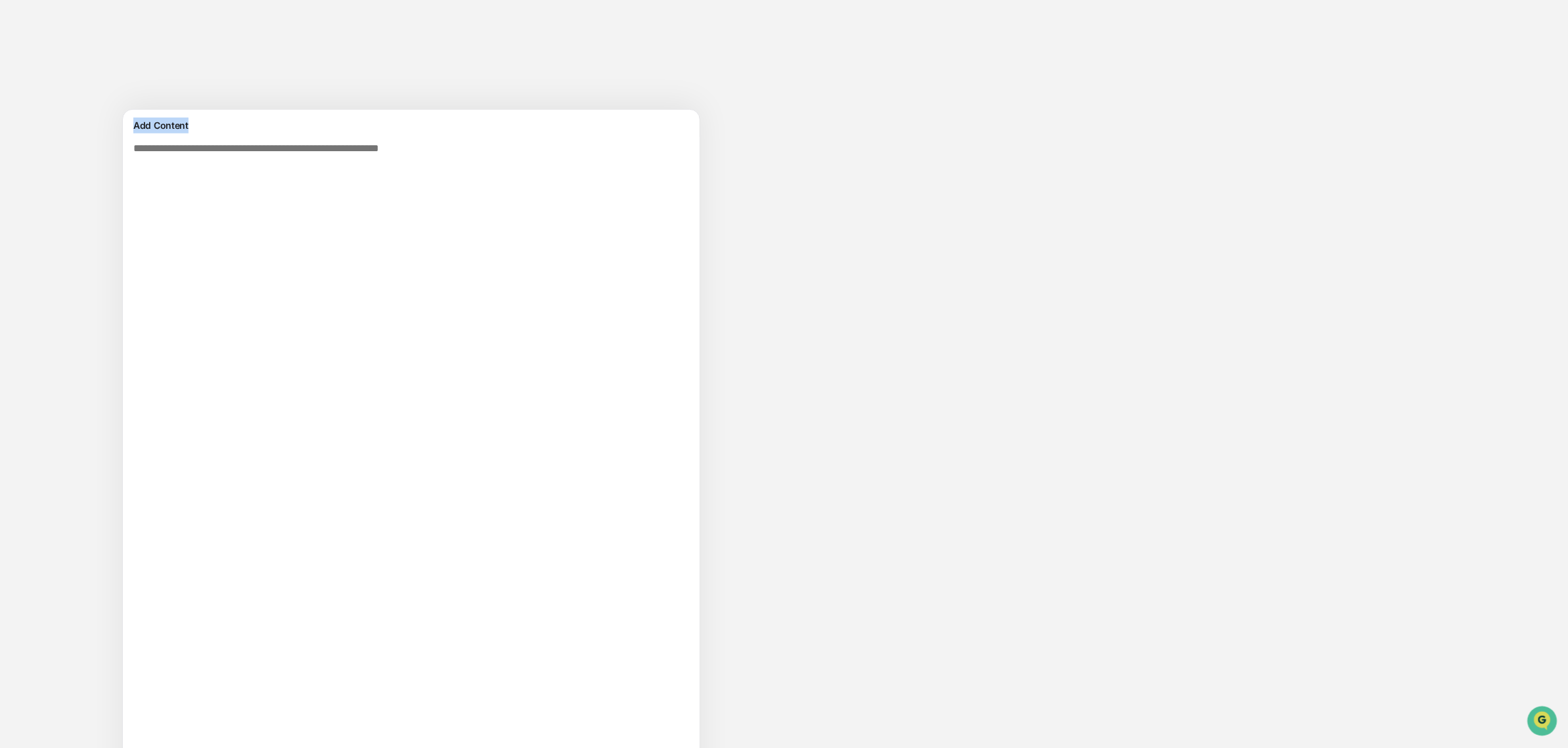
scroll to position [797, 0]
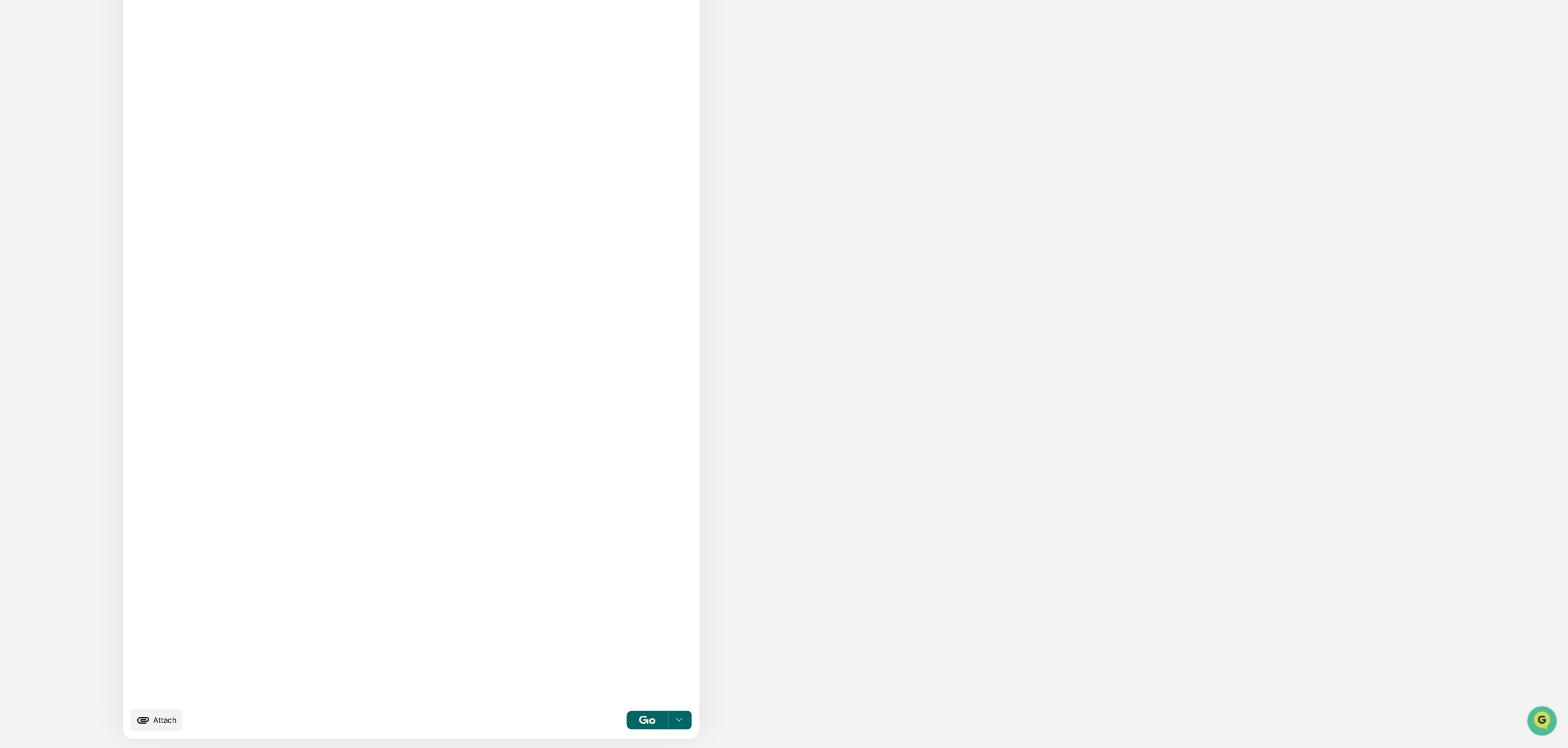
click at [178, 718] on button "Attach" at bounding box center [156, 720] width 51 height 22
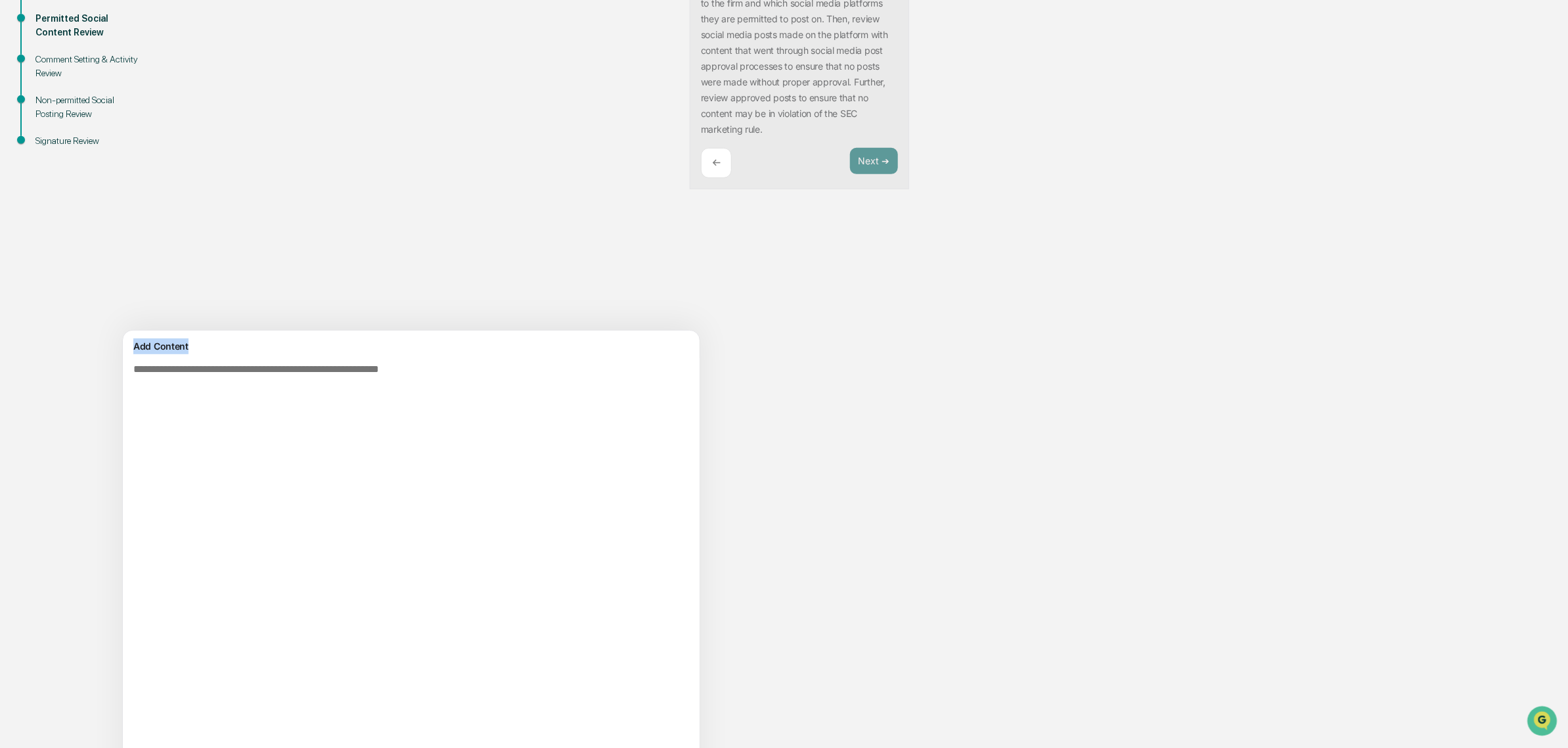
scroll to position [58, 0]
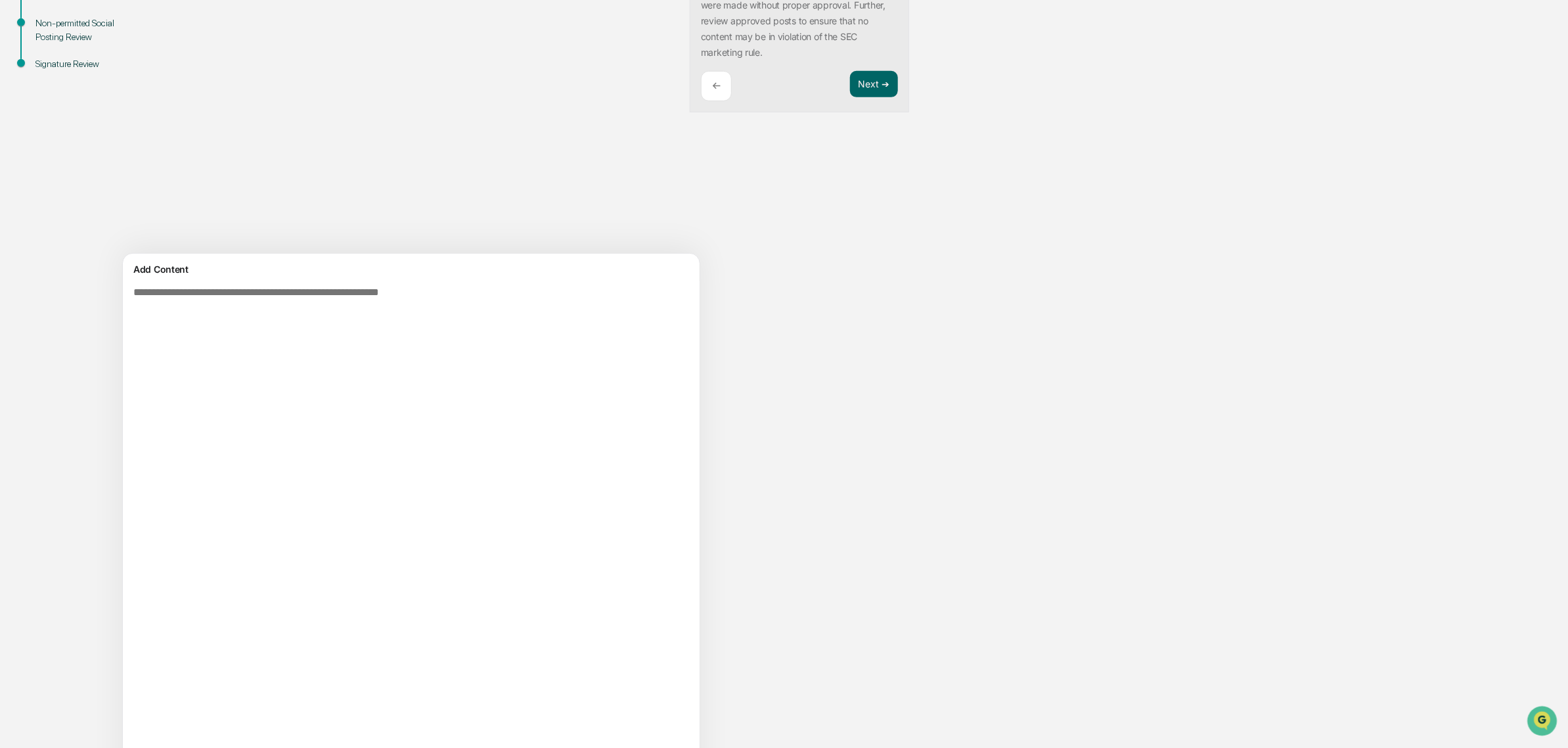
click at [194, 383] on textarea at bounding box center [414, 698] width 572 height 834
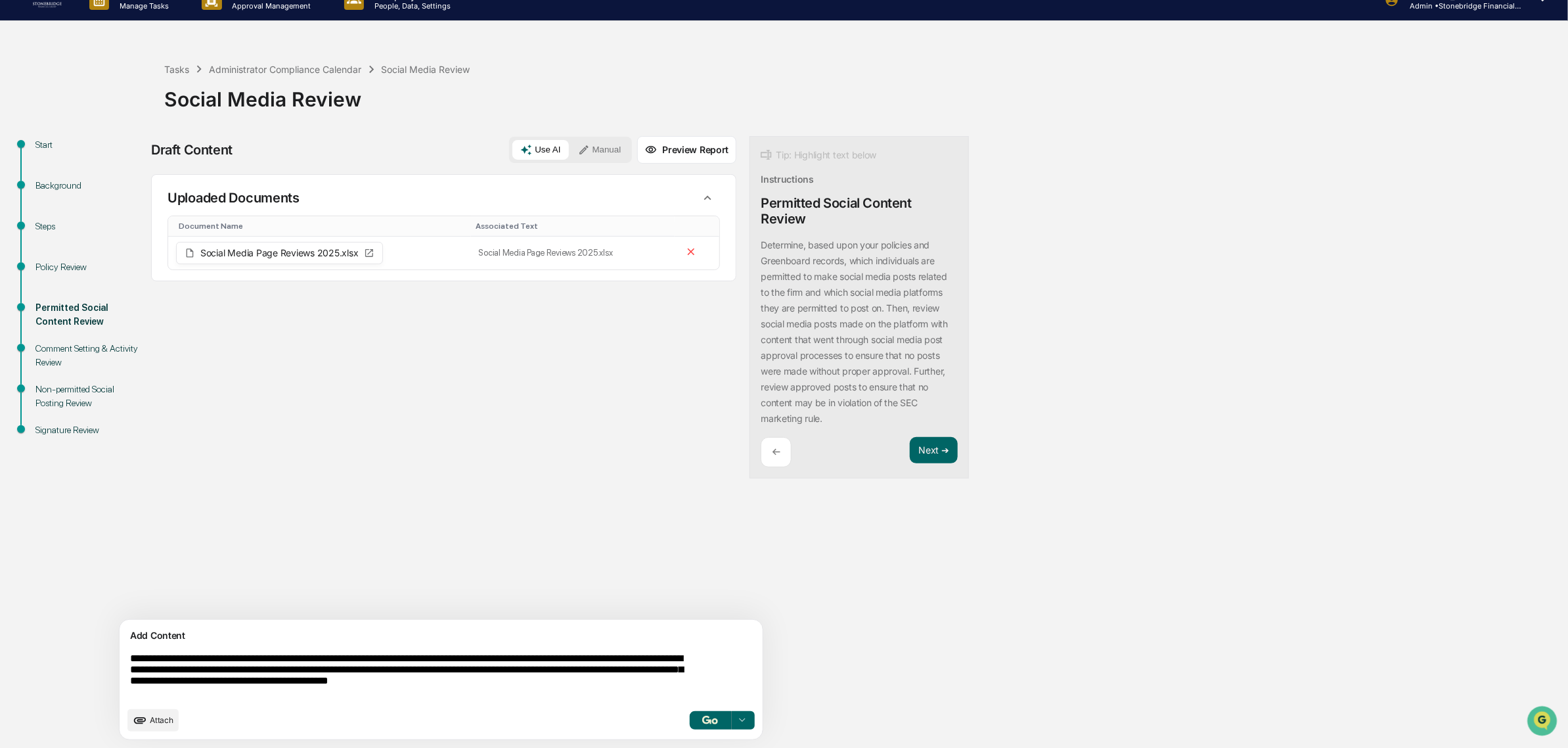
scroll to position [34, 0]
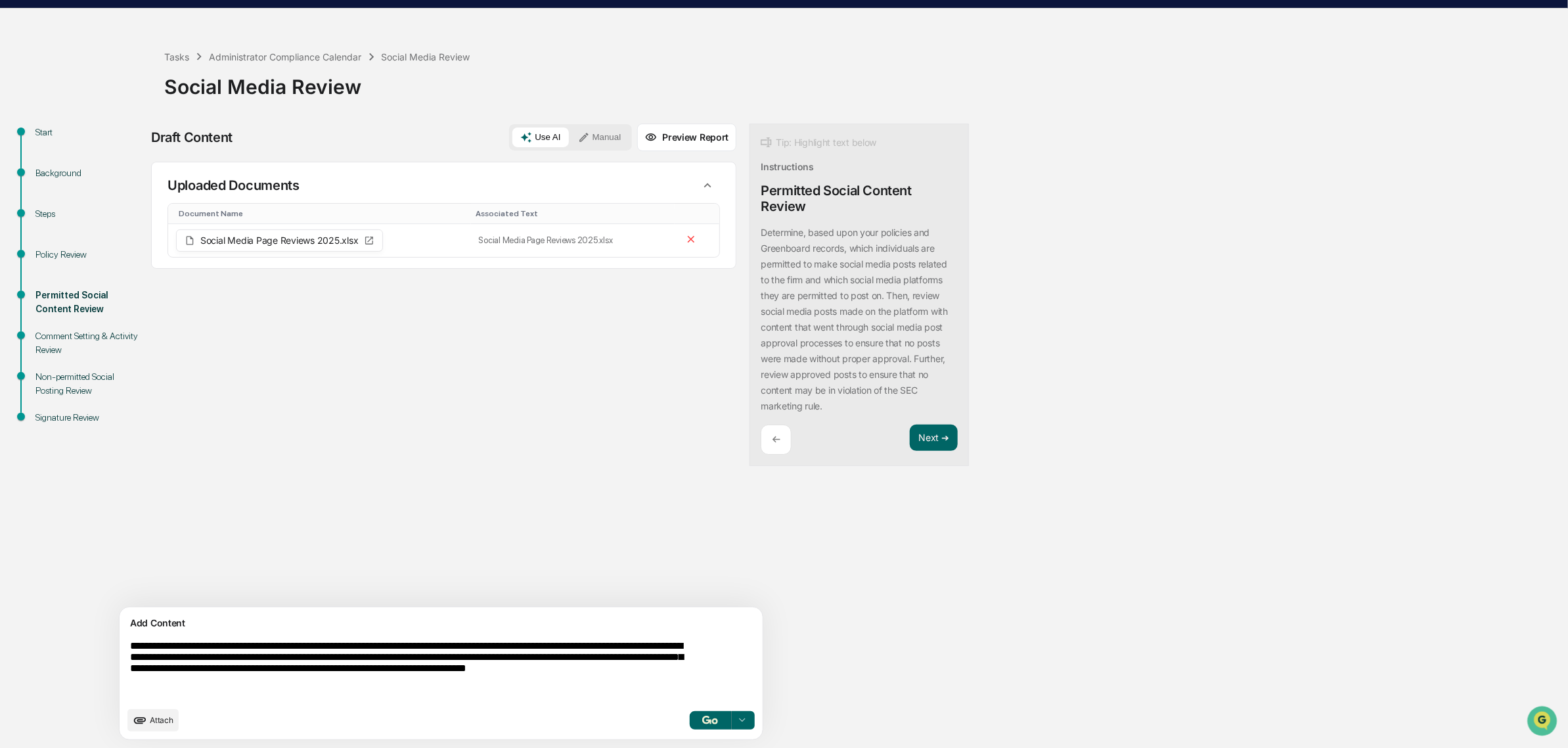
click at [479, 684] on textarea "**********" at bounding box center [410, 670] width 571 height 70
click at [358, 650] on textarea "**********" at bounding box center [410, 670] width 571 height 70
click at [362, 682] on textarea "**********" at bounding box center [410, 670] width 571 height 70
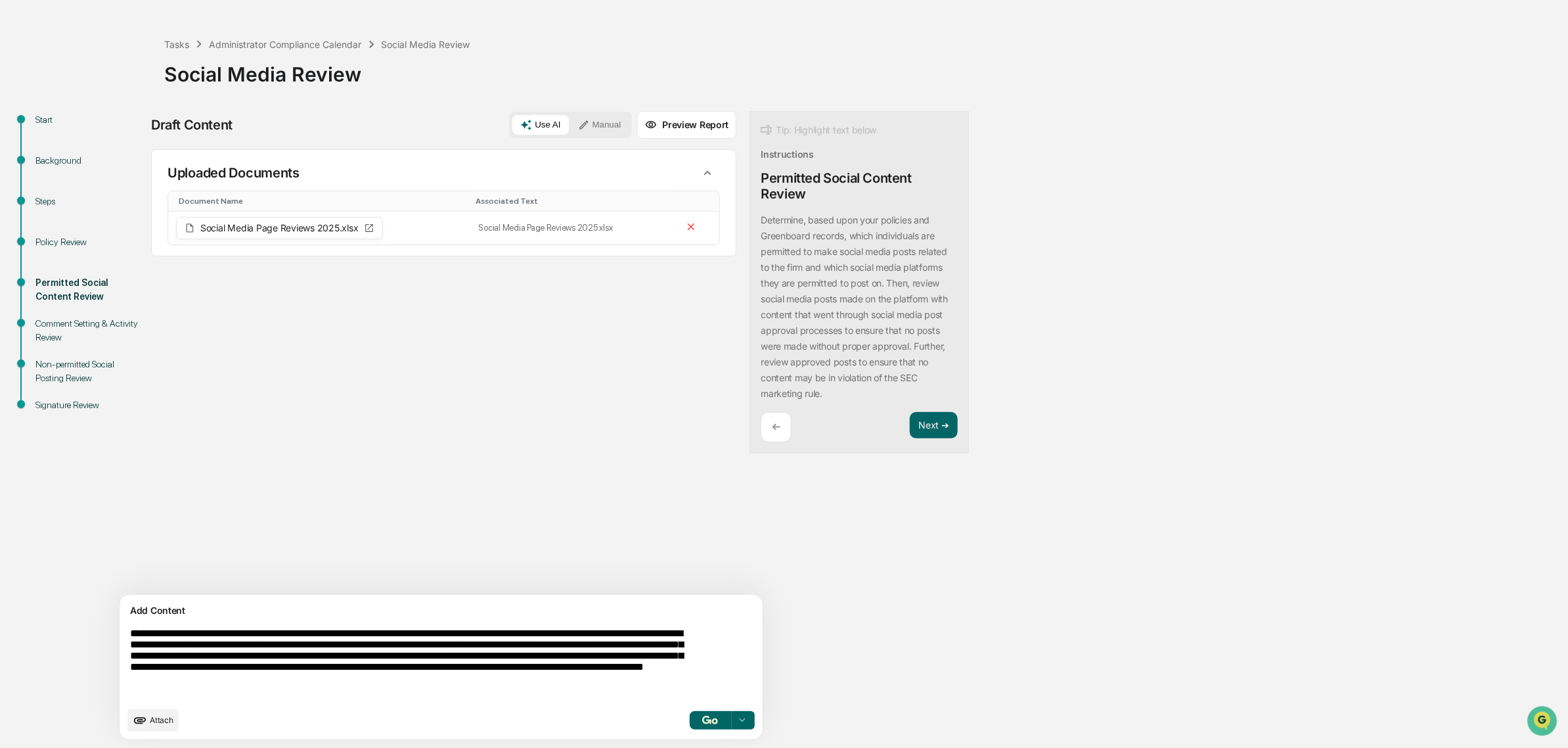
scroll to position [58, 0]
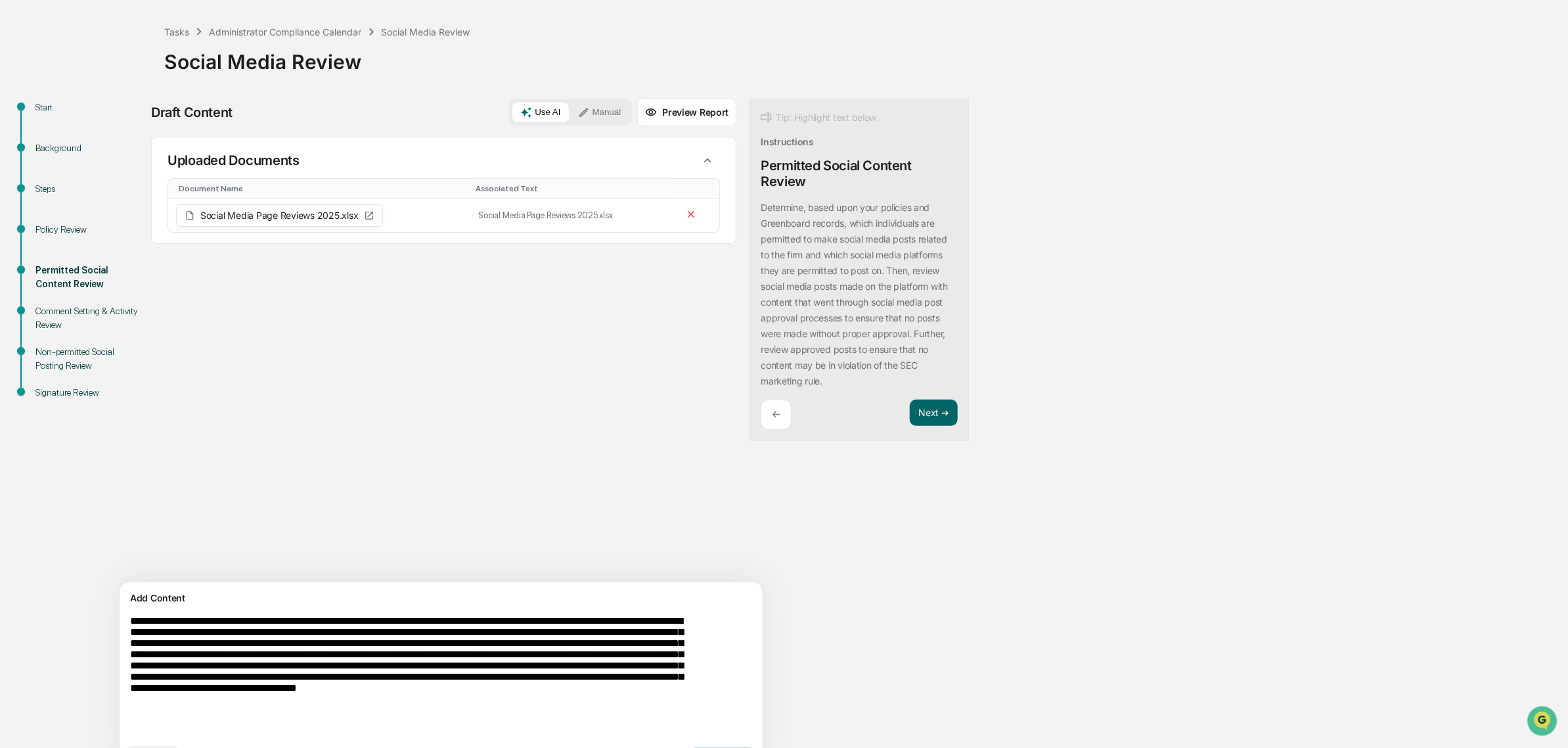
click at [317, 701] on textarea "**********" at bounding box center [410, 676] width 571 height 132
click at [320, 717] on textarea "**********" at bounding box center [410, 676] width 571 height 132
click at [314, 709] on textarea "**********" at bounding box center [410, 676] width 571 height 132
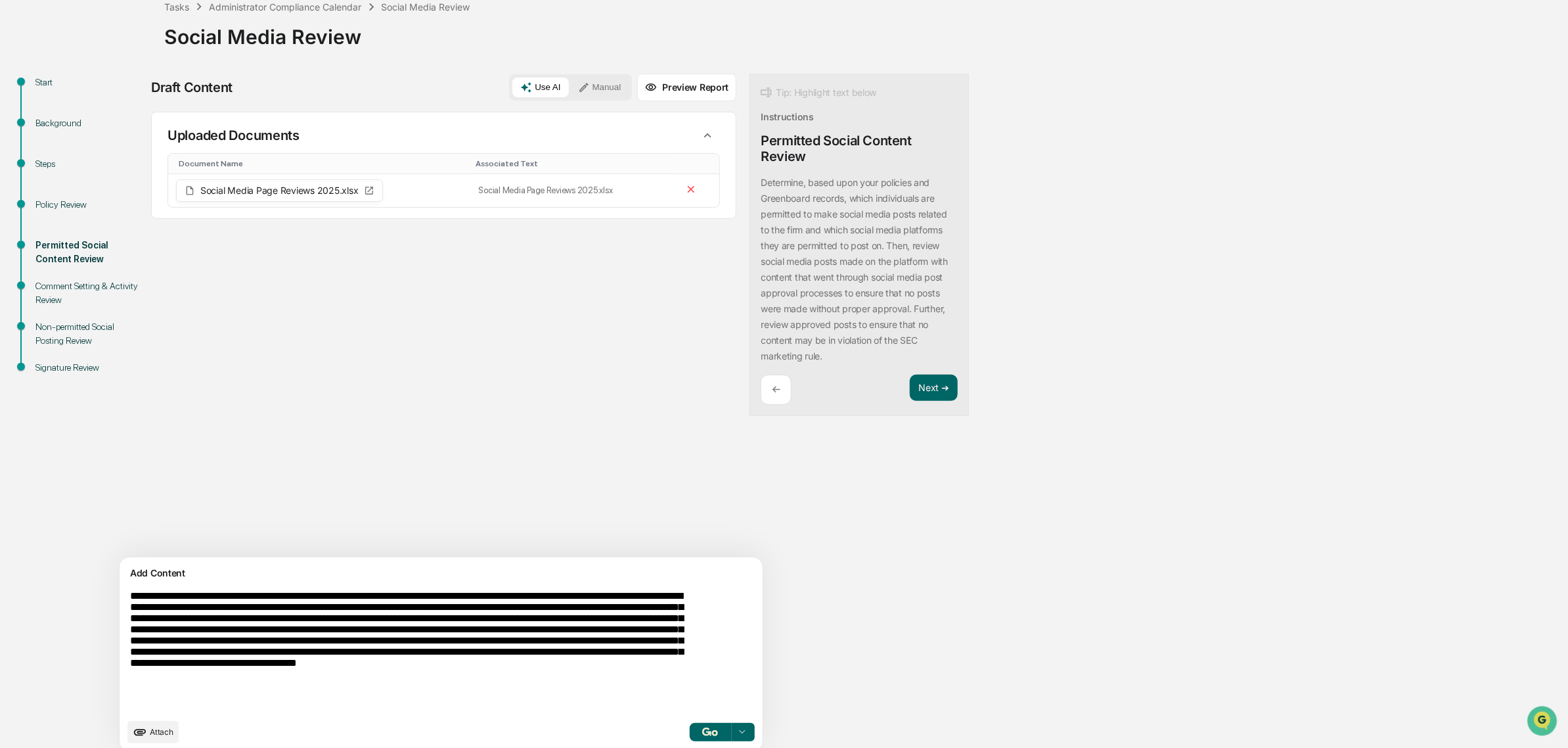
scroll to position [96, 0]
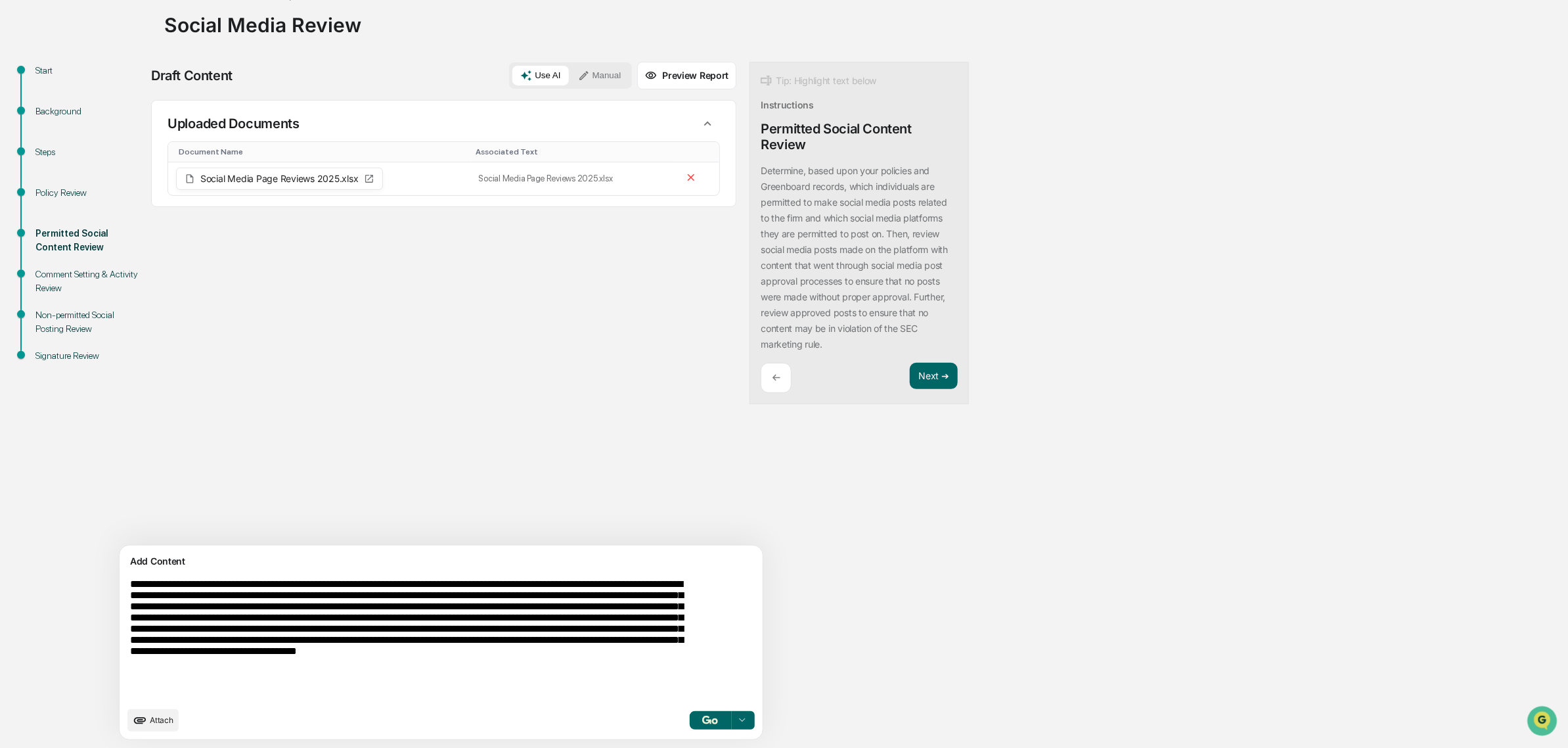
type textarea "**********"
click at [689, 720] on button "button" at bounding box center [710, 720] width 42 height 19
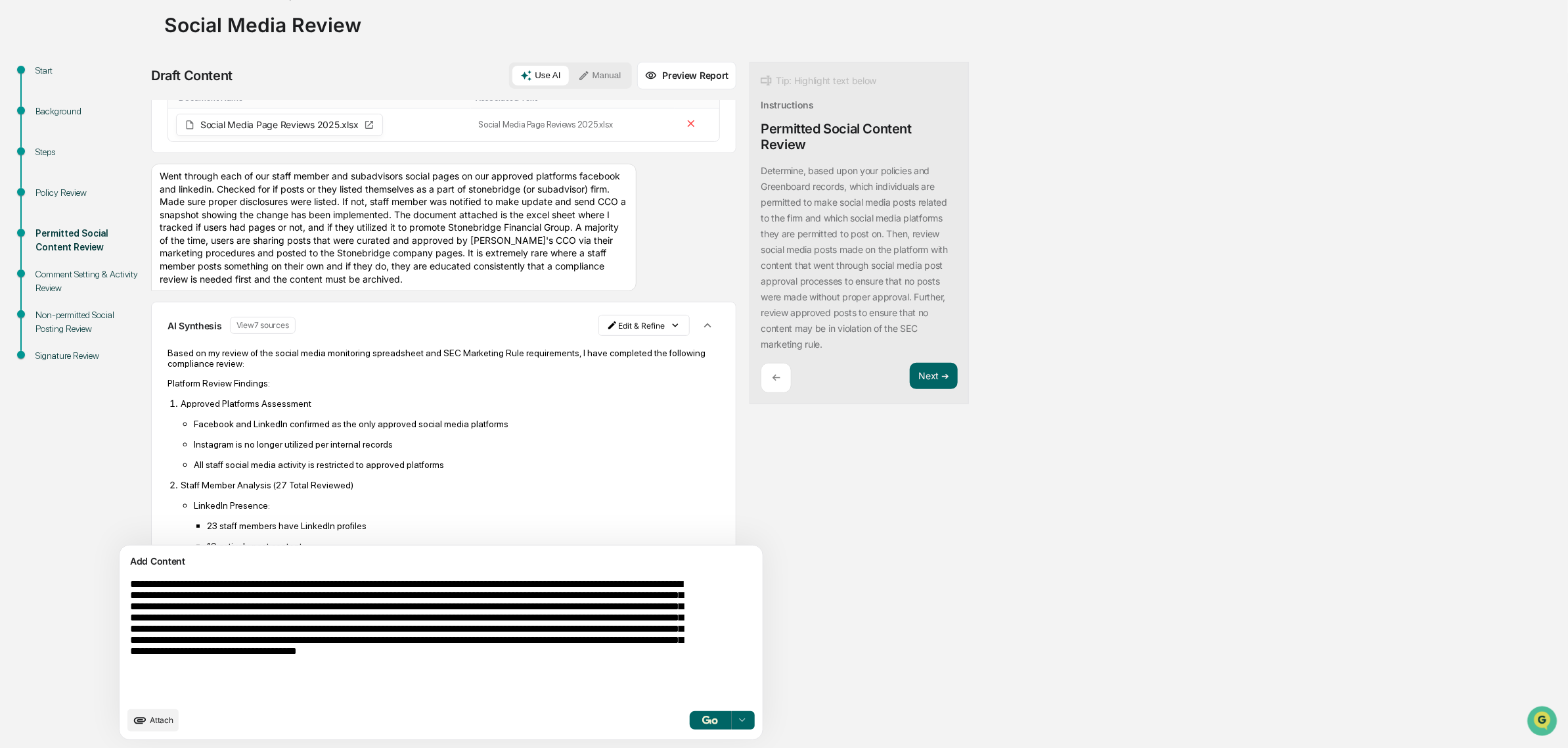
scroll to position [82, 0]
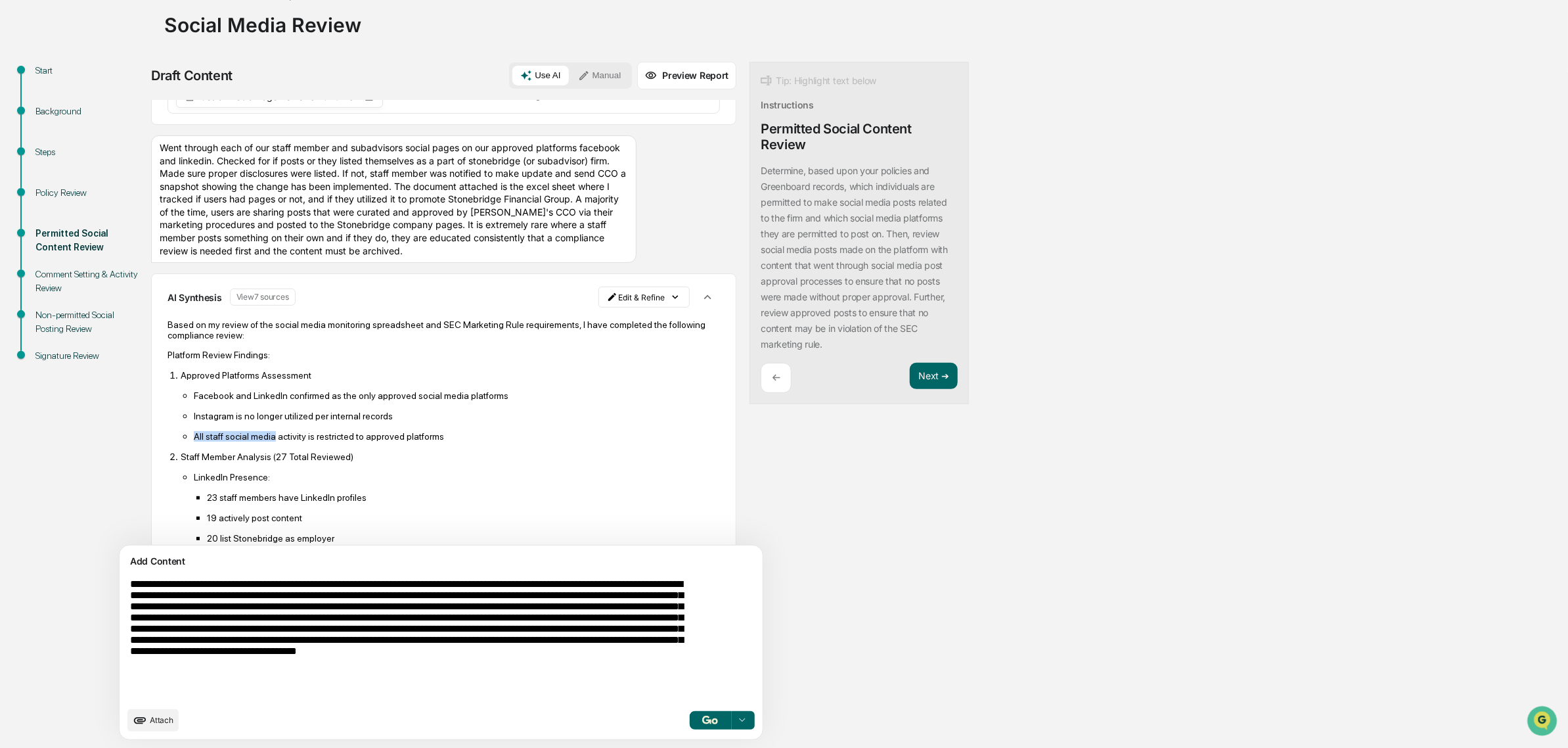
drag, startPoint x: 271, startPoint y: 453, endPoint x: 355, endPoint y: 445, distance: 84.4
click at [355, 441] on ul "Facebook and LinkedIn confirmed as the only approved social media platforms Ins…" at bounding box center [450, 415] width 539 height 52
drag, startPoint x: 324, startPoint y: 452, endPoint x: 388, endPoint y: 450, distance: 64.0
click at [388, 441] on p "All staff social media activity is restricted to approved platforms" at bounding box center [457, 436] width 526 height 10
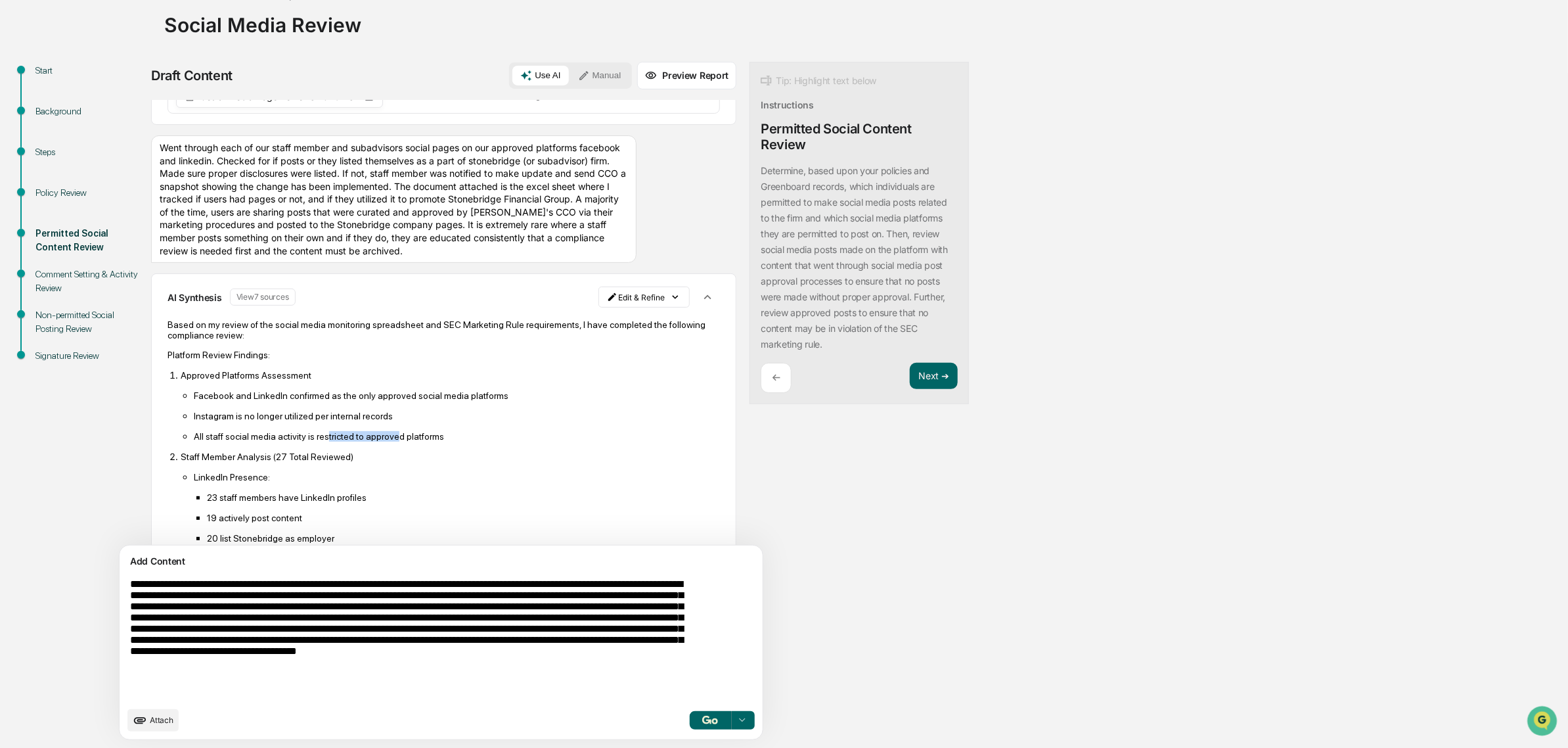
click at [388, 441] on p "All staff social media activity is restricted to approved platforms" at bounding box center [457, 436] width 526 height 10
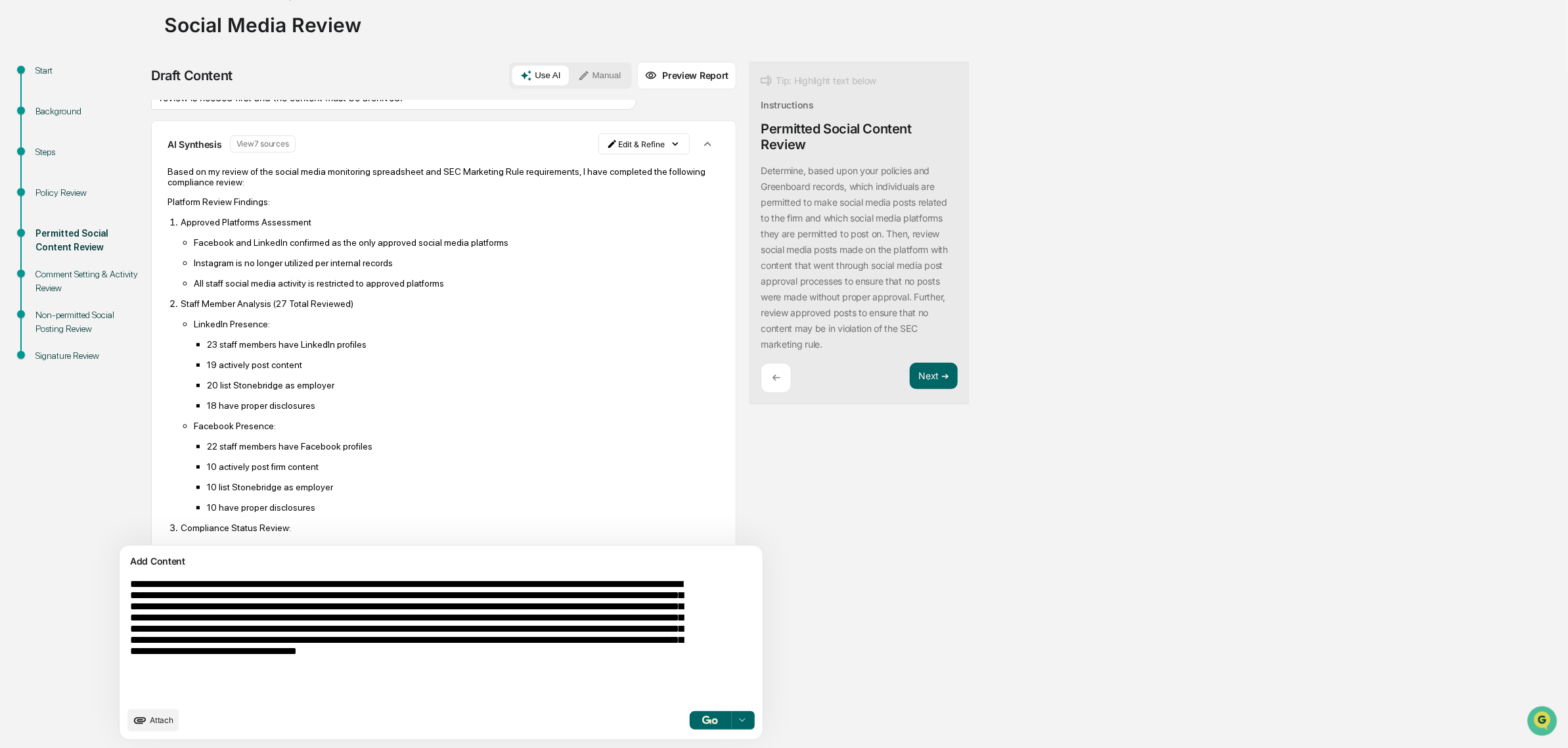
scroll to position [247, 0]
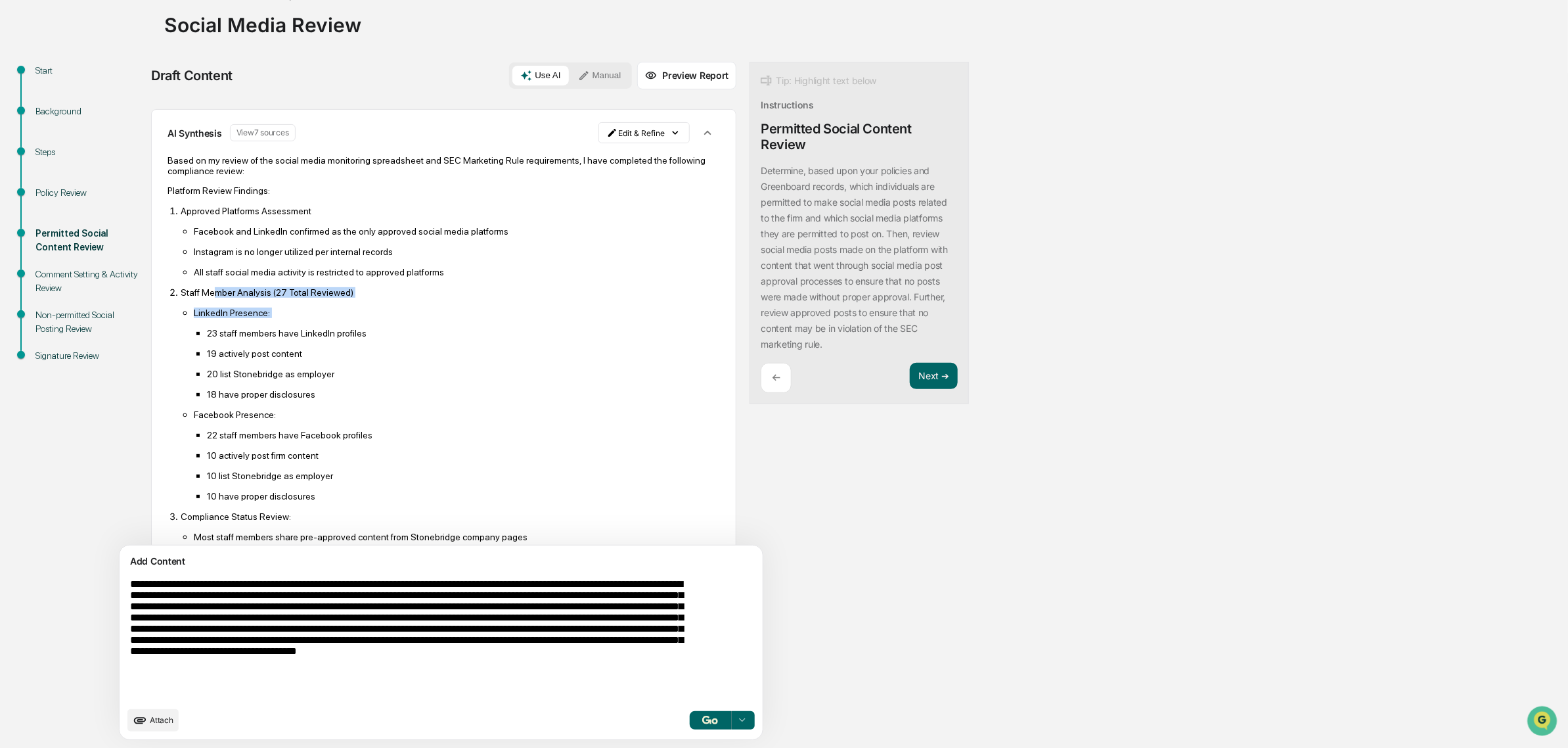
drag, startPoint x: 213, startPoint y: 315, endPoint x: 278, endPoint y: 343, distance: 70.8
click at [278, 343] on li "Staff Member Analysis (27 Total Reviewed) LinkedIn Presence: 23 staff members h…" at bounding box center [450, 394] width 539 height 215
click at [278, 343] on li "LinkedIn Presence: 23 staff members have LinkedIn profiles 19 actively post con…" at bounding box center [457, 353] width 526 height 93
drag, startPoint x: 264, startPoint y: 358, endPoint x: 254, endPoint y: 352, distance: 11.7
click at [254, 352] on ul "23 staff members have LinkedIn profiles 19 actively post content 20 list Stoneb…" at bounding box center [457, 363] width 526 height 72
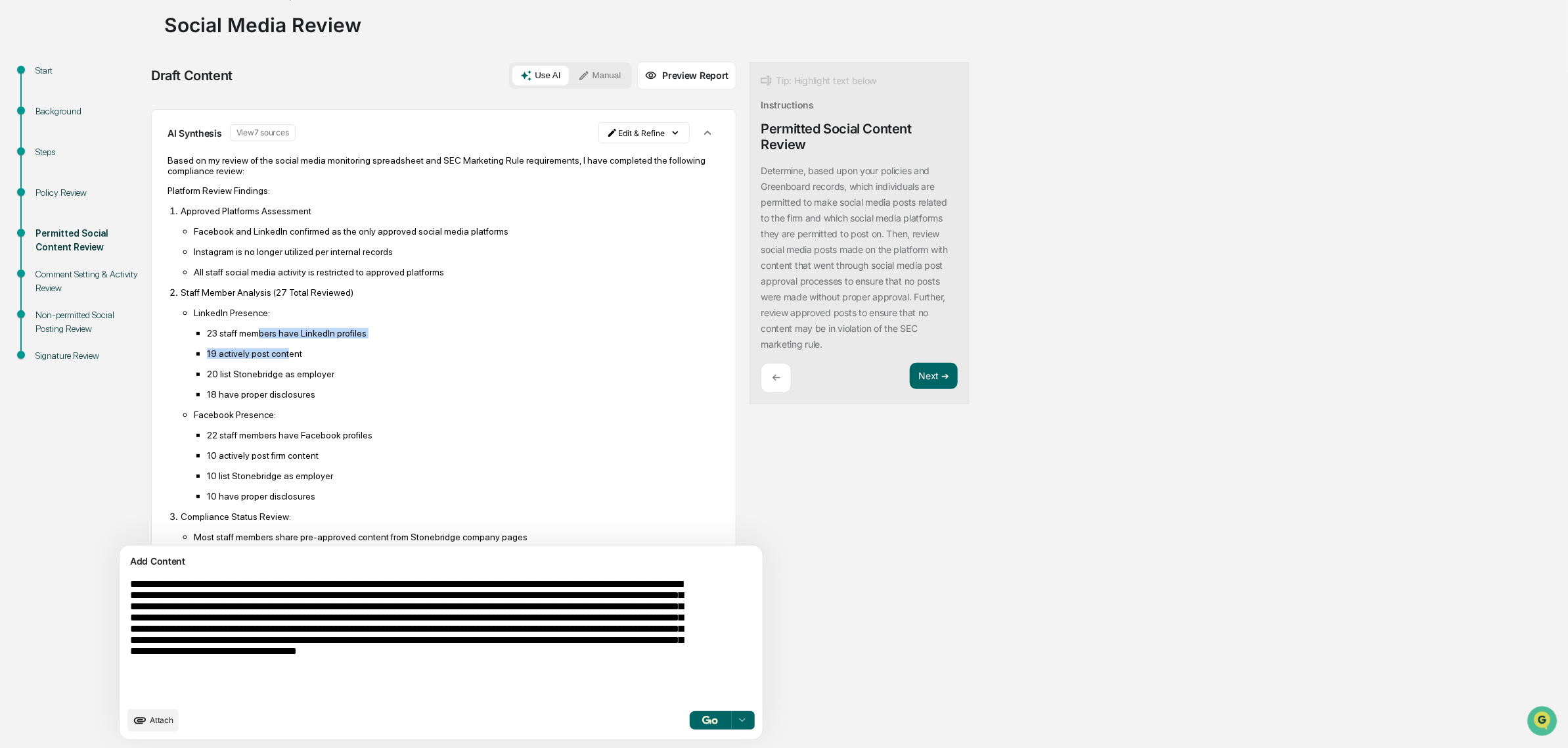
click at [254, 338] on p "23 staff members have LinkedIn profiles" at bounding box center [463, 333] width 513 height 10
drag, startPoint x: 260, startPoint y: 371, endPoint x: 326, endPoint y: 373, distance: 66.0
click at [326, 359] on p "19 actively post content" at bounding box center [463, 353] width 513 height 10
drag, startPoint x: 304, startPoint y: 399, endPoint x: 268, endPoint y: 402, distance: 36.1
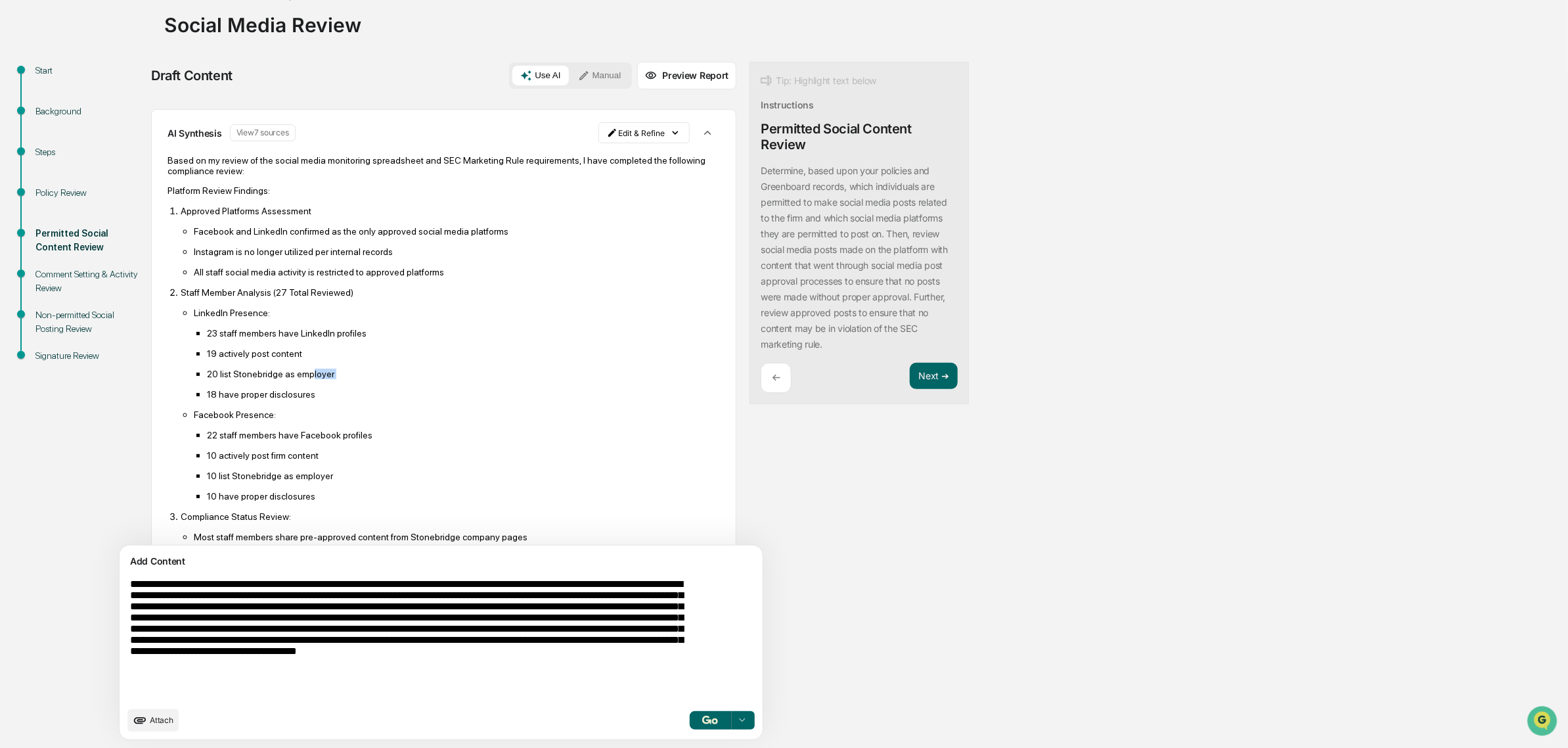
click at [268, 399] on ul "23 staff members have LinkedIn profiles 19 actively post content 20 list Stoneb…" at bounding box center [457, 363] width 526 height 72
drag, startPoint x: 258, startPoint y: 396, endPoint x: 340, endPoint y: 395, distance: 82.0
click at [340, 379] on p "20 list Stonebridge as employer" at bounding box center [463, 373] width 513 height 10
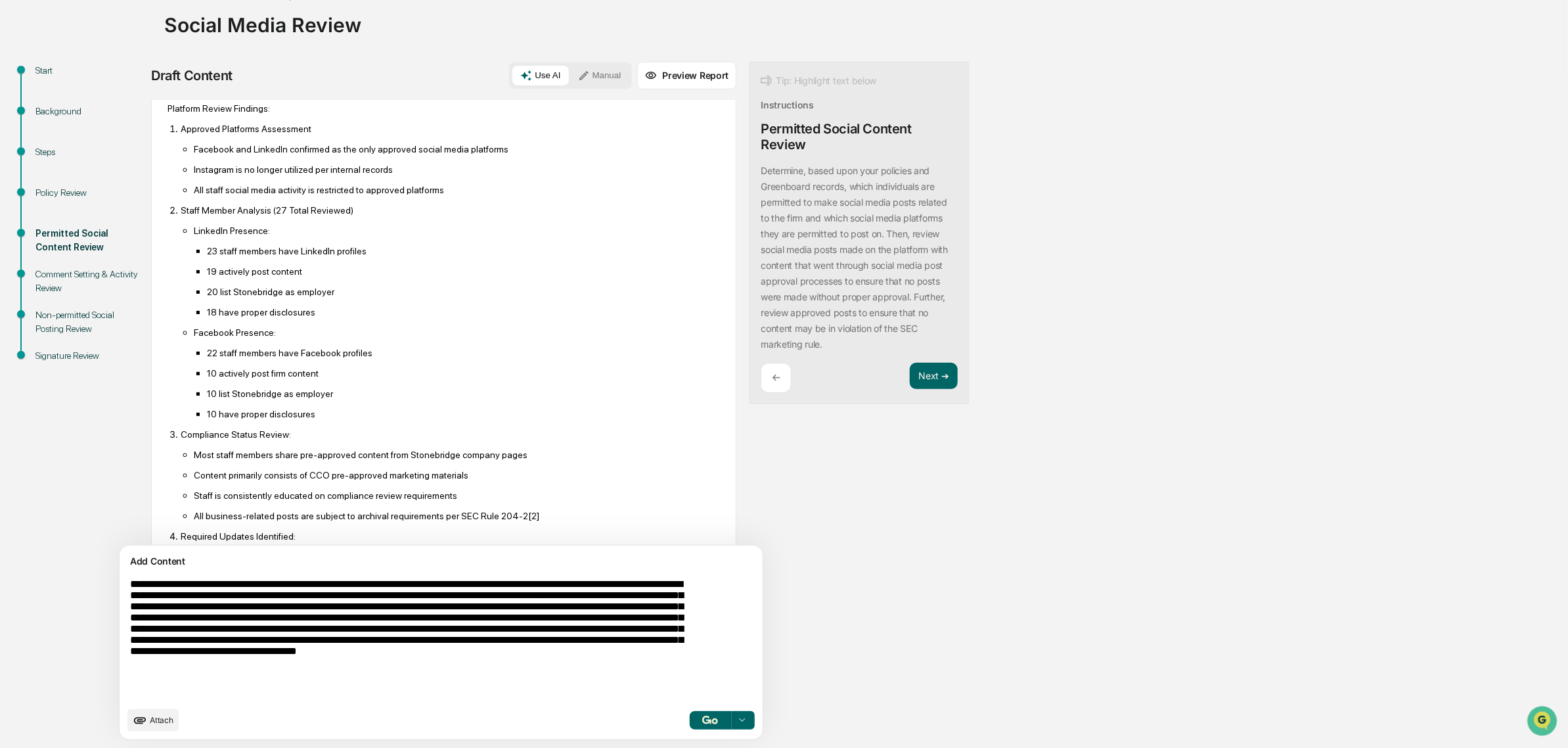
scroll to position [411, 0]
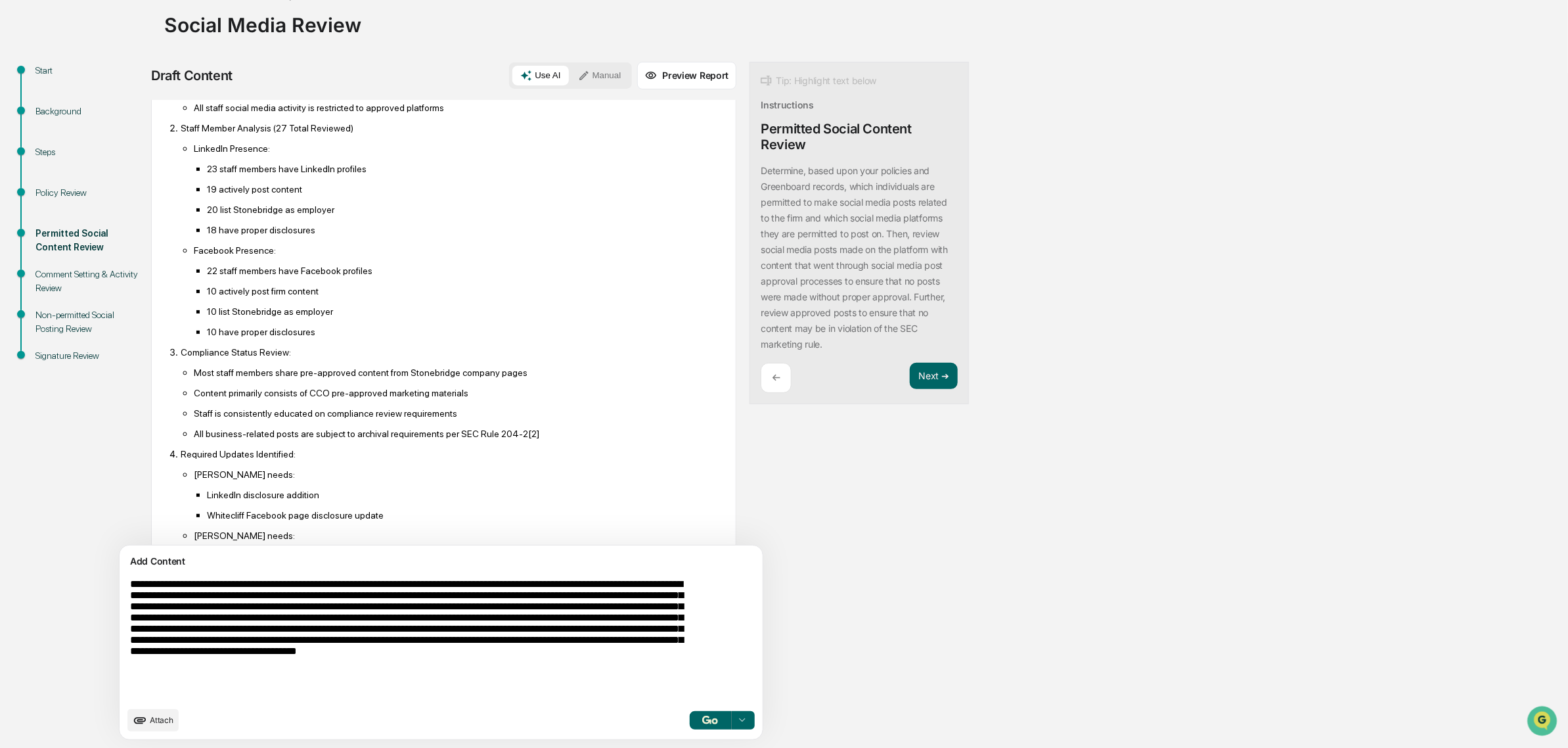
drag, startPoint x: 300, startPoint y: 408, endPoint x: 362, endPoint y: 408, distance: 62.0
click at [362, 408] on ul "Most staff members share pre-approved content from Stonebridge company pages Co…" at bounding box center [450, 402] width 539 height 72
drag, startPoint x: 326, startPoint y: 414, endPoint x: 381, endPoint y: 444, distance: 62.6
click at [381, 439] on ul "Most staff members share pre-approved content from Stonebridge company pages Co…" at bounding box center [450, 402] width 539 height 72
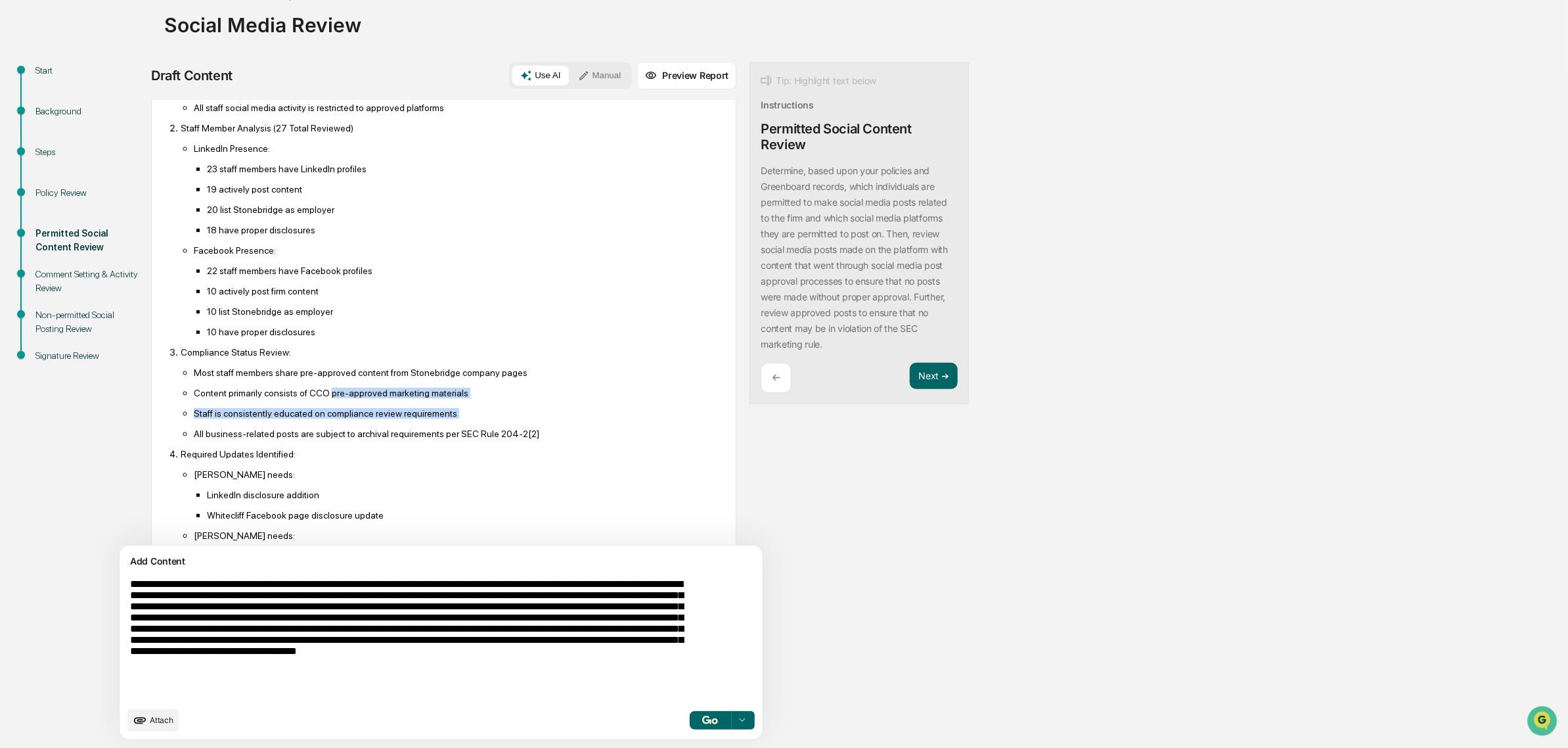
click at [381, 439] on ul "Most staff members share pre-approved content from Stonebridge company pages Co…" at bounding box center [450, 402] width 539 height 72
drag, startPoint x: 309, startPoint y: 440, endPoint x: 421, endPoint y: 447, distance: 112.2
click at [421, 439] on ul "Most staff members share pre-approved content from Stonebridge company pages Co…" at bounding box center [450, 402] width 539 height 72
drag, startPoint x: 424, startPoint y: 457, endPoint x: 301, endPoint y: 440, distance: 124.2
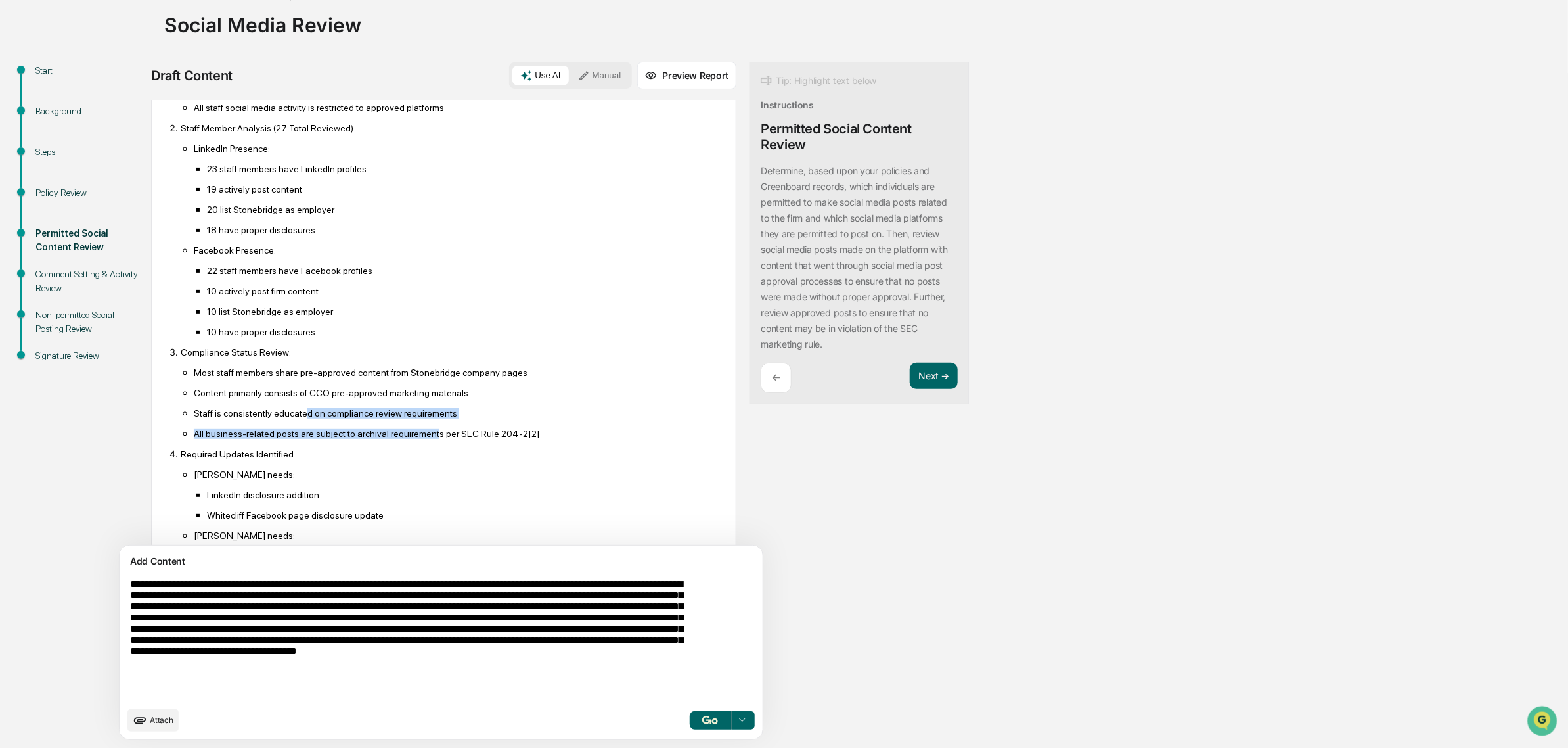
click at [301, 439] on ul "Most staff members share pre-approved content from Stonebridge company pages Co…" at bounding box center [450, 402] width 539 height 72
click at [301, 419] on p "Staff is consistently educated on compliance review requirements" at bounding box center [457, 413] width 526 height 10
drag, startPoint x: 284, startPoint y: 429, endPoint x: 409, endPoint y: 453, distance: 127.3
click at [409, 439] on ul "Most staff members share pre-approved content from Stonebridge company pages Co…" at bounding box center [450, 402] width 539 height 72
click at [409, 439] on p "All business-related posts are subject to archival requirements per SEC Rule 20…" at bounding box center [457, 433] width 526 height 10
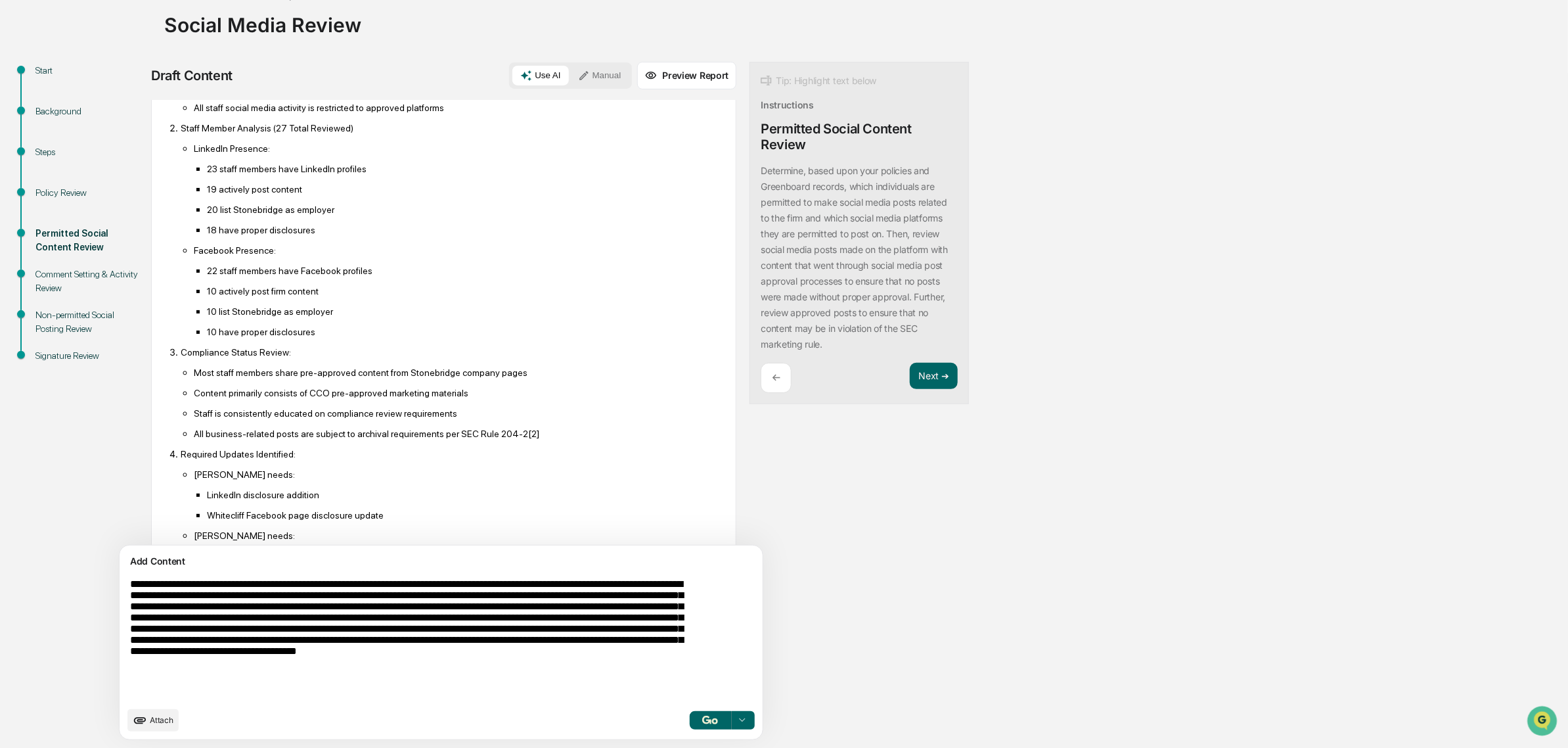
scroll to position [575, 0]
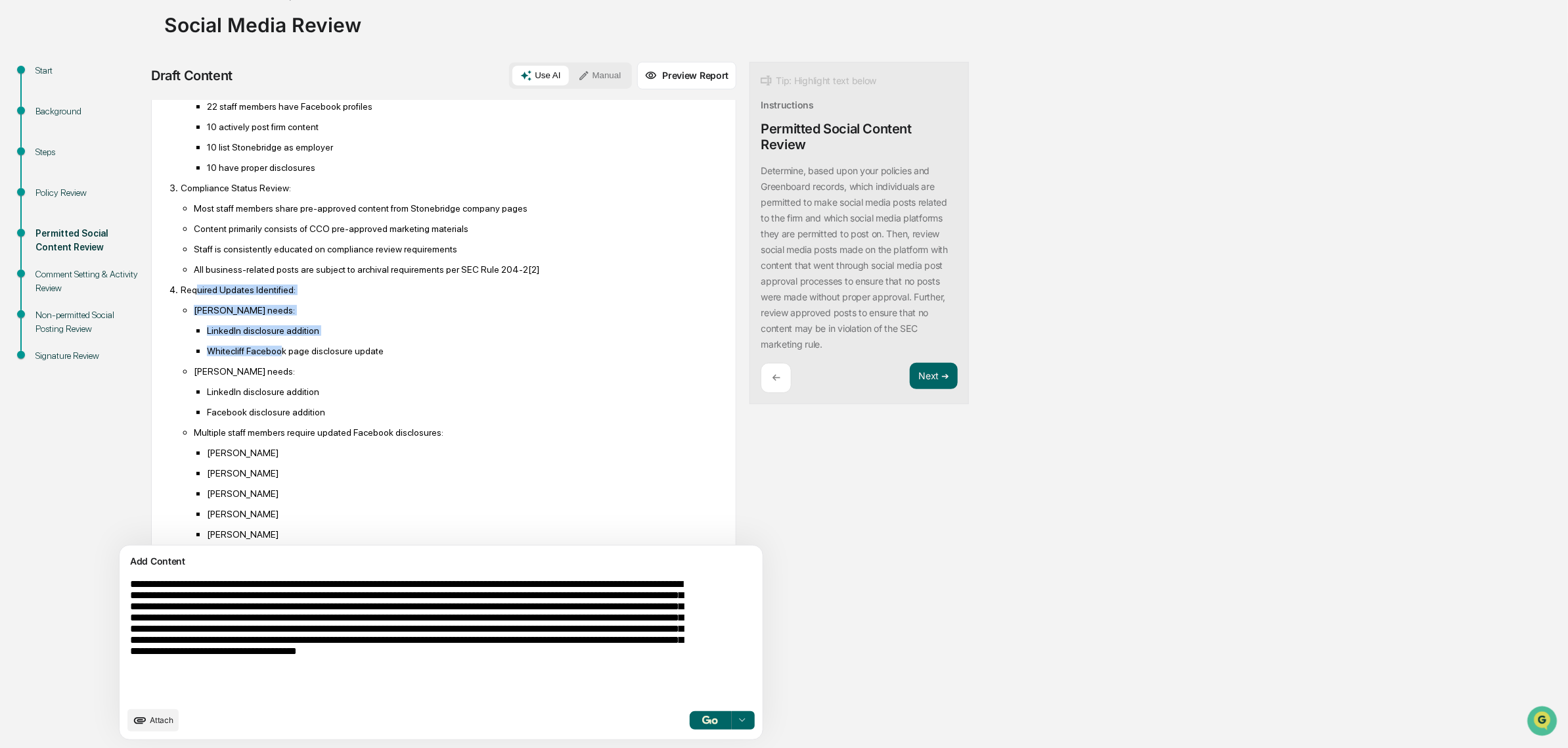
drag, startPoint x: 194, startPoint y: 316, endPoint x: 278, endPoint y: 373, distance: 101.5
click at [278, 373] on li "Required Updates Identified: Bob Seiden needs: LinkedIn disclosure addition Whi…" at bounding box center [450, 472] width 539 height 378
click at [278, 356] on p "Whitecliff Facebook page disclosure update" at bounding box center [463, 351] width 513 height 10
drag, startPoint x: 240, startPoint y: 340, endPoint x: 322, endPoint y: 385, distance: 93.5
click at [322, 384] on ul "Bob Seiden needs: LinkedIn disclosure addition Whitecliff Facebook page disclos…" at bounding box center [450, 483] width 539 height 357
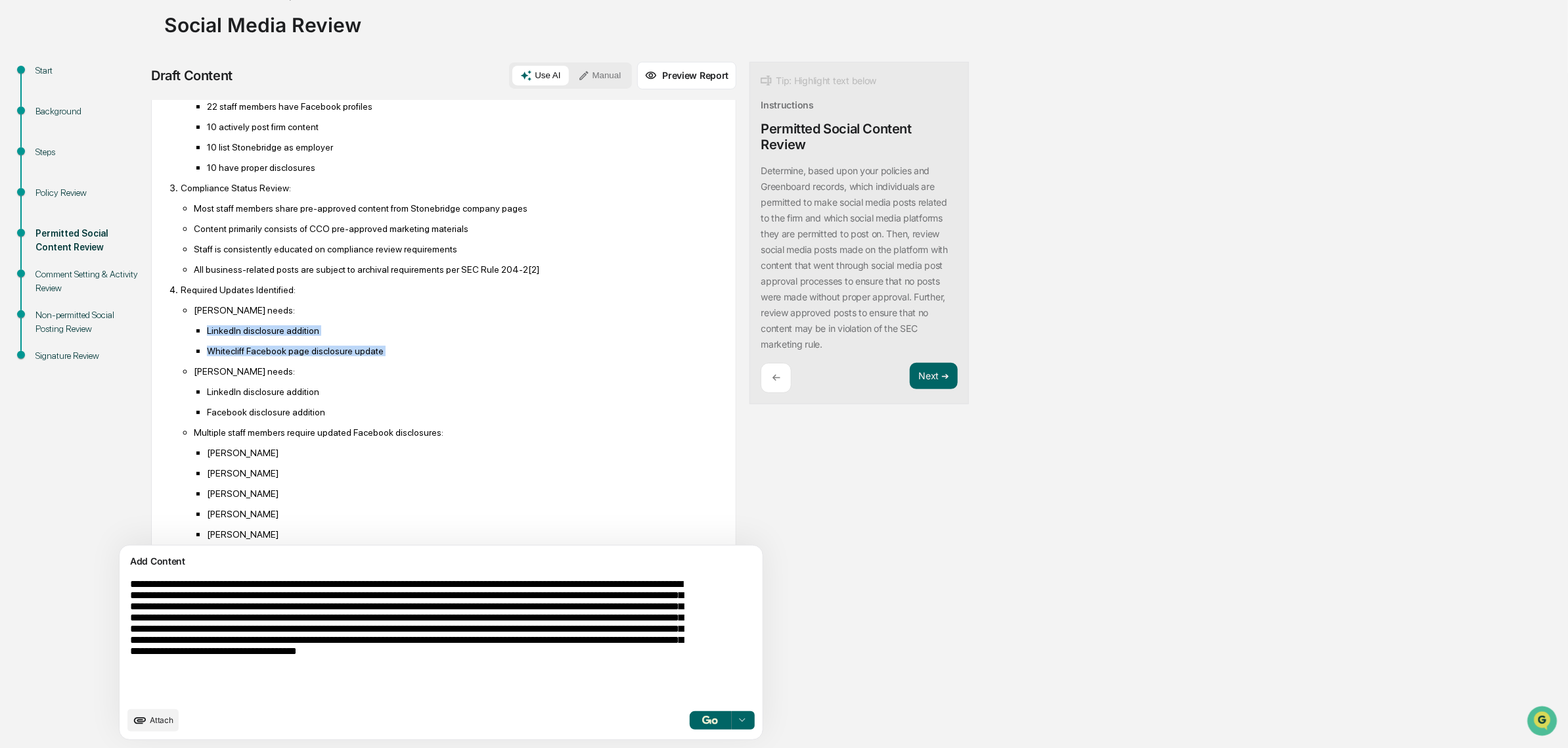
click at [322, 385] on ul "Bob Seiden needs: LinkedIn disclosure addition Whitecliff Facebook page disclos…" at bounding box center [450, 483] width 539 height 357
drag, startPoint x: 287, startPoint y: 379, endPoint x: 391, endPoint y: 379, distance: 104.0
click at [391, 356] on p "Whitecliff Facebook page disclosure update" at bounding box center [463, 351] width 513 height 10
drag, startPoint x: 224, startPoint y: 393, endPoint x: 325, endPoint y: 462, distance: 122.3
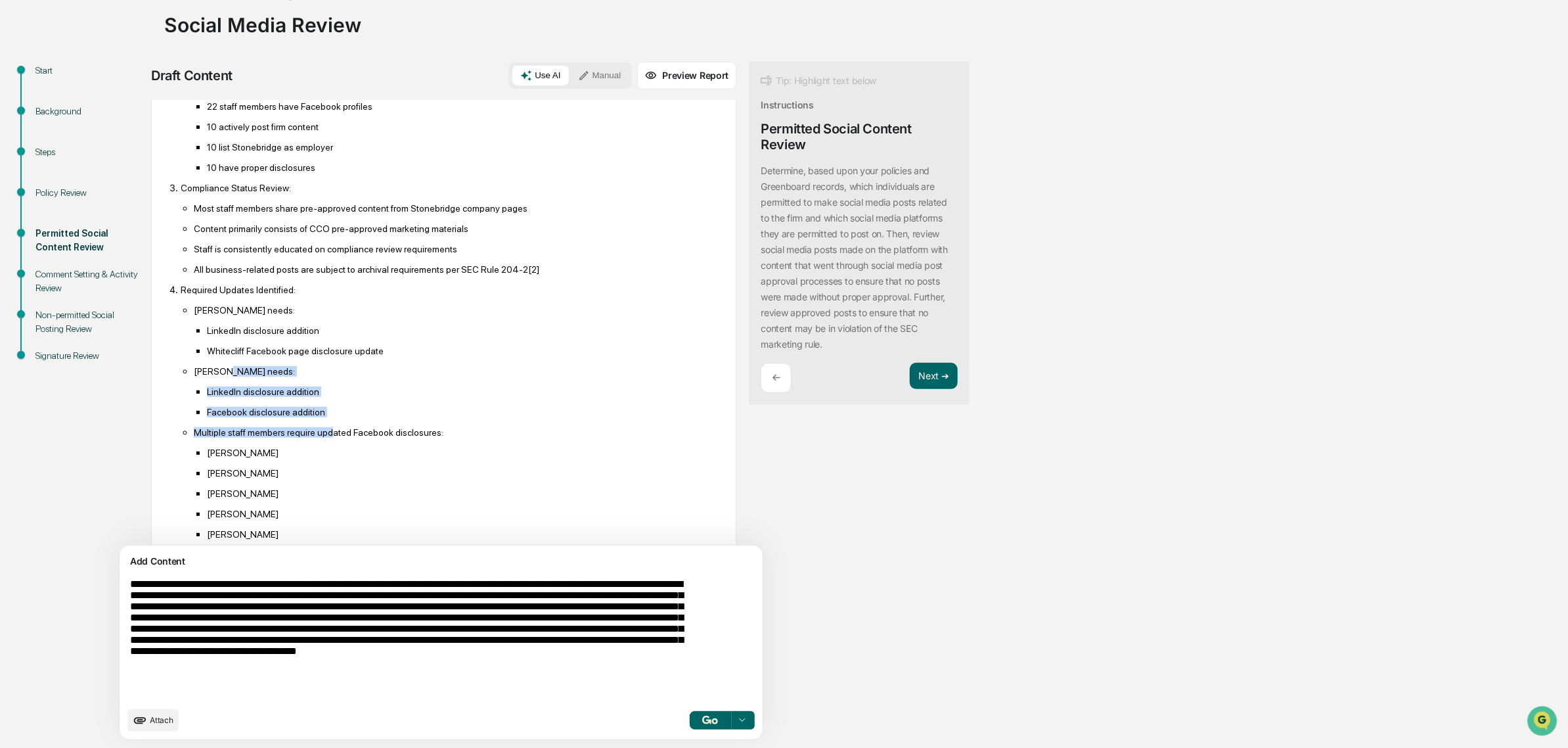
click at [325, 462] on ul "Bob Seiden needs: LinkedIn disclosure addition Whitecliff Facebook page disclos…" at bounding box center [450, 483] width 539 height 357
click at [325, 437] on p "Multiple staff members require updated Facebook disclosures:" at bounding box center [457, 432] width 526 height 10
drag, startPoint x: 342, startPoint y: 487, endPoint x: 293, endPoint y: 412, distance: 89.6
click at [293, 412] on ul "Bob Seiden needs: LinkedIn disclosure addition Whitecliff Facebook page disclos…" at bounding box center [450, 483] width 539 height 357
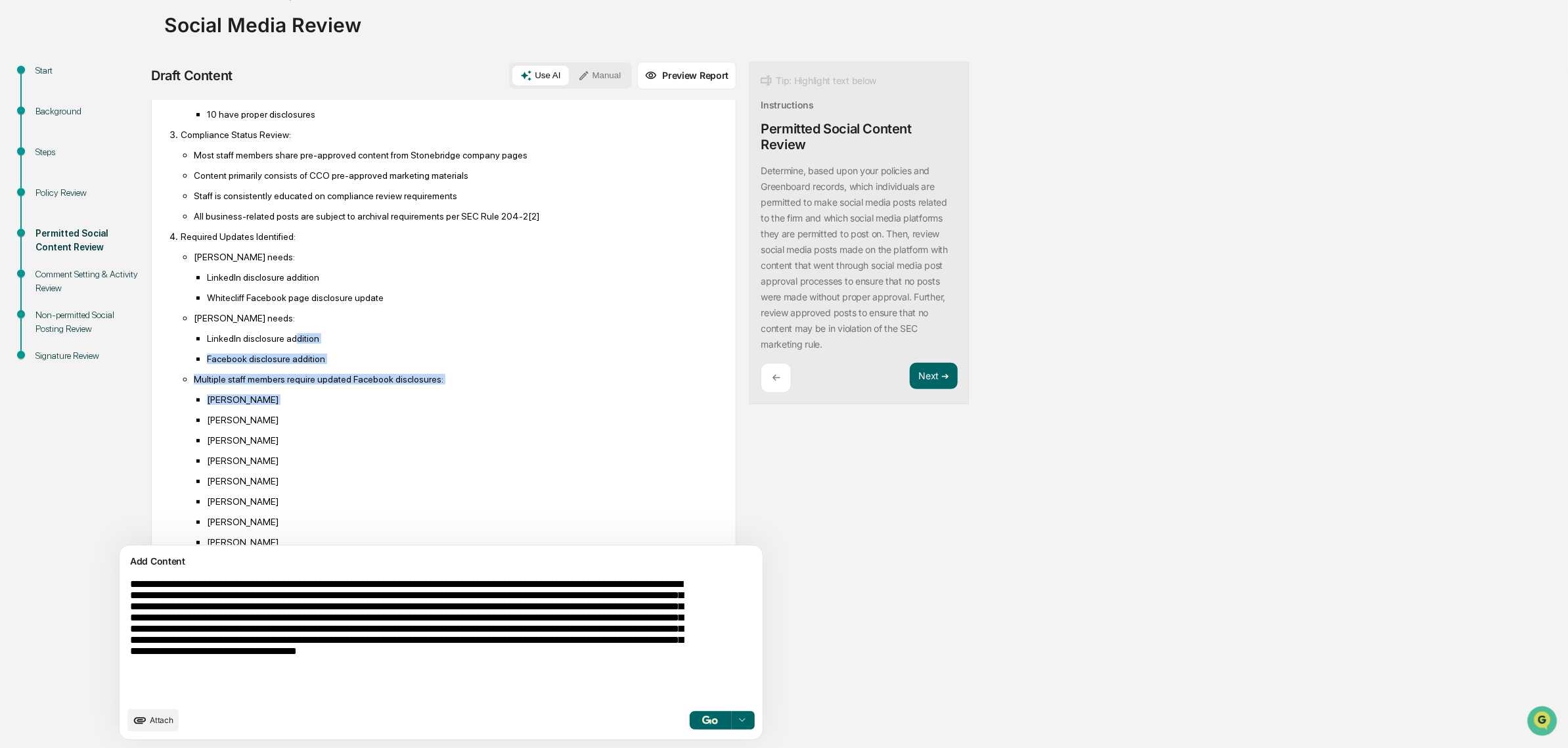
scroll to position [657, 0]
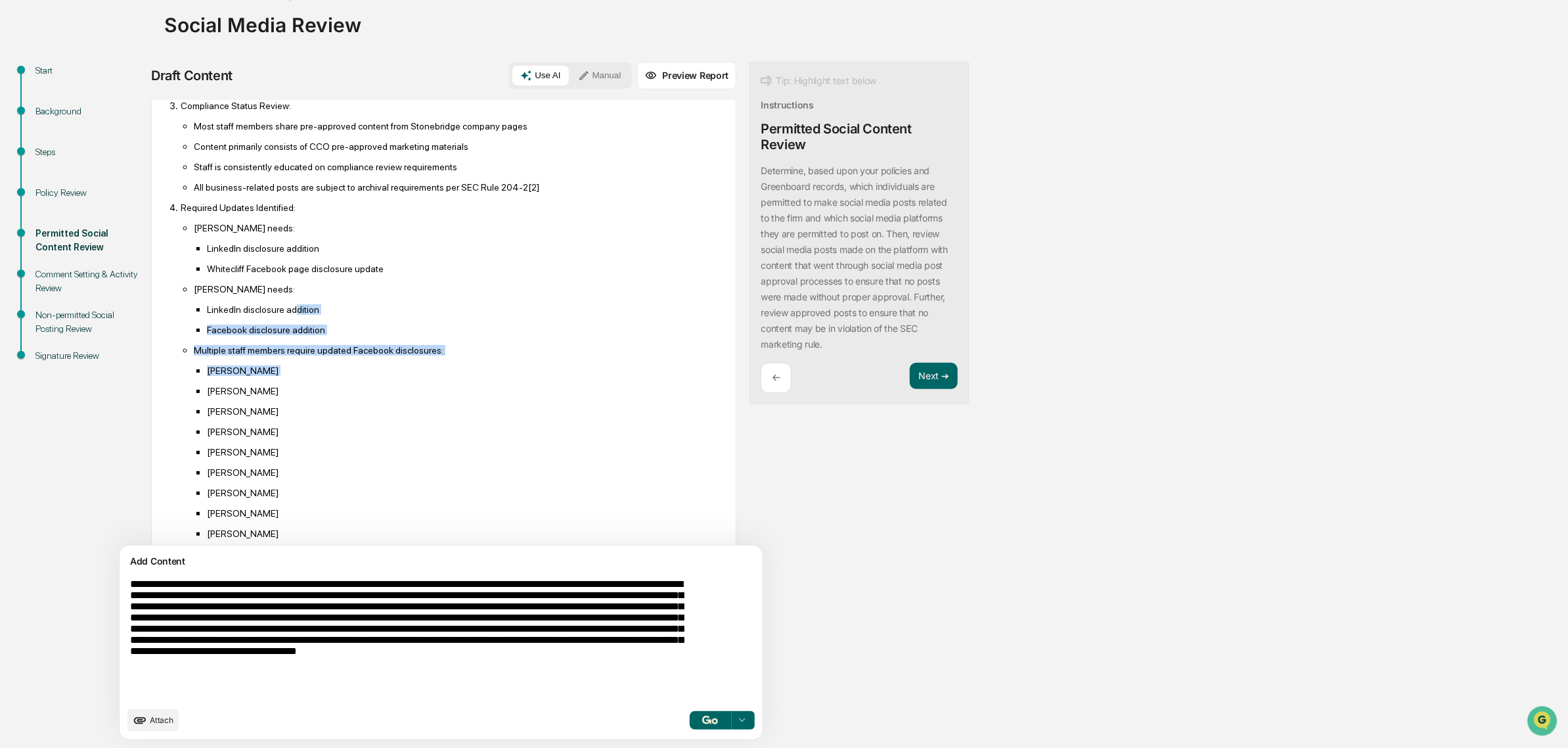
click at [256, 376] on p "Brad Sanders" at bounding box center [463, 370] width 513 height 10
drag, startPoint x: 247, startPoint y: 383, endPoint x: 470, endPoint y: 455, distance: 234.3
click at [470, 455] on li "Multiple staff members require updated Facebook disclosures: Brad Sanders Carly…" at bounding box center [457, 462] width 526 height 236
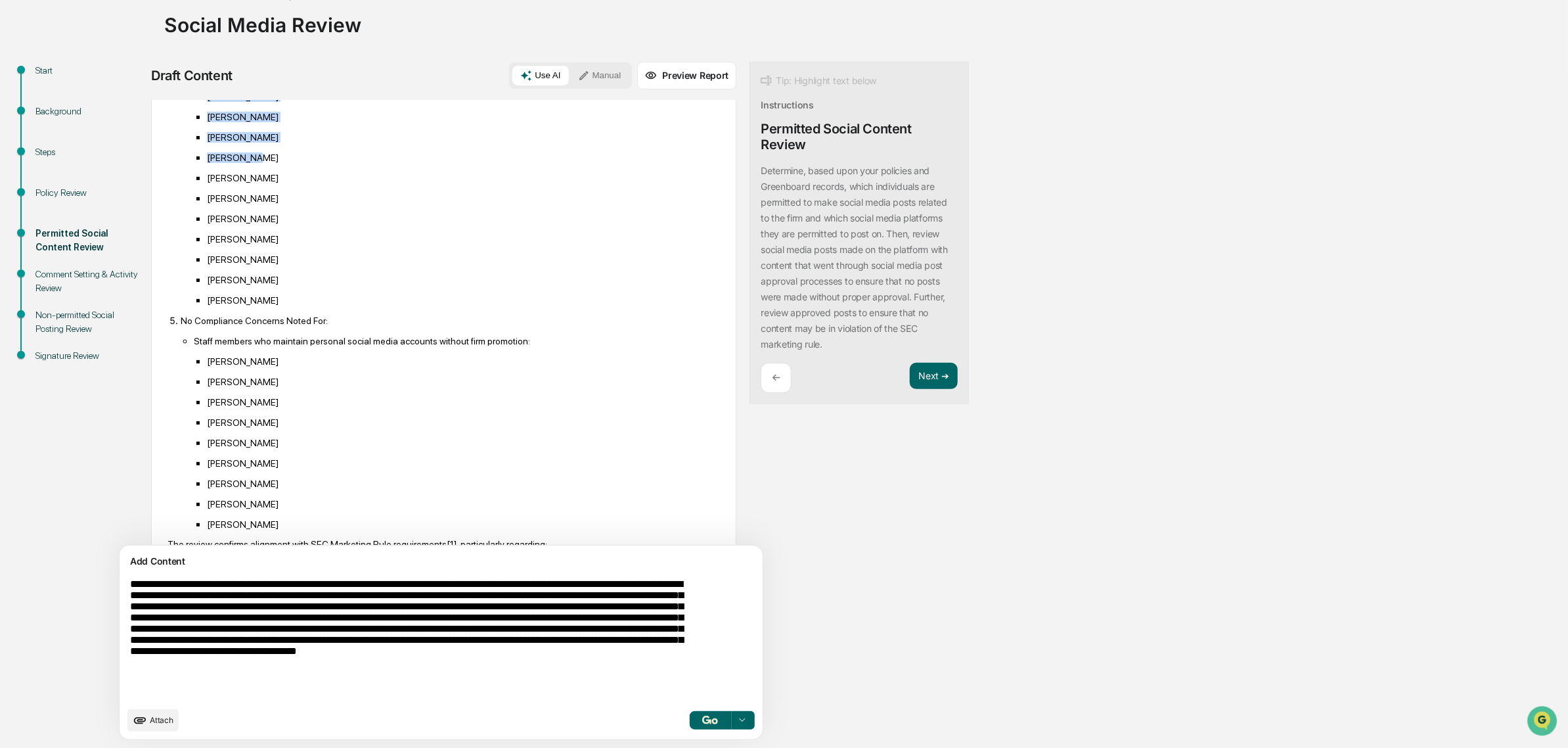
scroll to position [986, 0]
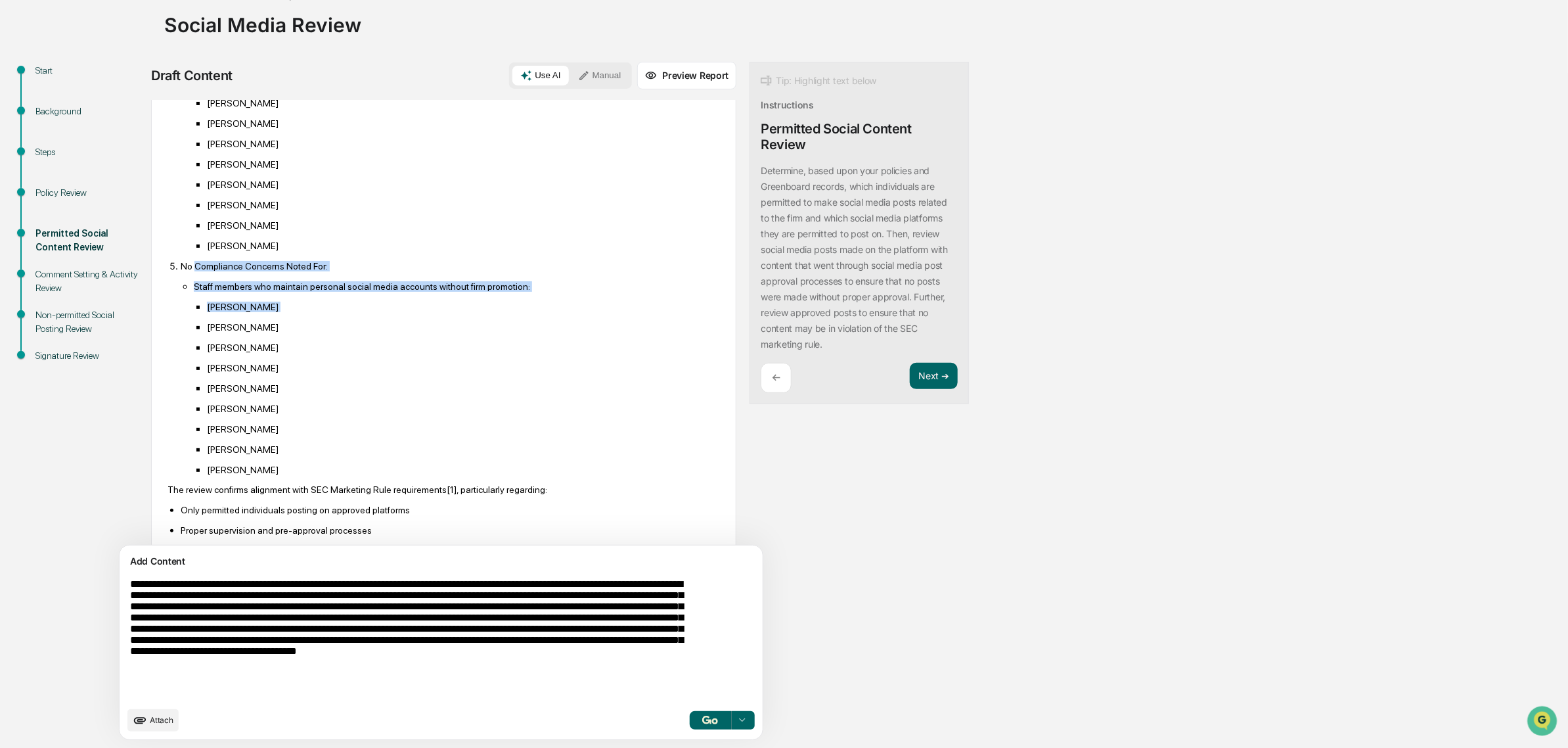
drag, startPoint x: 197, startPoint y: 293, endPoint x: 377, endPoint y: 344, distance: 187.1
click at [377, 344] on li "No Compliance Concerns Noted For: Staff members who maintain personal social me…" at bounding box center [450, 368] width 539 height 215
click at [377, 344] on ul "Aedan Wilkinson Brian McCarver Caitlin Bendigo Dan McGarvey Jacob Frey Jeremy R…" at bounding box center [457, 388] width 526 height 174
drag, startPoint x: 231, startPoint y: 320, endPoint x: 223, endPoint y: 315, distance: 9.4
click at [223, 315] on li "Staff members who maintain personal social media accounts without firm promotio…" at bounding box center [457, 377] width 526 height 194
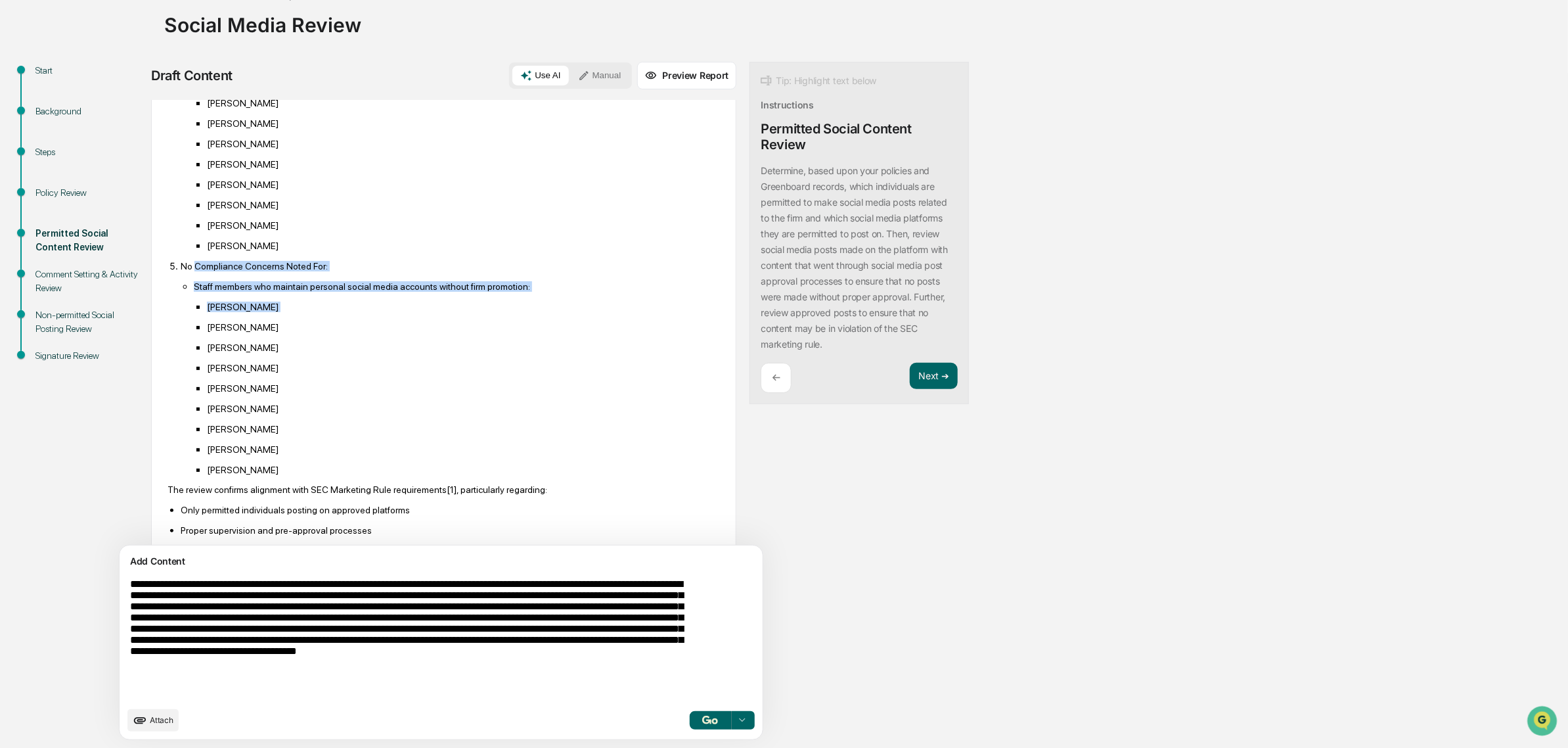
click at [223, 292] on p "Staff members who maintain personal social media accounts without firm promotio…" at bounding box center [457, 286] width 526 height 10
drag, startPoint x: 236, startPoint y: 313, endPoint x: 439, endPoint y: 313, distance: 203.0
click at [439, 292] on p "Staff members who maintain personal social media accounts without firm promotio…" at bounding box center [457, 286] width 526 height 10
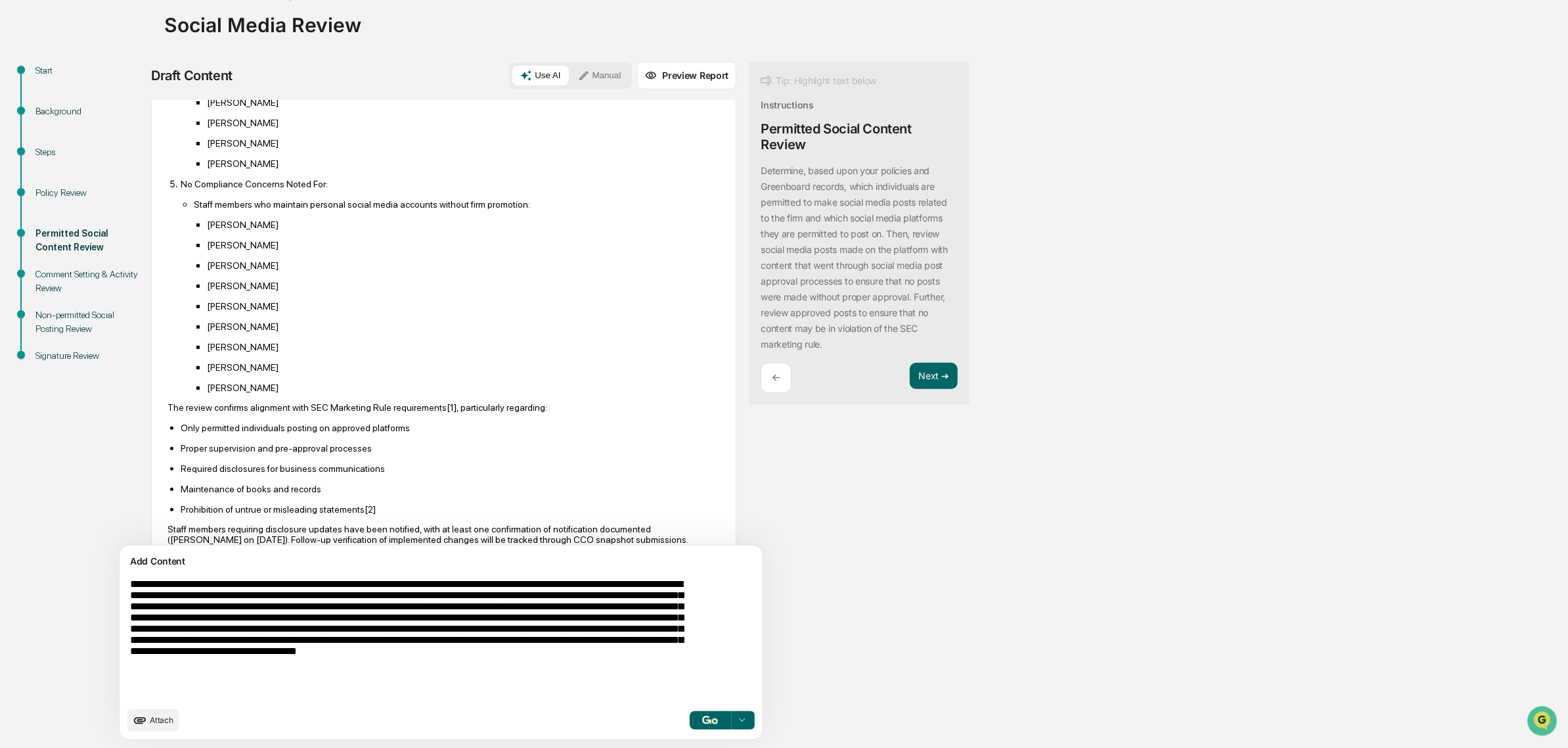
scroll to position [1150, 0]
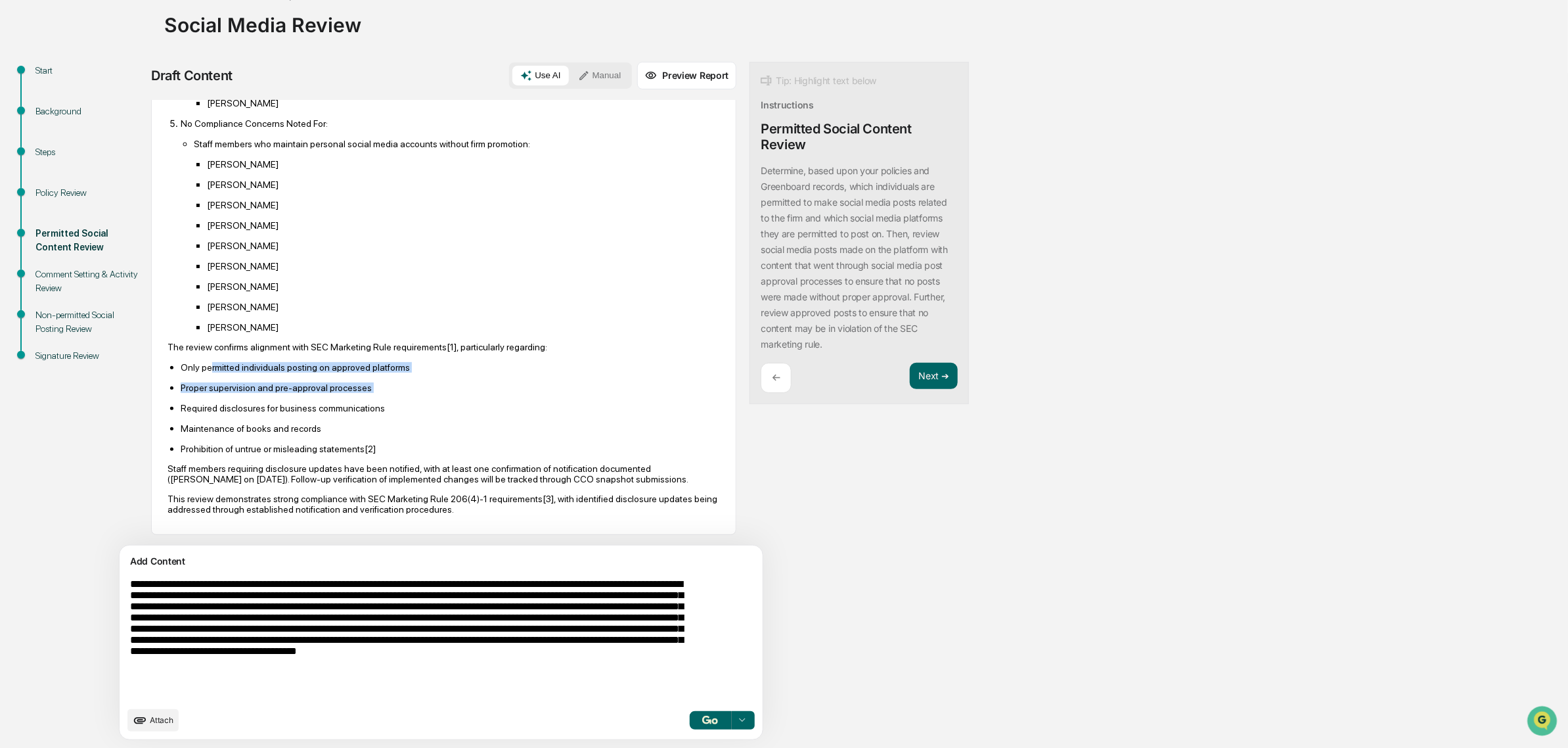
drag, startPoint x: 211, startPoint y: 381, endPoint x: 291, endPoint y: 408, distance: 84.4
click at [291, 408] on ul "Only permitted individuals posting on approved platforms Proper supervision and…" at bounding box center [443, 408] width 552 height 93
drag, startPoint x: 281, startPoint y: 371, endPoint x: 371, endPoint y: 434, distance: 109.9
click at [371, 434] on ul "Only permitted individuals posting on approved platforms Proper supervision and…" at bounding box center [443, 408] width 552 height 93
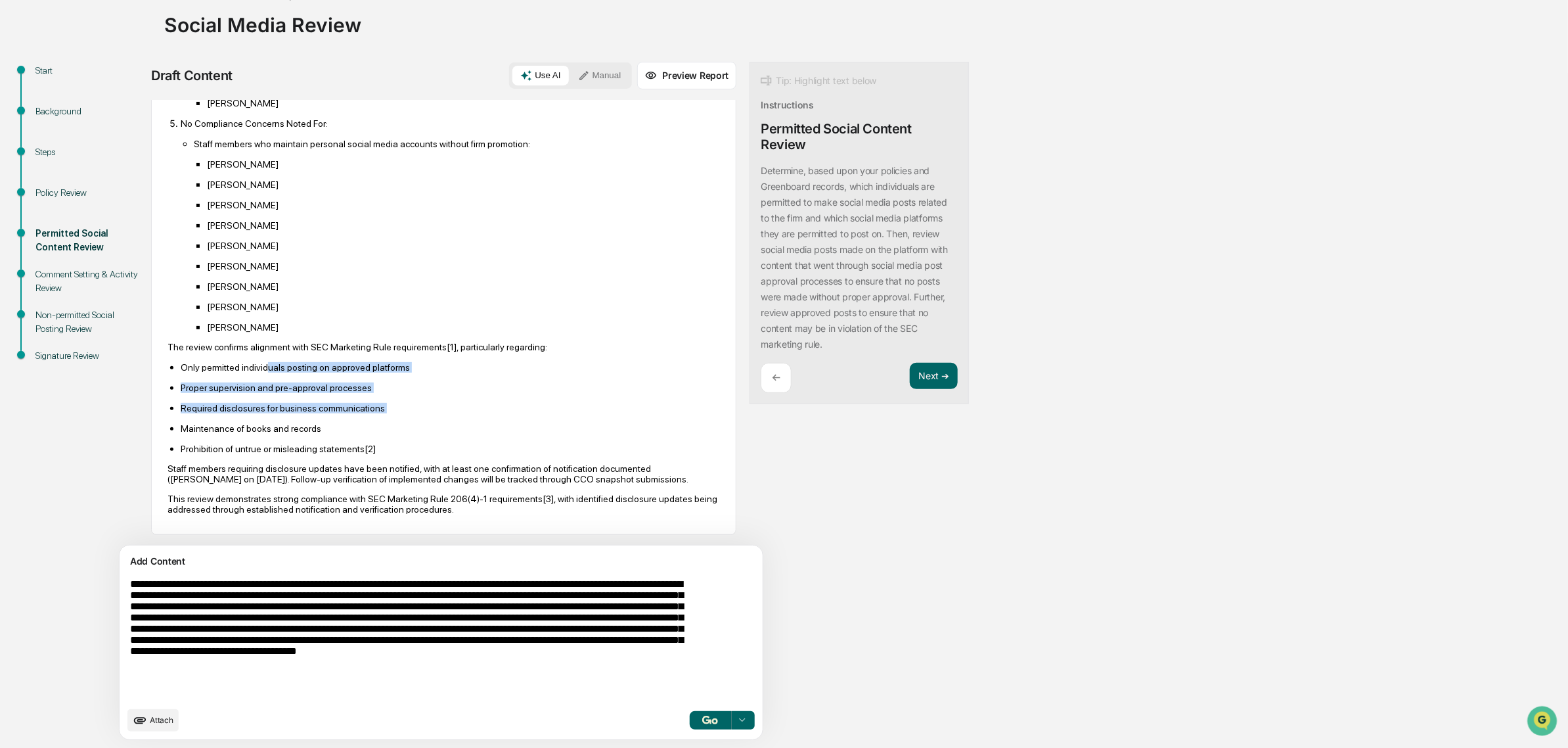
click at [371, 434] on ul "Only permitted individuals posting on approved platforms Proper supervision and…" at bounding box center [443, 408] width 552 height 93
drag, startPoint x: 369, startPoint y: 479, endPoint x: 291, endPoint y: 376, distance: 129.2
click at [291, 373] on p "Only permitted individuals posting on approved platforms" at bounding box center [450, 367] width 539 height 10
drag, startPoint x: 191, startPoint y: 366, endPoint x: 342, endPoint y: 484, distance: 191.6
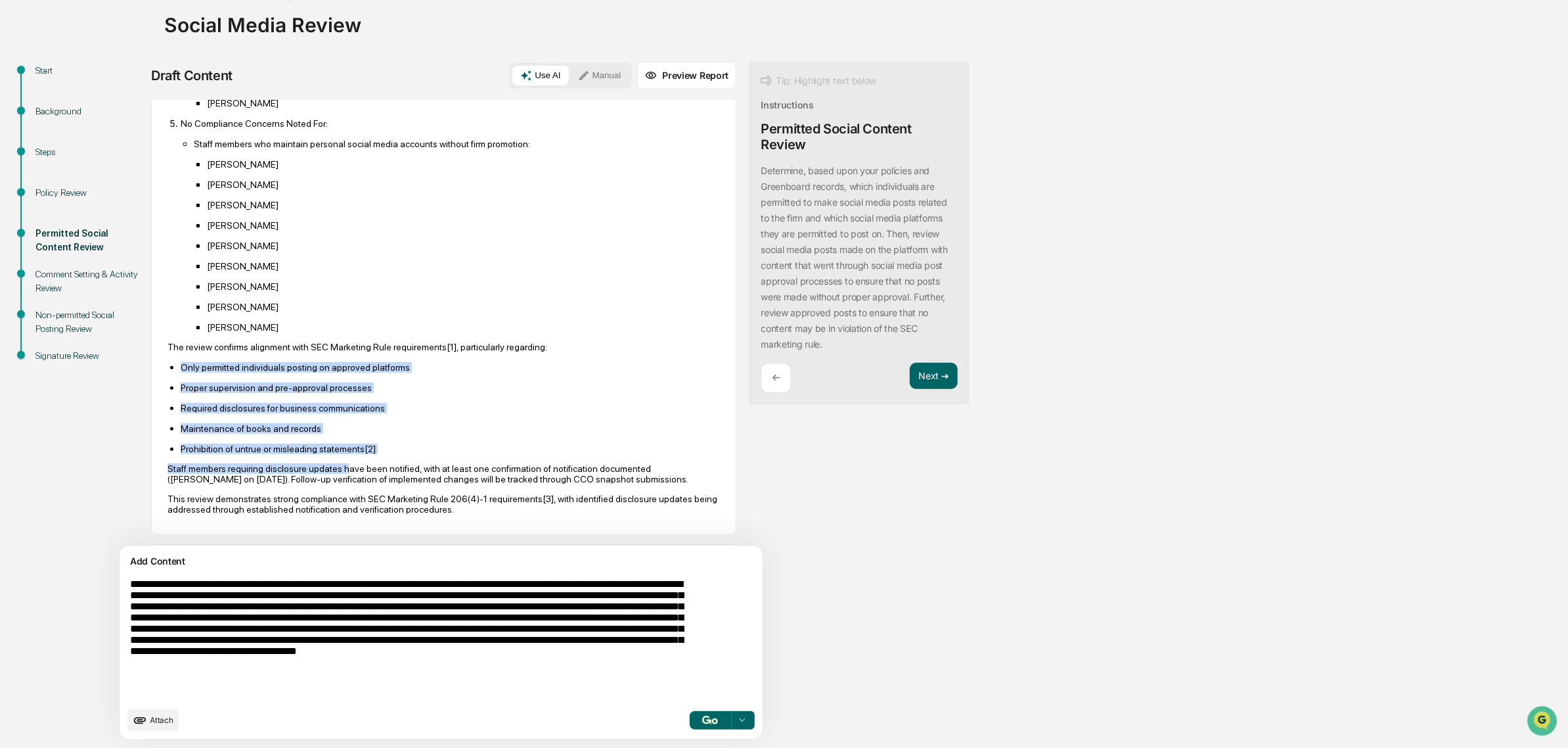
click at [342, 484] on p "Staff members requiring disclosure updates have been notified, with at least on…" at bounding box center [443, 474] width 552 height 21
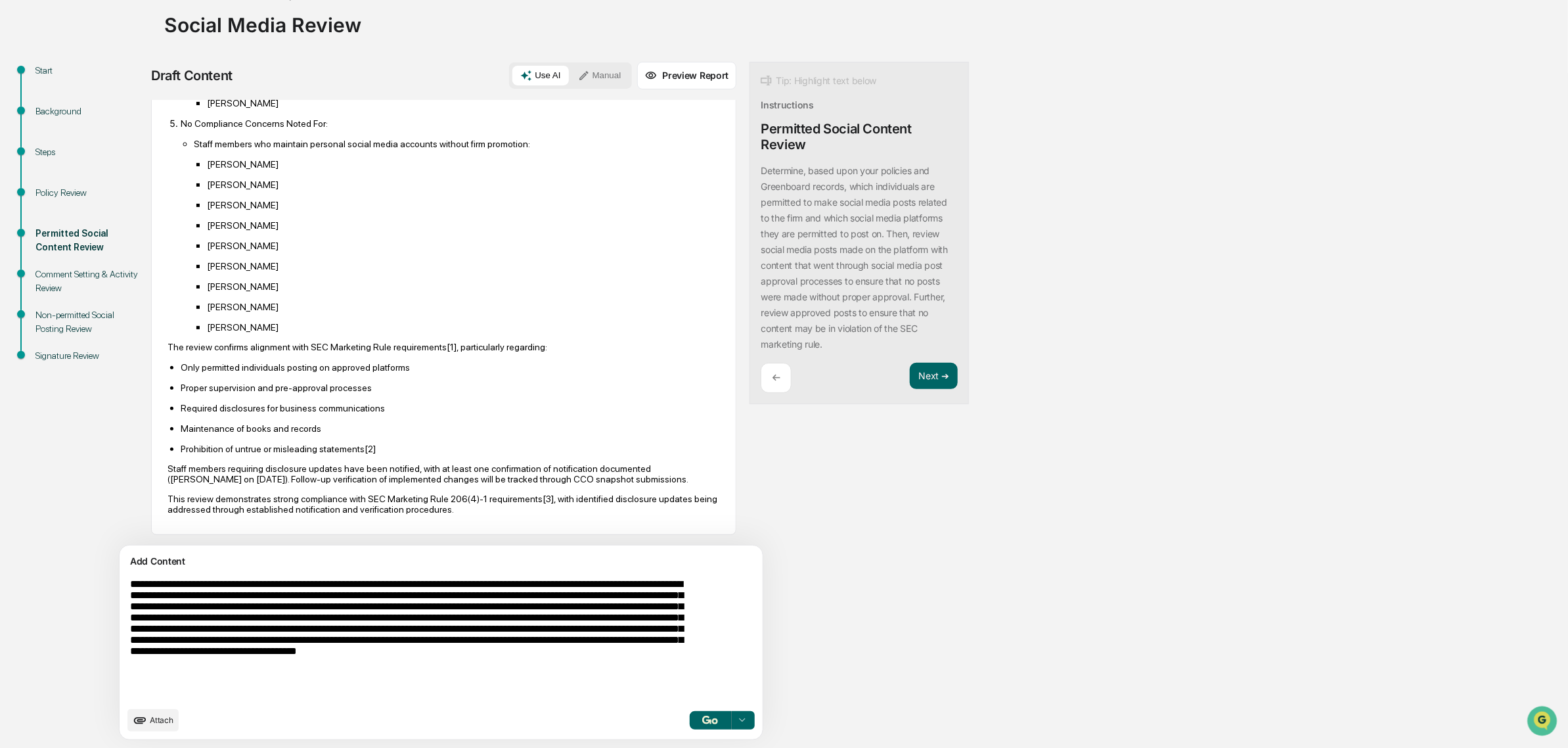
scroll to position [1167, 0]
click at [910, 381] on button "Next ➔" at bounding box center [934, 376] width 48 height 27
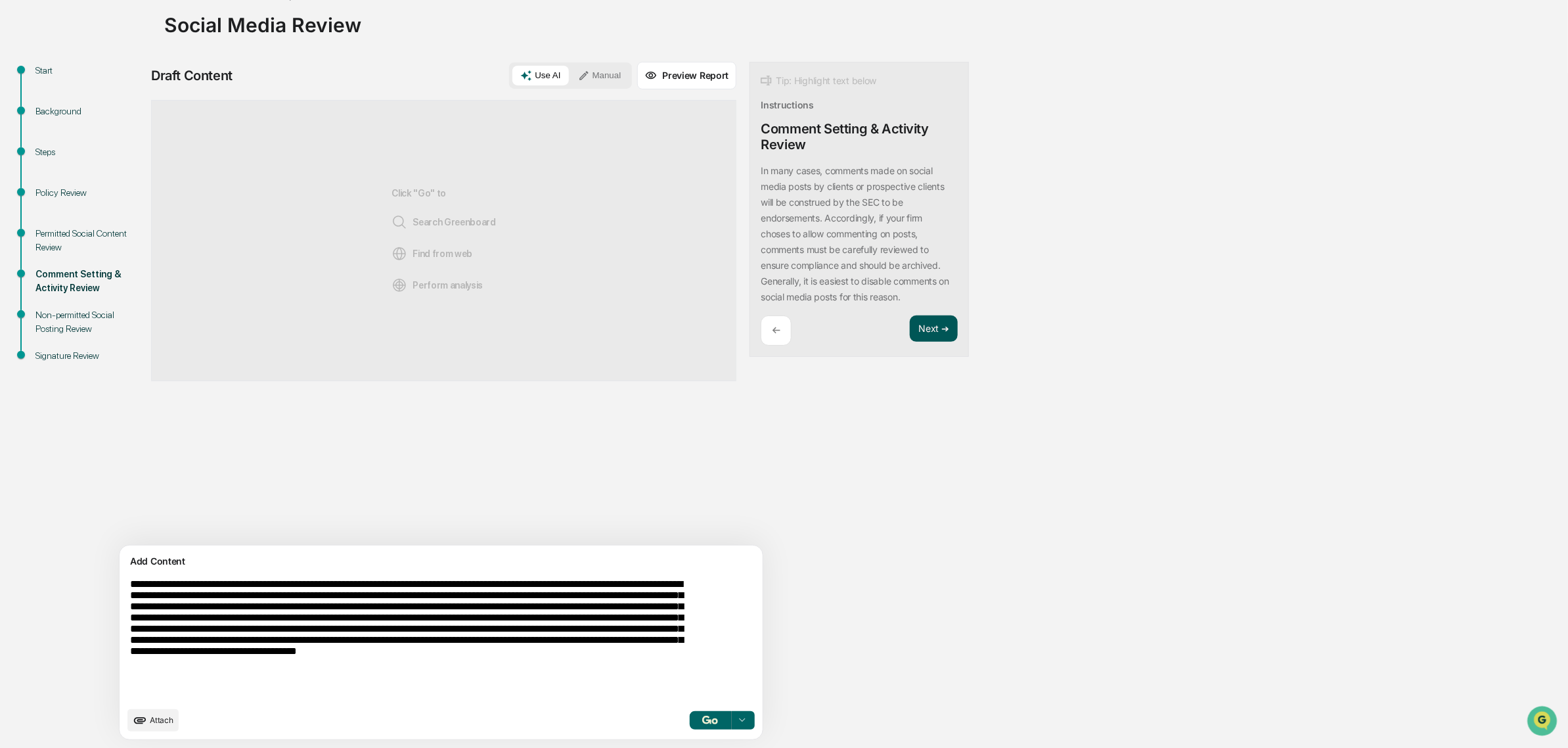
scroll to position [0, 0]
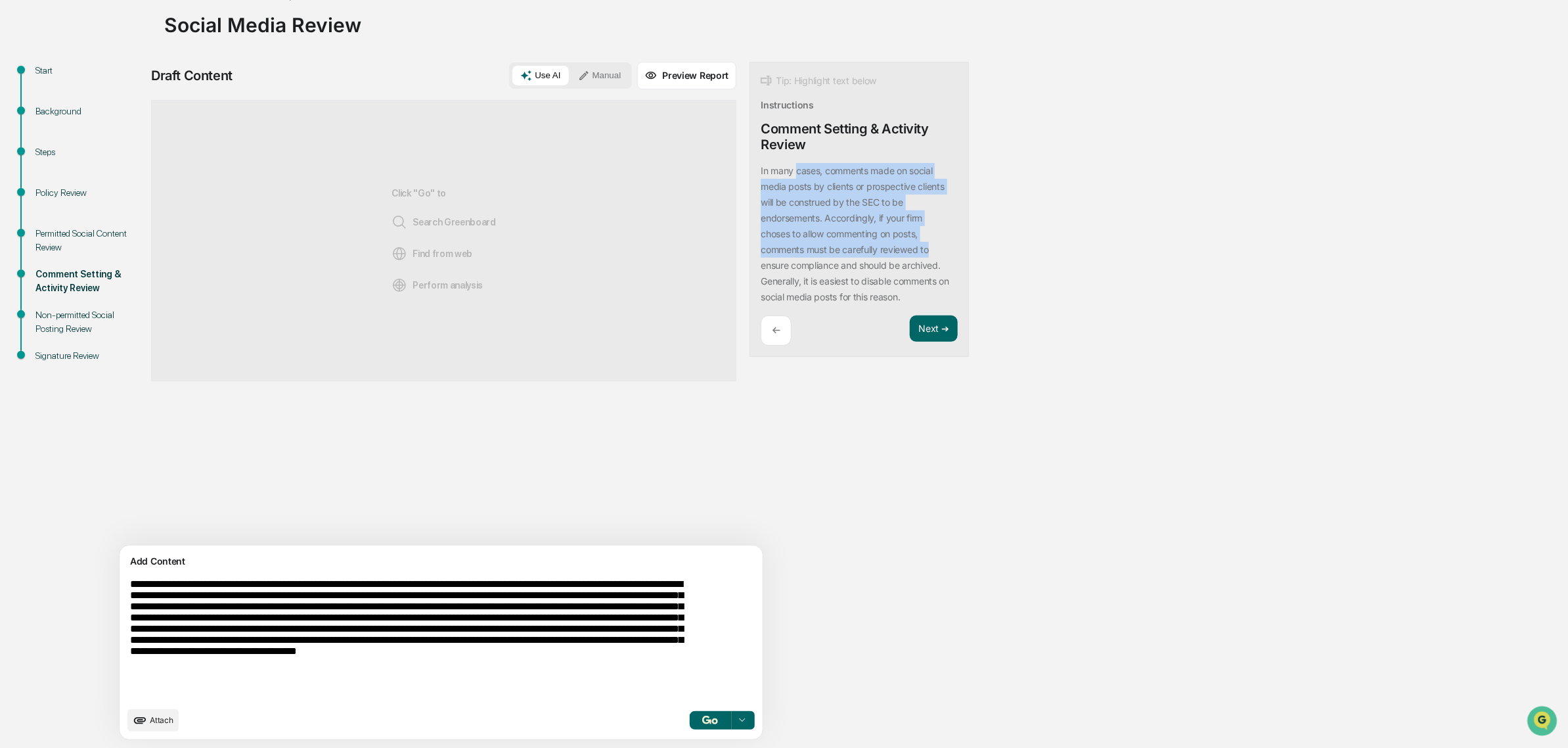
drag, startPoint x: 737, startPoint y: 172, endPoint x: 875, endPoint y: 253, distance: 160.0
click at [878, 253] on div "In many cases, comments made on social media posts by clients or prospective cl…" at bounding box center [859, 234] width 197 height 142
click at [875, 253] on div "In many cases, comments made on social media posts by clients or prospective cl…" at bounding box center [859, 234] width 197 height 142
drag, startPoint x: 813, startPoint y: 191, endPoint x: 858, endPoint y: 221, distance: 54.1
click at [858, 221] on div "In many cases, comments made on social media posts by clients or prospective cl…" at bounding box center [859, 234] width 197 height 142
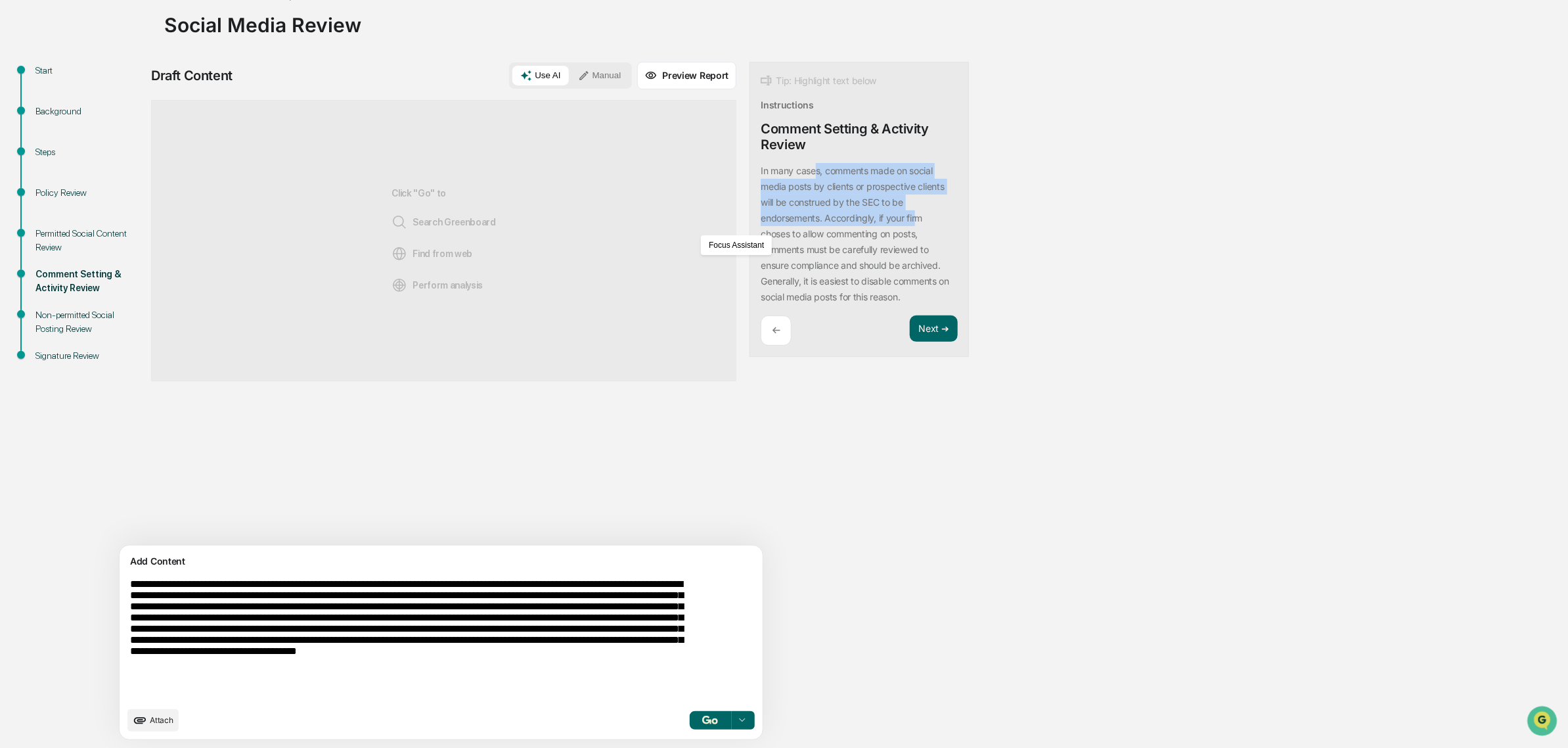
click at [858, 221] on p "In many cases, comments made on social media posts by clients or prospective cl…" at bounding box center [855, 233] width 189 height 137
drag, startPoint x: 858, startPoint y: 221, endPoint x: 746, endPoint y: 188, distance: 116.8
click at [761, 188] on p "In many cases, comments made on social media posts by clients or prospective cl…" at bounding box center [855, 233] width 189 height 137
drag, startPoint x: 722, startPoint y: 178, endPoint x: 826, endPoint y: 230, distance: 116.3
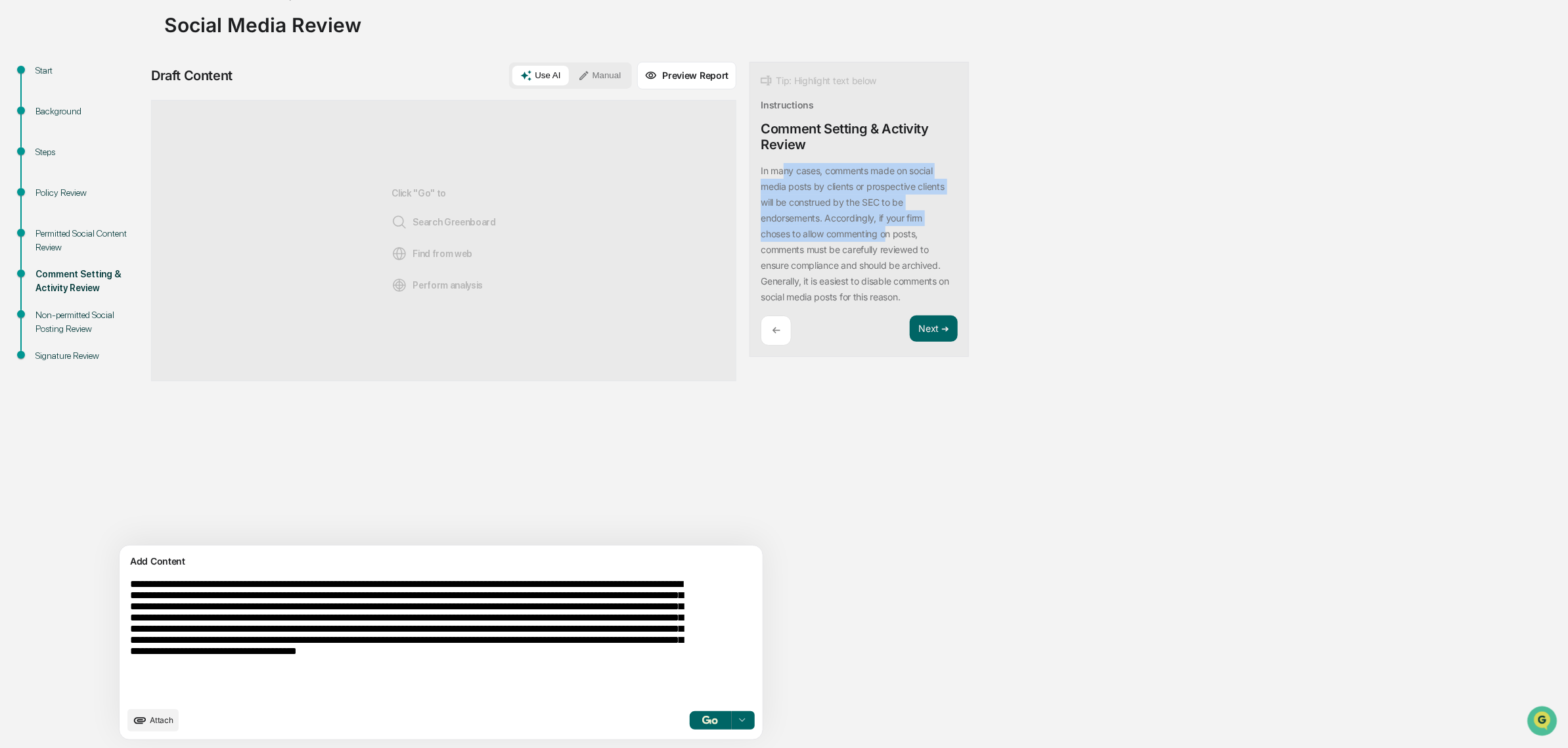
click at [826, 230] on div "In many cases, comments made on social media posts by clients or prospective cl…" at bounding box center [859, 234] width 197 height 142
click at [826, 230] on p "In many cases, comments made on social media posts by clients or prospective cl…" at bounding box center [855, 233] width 189 height 137
drag, startPoint x: 839, startPoint y: 260, endPoint x: 771, endPoint y: 169, distance: 113.6
click at [771, 169] on p "In many cases, comments made on social media posts by clients or prospective cl…" at bounding box center [855, 233] width 189 height 137
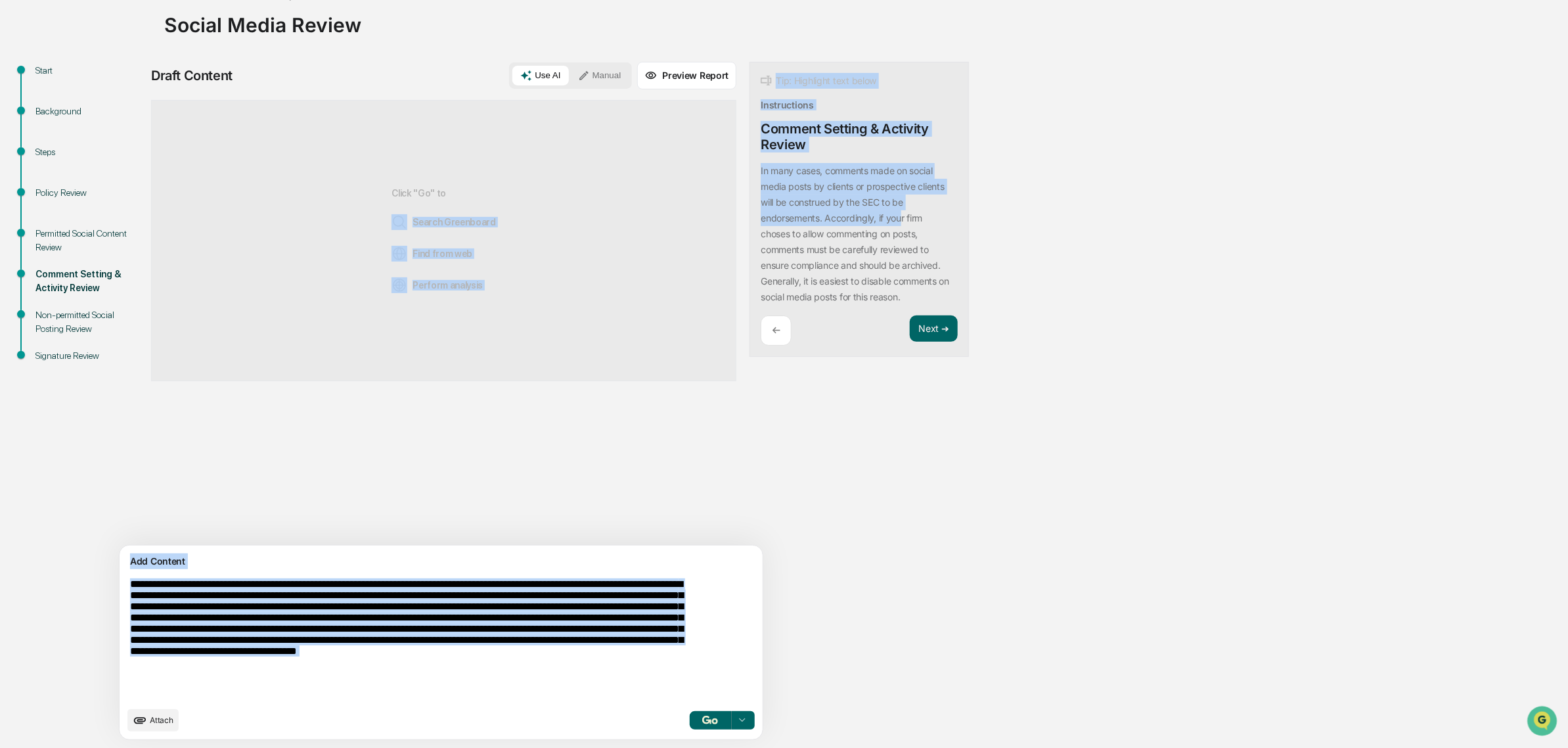
drag
click at [845, 222] on div "**********" at bounding box center [519, 405] width 736 height 686
click at [845, 222] on p "In many cases, comments made on social media posts by clients or prospective cl…" at bounding box center [855, 233] width 189 height 137
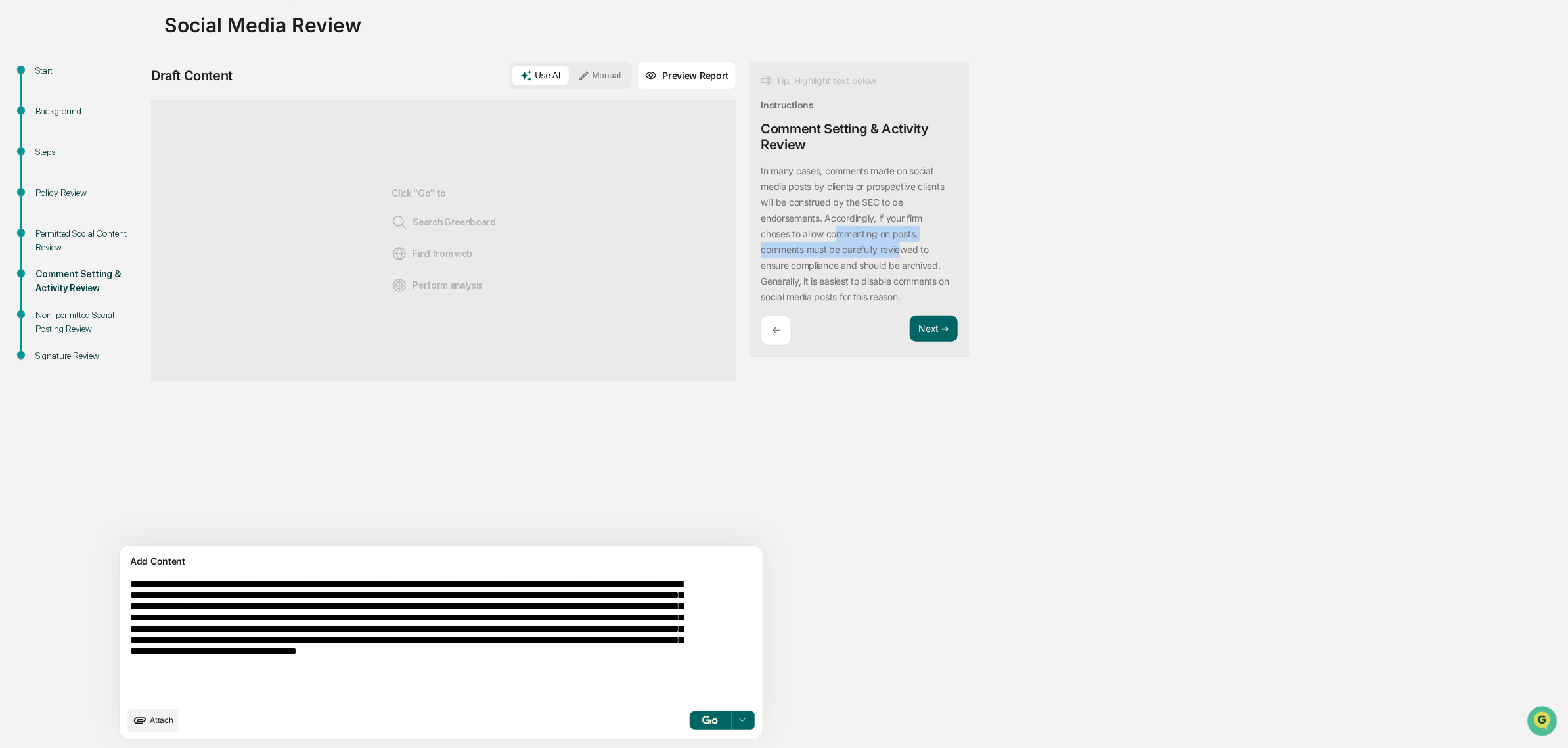
click at [780, 240] on div "In many cases, comments made on social media posts by clients or prospective cl…" at bounding box center [859, 234] width 197 height 142
click at [779, 240] on div "In many cases, comments made on social media posts by clients or prospective cl…" at bounding box center [859, 234] width 197 height 142
click at [792, 261] on p "In many cases, comments made on social media posts by clients or prospective cl…" at bounding box center [855, 233] width 189 height 137
click at [803, 274] on div "In many cases, comments made on social media posts by clients or prospective cl…" at bounding box center [859, 234] width 197 height 142
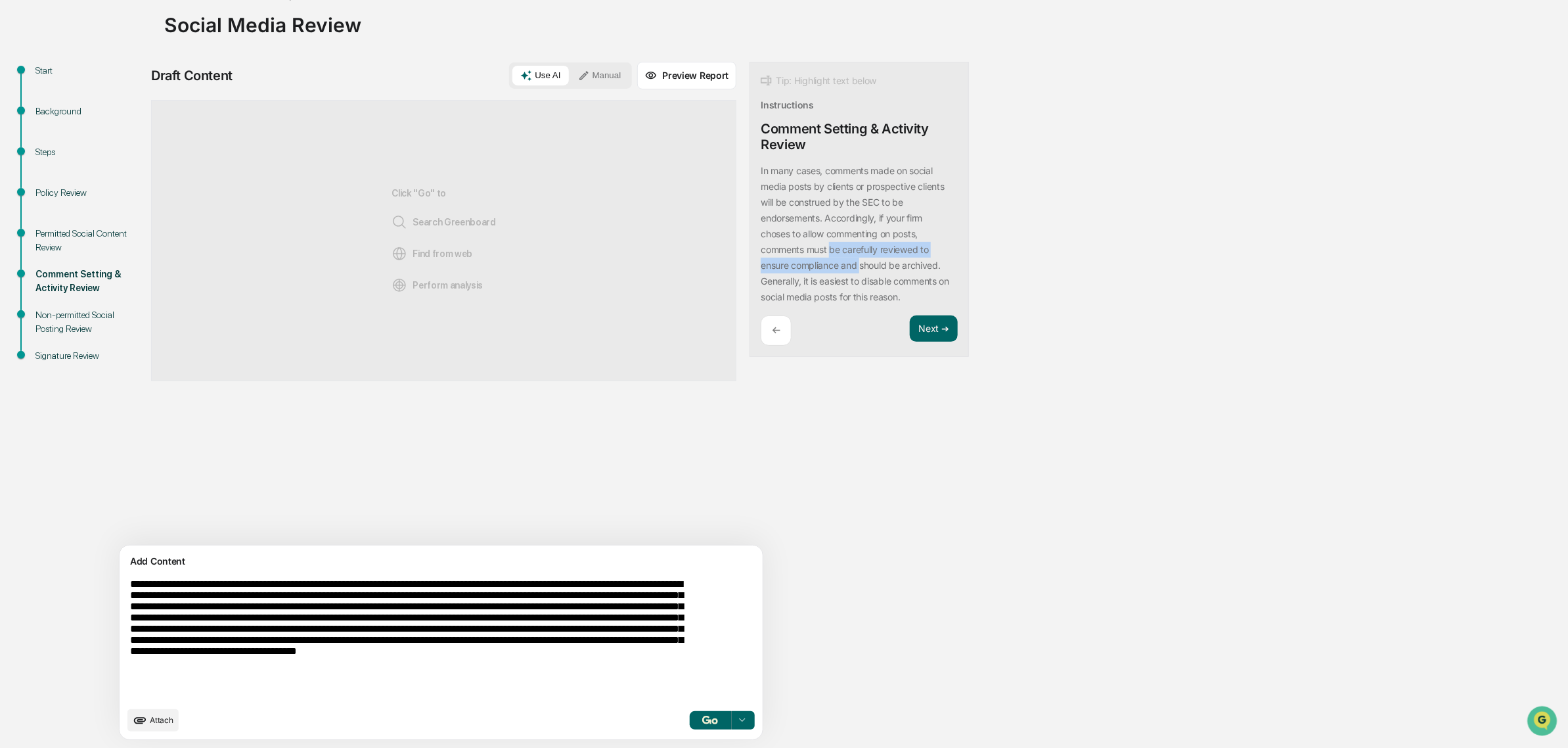
click at [803, 274] on div "In many cases, comments made on social media posts by clients or prospective cl…" at bounding box center [859, 234] width 197 height 142
click at [823, 296] on p "In many cases, comments made on social media posts by clients or prospective cl…" at bounding box center [855, 233] width 189 height 137
click at [823, 297] on p "In many cases, comments made on social media posts by clients or prospective cl…" at bounding box center [855, 233] width 189 height 137
click at [806, 299] on div "In many cases, comments made on social media posts by clients or prospective cl…" at bounding box center [859, 234] width 197 height 142
click at [806, 299] on p "In many cases, comments made on social media posts by clients or prospective cl…" at bounding box center [855, 233] width 189 height 137
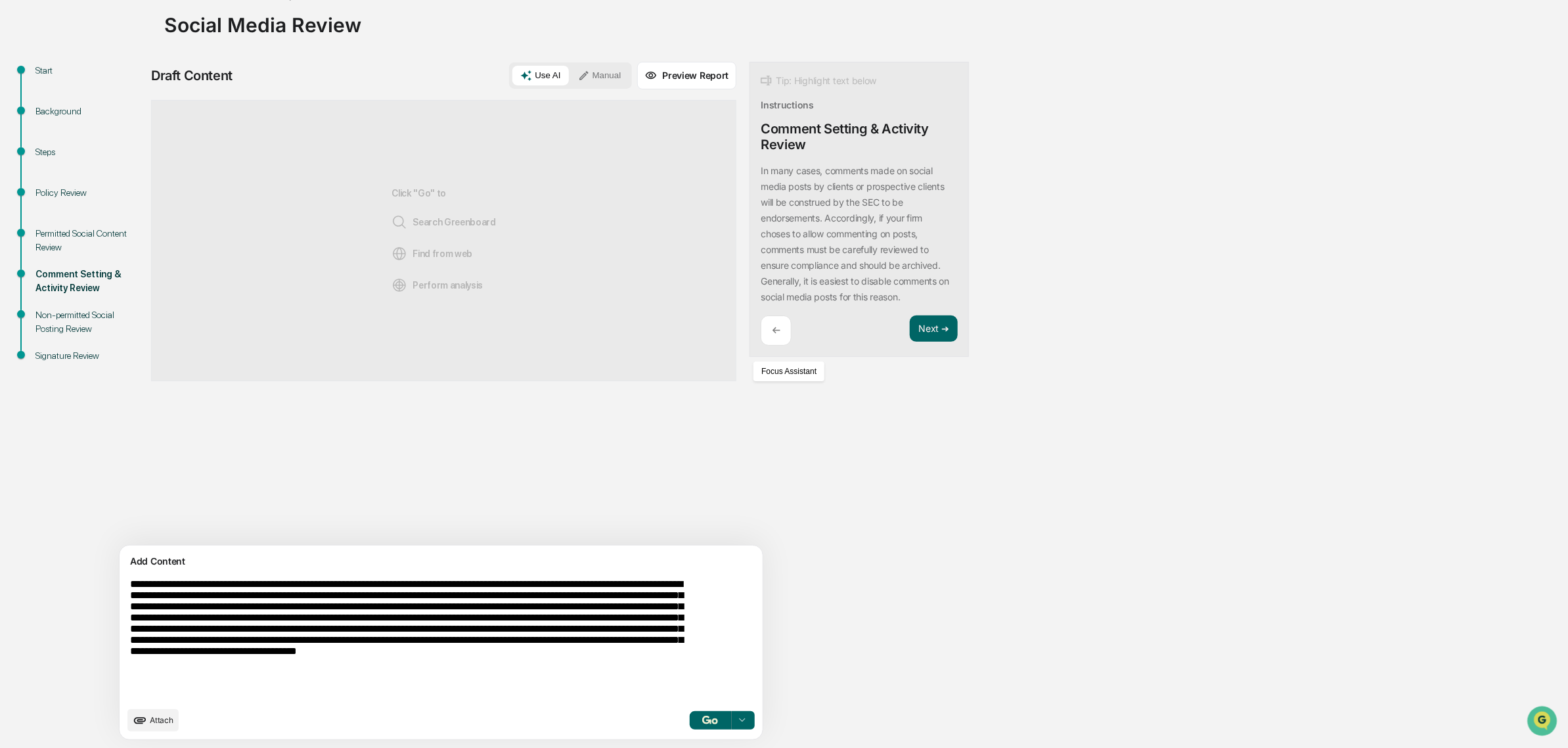
click at [1001, 299] on div "Start Background Steps Policy Review Permitted Social Content Review Comment Se…" at bounding box center [784, 405] width 1555 height 686
click at [369, 596] on textarea "**********" at bounding box center [410, 639] width 571 height 132
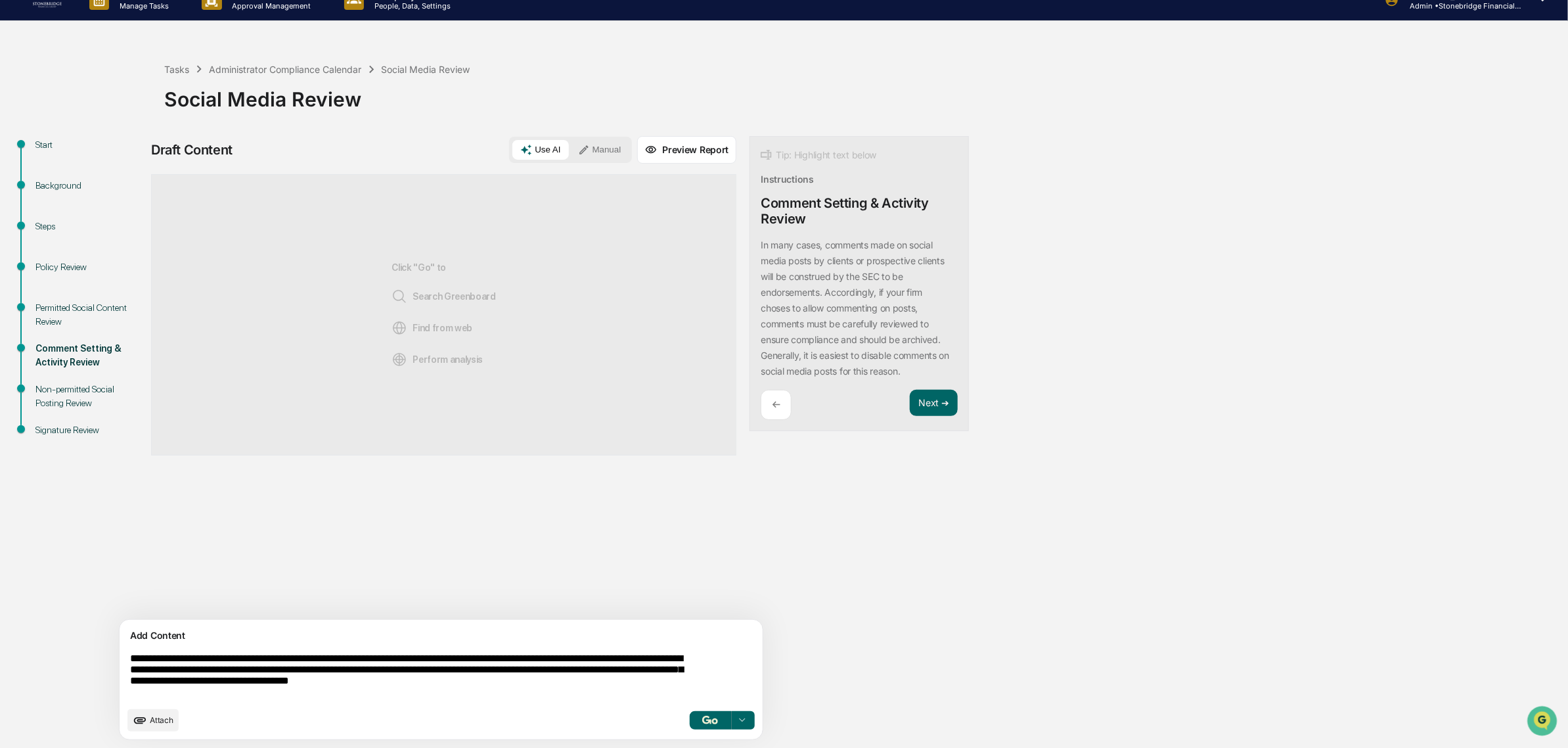
scroll to position [34, 0]
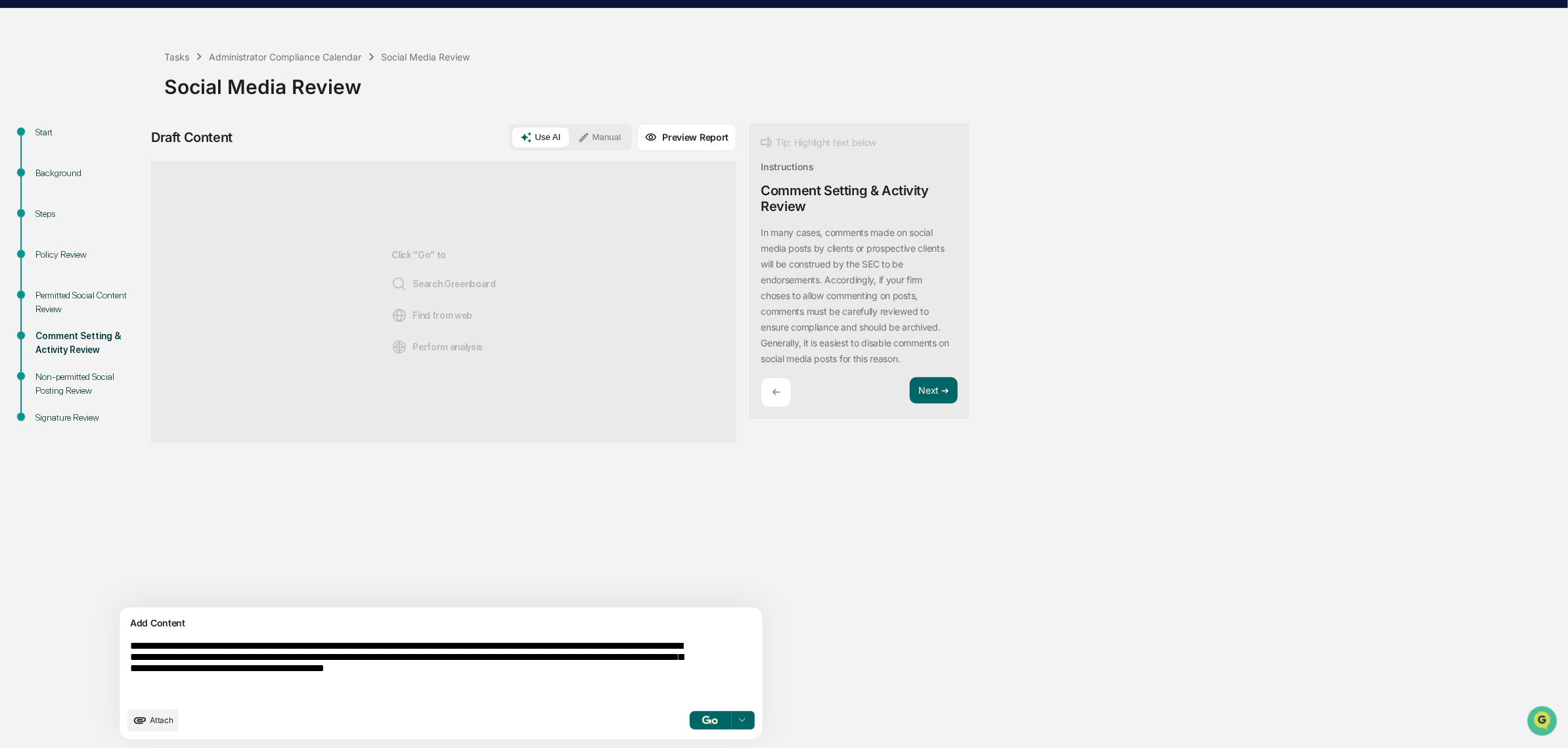
type textarea "**********"
click at [156, 720] on span "Attach" at bounding box center [162, 720] width 23 height 10
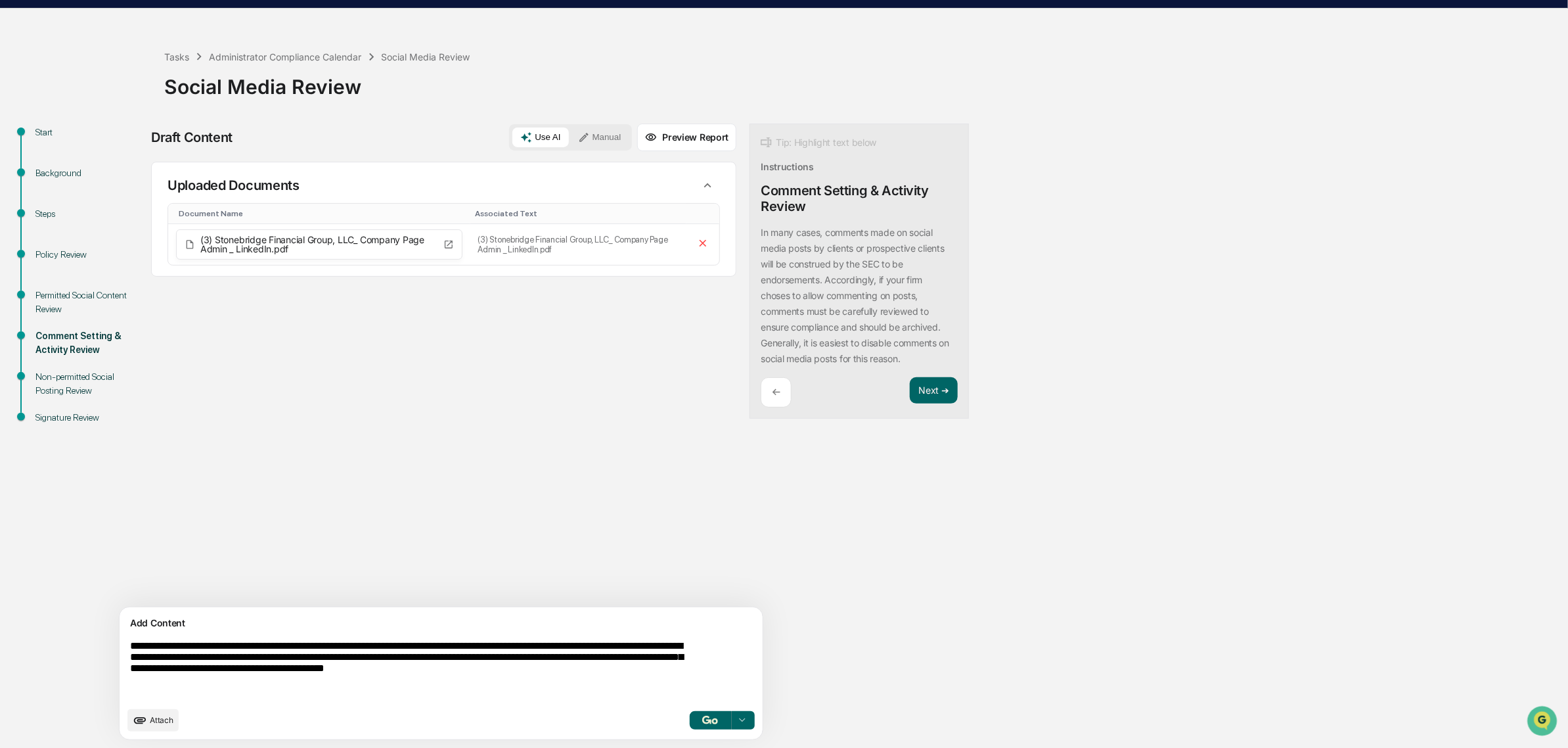
click at [286, 642] on textarea "**********" at bounding box center [410, 670] width 571 height 70
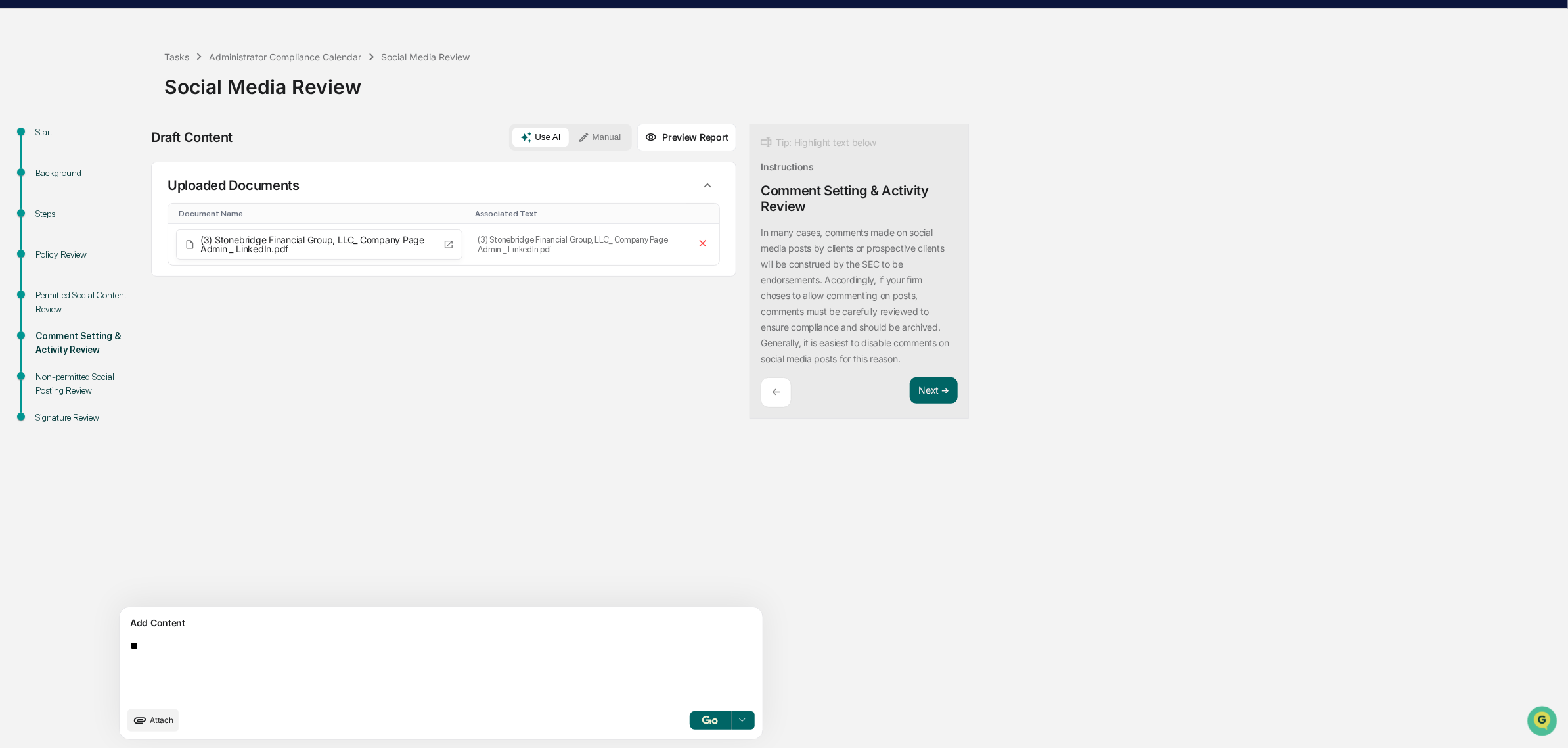
scroll to position [21, 0]
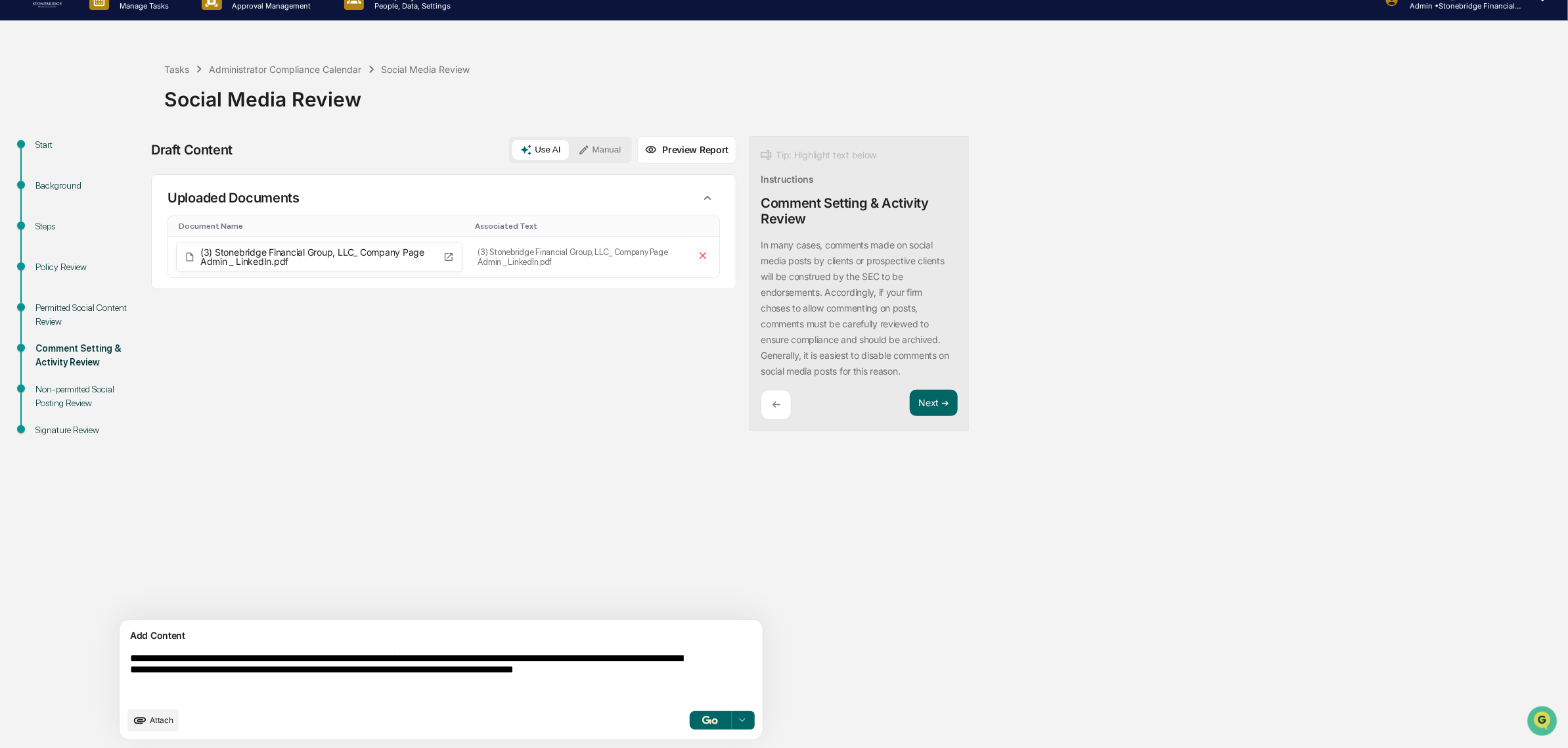
drag, startPoint x: 269, startPoint y: 683, endPoint x: 41, endPoint y: 543, distance: 267.6
click at [0, 579] on html "**********" at bounding box center [784, 353] width 1568 height 748
click at [176, 651] on textarea "**" at bounding box center [410, 676] width 571 height 58
type textarea "*"
click at [151, 715] on button "Attach" at bounding box center [153, 720] width 51 height 22
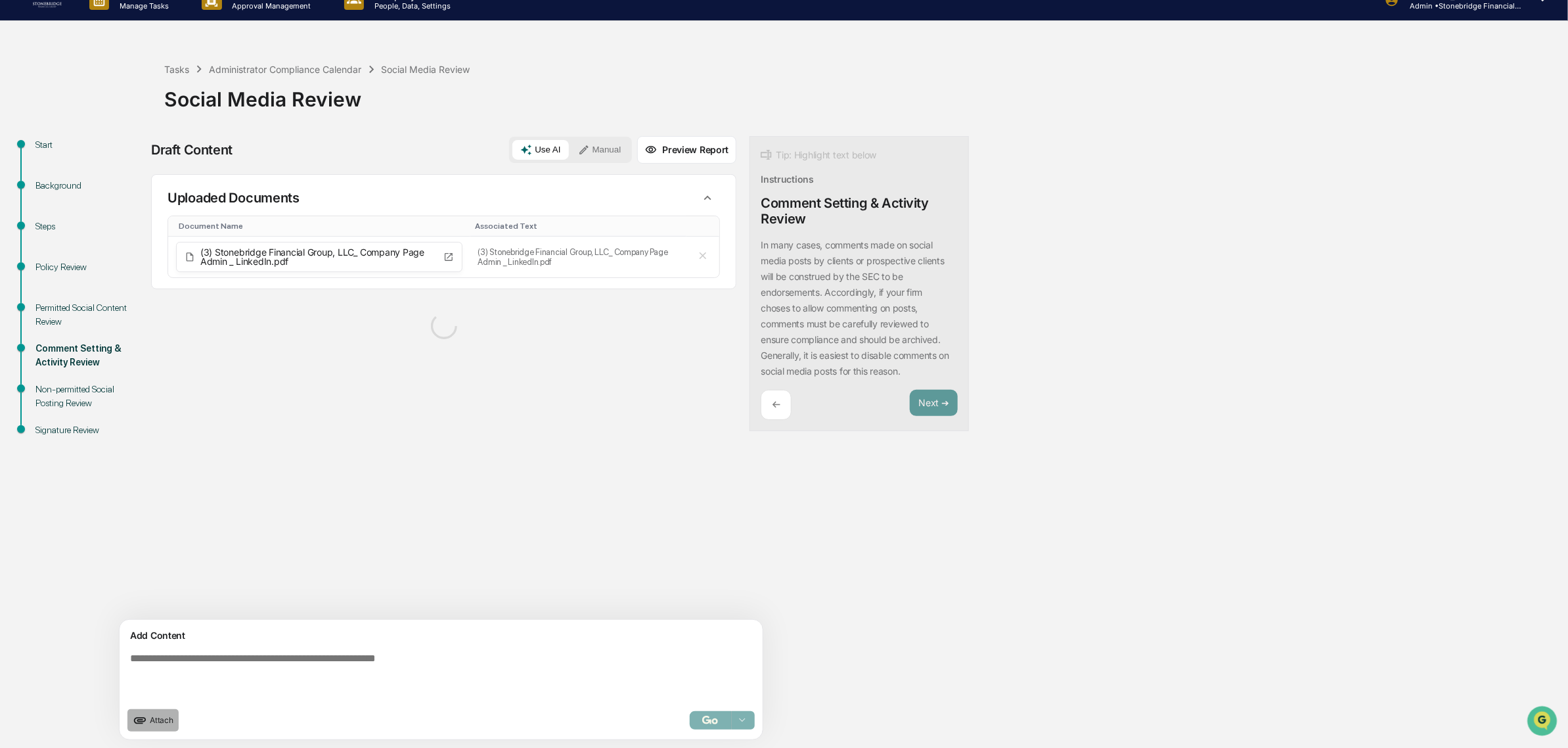
click at [172, 720] on span "Attach" at bounding box center [162, 720] width 23 height 10
click at [163, 711] on button "Attach" at bounding box center [153, 720] width 51 height 22
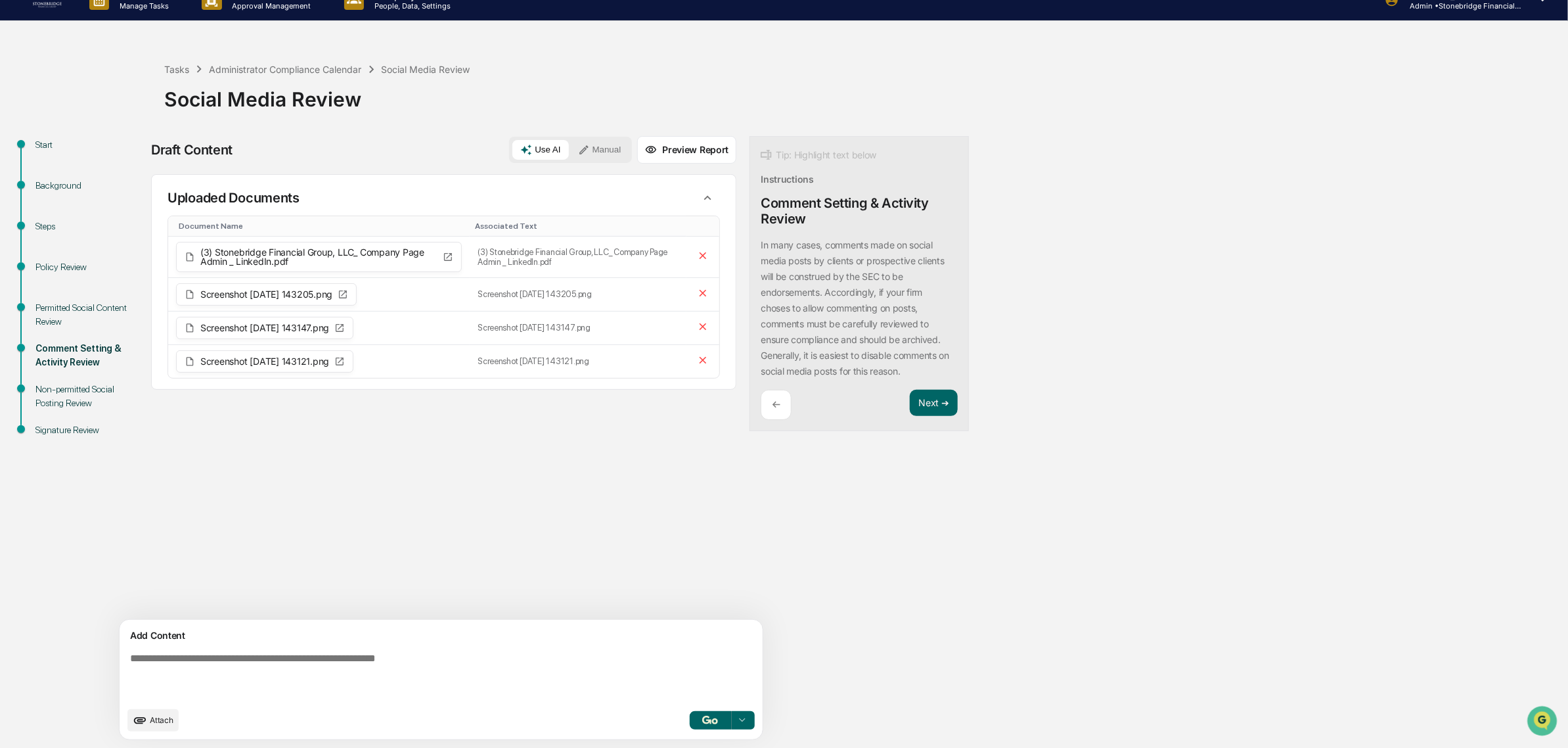
click at [320, 647] on textarea at bounding box center [410, 676] width 571 height 58
paste textarea "*"
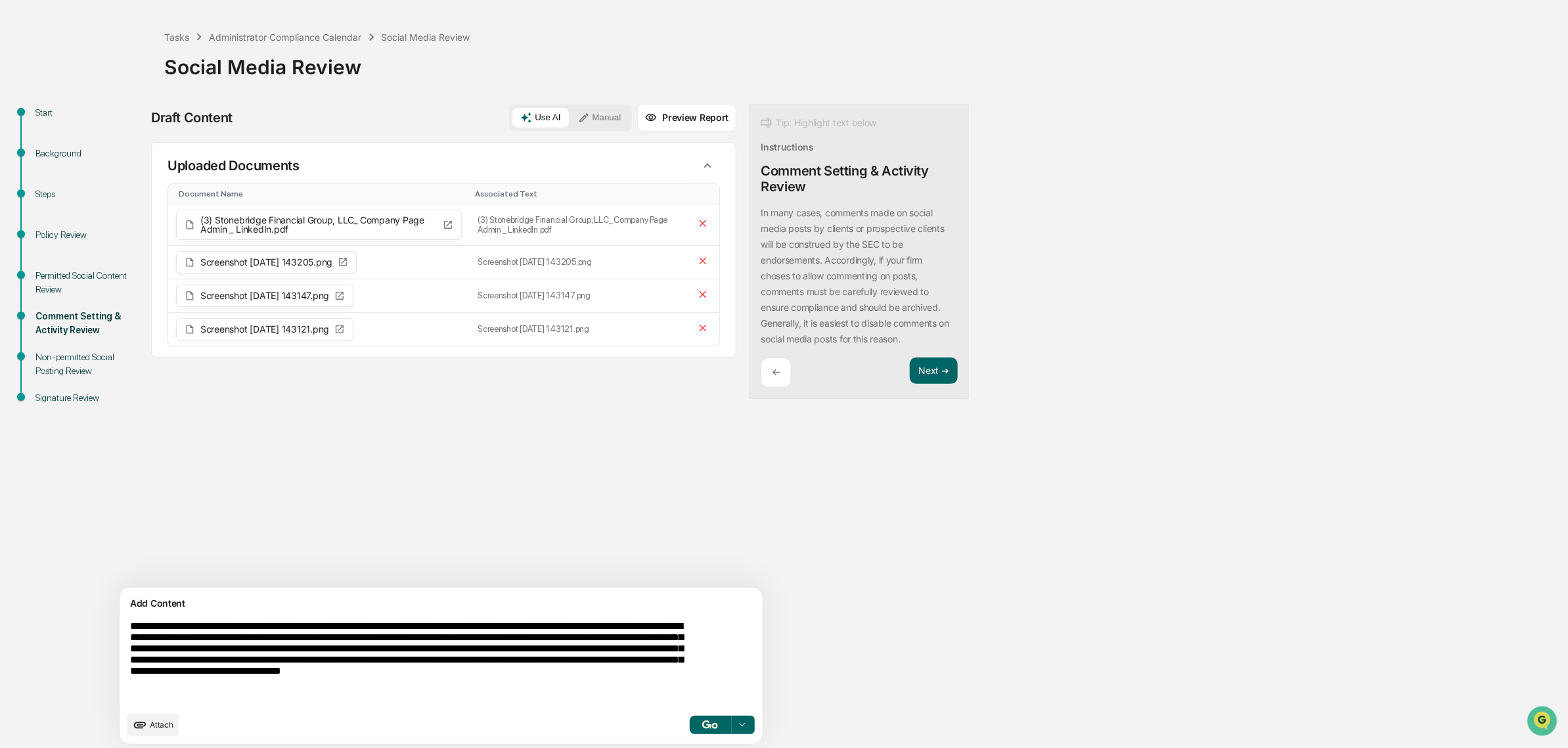
scroll to position [58, 0]
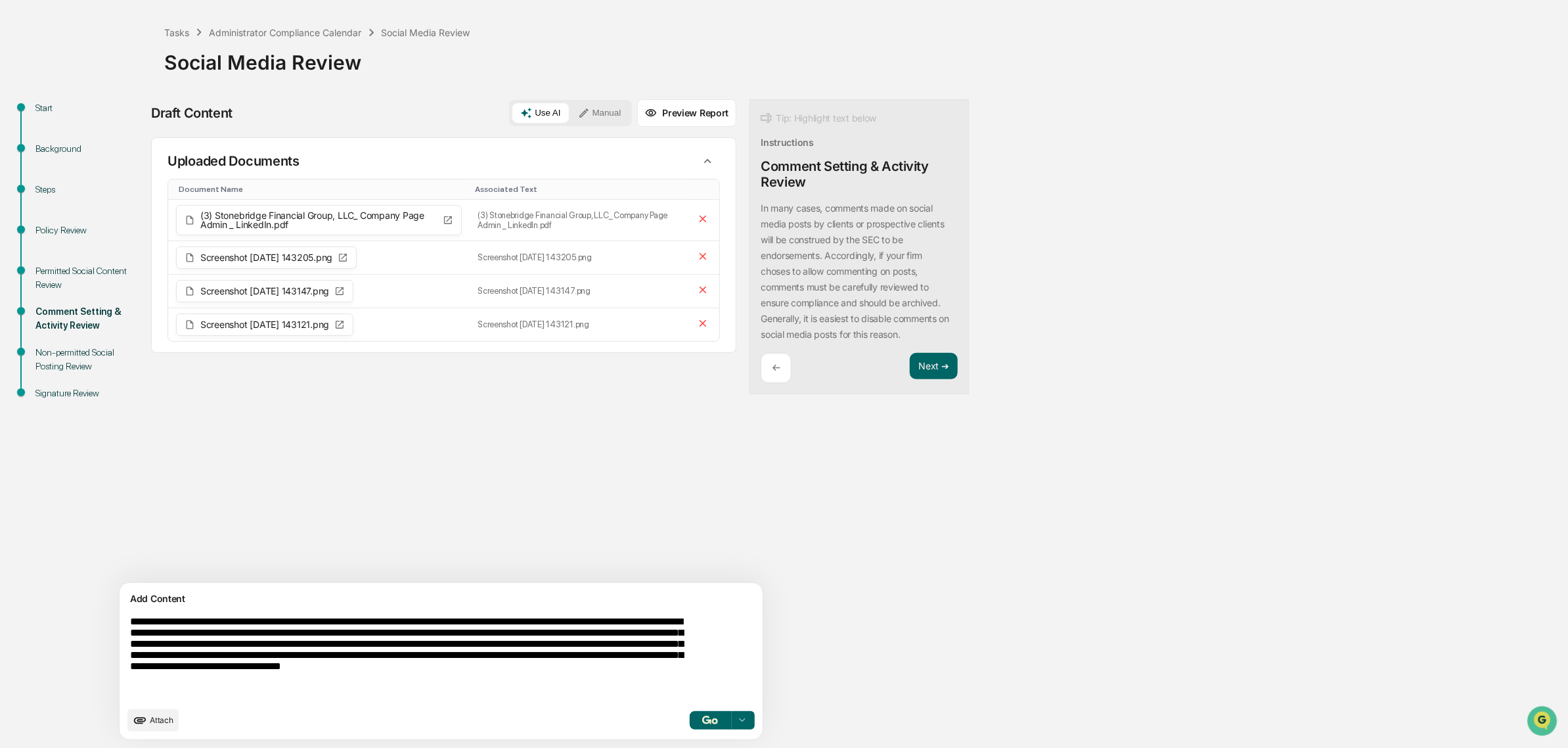
type textarea "**********"
click at [689, 718] on button "button" at bounding box center [710, 720] width 42 height 19
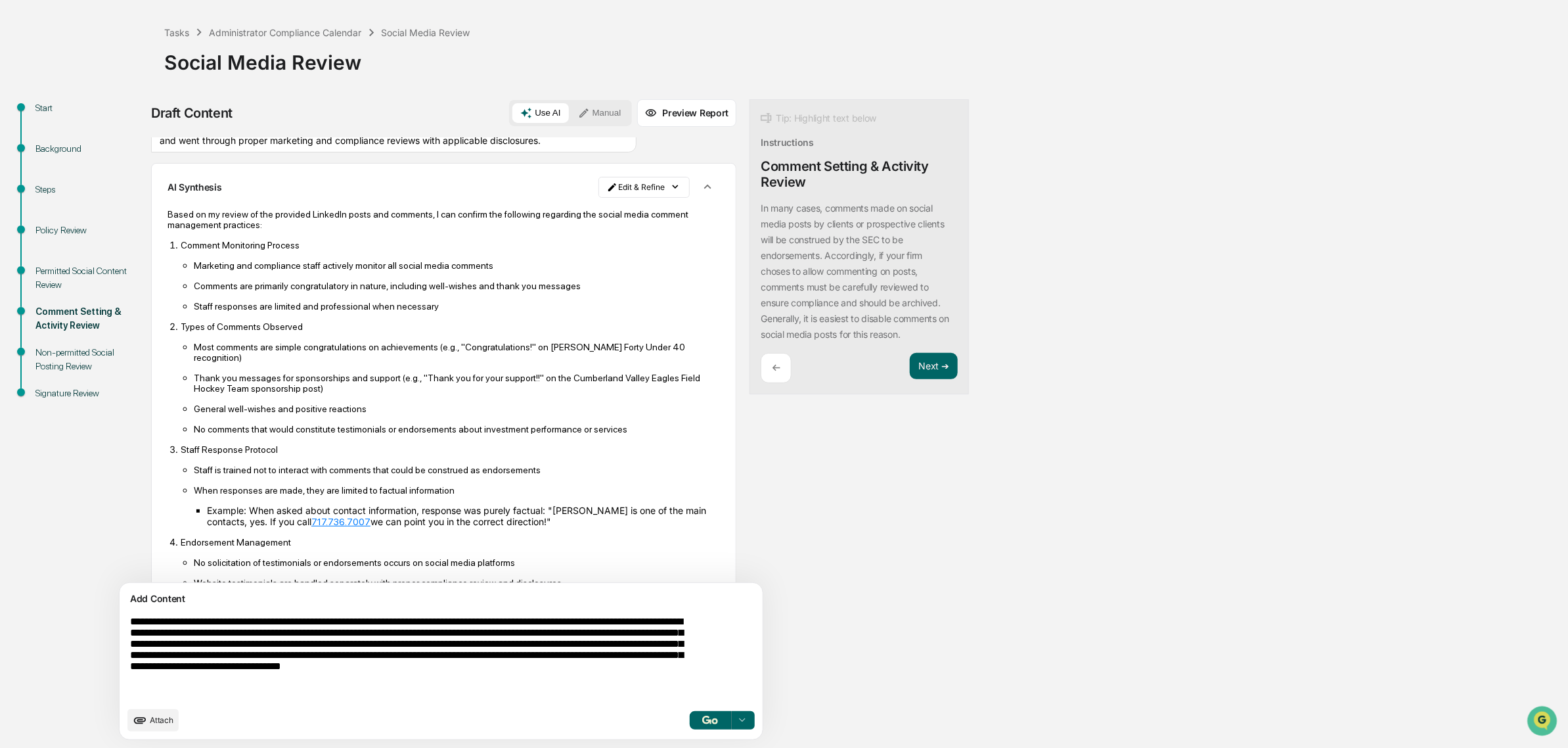
scroll to position [329, 0]
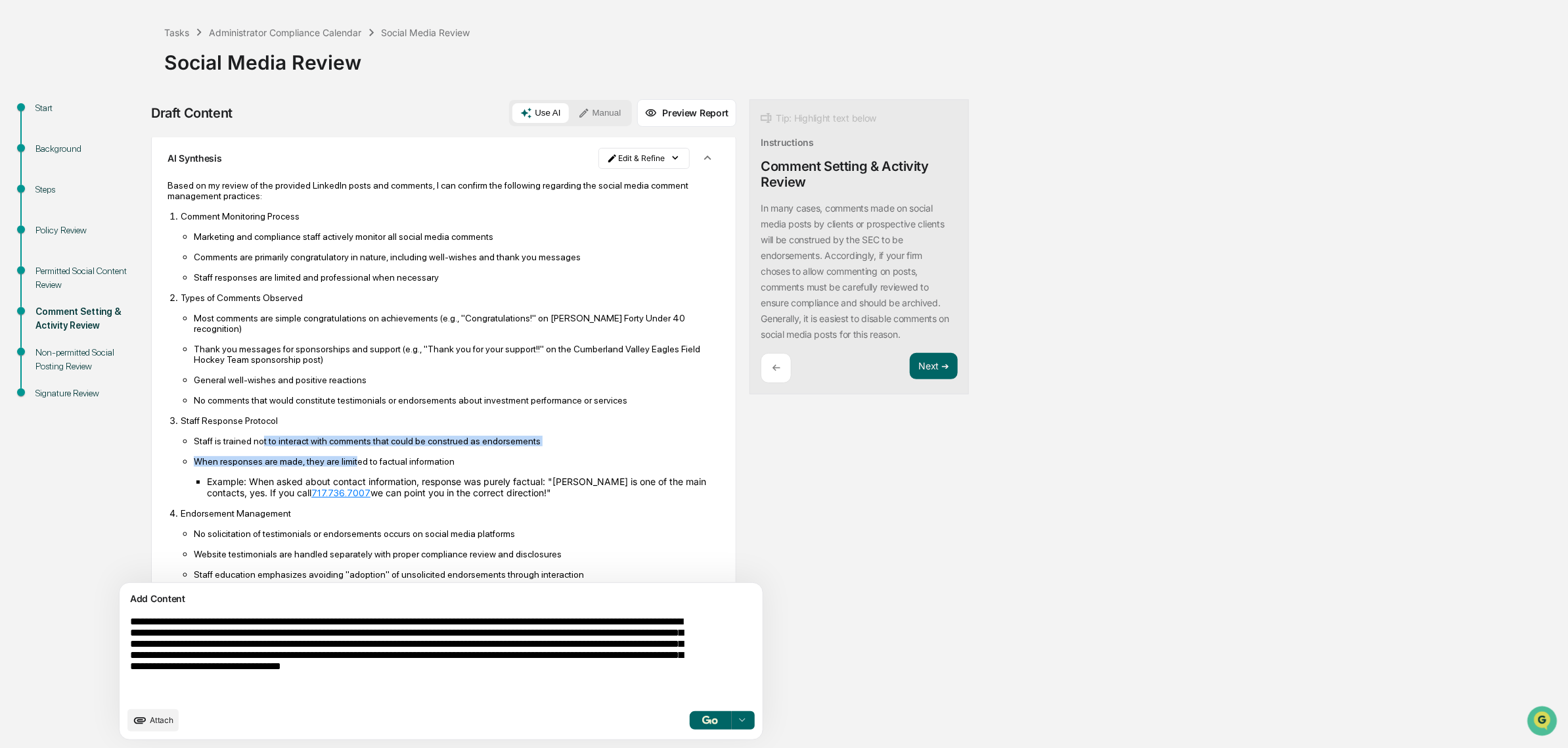
drag, startPoint x: 280, startPoint y: 464, endPoint x: 350, endPoint y: 481, distance: 72.0
click at [350, 481] on ul "Staff is trained not to interact with comments that could be construed as endor…" at bounding box center [450, 467] width 539 height 63
click at [350, 466] on p "When responses are made, they are limited to factual information" at bounding box center [457, 461] width 526 height 10
drag, startPoint x: 220, startPoint y: 452, endPoint x: 200, endPoint y: 446, distance: 20.9
click at [200, 446] on li "Staff Response Protocol Staff is trained not to interact with comments that cou…" at bounding box center [450, 456] width 539 height 83
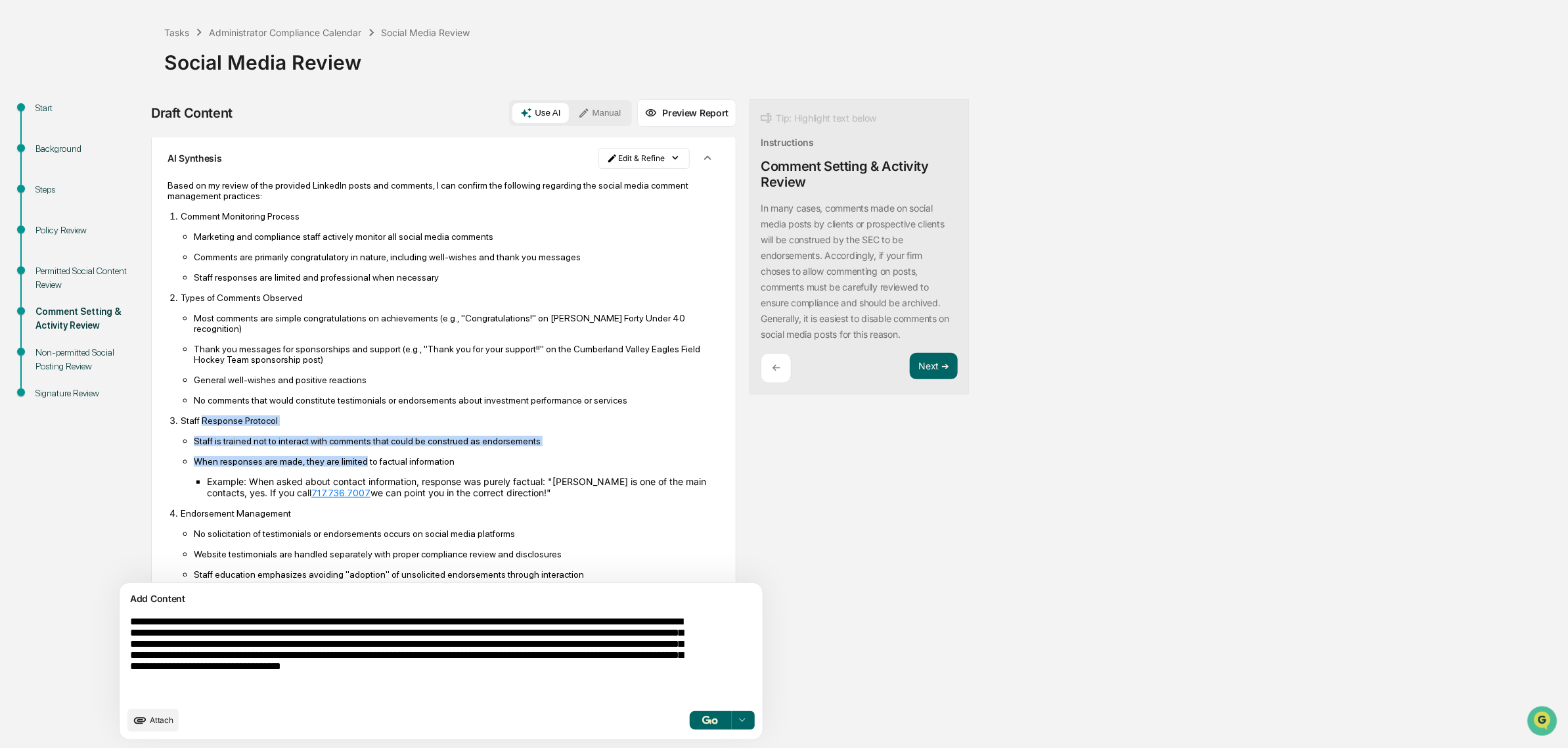
click at [297, 470] on ul "Staff is trained not to interact with comments that could be construed as endor…" at bounding box center [450, 467] width 539 height 63
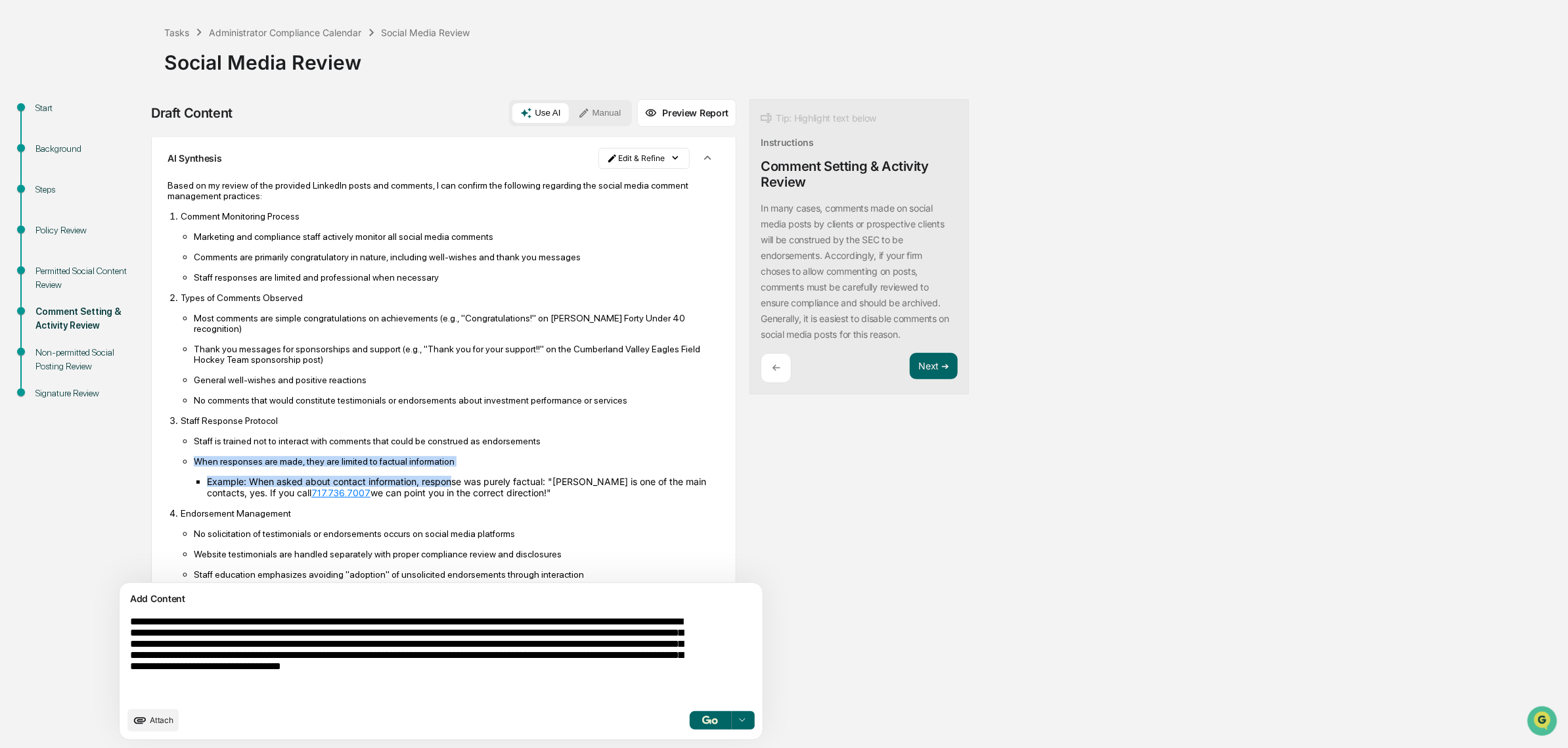
drag, startPoint x: 390, startPoint y: 481, endPoint x: 454, endPoint y: 492, distance: 64.9
click at [454, 492] on ul "Staff is trained not to interact with comments that could be construed as endor…" at bounding box center [450, 467] width 539 height 63
click at [454, 492] on li "When responses are made, they are limited to factual information Example: When …" at bounding box center [457, 477] width 526 height 43
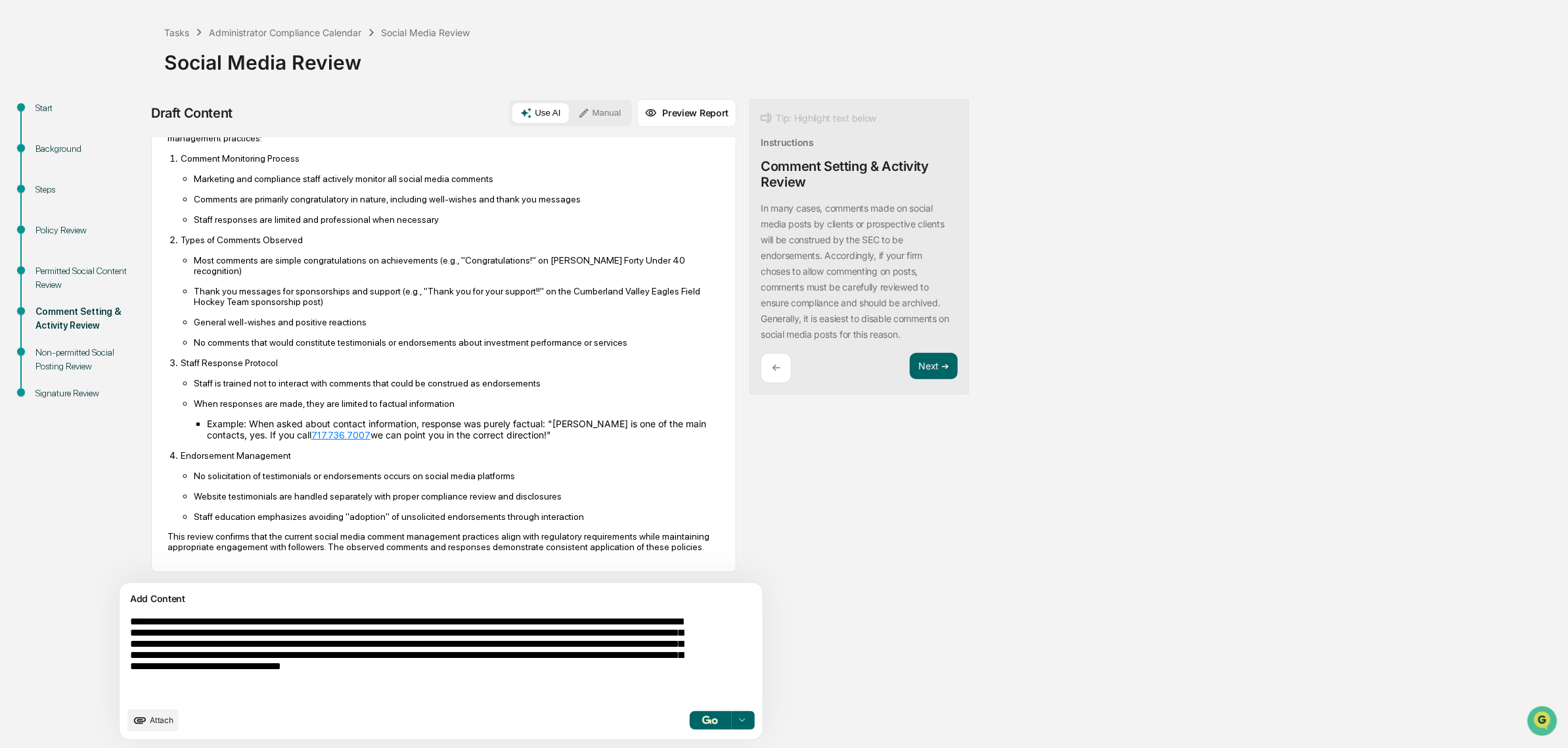
scroll to position [424, 0]
drag, startPoint x: 228, startPoint y: 465, endPoint x: 465, endPoint y: 471, distance: 237.1
click at [465, 471] on ul "No solicitation of testimonials or endorsements occurs on social media platform…" at bounding box center [450, 495] width 539 height 52
drag, startPoint x: 408, startPoint y: 458, endPoint x: 492, endPoint y: 486, distance: 88.5
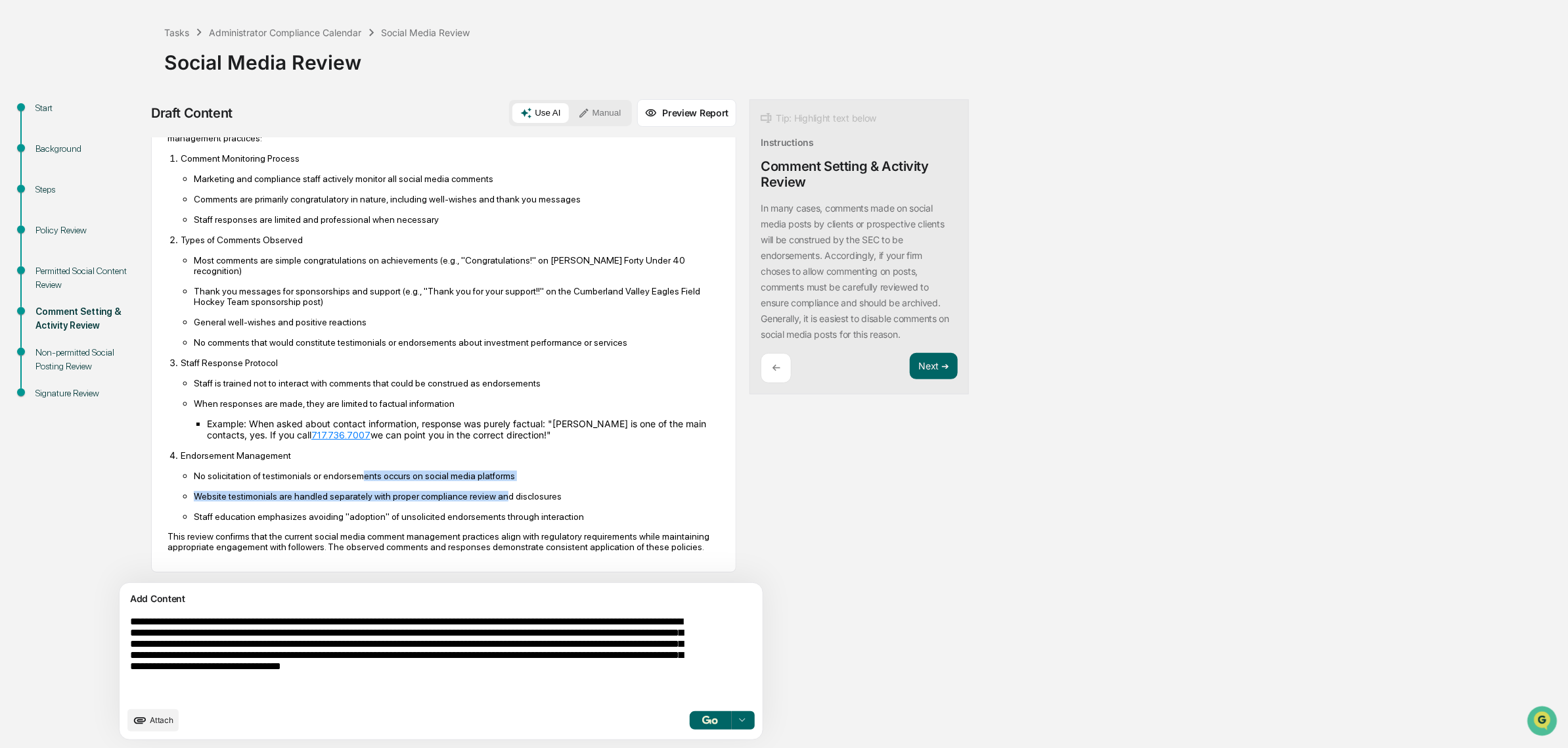
click at [492, 486] on ul "No solicitation of testimonials or endorsements occurs on social media platform…" at bounding box center [450, 495] width 539 height 52
click at [492, 491] on p "Website testimonials are handled separately with proper compliance review and d…" at bounding box center [457, 496] width 526 height 10
drag, startPoint x: 508, startPoint y: 497, endPoint x: 311, endPoint y: 475, distance: 198.2
click at [311, 475] on ul "No solicitation of testimonials or endorsements occurs on social media platform…" at bounding box center [450, 495] width 539 height 52
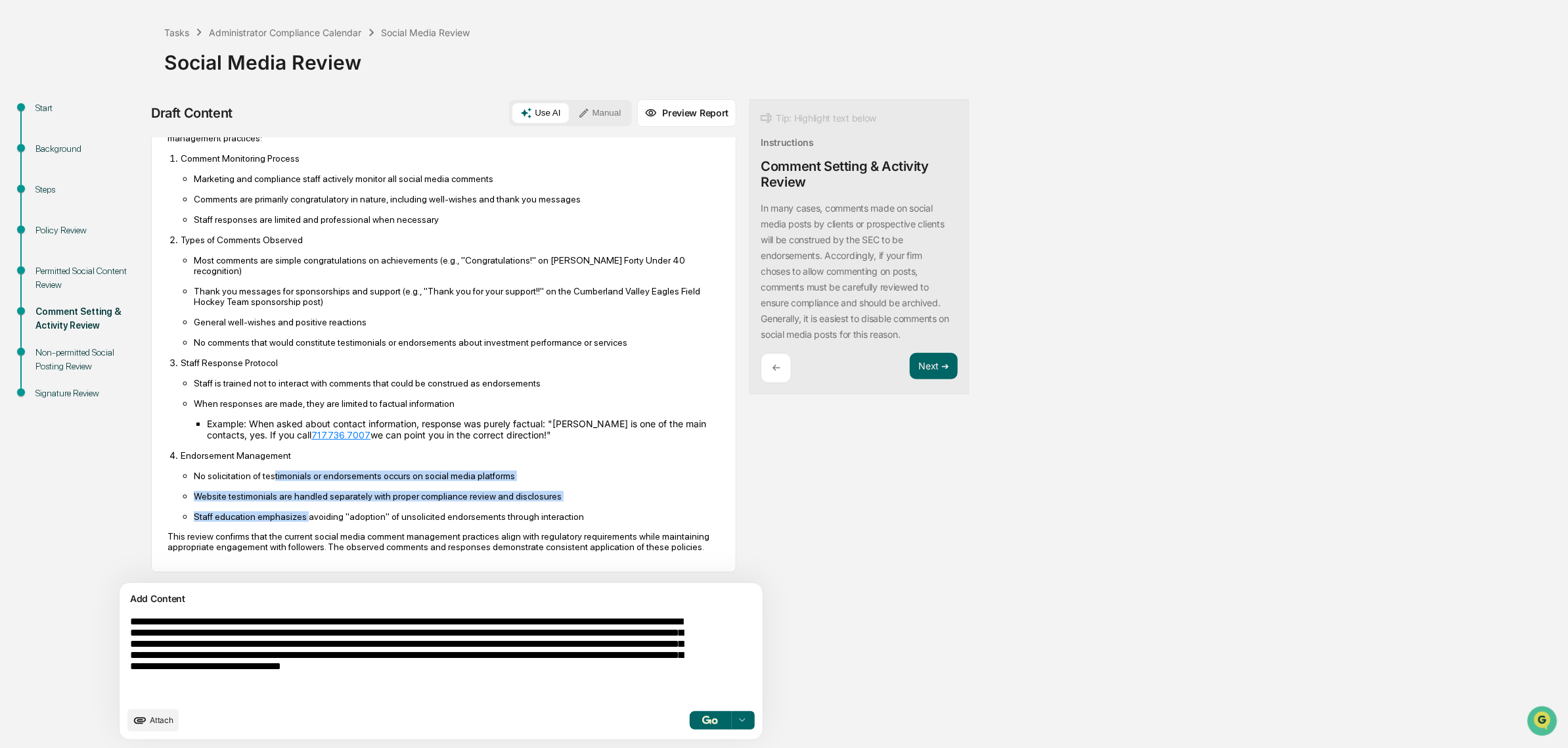
drag, startPoint x: 270, startPoint y: 460, endPoint x: 301, endPoint y: 507, distance: 56.3
click at [301, 507] on ul "No solicitation of testimonials or endorsements occurs on social media platform…" at bounding box center [450, 495] width 539 height 52
click at [301, 511] on p "Staff education emphasizes avoiding "adoption" of unsolicited endorsements thro…" at bounding box center [457, 516] width 526 height 10
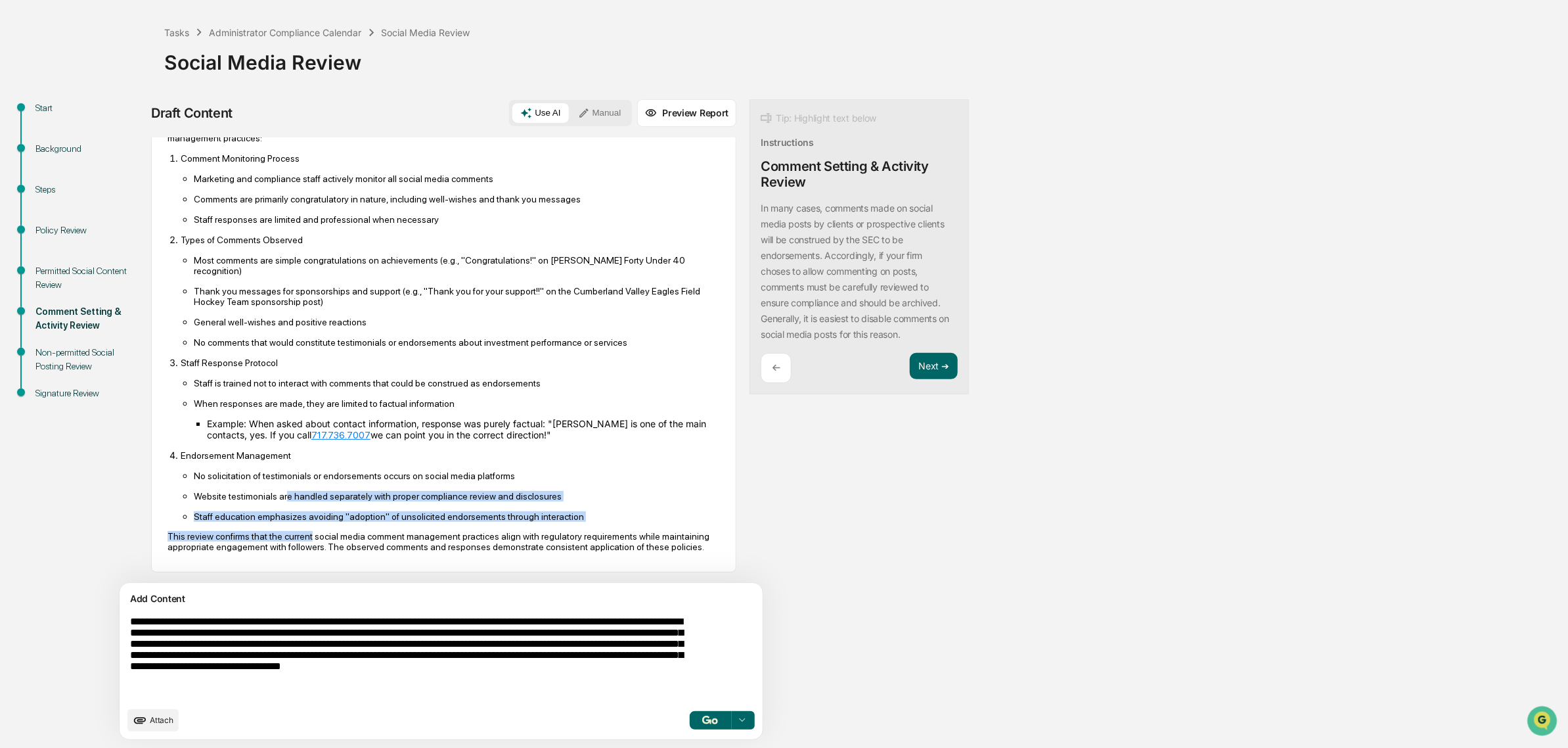
drag, startPoint x: 306, startPoint y: 510, endPoint x: 283, endPoint y: 484, distance: 34.7
click at [283, 484] on div "Based on my review of the provided LinkedIn posts and comments, I can confirm t…" at bounding box center [443, 337] width 552 height 430
click at [283, 491] on p "Website testimonials are handled separately with proper compliance review and d…" at bounding box center [457, 496] width 526 height 10
drag, startPoint x: 278, startPoint y: 486, endPoint x: 497, endPoint y: 506, distance: 219.9
click at [497, 506] on ul "No solicitation of testimonials or endorsements occurs on social media platform…" at bounding box center [450, 495] width 539 height 52
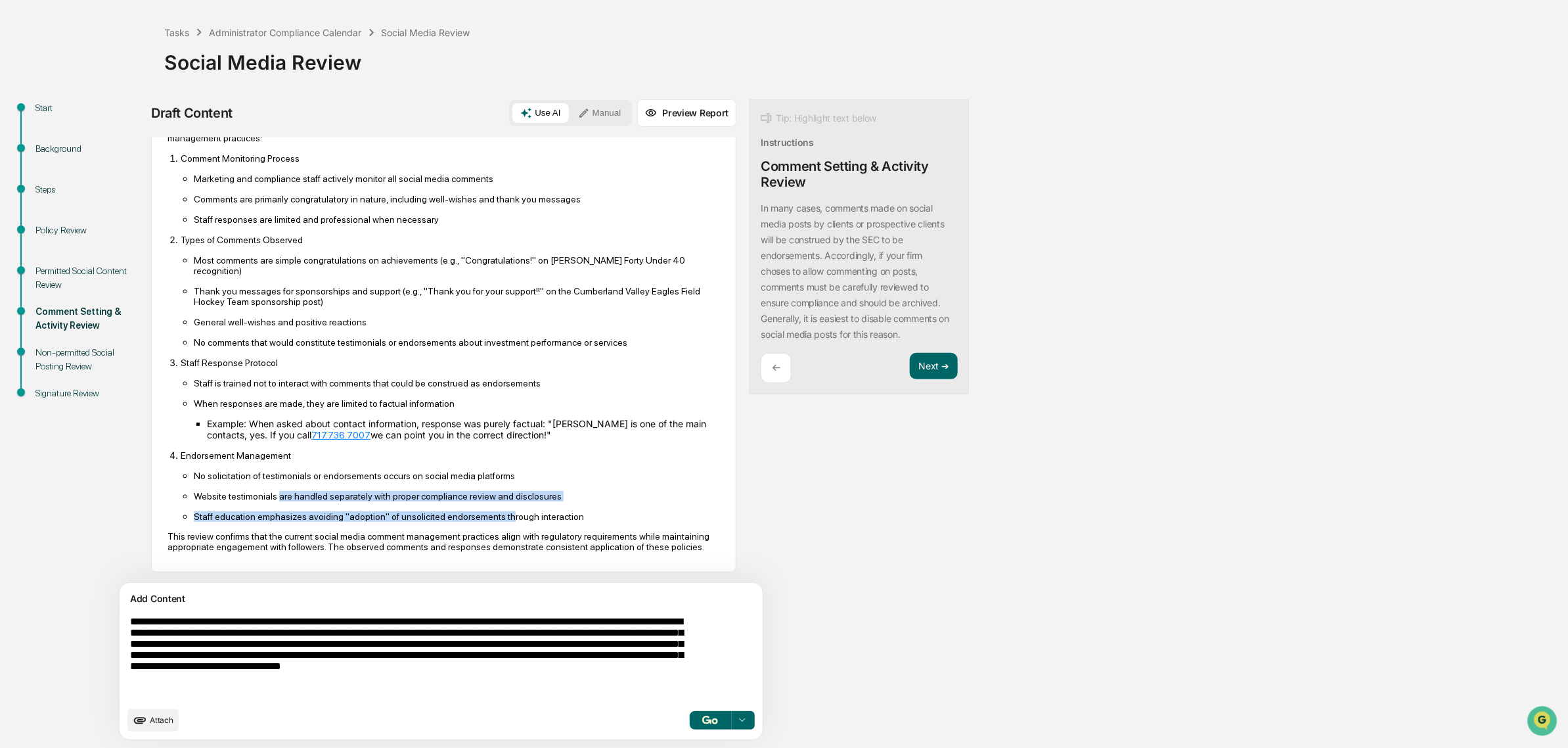
click at [497, 511] on p "Staff education emphasizes avoiding "adoption" of unsolicited endorsements thro…" at bounding box center [457, 516] width 526 height 10
drag, startPoint x: 552, startPoint y: 506, endPoint x: 288, endPoint y: 508, distance: 264.0
click at [288, 511] on p "Staff education emphasizes avoiding "adoption" of unsolicited endorsements thro…" at bounding box center [457, 516] width 526 height 10
drag, startPoint x: 262, startPoint y: 500, endPoint x: 493, endPoint y: 503, distance: 231.0
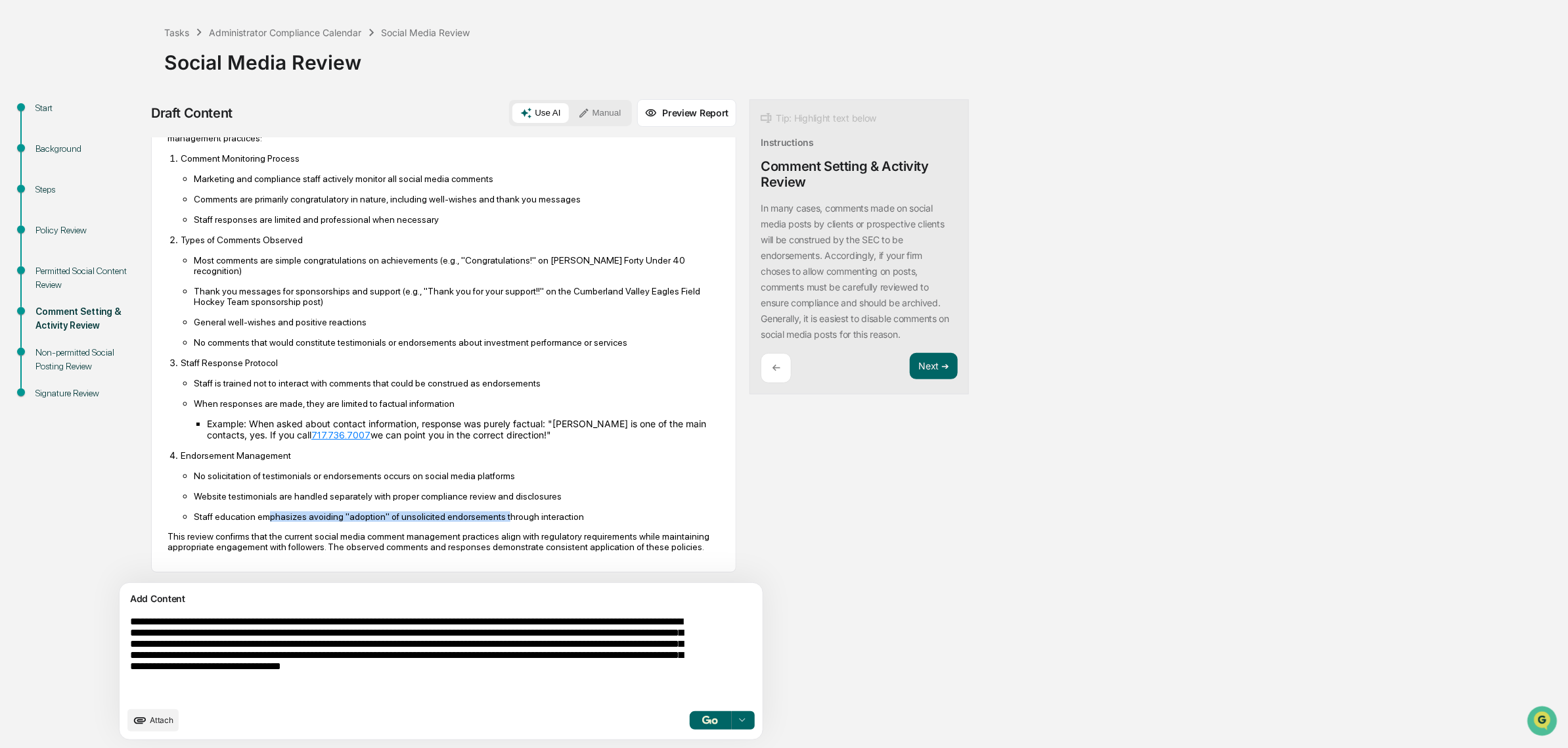
click at [493, 511] on p "Staff education emphasizes avoiding "adoption" of unsolicited endorsements thro…" at bounding box center [457, 516] width 526 height 10
drag, startPoint x: 343, startPoint y: 499, endPoint x: 579, endPoint y: 510, distance: 236.3
click at [579, 510] on div "Based on my review of the provided LinkedIn posts and comments, I can confirm t…" at bounding box center [443, 337] width 552 height 430
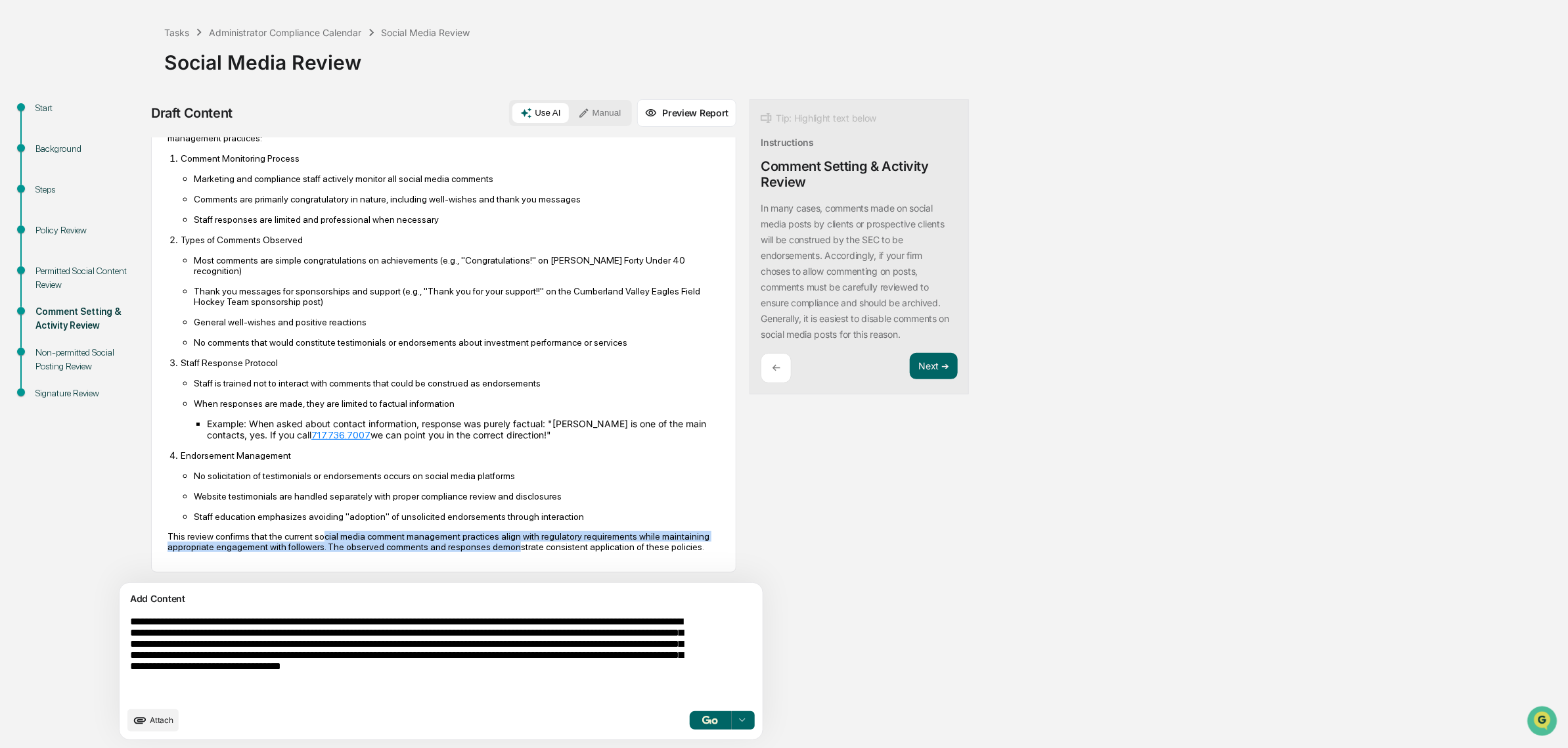
drag, startPoint x: 422, startPoint y: 527, endPoint x: 316, endPoint y: 524, distance: 106.0
click at [316, 531] on p "This review confirms that the current social media comment management practices…" at bounding box center [443, 541] width 552 height 21
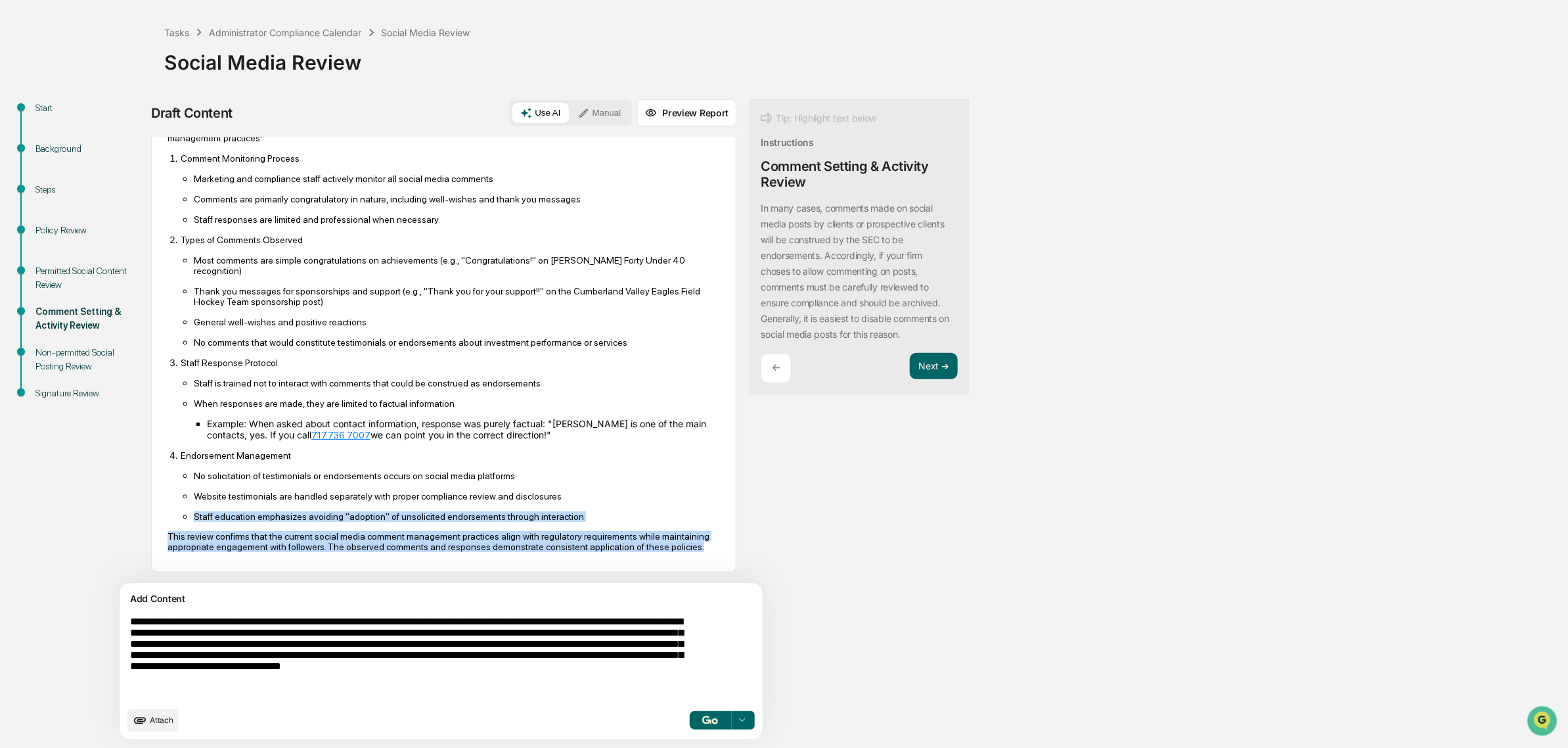
drag, startPoint x: 222, startPoint y: 495, endPoint x: 291, endPoint y: 547, distance: 86.4
click at [291, 547] on div "Based on my review of the provided LinkedIn posts and comments, I can confirm t…" at bounding box center [443, 337] width 552 height 430
click at [291, 547] on p "This review confirms that the current social media comment management practices…" at bounding box center [443, 541] width 552 height 21
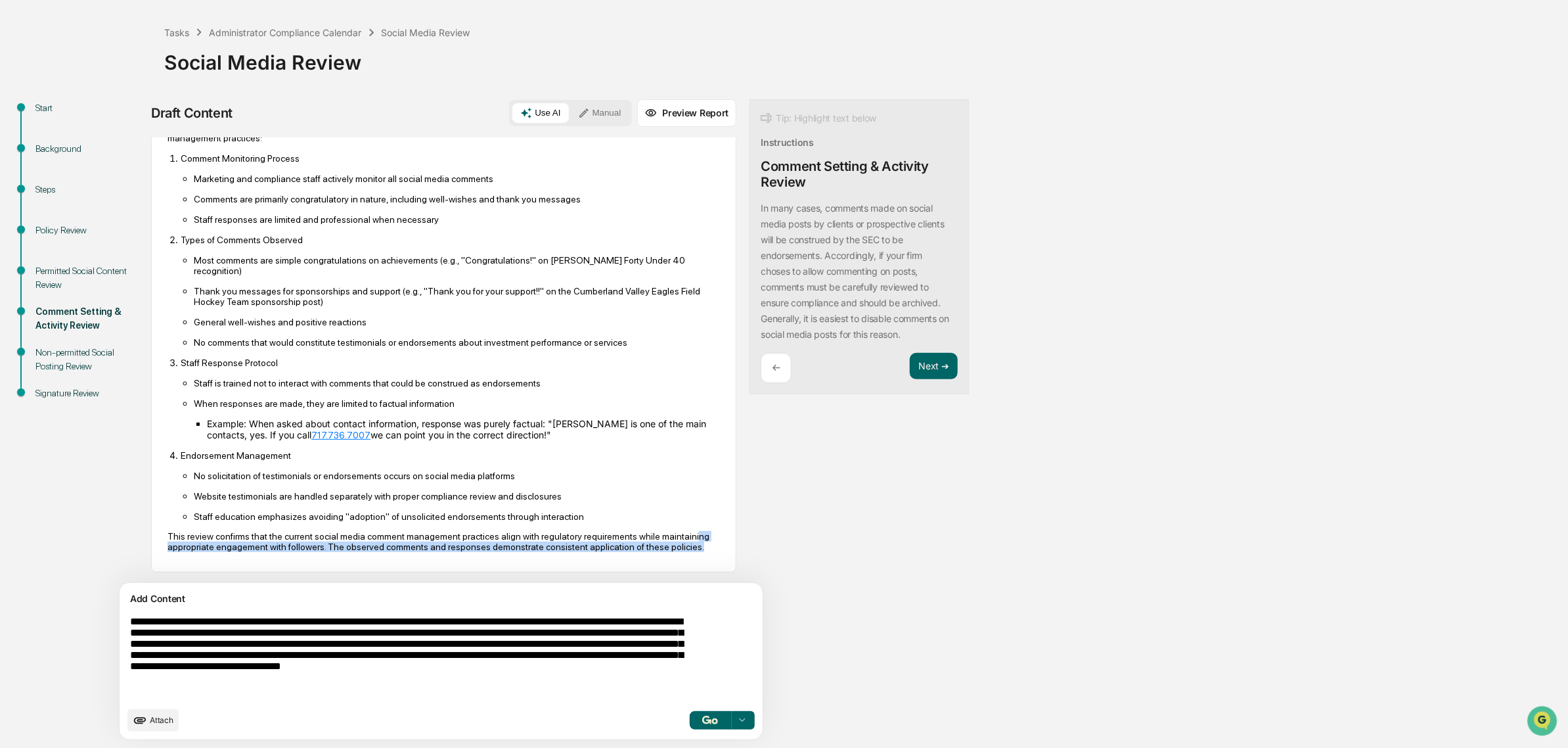
drag, startPoint x: 291, startPoint y: 547, endPoint x: 201, endPoint y: 537, distance: 90.6
click at [201, 537] on p "This review confirms that the current social media comment management practices…" at bounding box center [443, 541] width 552 height 21
drag, startPoint x: 334, startPoint y: 528, endPoint x: 356, endPoint y: 548, distance: 29.7
click at [356, 548] on p "This review confirms that the current social media comment management practices…" at bounding box center [443, 541] width 552 height 21
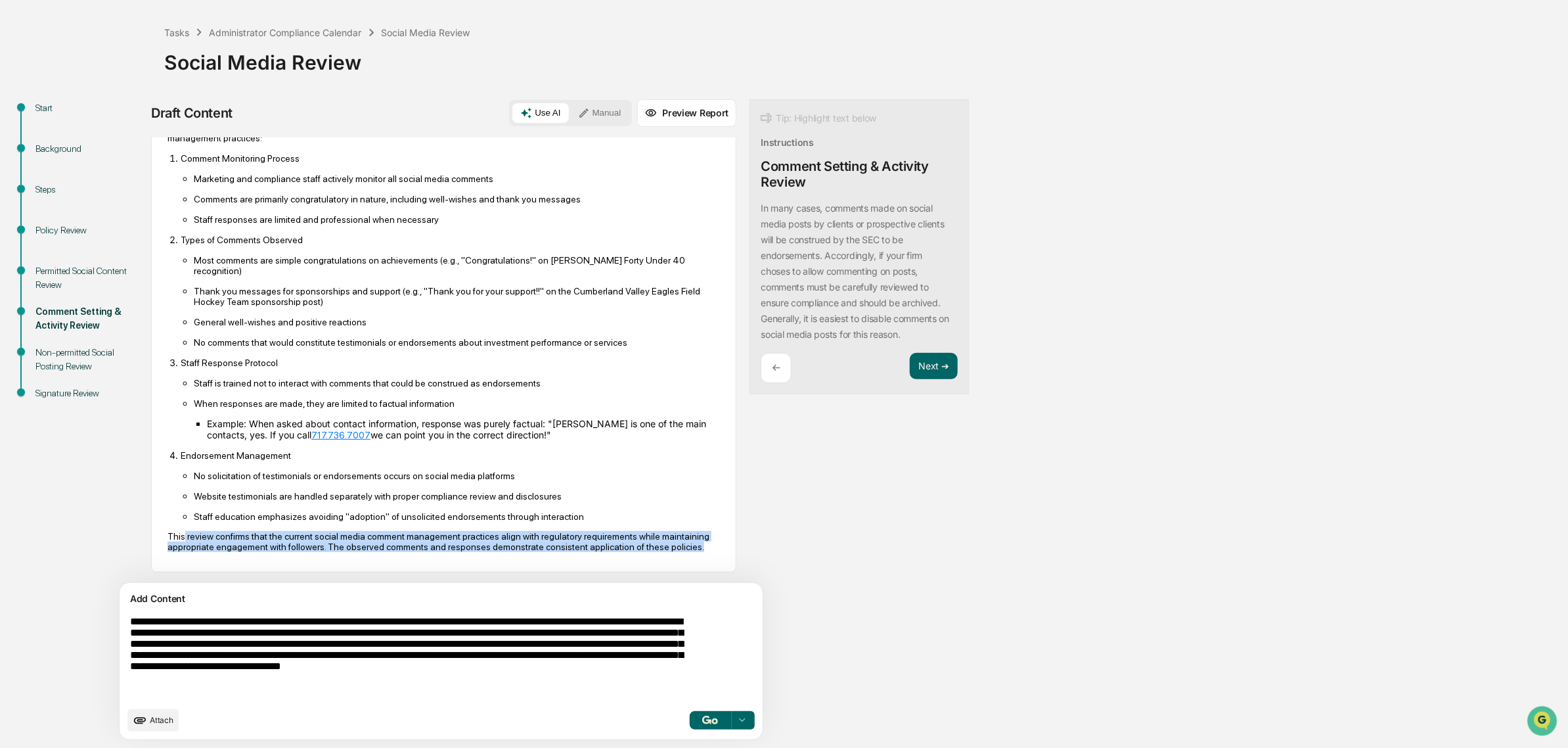
click at [356, 548] on p "This review confirms that the current social media comment management practices…" at bounding box center [443, 541] width 552 height 21
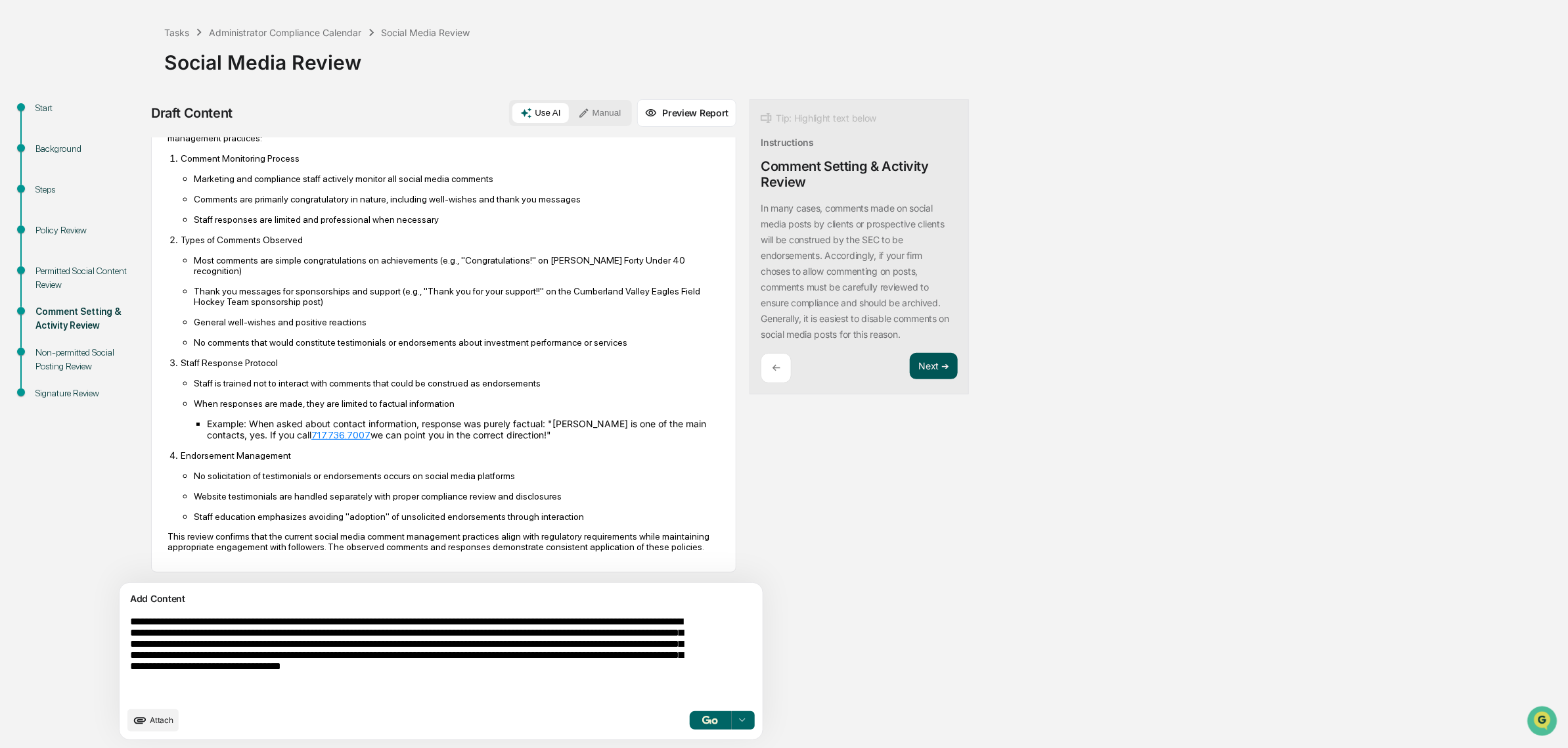
click at [910, 373] on button "Next ➔" at bounding box center [934, 366] width 48 height 27
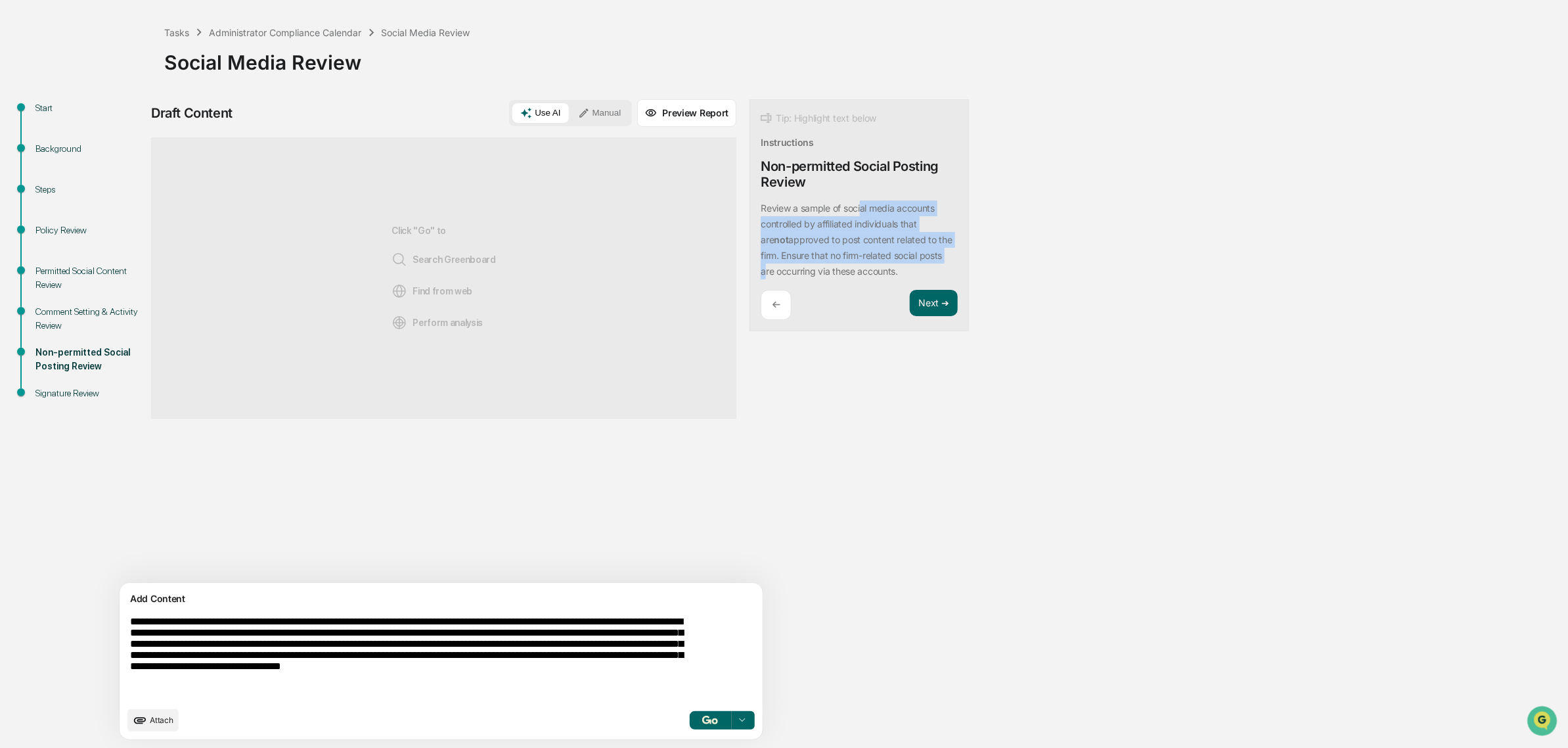
drag, startPoint x: 802, startPoint y: 211, endPoint x: 868, endPoint y: 262, distance: 83.4
click at [868, 262] on div "Review a sample of social media accounts controlled by affiliated individuals t…" at bounding box center [859, 240] width 197 height 79
click at [837, 276] on div "Review a sample of social media accounts controlled by affiliated individuals t…" at bounding box center [859, 240] width 197 height 79
drag, startPoint x: 833, startPoint y: 271, endPoint x: 759, endPoint y: 212, distance: 94.6
click at [761, 212] on div "Review a sample of social media accounts controlled by affiliated individuals t…" at bounding box center [859, 240] width 197 height 79
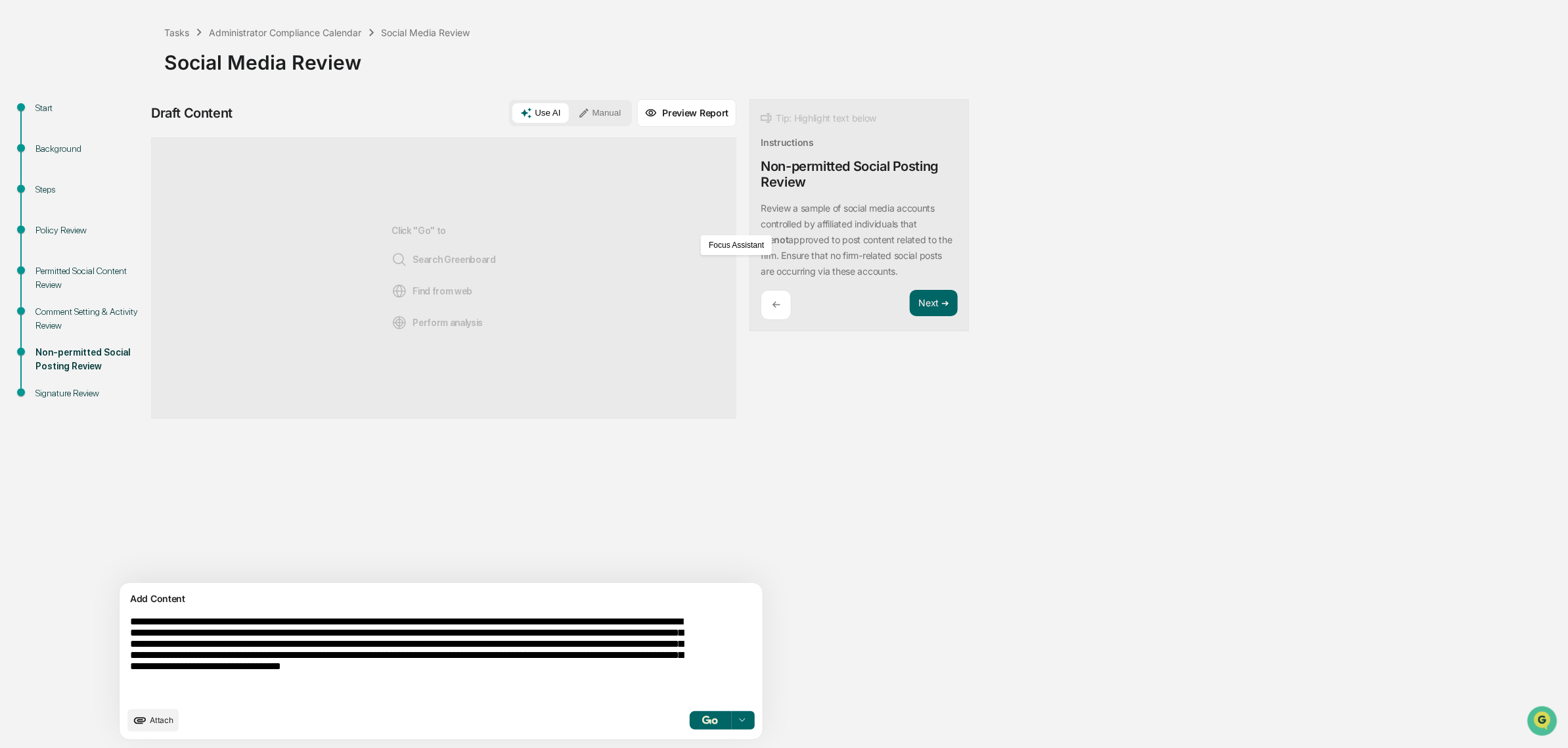
click at [761, 212] on p "Review a sample of social media accounts controlled by affiliated individuals t…" at bounding box center [857, 240] width 191 height 74
drag, startPoint x: 740, startPoint y: 227, endPoint x: 843, endPoint y: 268, distance: 110.9
click at [843, 268] on div "Review a sample of social media accounts controlled by affiliated individuals t…" at bounding box center [859, 240] width 197 height 79
click at [841, 268] on div "Review a sample of social media accounts controlled by affiliated individuals t…" at bounding box center [859, 240] width 197 height 79
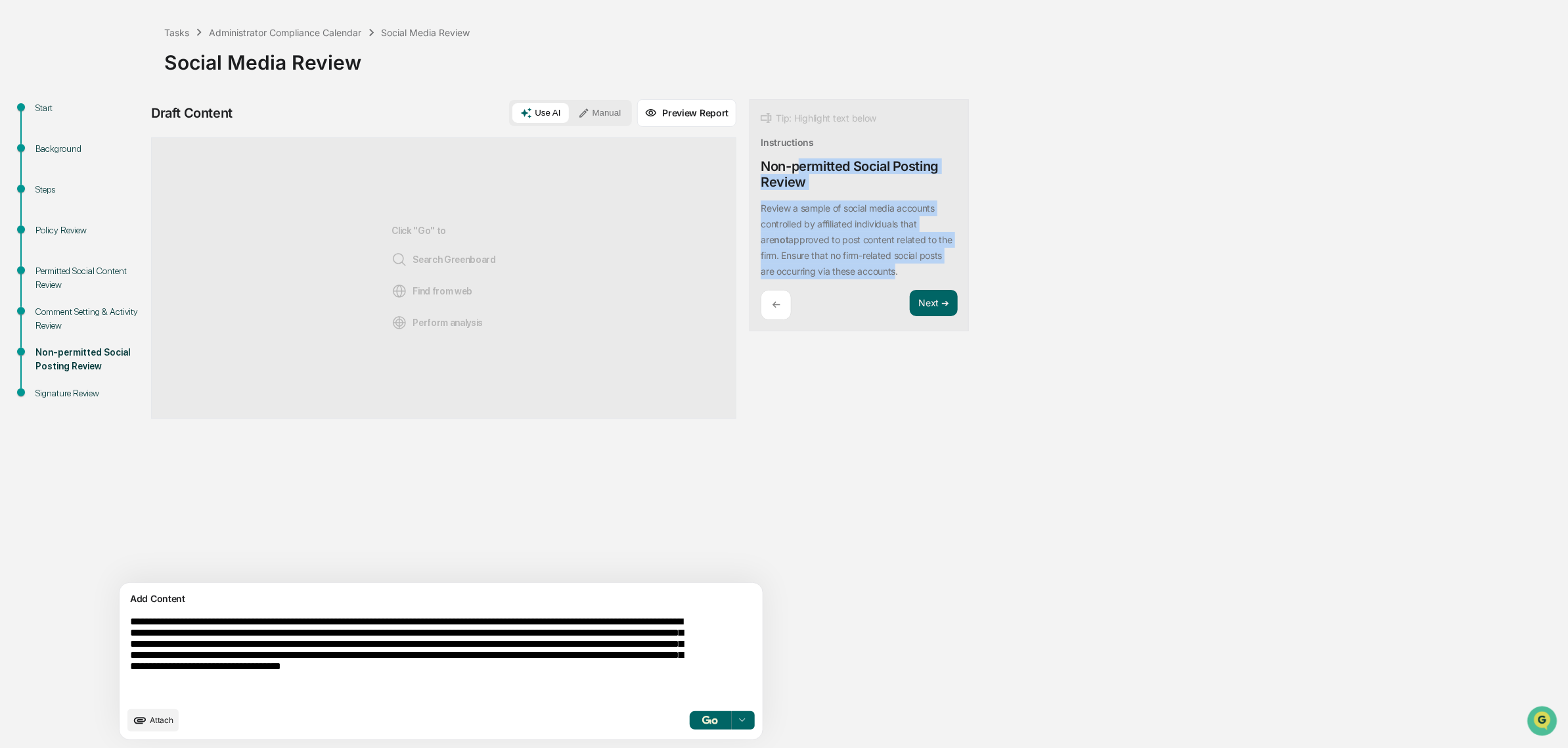
drag, startPoint x: 818, startPoint y: 273, endPoint x: 739, endPoint y: 158, distance: 139.5
click at [750, 158] on div "Tip: Highlight text below Instructions Non-permitted Social Posting Review Revi…" at bounding box center [859, 216] width 220 height 233
click at [799, 215] on div "Review a sample of social media accounts controlled by affiliated individuals t…" at bounding box center [859, 240] width 197 height 79
drag, startPoint x: 788, startPoint y: 227, endPoint x: 835, endPoint y: 291, distance: 79.4
click at [835, 291] on div "Tip: Highlight text below Instructions Non-permitted Social Posting Review Revi…" at bounding box center [859, 216] width 220 height 233
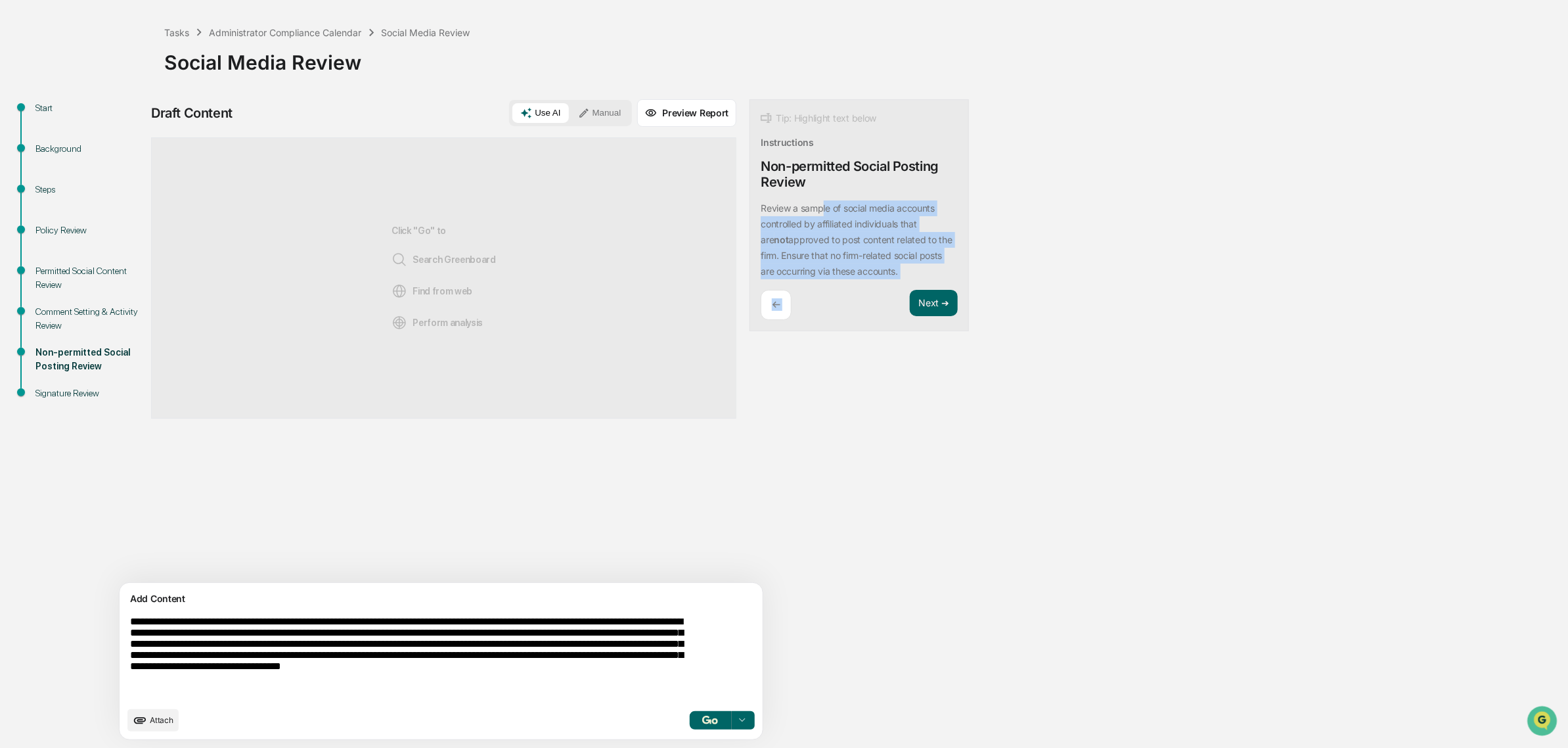
click at [822, 284] on div "Tip: Highlight text below Instructions Non-permitted Social Posting Review Revi…" at bounding box center [859, 216] width 220 height 233
click at [322, 625] on textarea "**********" at bounding box center [410, 657] width 571 height 94
drag, startPoint x: 765, startPoint y: 202, endPoint x: 771, endPoint y: 277, distance: 75.2
click at [771, 277] on div "Review a sample of social media accounts controlled by affiliated individuals t…" at bounding box center [859, 240] width 197 height 79
click at [771, 277] on p "Review a sample of social media accounts controlled by affiliated individuals t…" at bounding box center [857, 240] width 191 height 74
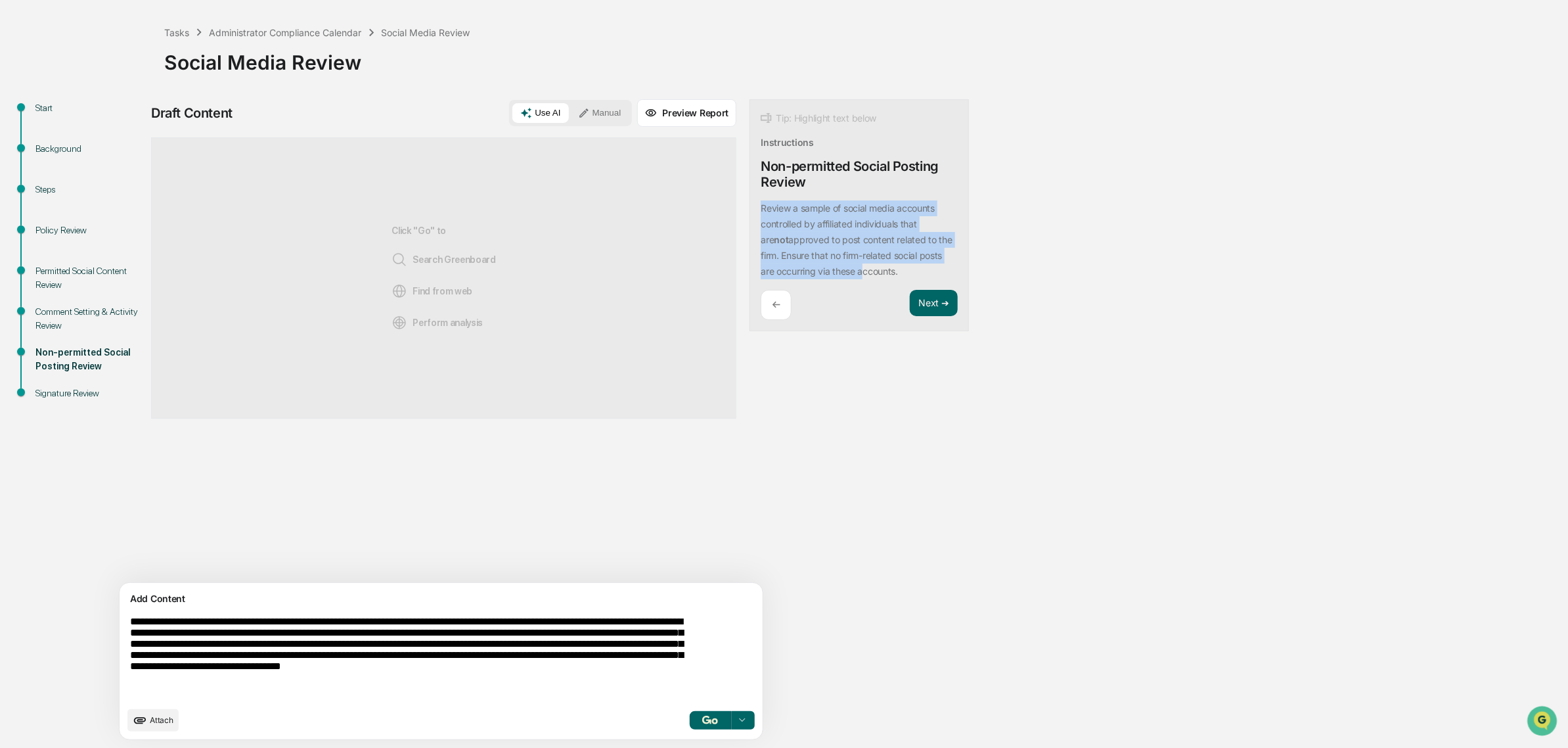
drag, startPoint x: 783, startPoint y: 275, endPoint x: 759, endPoint y: 191, distance: 87.4
click at [759, 191] on div "Tip: Highlight text below Instructions Non-permitted Social Posting Review Revi…" at bounding box center [859, 216] width 220 height 233
click at [762, 197] on div "Tip: Highlight text below Instructions Non-permitted Social Posting Review Revi…" at bounding box center [859, 216] width 220 height 233
drag, startPoint x: 764, startPoint y: 244, endPoint x: 764, endPoint y: 267, distance: 23.0
click at [764, 267] on p "Review a sample of social media accounts controlled by affiliated individuals t…" at bounding box center [857, 240] width 191 height 74
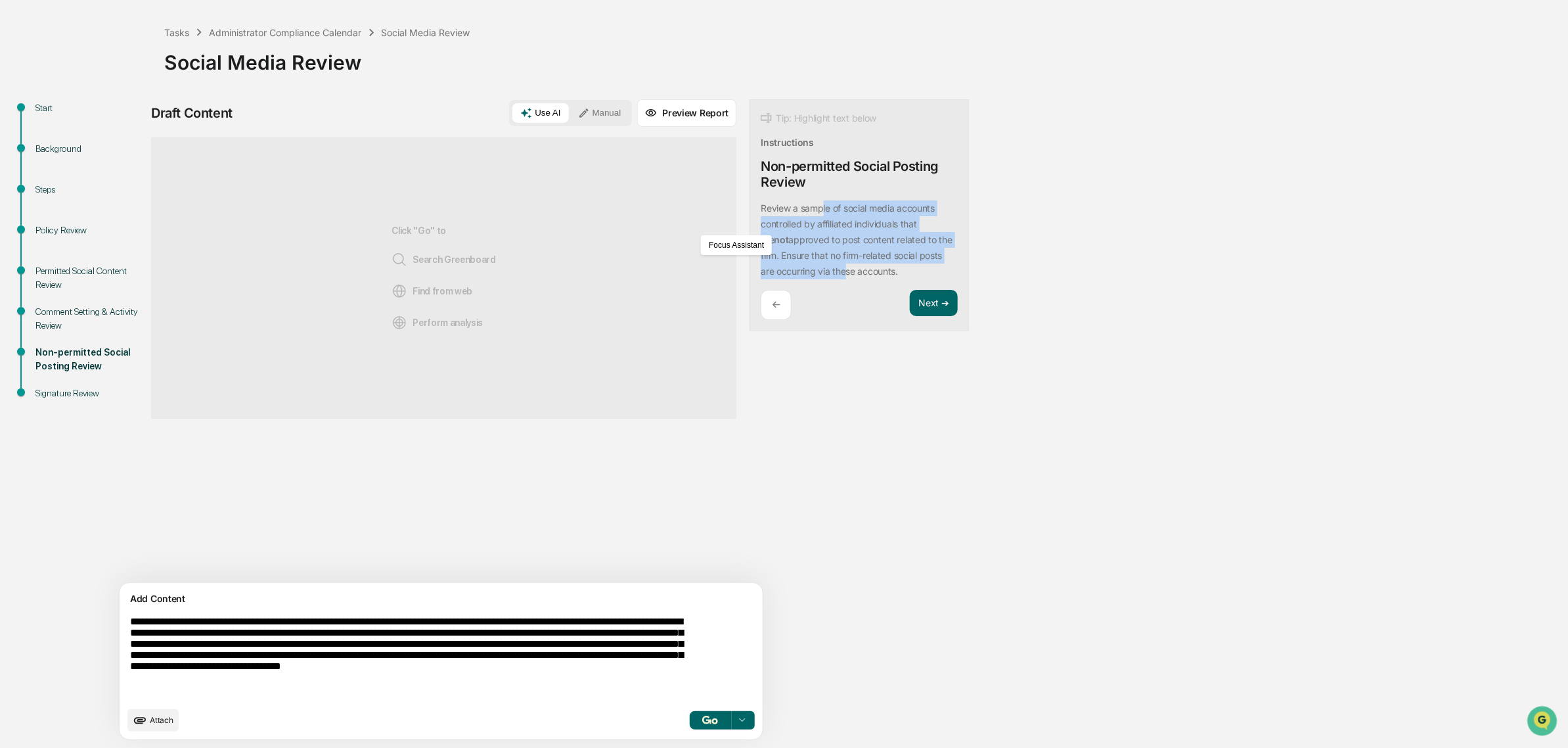
click at [764, 267] on p "Review a sample of social media accounts controlled by affiliated individuals t…" at bounding box center [857, 240] width 191 height 74
drag, startPoint x: 764, startPoint y: 267, endPoint x: 776, endPoint y: 216, distance: 52.4
click at [776, 216] on div "Review a sample of social media accounts controlled by affiliated individuals t…" at bounding box center [859, 240] width 197 height 79
click at [776, 215] on div "Review a sample of social media accounts controlled by affiliated individuals t…" at bounding box center [859, 240] width 197 height 79
click at [774, 214] on p "Review a sample of social media accounts controlled by affiliated individuals t…" at bounding box center [857, 240] width 191 height 74
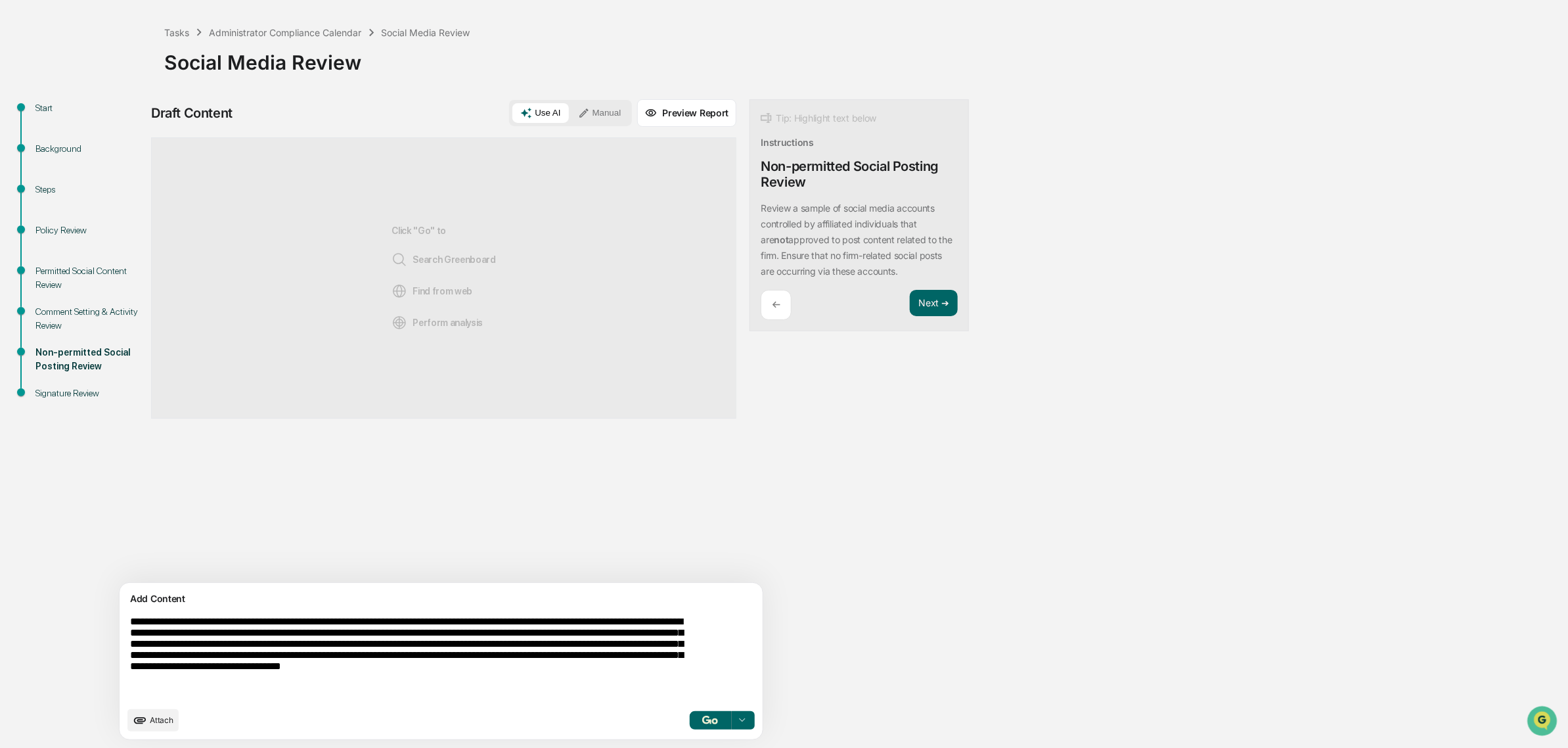
click at [766, 217] on div "Review a sample of social media accounts controlled by affiliated individuals t…" at bounding box center [859, 240] width 197 height 79
click at [271, 621] on textarea "**********" at bounding box center [410, 657] width 571 height 94
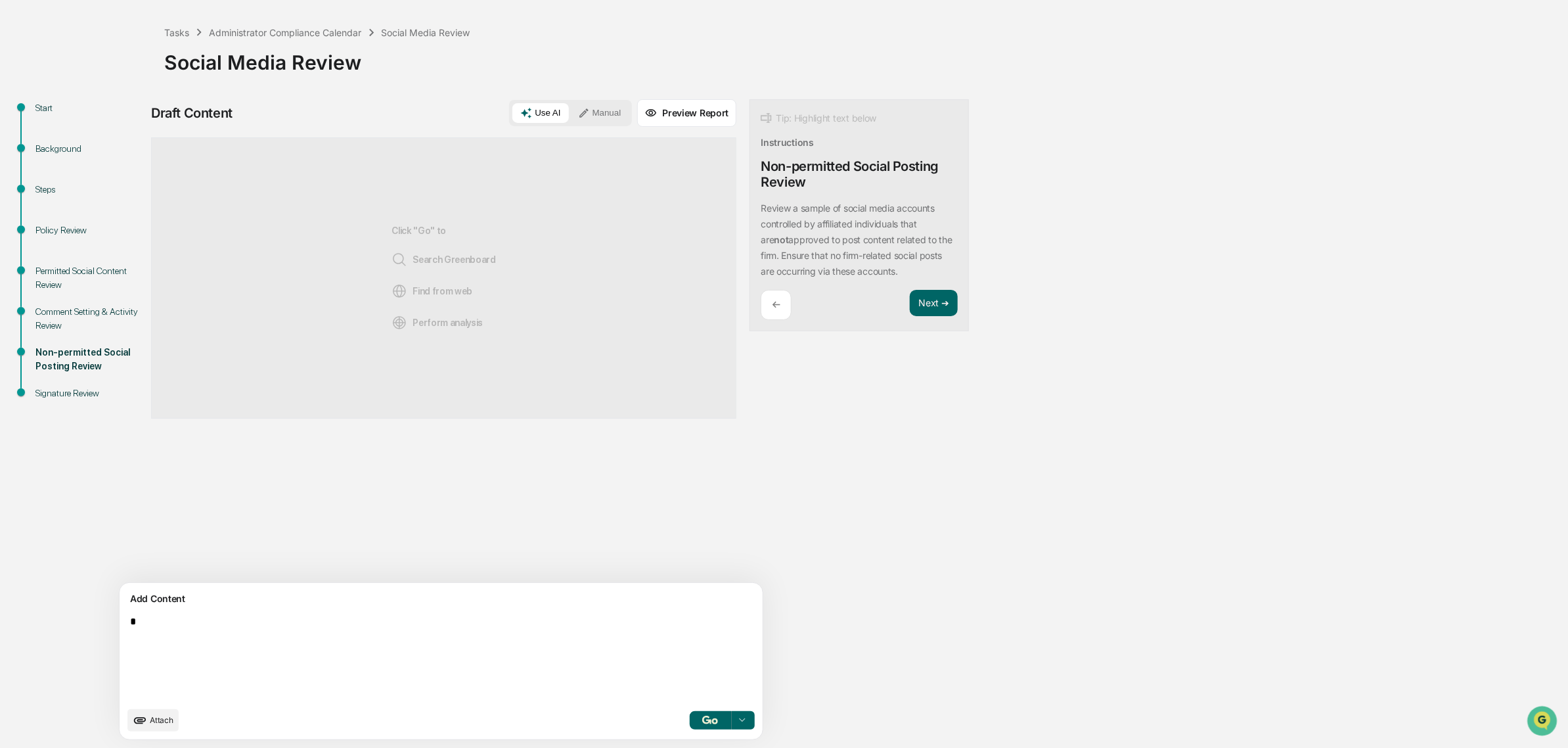
scroll to position [21, 0]
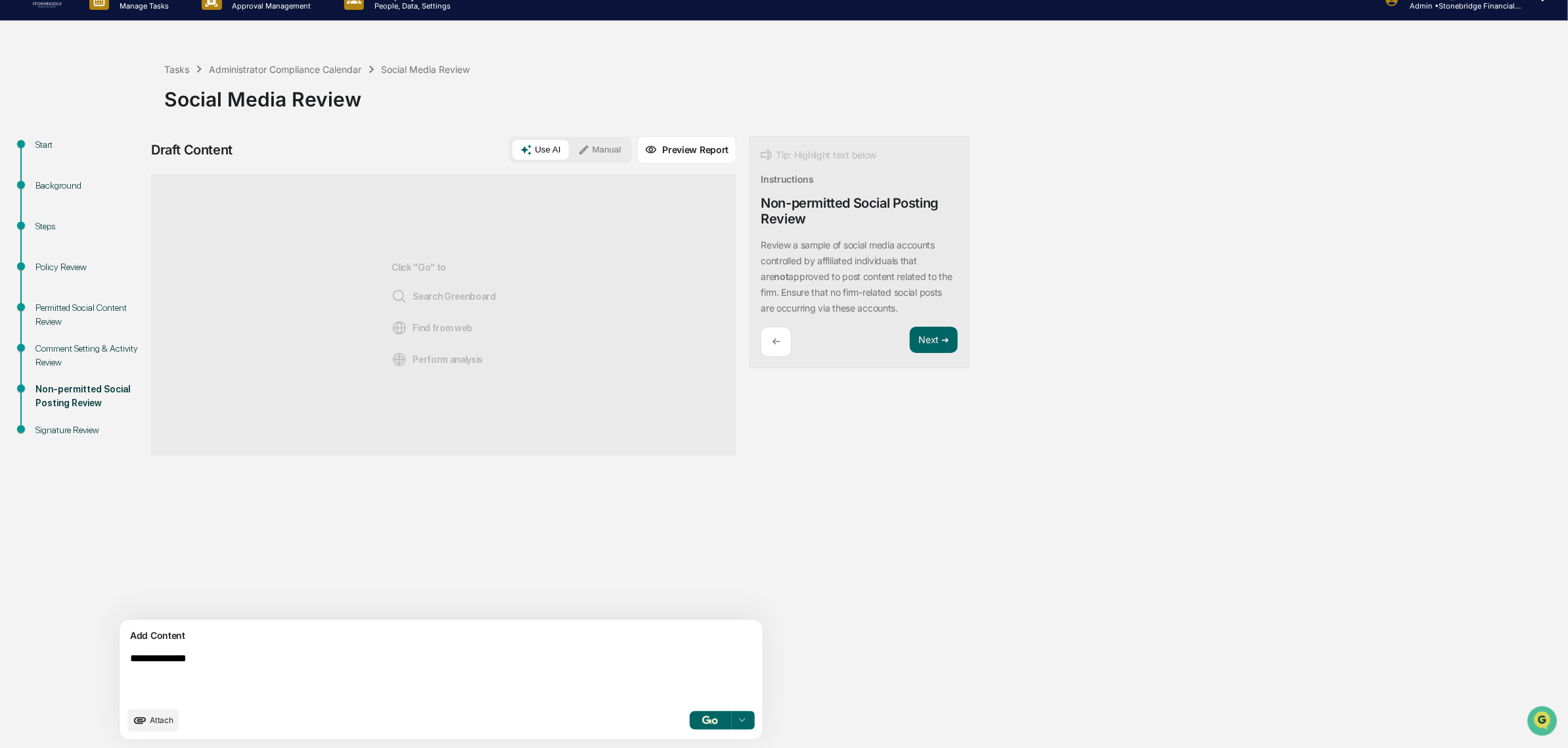
click at [799, 242] on p "Review a sample of social media accounts controlled by affiliated individuals t…" at bounding box center [857, 276] width 191 height 74
drag, startPoint x: 890, startPoint y: 280, endPoint x: 785, endPoint y: 247, distance: 110.1
click at [785, 247] on div "Review a sample of social media accounts controlled by affiliated individuals t…" at bounding box center [859, 276] width 197 height 79
copy p "social media accounts controlled by affiliated individuals that are not approve…"
drag, startPoint x: 218, startPoint y: 662, endPoint x: 93, endPoint y: 655, distance: 125.2
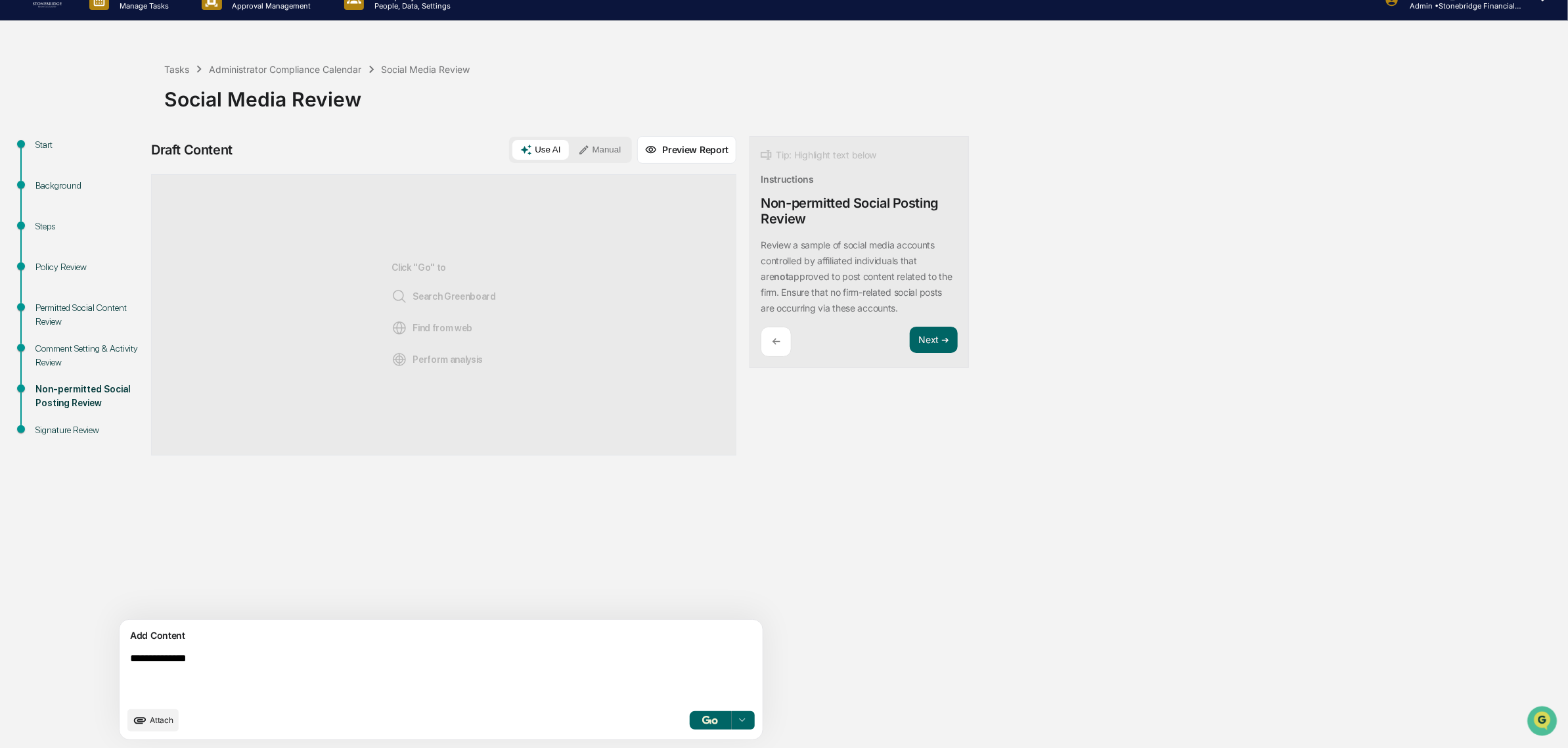
click at [93, 655] on div "**********" at bounding box center [784, 441] width 1555 height 612
paste textarea "**********"
click at [132, 656] on textarea "**********" at bounding box center [410, 676] width 571 height 58
click at [275, 697] on textarea "**********" at bounding box center [410, 676] width 571 height 58
type textarea "**********"
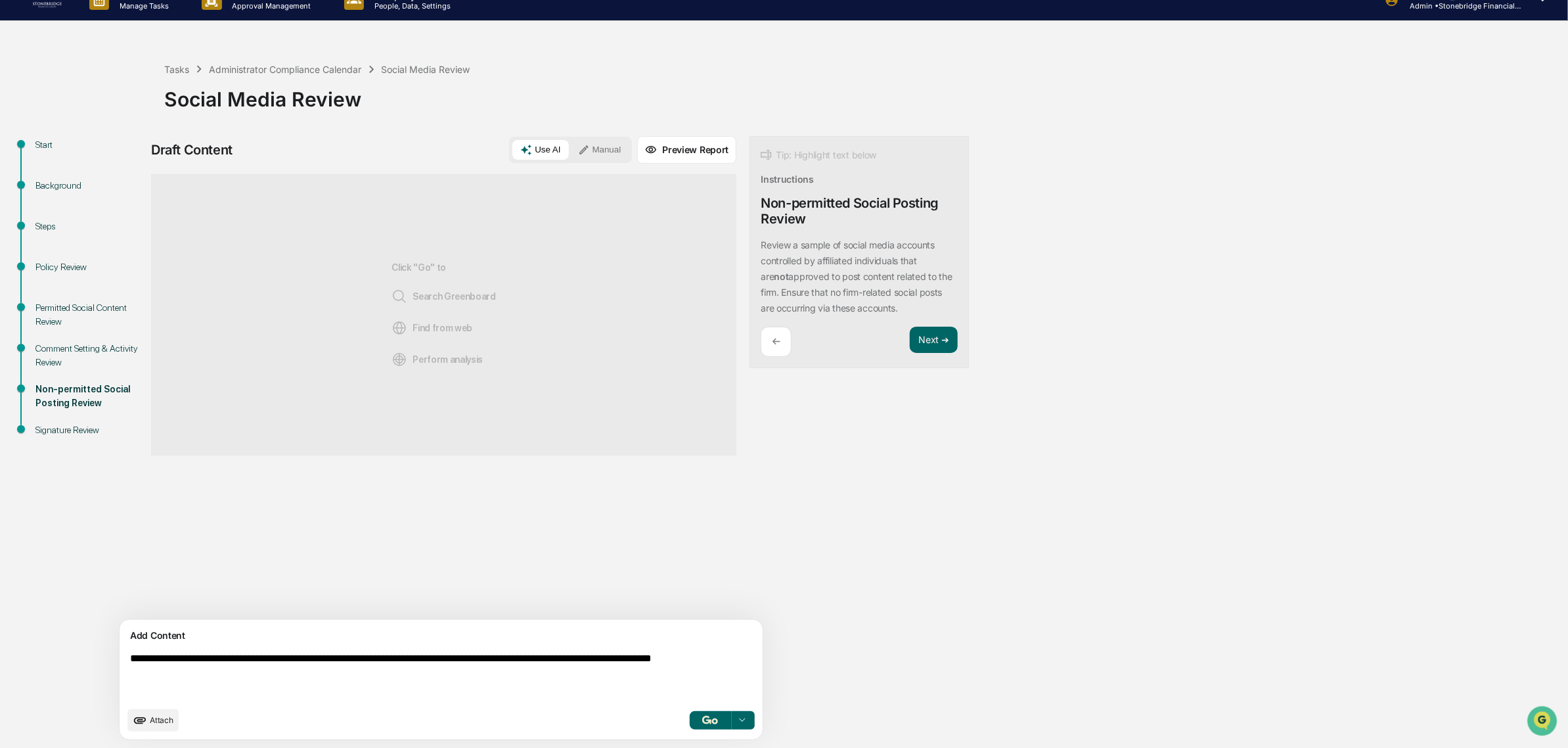
click at [689, 728] on button "button" at bounding box center [710, 720] width 42 height 19
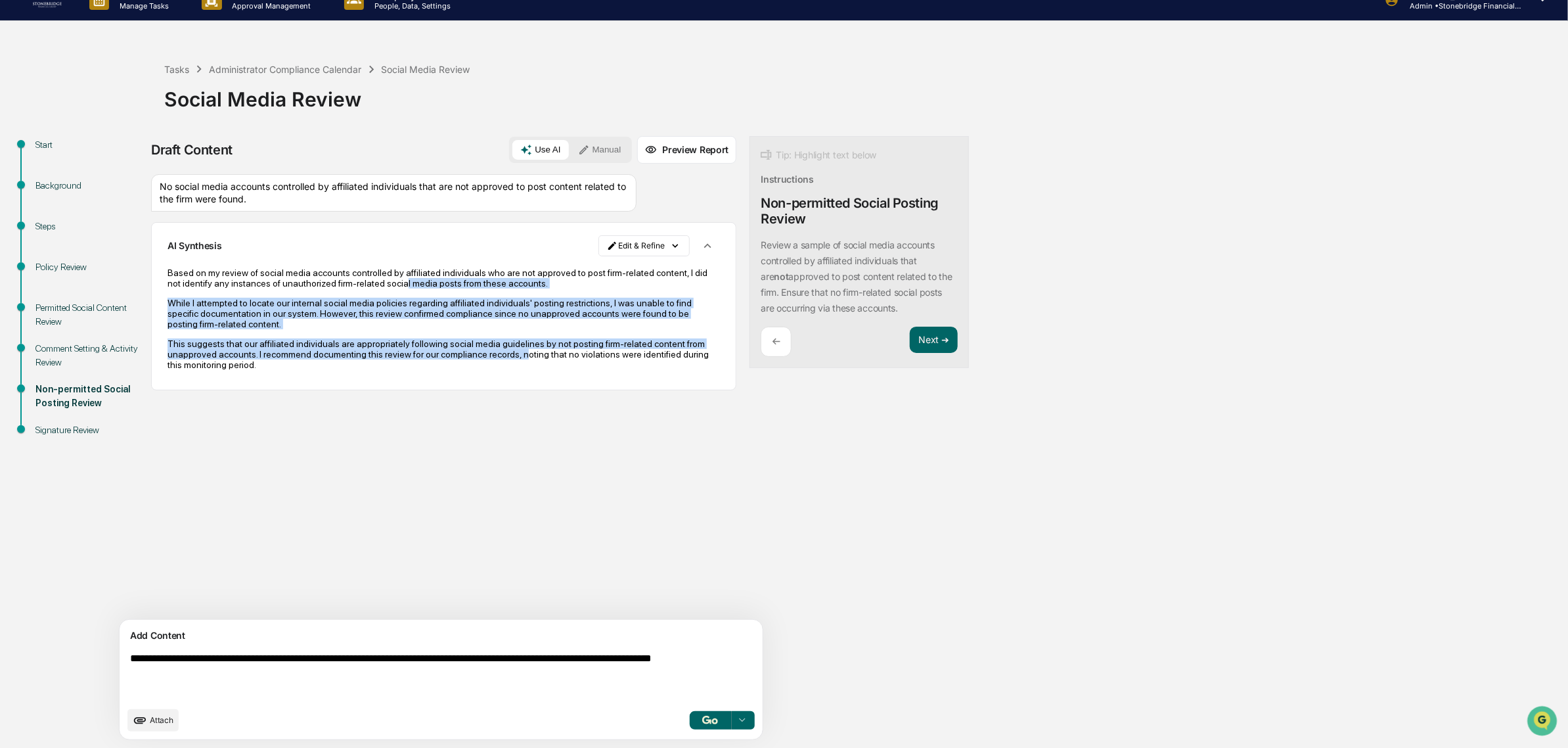
drag, startPoint x: 459, startPoint y: 269, endPoint x: 527, endPoint y: 359, distance: 112.8
click at [527, 359] on div "Based on my review of social media accounts controlled by affiliated individual…" at bounding box center [443, 318] width 552 height 103
click at [526, 360] on p "This suggests that our affiliated individuals are appropriately following socia…" at bounding box center [443, 354] width 552 height 32
drag, startPoint x: 401, startPoint y: 337, endPoint x: 291, endPoint y: 284, distance: 122.1
click at [291, 284] on div "AI Synthesis Edit & Refine Based on my review of social media accounts controll…" at bounding box center [443, 306] width 585 height 168
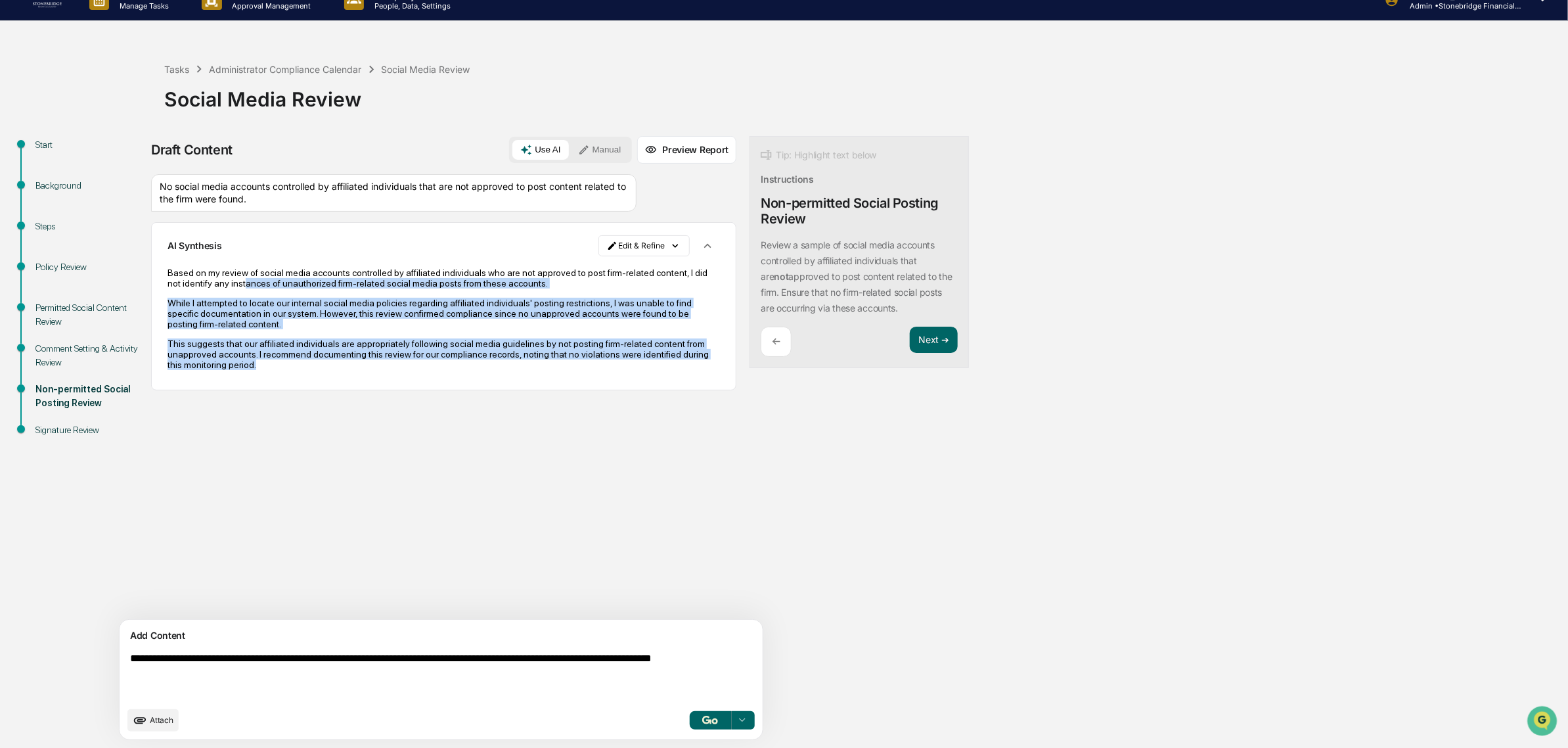
click at [291, 284] on p "Based on my review of social media accounts controlled by affiliated individual…" at bounding box center [443, 278] width 552 height 21
drag, startPoint x: 242, startPoint y: 281, endPoint x: 444, endPoint y: 360, distance: 216.9
click at [444, 360] on div "Based on my review of social media accounts controlled by affiliated individual…" at bounding box center [443, 318] width 552 height 103
click at [444, 360] on p "This suggests that our affiliated individuals are appropriately following socia…" at bounding box center [443, 354] width 552 height 32
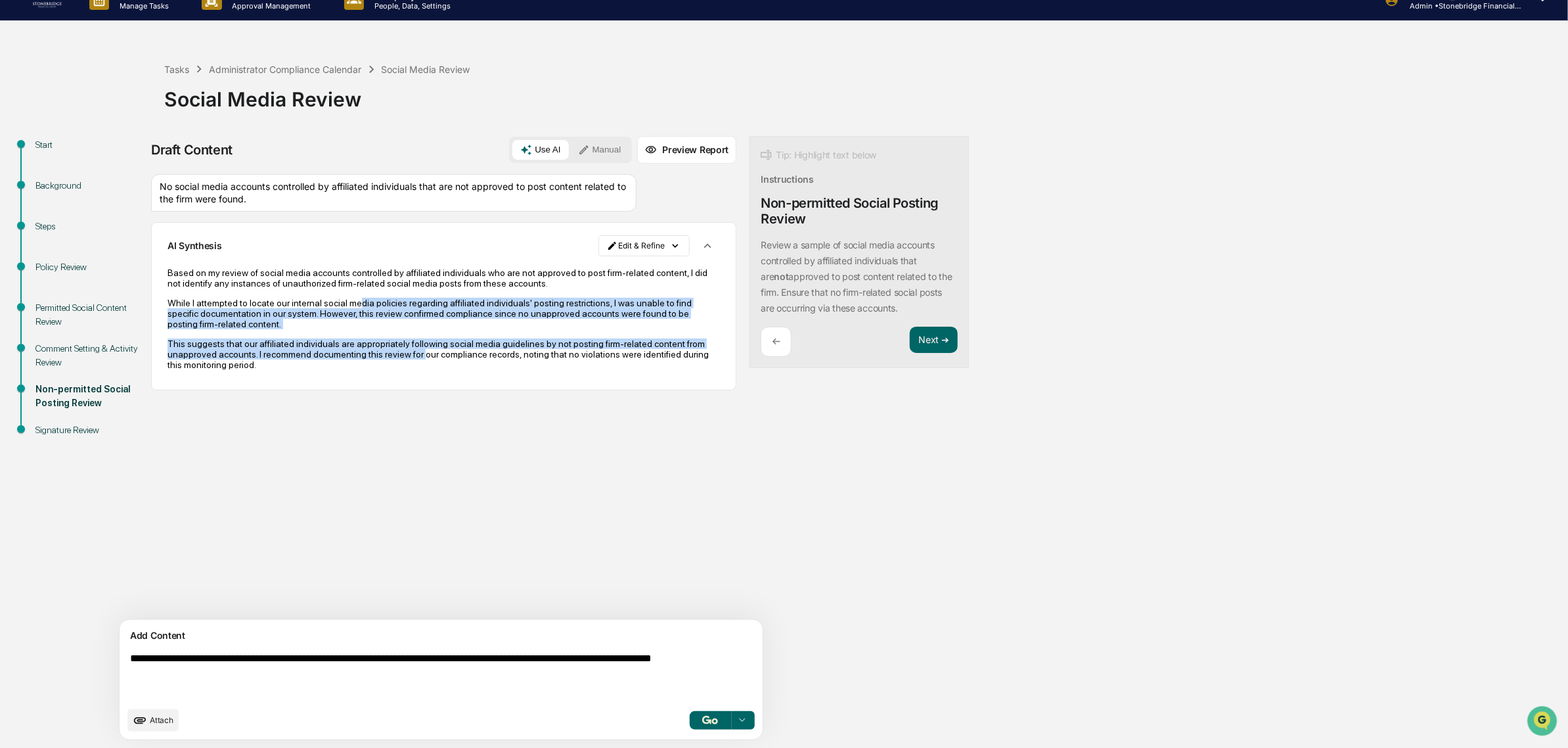
drag, startPoint x: 421, startPoint y: 353, endPoint x: 347, endPoint y: 301, distance: 90.4
click at [347, 301] on div "Based on my review of social media accounts controlled by affiliated individual…" at bounding box center [443, 318] width 552 height 103
click at [347, 301] on p "While I attempted to locate our internal social media policies regarding affili…" at bounding box center [443, 313] width 552 height 32
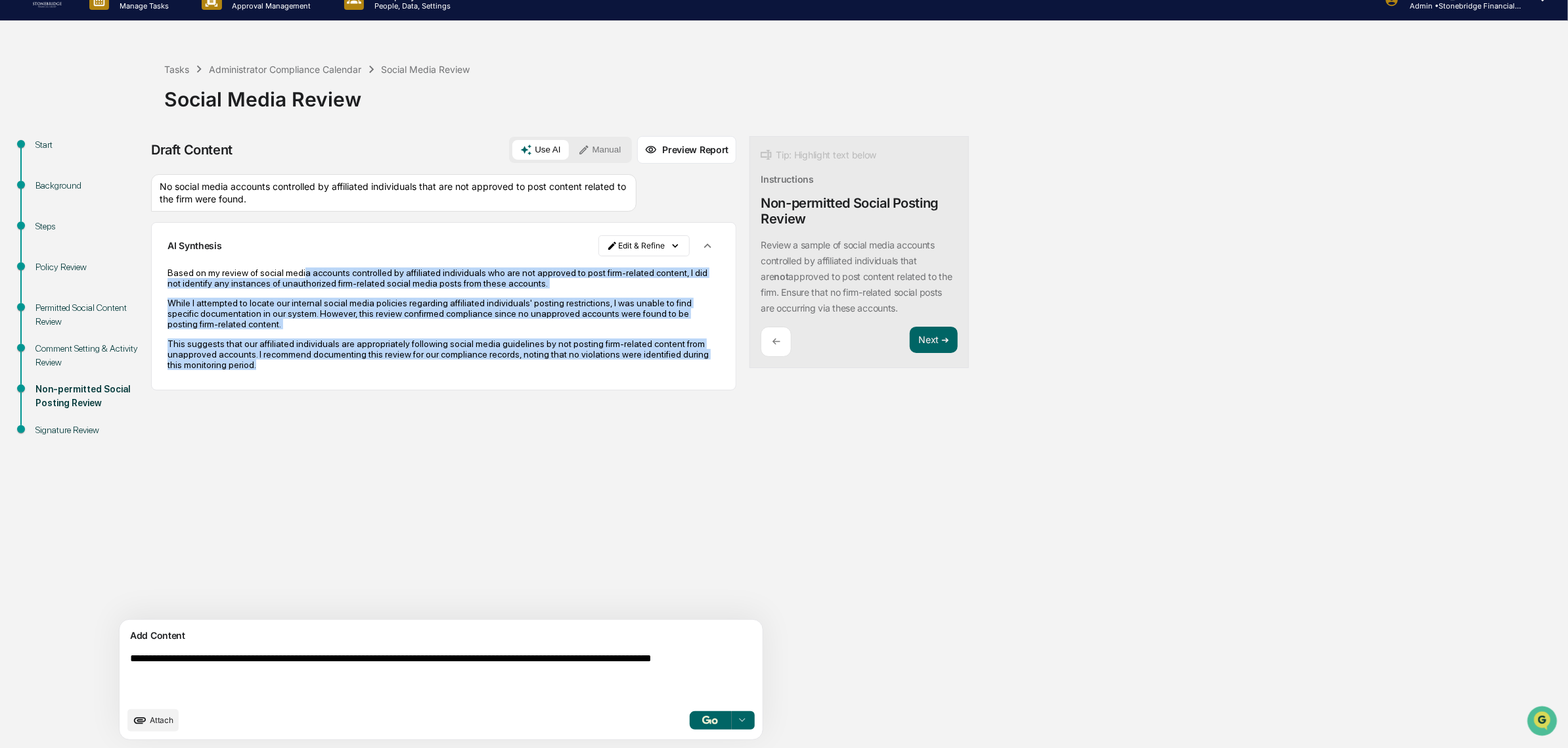
drag, startPoint x: 322, startPoint y: 299, endPoint x: 358, endPoint y: 372, distance: 81.4
click at [358, 370] on div "Based on my review of social media accounts controlled by affiliated individual…" at bounding box center [443, 318] width 552 height 103
click at [357, 370] on p "This suggests that our affiliated individuals are appropriately following socia…" at bounding box center [443, 354] width 552 height 32
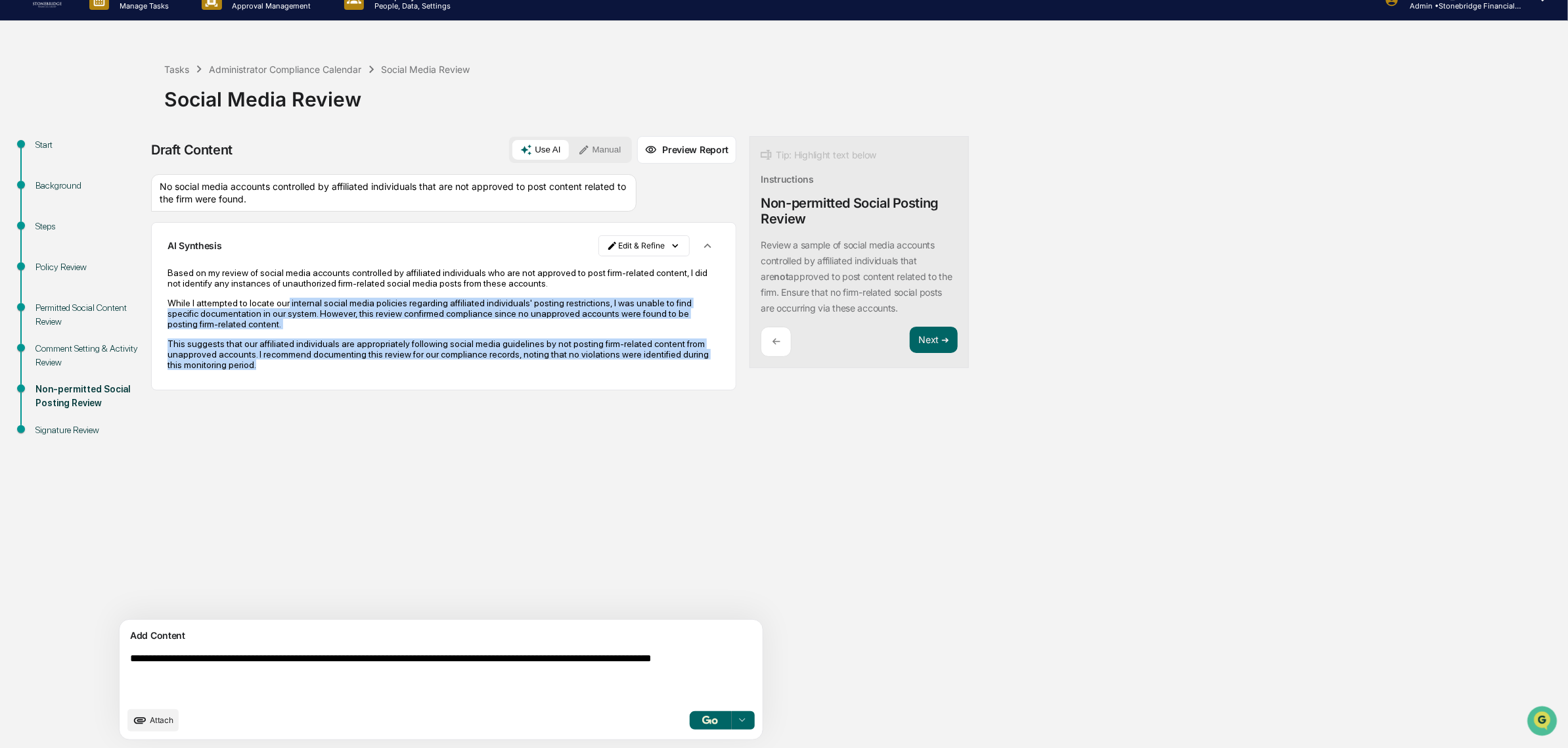
drag, startPoint x: 350, startPoint y: 362, endPoint x: 284, endPoint y: 304, distance: 87.9
click at [284, 304] on div "Based on my review of social media accounts controlled by affiliated individual…" at bounding box center [443, 318] width 552 height 103
click at [284, 304] on p "While I attempted to locate our internal social media policies regarding affili…" at bounding box center [443, 313] width 552 height 32
drag, startPoint x: 275, startPoint y: 302, endPoint x: 385, endPoint y: 357, distance: 123.0
click at [385, 357] on div "Based on my review of social media accounts controlled by affiliated individual…" at bounding box center [443, 318] width 552 height 103
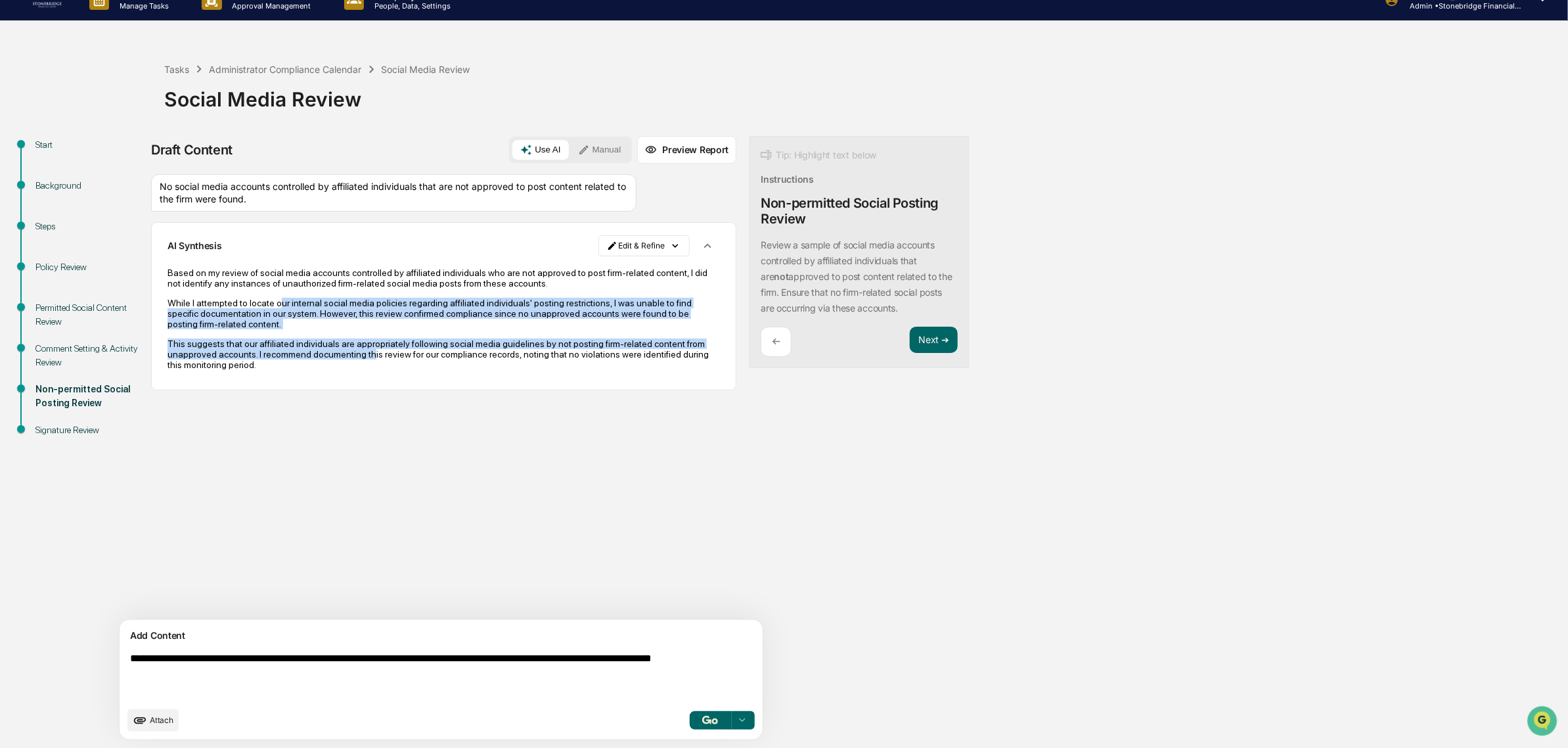
click at [385, 357] on p "This suggests that our affiliated individuals are appropriately following socia…" at bounding box center [443, 354] width 552 height 32
drag, startPoint x: 408, startPoint y: 363, endPoint x: 340, endPoint y: 293, distance: 97.6
click at [340, 293] on div "Based on my review of social media accounts controlled by affiliated individual…" at bounding box center [443, 318] width 552 height 103
drag, startPoint x: 283, startPoint y: 293, endPoint x: 523, endPoint y: 377, distance: 254.3
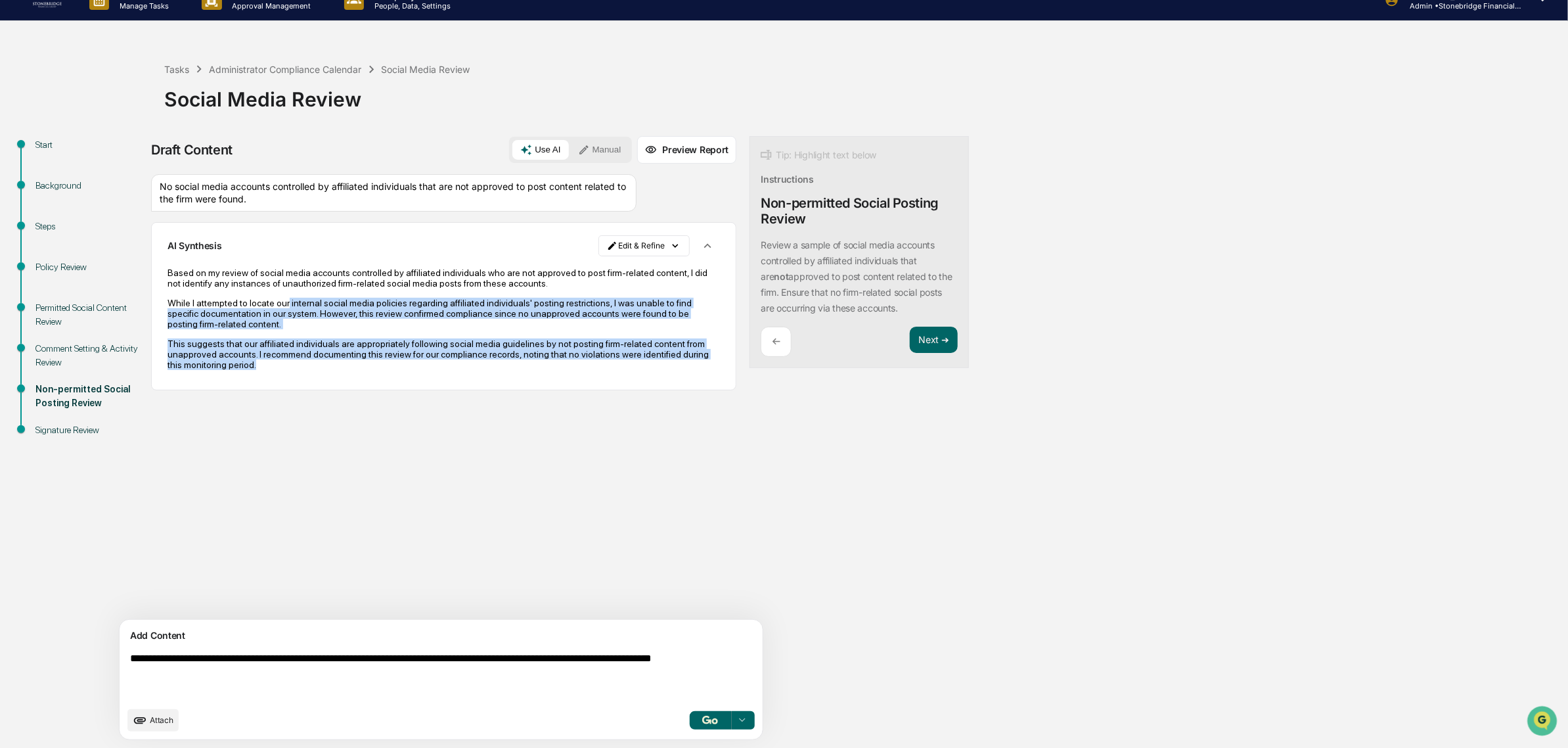
click at [523, 370] on div "Based on my review of social media accounts controlled by affiliated individual…" at bounding box center [443, 318] width 552 height 103
click at [523, 370] on p "This suggests that our affiliated individuals are appropriately following socia…" at bounding box center [443, 354] width 552 height 32
drag, startPoint x: 419, startPoint y: 380, endPoint x: 178, endPoint y: 310, distance: 251.0
click at [178, 310] on div "AI Synthesis Edit & Refine Based on my review of social media accounts controll…" at bounding box center [443, 306] width 585 height 168
click at [178, 310] on p "While I attempted to locate our internal social media policies regarding affili…" at bounding box center [443, 313] width 552 height 32
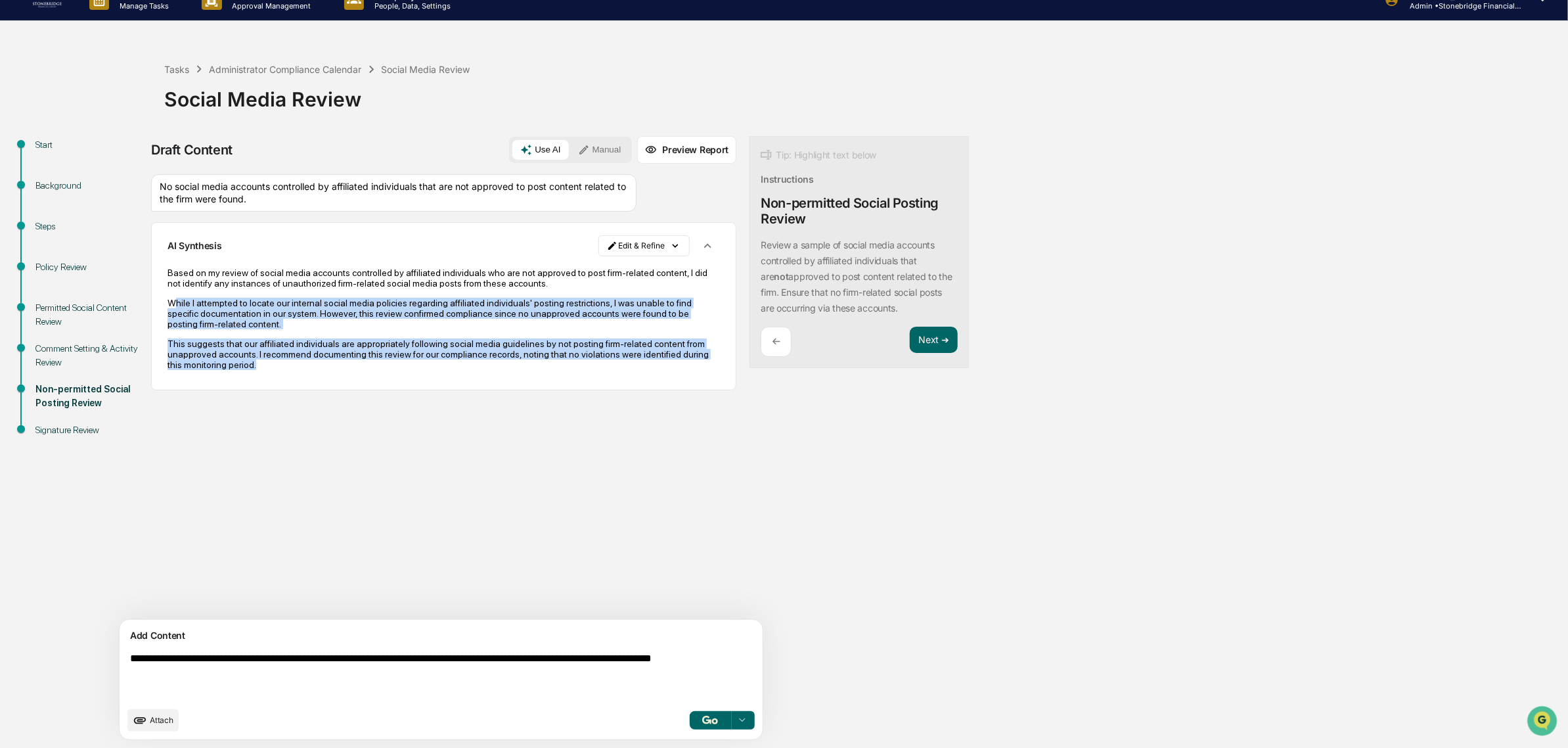
drag, startPoint x: 184, startPoint y: 293, endPoint x: 376, endPoint y: 379, distance: 210.4
click at [376, 379] on div "Based on my review of social media accounts controlled by affiliated individual…" at bounding box center [443, 319] width 552 height 121
click at [375, 379] on div "Based on my review of social media accounts controlled by affiliated individual…" at bounding box center [443, 319] width 552 height 121
drag, startPoint x: 375, startPoint y: 373, endPoint x: 214, endPoint y: 268, distance: 192.2
click at [214, 268] on div "Based on my review of social media accounts controlled by affiliated individual…" at bounding box center [443, 318] width 552 height 103
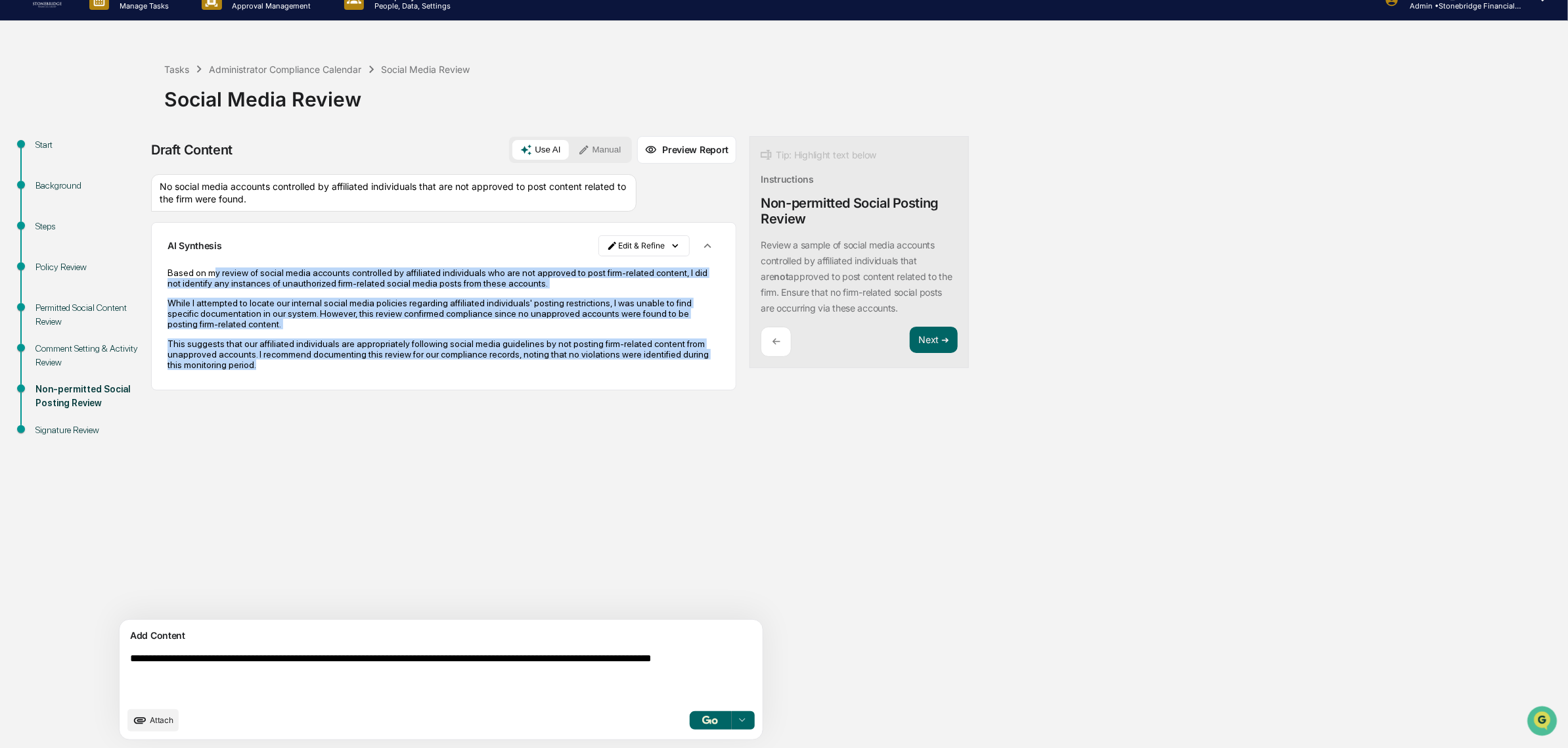
click at [294, 322] on p "While I attempted to locate our internal social media policies regarding affili…" at bounding box center [443, 313] width 552 height 32
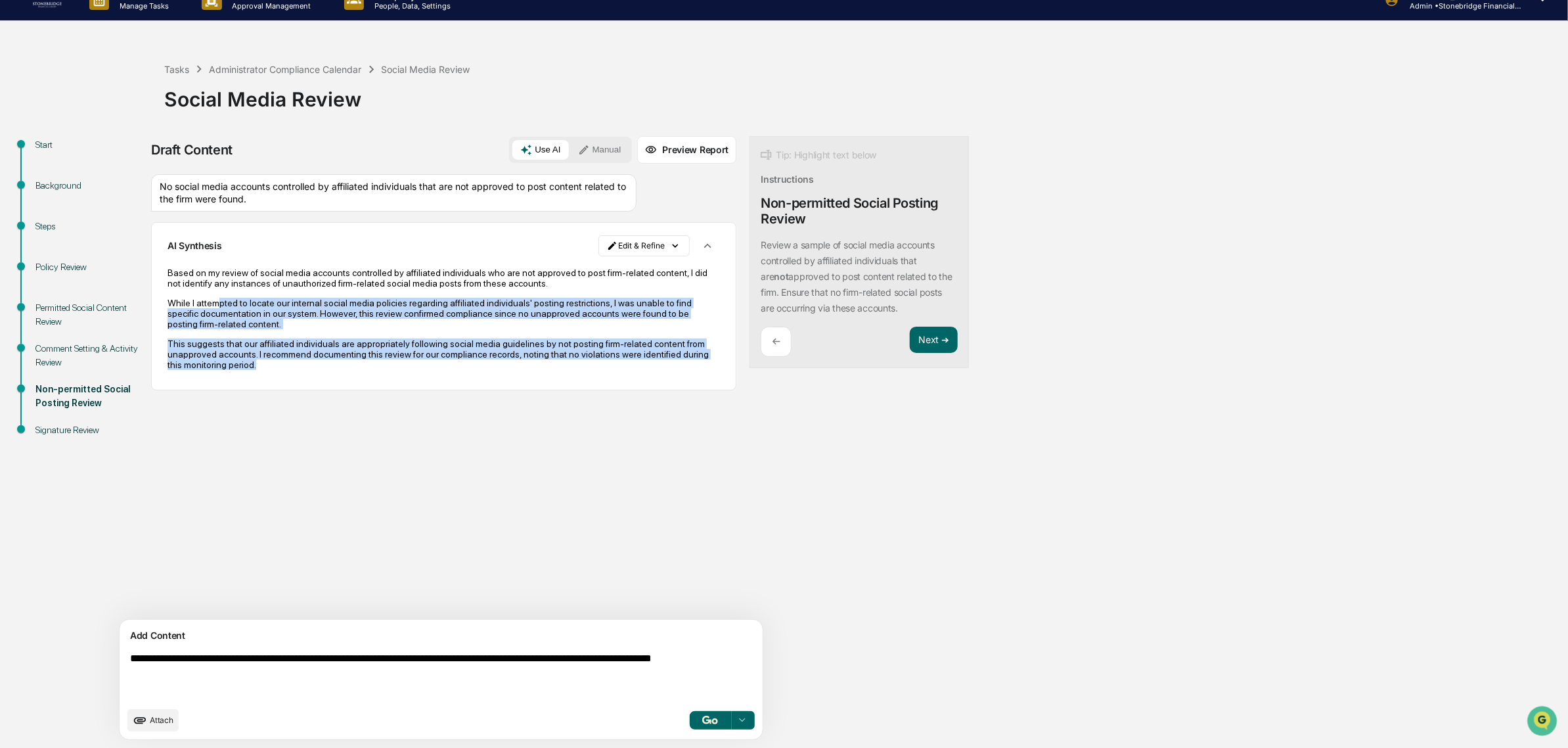
drag, startPoint x: 220, startPoint y: 293, endPoint x: 491, endPoint y: 379, distance: 284.3
click at [491, 379] on div "Based on my review of social media accounts controlled by affiliated individual…" at bounding box center [443, 319] width 552 height 121
drag, startPoint x: 491, startPoint y: 379, endPoint x: 278, endPoint y: 315, distance: 222.4
click at [278, 315] on div "Based on my review of social media accounts controlled by affiliated individual…" at bounding box center [443, 319] width 552 height 121
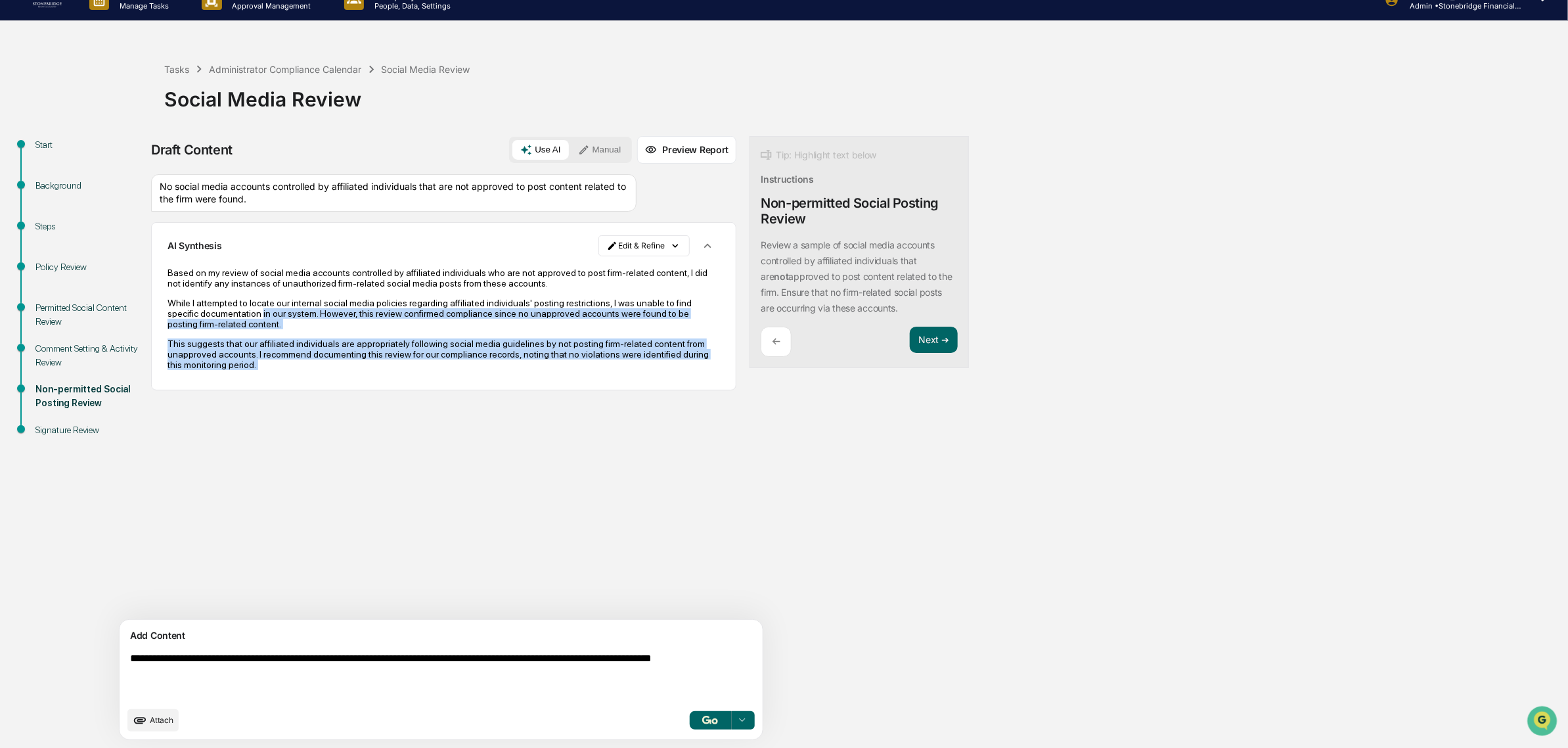
click at [290, 315] on p "While I attempted to locate our internal social media policies regarding affili…" at bounding box center [443, 313] width 552 height 32
drag, startPoint x: 219, startPoint y: 293, endPoint x: 348, endPoint y: 378, distance: 154.5
click at [348, 378] on div "Based on my review of social media accounts controlled by affiliated individual…" at bounding box center [443, 319] width 552 height 121
drag, startPoint x: 359, startPoint y: 377, endPoint x: 194, endPoint y: 314, distance: 176.6
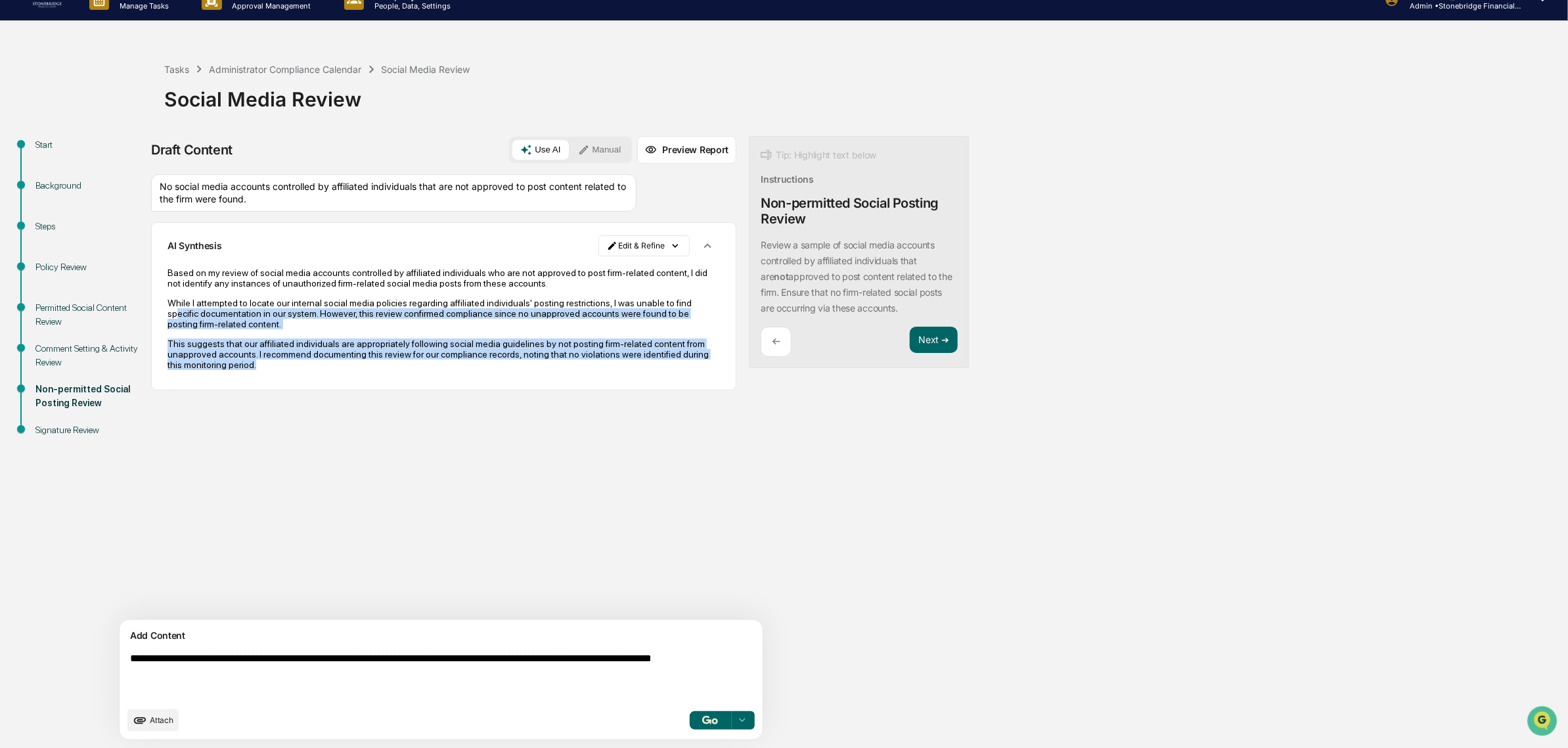
click at [194, 314] on div "Based on my review of social media accounts controlled by affiliated individual…" at bounding box center [443, 319] width 552 height 121
click at [194, 314] on p "While I attempted to locate our internal social media policies regarding affili…" at bounding box center [443, 313] width 552 height 32
drag, startPoint x: 186, startPoint y: 297, endPoint x: 351, endPoint y: 375, distance: 182.5
click at [351, 370] on div "Based on my review of social media accounts controlled by affiliated individual…" at bounding box center [443, 318] width 552 height 103
click at [351, 370] on p "This suggests that our affiliated individuals are appropriately following socia…" at bounding box center [443, 354] width 552 height 32
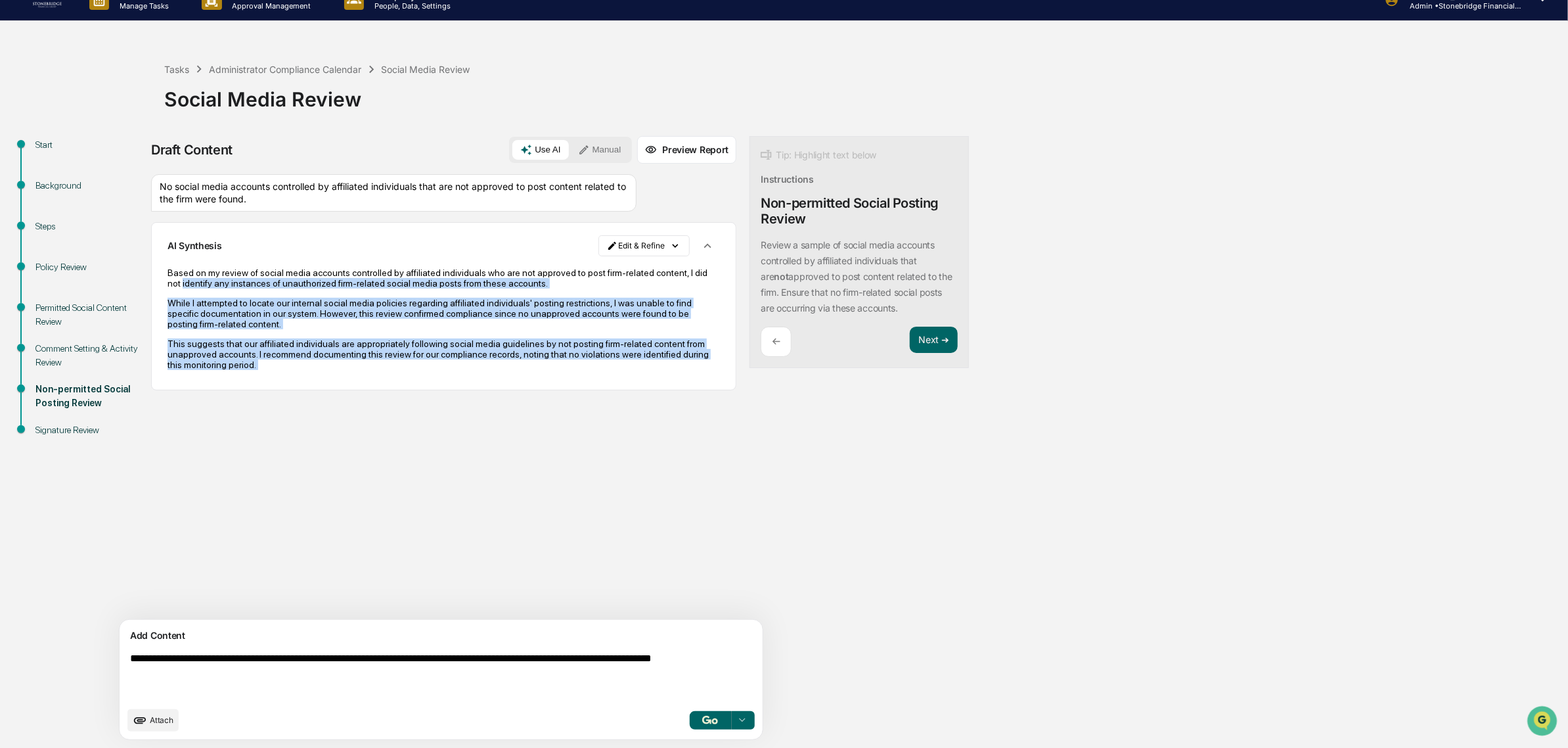
drag, startPoint x: 351, startPoint y: 375, endPoint x: 254, endPoint y: 279, distance: 136.5
click at [254, 279] on div "Based on my review of social media accounts controlled by affiliated individual…" at bounding box center [443, 318] width 552 height 103
click at [254, 279] on p "Based on my review of social media accounts controlled by affiliated individual…" at bounding box center [443, 278] width 552 height 21
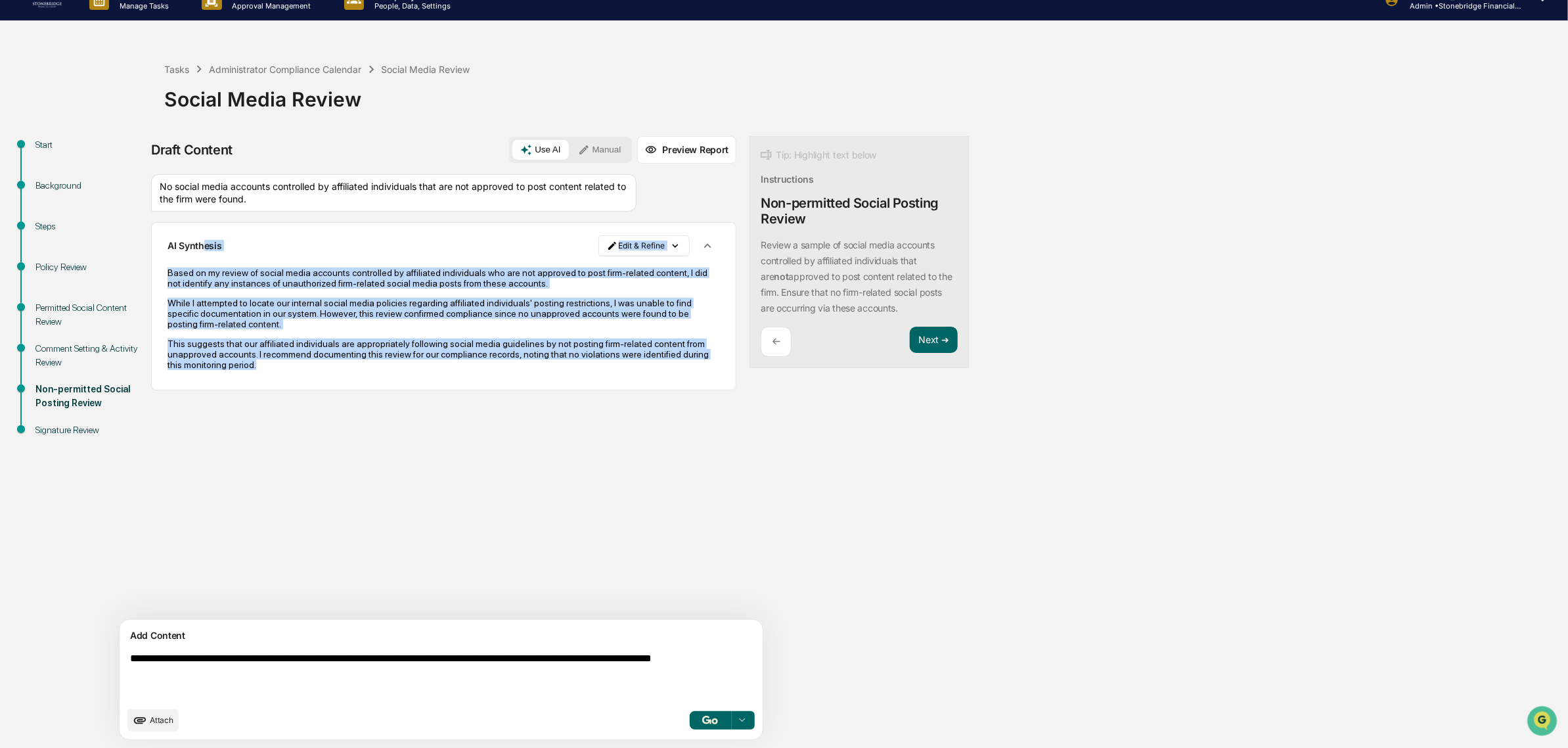
drag, startPoint x: 202, startPoint y: 257, endPoint x: 491, endPoint y: 382, distance: 314.9
click at [491, 382] on div "AI Synthesis Edit & Refine Based on my review of social media accounts controll…" at bounding box center [443, 306] width 585 height 168
click at [491, 379] on div "Based on my review of social media accounts controlled by affiliated individual…" at bounding box center [443, 319] width 552 height 121
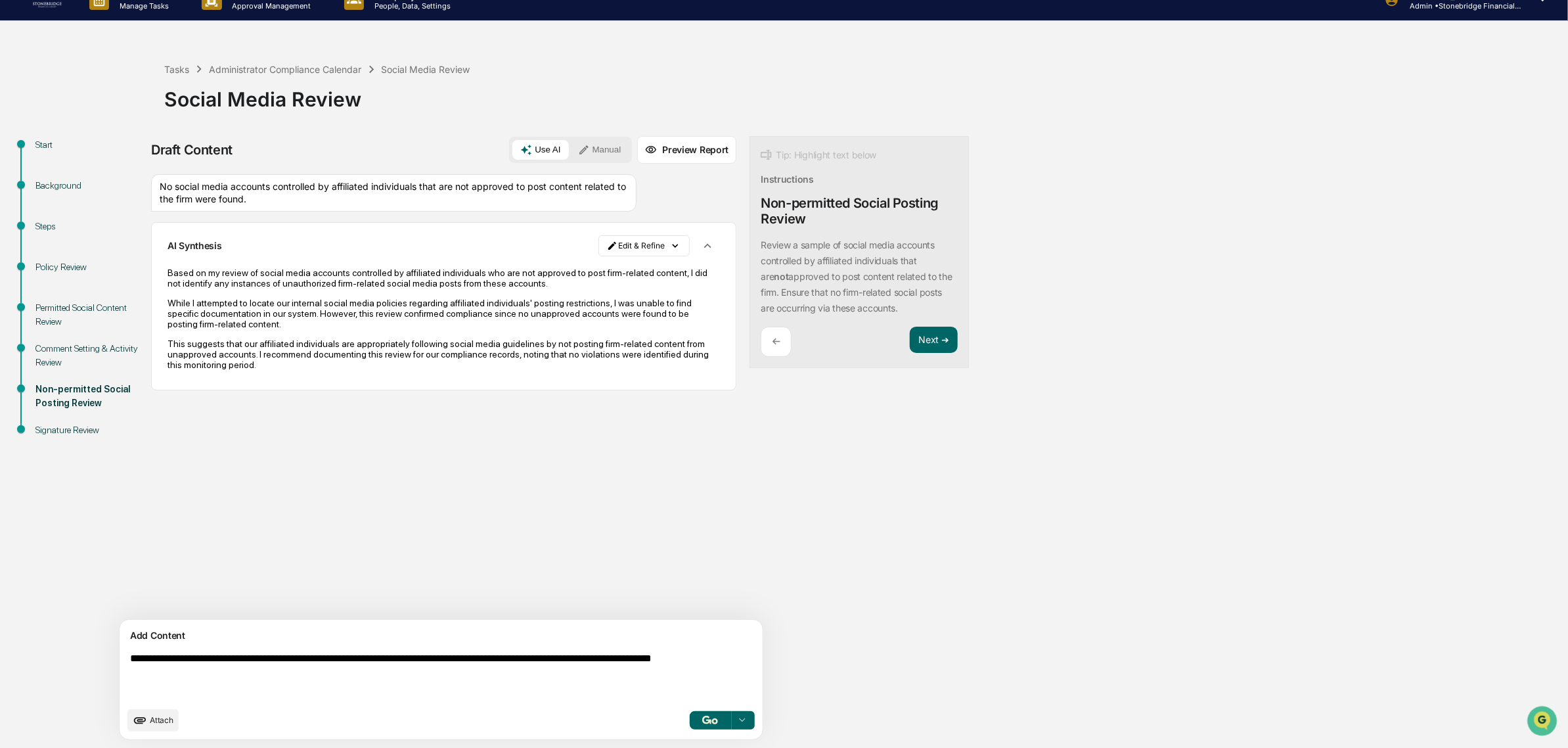
click at [582, 250] on html "**********" at bounding box center [784, 353] width 1568 height 748
click at [589, 264] on div "Edit Result" at bounding box center [585, 273] width 96 height 21
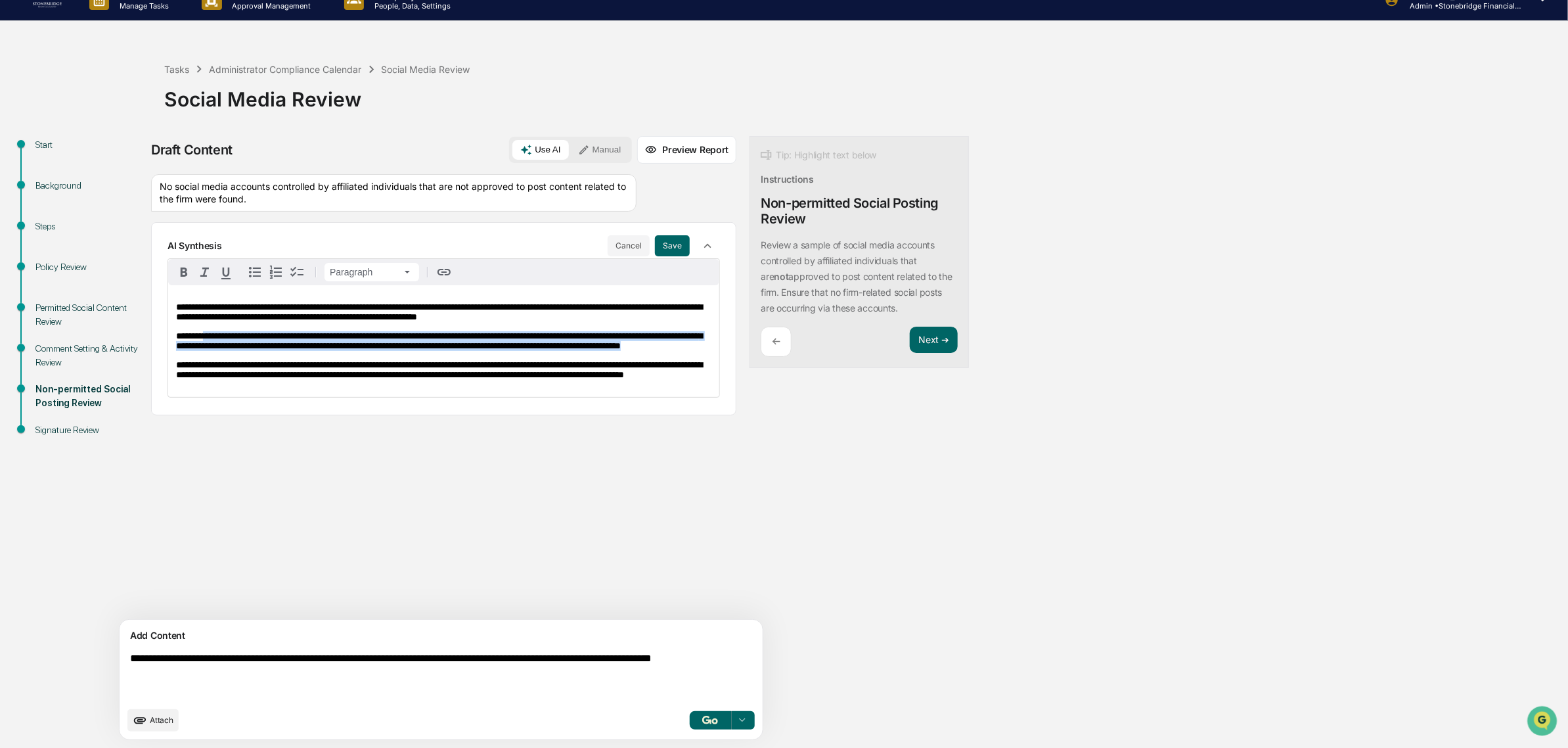
drag, startPoint x: 204, startPoint y: 344, endPoint x: 415, endPoint y: 365, distance: 212.0
click at [415, 351] on p "**********" at bounding box center [444, 341] width 536 height 20
click at [414, 351] on p "**********" at bounding box center [444, 341] width 536 height 20
click at [605, 337] on span "**********" at bounding box center [439, 341] width 526 height 19
click at [605, 336] on span "**********" at bounding box center [439, 341] width 526 height 19
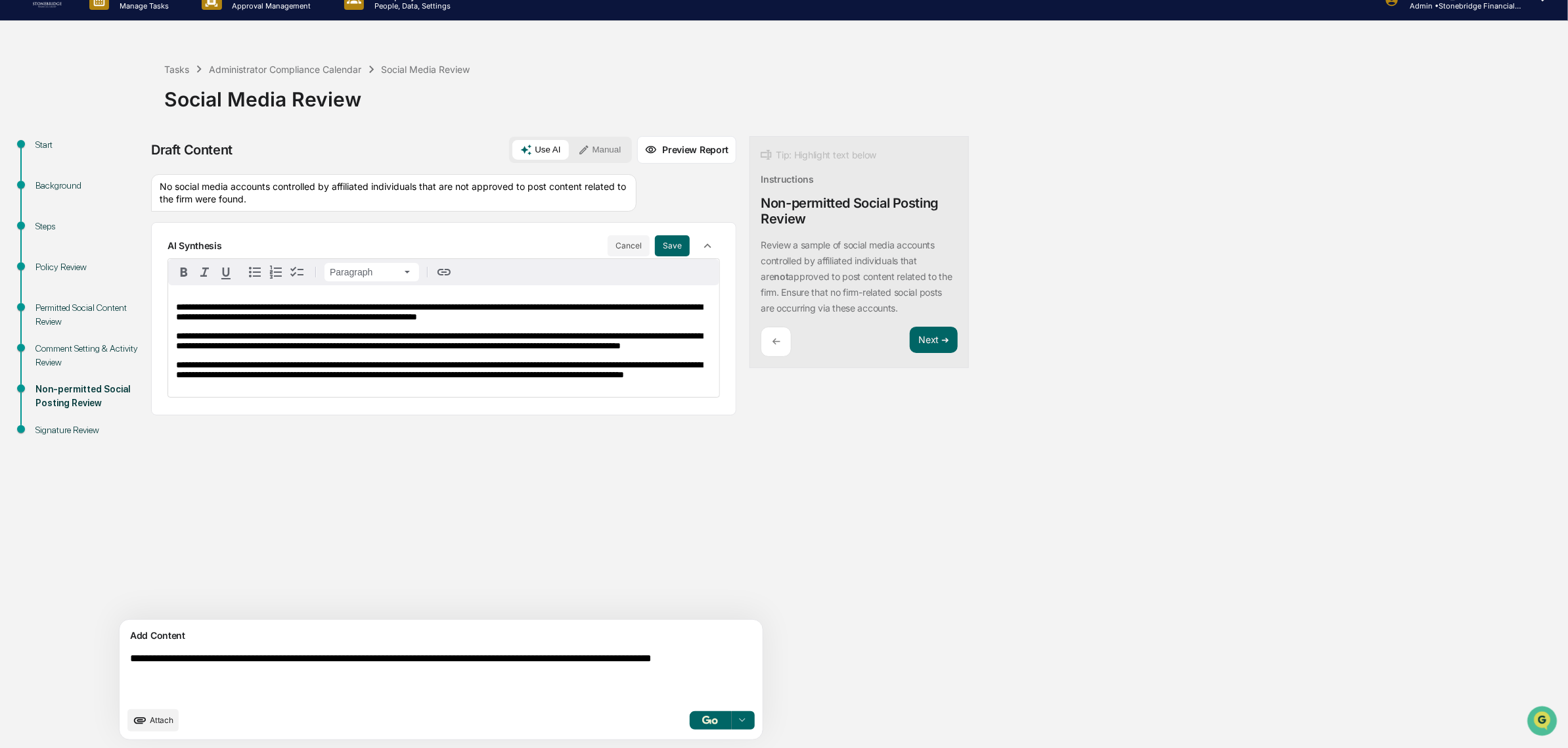
click at [521, 349] on span "**********" at bounding box center [439, 341] width 526 height 19
drag, startPoint x: 349, startPoint y: 355, endPoint x: 339, endPoint y: 355, distance: 10.0
click at [339, 351] on span "**********" at bounding box center [439, 341] width 526 height 19
drag, startPoint x: 262, startPoint y: 360, endPoint x: 116, endPoint y: 340, distance: 147.4
click at [116, 340] on div "**********" at bounding box center [784, 441] width 1555 height 612
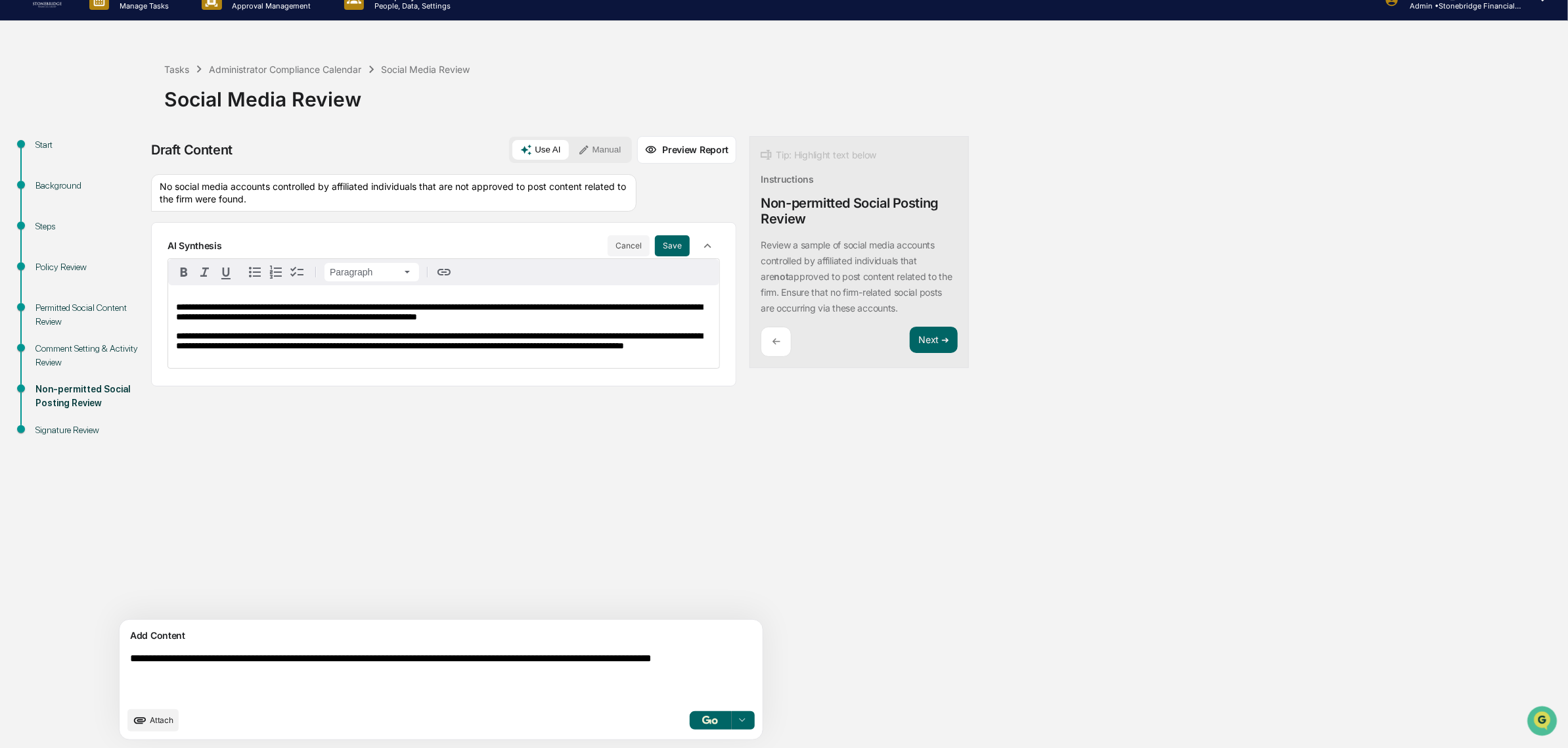
click at [794, 464] on div "**********" at bounding box center [519, 441] width 736 height 612
click at [655, 240] on button "Save" at bounding box center [672, 246] width 35 height 21
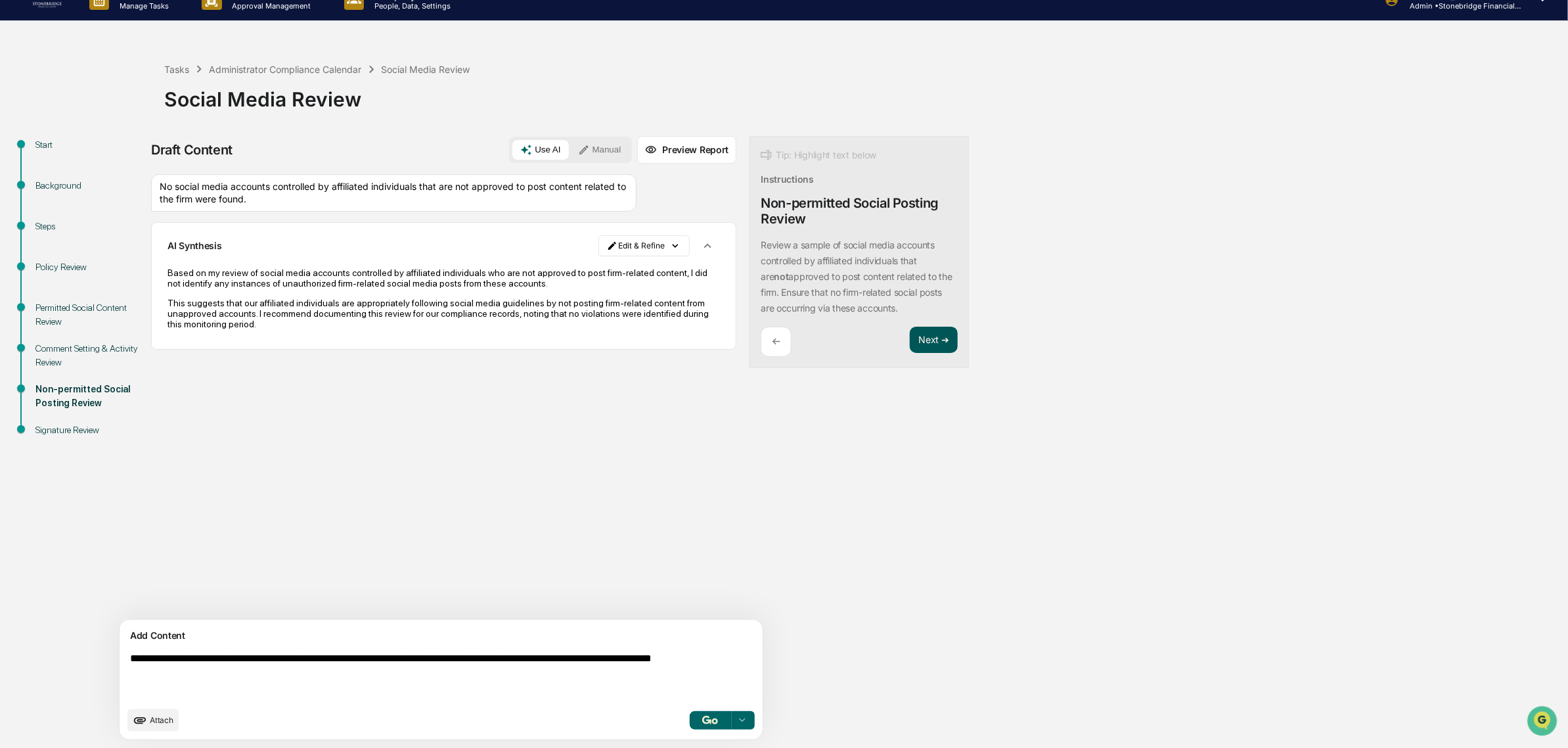
click at [910, 343] on button "Next ➔" at bounding box center [934, 340] width 48 height 27
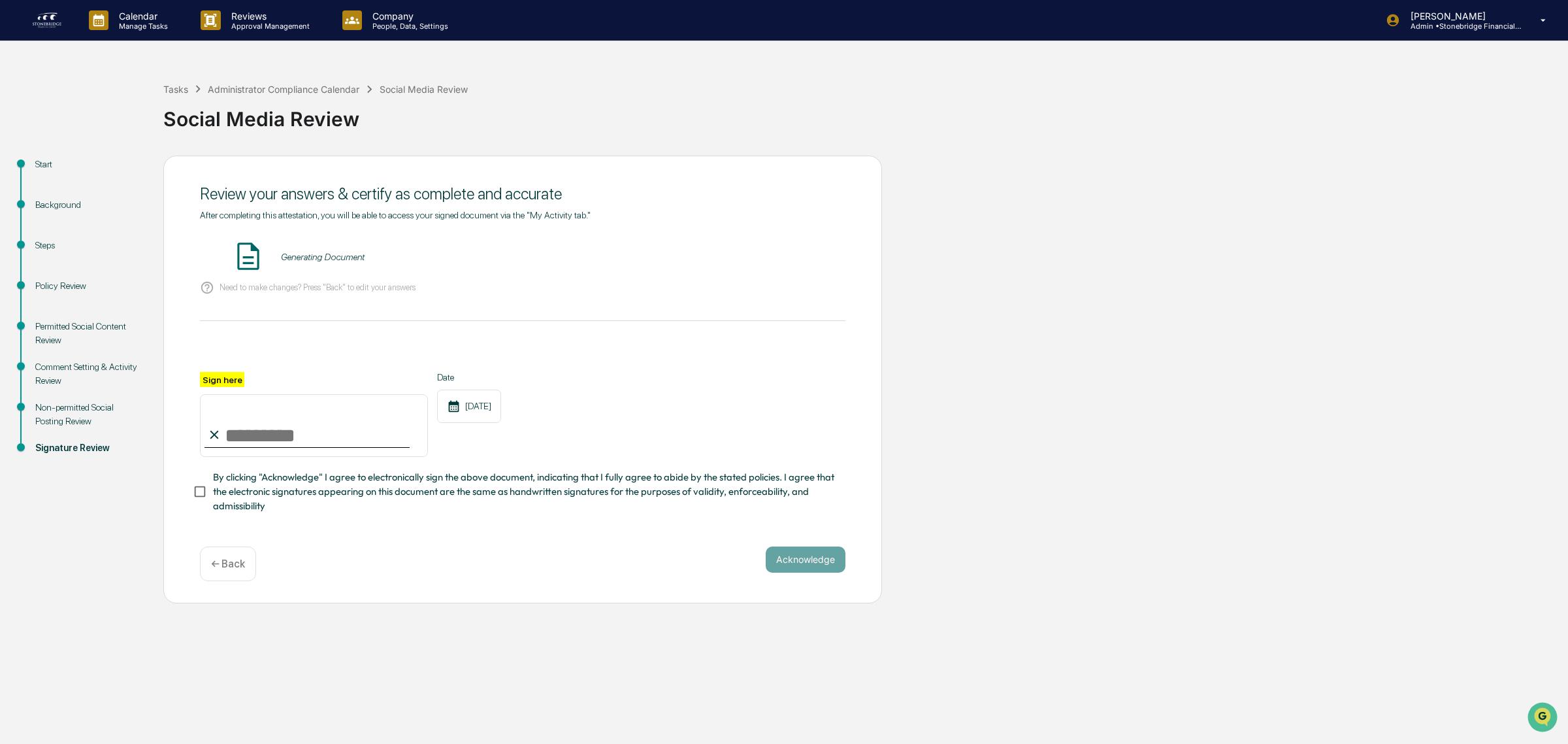
click at [266, 417] on input "Sign here" at bounding box center [314, 425] width 228 height 63
type input "**********"
drag, startPoint x: 320, startPoint y: 504, endPoint x: 329, endPoint y: 506, distance: 9.2
click at [320, 506] on span "By clicking "Acknowledge" I agree to electronically sign the above document, in…" at bounding box center [524, 492] width 622 height 44
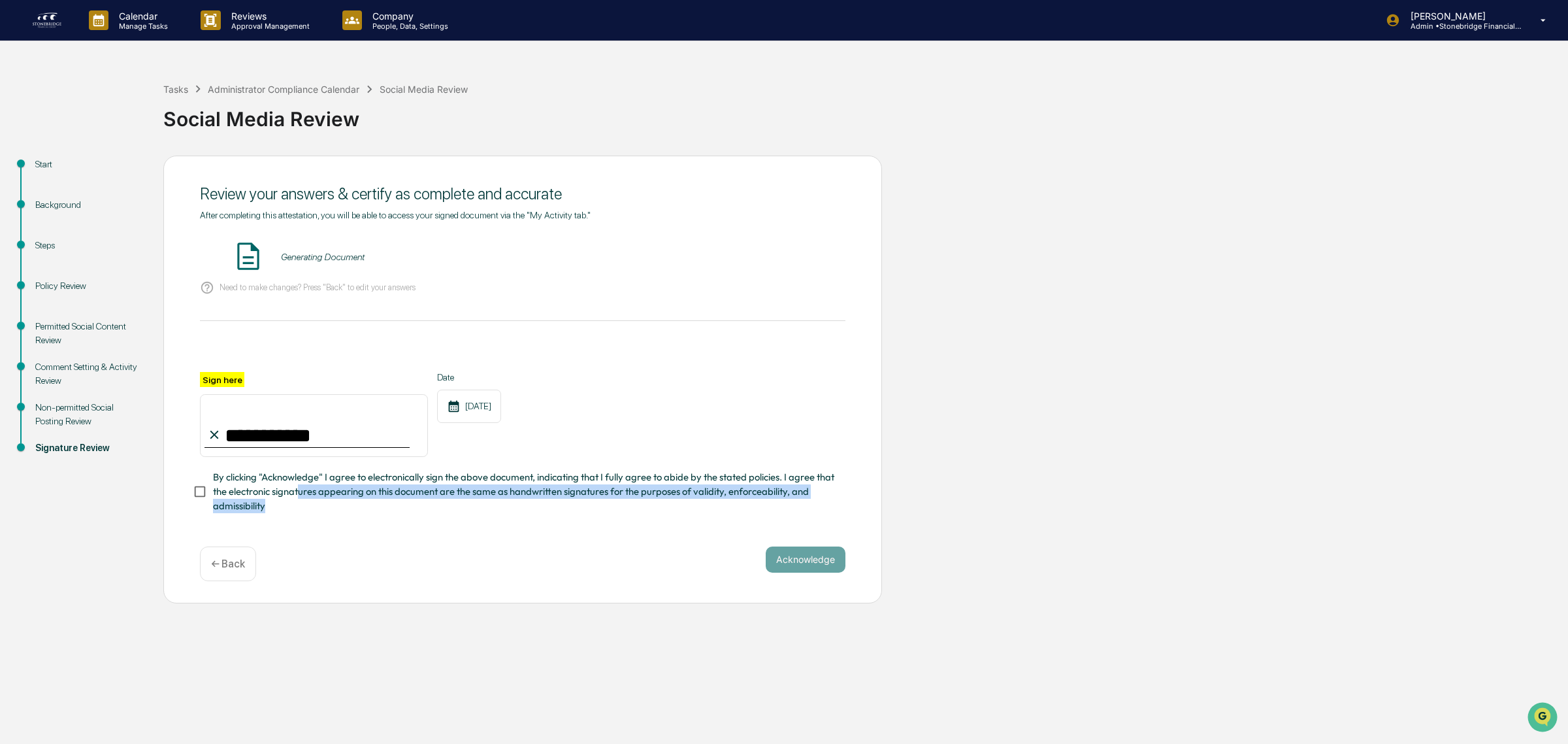
click at [249, 512] on span "By clicking "Acknowledge" I agree to electronically sign the above document, in…" at bounding box center [524, 492] width 622 height 44
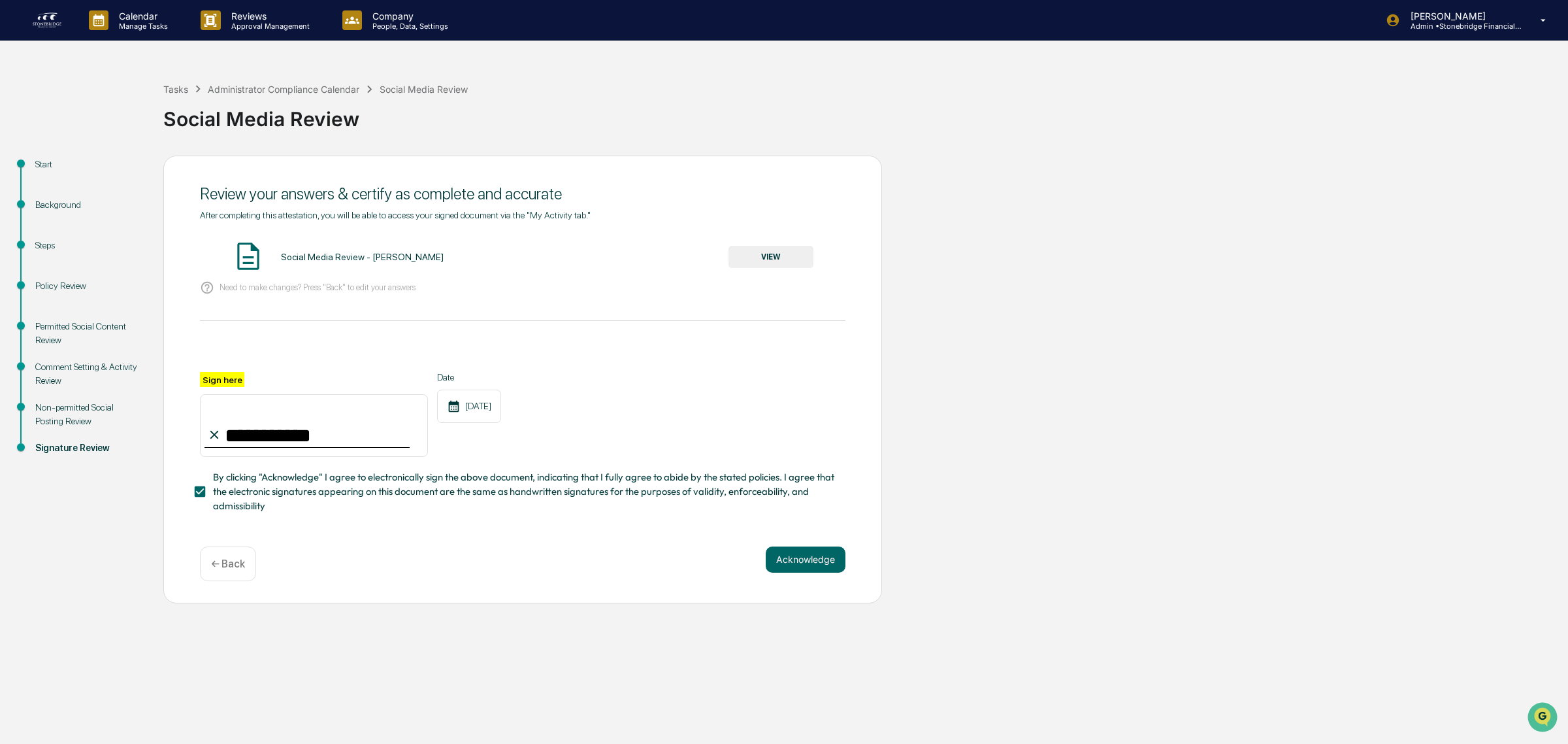
click at [761, 262] on button "VIEW" at bounding box center [771, 257] width 85 height 22
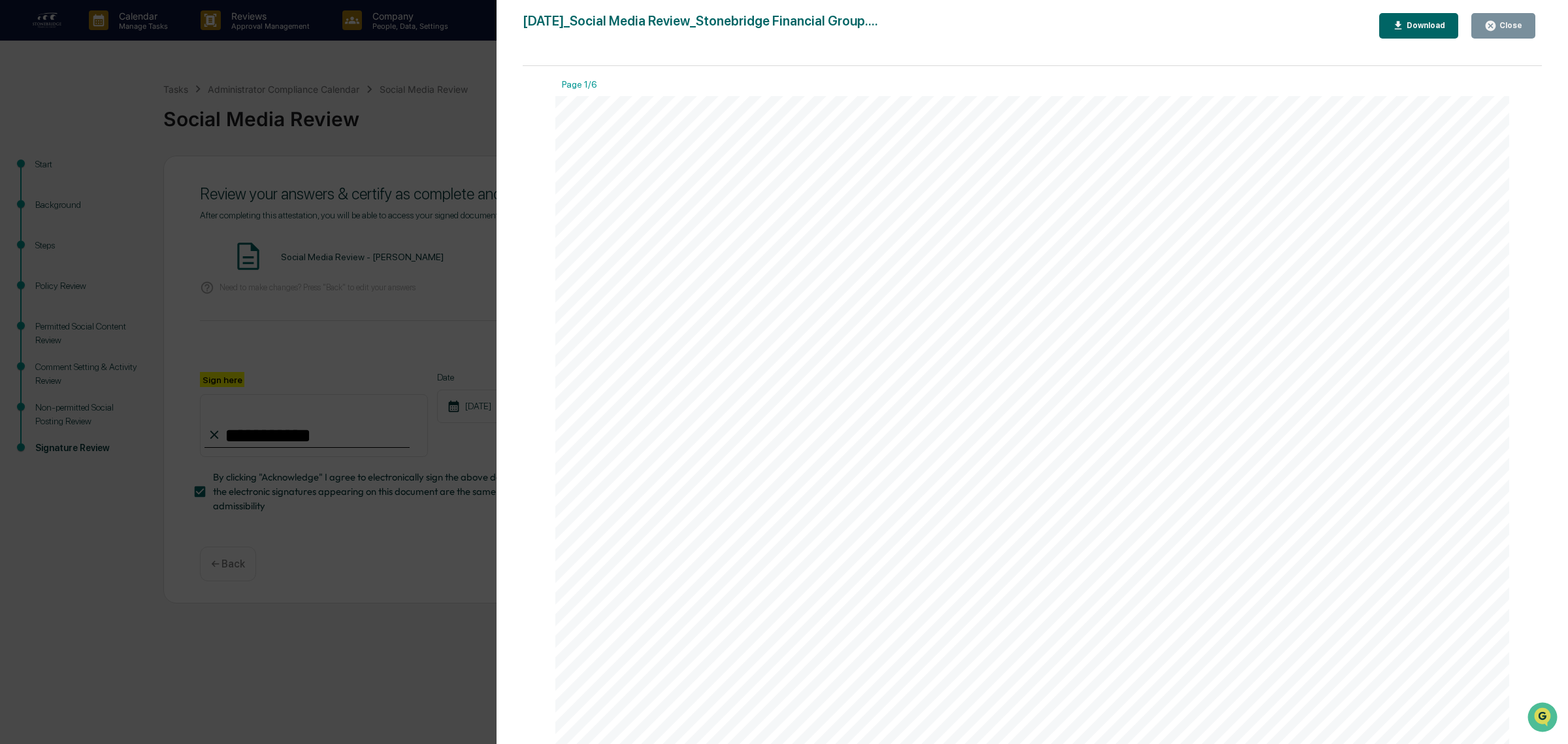
click at [1434, 24] on div "Download" at bounding box center [1424, 25] width 41 height 9
drag, startPoint x: 370, startPoint y: 592, endPoint x: 425, endPoint y: 551, distance: 68.6
click at [370, 591] on div "Version History 09/22/2025, 06:38 PM Cody Gehman 2025-09-22_Social Media Review…" at bounding box center [784, 372] width 1568 height 744
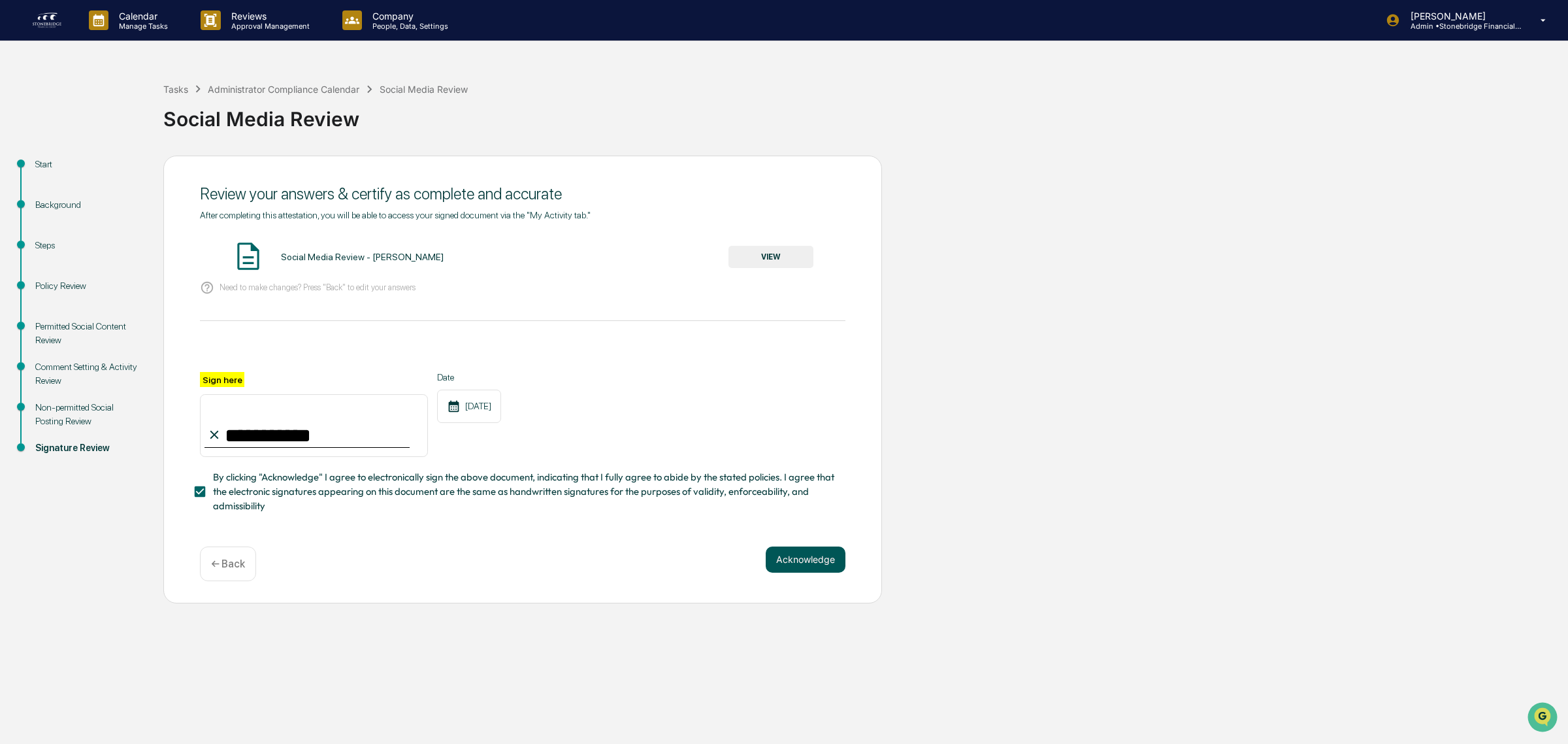
click at [815, 556] on button "Acknowledge" at bounding box center [805, 560] width 79 height 26
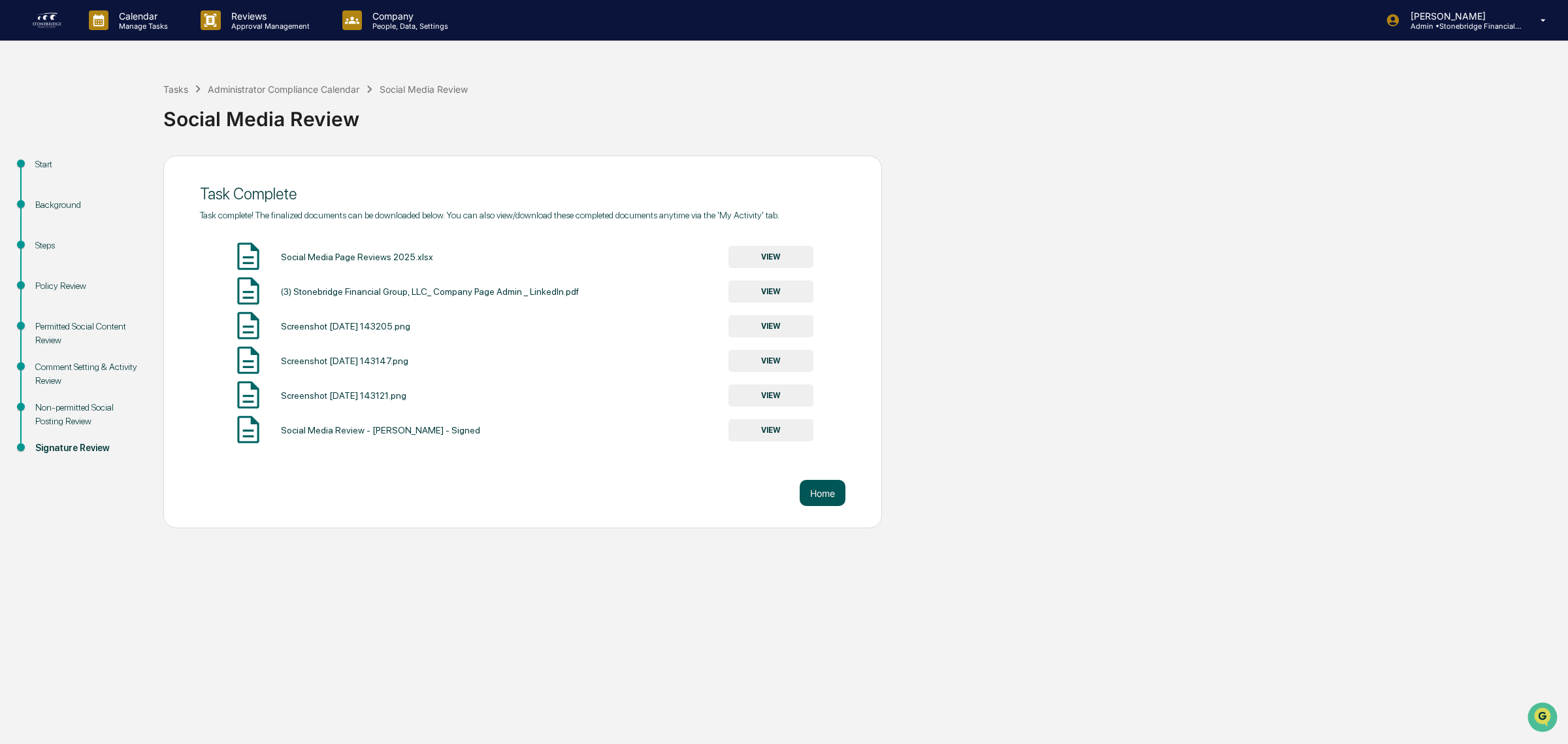
click at [833, 501] on button "Home" at bounding box center [822, 493] width 46 height 26
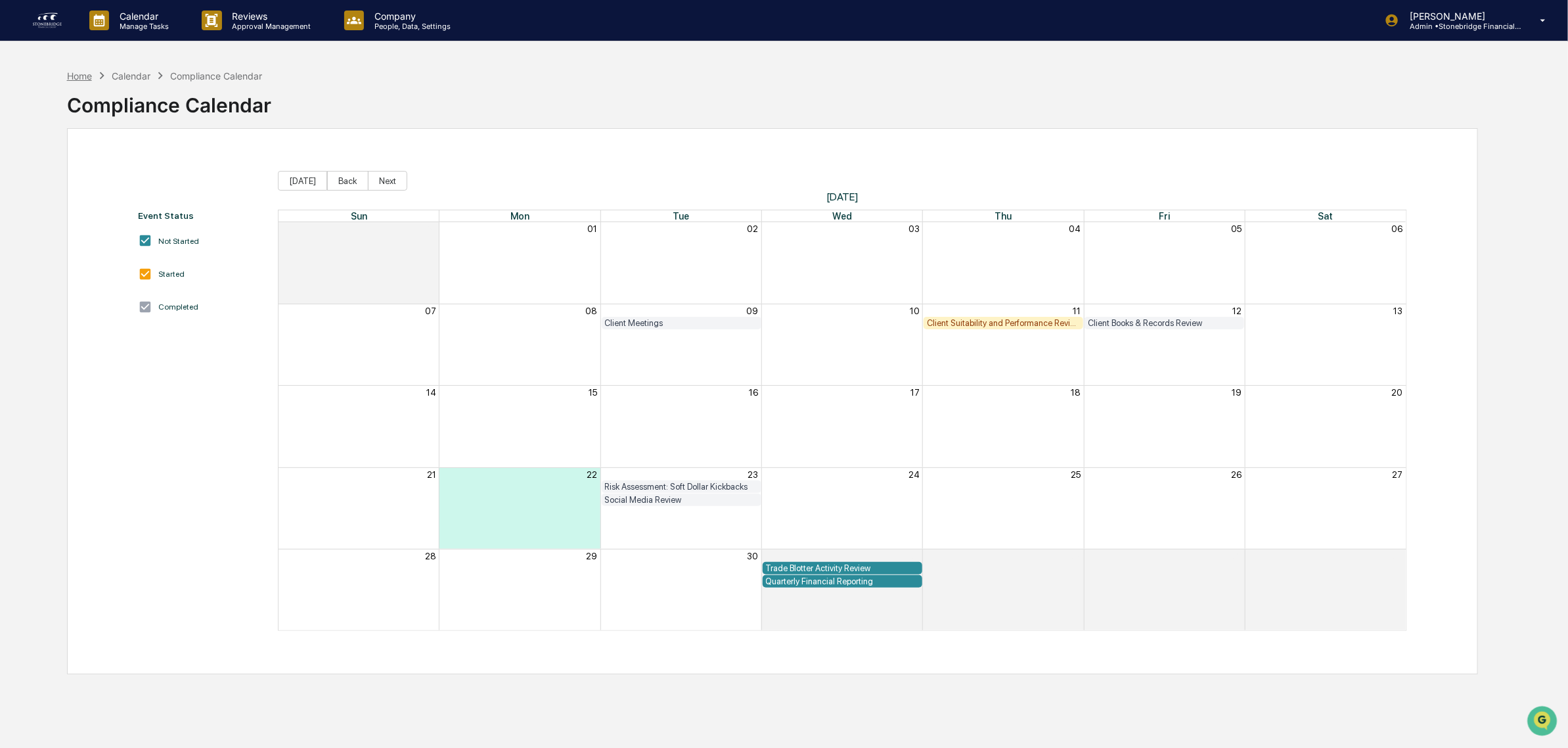
click at [79, 76] on div "Home" at bounding box center [79, 76] width 25 height 11
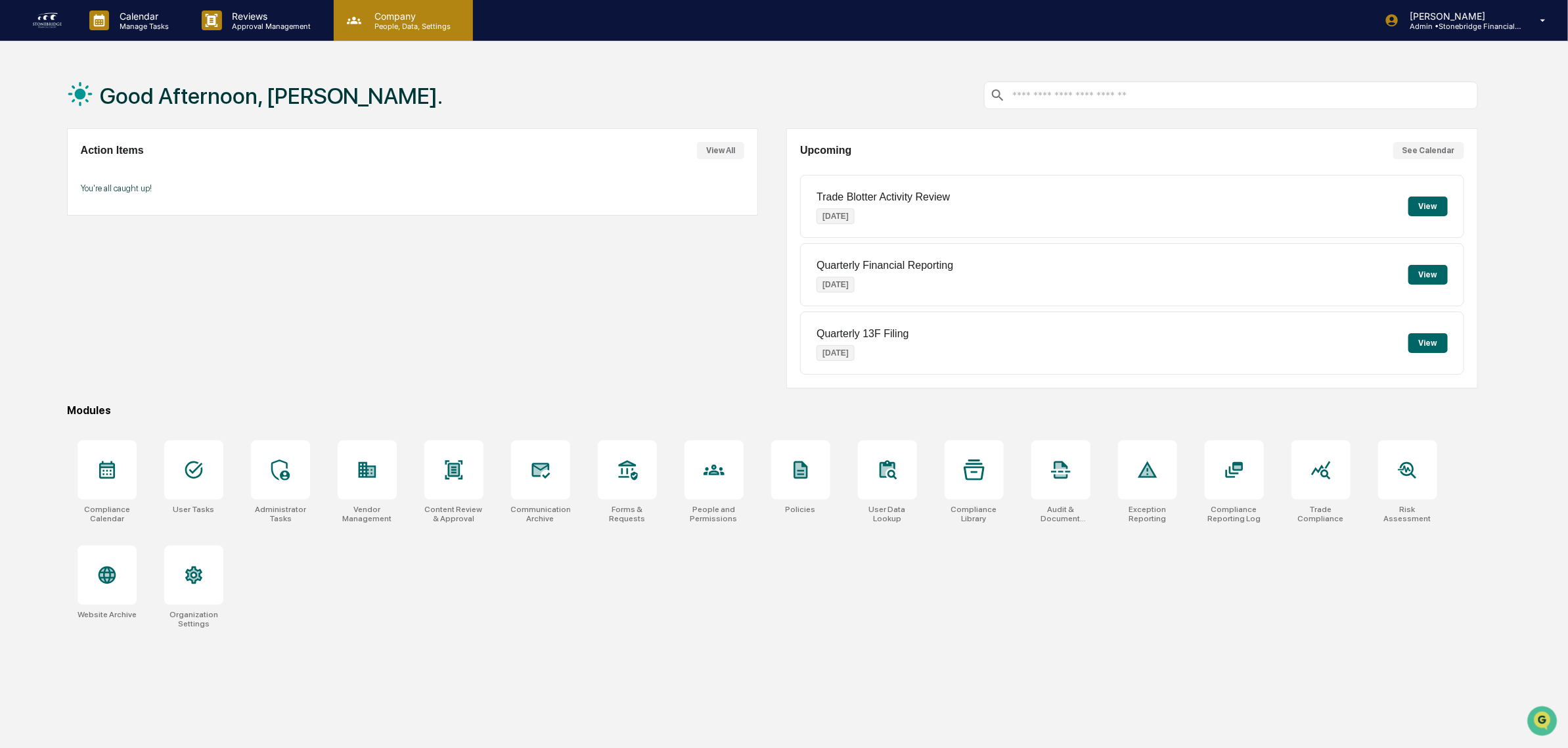
click at [366, 30] on p "People, Data, Settings" at bounding box center [410, 25] width 93 height 9
click at [238, 30] on p "Approval Management" at bounding box center [269, 25] width 96 height 9
click at [327, 459] on div "Compliance Calendar User Tasks Administrator Tasks Vendor Management Content Re…" at bounding box center [772, 534] width 1411 height 204
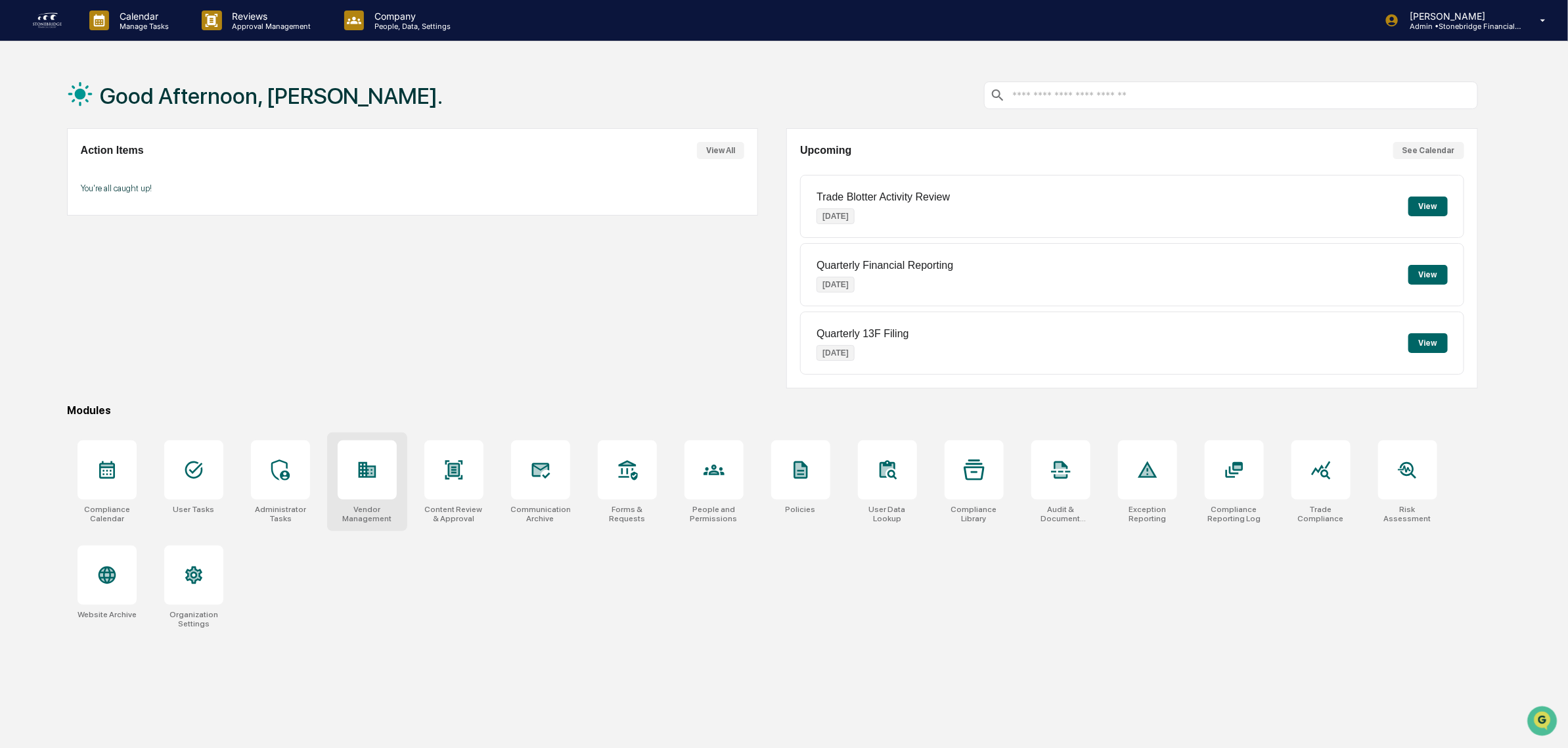
click at [336, 464] on div "Vendor Management" at bounding box center [367, 481] width 80 height 98
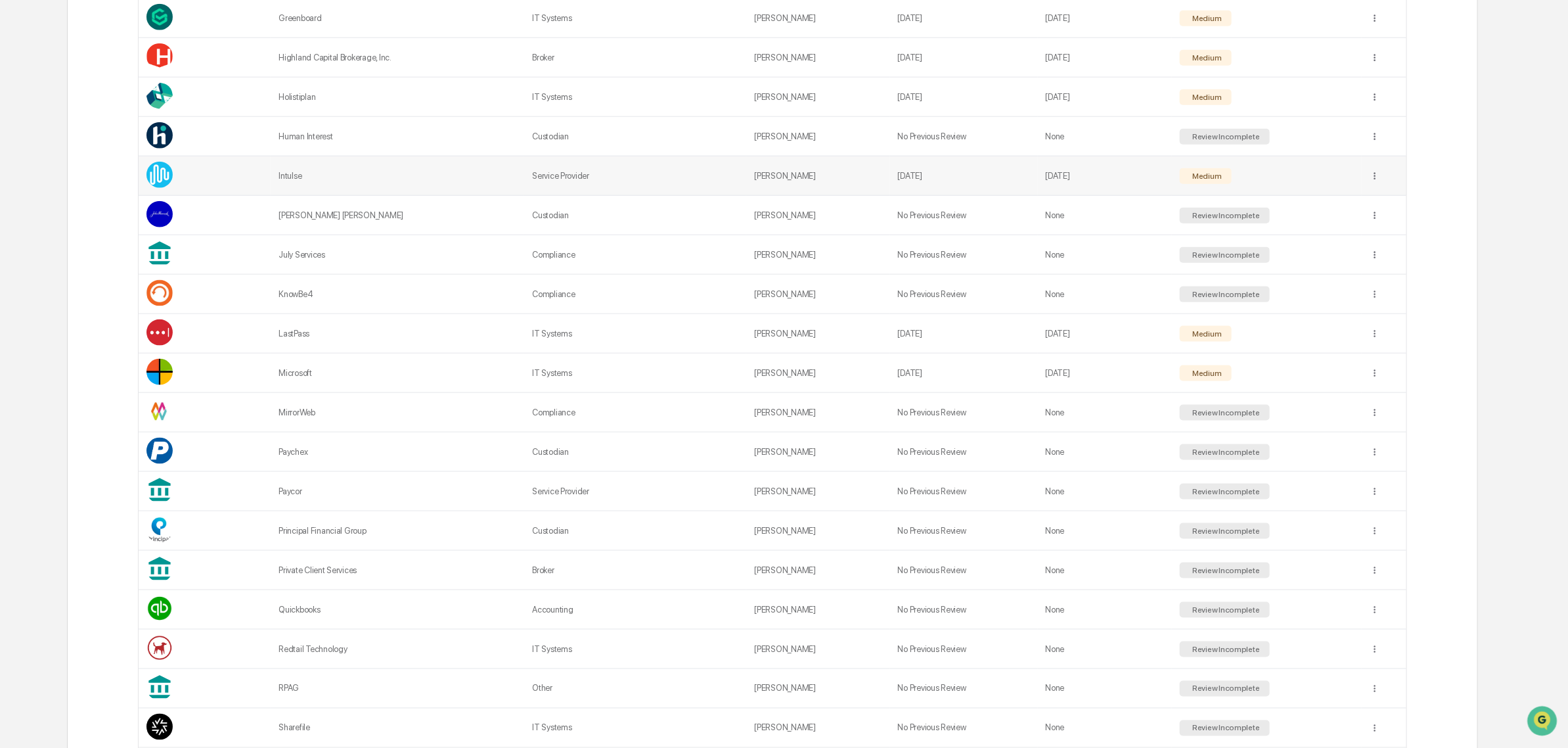
scroll to position [884, 0]
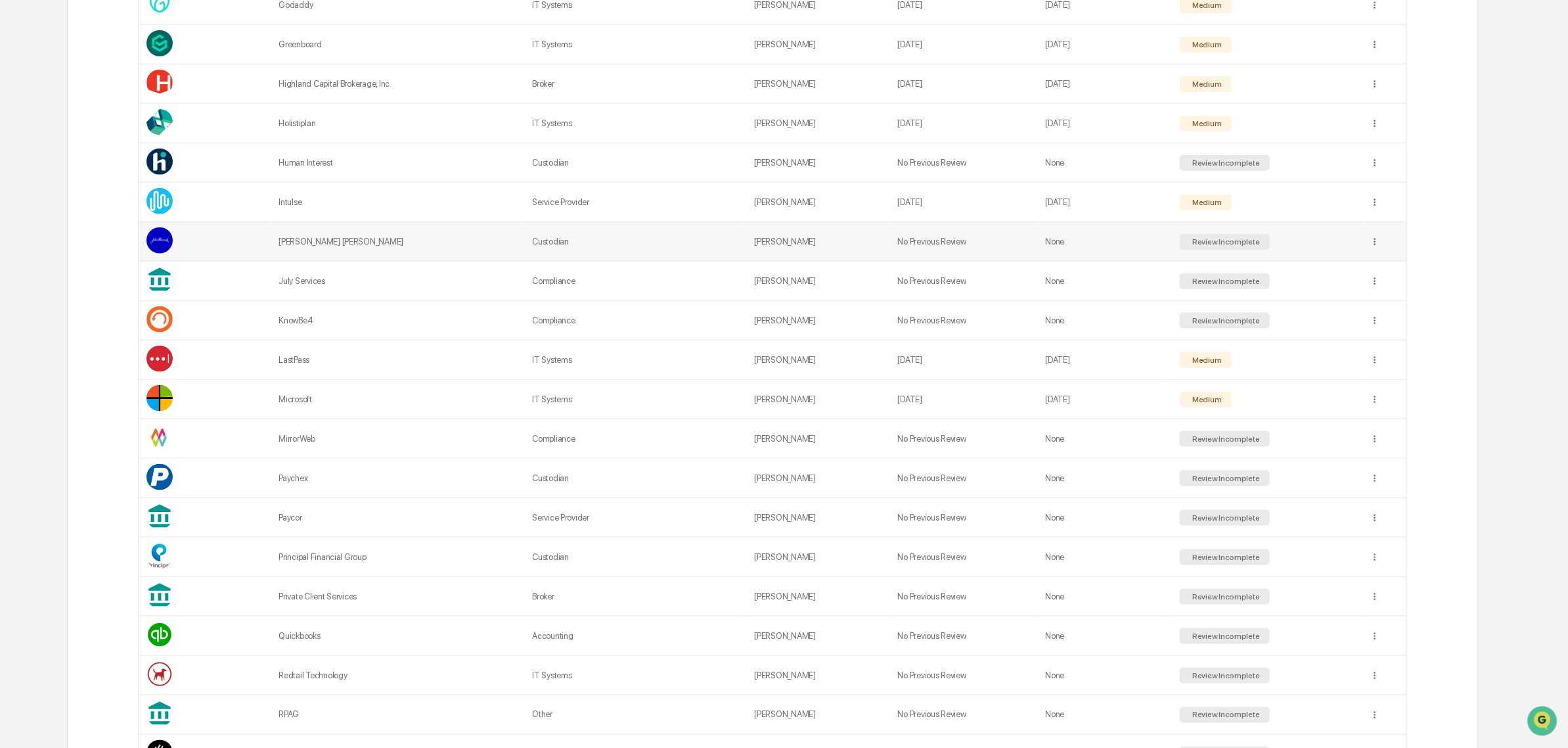
click at [353, 247] on div "[PERSON_NAME] [PERSON_NAME]" at bounding box center [397, 241] width 238 height 10
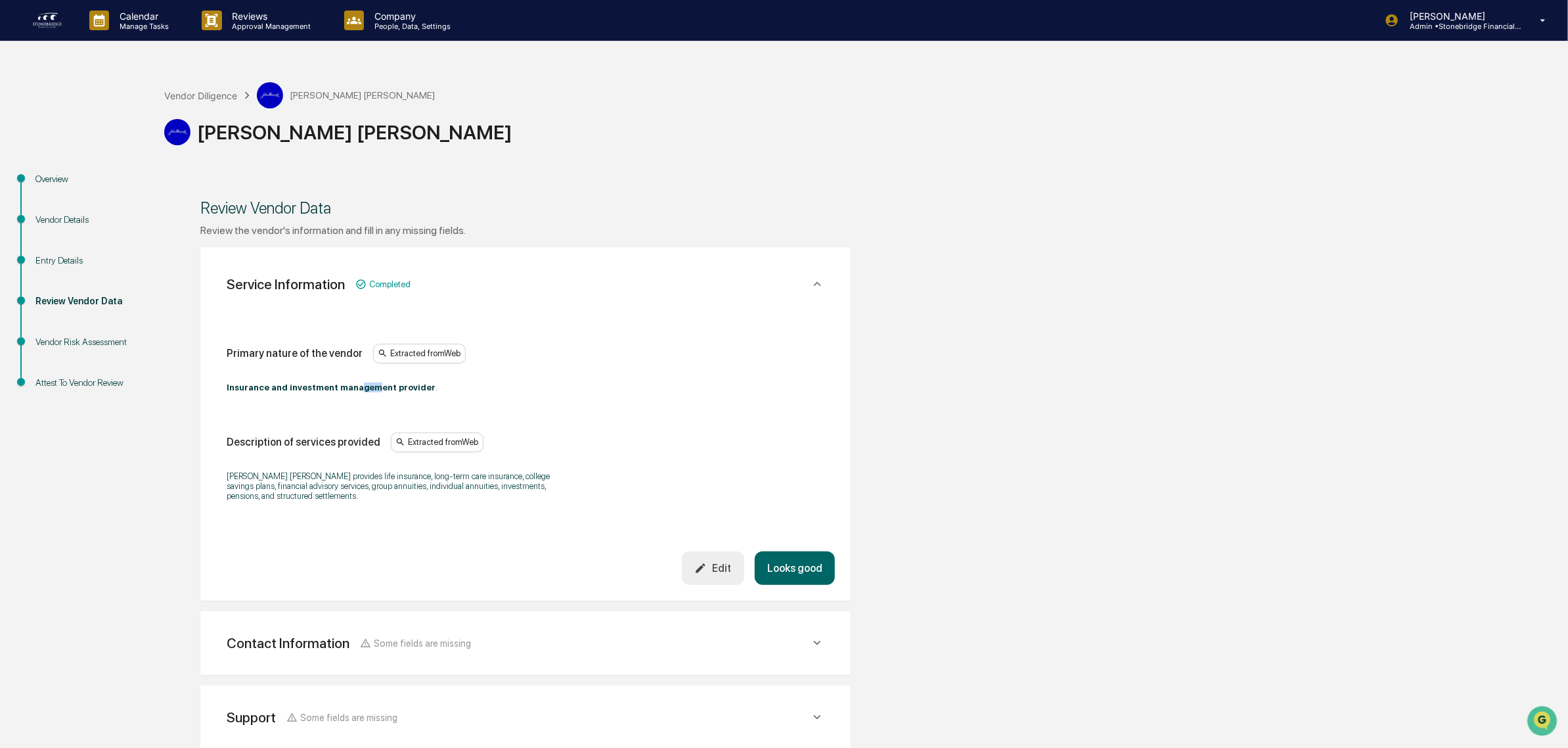
drag, startPoint x: 342, startPoint y: 389, endPoint x: 358, endPoint y: 393, distance: 16.5
click at [358, 393] on div "Insurance and investment management provider ." at bounding box center [525, 387] width 598 height 27
drag, startPoint x: 264, startPoint y: 470, endPoint x: 410, endPoint y: 491, distance: 147.5
click at [410, 491] on div "John Hancock provides life insurance, long-term care insurance, college savings…" at bounding box center [525, 486] width 598 height 47
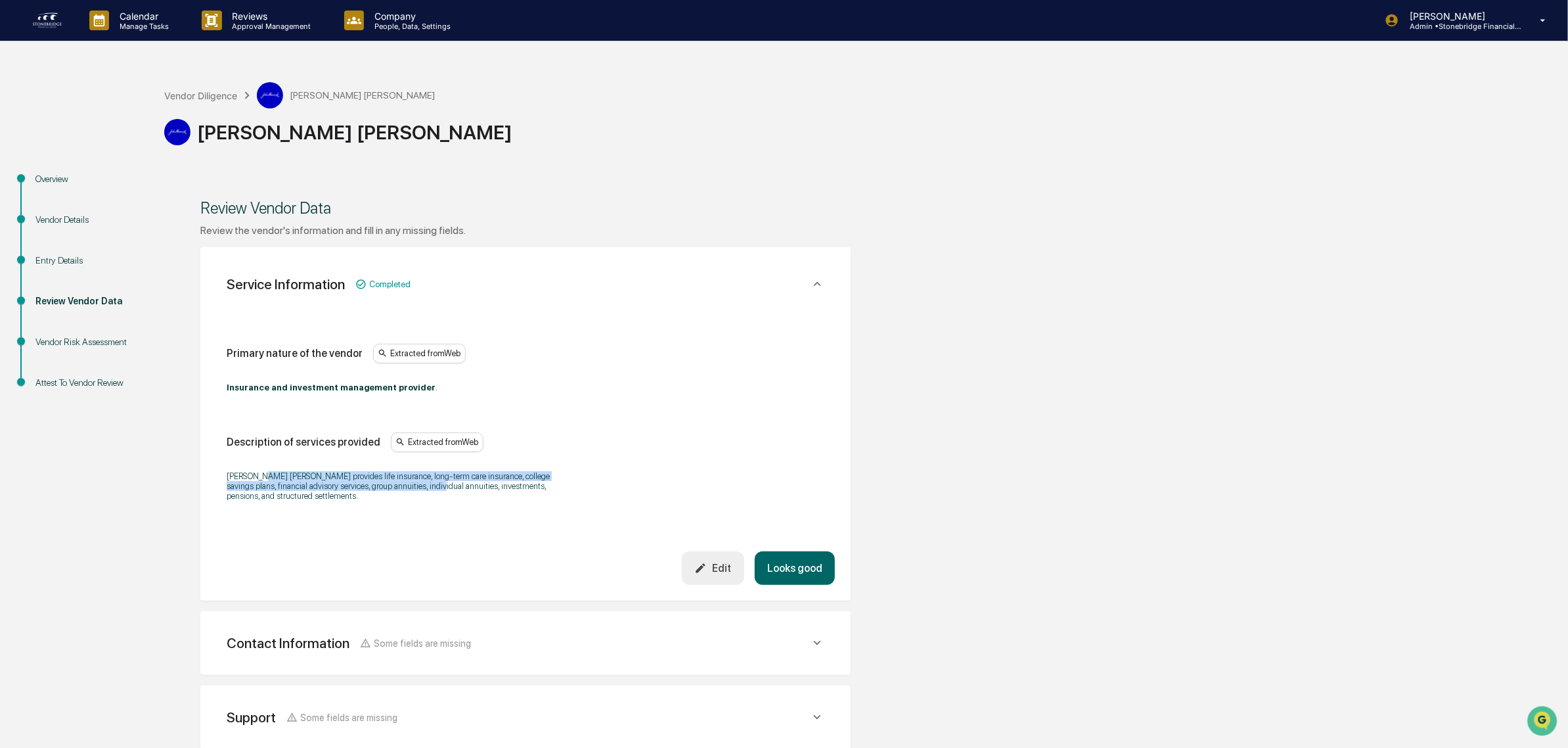
click at [410, 491] on p "John Hancock provides life insurance, long-term care insurance, college savings…" at bounding box center [390, 486] width 328 height 30
drag, startPoint x: 432, startPoint y: 517, endPoint x: 278, endPoint y: 484, distance: 157.5
click at [278, 484] on div "Primary nature of the vendor Extracted from Web Insurance and investment manage…" at bounding box center [525, 428] width 619 height 246
click at [278, 484] on p "John Hancock provides life insurance, long-term care insurance, college savings…" at bounding box center [390, 486] width 328 height 30
drag, startPoint x: 262, startPoint y: 475, endPoint x: 399, endPoint y: 517, distance: 143.3
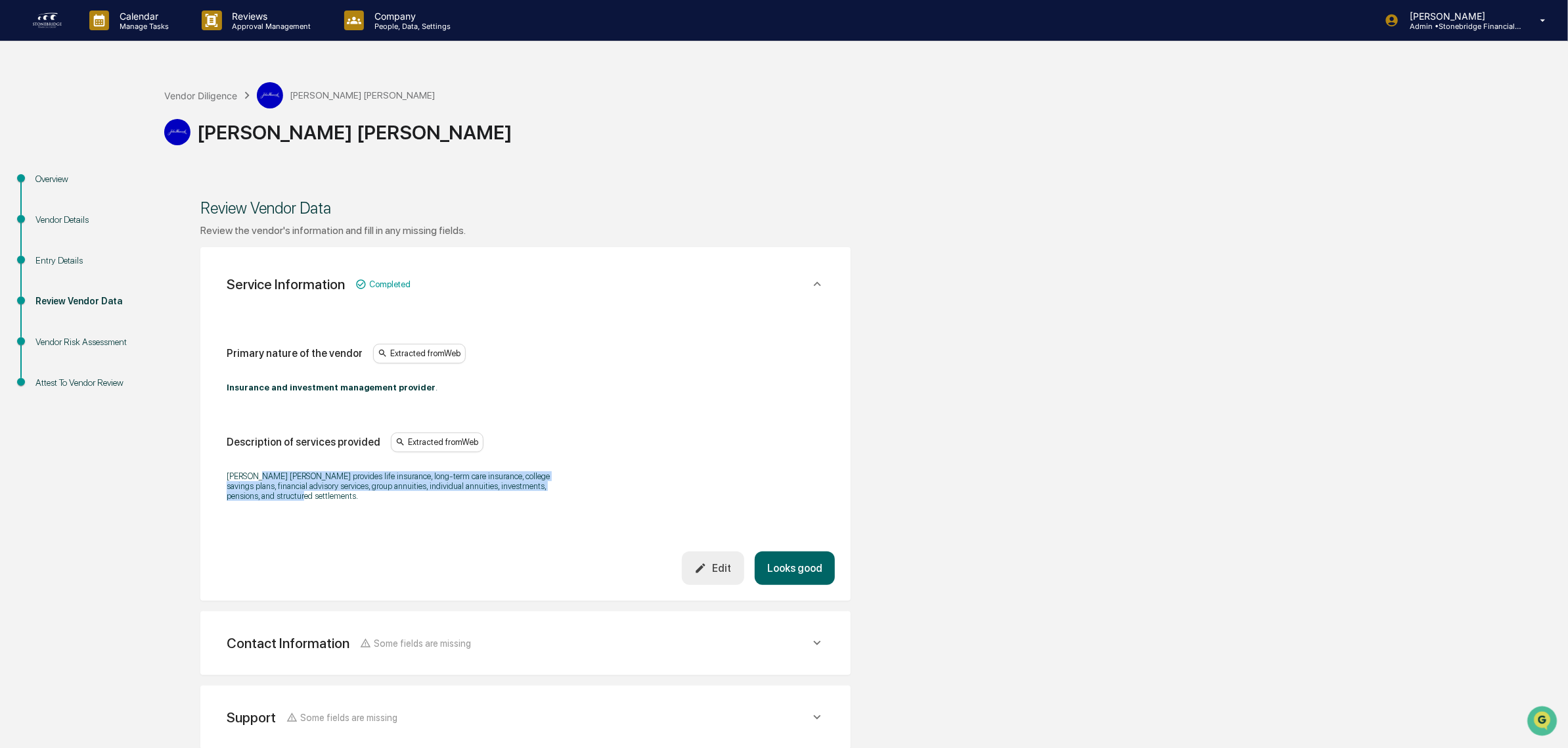
click at [399, 517] on div "Primary nature of the vendor Extracted from Web Insurance and investment manage…" at bounding box center [525, 428] width 619 height 246
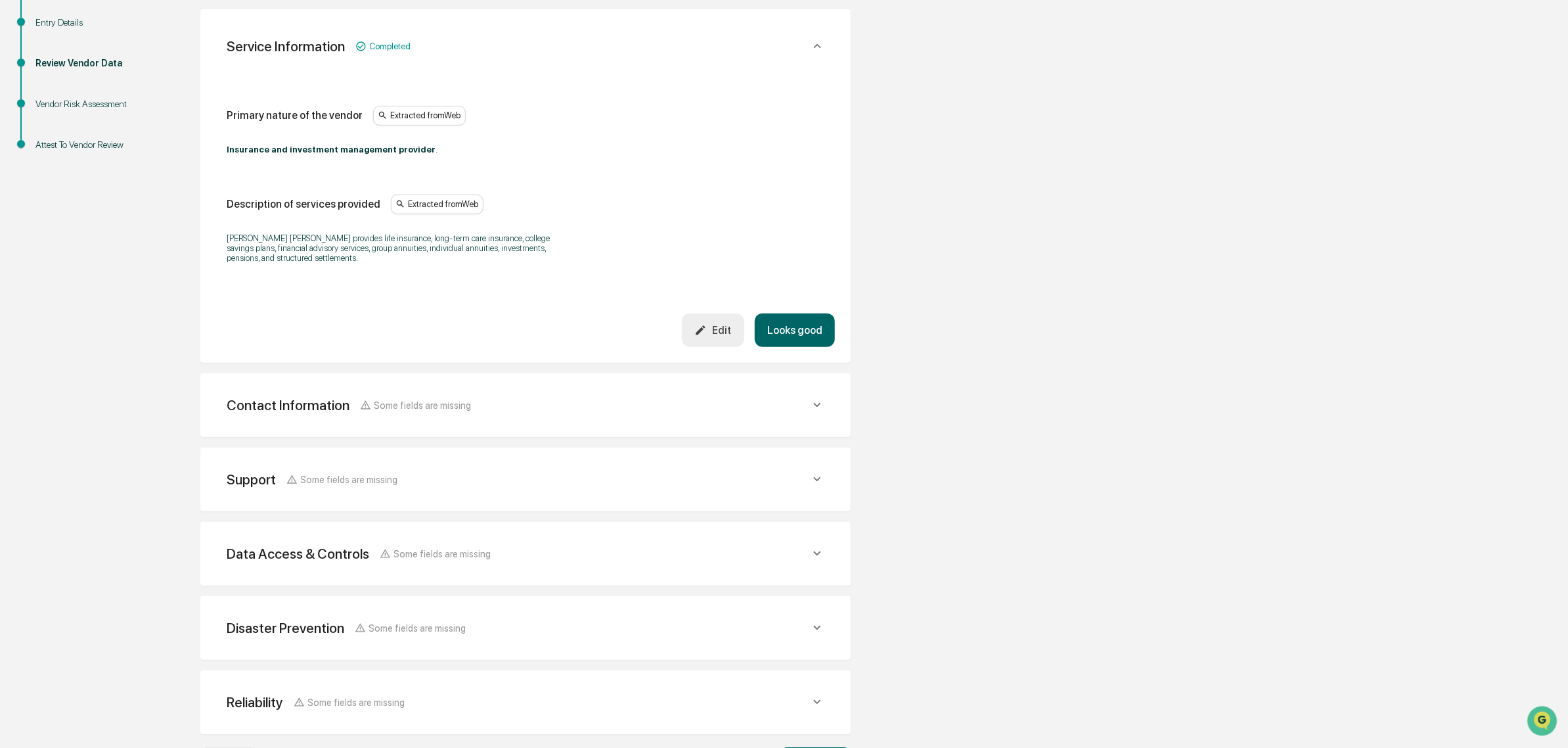
scroll to position [247, 0]
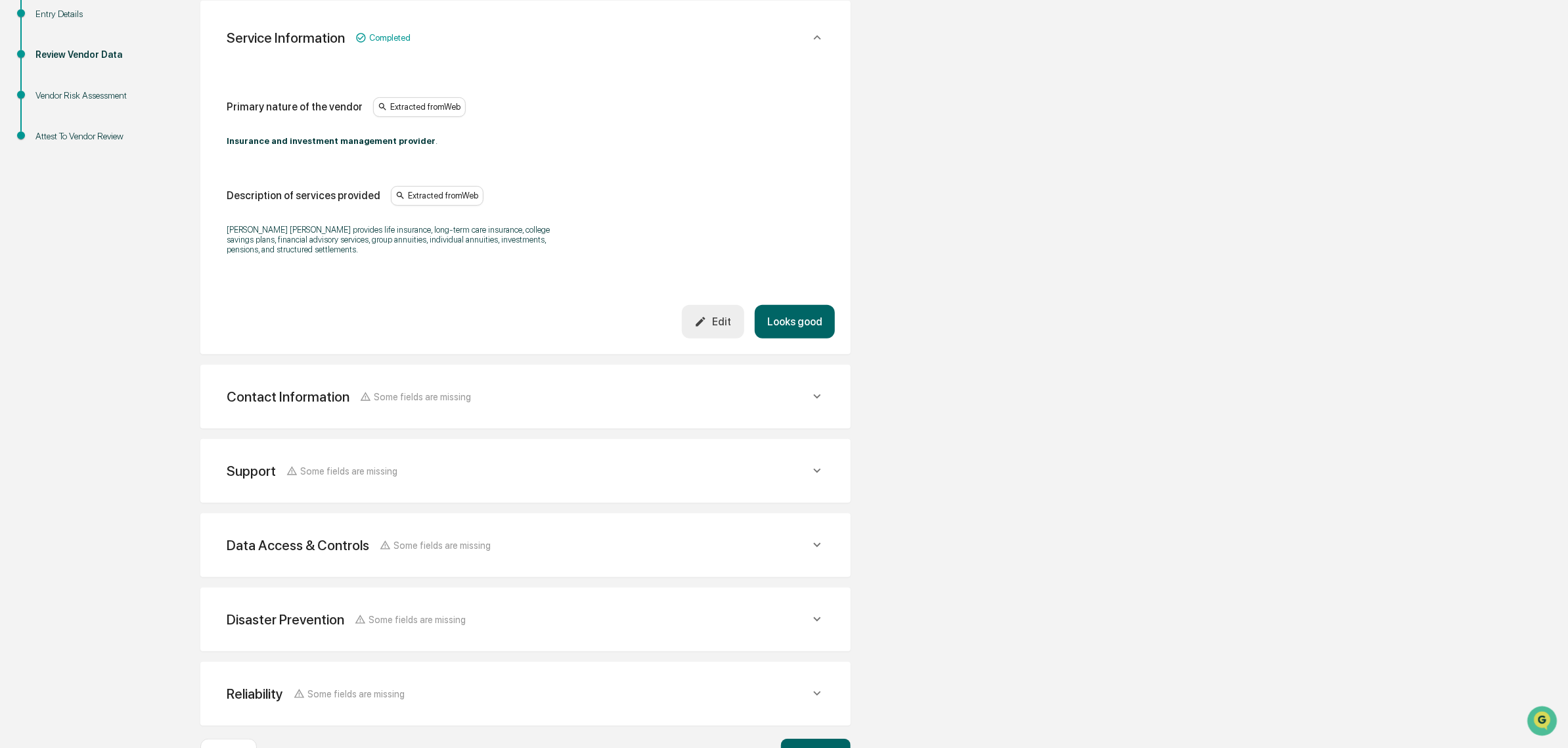
click at [386, 399] on span "Some fields are missing" at bounding box center [423, 397] width 97 height 11
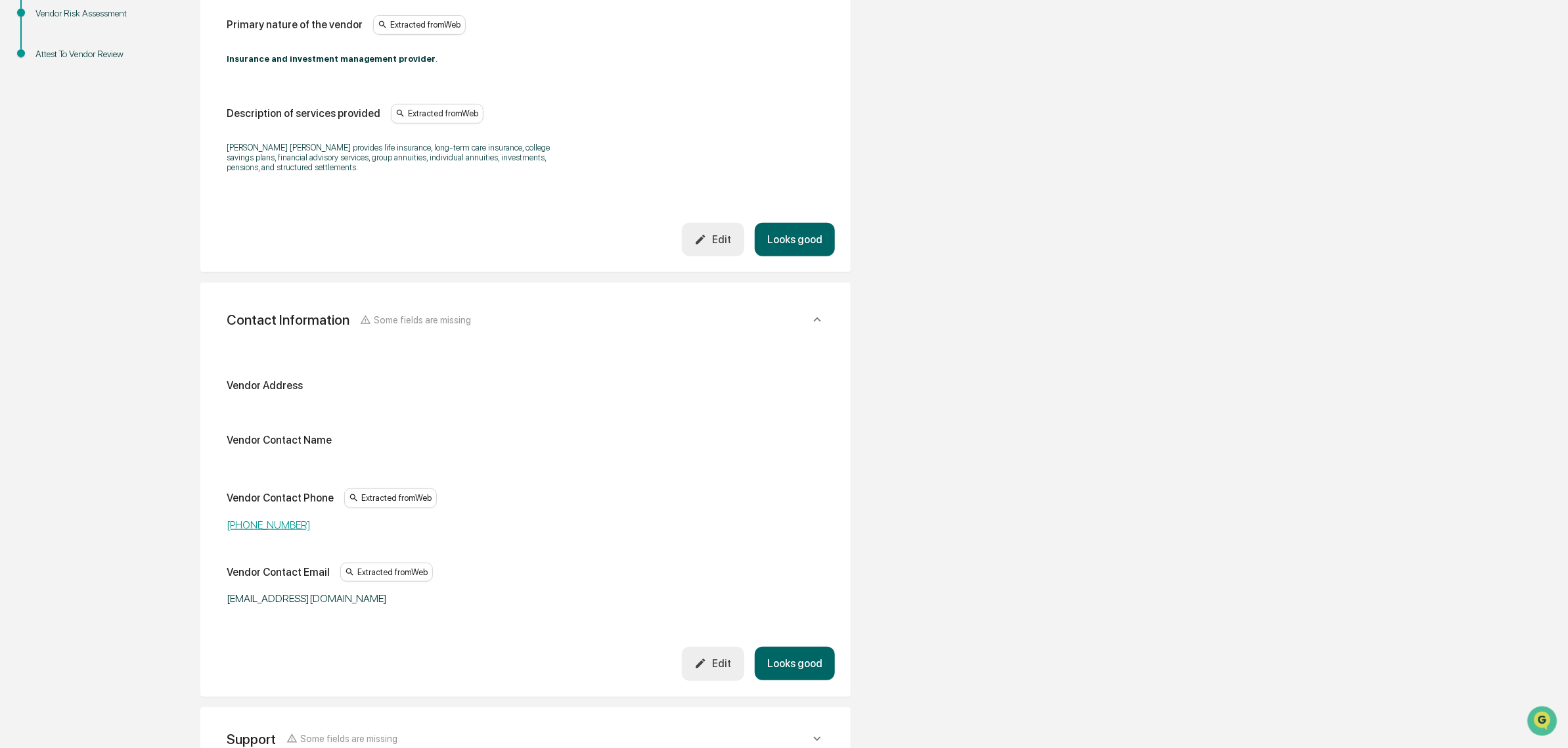
click at [777, 241] on button "Looks good" at bounding box center [795, 239] width 80 height 34
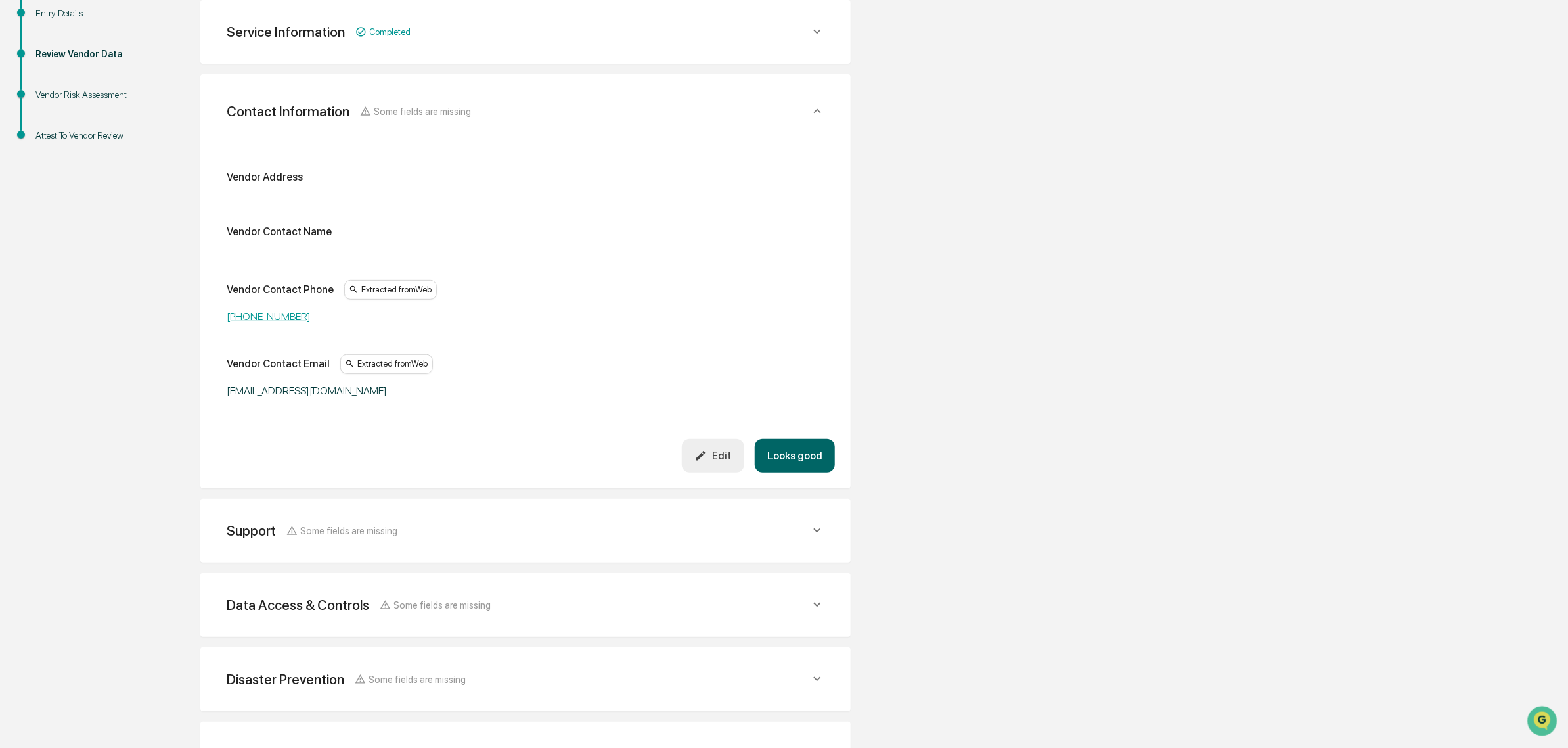
click at [798, 450] on button "Looks good" at bounding box center [795, 455] width 80 height 34
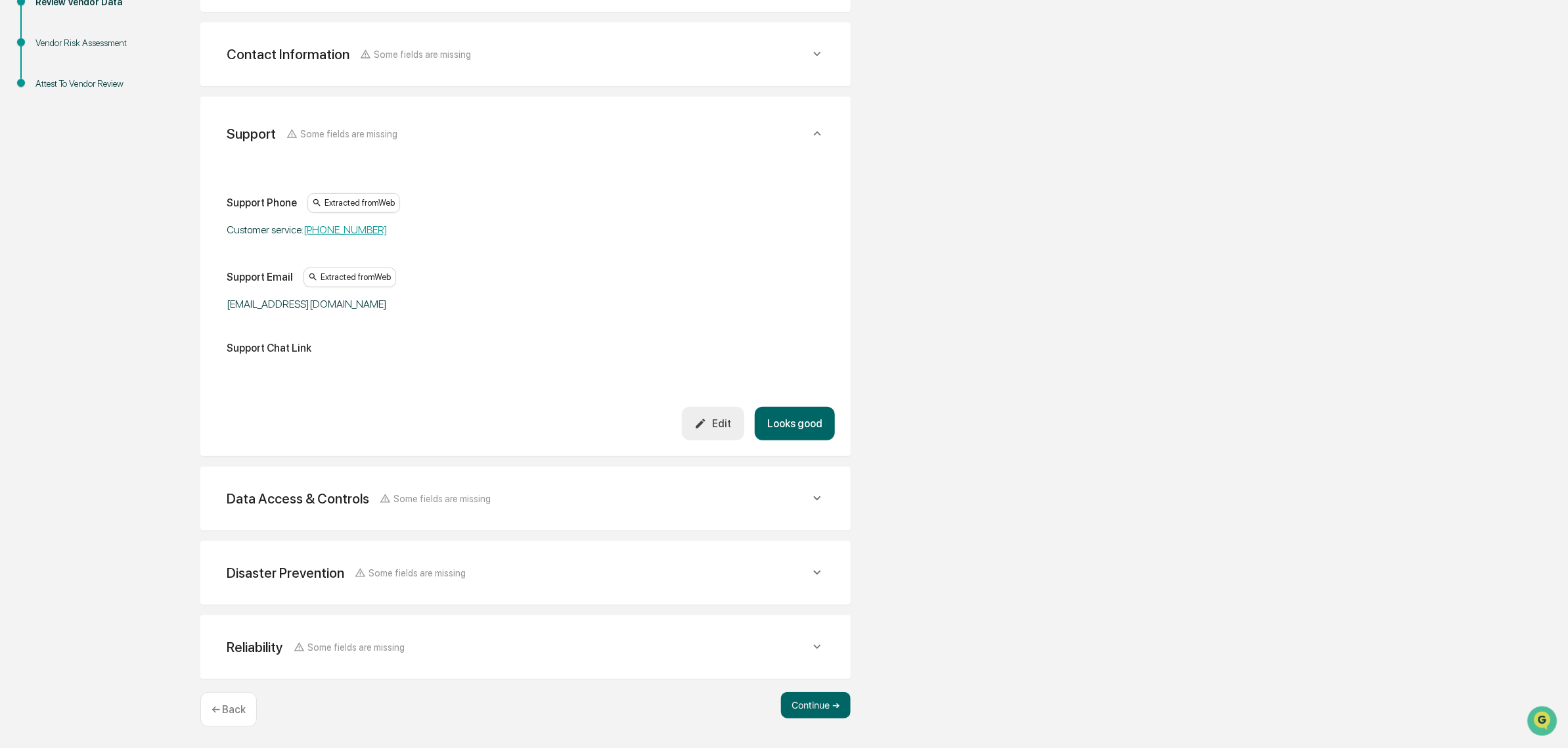
click at [790, 428] on button "Looks good" at bounding box center [795, 424] width 80 height 34
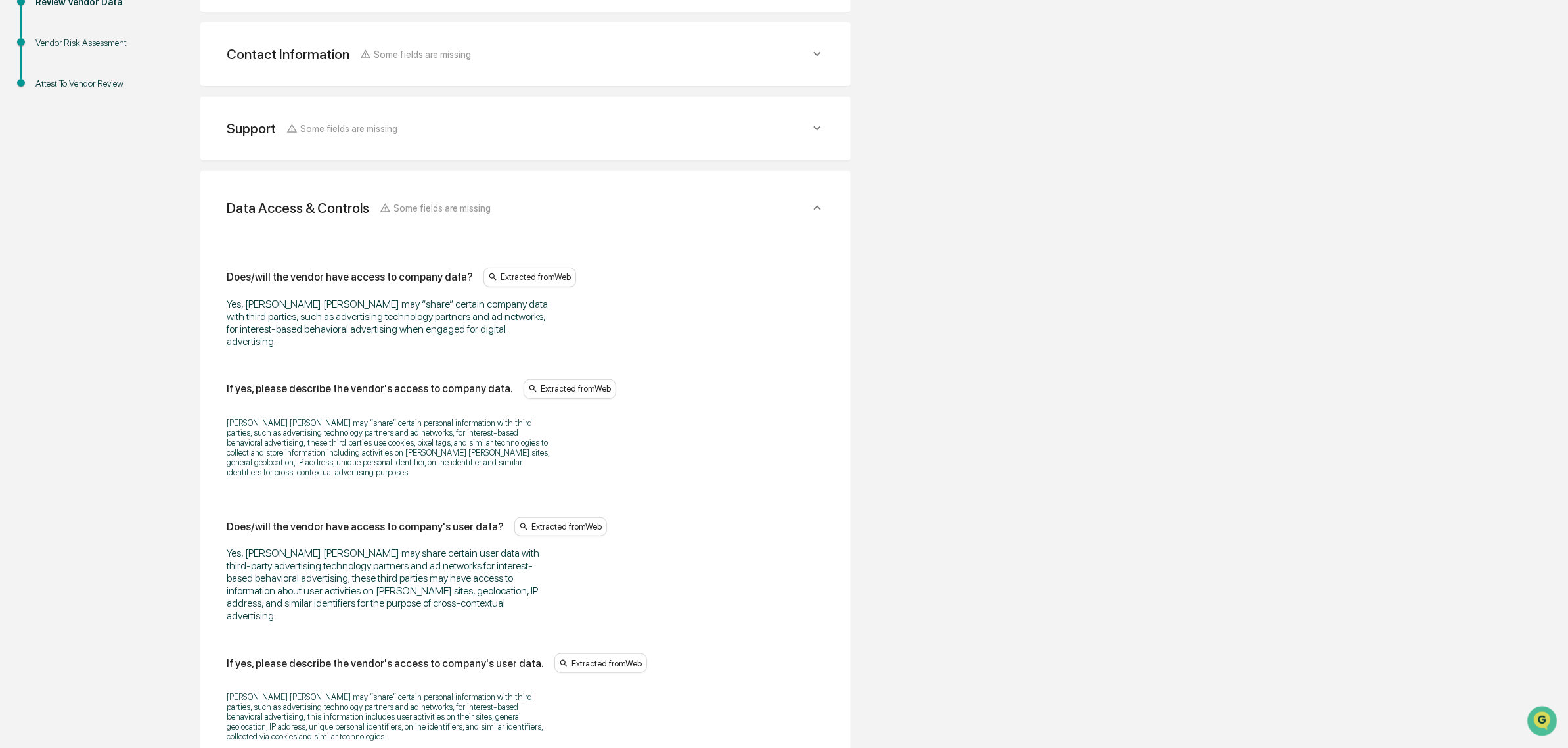
scroll to position [299, 0]
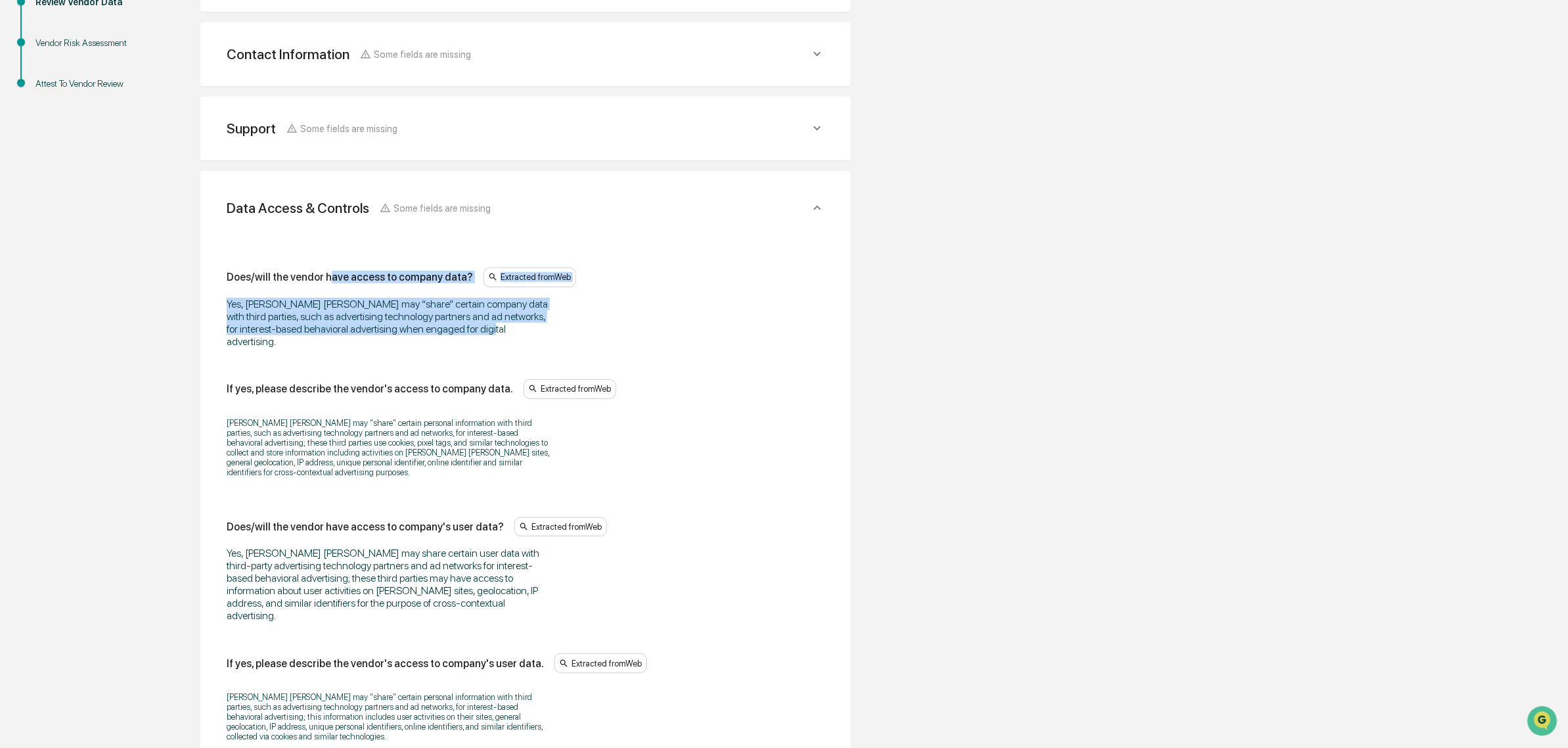
drag, startPoint x: 327, startPoint y: 280, endPoint x: 475, endPoint y: 331, distance: 156.5
click at [475, 331] on div "Does/will the vendor have access to company data? Extracted from Web Yes, John …" at bounding box center [525, 307] width 598 height 80
click at [475, 331] on div "Yes, John Hancock may “share” certain company data with third parties, such as …" at bounding box center [390, 322] width 328 height 50
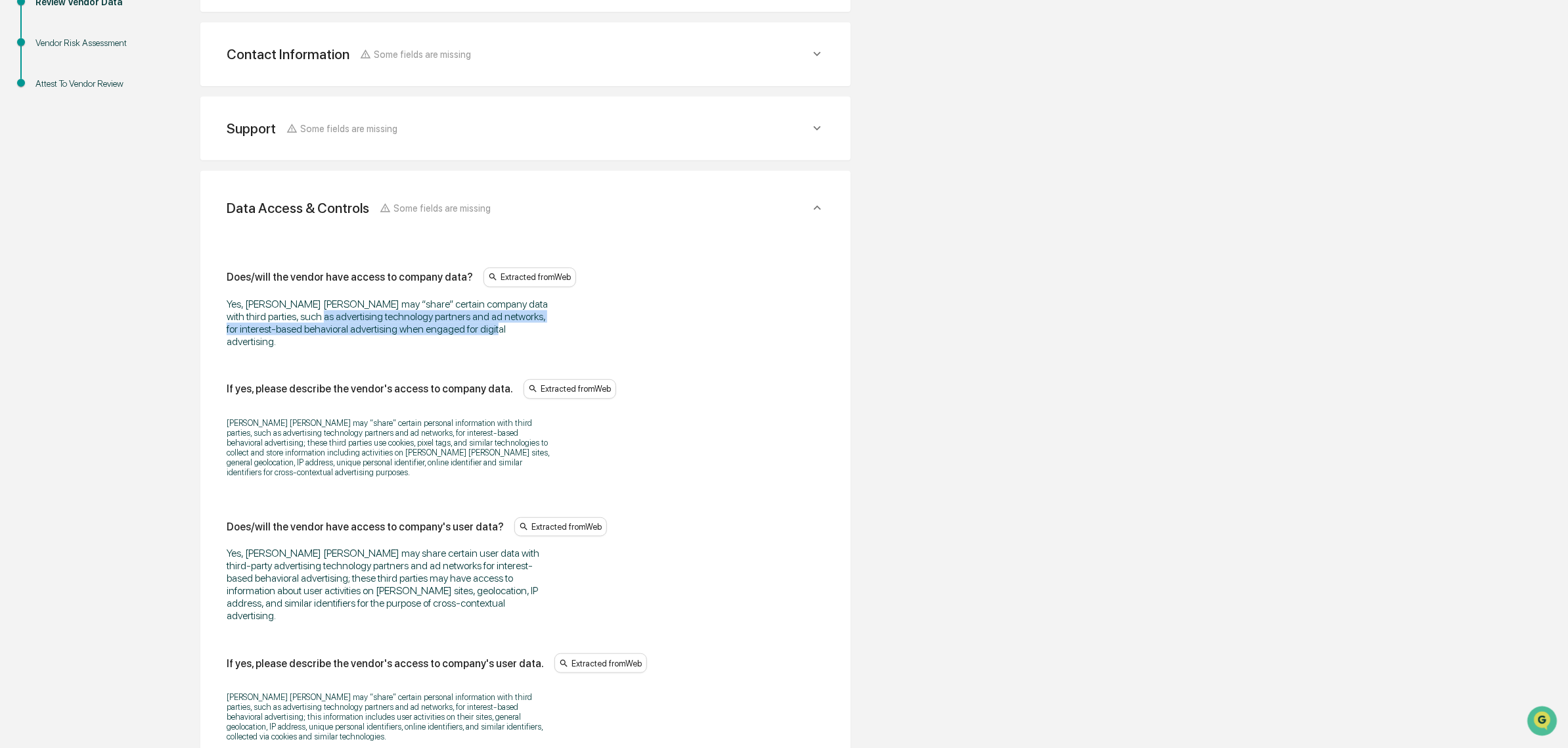
drag, startPoint x: 475, startPoint y: 331, endPoint x: 326, endPoint y: 312, distance: 150.2
click at [326, 312] on div "Yes, John Hancock may “share” certain company data with third parties, such as …" at bounding box center [390, 322] width 328 height 50
drag, startPoint x: 270, startPoint y: 293, endPoint x: 316, endPoint y: 353, distance: 75.6
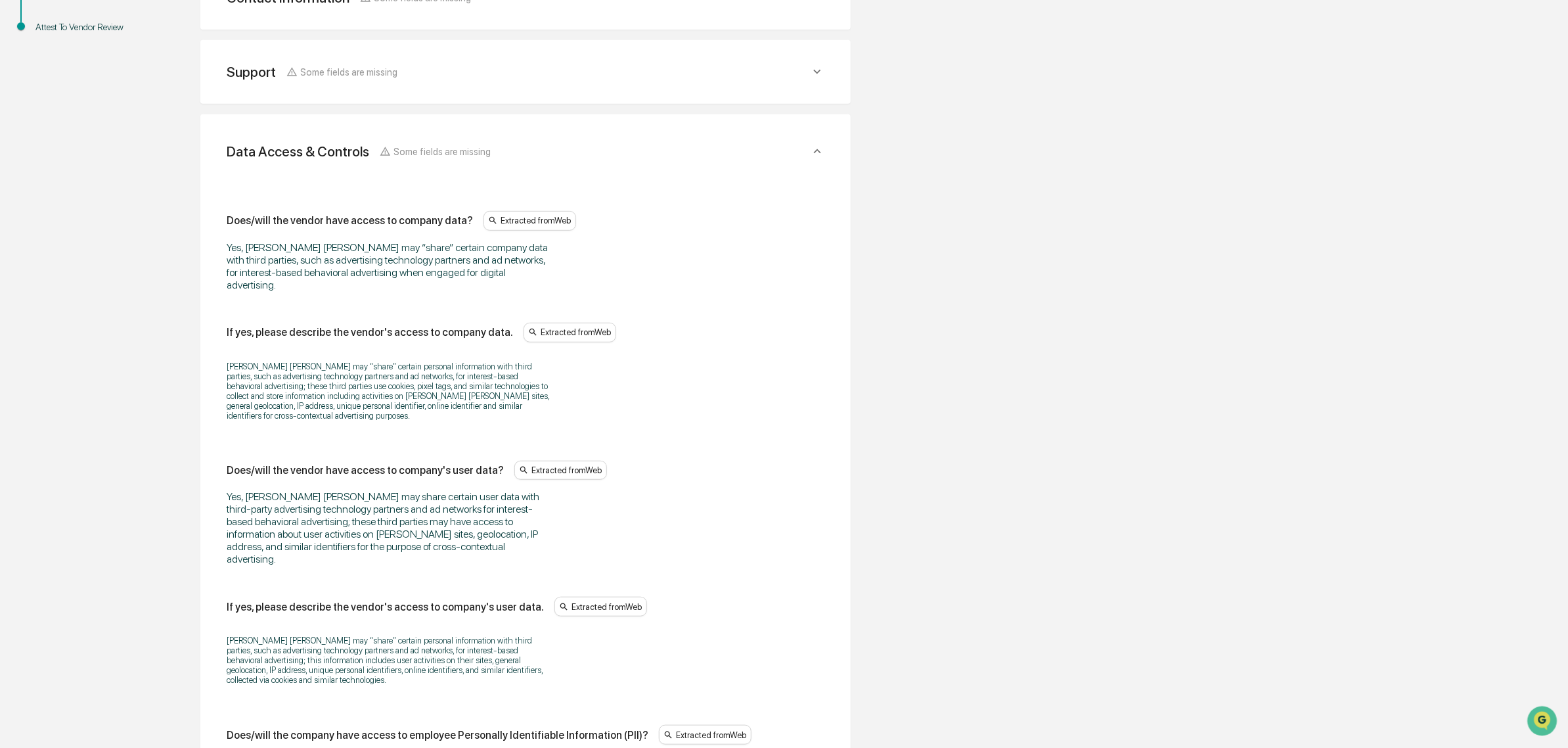
scroll to position [381, 0]
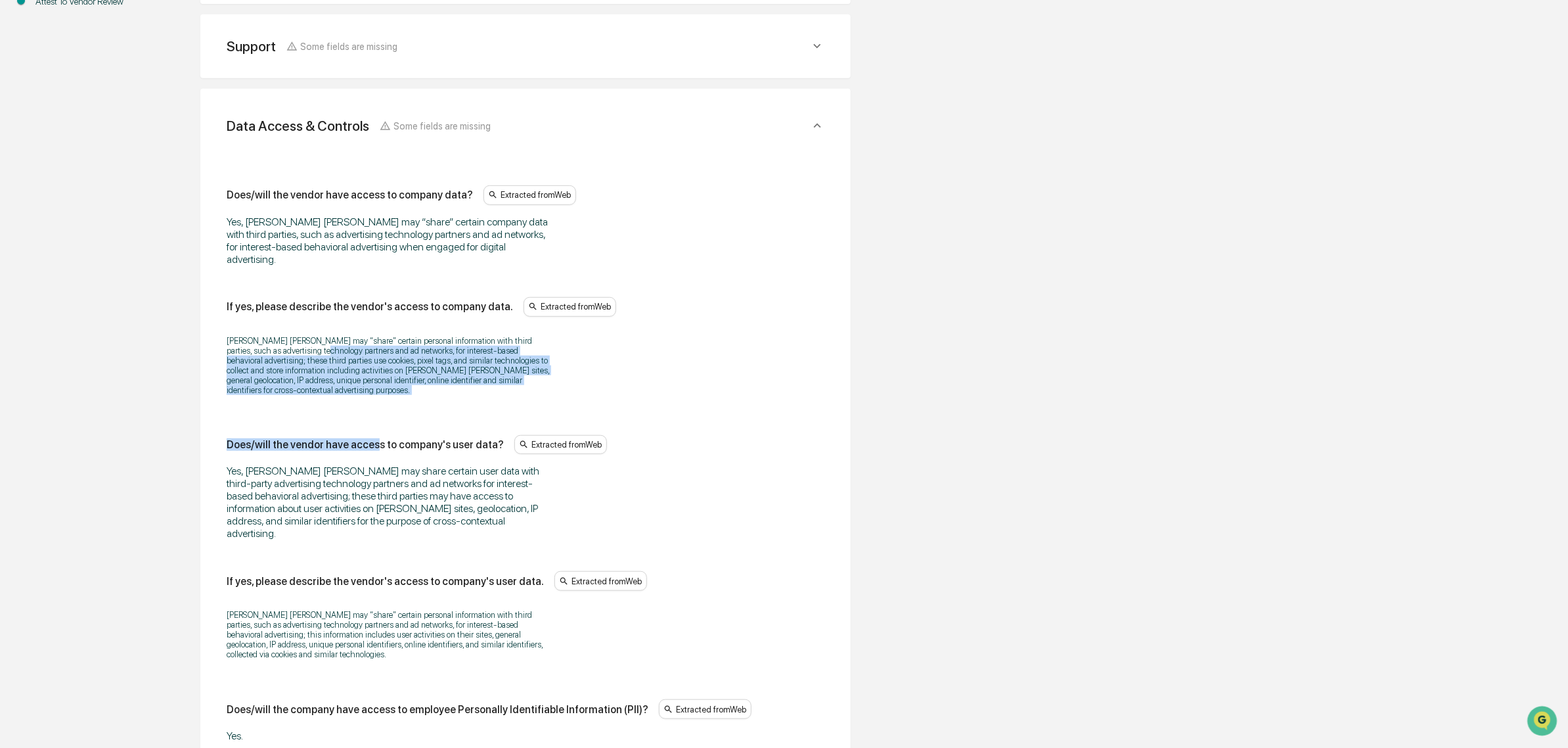
drag, startPoint x: 291, startPoint y: 337, endPoint x: 373, endPoint y: 418, distance: 115.3
click at [373, 435] on div "Does/will the vendor have access to company's user data? Extracted from Web" at bounding box center [525, 445] width 598 height 20
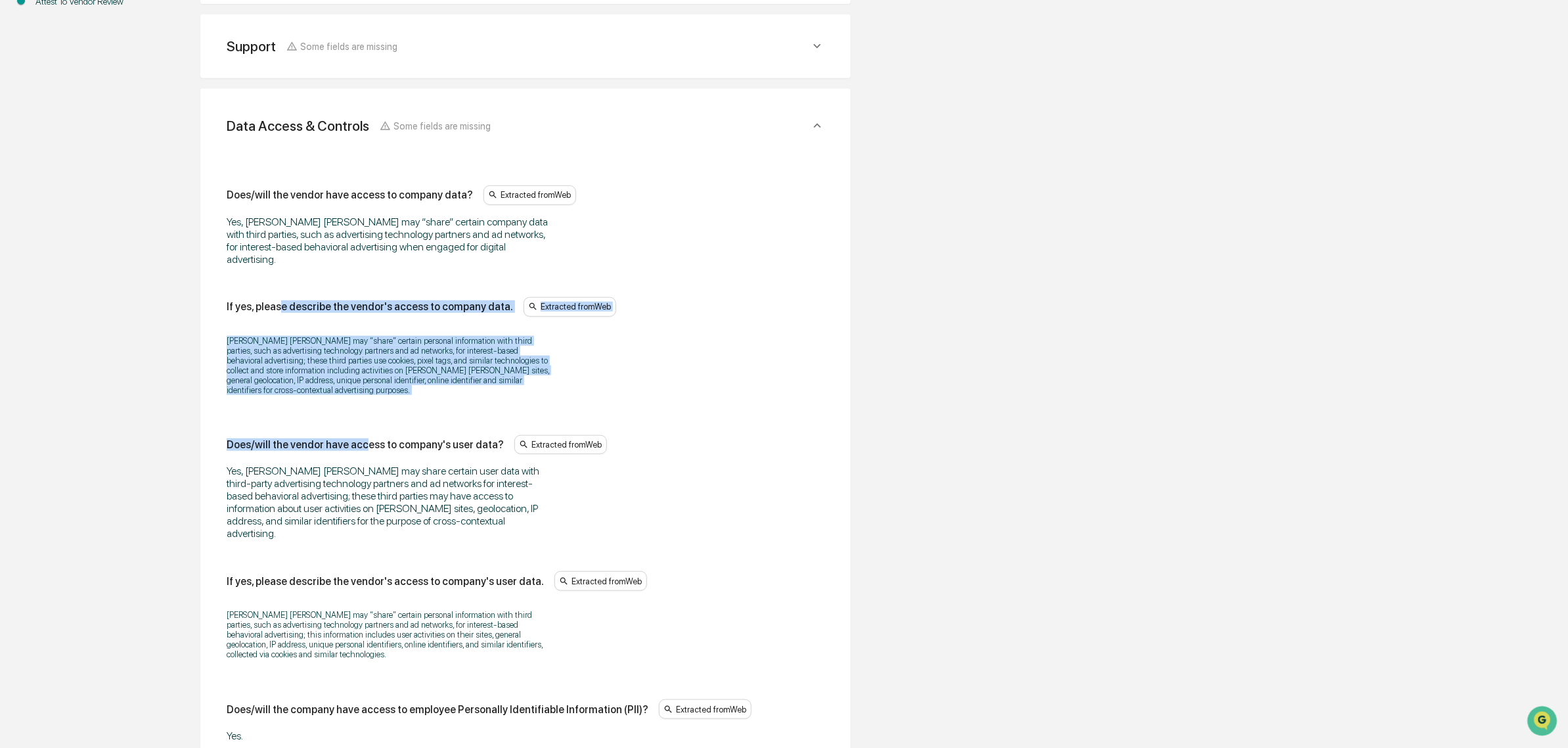
drag, startPoint x: 306, startPoint y: 320, endPoint x: 279, endPoint y: 298, distance: 34.8
click at [314, 350] on p "John Hancock may “share” certain personal information with third parties, such …" at bounding box center [390, 366] width 328 height 59
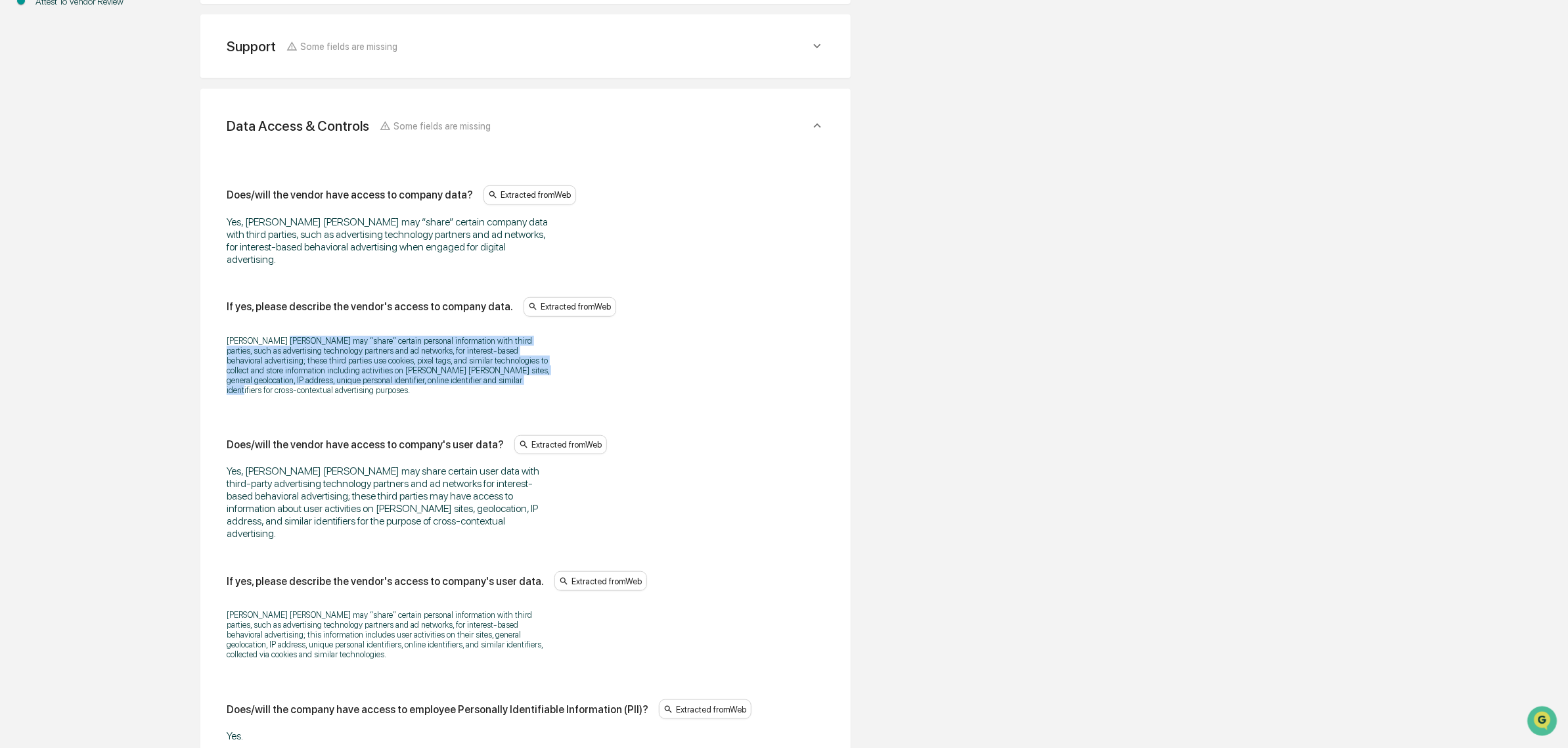
drag, startPoint x: 287, startPoint y: 330, endPoint x: 468, endPoint y: 384, distance: 188.9
click at [468, 384] on div "John Hancock may “share” certain personal information with third parties, such …" at bounding box center [525, 365] width 598 height 76
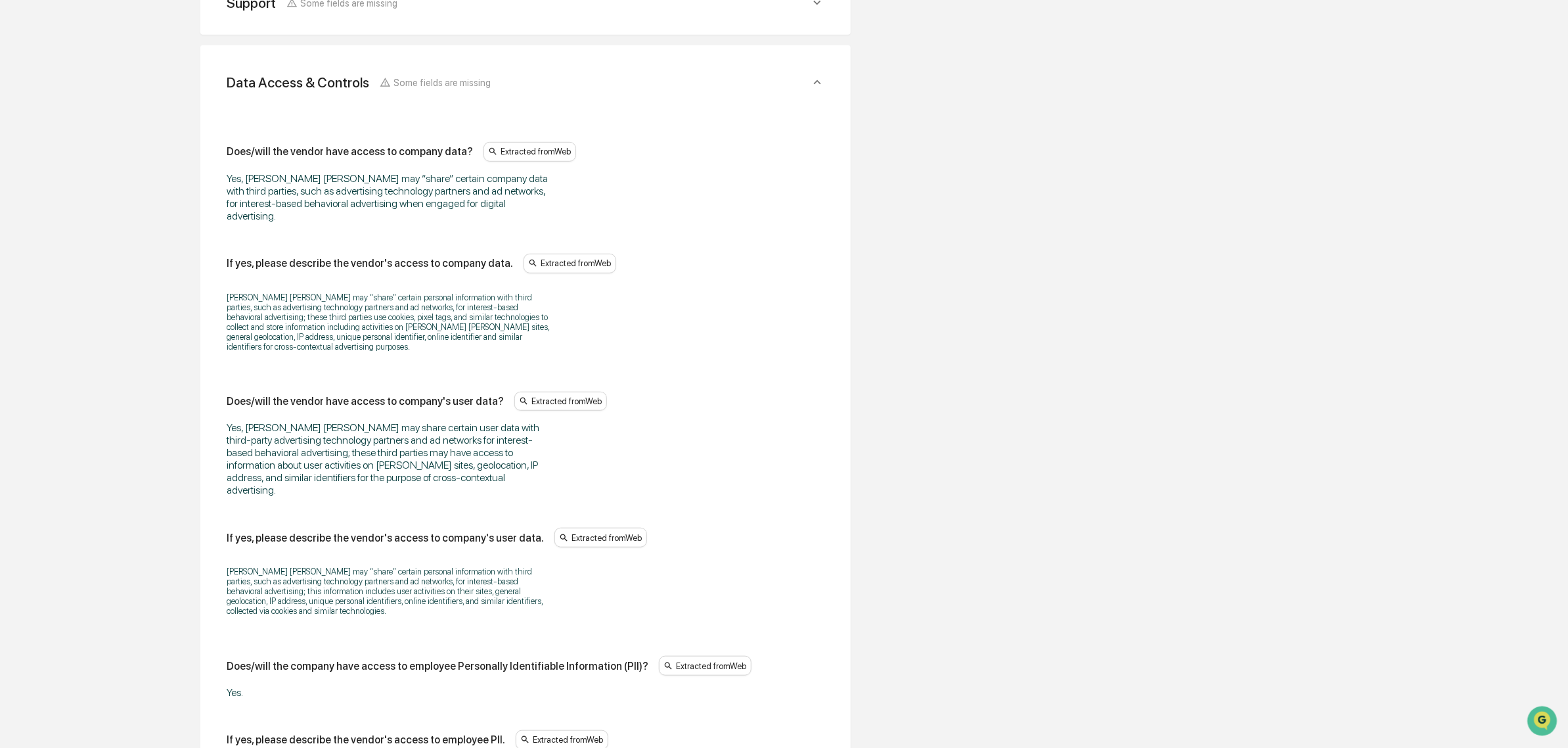
scroll to position [464, 0]
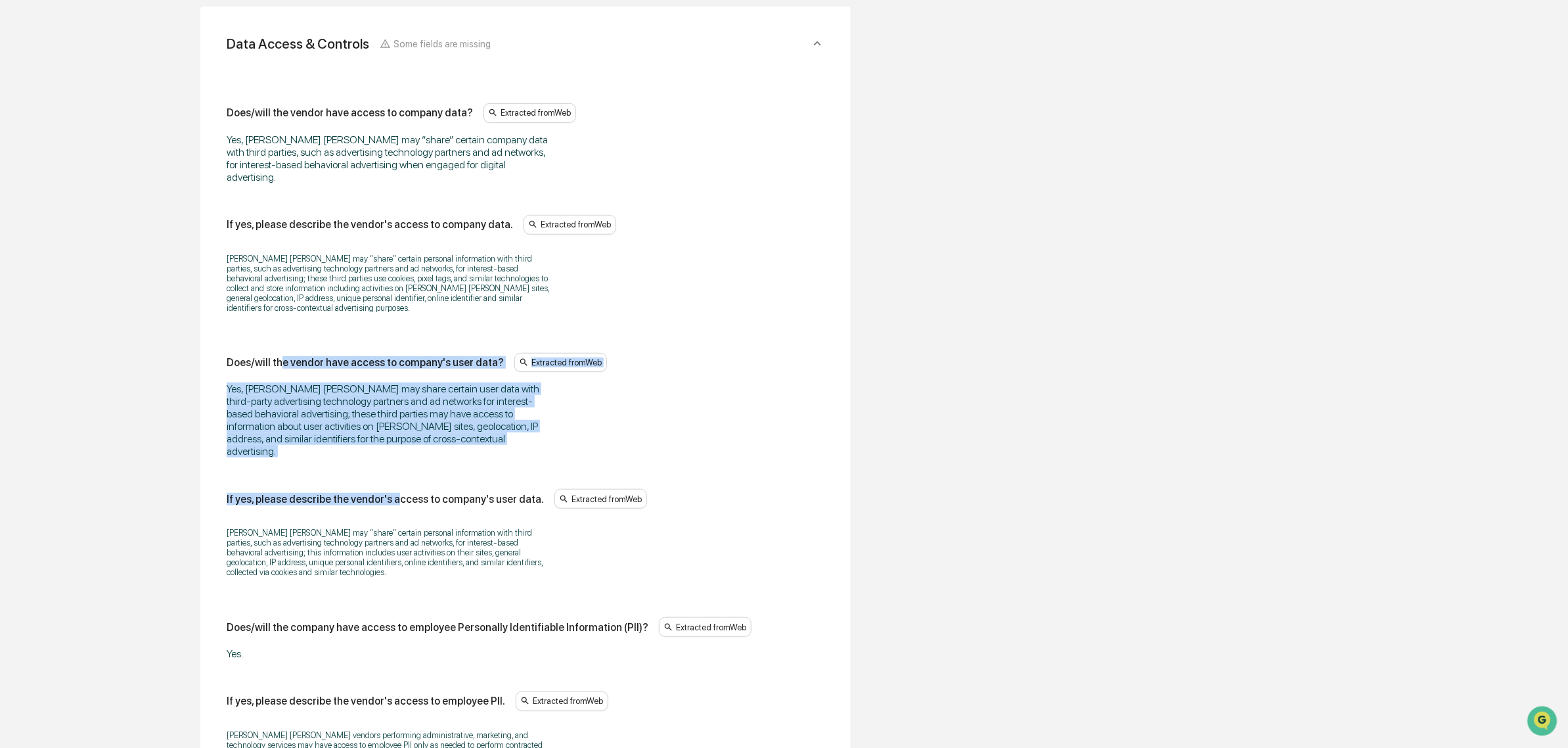
drag, startPoint x: 282, startPoint y: 353, endPoint x: 389, endPoint y: 441, distance: 138.5
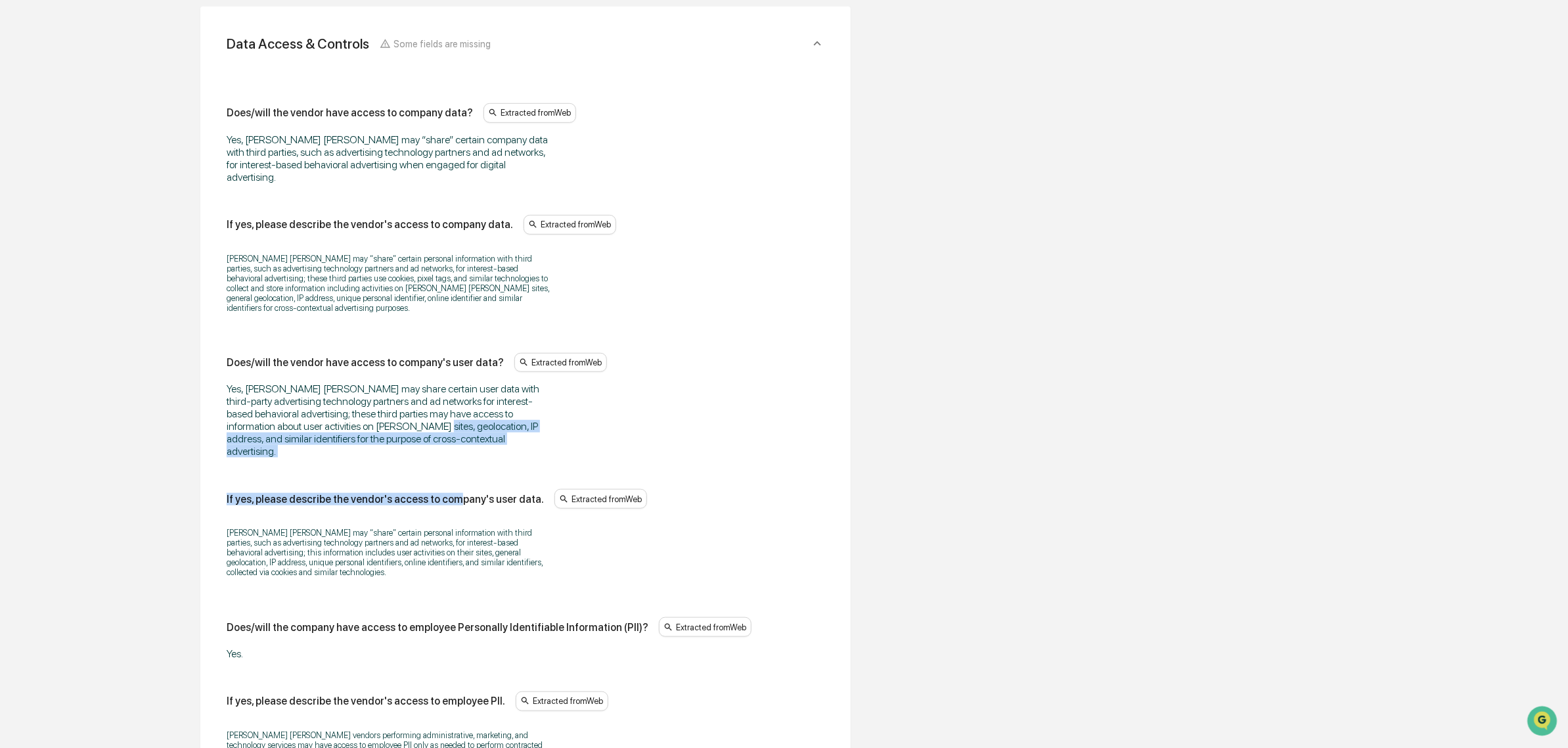
drag, startPoint x: 448, startPoint y: 428, endPoint x: 383, endPoint y: 406, distance: 68.6
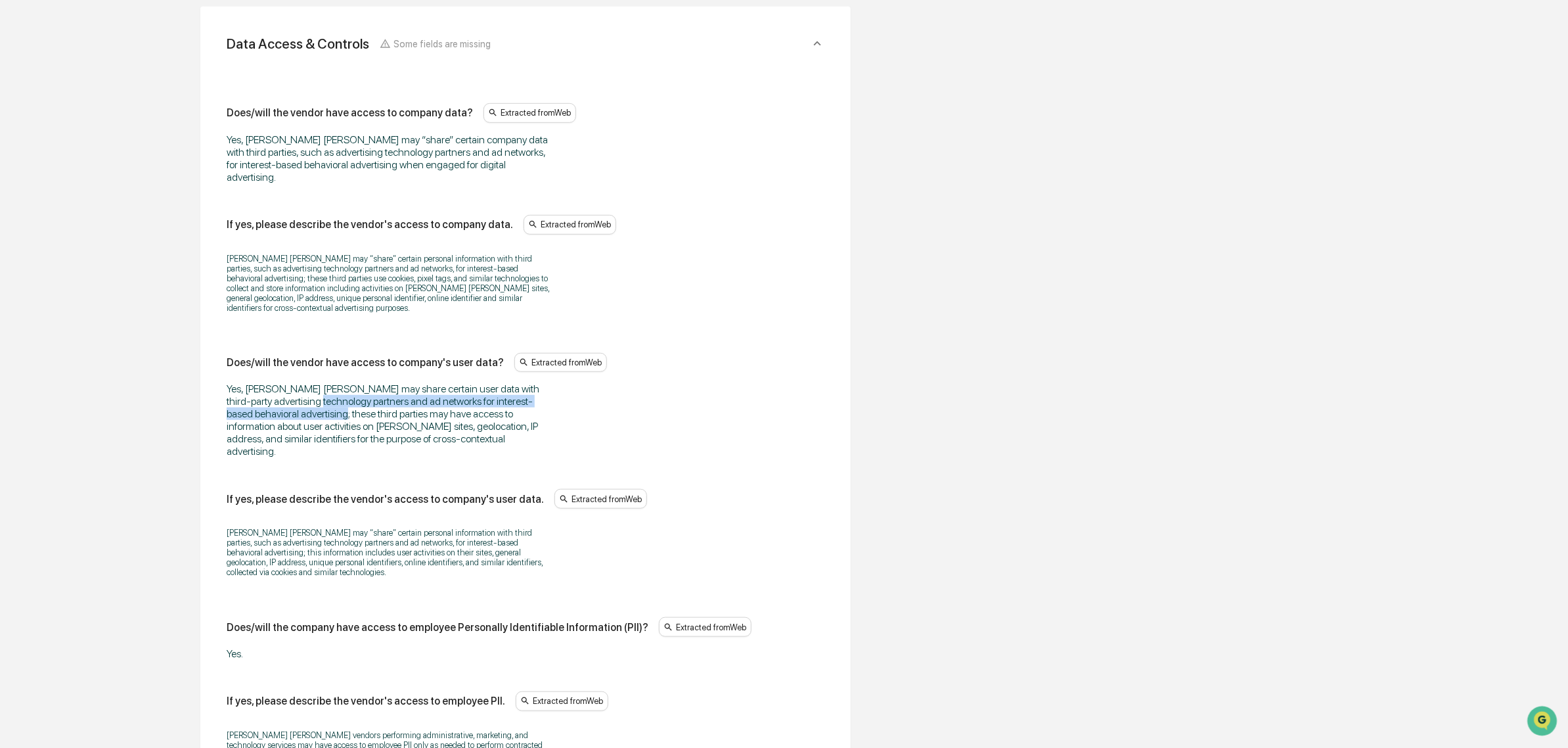
drag, startPoint x: 304, startPoint y: 384, endPoint x: 293, endPoint y: 382, distance: 11.2
click at [293, 382] on div "Yes, John Hancock may share certain user data with third-party advertising tech…" at bounding box center [390, 419] width 328 height 75
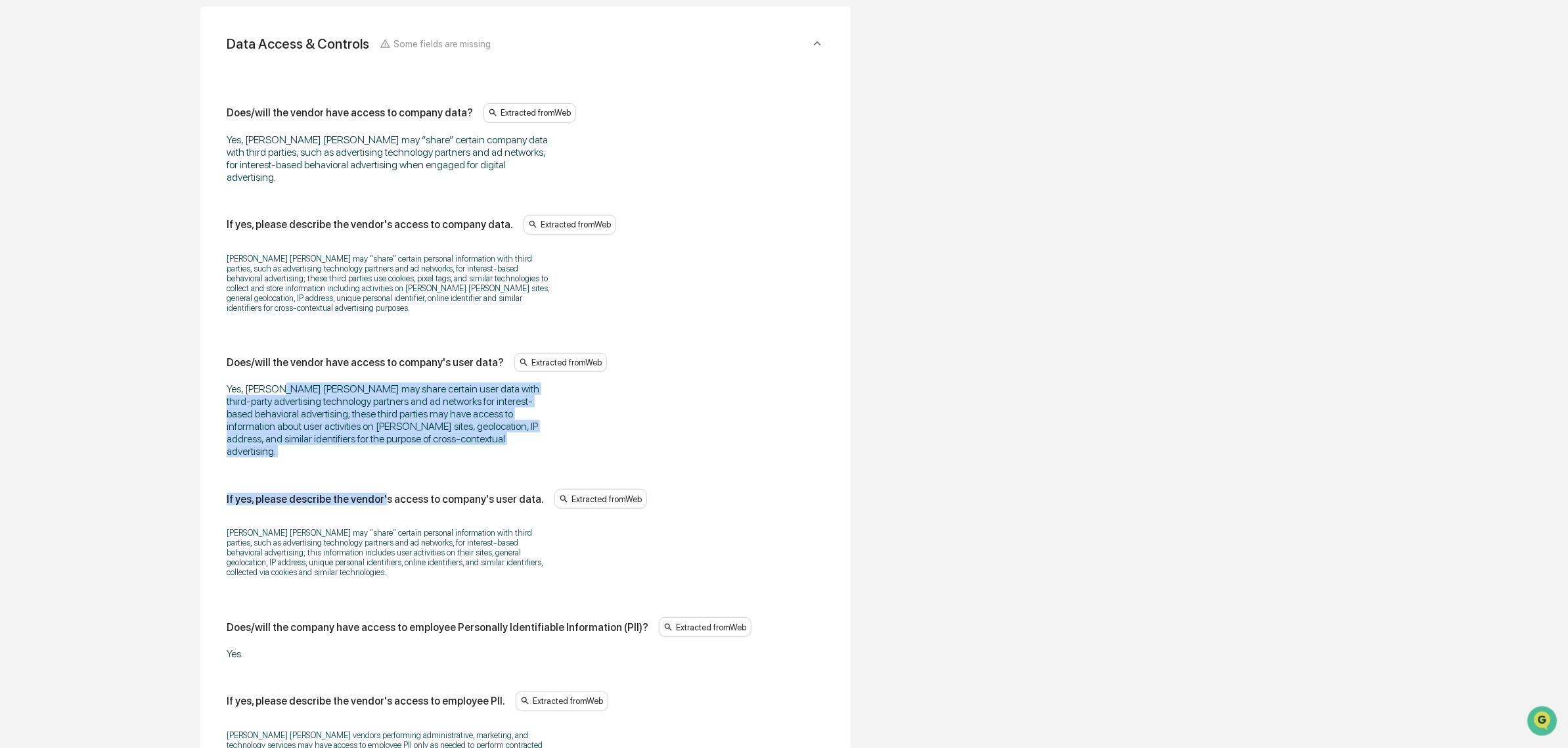
drag, startPoint x: 284, startPoint y: 373, endPoint x: 379, endPoint y: 438, distance: 115.1
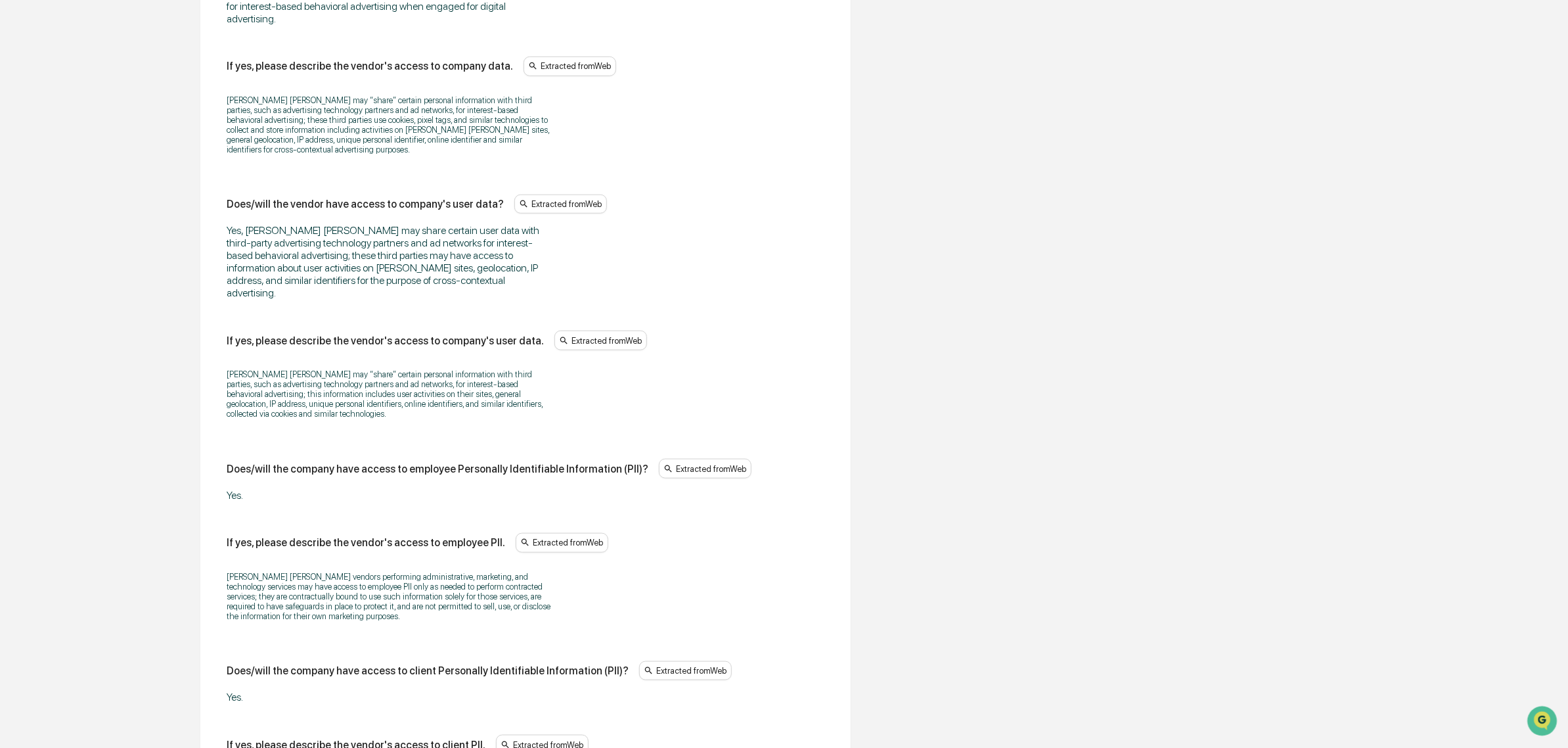
scroll to position [627, 0]
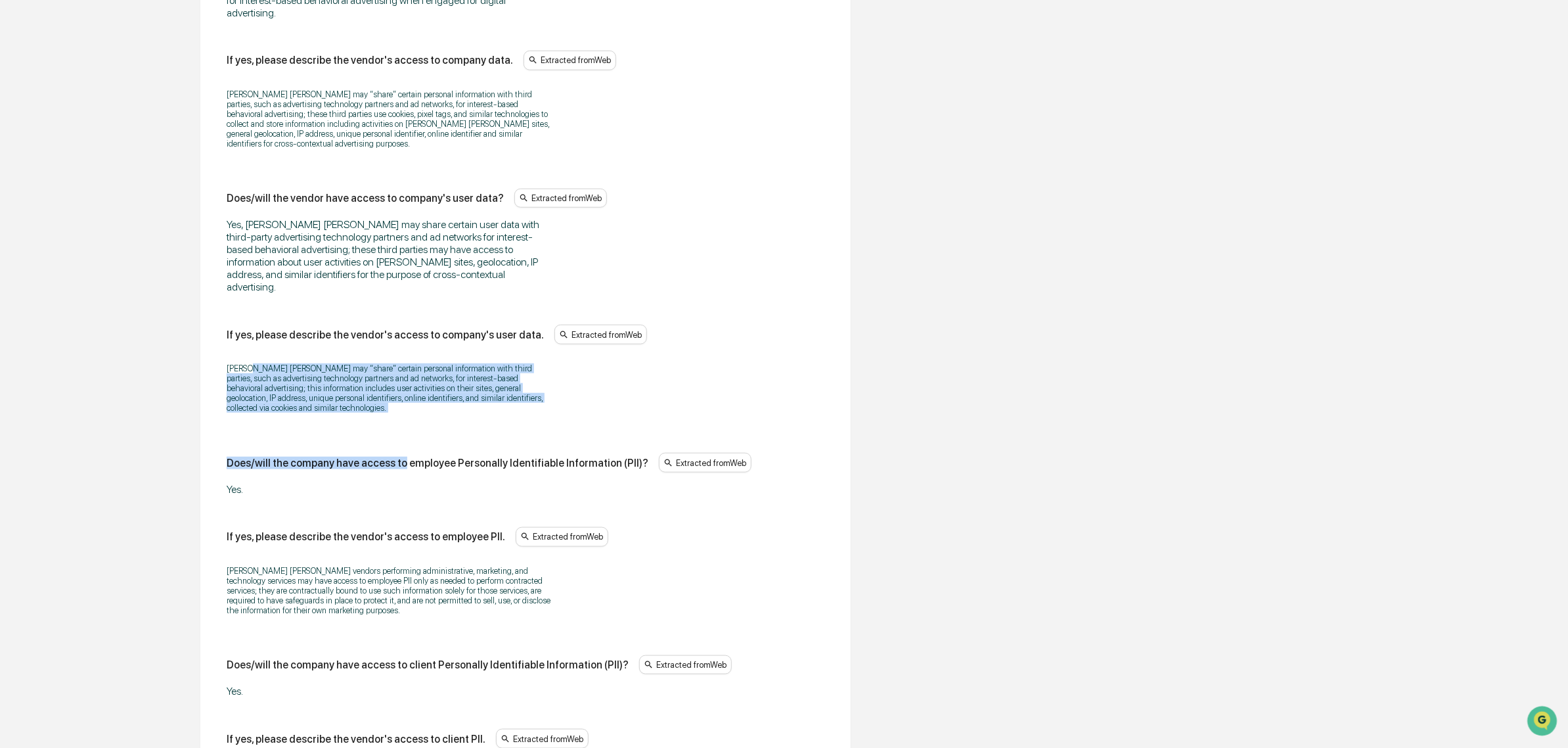
drag, startPoint x: 386, startPoint y: 378, endPoint x: 399, endPoint y: 395, distance: 21.4
click at [399, 395] on div "Does/will the vendor have access to company data? Extracted from Web Yes, John …" at bounding box center [525, 650] width 598 height 1423
drag, startPoint x: 399, startPoint y: 395, endPoint x: 288, endPoint y: 368, distance: 114.2
click at [288, 368] on div "Does/will the vendor have access to company data? Extracted from Web Yes, John …" at bounding box center [525, 650] width 598 height 1423
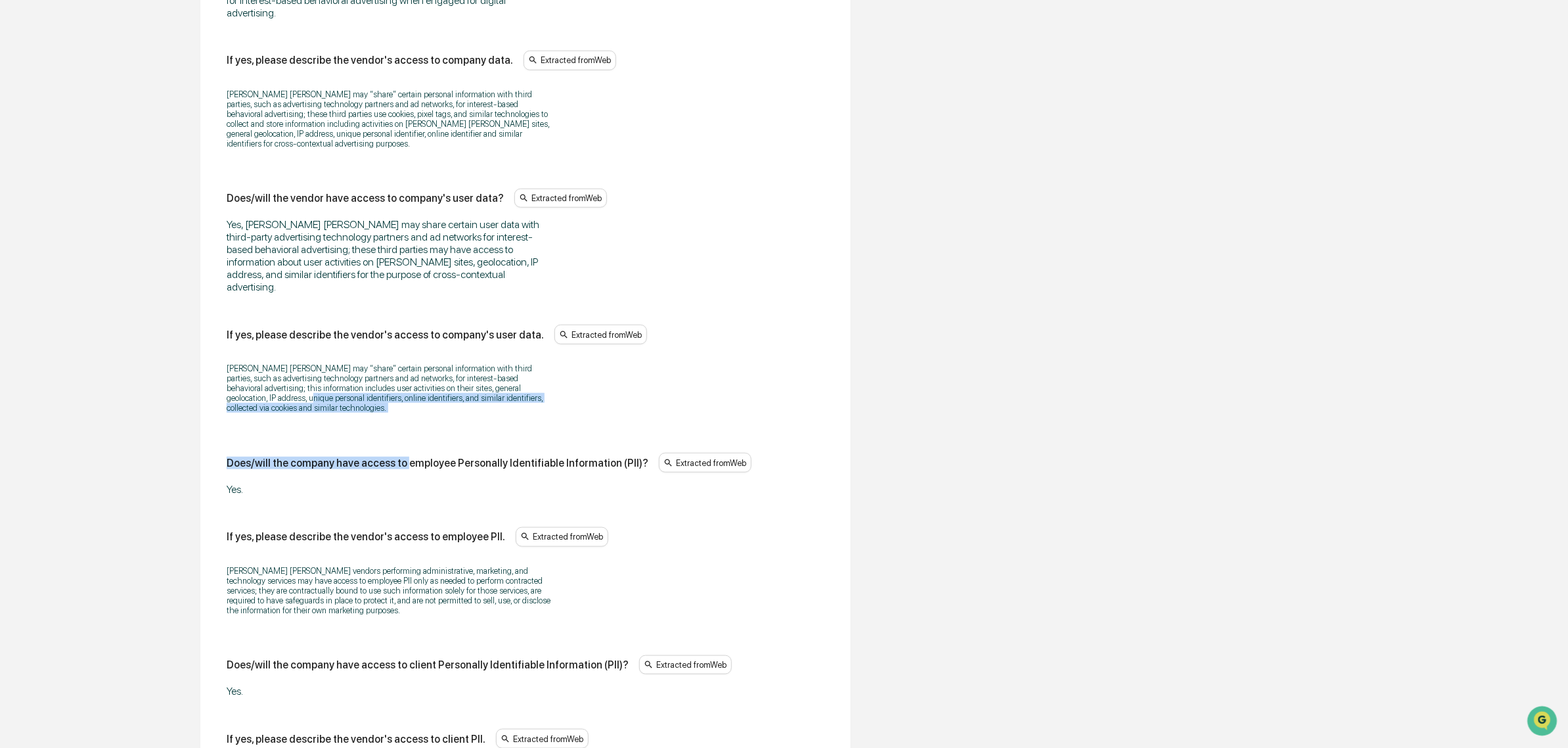
click at [288, 368] on p "John Hancock may “share” certain personal information with third parties, such …" at bounding box center [390, 388] width 328 height 50
drag, startPoint x: 273, startPoint y: 344, endPoint x: 415, endPoint y: 405, distance: 154.5
click at [415, 405] on div "Does/will the vendor have access to company data? Extracted from Web Yes, John …" at bounding box center [525, 650] width 598 height 1423
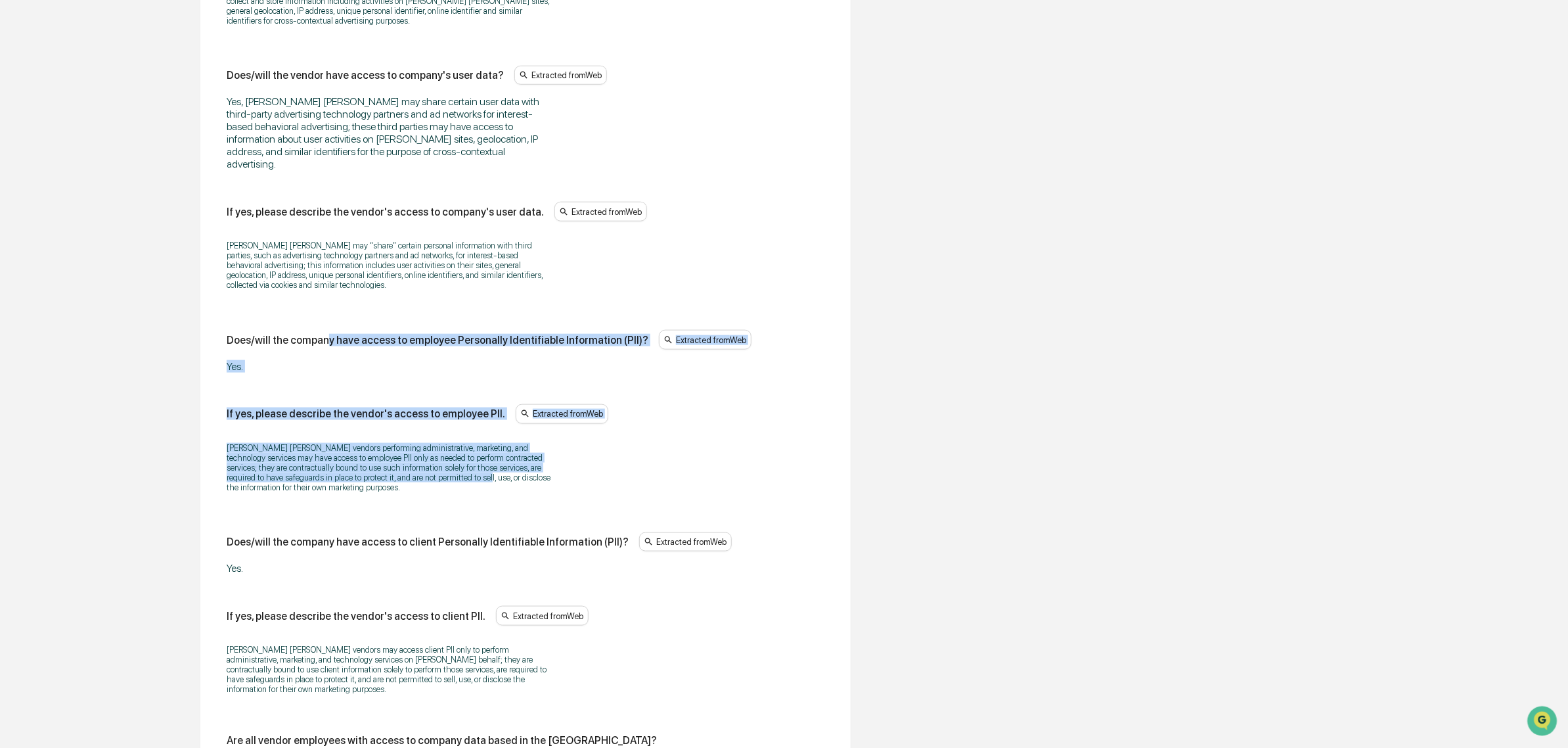
scroll to position [792, 0]
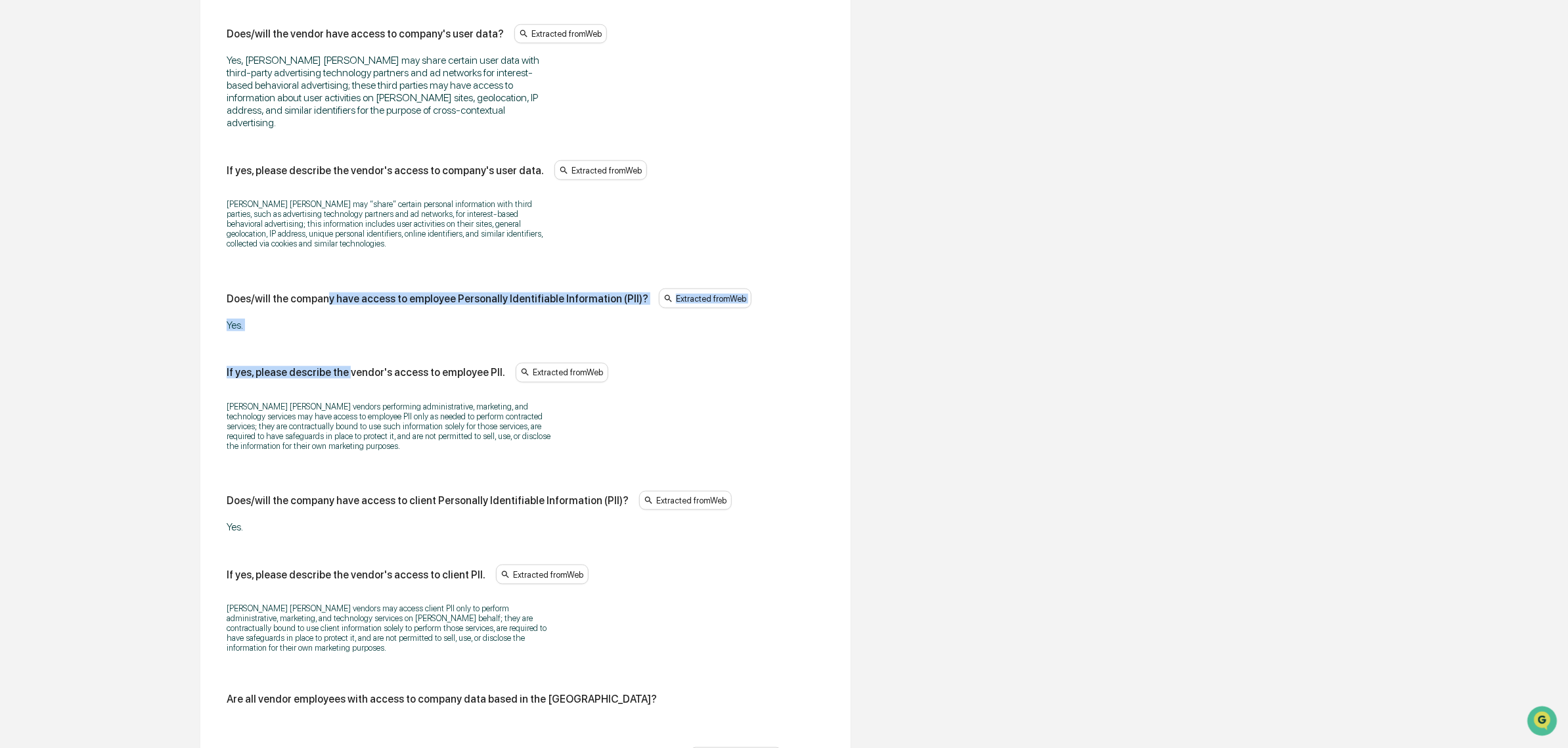
drag, startPoint x: 397, startPoint y: 390, endPoint x: 344, endPoint y: 310, distance: 96.0
click at [343, 320] on div "Does/will the vendor have access to company data? Extracted from Web Yes, John …" at bounding box center [525, 486] width 598 height 1423
click at [344, 309] on div "Does/will the vendor have access to company data? Extracted from Web Yes, John …" at bounding box center [525, 486] width 598 height 1423
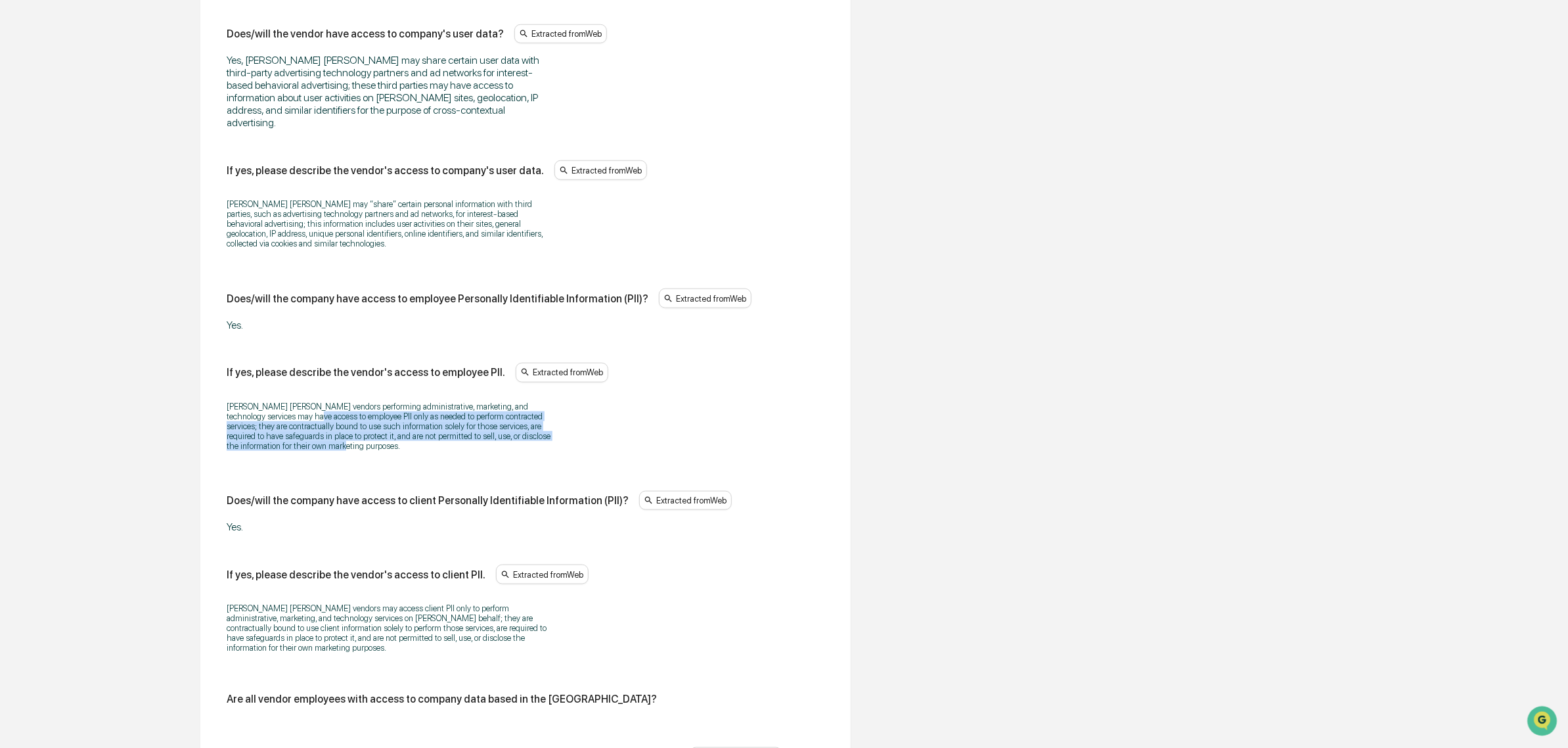
drag, startPoint x: 291, startPoint y: 388, endPoint x: 410, endPoint y: 434, distance: 127.6
click at [410, 434] on div "John Hancock vendors performing administrative, marketing, and technology servi…" at bounding box center [525, 426] width 598 height 66
drag, startPoint x: 406, startPoint y: 428, endPoint x: 331, endPoint y: 398, distance: 80.8
click at [331, 398] on div "John Hancock vendors performing administrative, marketing, and technology servi…" at bounding box center [525, 426] width 598 height 66
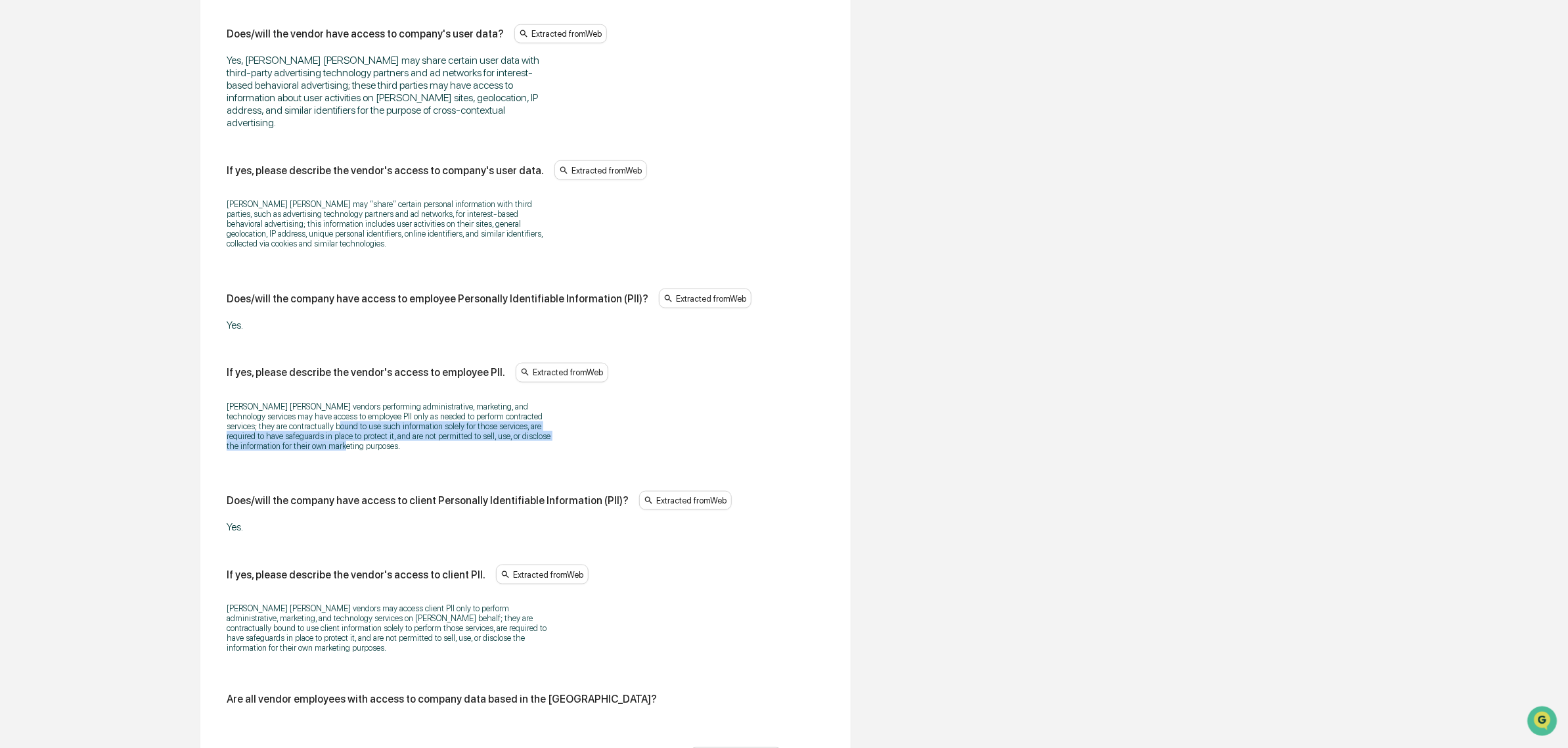
click at [331, 402] on p "John Hancock vendors performing administrative, marketing, and technology servi…" at bounding box center [390, 426] width 328 height 50
drag, startPoint x: 355, startPoint y: 393, endPoint x: 450, endPoint y: 429, distance: 101.6
click at [450, 429] on div "John Hancock vendors performing administrative, marketing, and technology servi…" at bounding box center [525, 426] width 598 height 66
drag, startPoint x: 430, startPoint y: 422, endPoint x: 253, endPoint y: 376, distance: 182.9
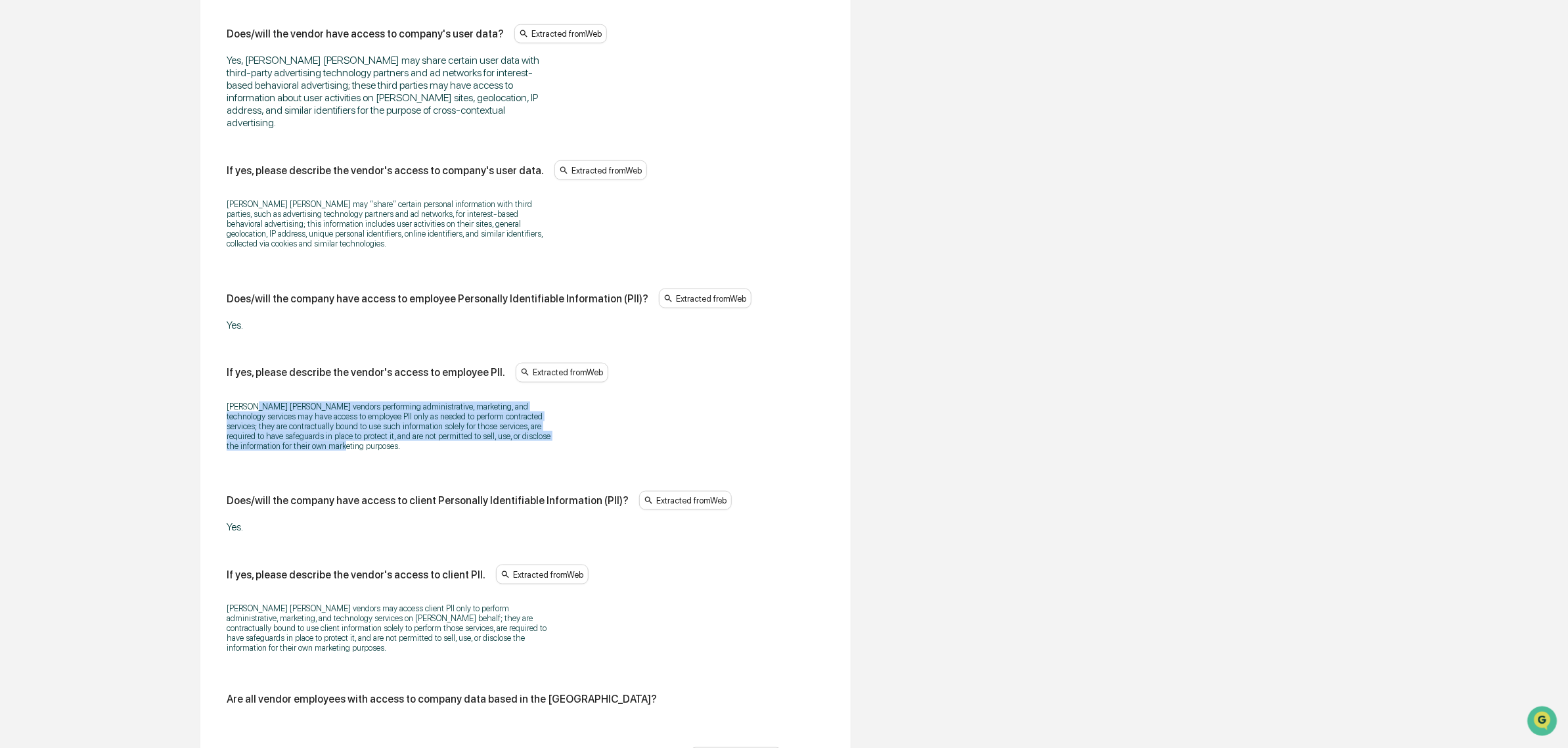
click at [253, 402] on p "John Hancock vendors performing administrative, marketing, and technology servi…" at bounding box center [390, 426] width 328 height 50
drag, startPoint x: 244, startPoint y: 373, endPoint x: 336, endPoint y: 422, distance: 104.2
click at [336, 422] on div "John Hancock vendors performing administrative, marketing, and technology servi…" at bounding box center [525, 426] width 598 height 66
click at [336, 422] on p "John Hancock vendors performing administrative, marketing, and technology servi…" at bounding box center [390, 426] width 328 height 50
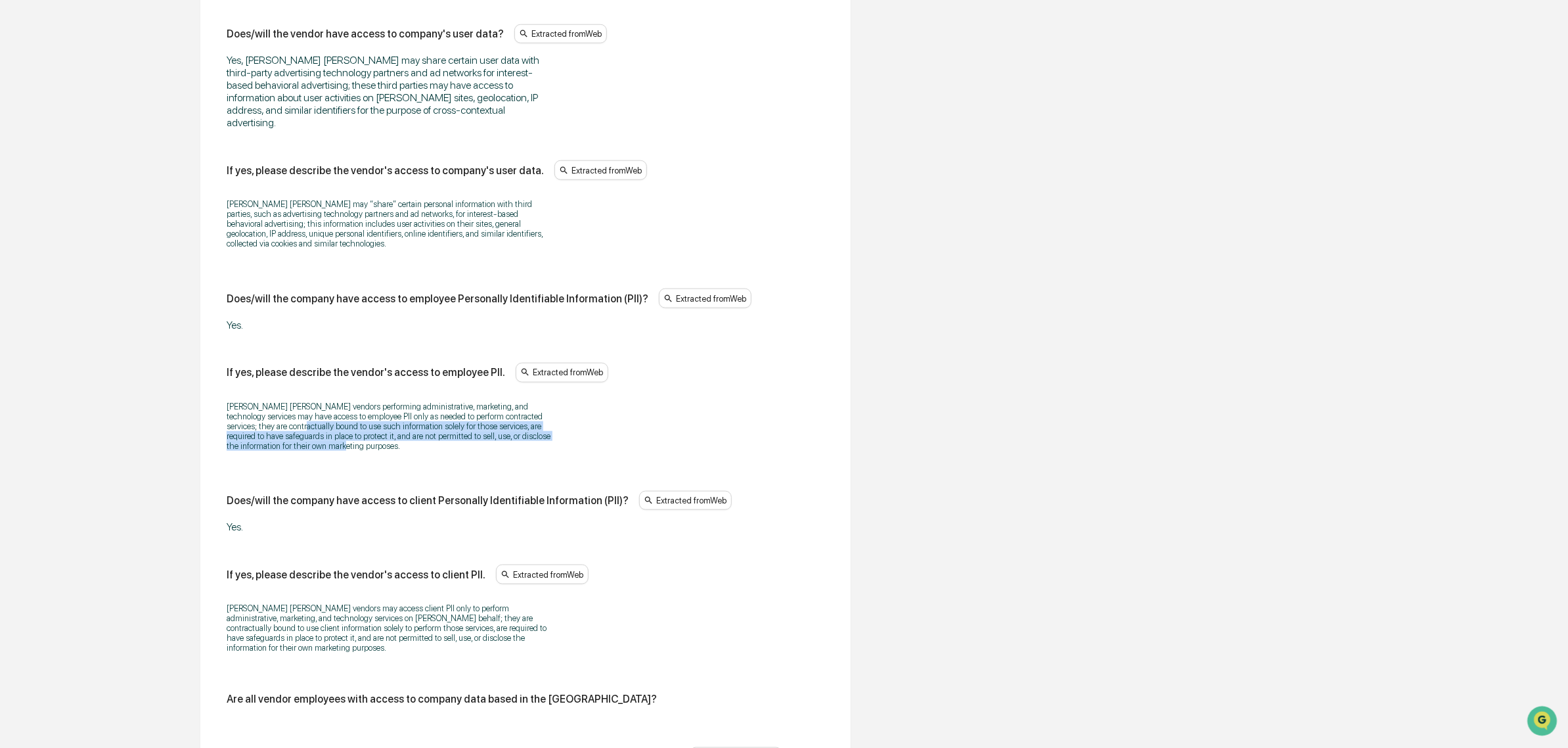
drag, startPoint x: 343, startPoint y: 422, endPoint x: 282, endPoint y: 386, distance: 70.8
click at [283, 402] on p "John Hancock vendors performing administrative, marketing, and technology servi…" at bounding box center [390, 426] width 328 height 50
click at [282, 402] on p "John Hancock vendors performing administrative, marketing, and technology servi…" at bounding box center [390, 426] width 328 height 50
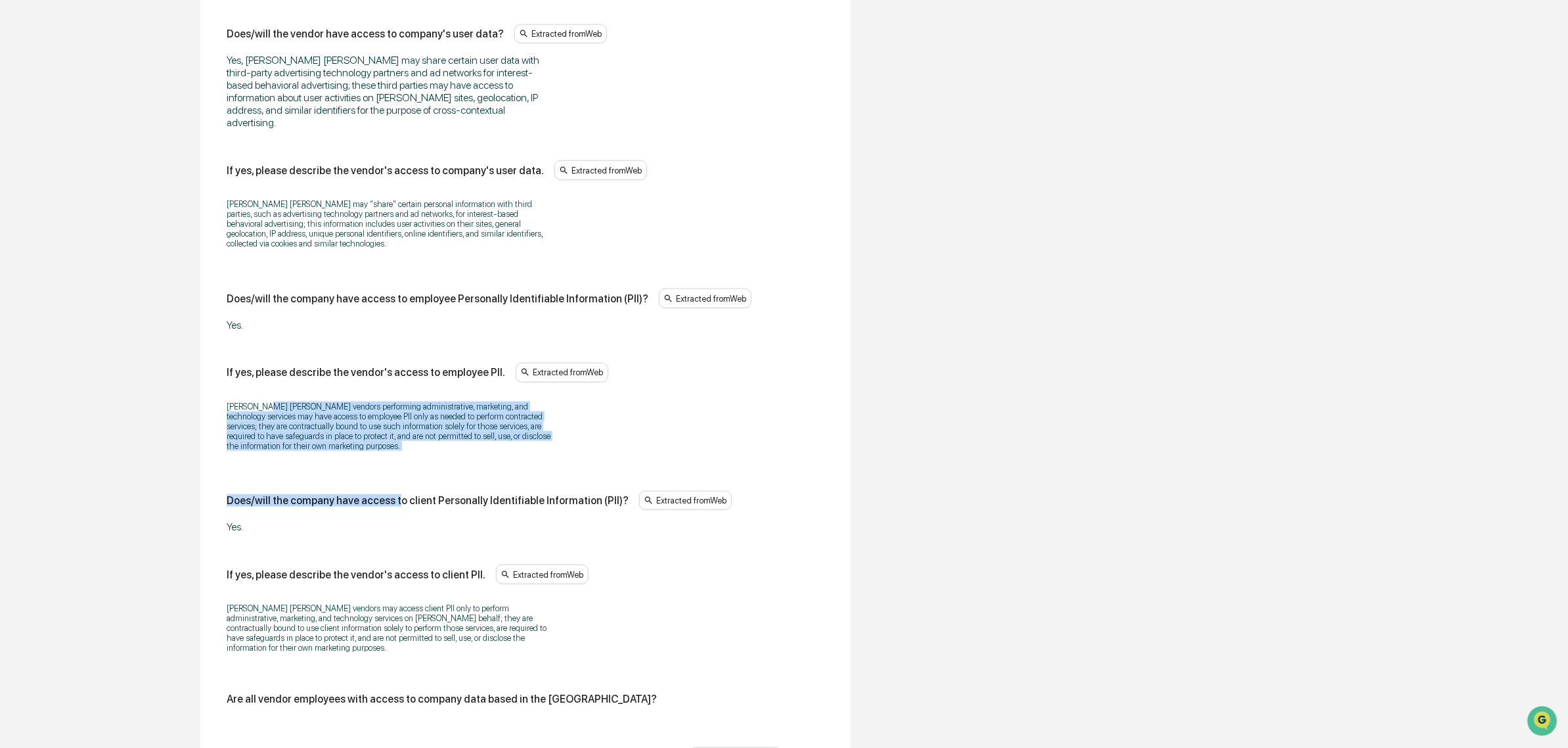
drag, startPoint x: 267, startPoint y: 377, endPoint x: 395, endPoint y: 441, distance: 143.1
click at [395, 441] on div "Does/will the vendor have access to company data? Extracted from Web Yes, John …" at bounding box center [525, 486] width 598 height 1423
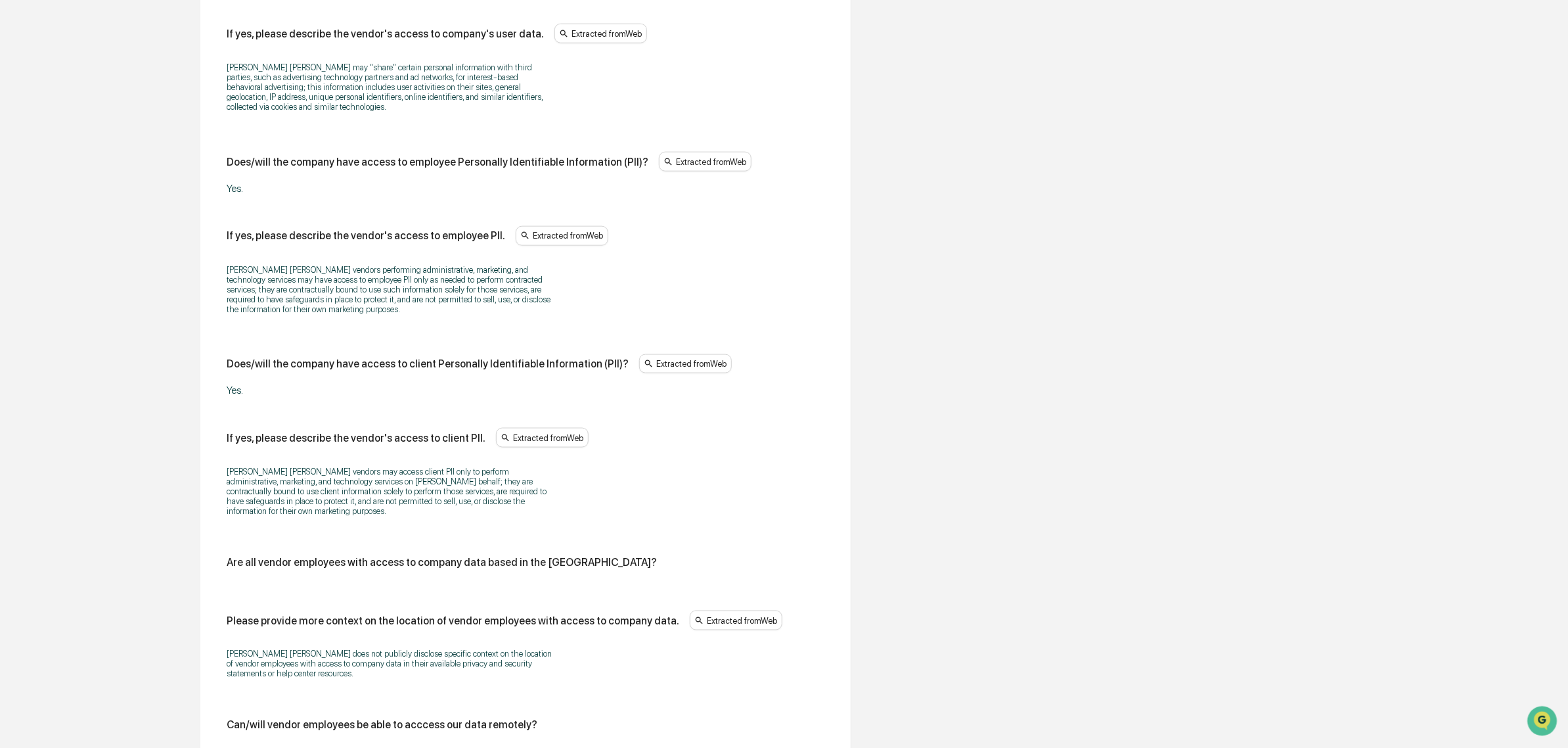
scroll to position [956, 0]
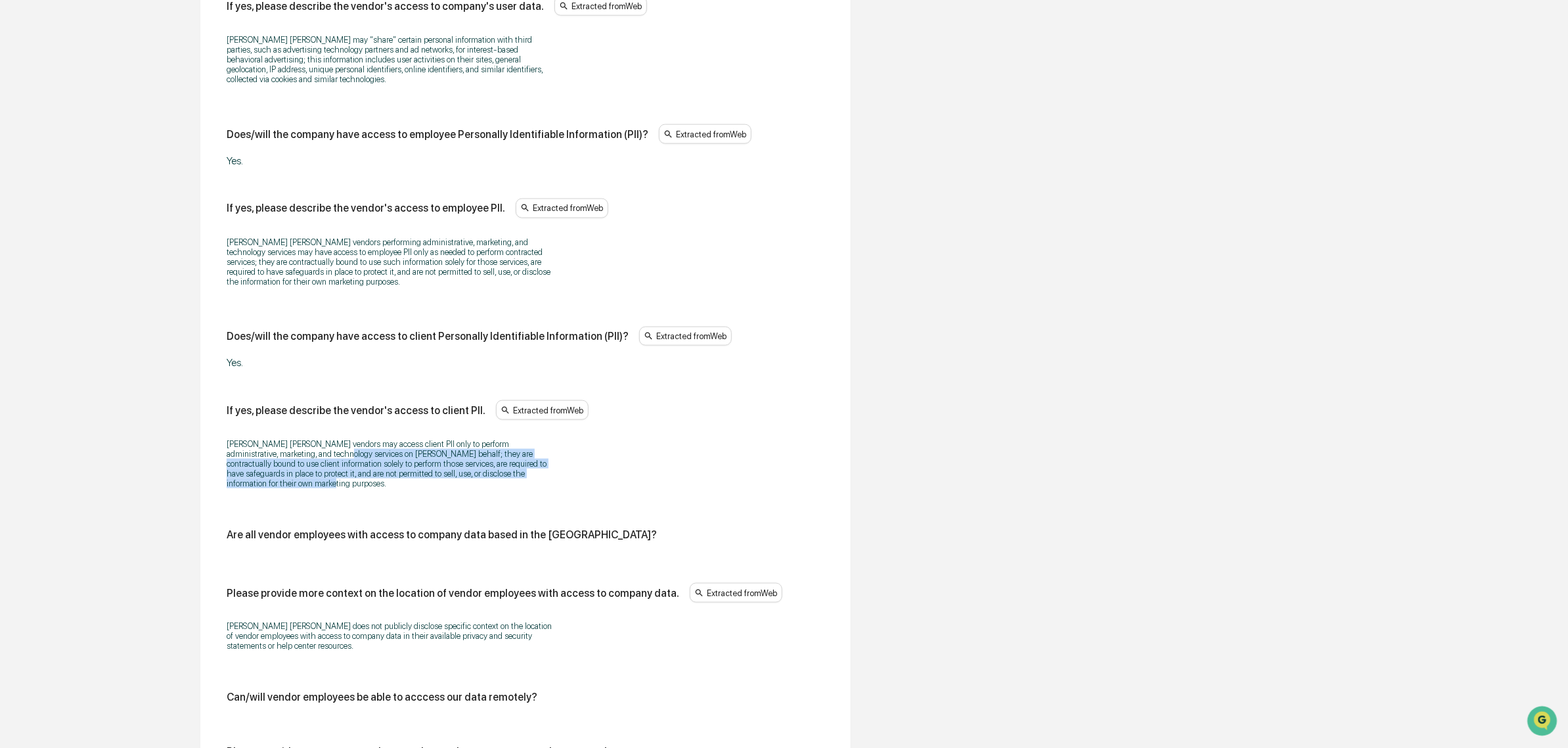
drag, startPoint x: 299, startPoint y: 427, endPoint x: 435, endPoint y: 460, distance: 139.9
click at [435, 460] on p "John Hancock vendors may access client PII only to perform administrative, mark…" at bounding box center [390, 464] width 328 height 50
drag, startPoint x: 435, startPoint y: 460, endPoint x: 300, endPoint y: 428, distance: 138.7
click at [300, 439] on p "John Hancock vendors may access client PII only to perform administrative, mark…" at bounding box center [390, 464] width 328 height 50
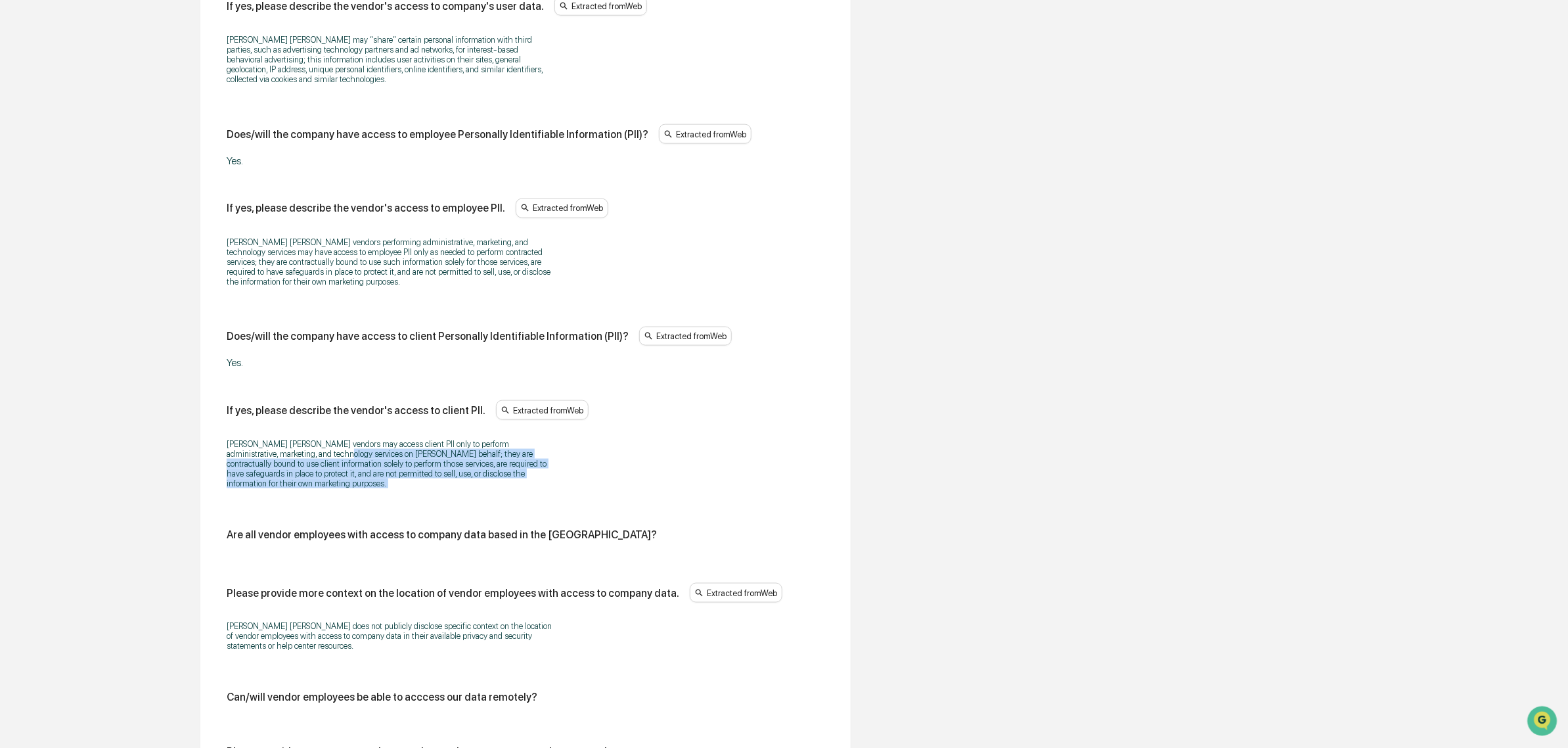
click at [300, 439] on p "John Hancock vendors may access client PII only to perform administrative, mark…" at bounding box center [390, 464] width 328 height 50
drag, startPoint x: 322, startPoint y: 414, endPoint x: 428, endPoint y: 477, distance: 123.3
click at [428, 477] on div "John Hancock vendors may access client PII only to perform administrative, mark…" at bounding box center [525, 464] width 598 height 66
drag, startPoint x: 428, startPoint y: 477, endPoint x: 232, endPoint y: 408, distance: 207.8
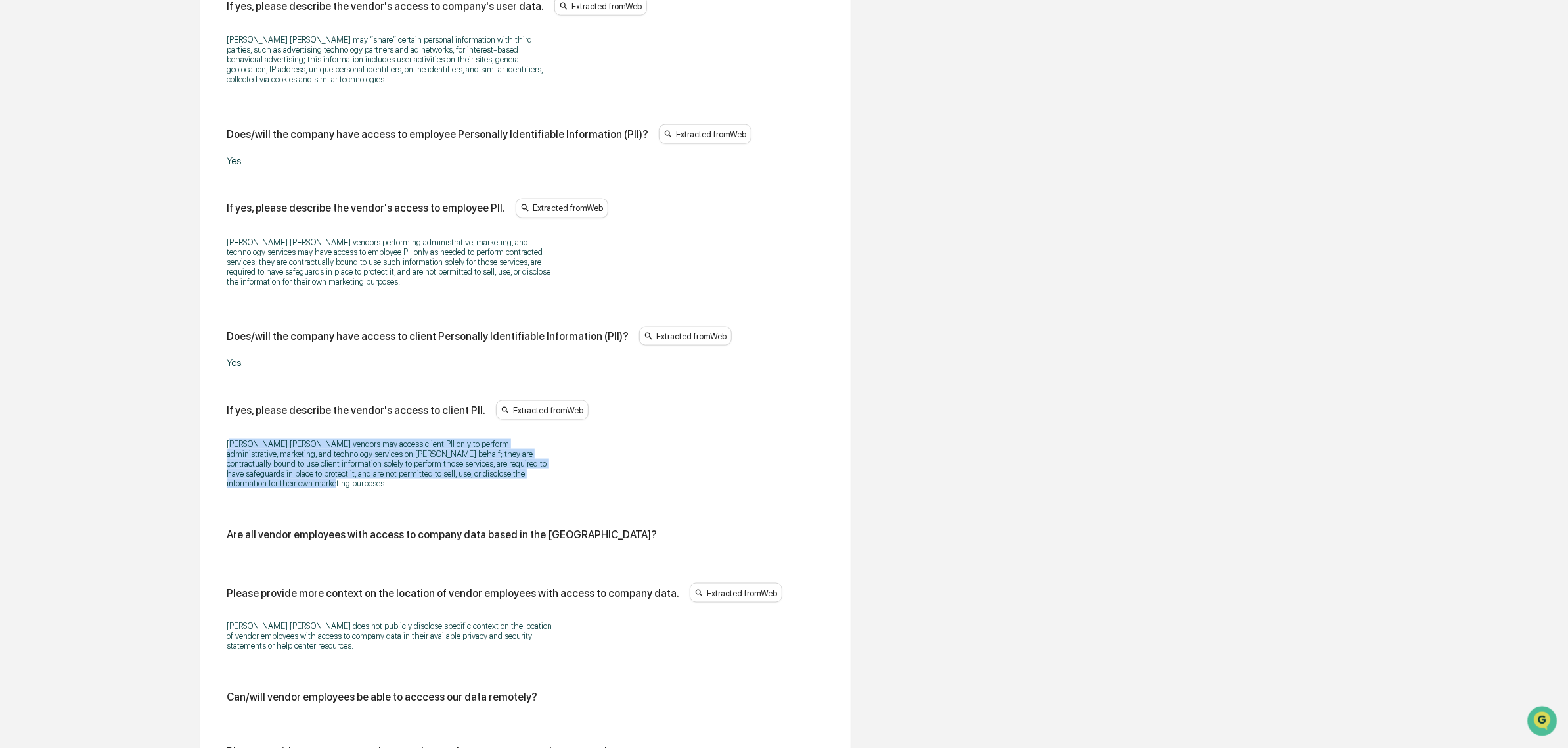
click at [232, 408] on div "If yes, please describe the vendor's access to client PII. Extracted from Web J…" at bounding box center [525, 448] width 598 height 96
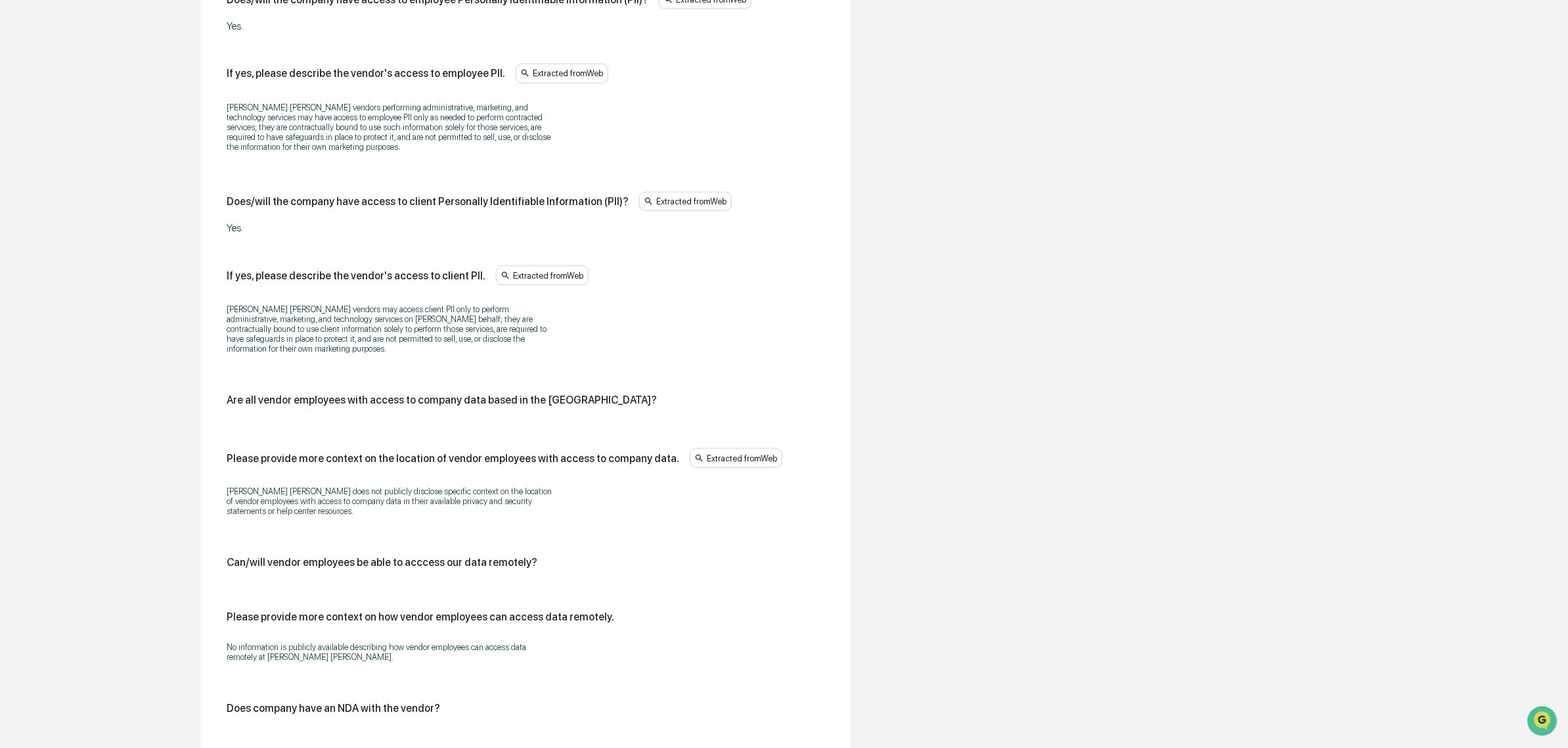
scroll to position [1121, 0]
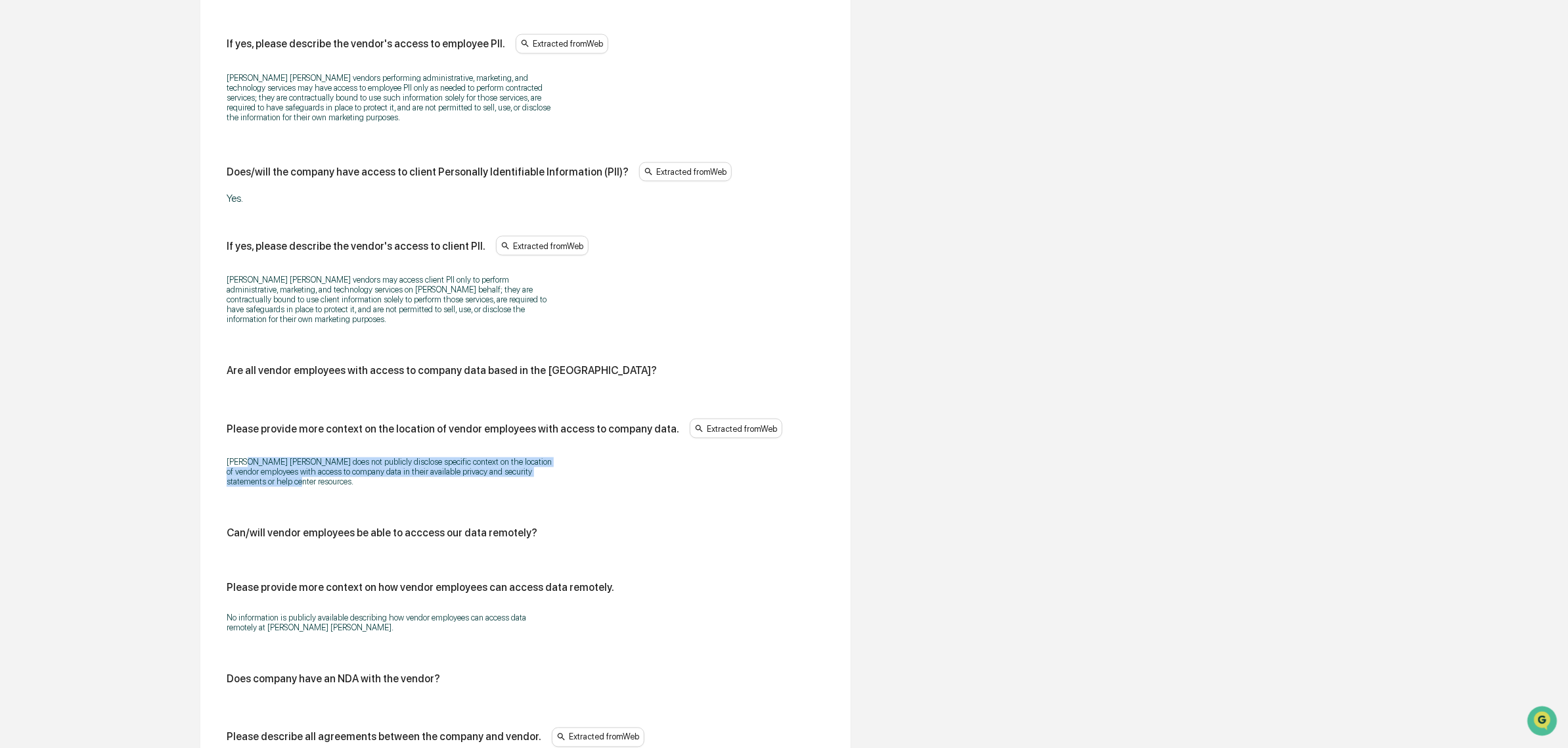
drag, startPoint x: 248, startPoint y: 441, endPoint x: 419, endPoint y: 477, distance: 174.7
click at [419, 477] on div "John Hancock does not publicly disclose specific context on the location of ven…" at bounding box center [525, 472] width 598 height 47
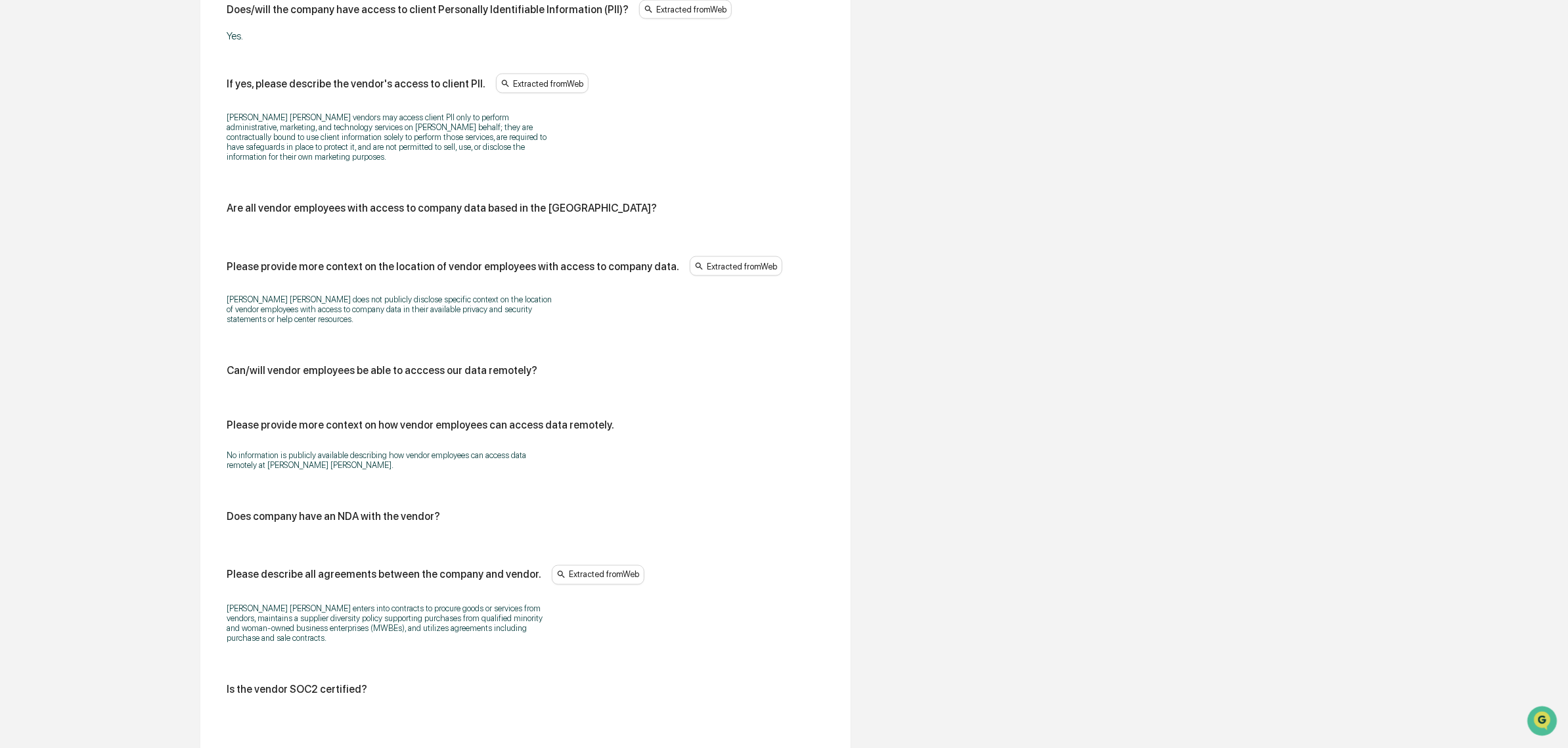
scroll to position [1285, 0]
drag
click at [381, 458] on div "No information is publicly available describing how vendor employees can access…" at bounding box center [525, 458] width 598 height 37
click at [250, 440] on div "No information is publicly available describing how vendor employees can access…" at bounding box center [525, 458] width 598 height 37
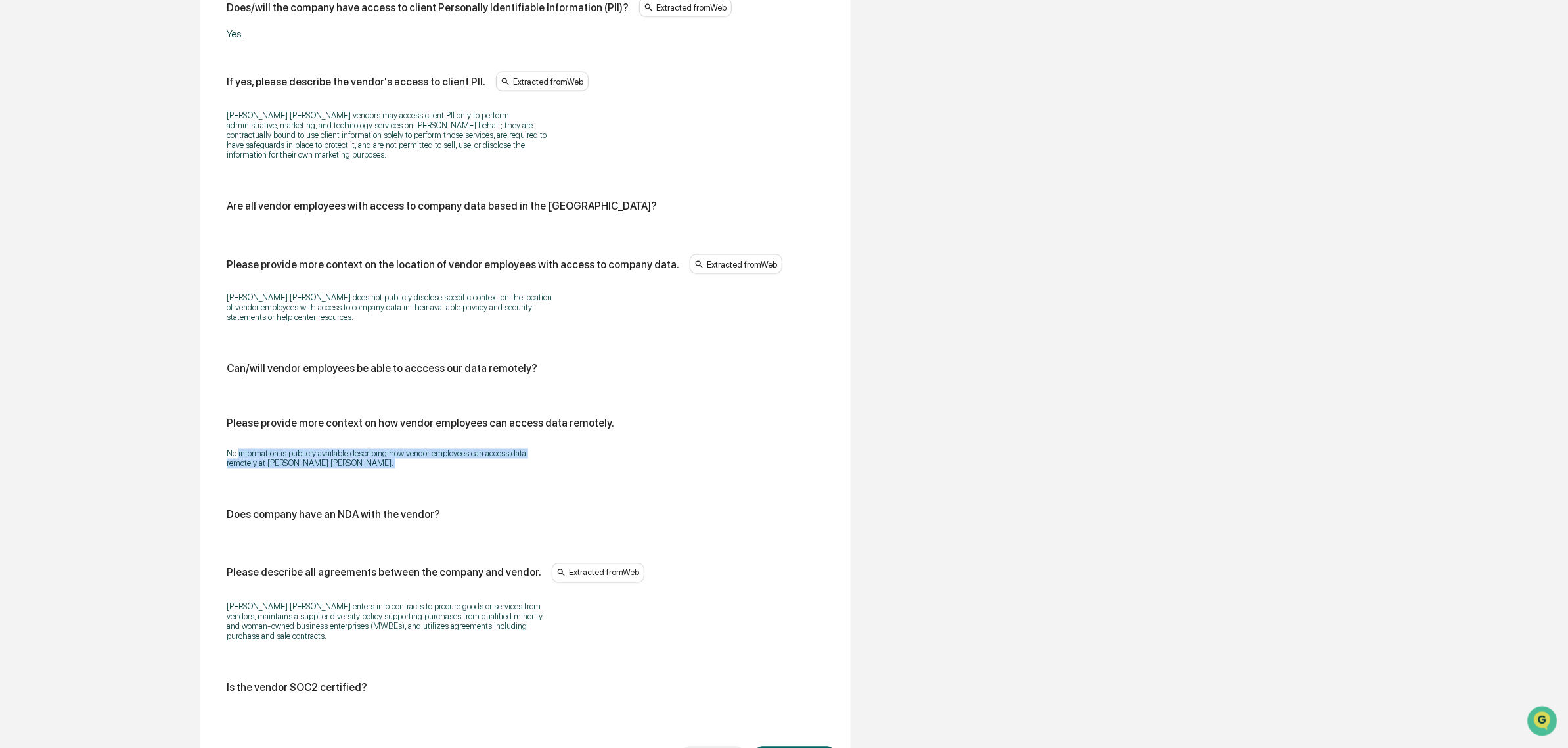
click at [250, 440] on div "No information is publicly available describing how vendor employees can access…" at bounding box center [525, 458] width 598 height 37
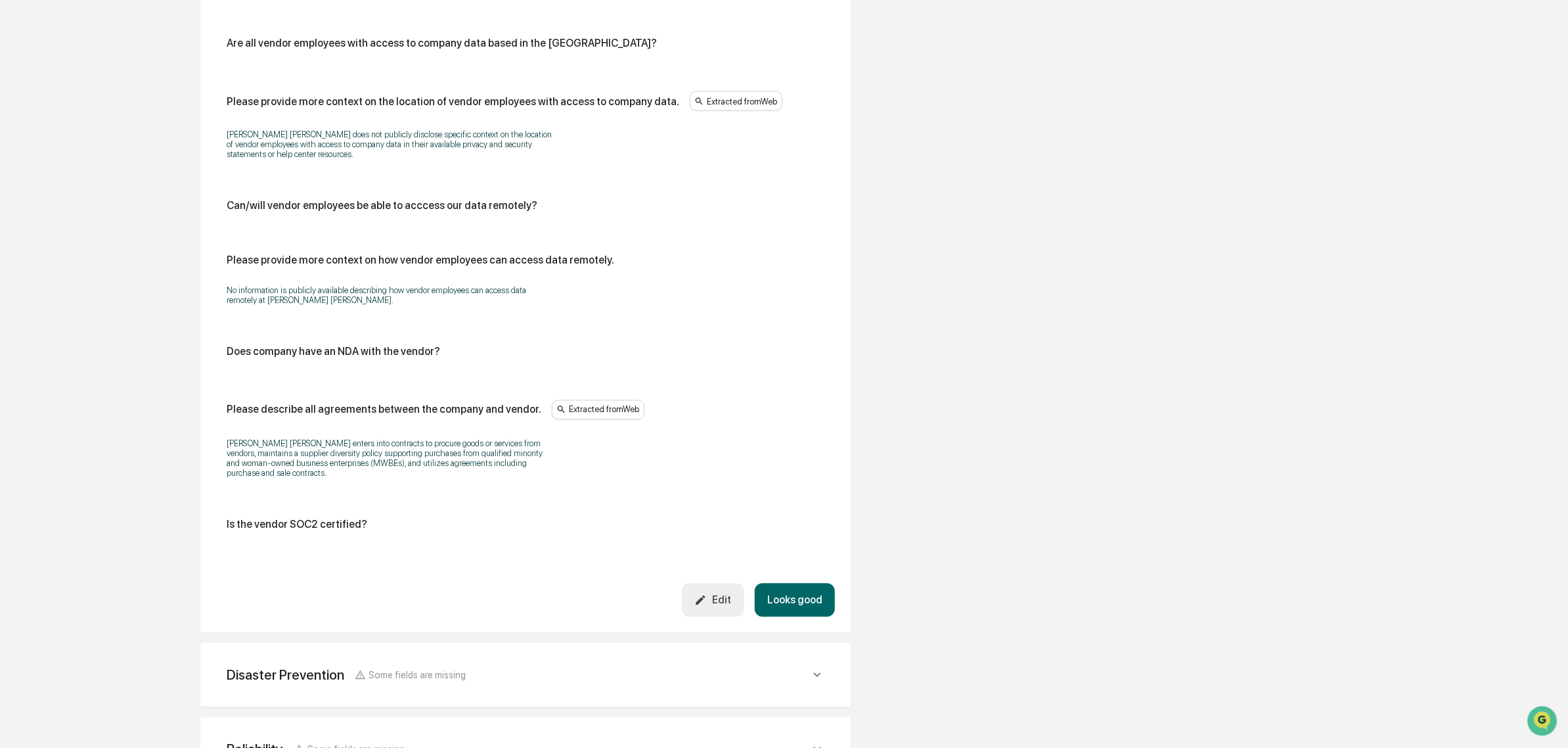
scroll to position [1449, 0]
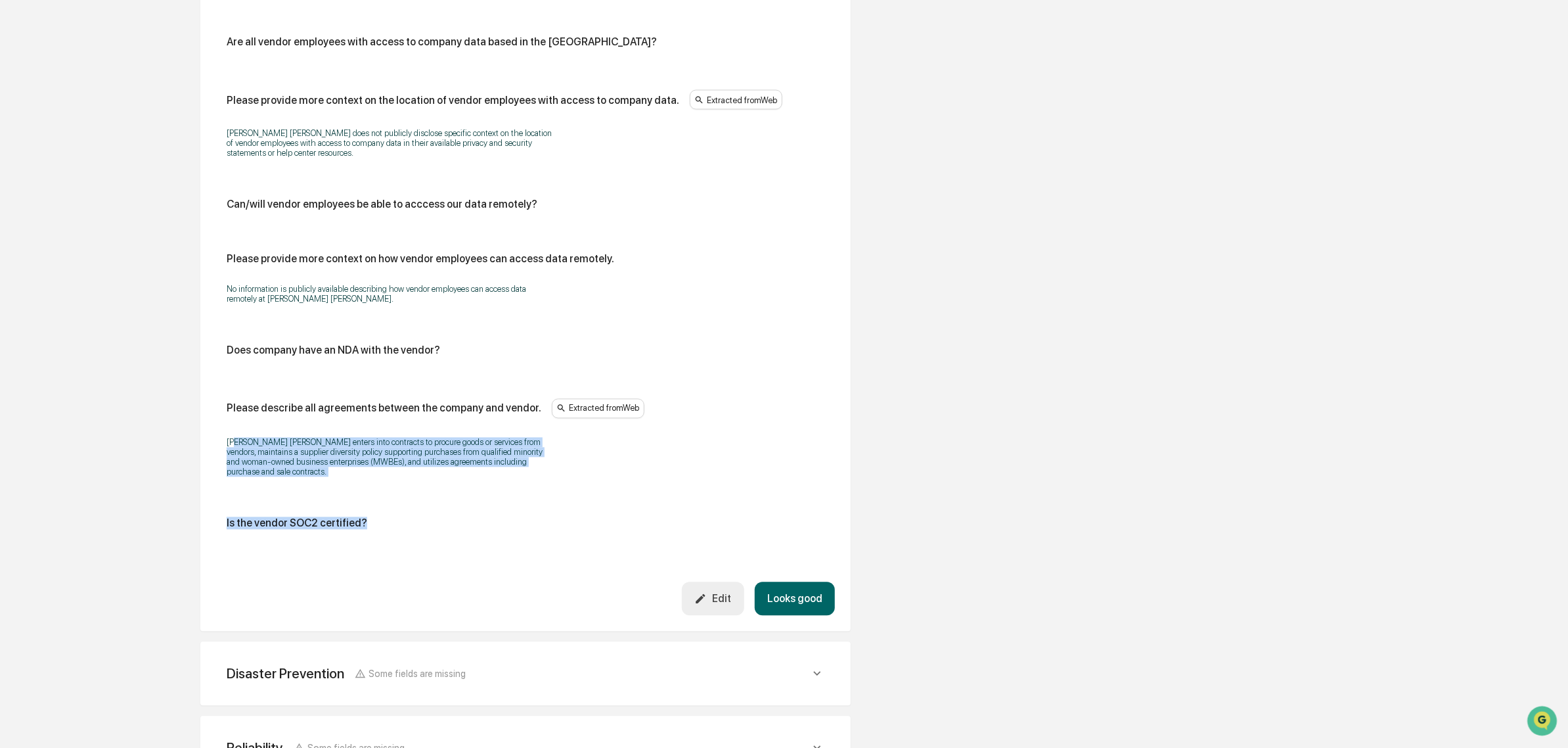
click at [317, 437] on p "John Hancock enters into contracts to procure goods or services from vendors, m…" at bounding box center [390, 457] width 328 height 39
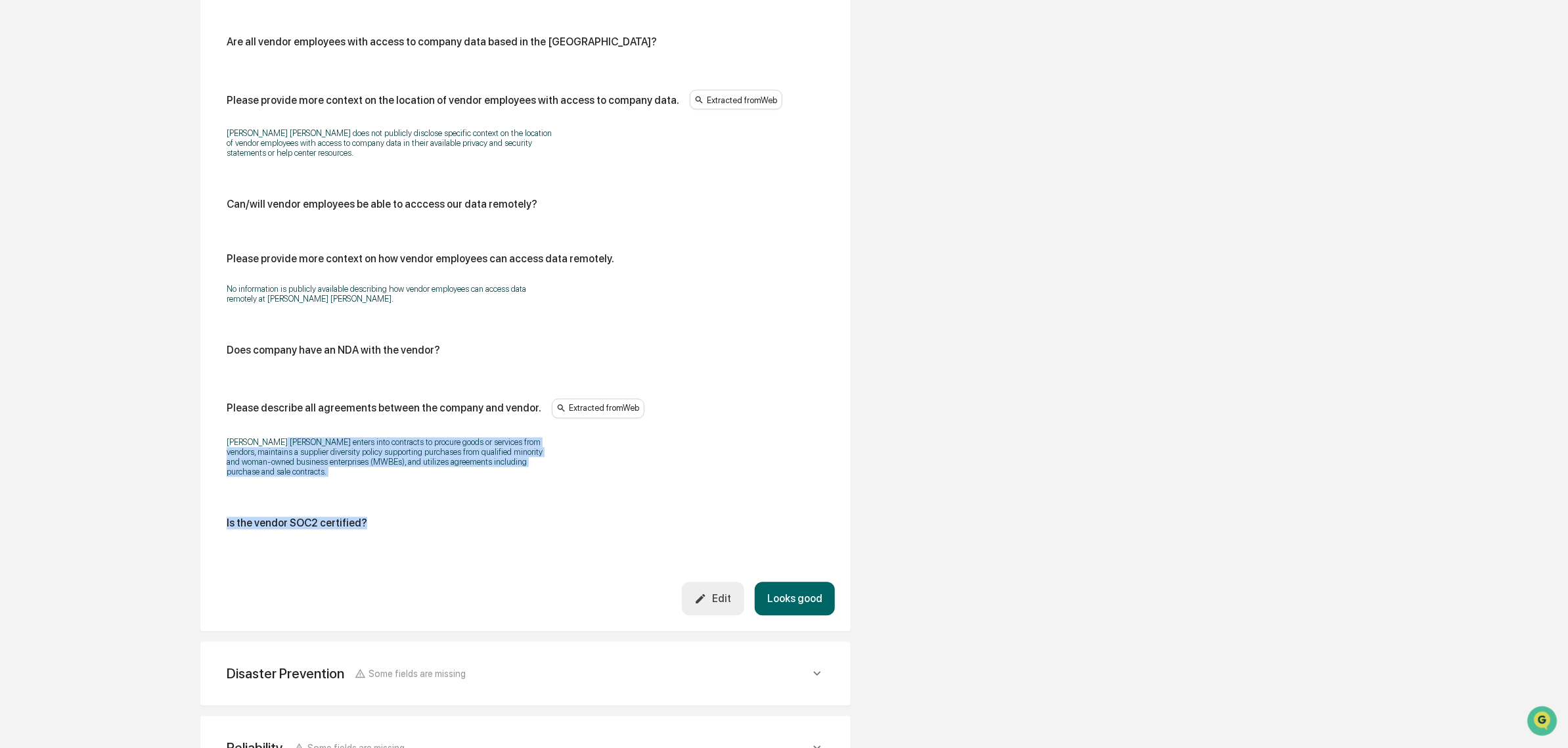
click at [290, 448] on p "John Hancock enters into contracts to procure goods or services from vendors, m…" at bounding box center [390, 457] width 328 height 39
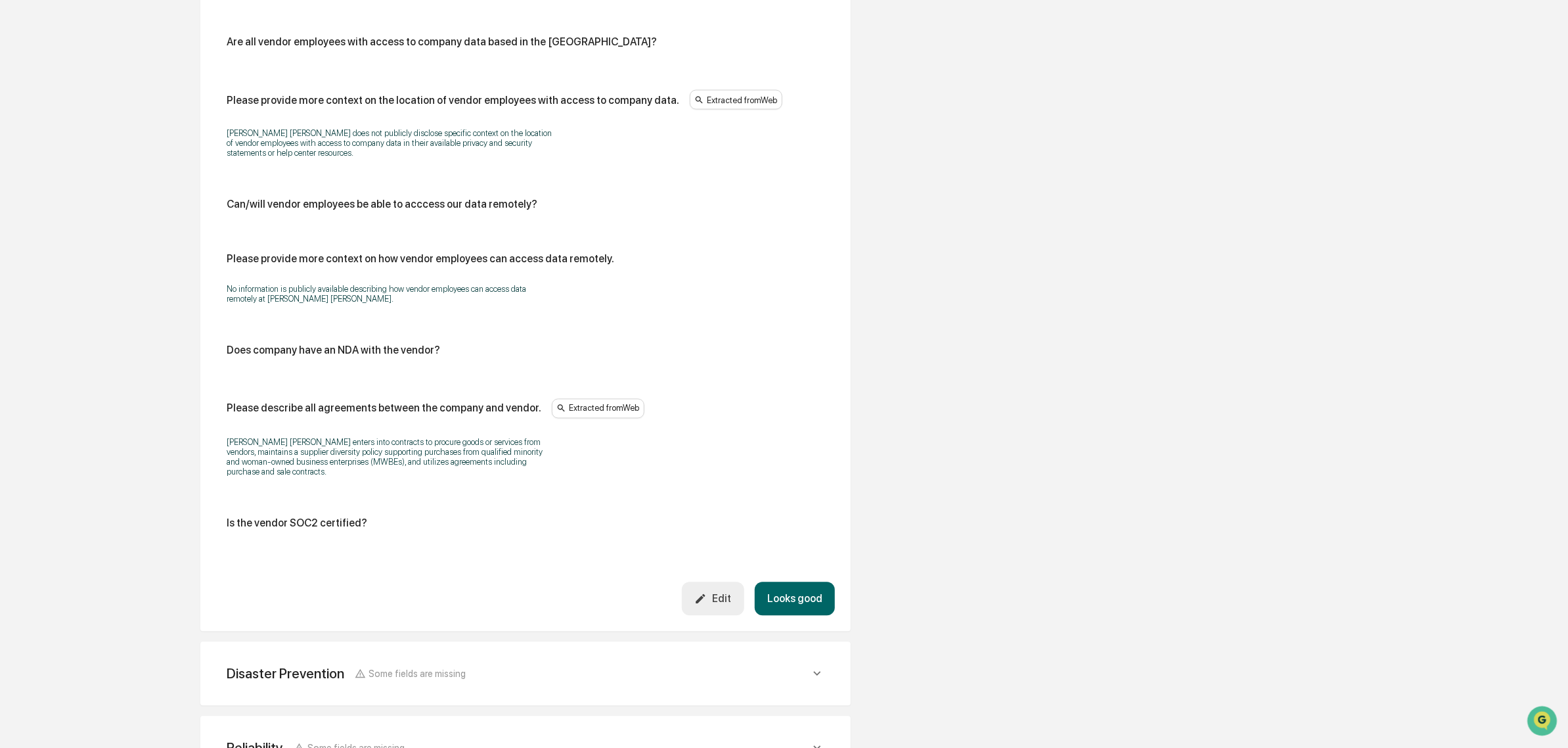
click at [333, 517] on div "Is the vendor SOC2 certified?" at bounding box center [297, 523] width 140 height 12
click at [432, 517] on div "Is the vendor SOC2 certified?" at bounding box center [525, 523] width 598 height 12
click at [714, 593] on div "Edit" at bounding box center [712, 599] width 36 height 12
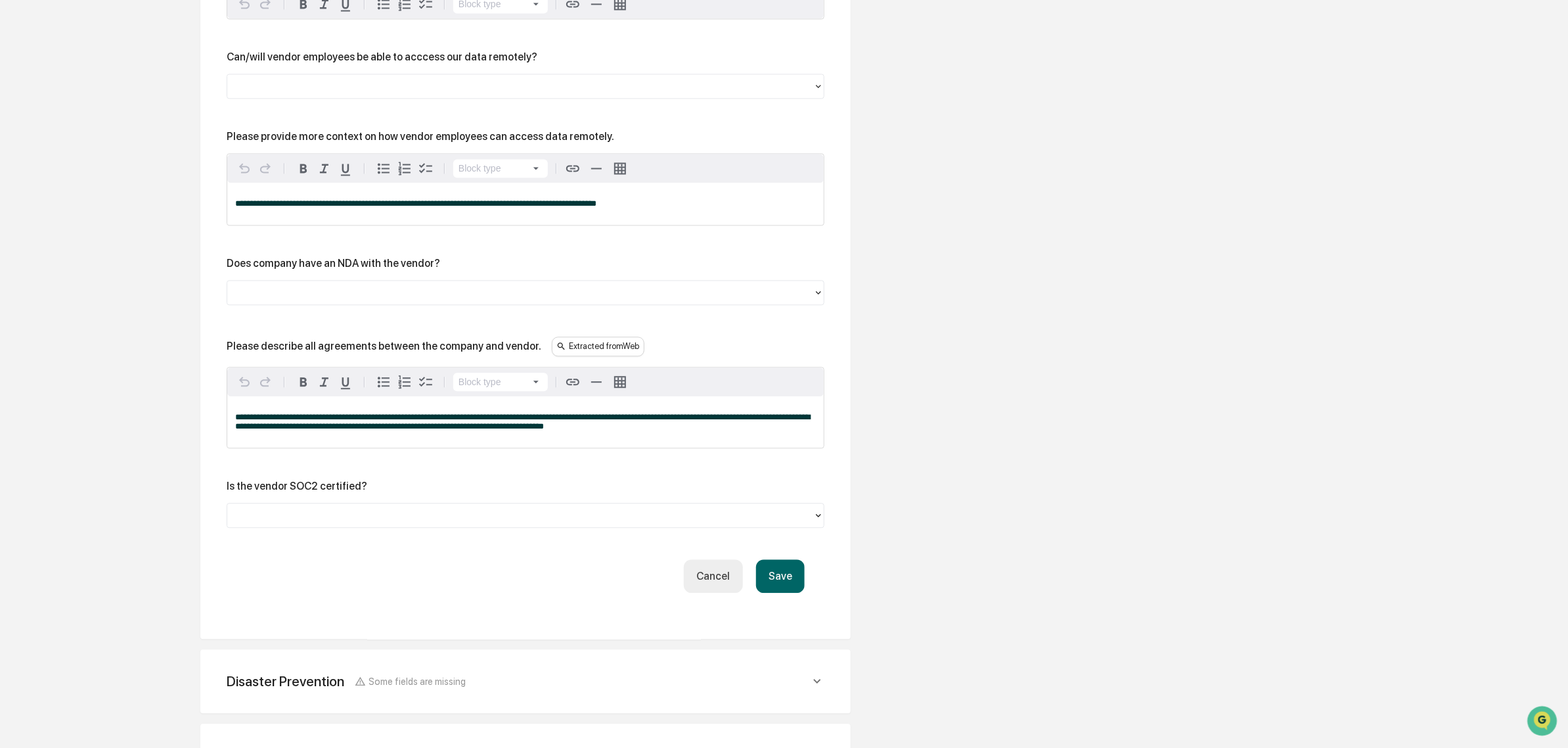
scroll to position [1695, 0]
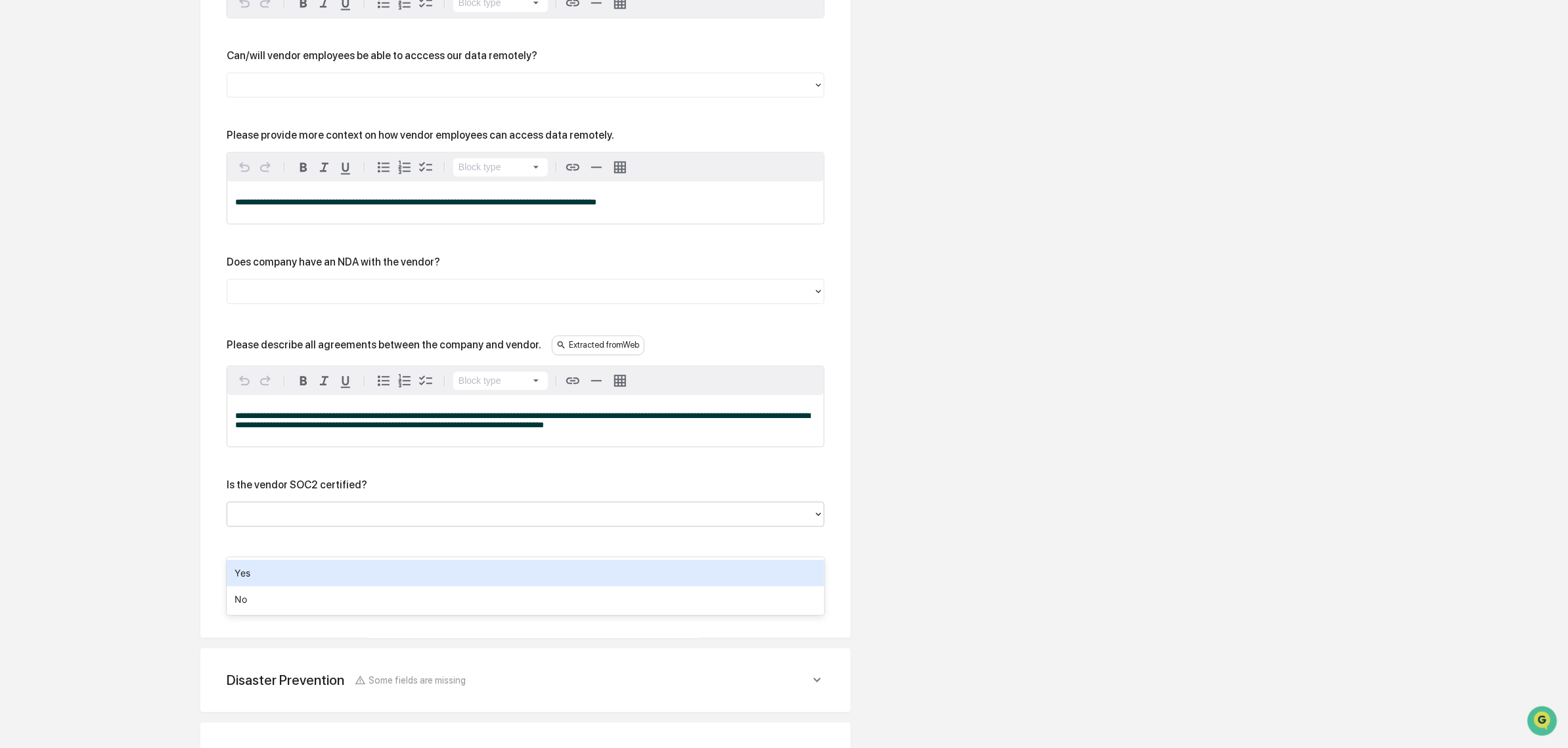
click at [324, 521] on div at bounding box center [521, 514] width 573 height 15
click at [337, 585] on div "Yes" at bounding box center [525, 573] width 598 height 26
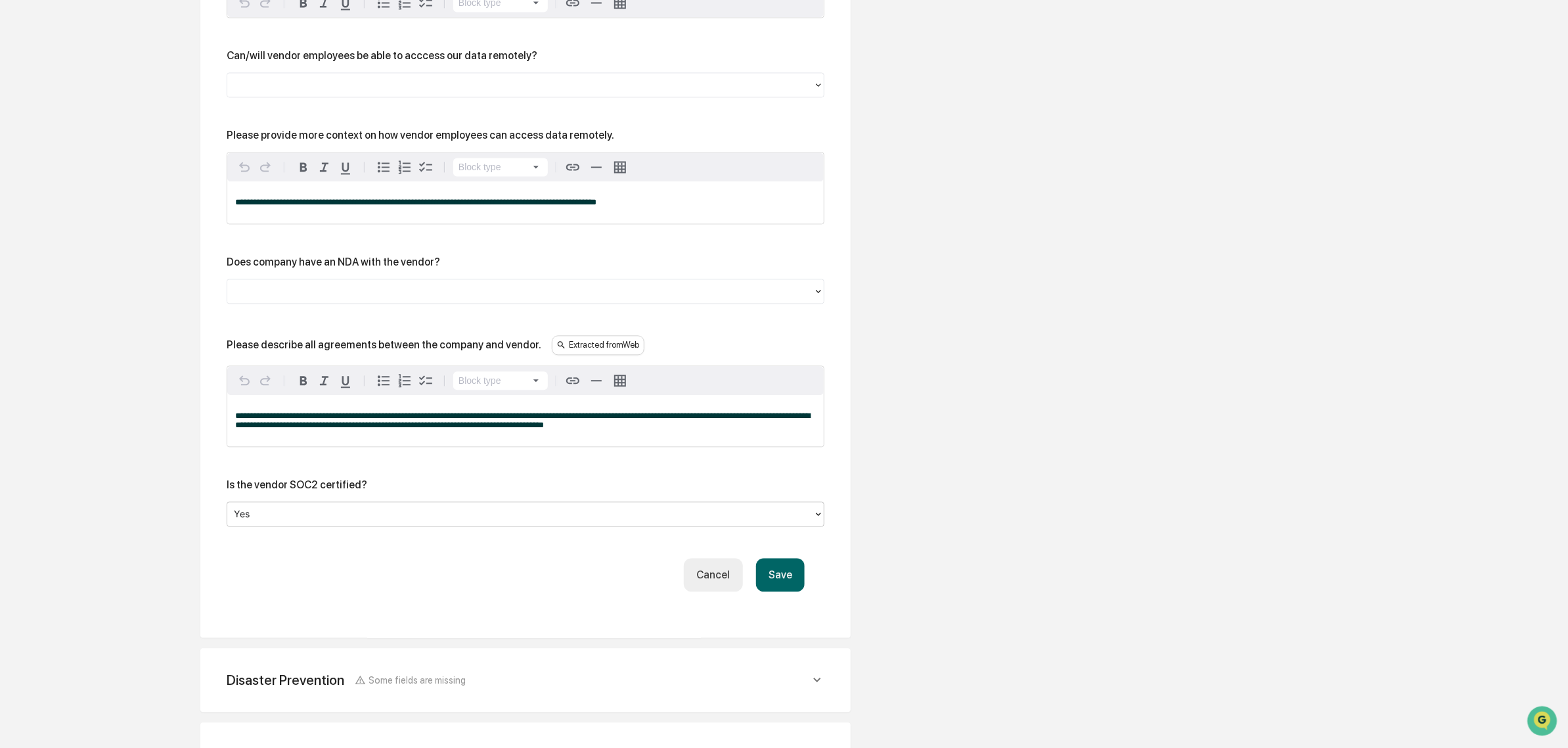
click at [780, 592] on button "Save" at bounding box center [780, 574] width 49 height 34
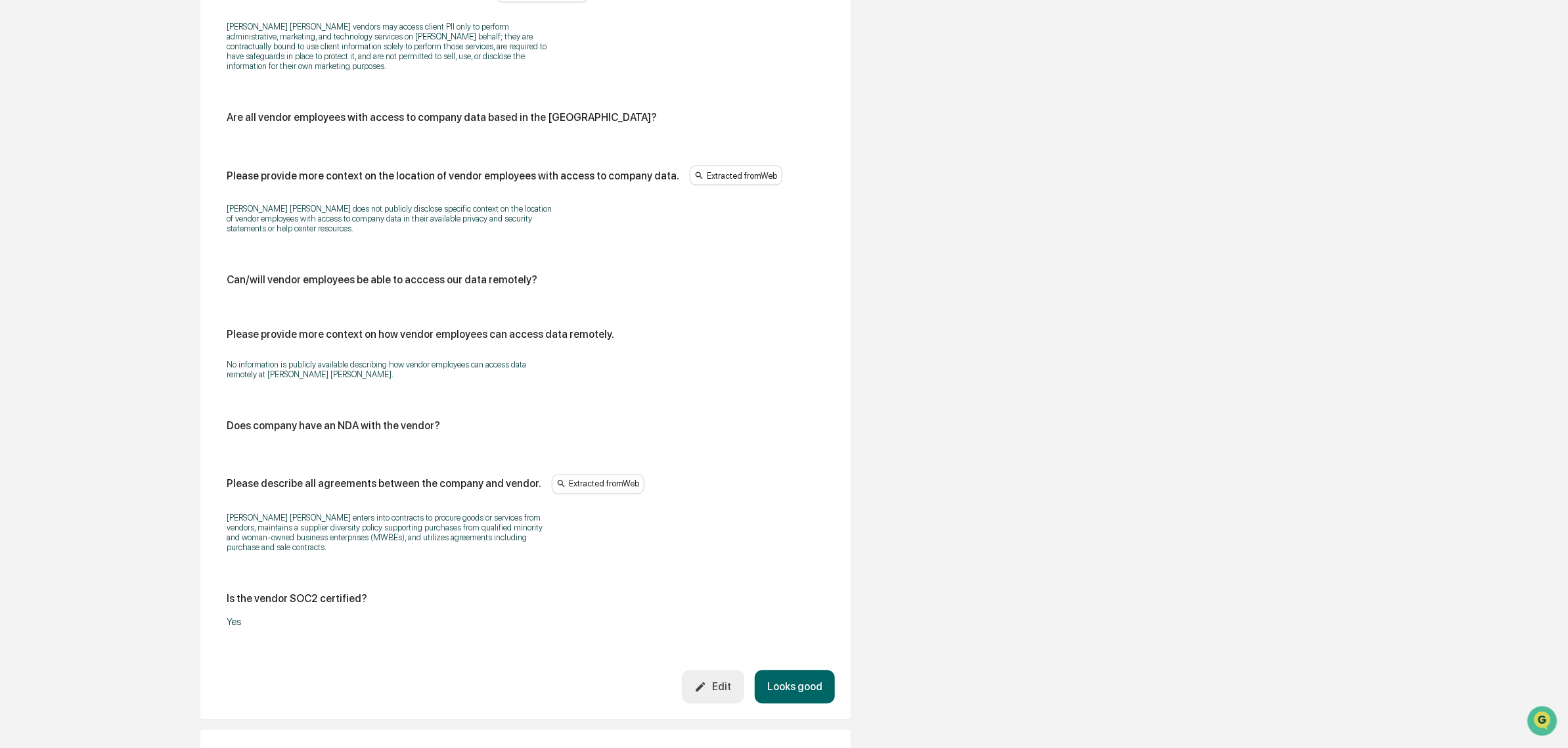
scroll to position [1541, 0]
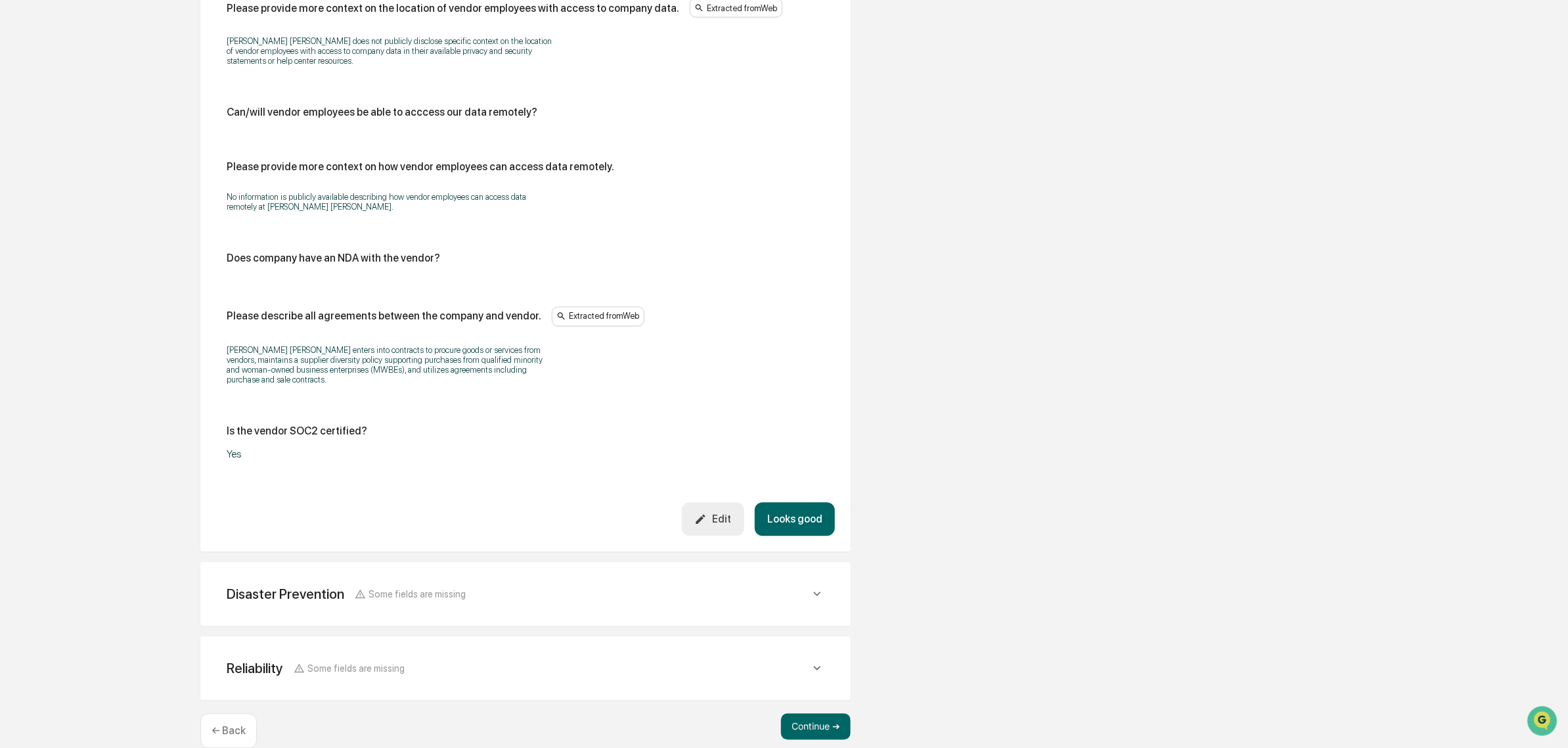
click at [665, 586] on div "Disaster Prevention Some fields are missing" at bounding box center [518, 594] width 583 height 17
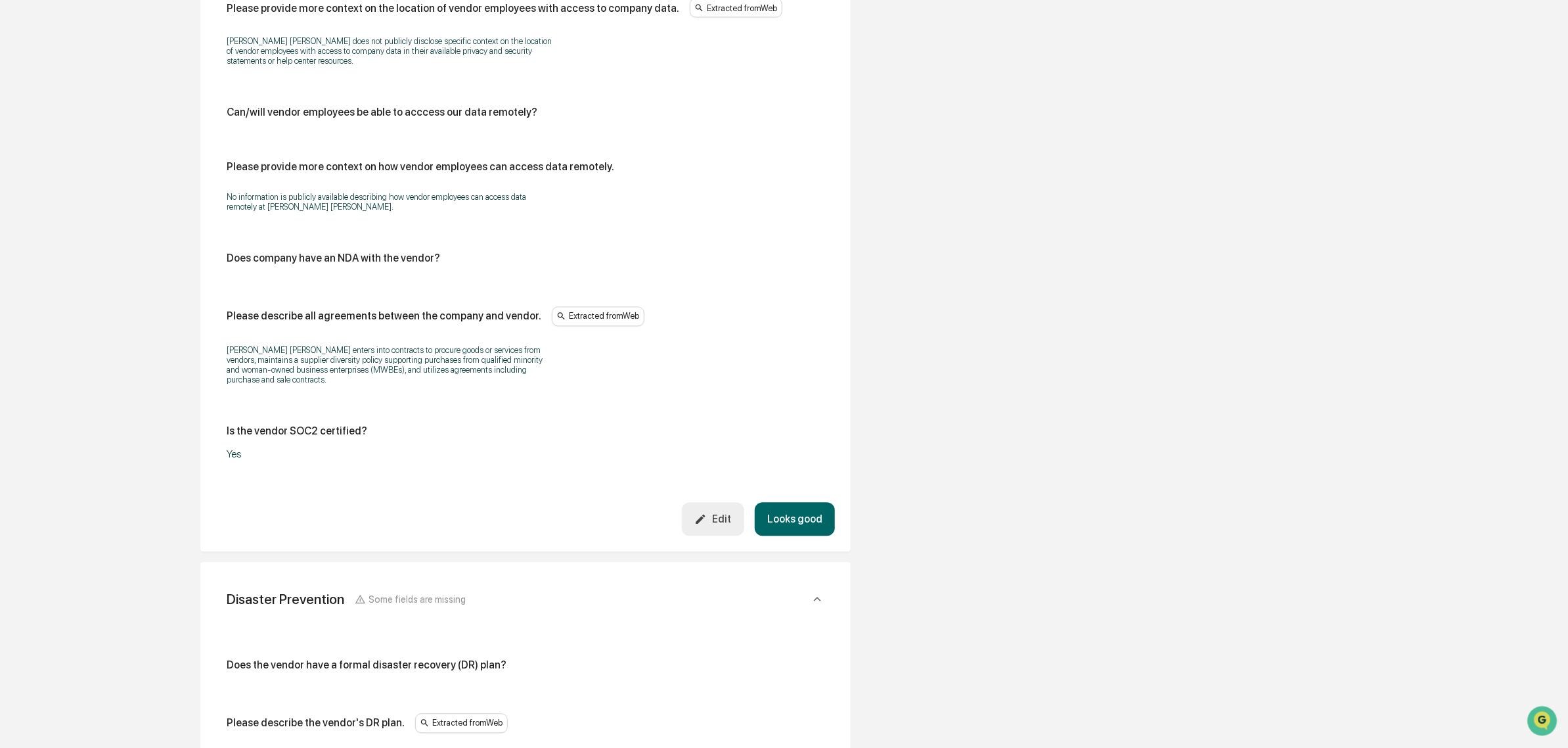
click at [790, 503] on button "Looks good" at bounding box center [795, 519] width 80 height 34
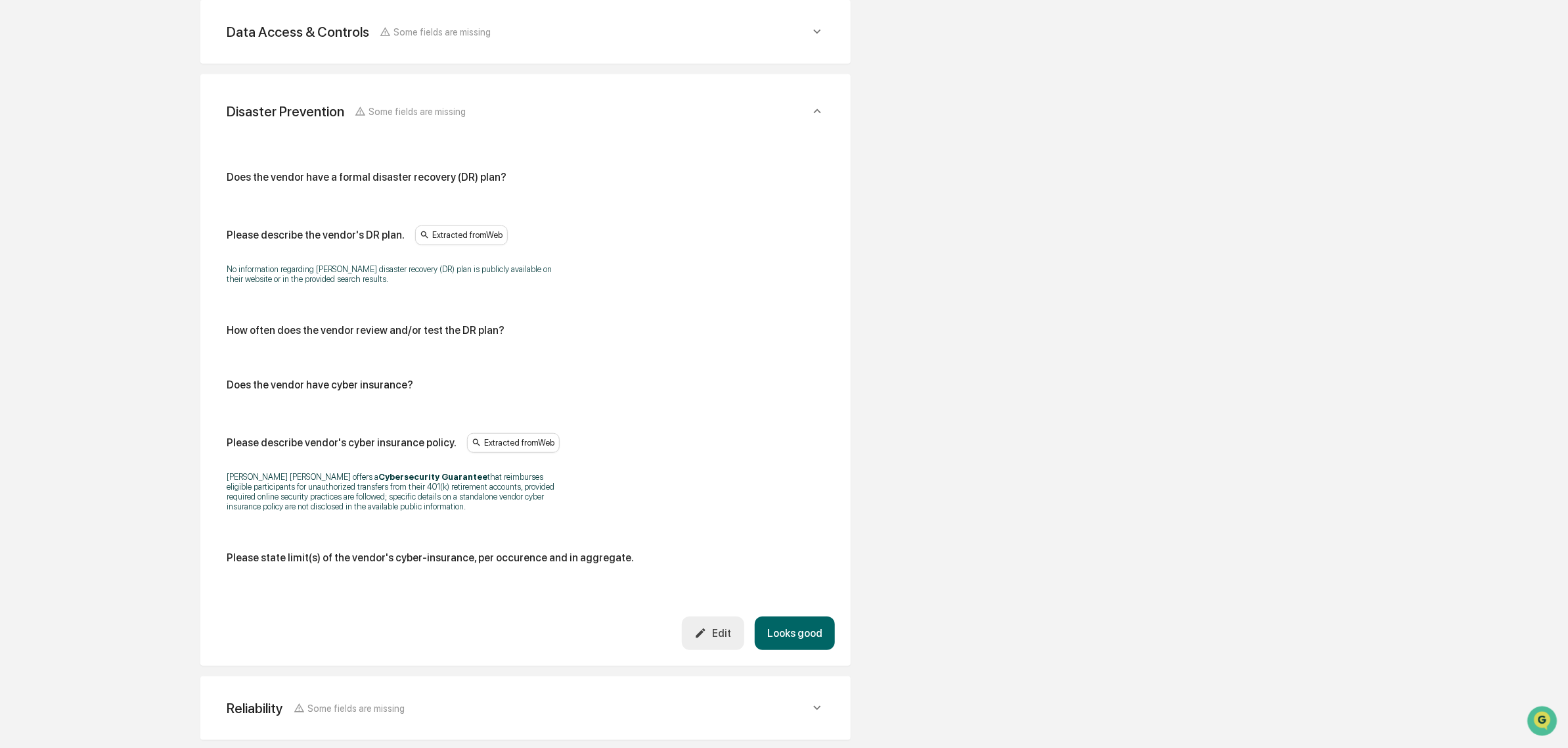
scroll to position [536, 0]
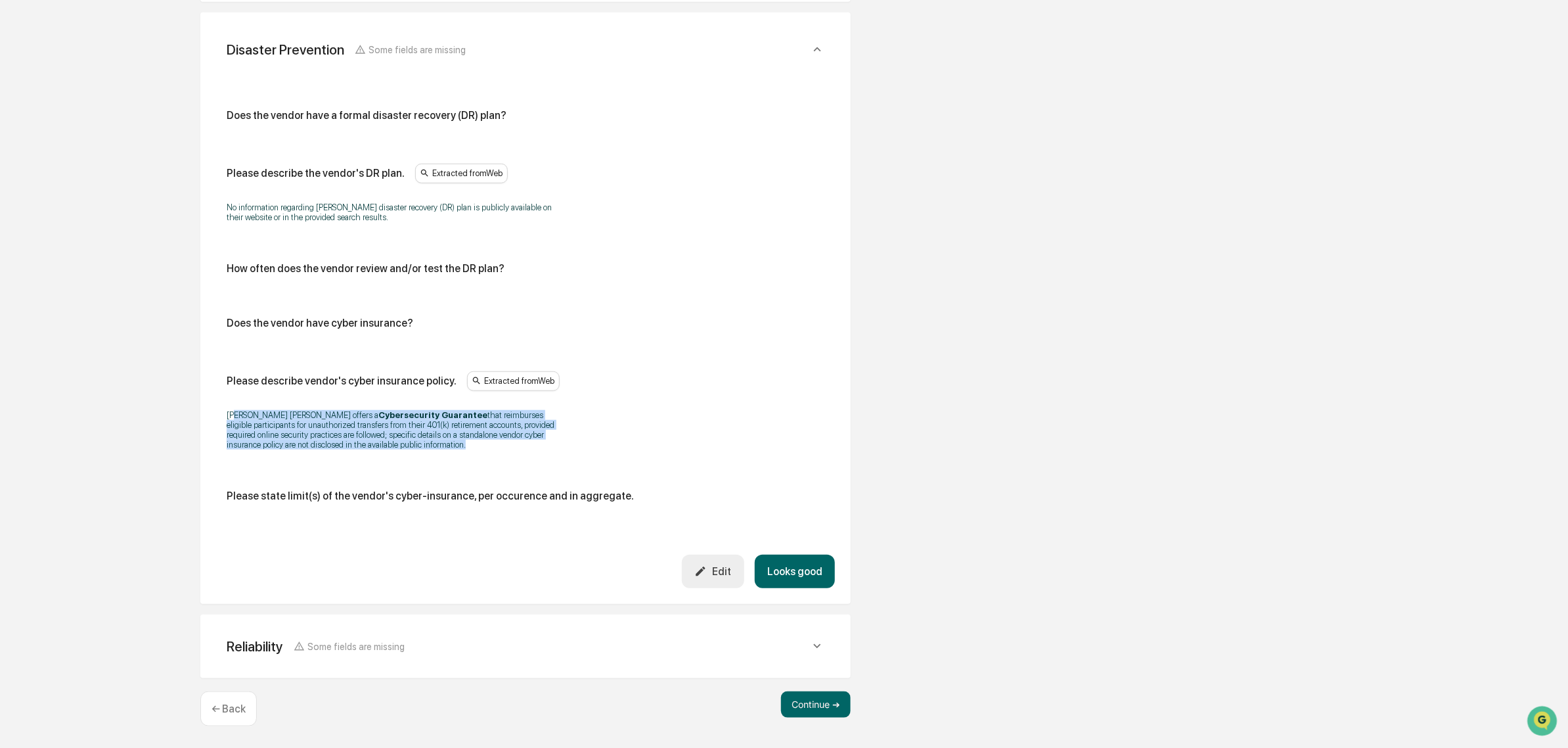
drag, startPoint x: 269, startPoint y: 408, endPoint x: 375, endPoint y: 450, distance: 114.0
click at [375, 450] on div "John Hancock offers a Cybersecurity Guarantee that reimburses eligible particip…" at bounding box center [525, 430] width 598 height 56
click at [802, 573] on button "Looks good" at bounding box center [795, 571] width 80 height 34
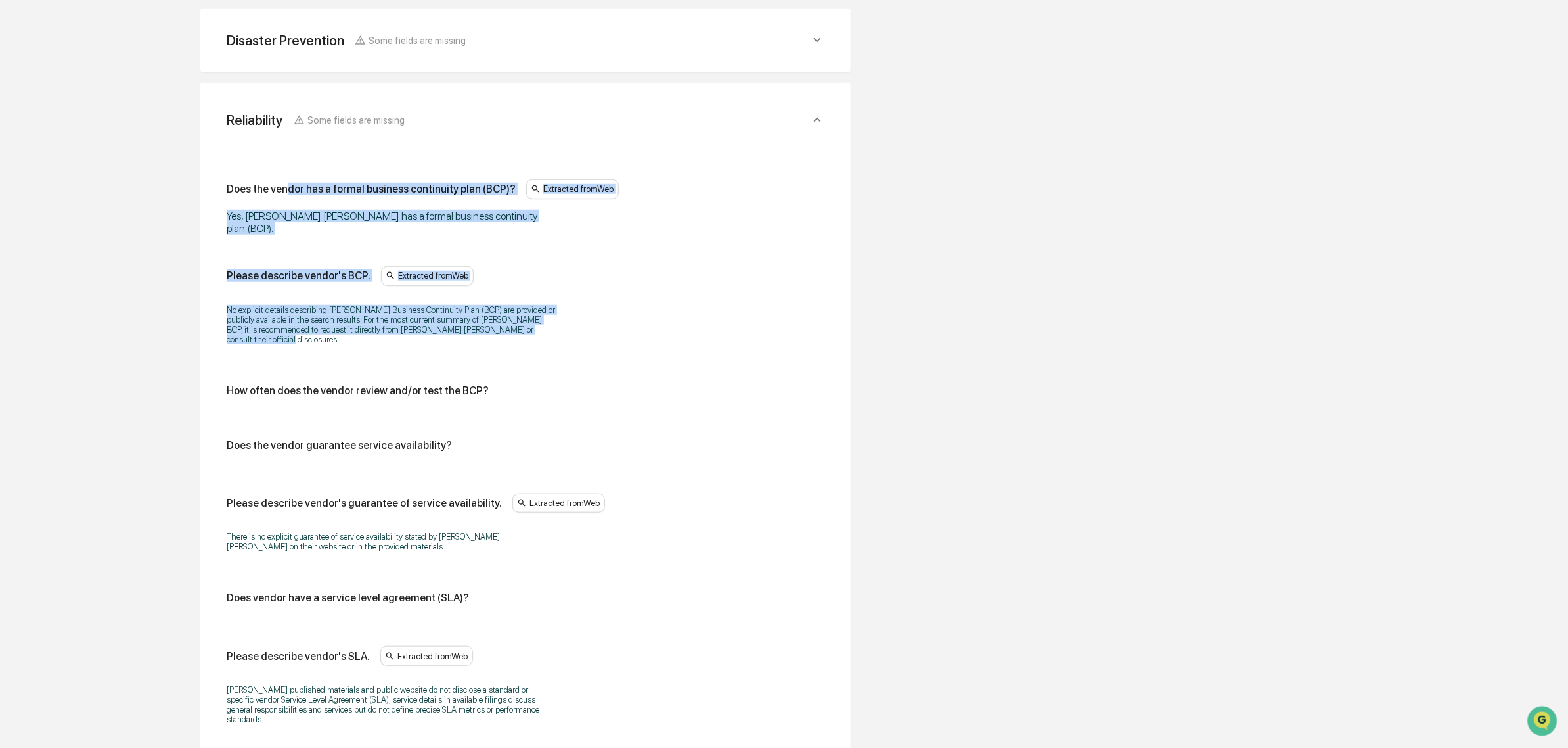
drag, startPoint x: 304, startPoint y: 199, endPoint x: 618, endPoint y: 331, distance: 340.6
click at [618, 331] on div "Does the vendor has a formal business continuity plan (BCP)? Extracted from Web…" at bounding box center [525, 455] width 598 height 553
click at [618, 331] on div "No explicit details describing John Hancock's Business Continuity Plan (BCP) ar…" at bounding box center [525, 324] width 598 height 56
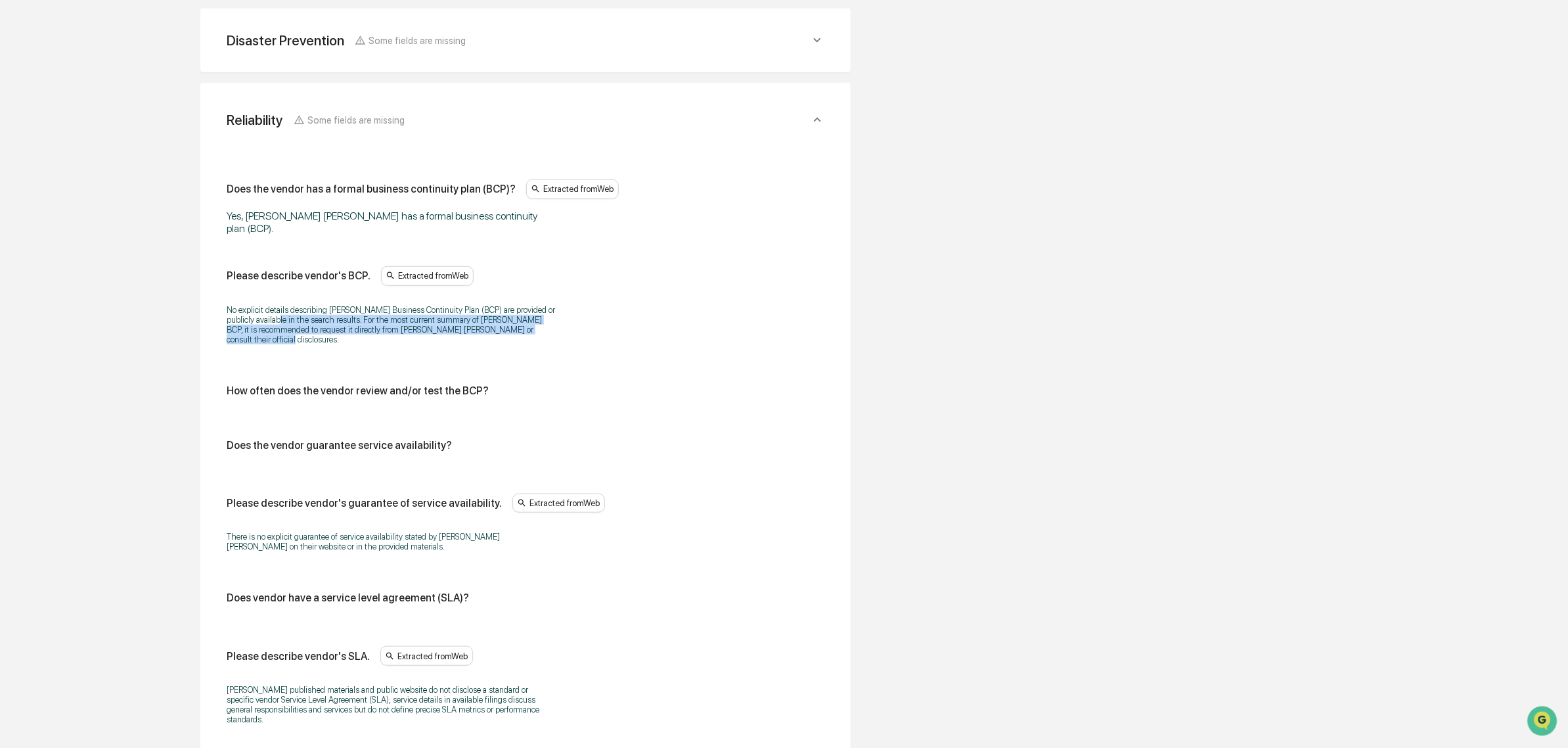
drag, startPoint x: 601, startPoint y: 332, endPoint x: 276, endPoint y: 304, distance: 326.2
click at [276, 304] on div "No explicit details describing John Hancock's Business Continuity Plan (BCP) ar…" at bounding box center [525, 324] width 598 height 56
click at [276, 305] on p "No explicit details describing John Hancock's Business Continuity Plan (BCP) ar…" at bounding box center [390, 324] width 328 height 39
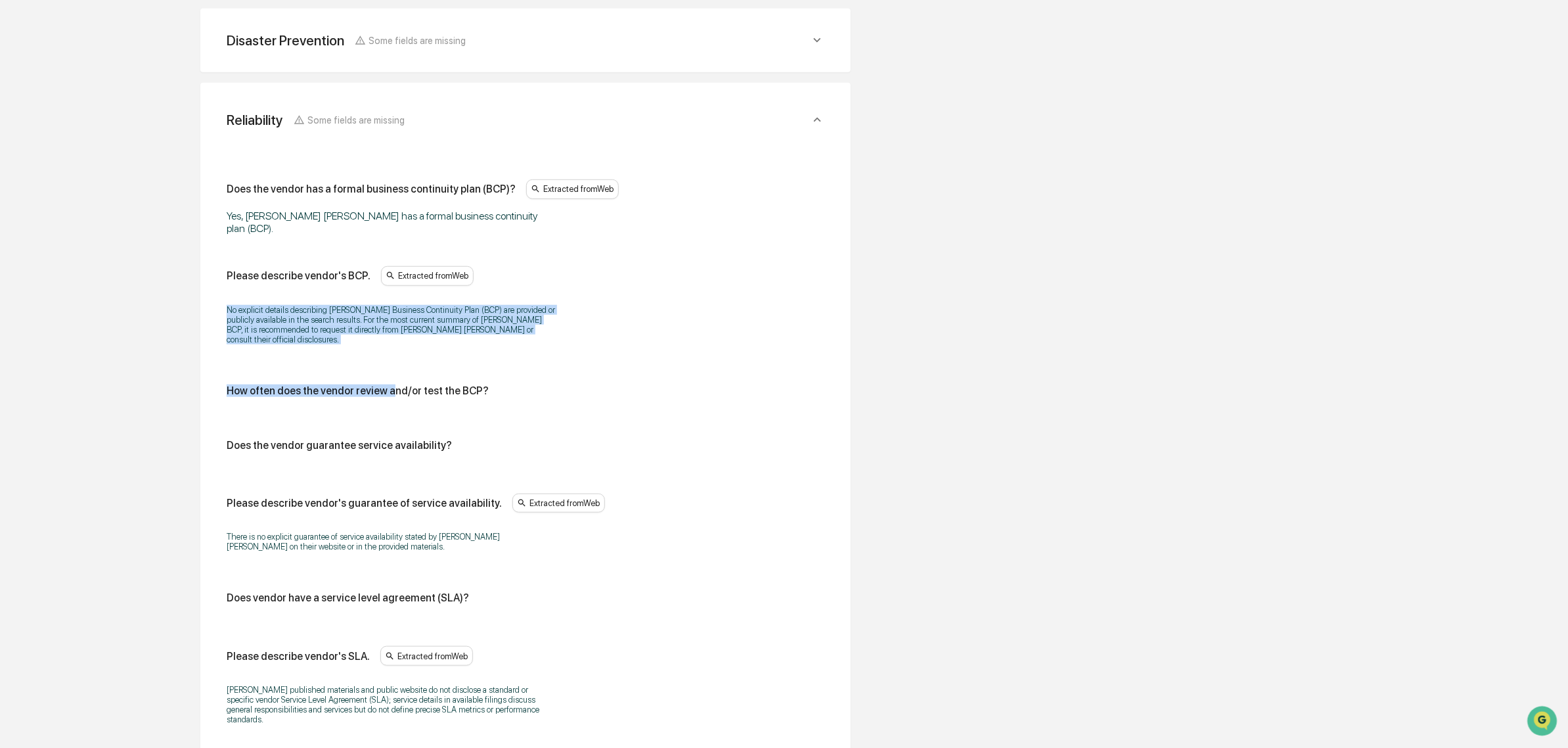
drag, startPoint x: 221, startPoint y: 290, endPoint x: 388, endPoint y: 342, distance: 174.9
click at [388, 342] on div "Does the vendor has a formal business continuity plan (BCP)? Extracted from Web…" at bounding box center [525, 458] width 619 height 634
click at [388, 342] on div "Does the vendor has a formal business continuity plan (BCP)? Extracted from Web…" at bounding box center [525, 455] width 598 height 553
drag, startPoint x: 398, startPoint y: 342, endPoint x: 263, endPoint y: 311, distance: 138.5
click at [264, 311] on div "Does the vendor has a formal business continuity plan (BCP)? Extracted from Web…" at bounding box center [525, 455] width 598 height 553
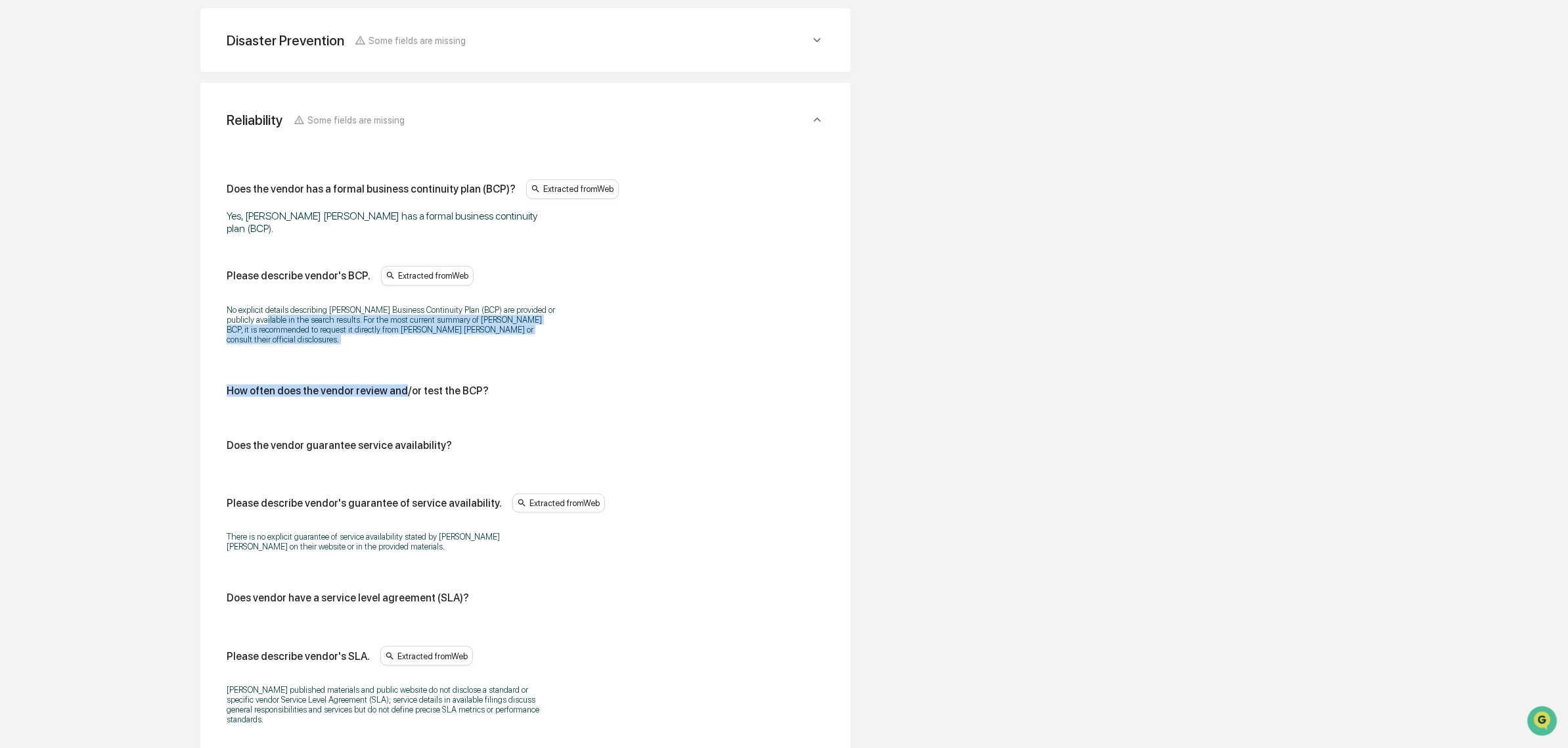
click at [263, 311] on p "No explicit details describing John Hancock's Business Continuity Plan (BCP) ar…" at bounding box center [390, 324] width 328 height 39
drag, startPoint x: 227, startPoint y: 304, endPoint x: 381, endPoint y: 332, distance: 156.5
click at [381, 332] on div "No explicit details describing John Hancock's Business Continuity Plan (BCP) ar…" at bounding box center [525, 324] width 598 height 56
drag, startPoint x: 325, startPoint y: 327, endPoint x: 473, endPoint y: 346, distance: 149.2
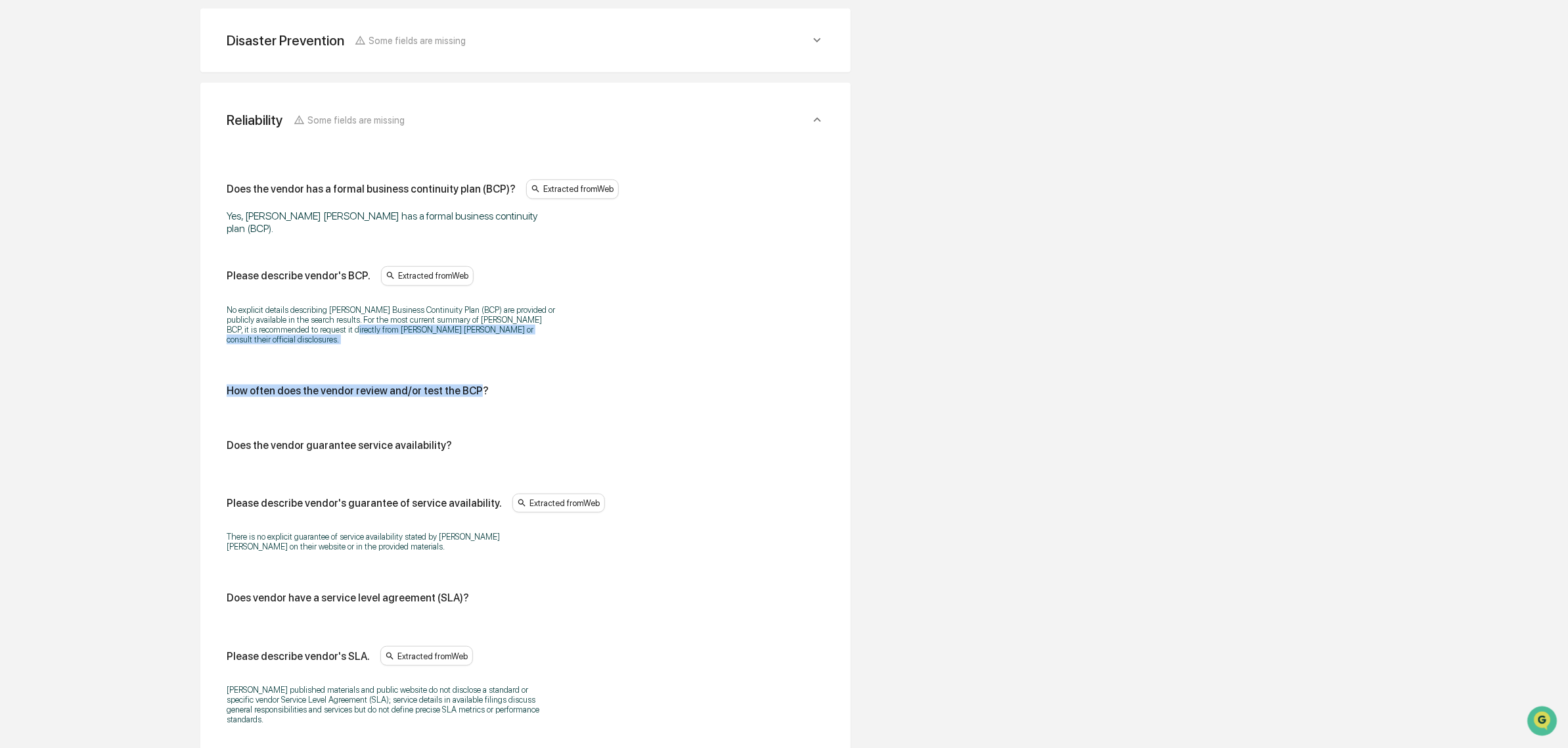
click at [473, 346] on div "Does the vendor has a formal business continuity plan (BCP)? Extracted from Web…" at bounding box center [525, 455] width 598 height 553
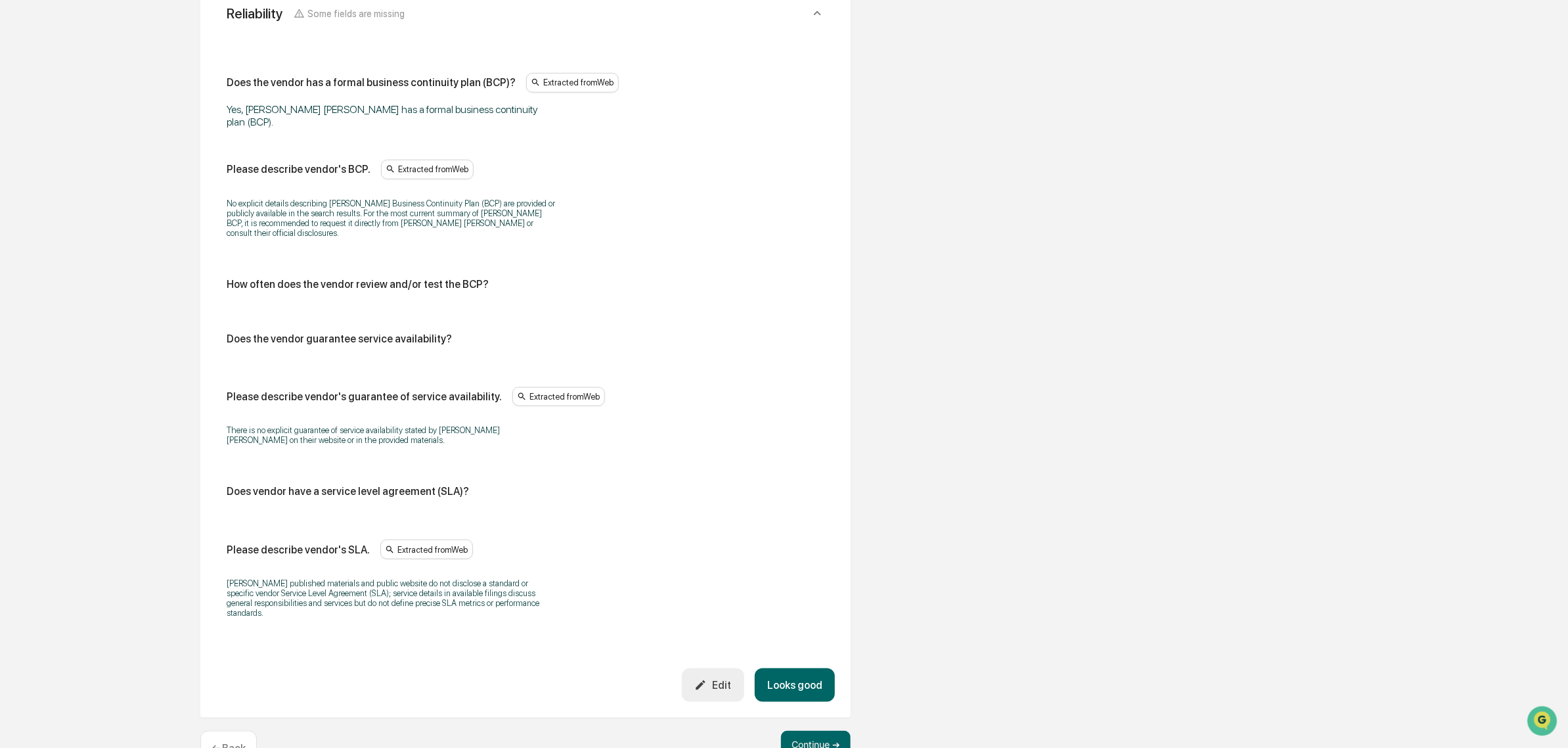
scroll to position [655, 0]
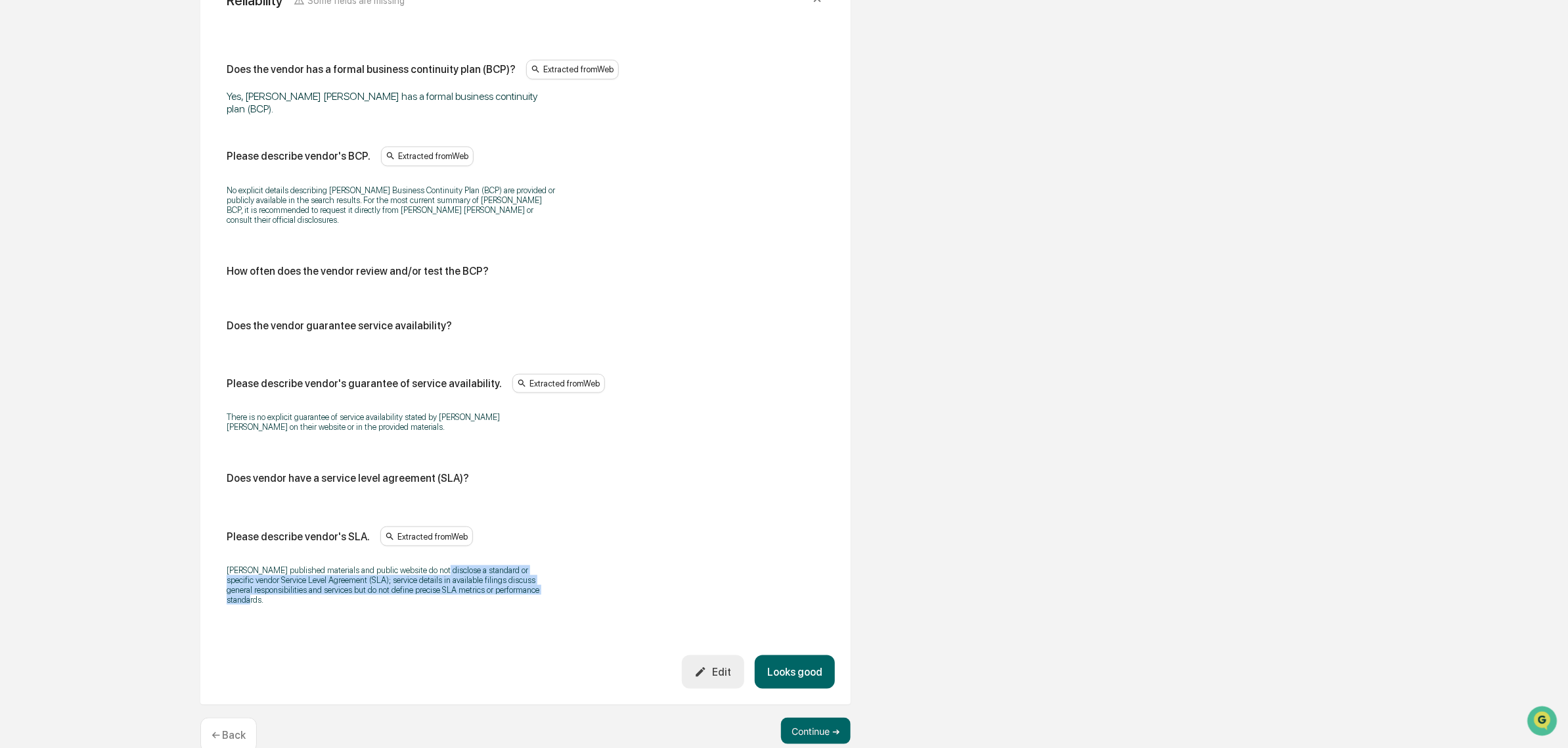
drag, startPoint x: 440, startPoint y: 552, endPoint x: 531, endPoint y: 570, distance: 92.8
click at [531, 570] on p "John Hancock’s published materials and public website do not disclose a standar…" at bounding box center [390, 584] width 328 height 39
click at [808, 655] on button "Looks good" at bounding box center [795, 672] width 80 height 34
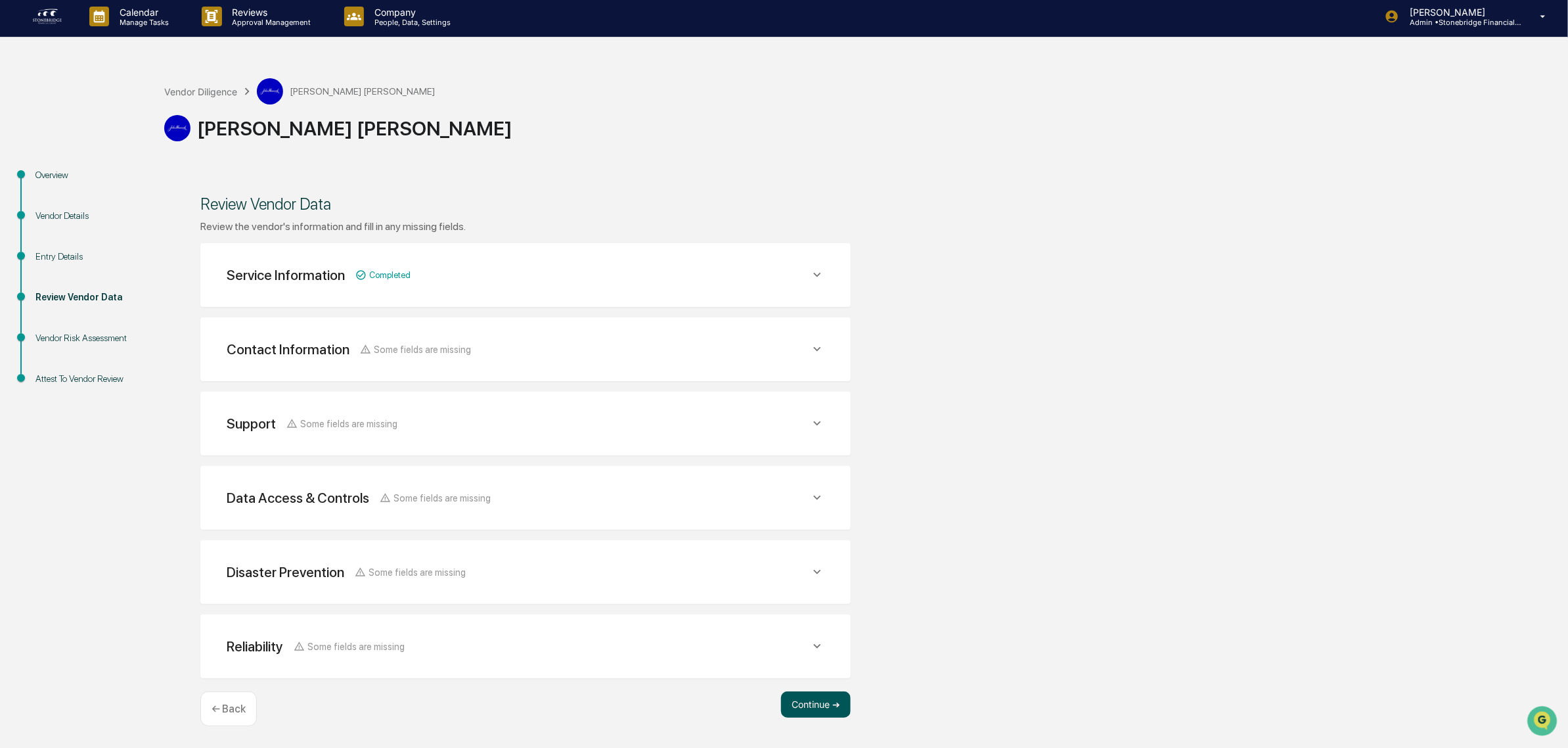
scroll to position [3, 0]
click at [219, 92] on div "Vendor Diligence" at bounding box center [201, 92] width 73 height 11
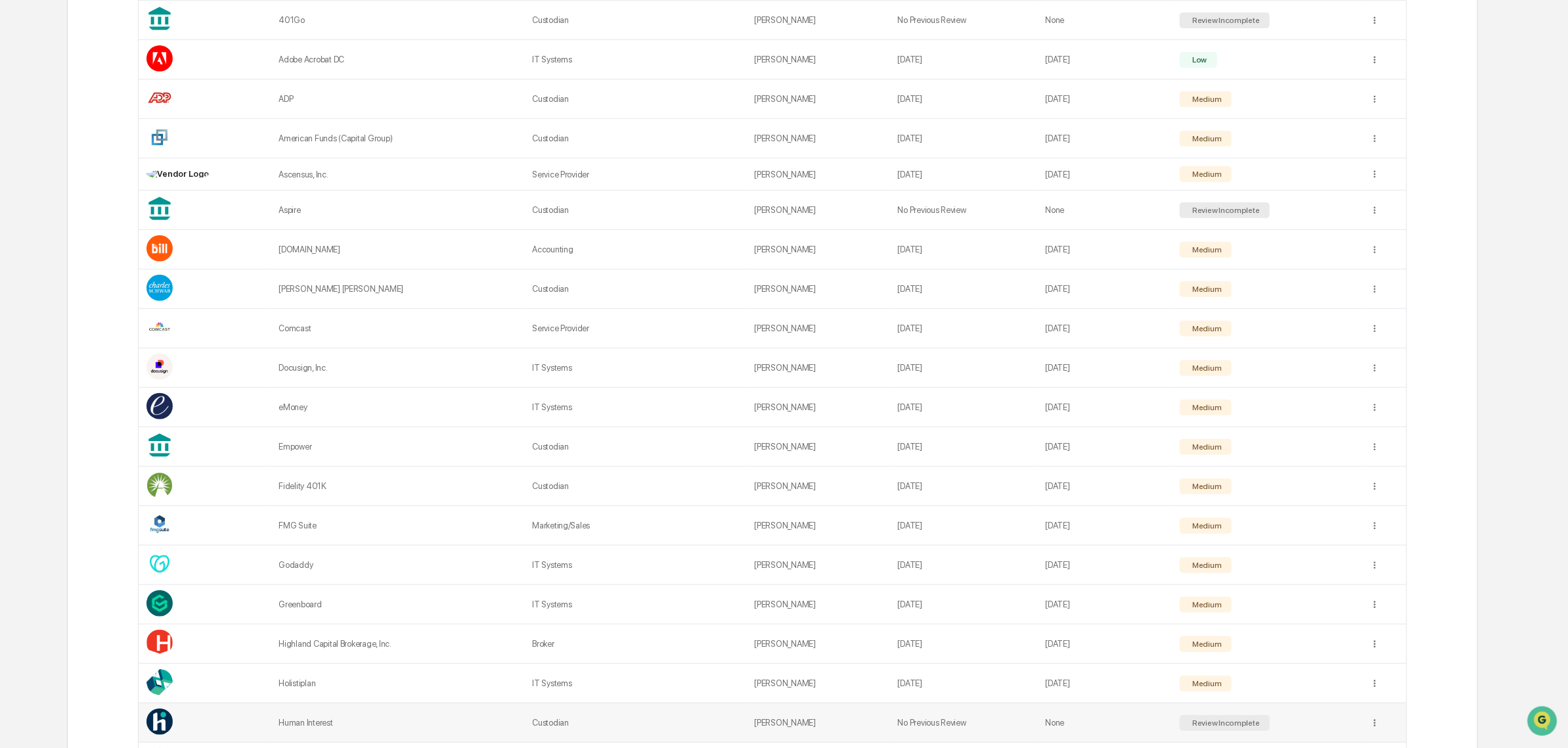
scroll to position [661, 0]
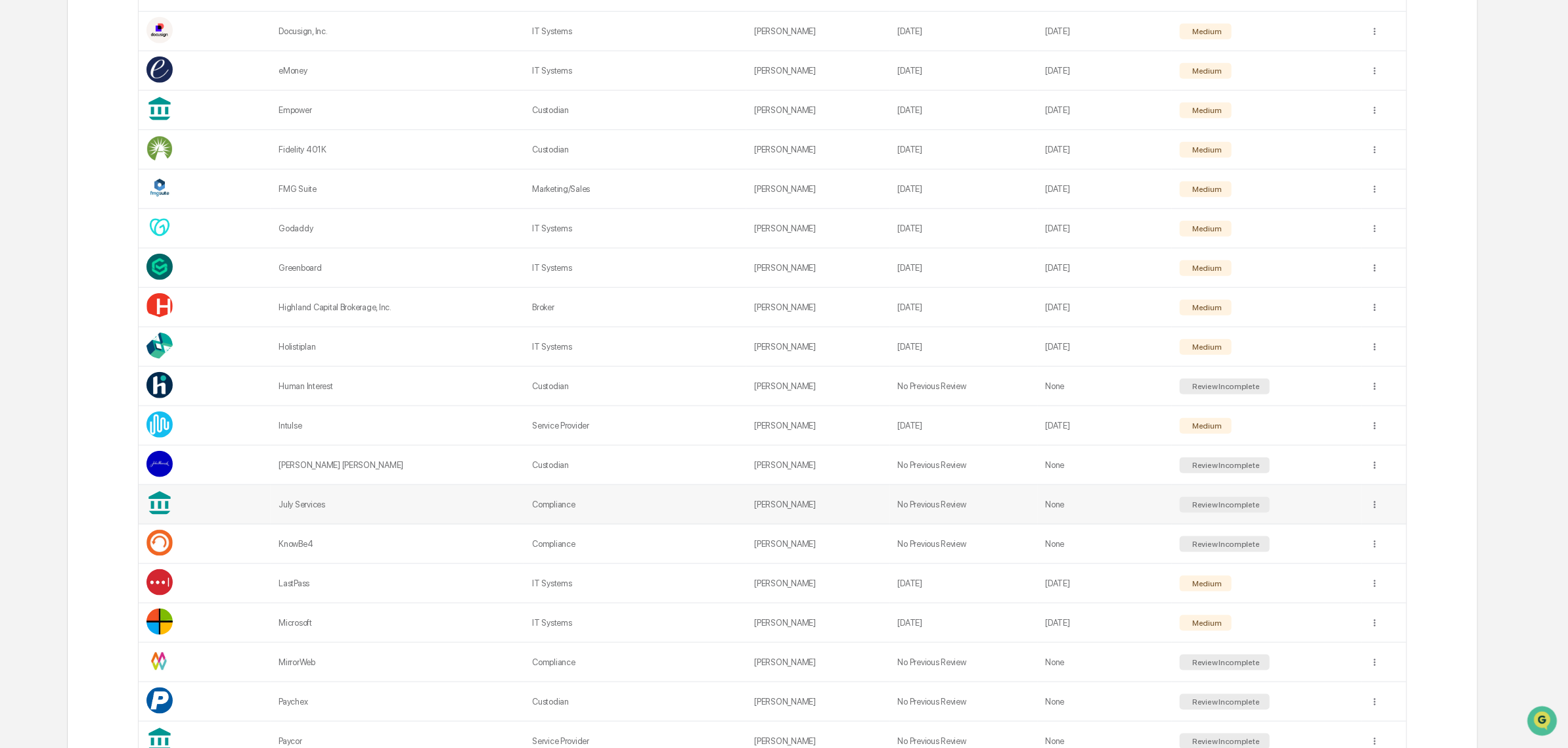
click at [336, 523] on td "July Services" at bounding box center [397, 504] width 253 height 39
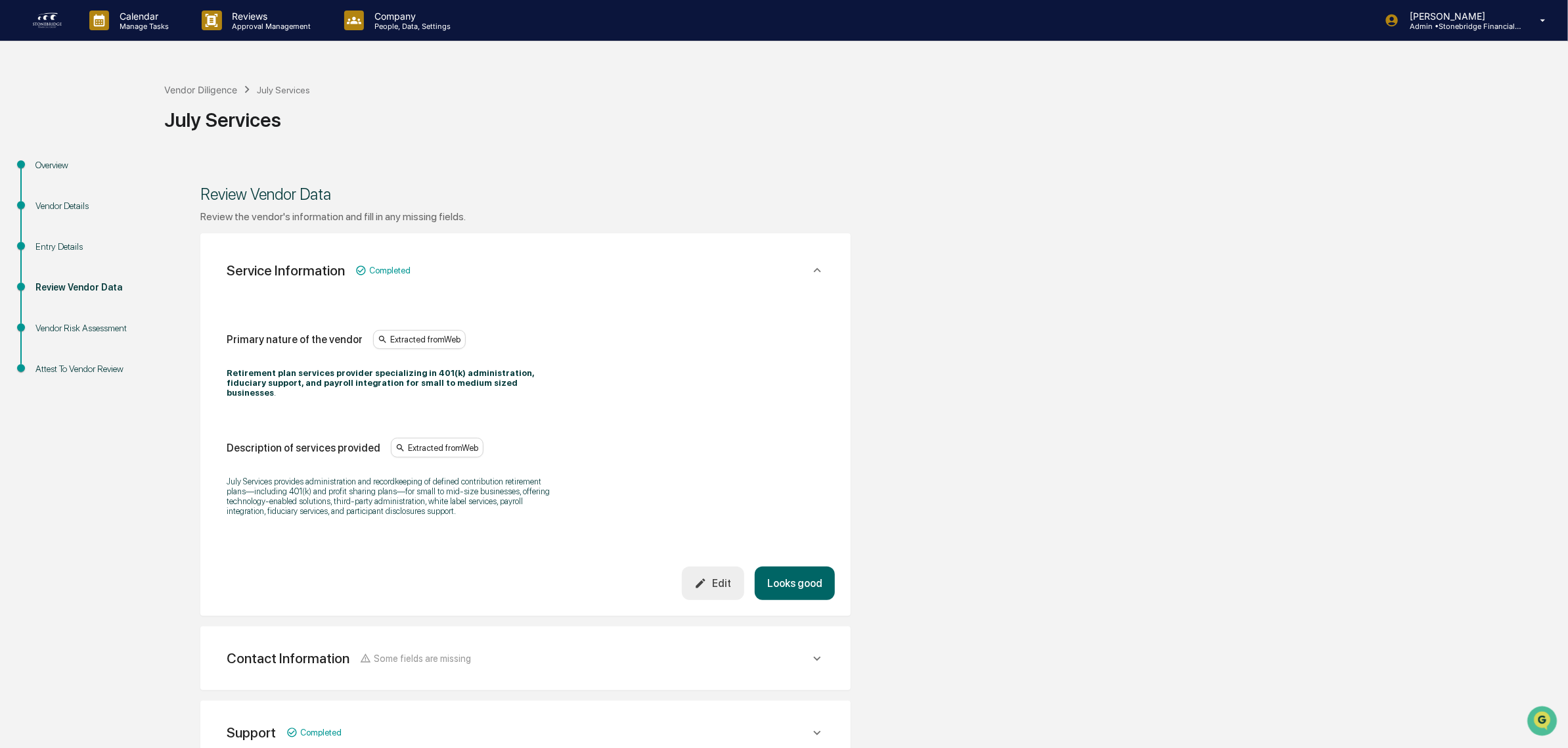
click at [215, 83] on div "Vendor Diligence July Services" at bounding box center [238, 89] width 146 height 14
click at [215, 87] on div "Vendor Diligence" at bounding box center [201, 90] width 73 height 11
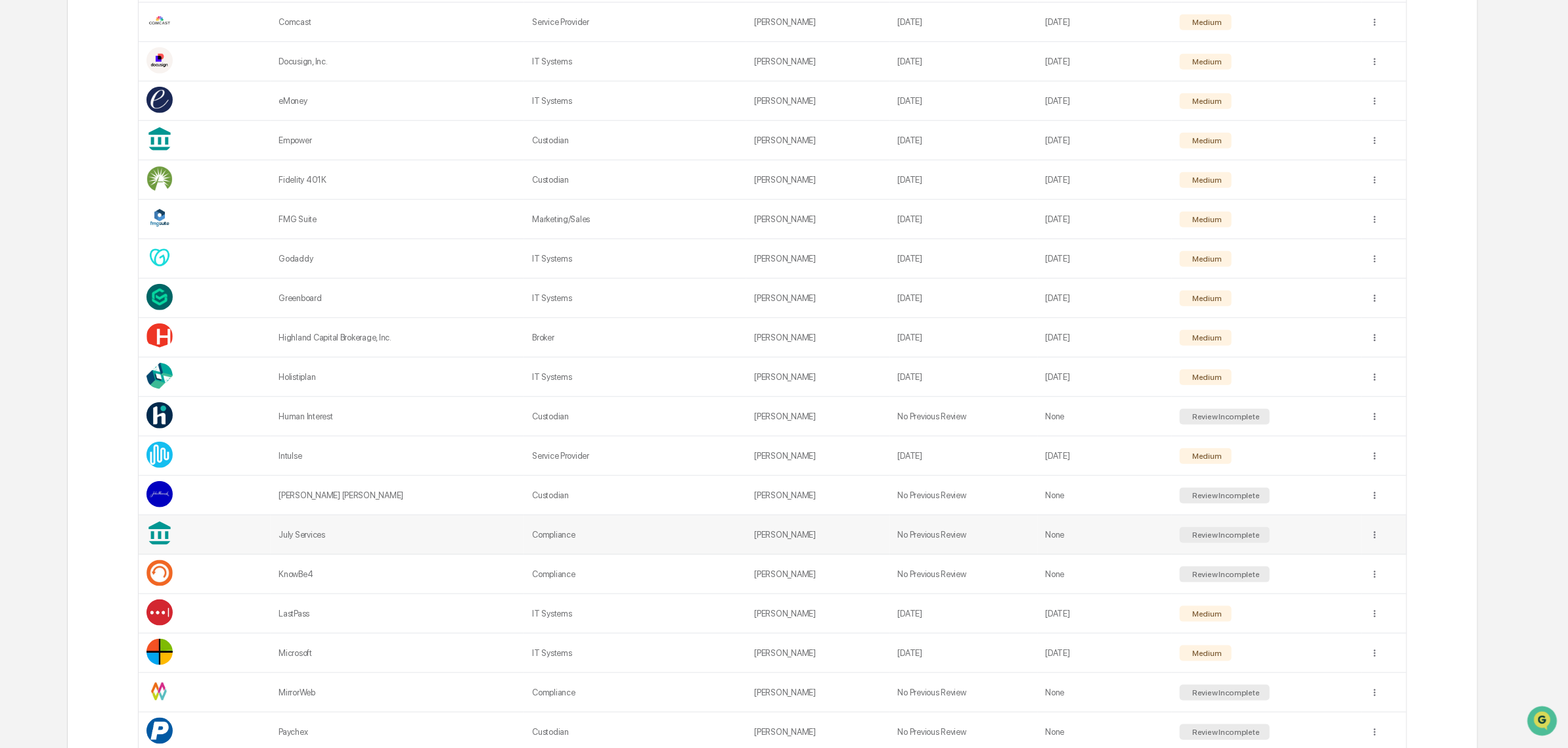
scroll to position [802, 0]
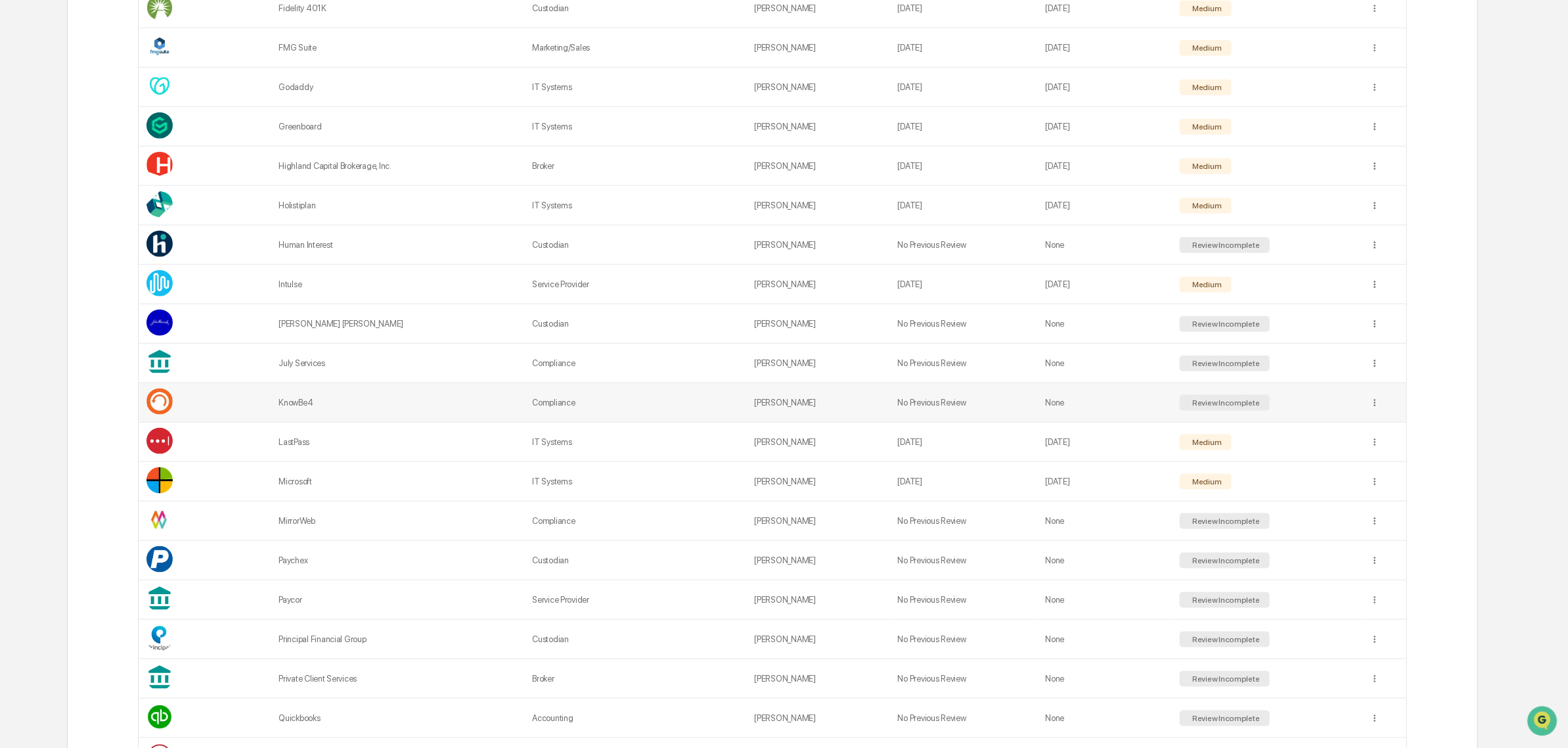
click at [1096, 408] on td "None" at bounding box center [1105, 402] width 135 height 39
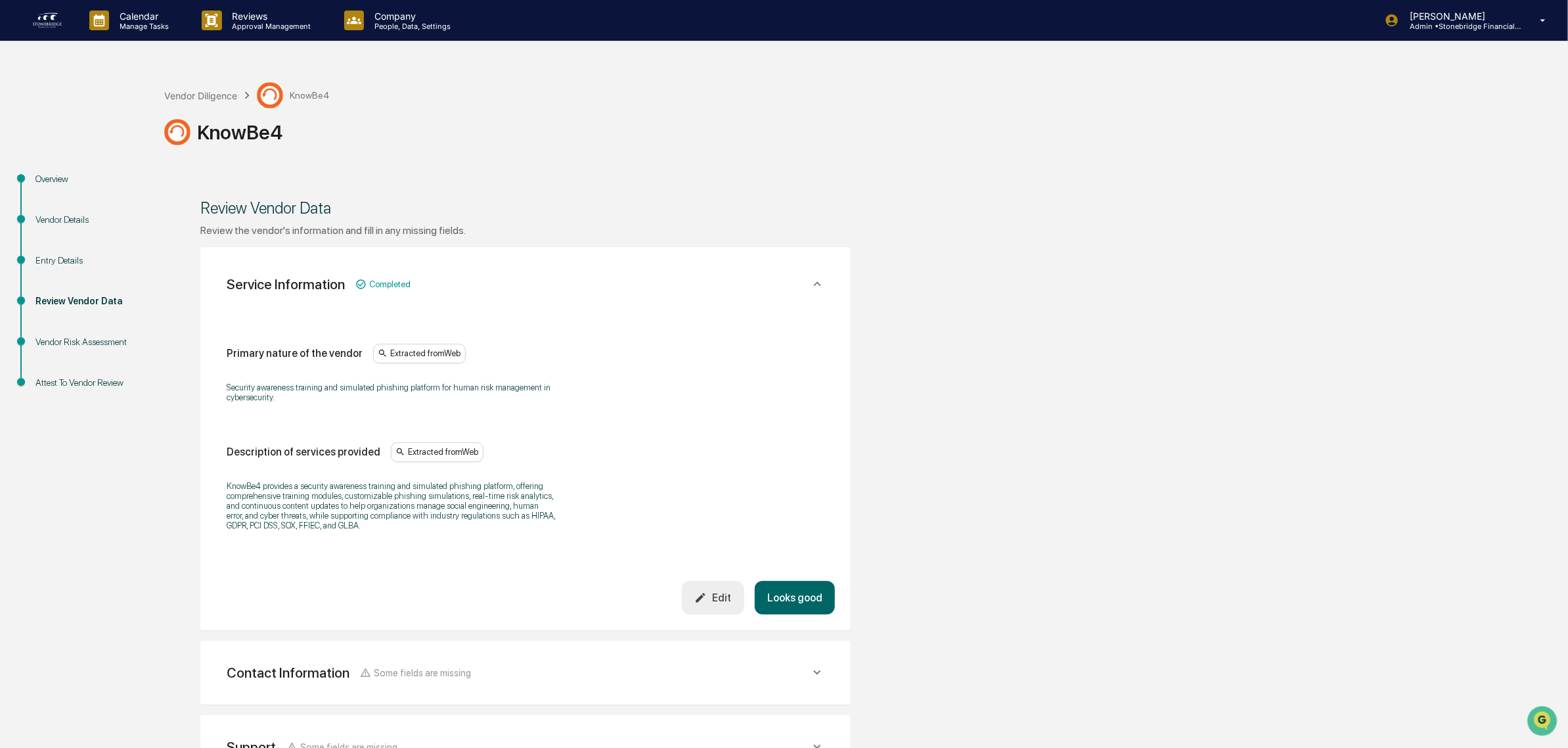
click at [811, 587] on button "Looks good" at bounding box center [795, 597] width 80 height 34
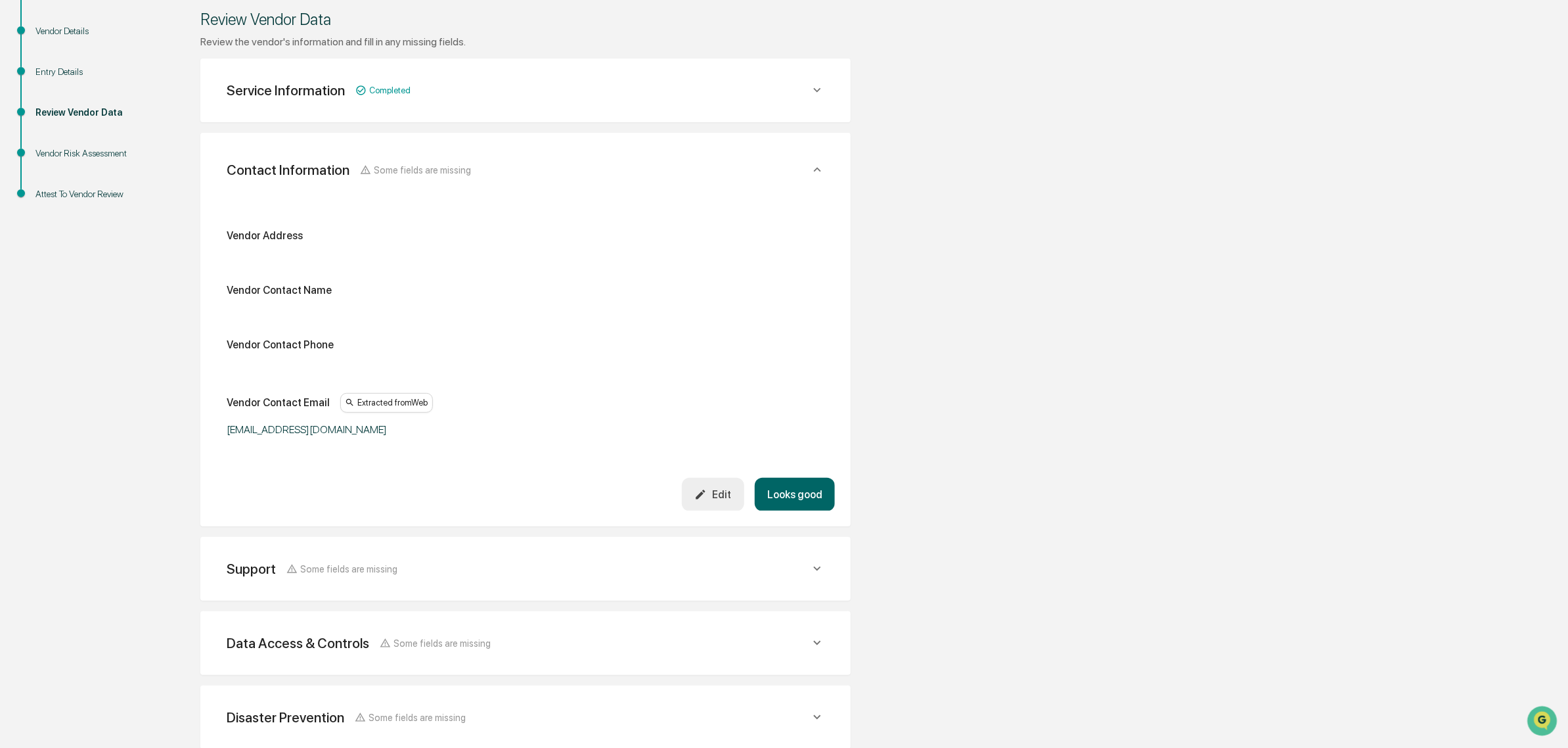
scroll to position [247, 0]
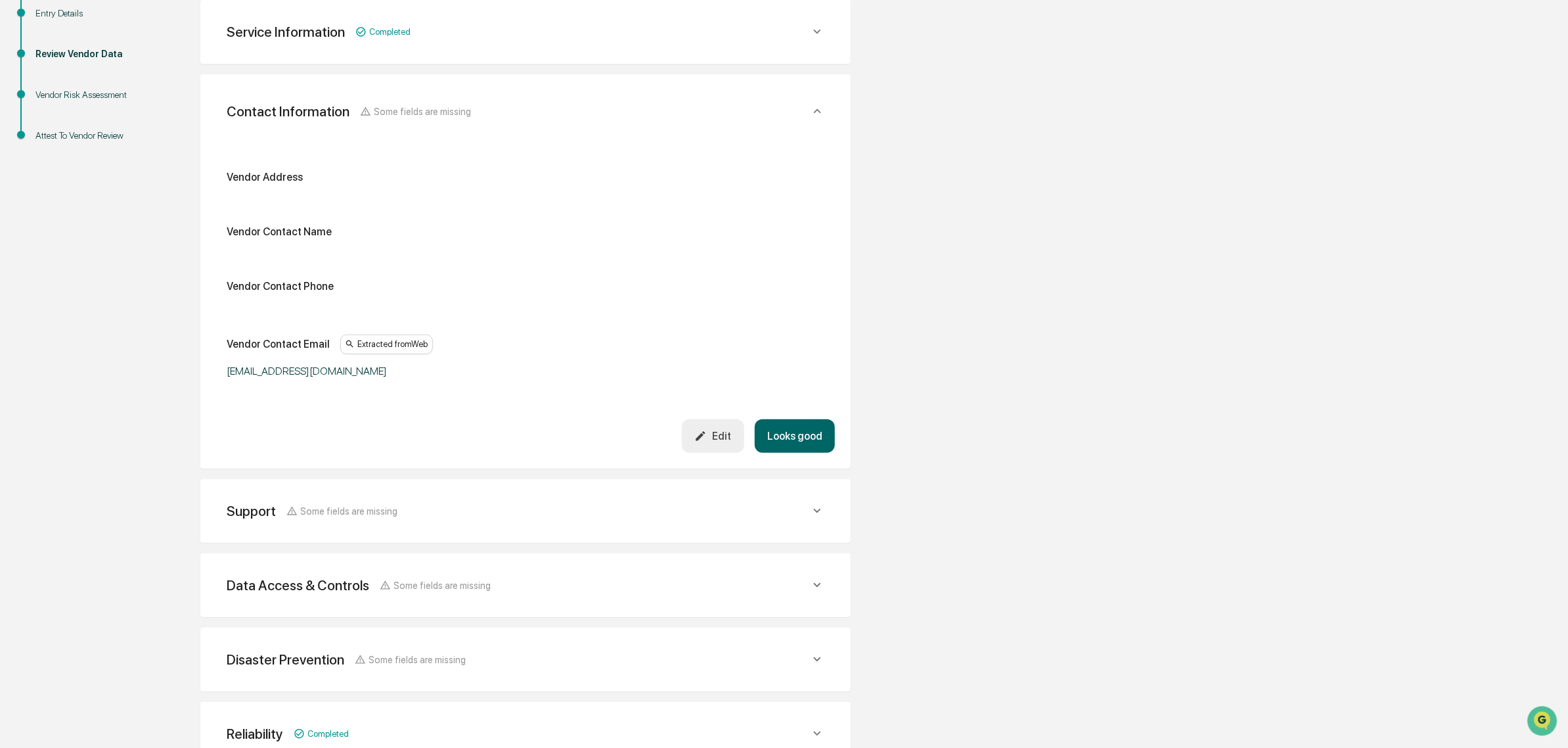
click at [808, 461] on div "Contact Information Some fields are missing Vendor Address Vendor Contact Name …" at bounding box center [525, 271] width 651 height 394
click at [797, 440] on button "Looks good" at bounding box center [795, 436] width 80 height 34
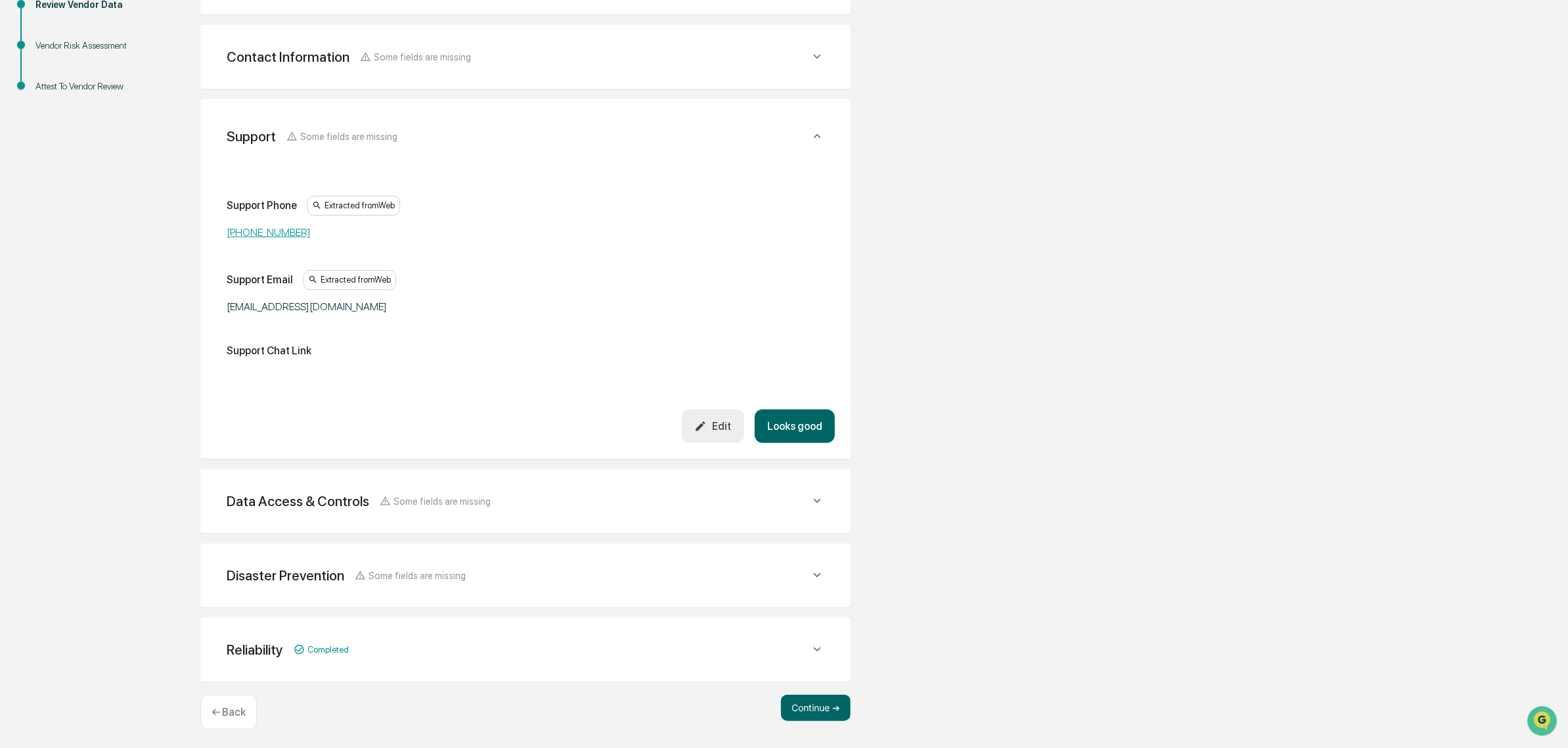
scroll to position [299, 0]
click at [788, 409] on div "Support Phone Extracted from Web 855-815-9494 Support Email Extracted from Web …" at bounding box center [525, 298] width 619 height 285
click at [789, 415] on button "Looks good" at bounding box center [795, 424] width 80 height 34
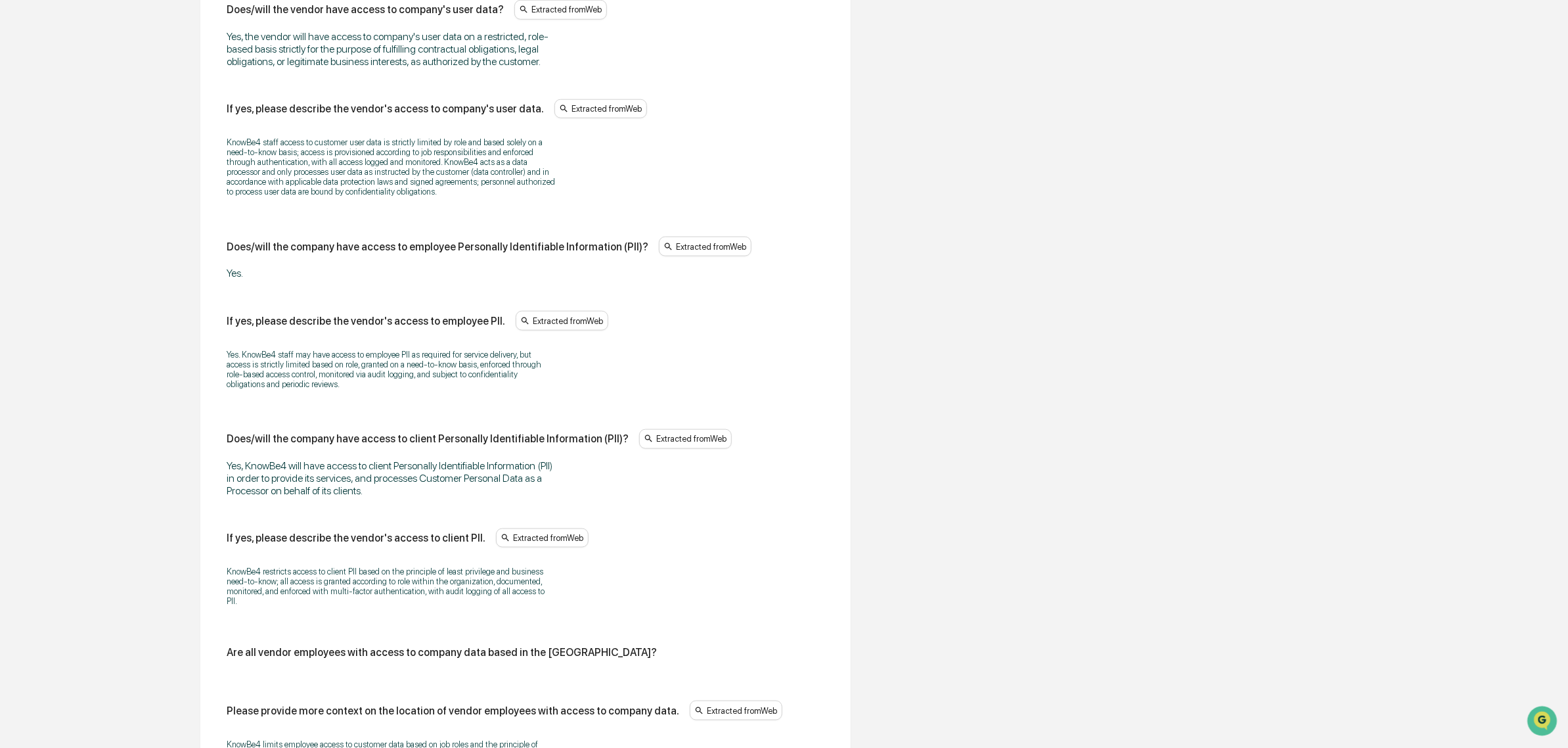
scroll to position [792, 0]
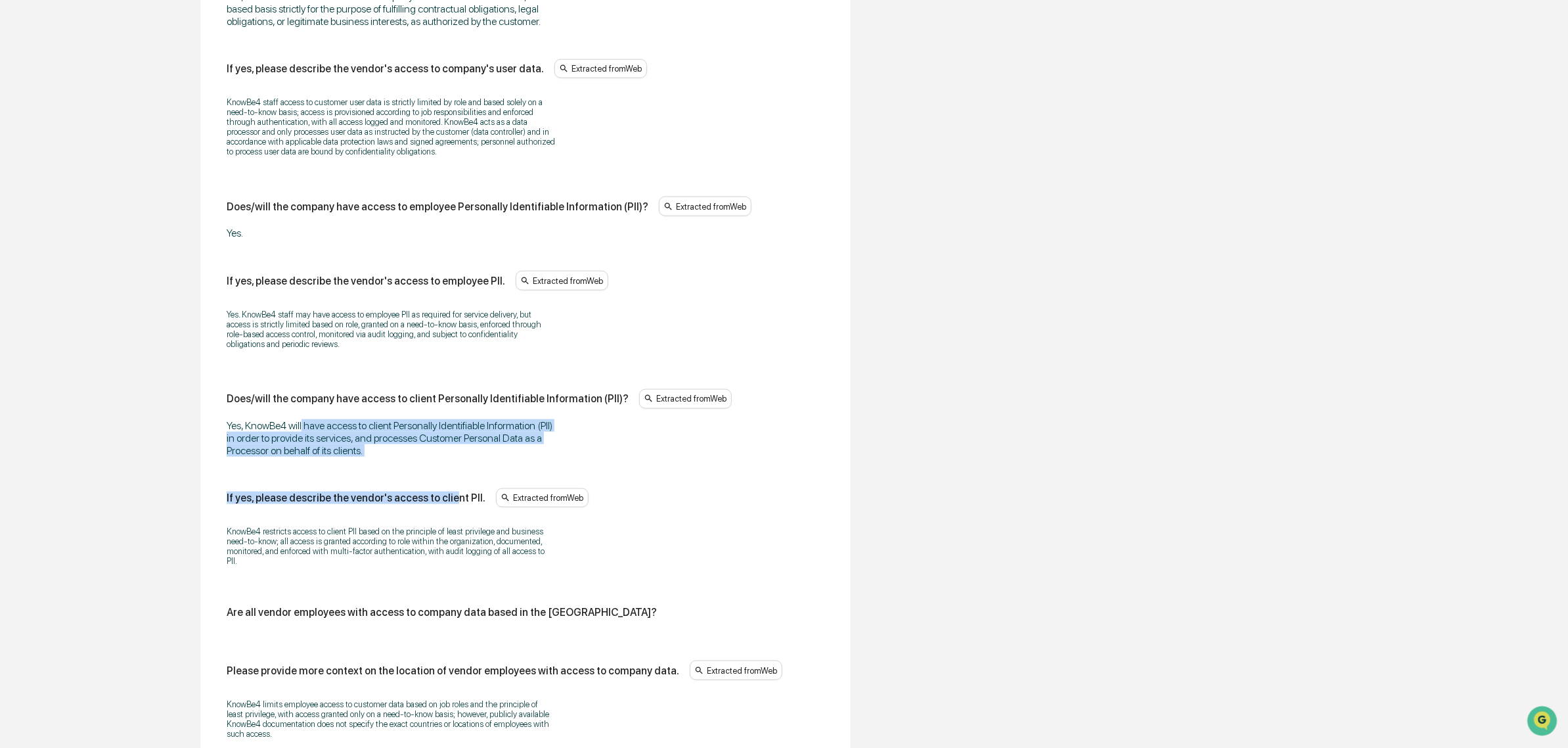
drag, startPoint x: 373, startPoint y: 432, endPoint x: 449, endPoint y: 475, distance: 87.3
click at [449, 475] on div "Does/will the vendor have access to company data? Yes. If yes, please describe …" at bounding box center [525, 534] width 598 height 1518
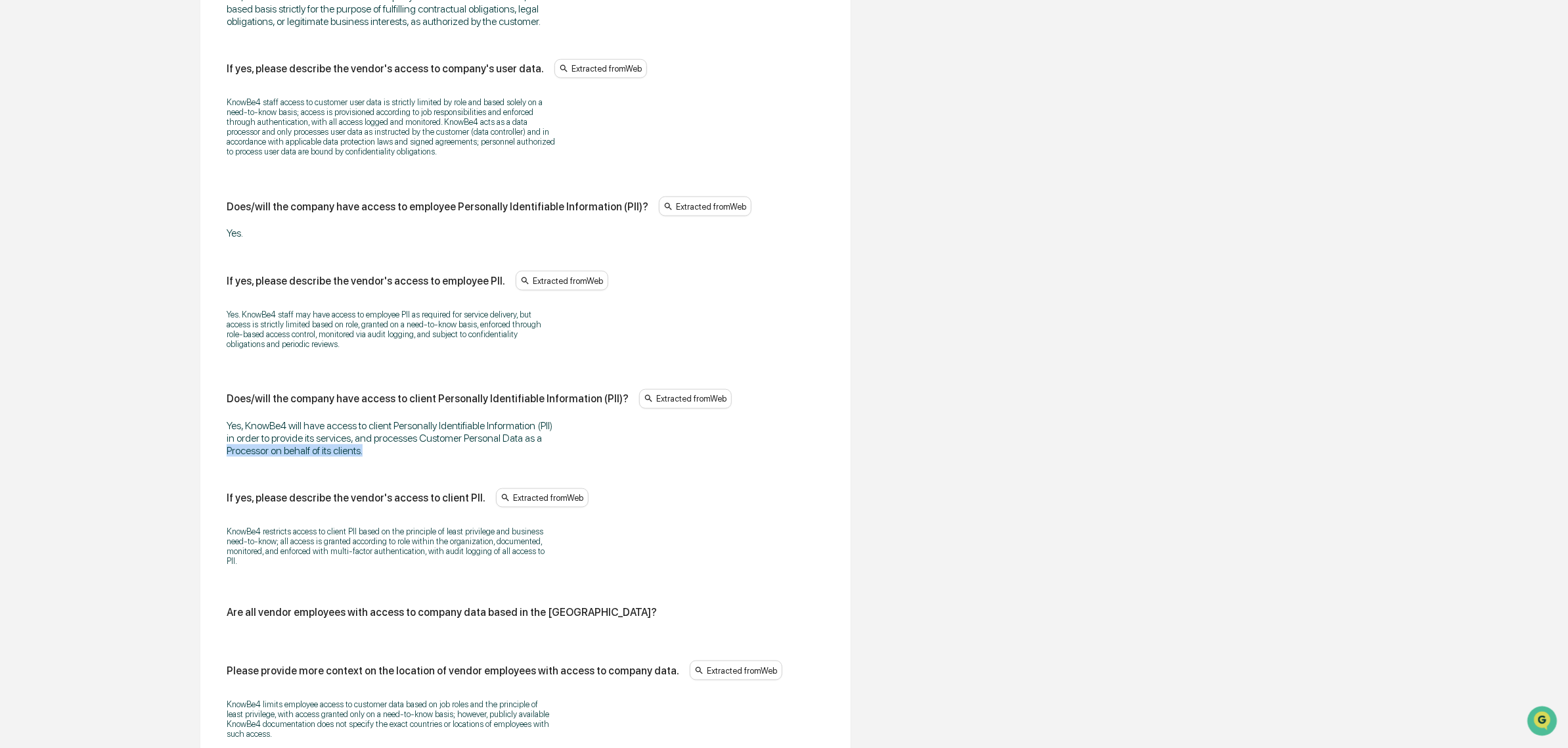
drag, startPoint x: 286, startPoint y: 455, endPoint x: 244, endPoint y: 455, distance: 42.0
click at [244, 455] on div "Yes, KnowBe4 will have access to client Personally Identifiable Information (PI…" at bounding box center [390, 438] width 328 height 37
drag, startPoint x: 228, startPoint y: 441, endPoint x: 342, endPoint y: 465, distance: 116.5
click at [342, 457] on div "Yes, KnowBe4 will have access to client Personally Identifiable Information (PI…" at bounding box center [390, 438] width 328 height 37
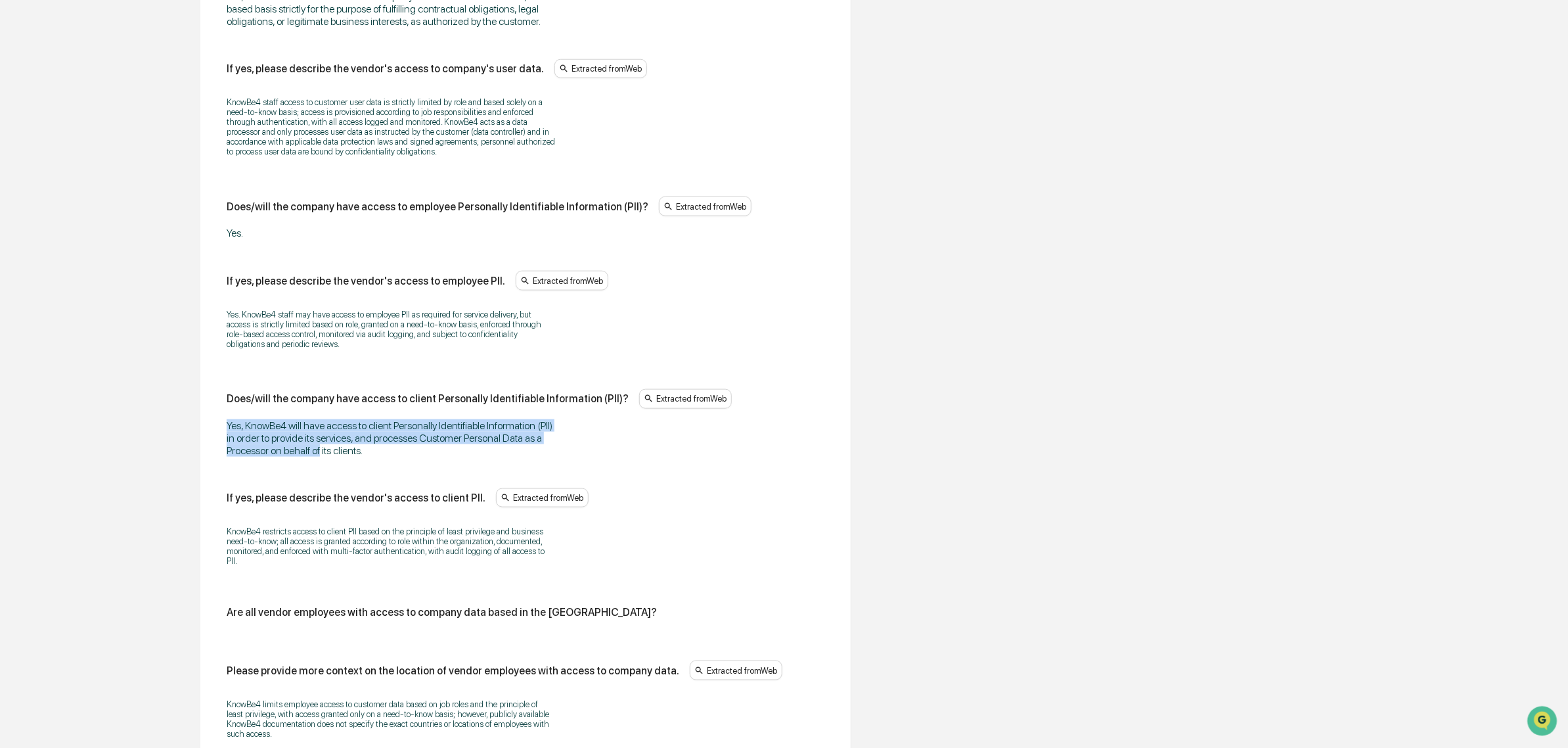
click at [342, 457] on div "Yes, KnowBe4 will have access to client Personally Identifiable Information (PI…" at bounding box center [390, 438] width 328 height 37
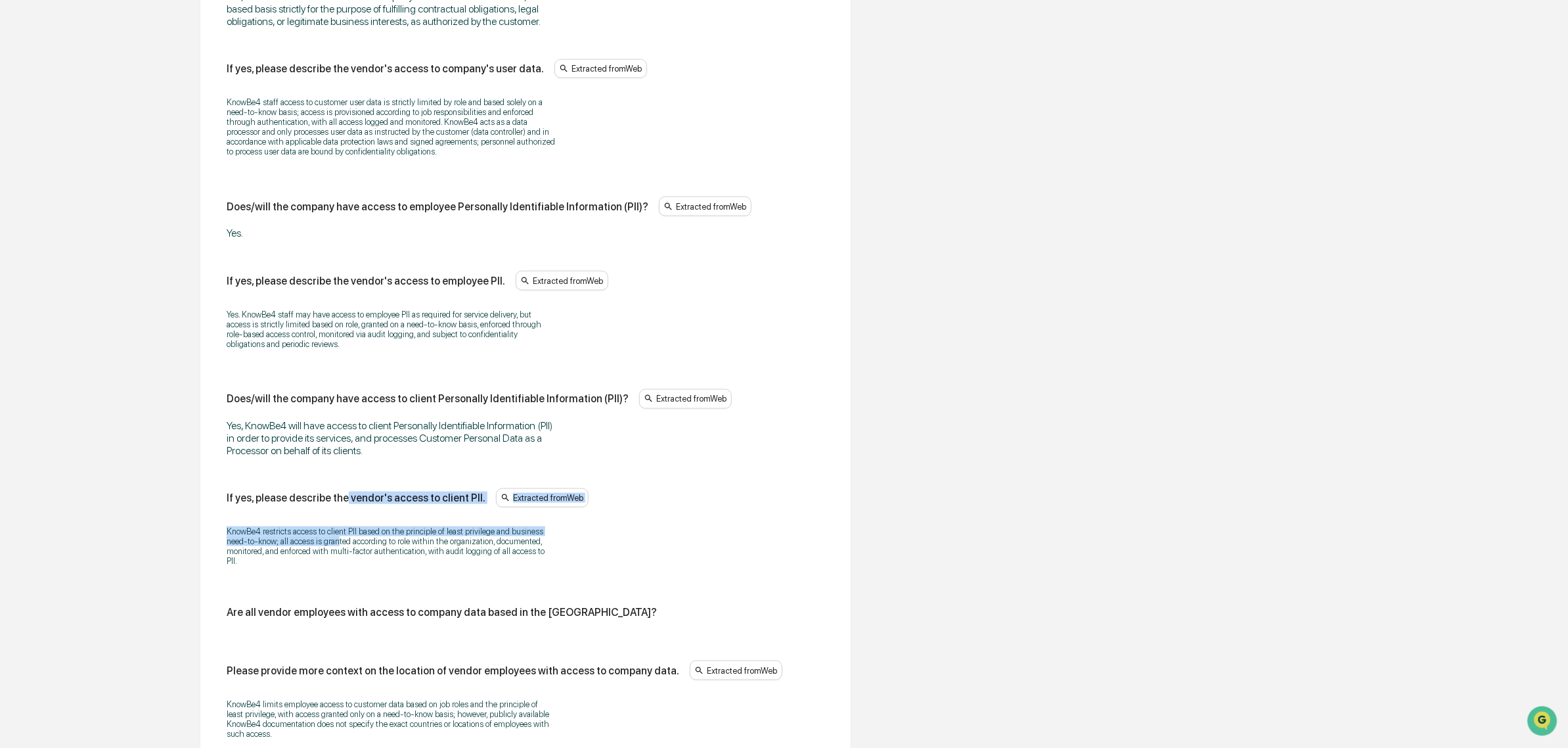
drag, startPoint x: 340, startPoint y: 503, endPoint x: 340, endPoint y: 551, distance: 48.0
click at [340, 551] on div "Does/will the vendor have access to company data? Yes. If yes, please describe …" at bounding box center [525, 534] width 598 height 1518
click at [339, 551] on p "KnowBe4 restricts access to client PII based on the principle of least privileg…" at bounding box center [390, 546] width 328 height 39
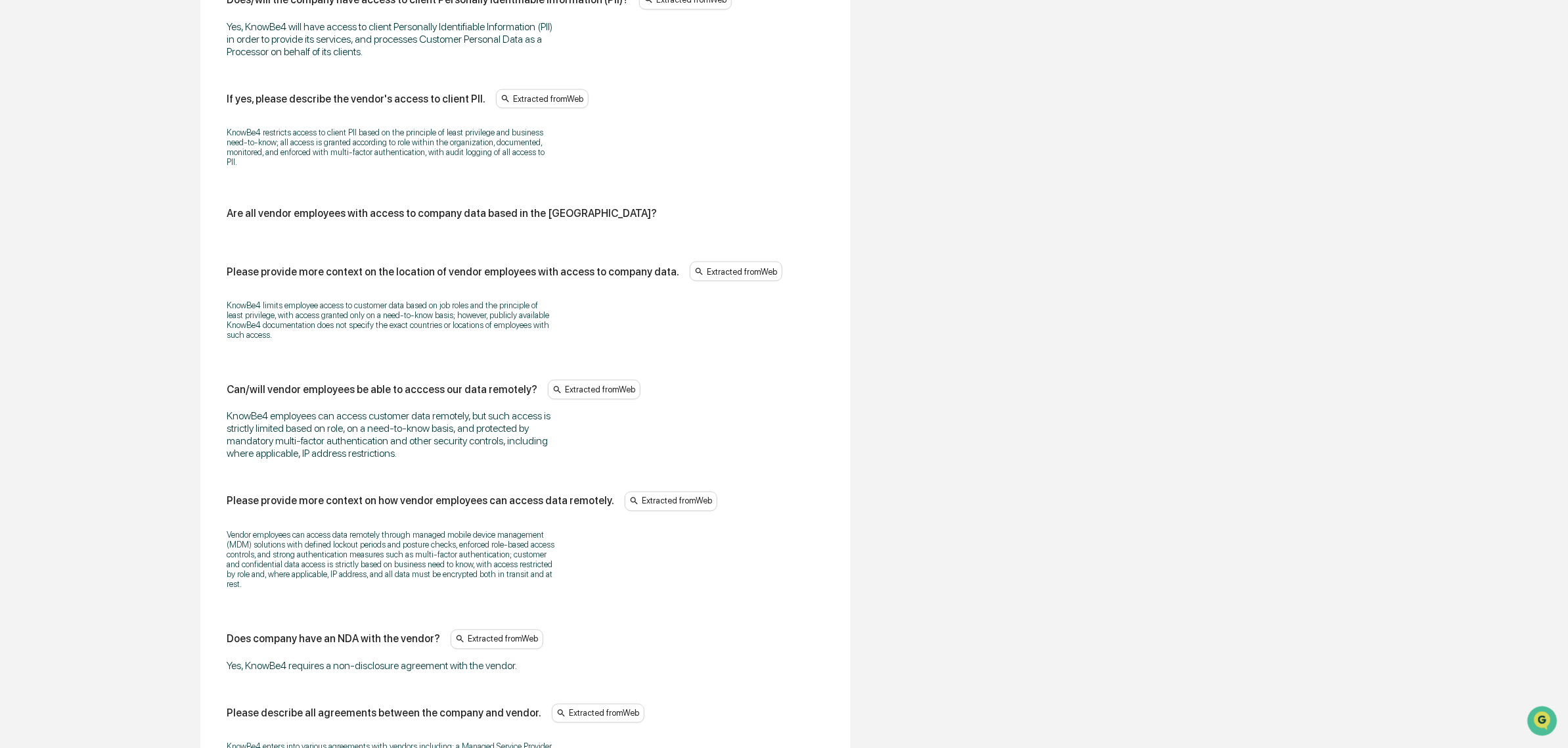
scroll to position [1203, 0]
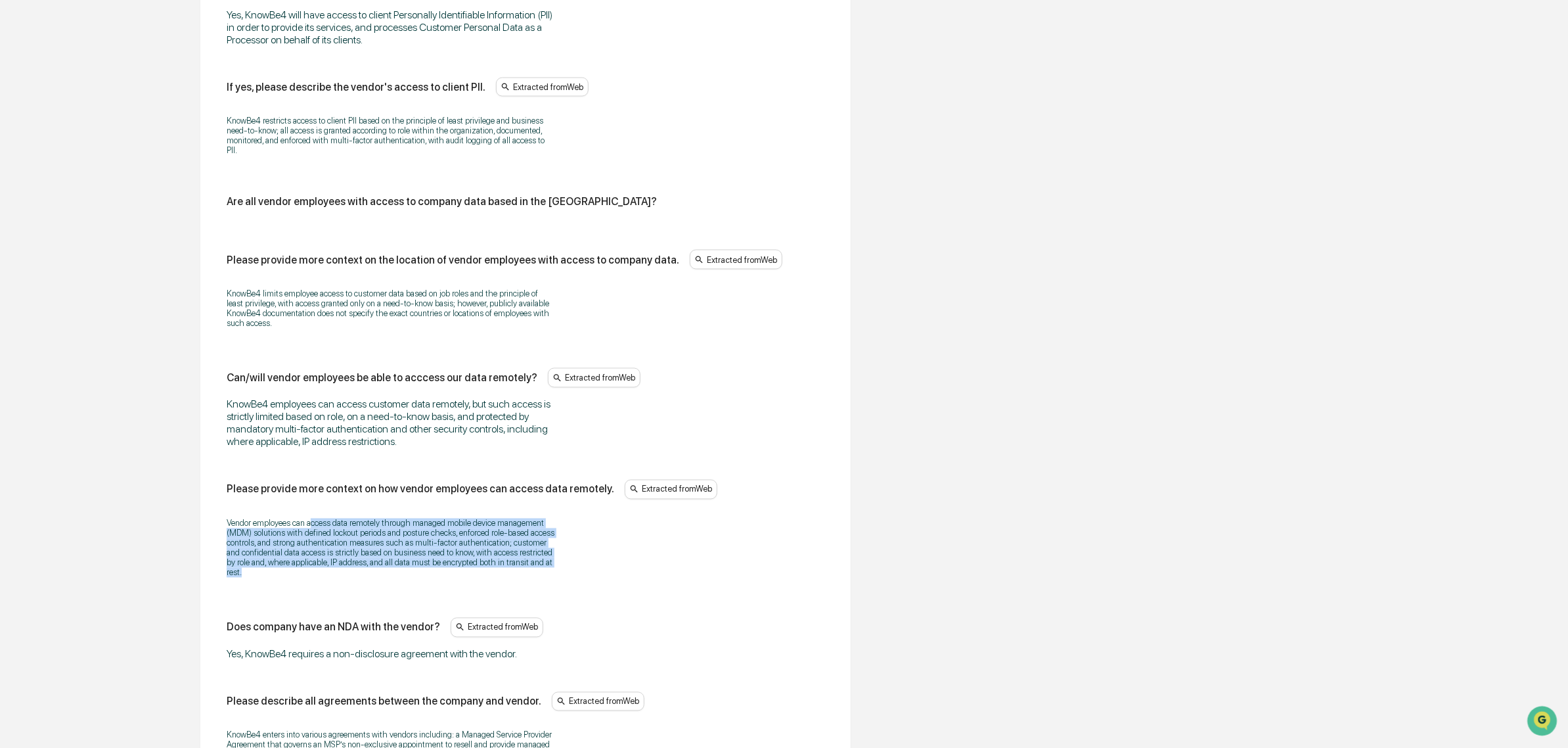
drag, startPoint x: 310, startPoint y: 533, endPoint x: 439, endPoint y: 581, distance: 137.6
click at [439, 578] on p "Vendor employees can access data remotely through managed mobile device managem…" at bounding box center [390, 548] width 328 height 59
drag, startPoint x: 329, startPoint y: 517, endPoint x: 322, endPoint y: 516, distance: 7.1
click at [322, 516] on div "Please provide more context on how vendor employees can access data remotely. E…" at bounding box center [525, 532] width 598 height 107
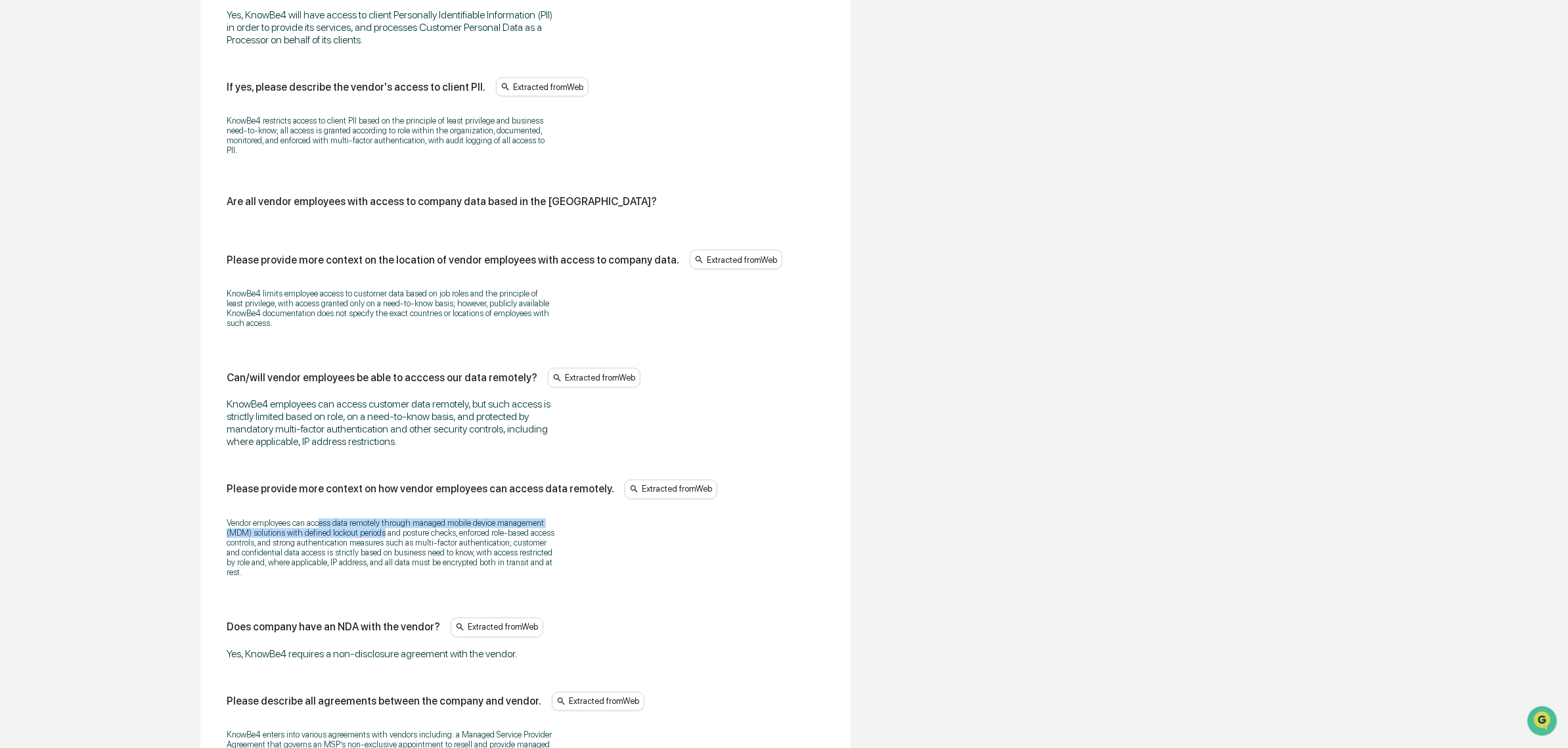
click at [320, 519] on div "Vendor employees can access data remotely through managed mobile device managem…" at bounding box center [525, 548] width 598 height 76
click at [320, 537] on p "Vendor employees can access data remotely through managed mobile device managem…" at bounding box center [390, 548] width 328 height 59
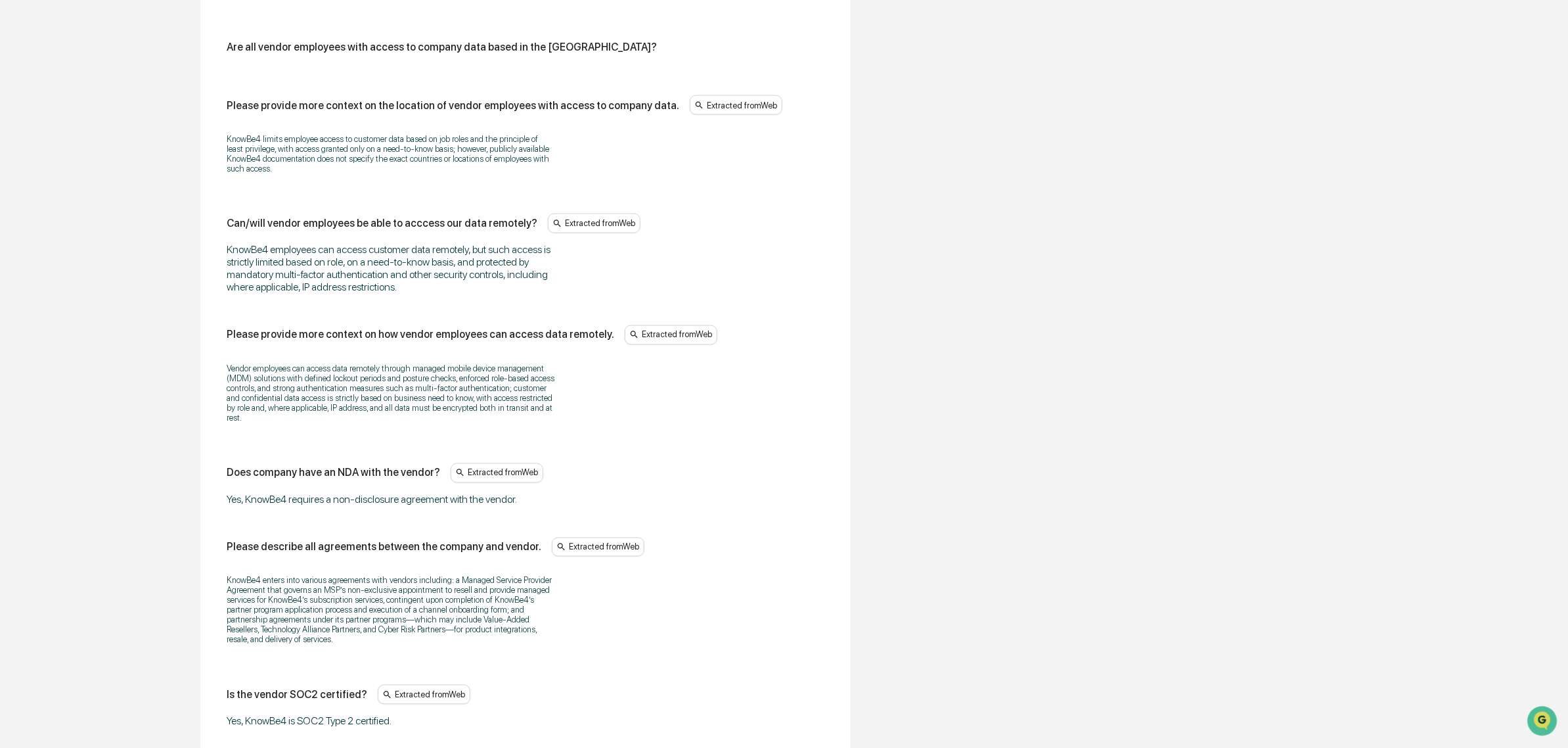
scroll to position [1367, 0]
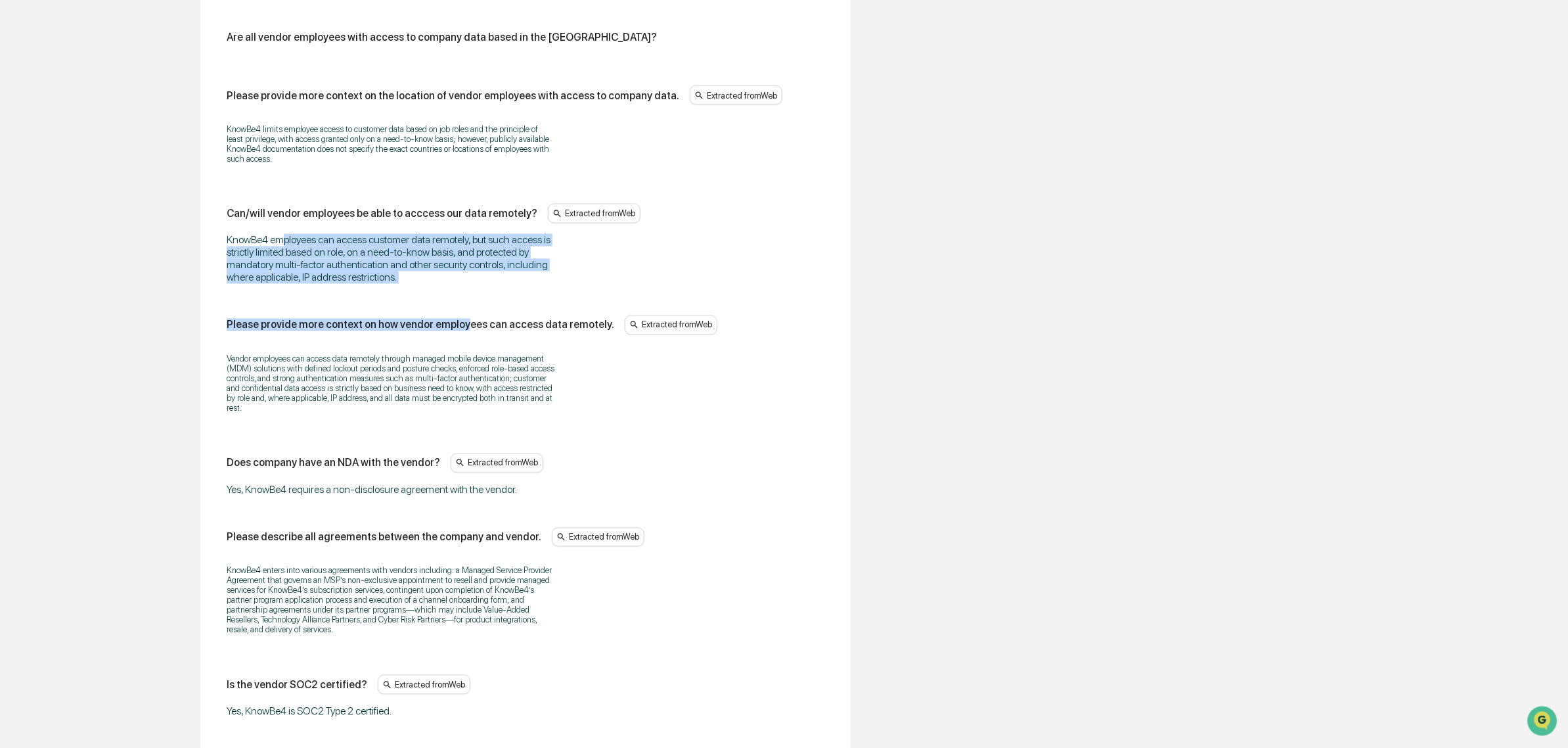
drag, startPoint x: 313, startPoint y: 240, endPoint x: 457, endPoint y: 296, distance: 154.5
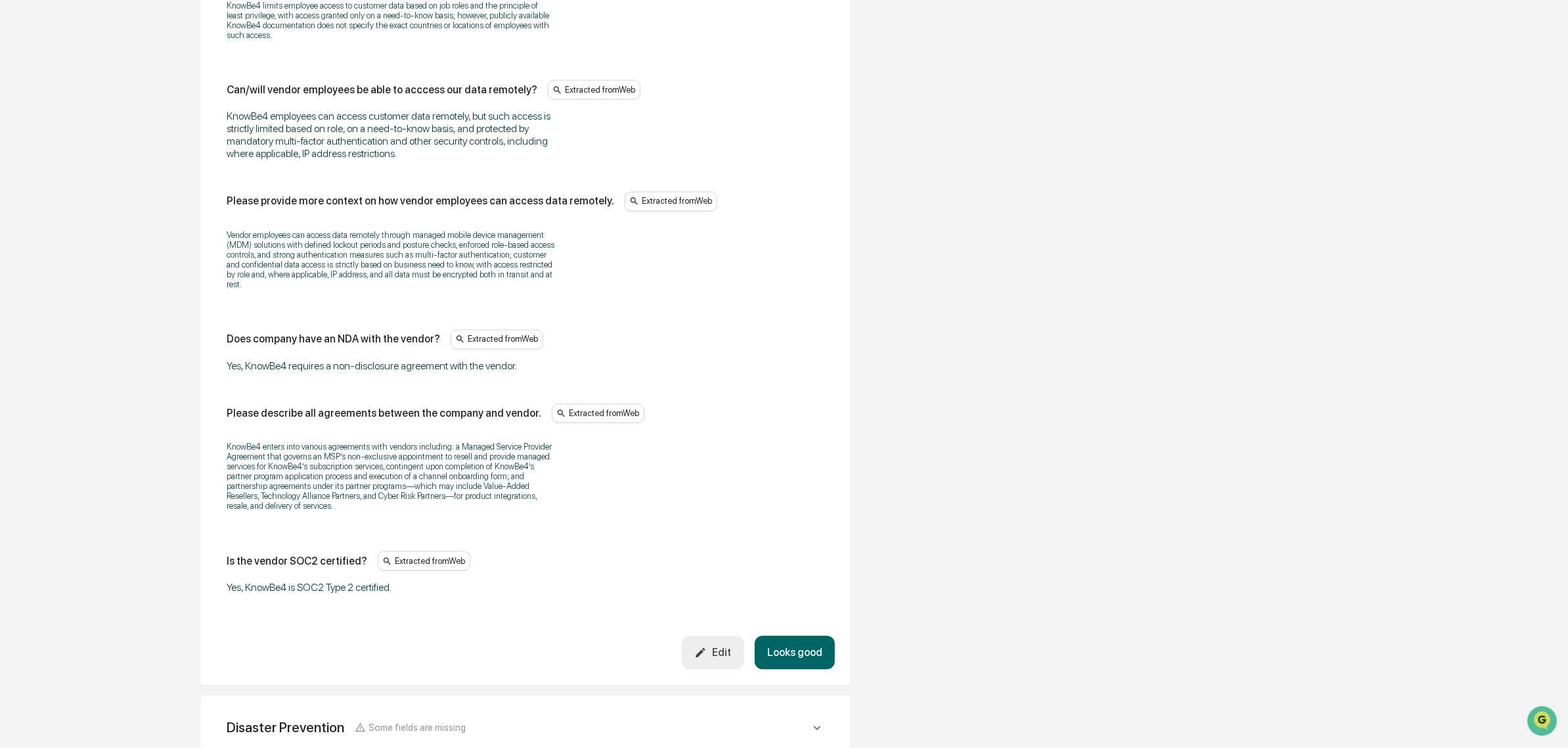
scroll to position [1531, 0]
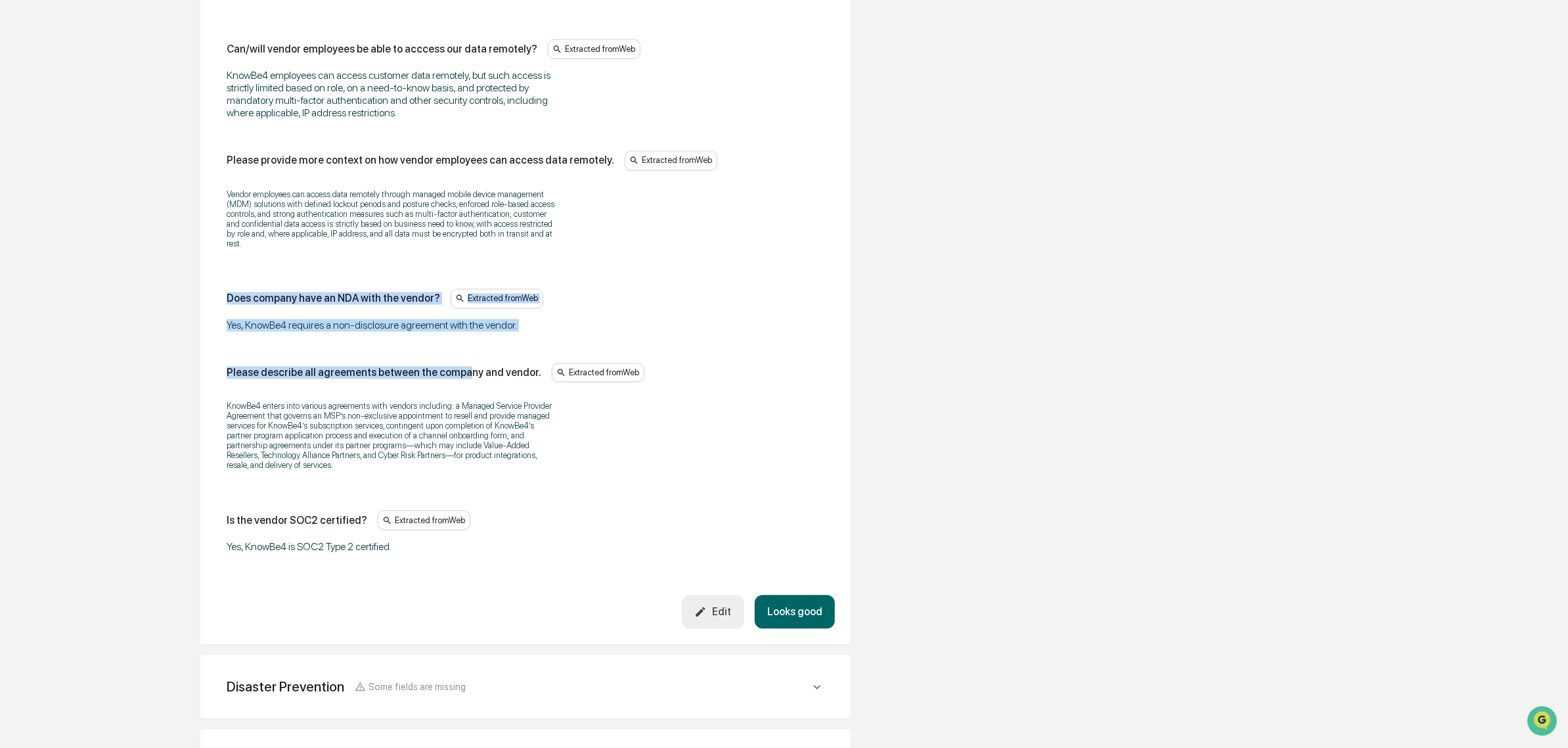
drag, startPoint x: 224, startPoint y: 307, endPoint x: 457, endPoint y: 366, distance: 240.4
drag, startPoint x: 255, startPoint y: 335, endPoint x: 441, endPoint y: 335, distance: 186.0
click at [441, 332] on div "Yes, KnowBe4 requires a non-disclosure agreement with the vendor." at bounding box center [390, 326] width 328 height 12
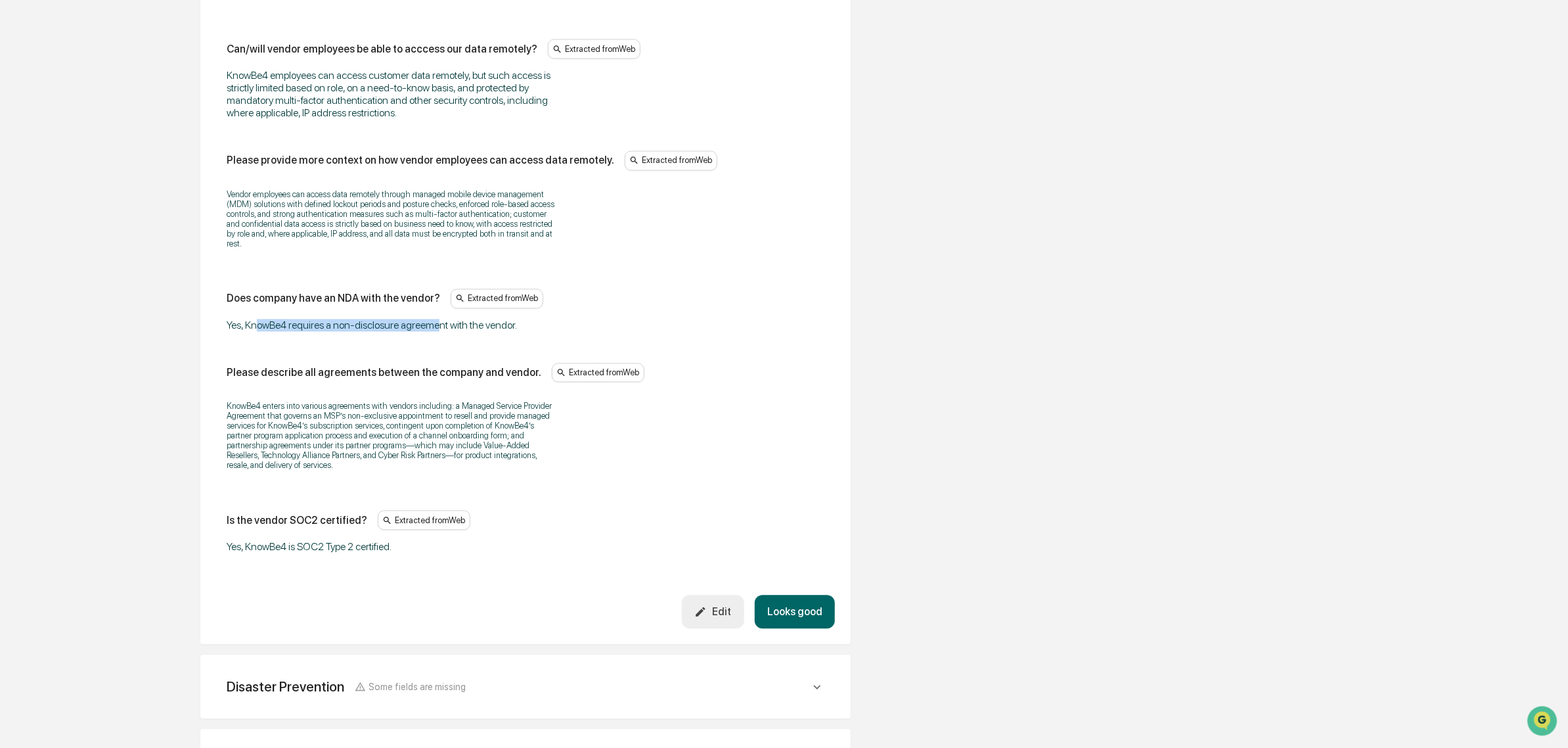
click at [441, 332] on div "Yes, KnowBe4 requires a non-disclosure agreement with the vendor." at bounding box center [390, 326] width 328 height 12
drag, startPoint x: 266, startPoint y: 335, endPoint x: 448, endPoint y: 346, distance: 182.3
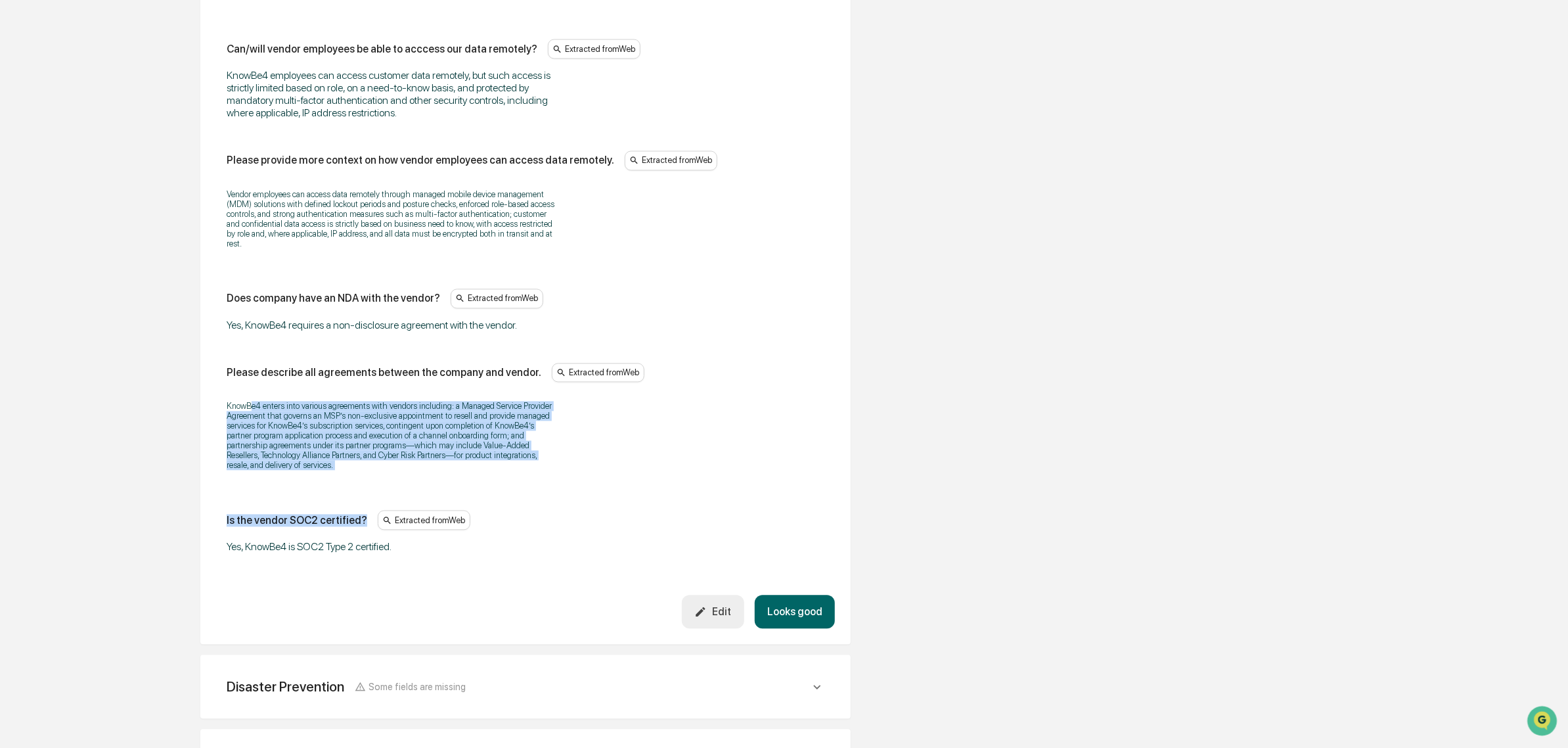
drag, startPoint x: 258, startPoint y: 408, endPoint x: 406, endPoint y: 504, distance: 176.4
click at [405, 479] on div "KnowBe4 enters into various agreements with vendors including: a Managed Servic…" at bounding box center [525, 436] width 598 height 86
drag, startPoint x: 278, startPoint y: 397, endPoint x: 242, endPoint y: 375, distance: 42.2
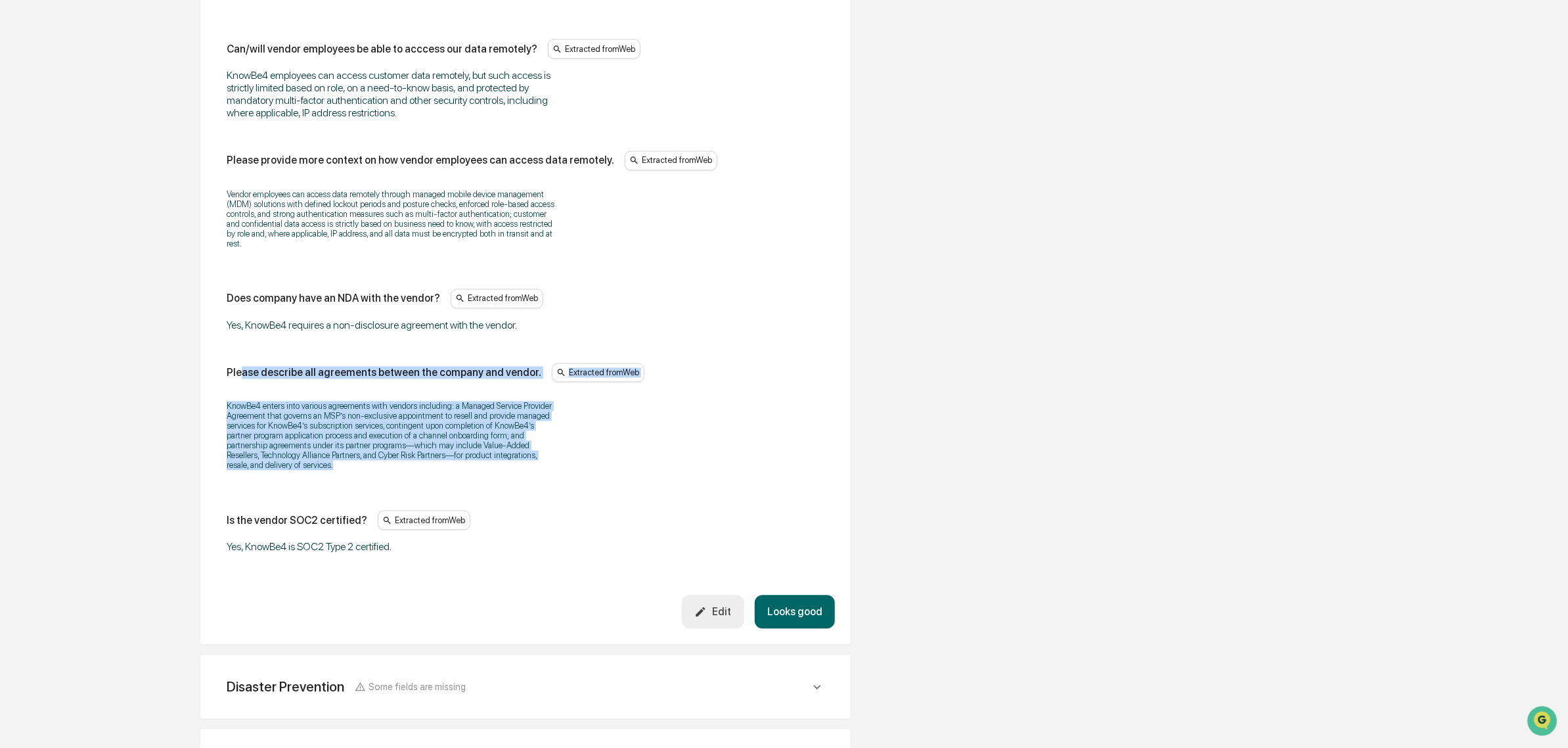
click at [280, 402] on div "Please describe all agreements between the company and vendor. Extracted from W…" at bounding box center [525, 422] width 598 height 116
drag, startPoint x: 280, startPoint y: 402, endPoint x: 347, endPoint y: 484, distance: 105.9
click at [347, 479] on div "Please describe all agreements between the company and vendor. Extracted from W…" at bounding box center [525, 422] width 598 height 116
click at [347, 470] on p "KnowBe4 enters into various agreements with vendors including: a Managed Servic…" at bounding box center [390, 436] width 328 height 69
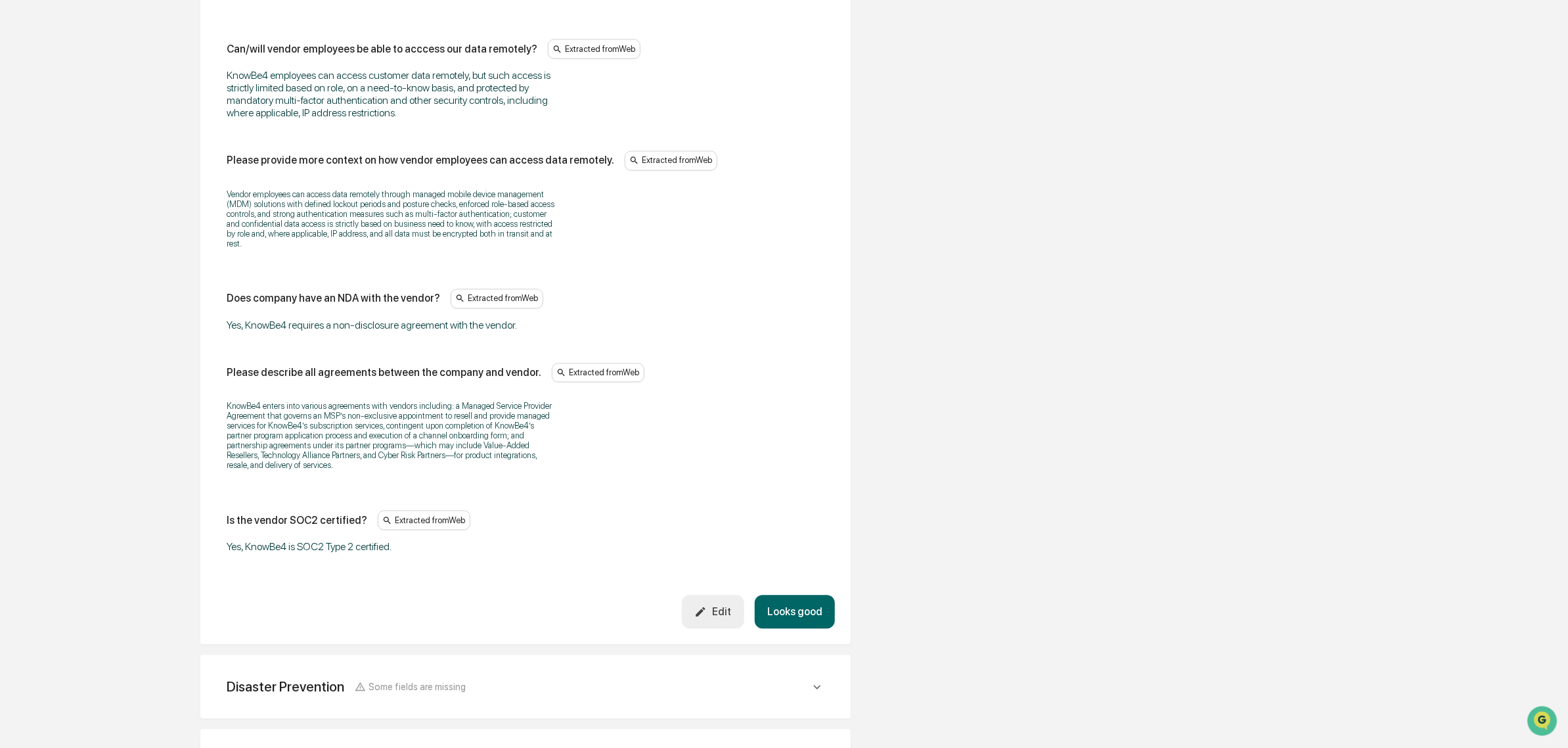
click at [786, 629] on button "Looks good" at bounding box center [795, 612] width 80 height 34
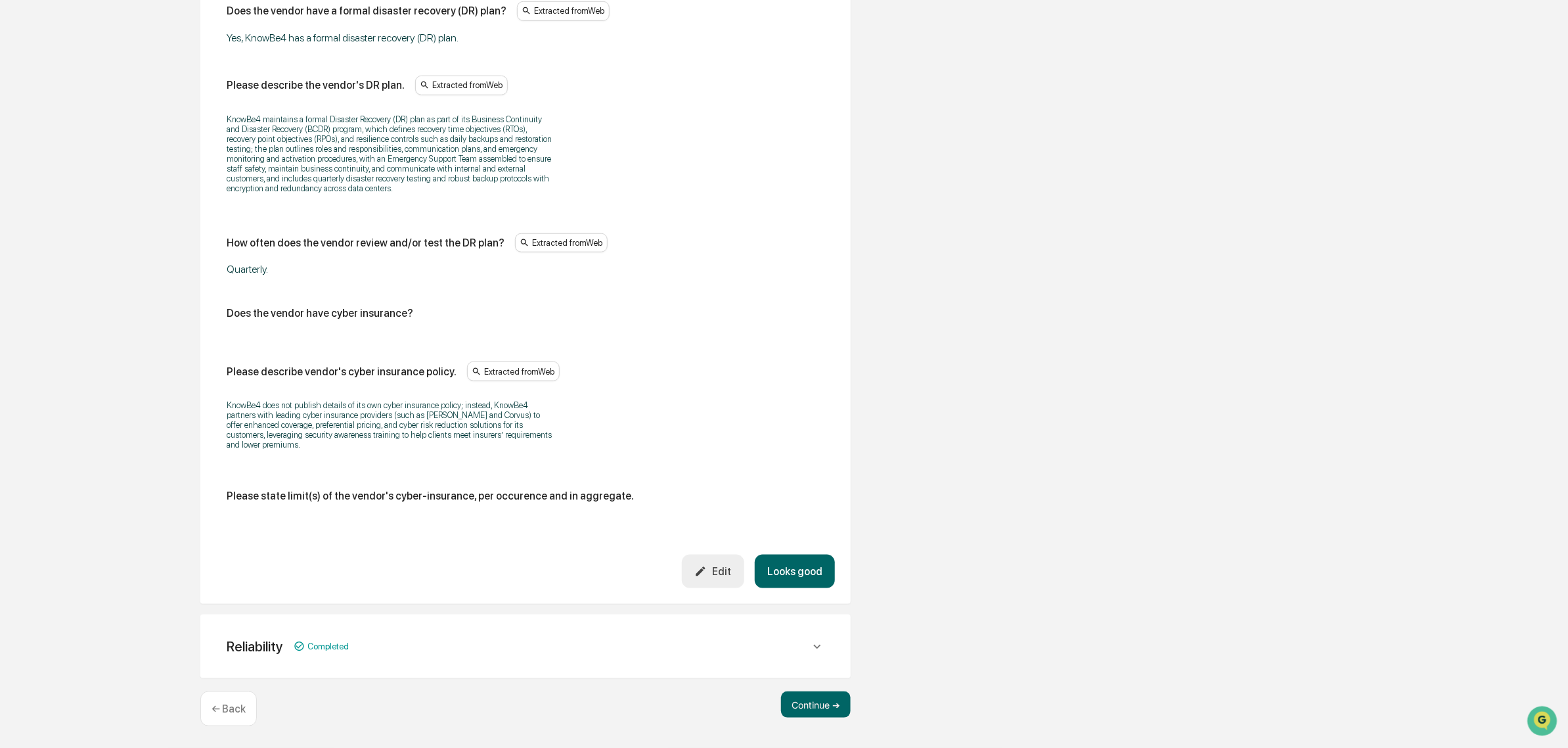
scroll to position [650, 0]
drag, startPoint x: 186, startPoint y: 386, endPoint x: 432, endPoint y: 438, distance: 251.4
click at [432, 438] on div "Review Vendor Data Review the vendor's information and fill in any missing fiel…" at bounding box center [525, 139] width 722 height 1217
click at [432, 438] on p "KnowBe4 does not publish details of its own cyber insurance policy; instead, Kn…" at bounding box center [390, 425] width 328 height 50
click at [786, 577] on button "Looks good" at bounding box center [795, 571] width 80 height 34
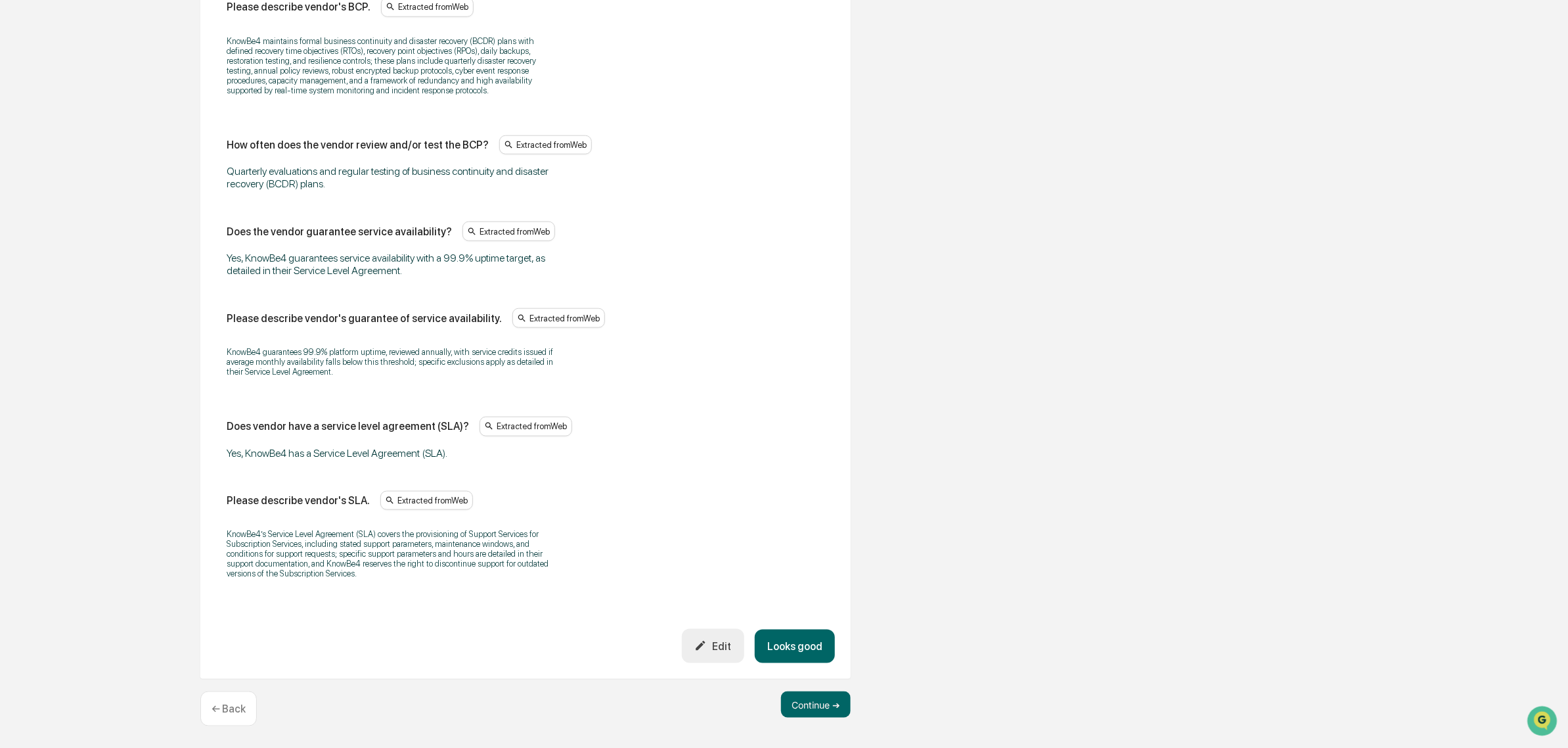
scroll to position [804, 0]
click at [783, 639] on button "Looks good" at bounding box center [795, 646] width 80 height 34
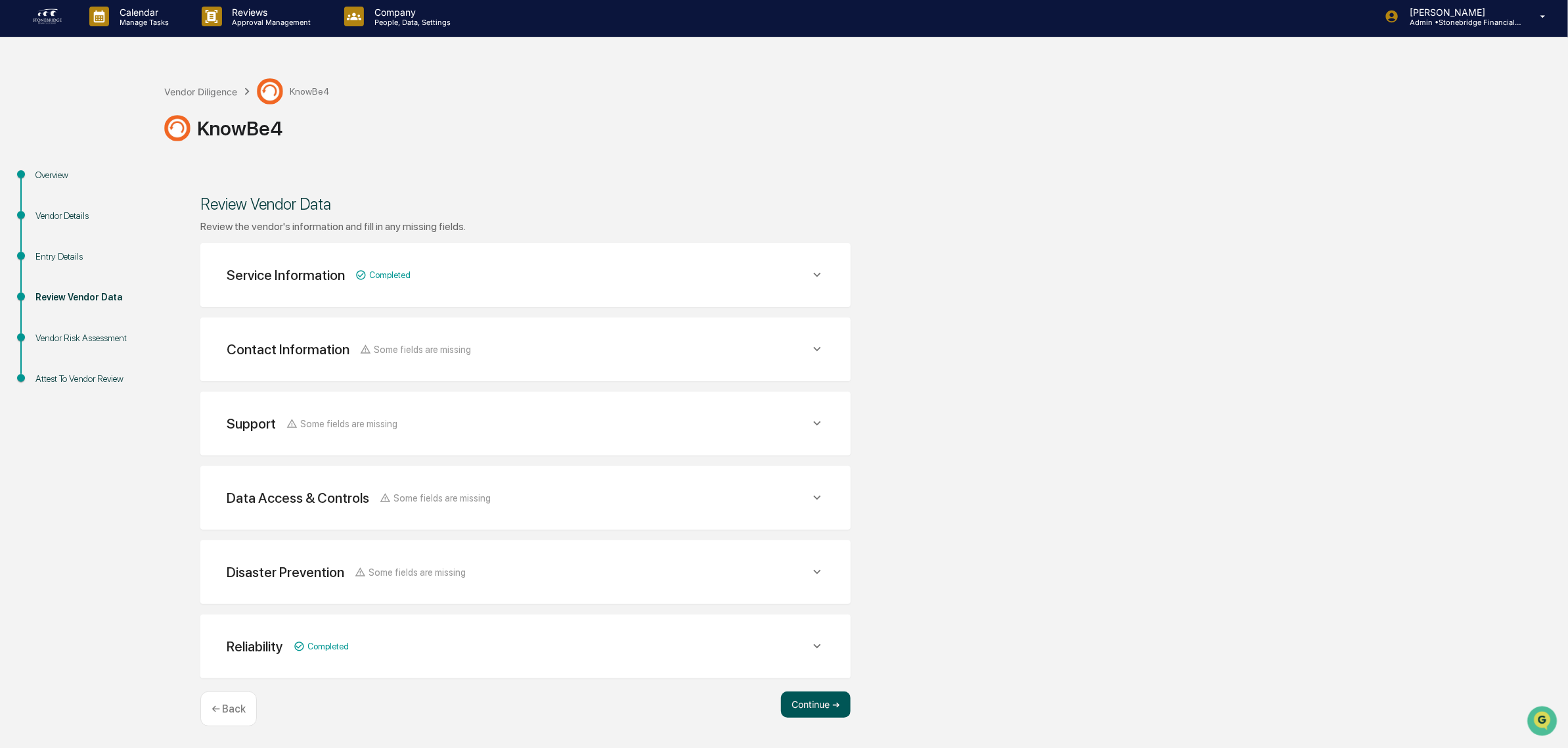
scroll to position [3, 0]
click at [819, 700] on button "Continue ➔" at bounding box center [815, 705] width 70 height 26
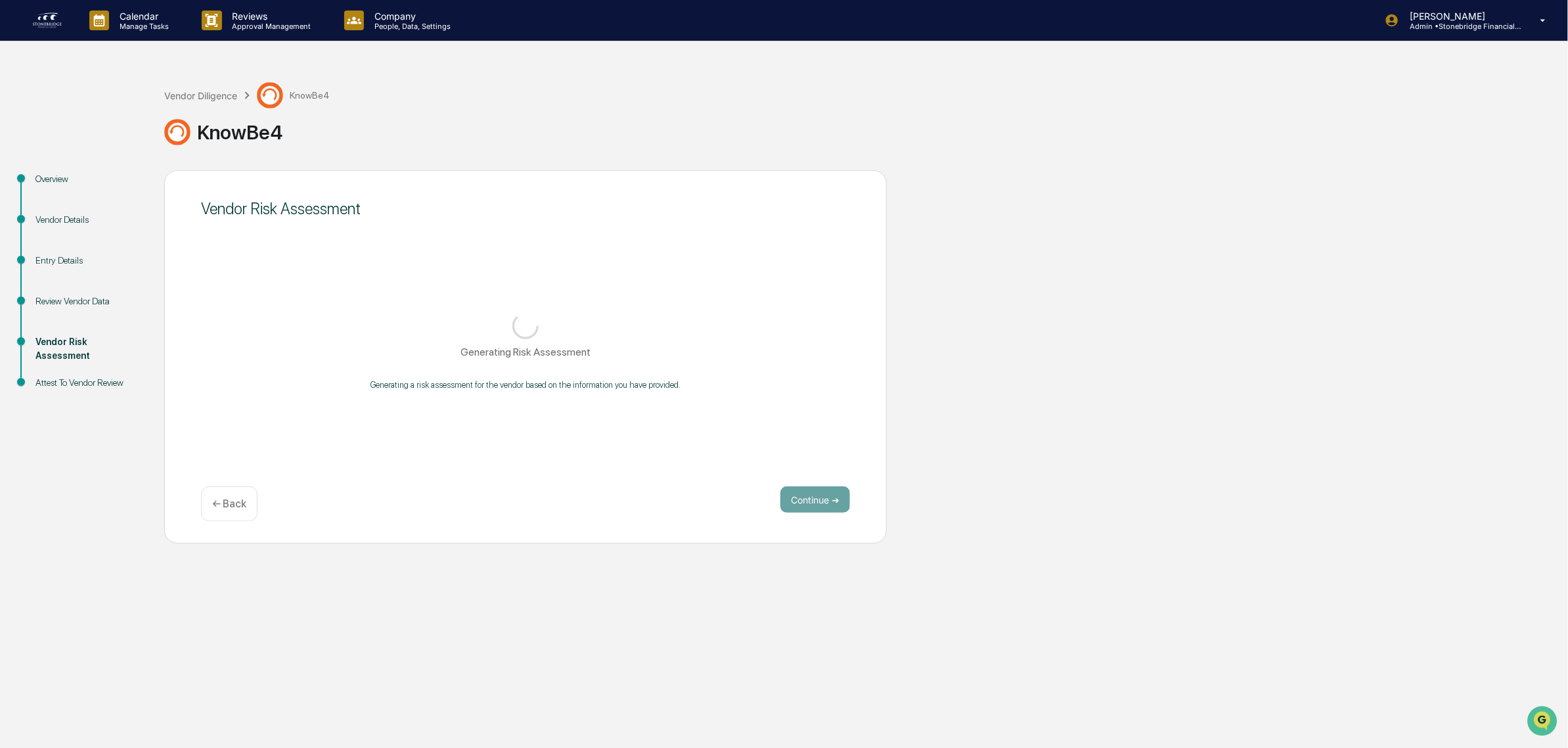
scroll to position [0, 0]
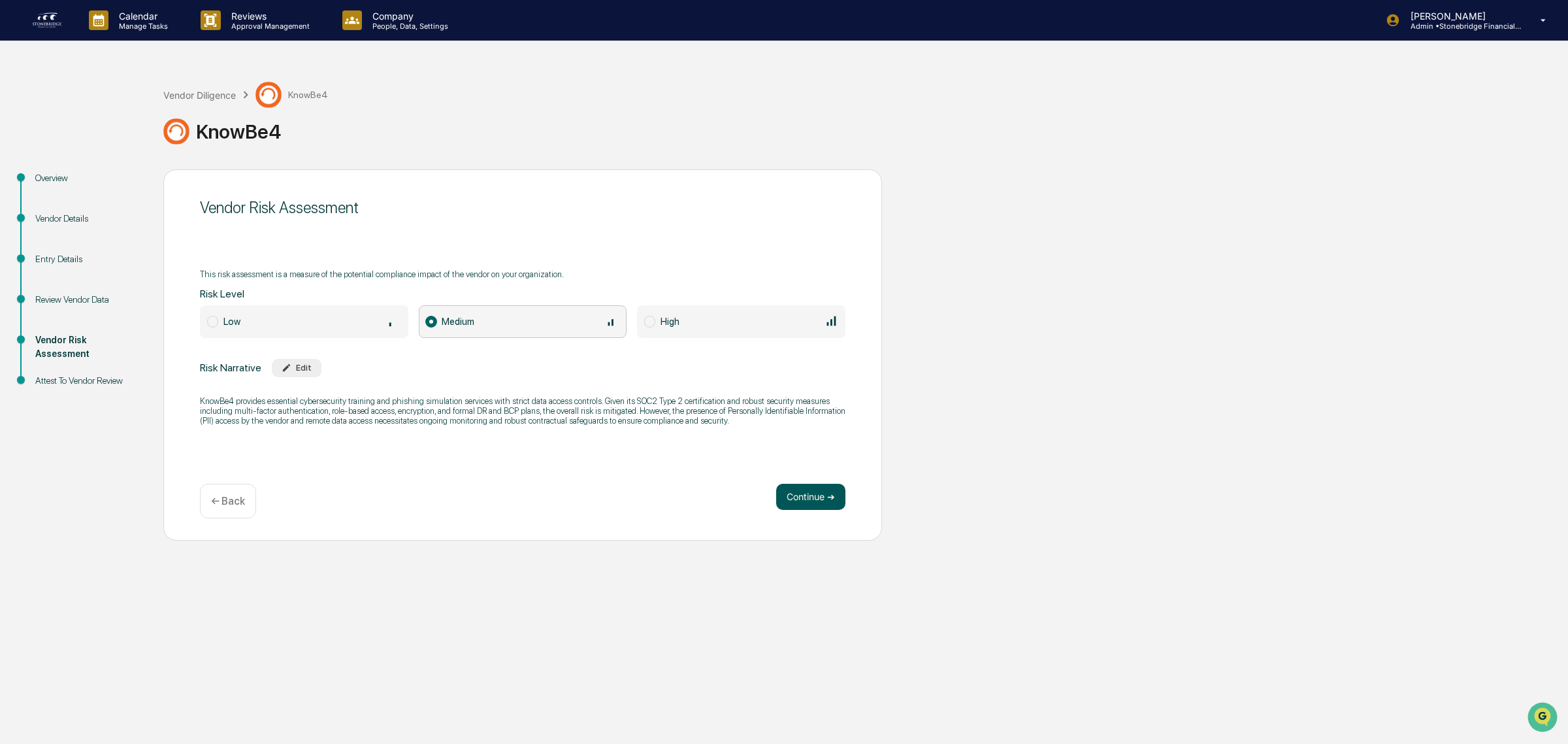
click at [818, 491] on button "Continue ➔" at bounding box center [810, 497] width 69 height 26
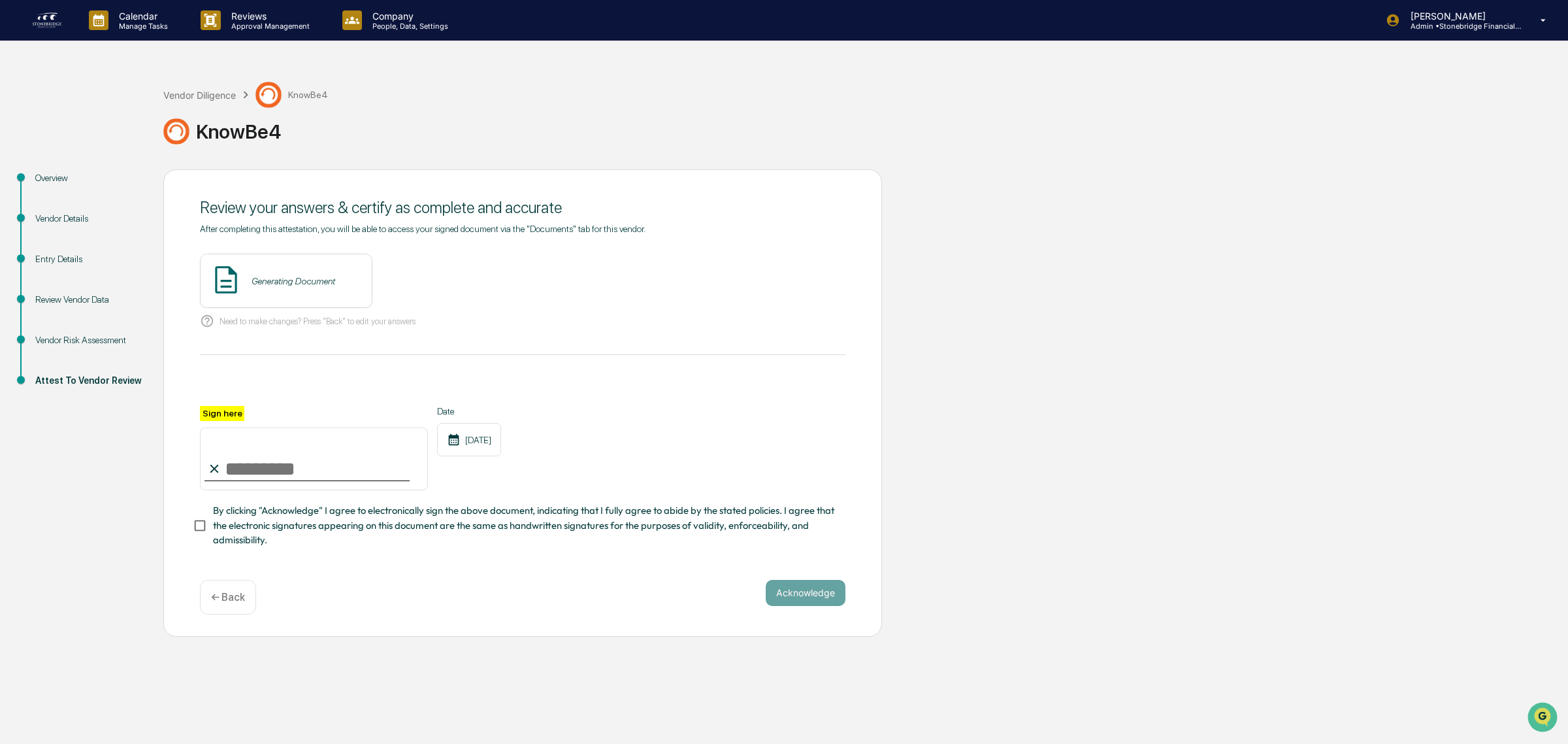
click at [330, 475] on input "Sign here" at bounding box center [314, 459] width 228 height 63
type input "*"
type input "**********"
click at [299, 521] on span "By clicking "Acknowledge" I agree to electronically sign the above document, in…" at bounding box center [524, 525] width 622 height 44
click at [789, 596] on button "Acknowledge" at bounding box center [805, 593] width 79 height 26
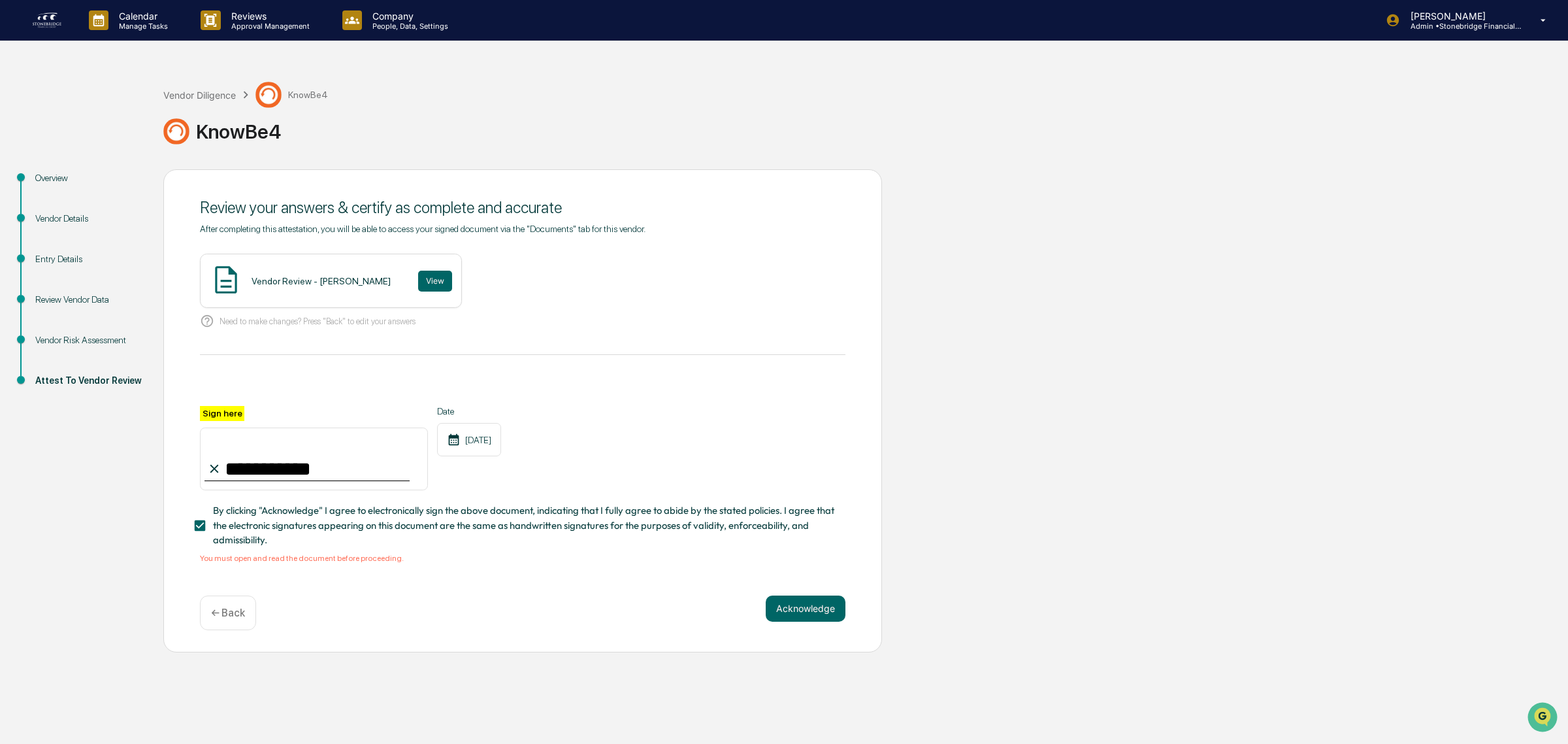
click at [498, 576] on div "**********" at bounding box center [522, 403] width 646 height 359
click at [418, 281] on button "View" at bounding box center [435, 281] width 34 height 21
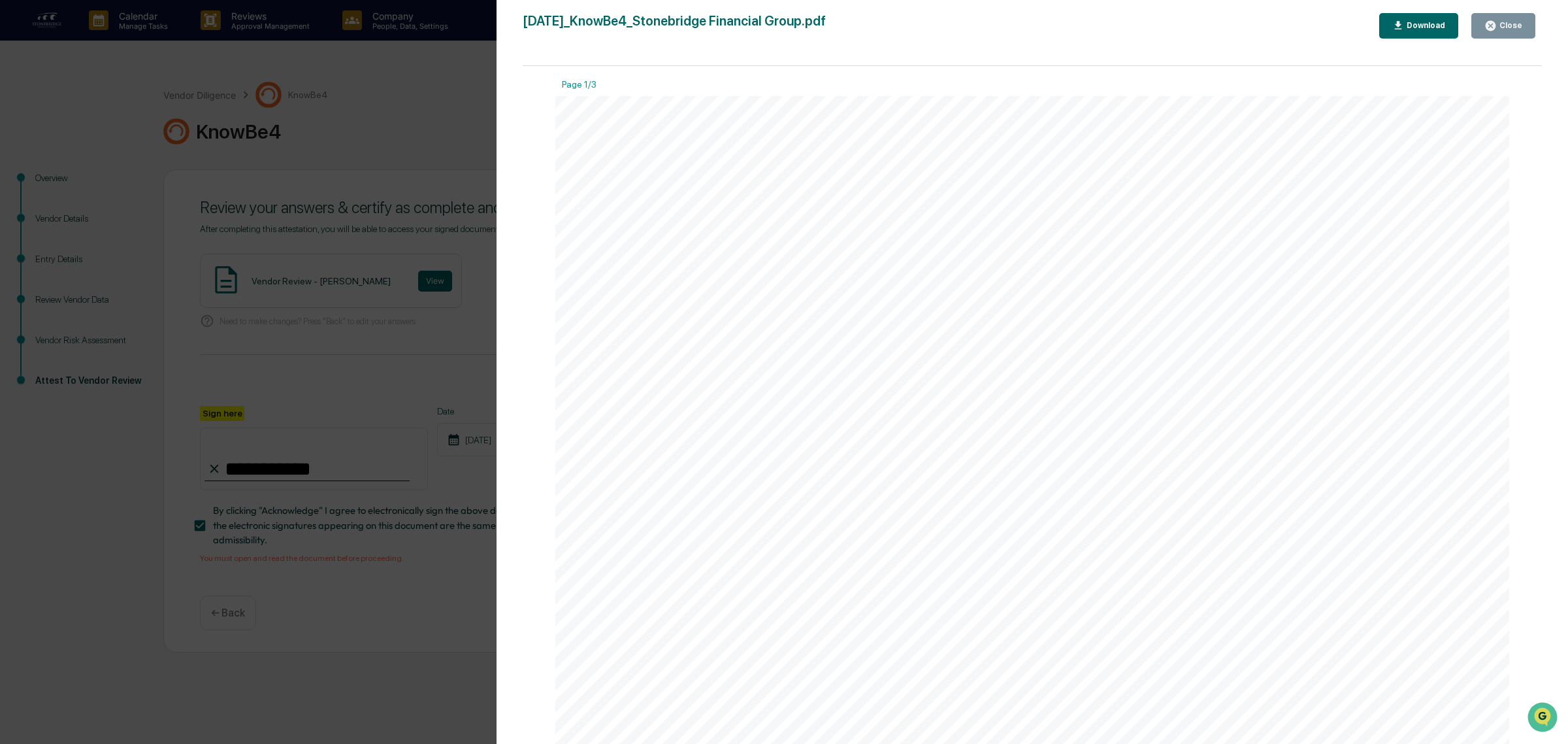
click at [1493, 23] on icon "button" at bounding box center [1491, 26] width 10 height 10
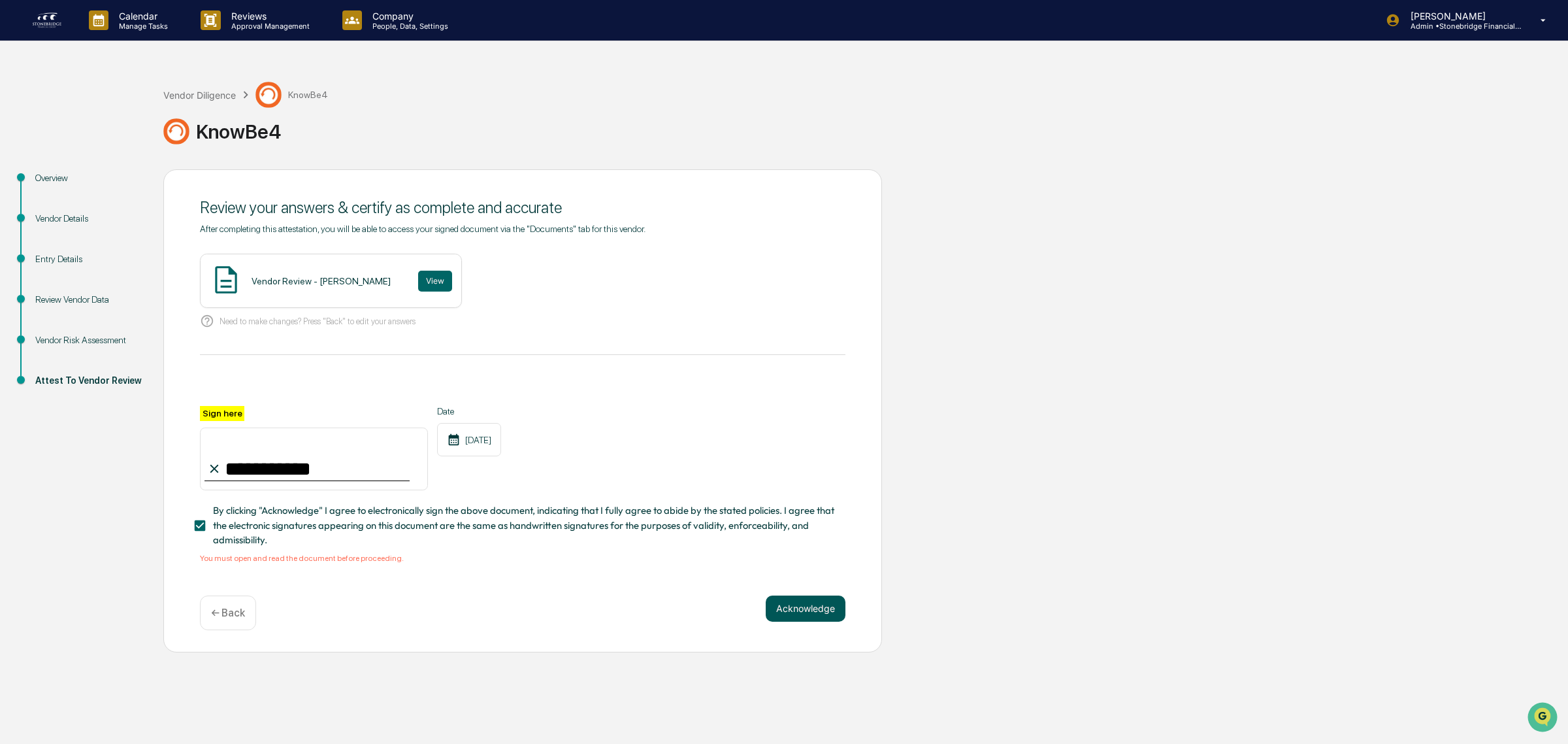
click at [808, 610] on button "Acknowledge" at bounding box center [805, 608] width 79 height 26
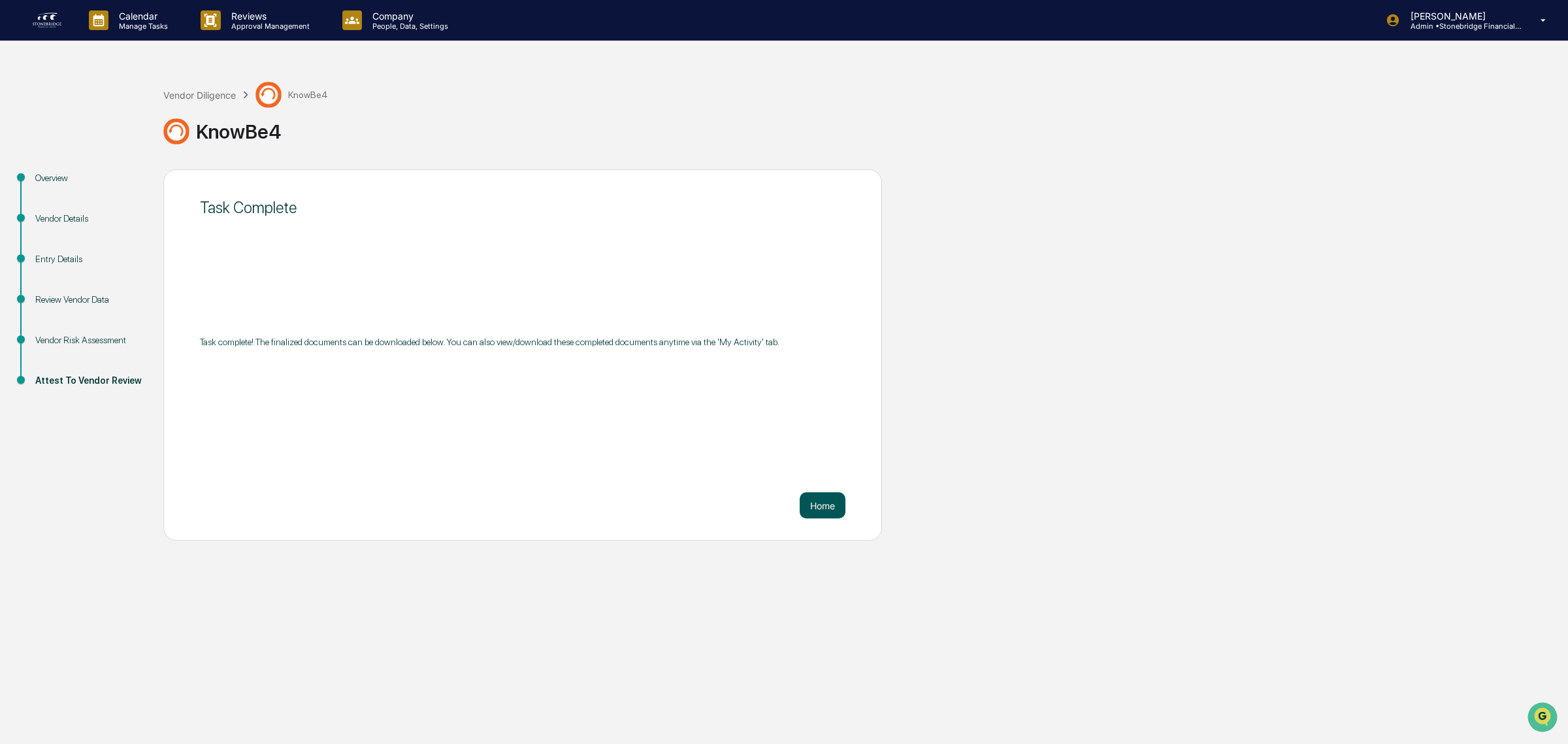
click at [811, 495] on button "Home" at bounding box center [822, 505] width 46 height 26
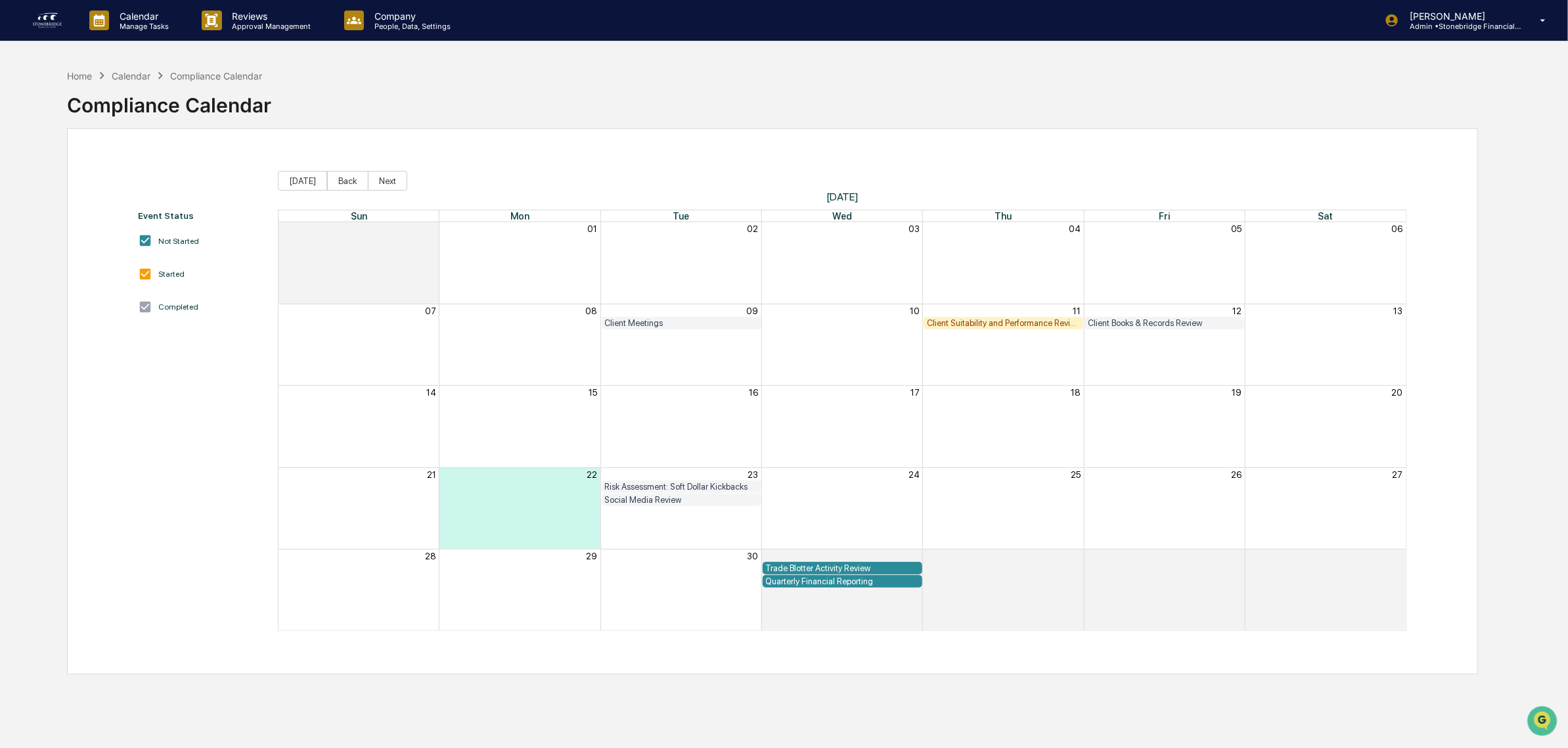
click at [48, 20] on img at bounding box center [48, 20] width 32 height 21
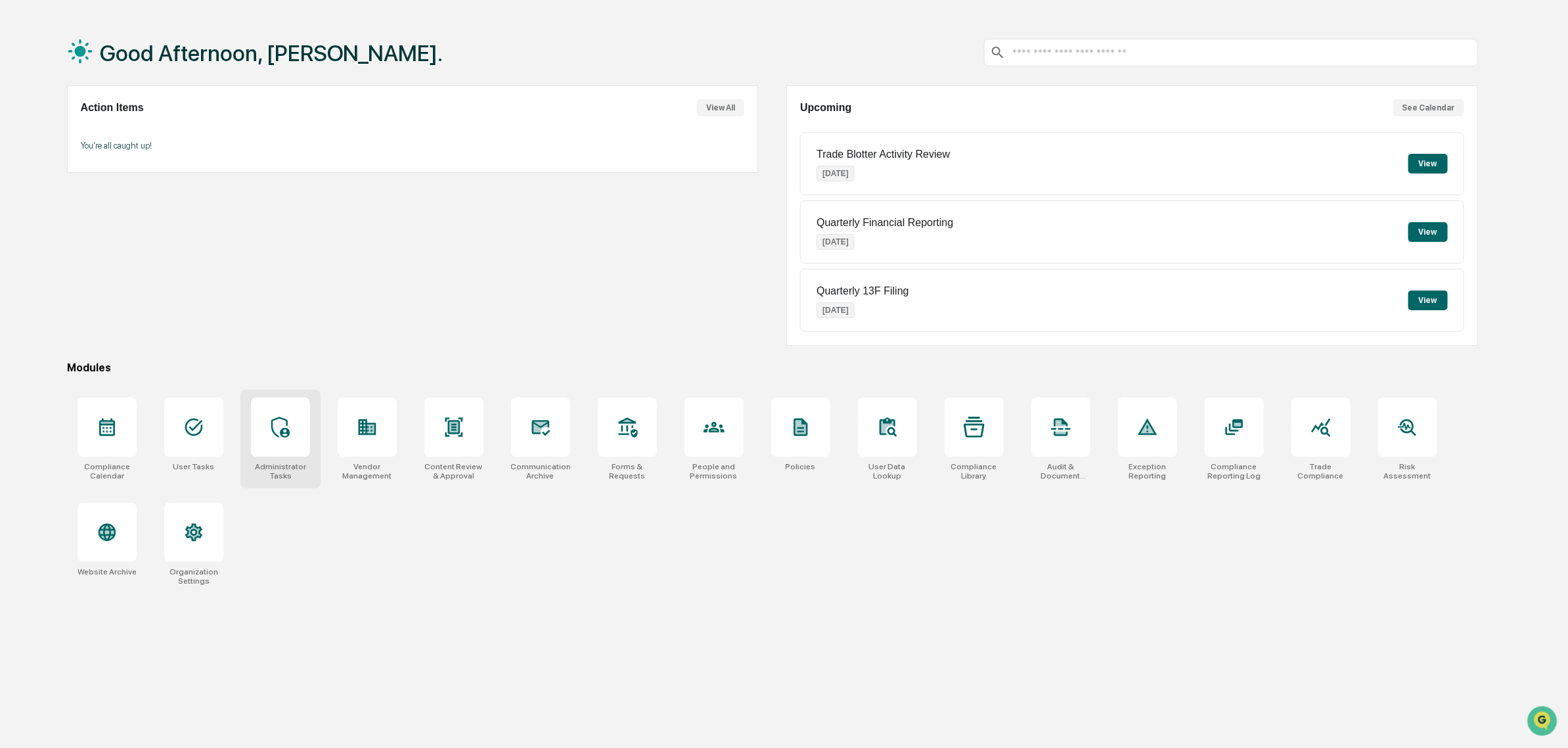
scroll to position [63, 0]
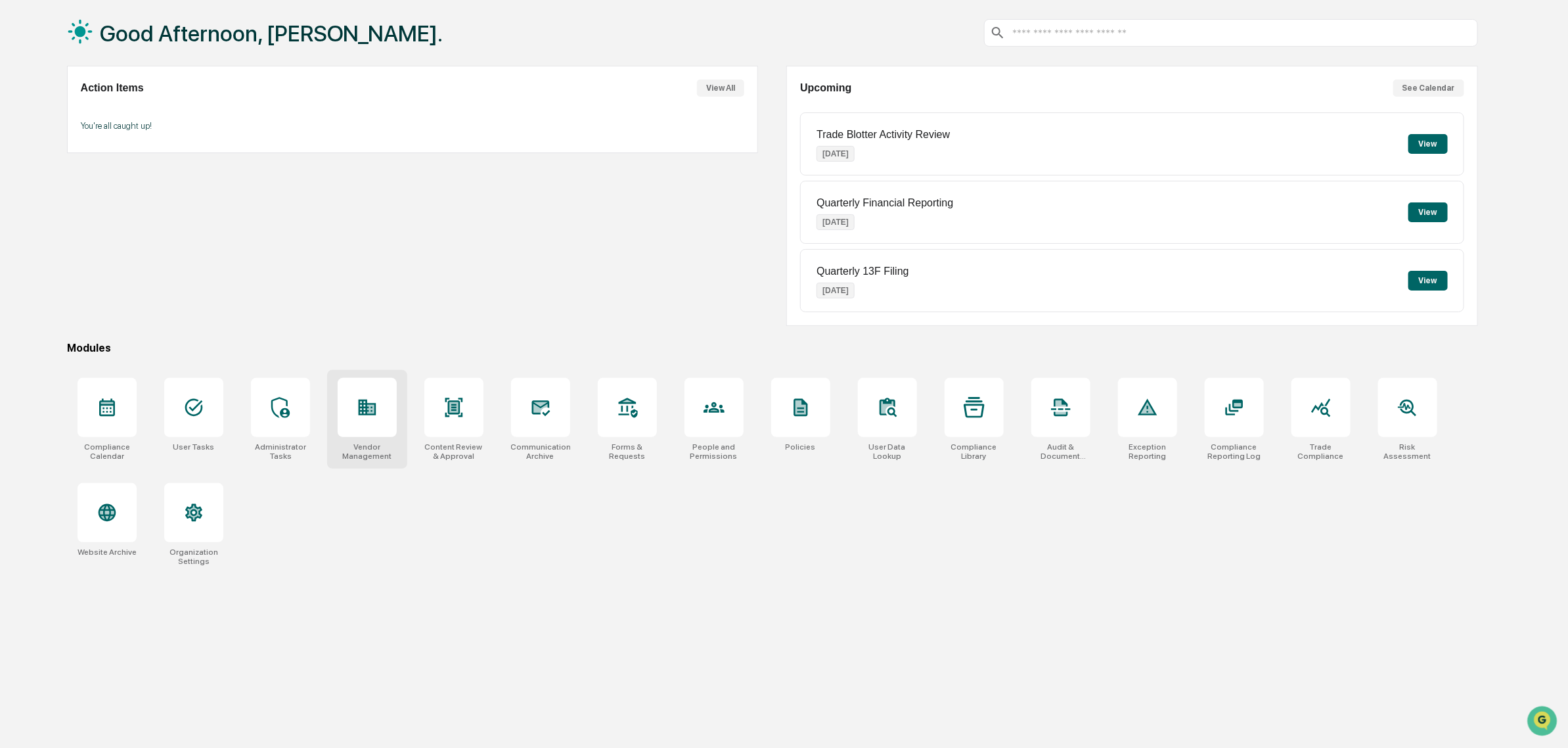
click at [339, 408] on div at bounding box center [367, 408] width 59 height 59
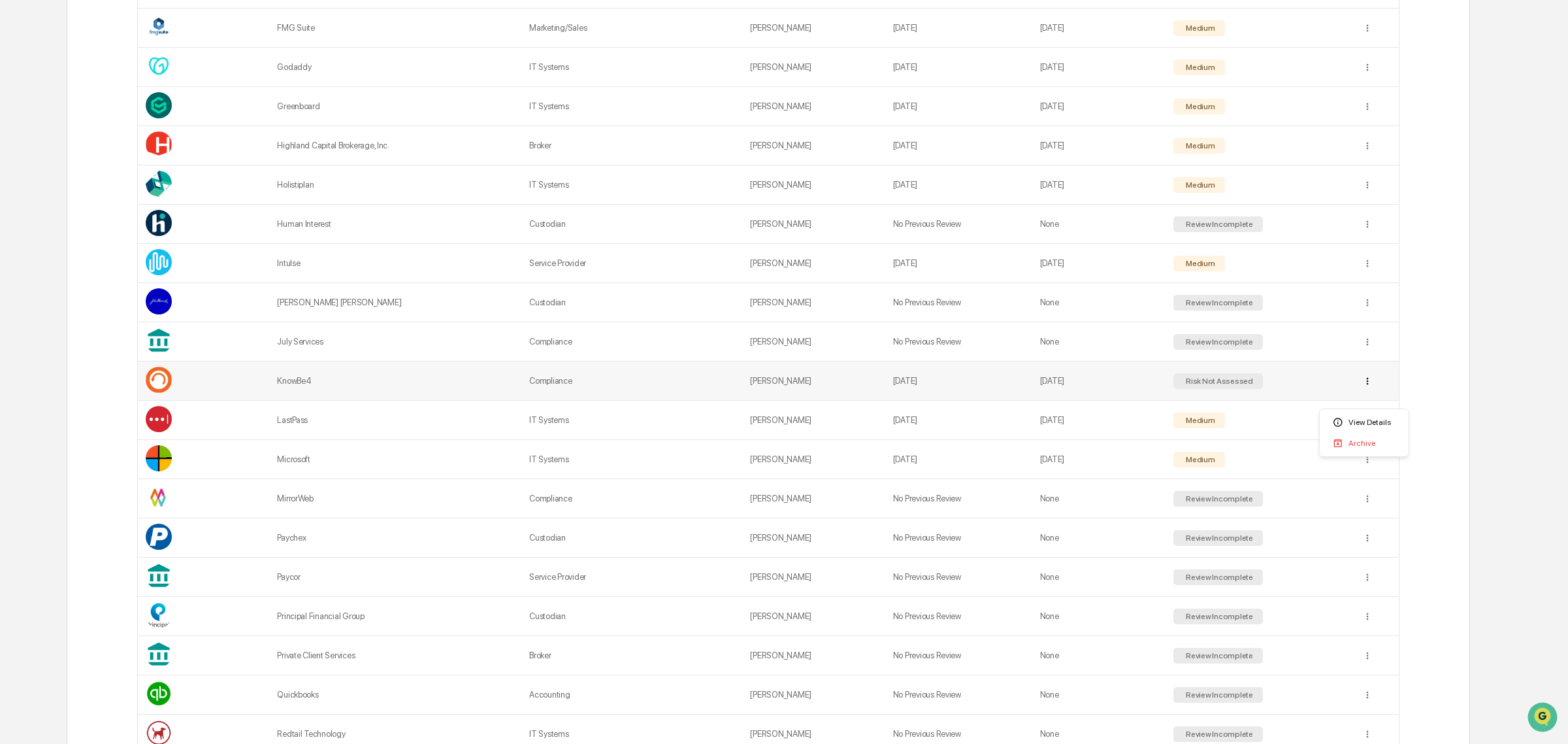
click at [1346, 423] on div "View Details" at bounding box center [1364, 422] width 84 height 21
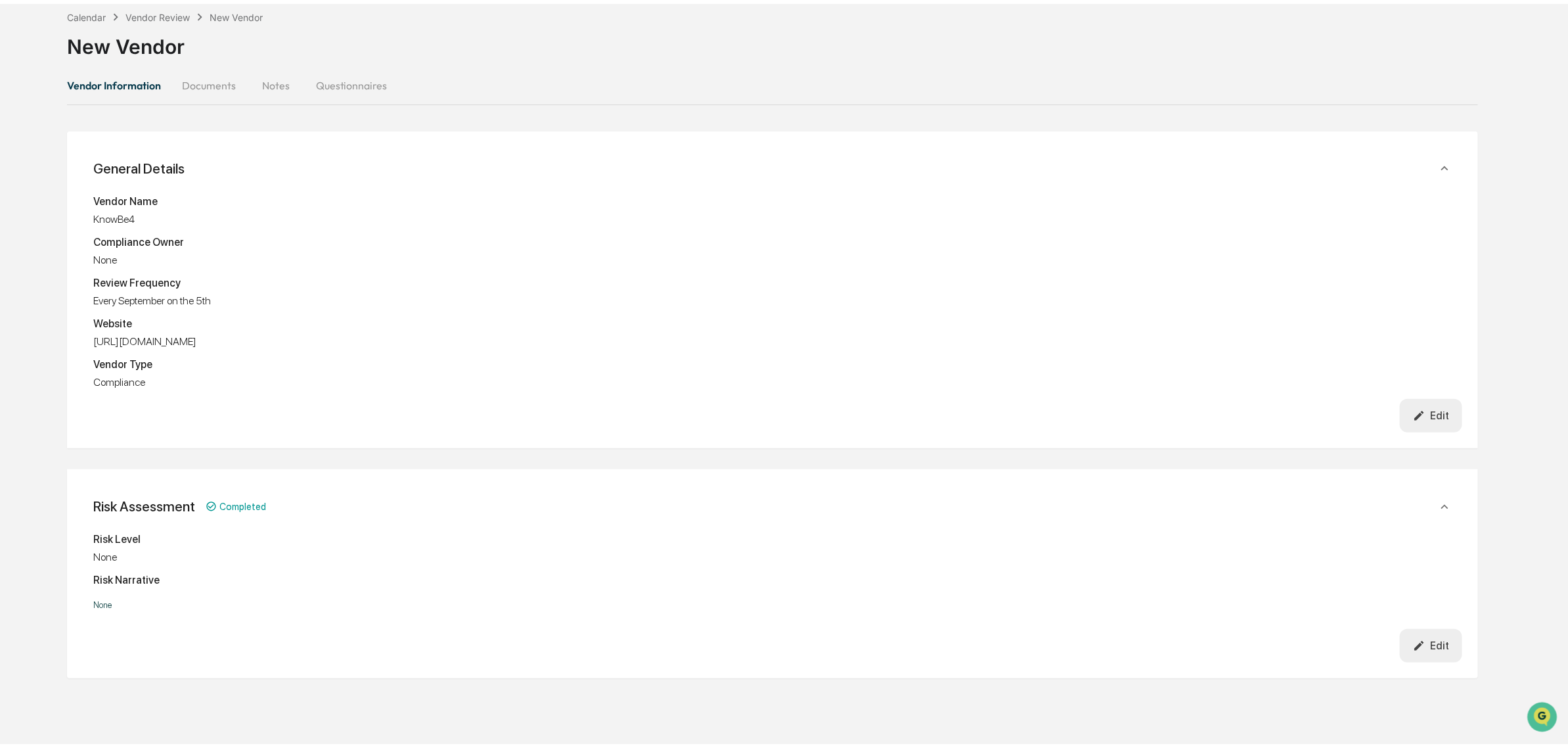
scroll to position [63, 0]
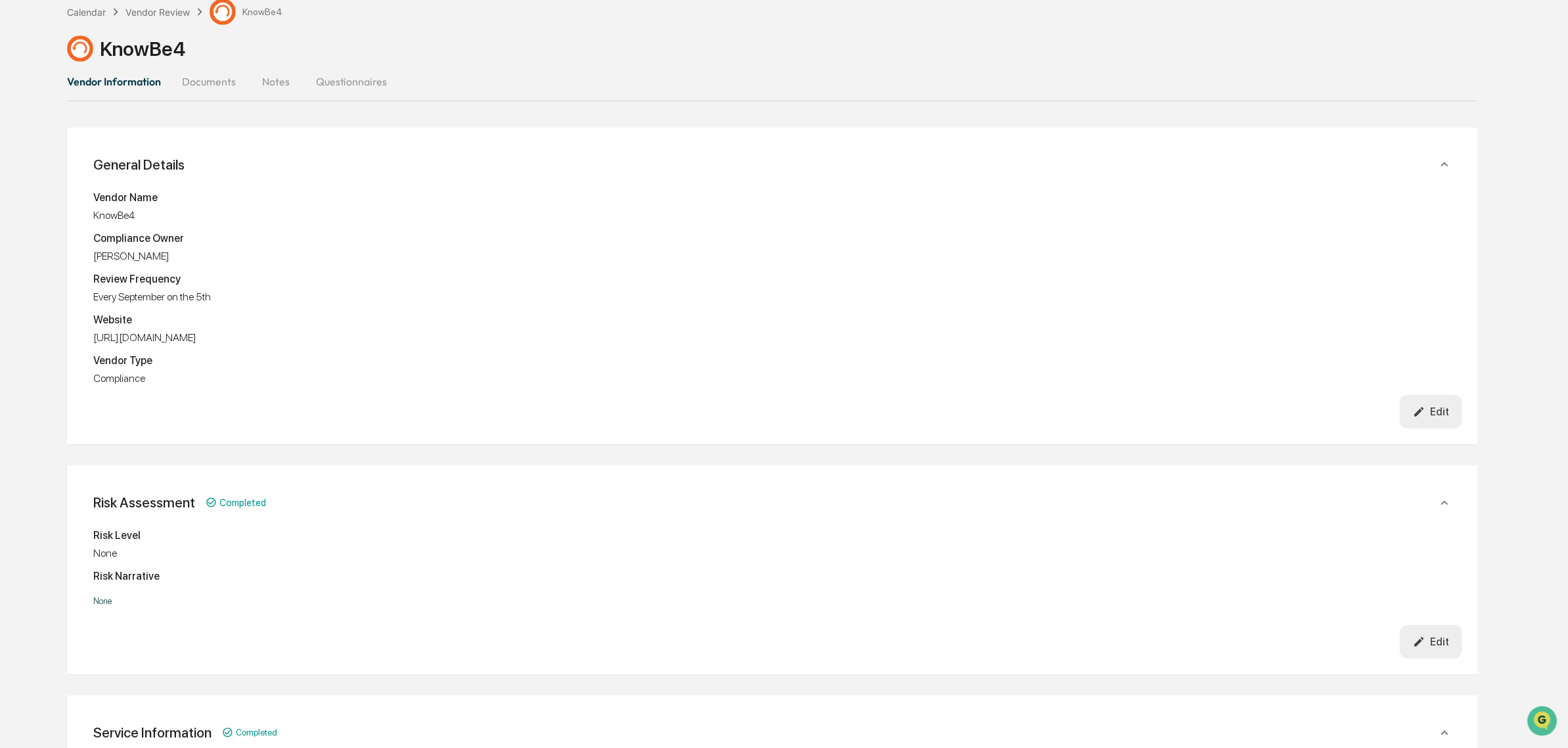
click at [227, 80] on button "Documents" at bounding box center [209, 81] width 75 height 32
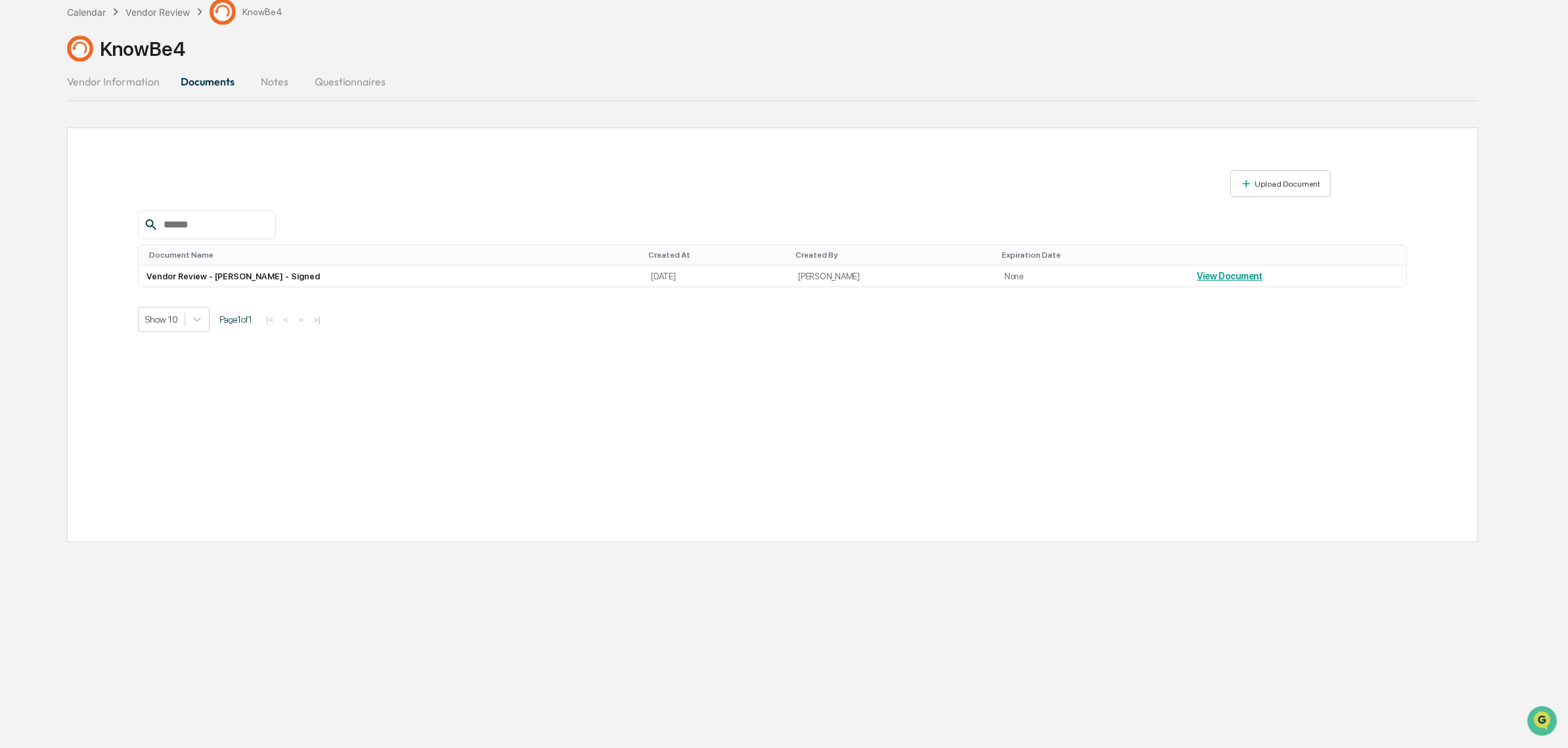
click at [275, 69] on button "Notes" at bounding box center [275, 81] width 59 height 32
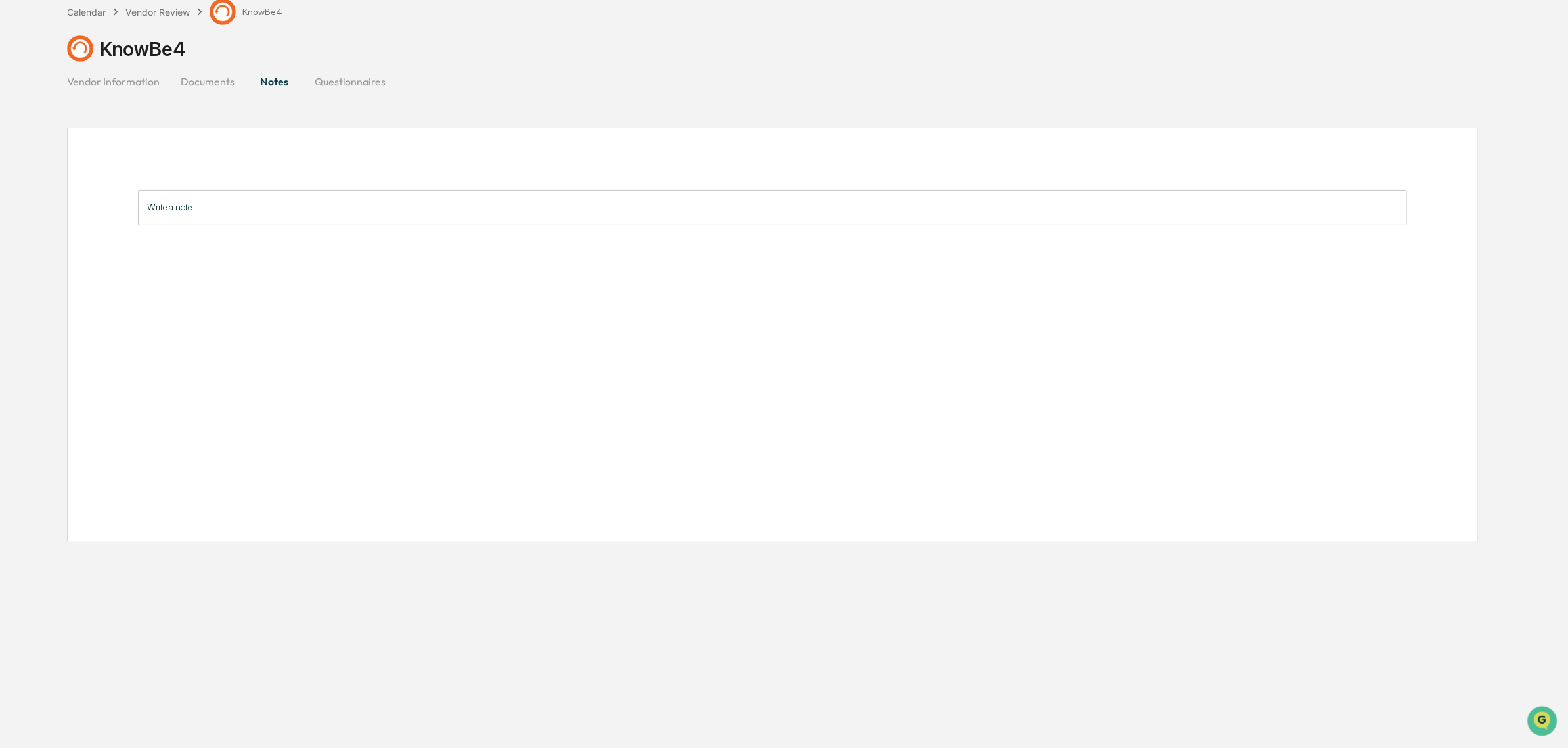
drag, startPoint x: 174, startPoint y: 69, endPoint x: 165, endPoint y: 69, distance: 9.0
click at [172, 69] on button "Documents" at bounding box center [207, 81] width 75 height 32
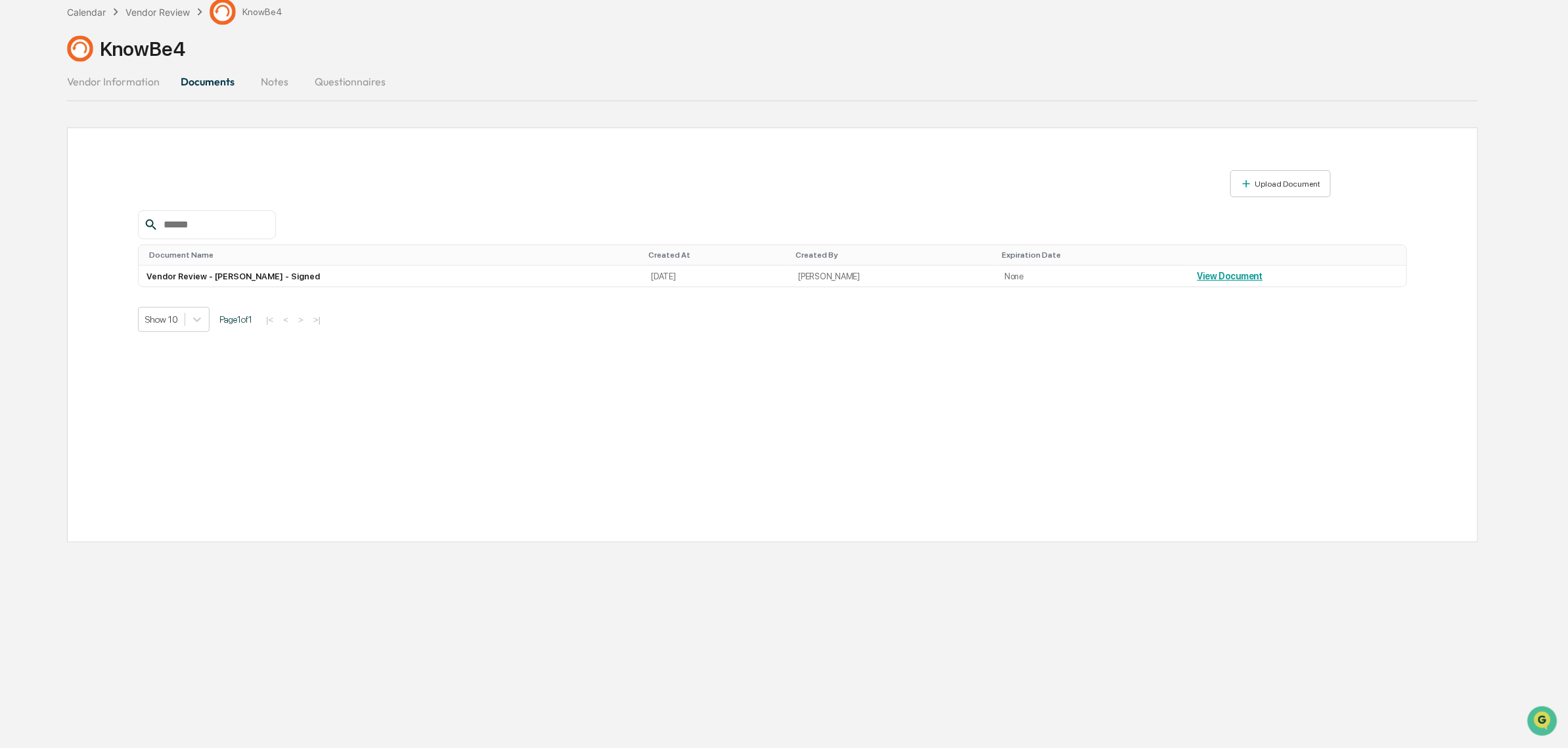
click at [147, 73] on button "Vendor Information" at bounding box center [118, 81] width 103 height 32
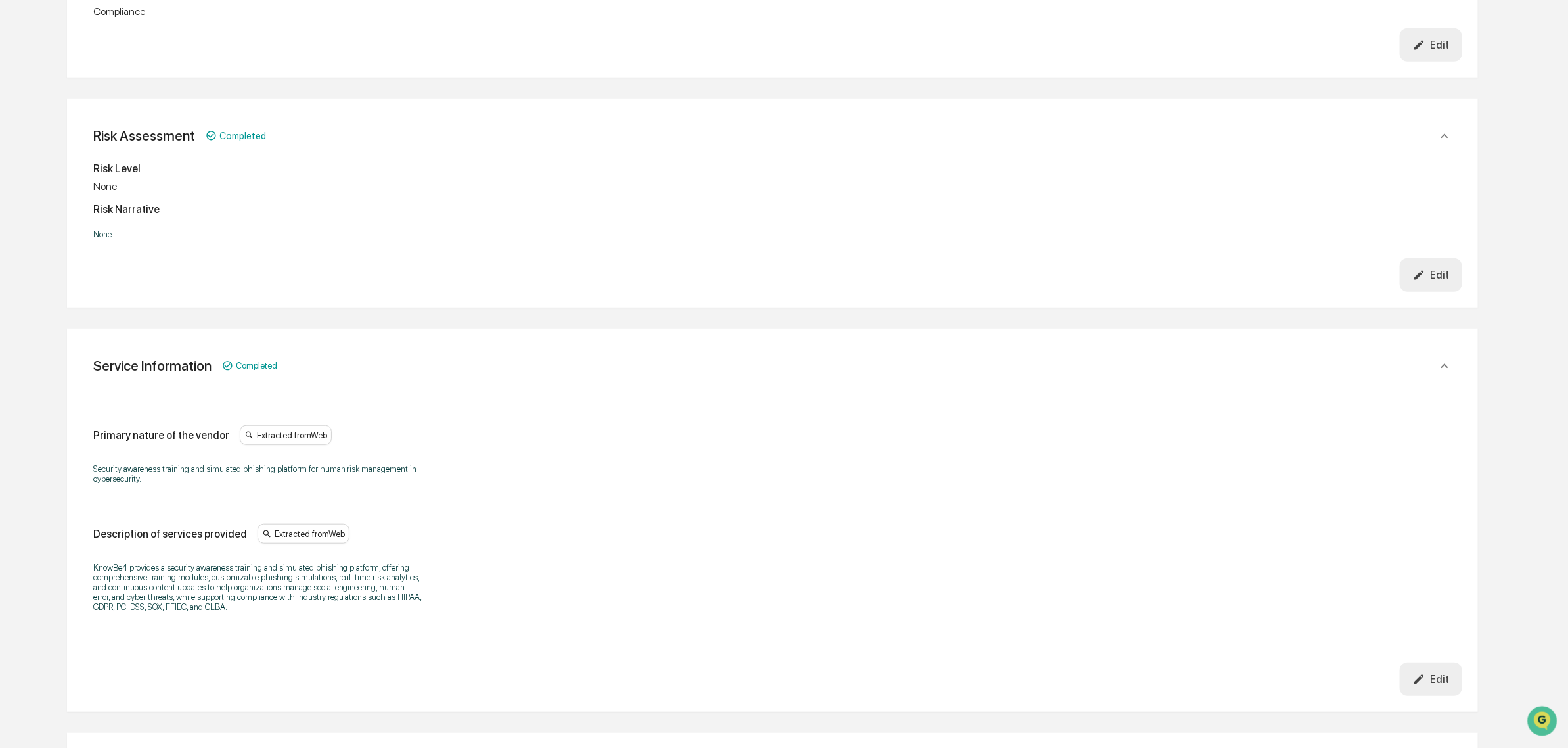
scroll to position [309, 0]
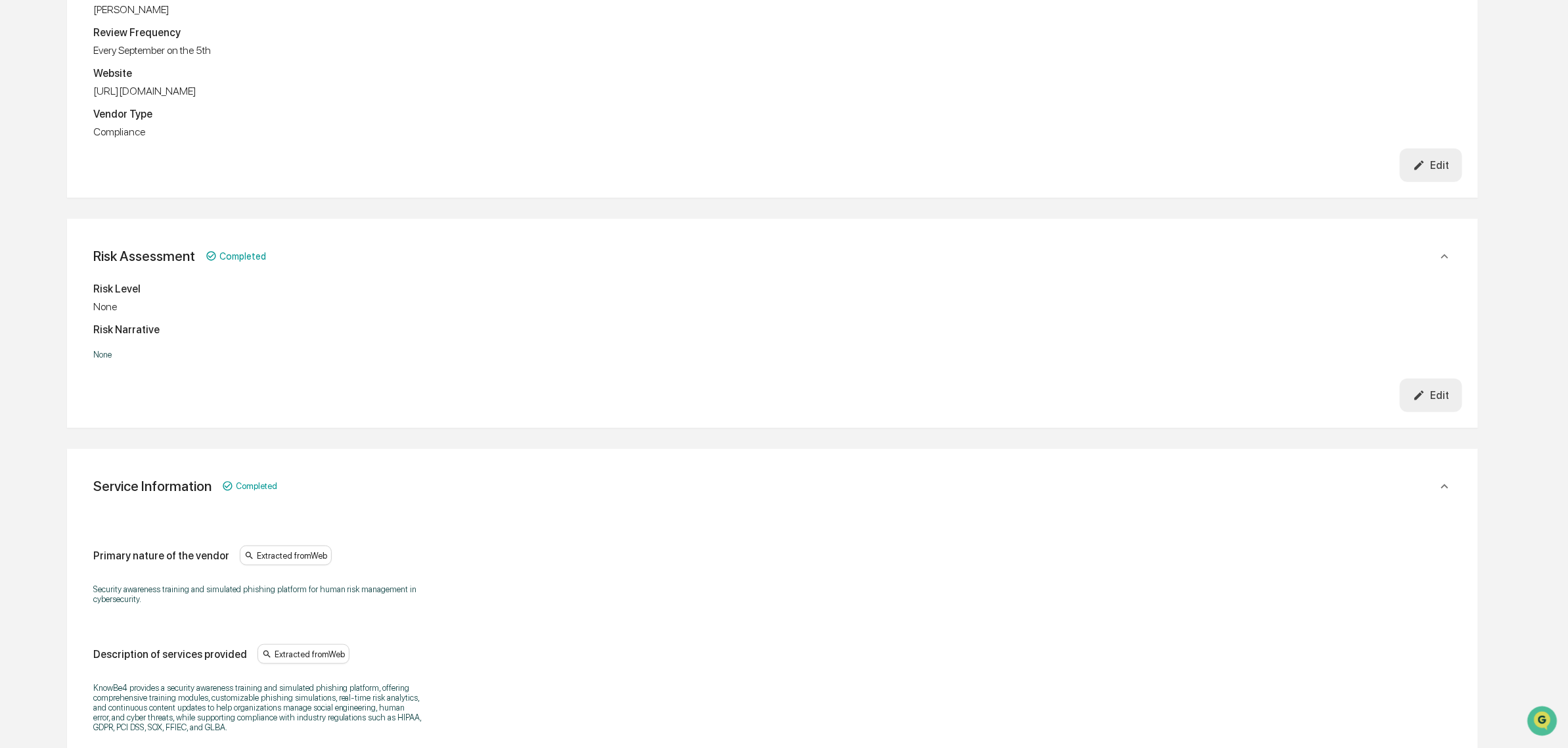
click at [1439, 401] on button "Edit" at bounding box center [1431, 395] width 63 height 34
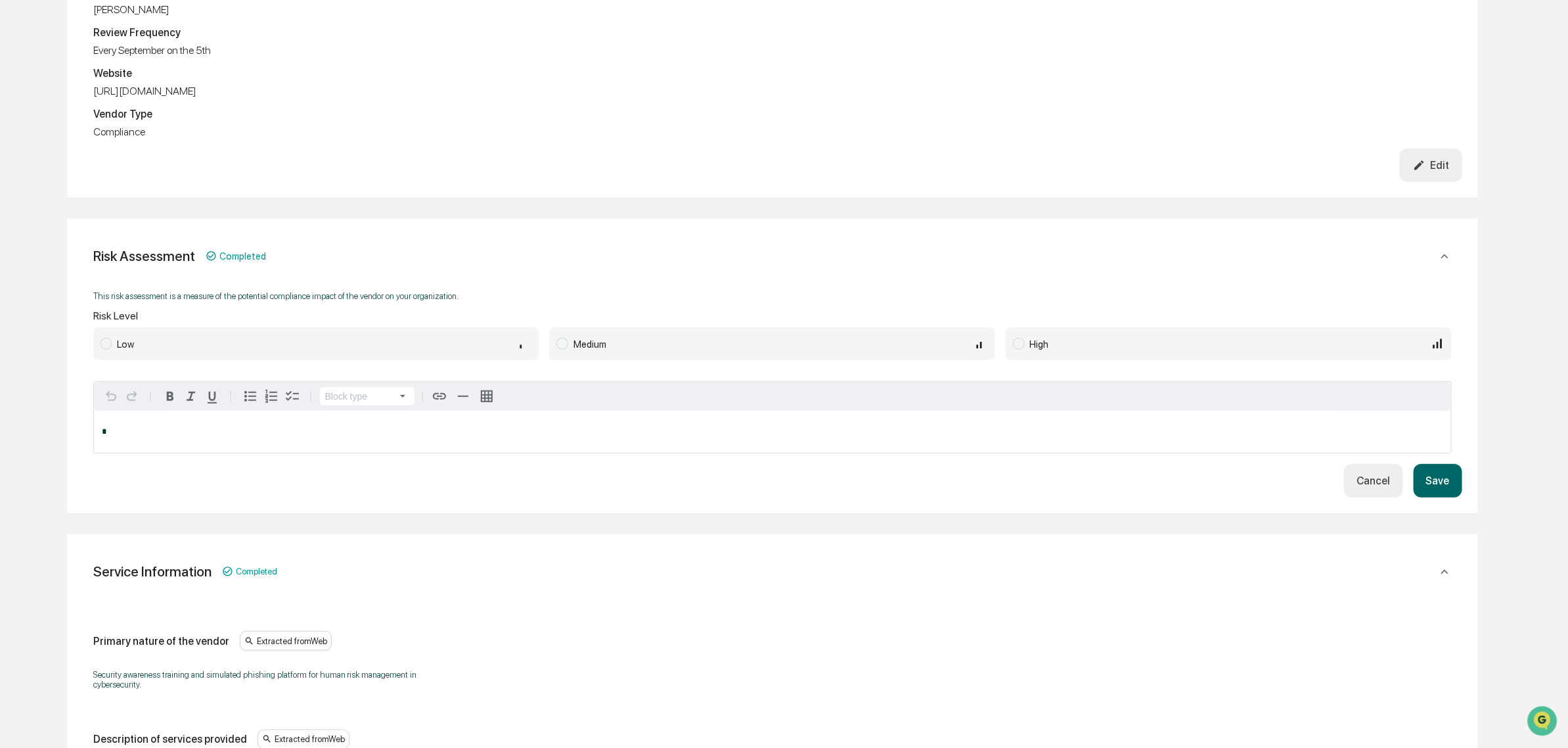
click at [575, 336] on div "Medium" at bounding box center [781, 343] width 415 height 14
click at [1434, 479] on button "Save" at bounding box center [1438, 481] width 49 height 34
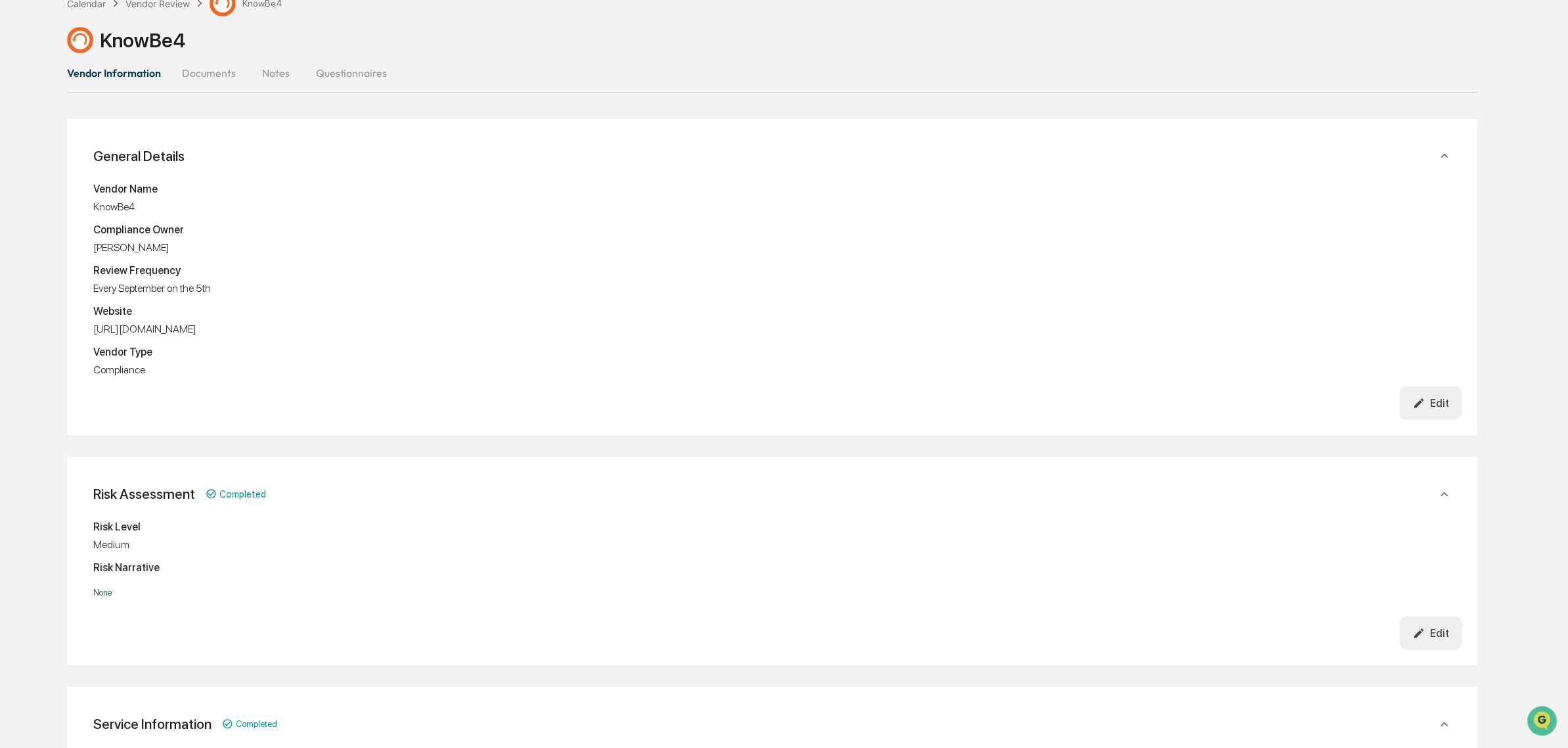
scroll to position [0, 0]
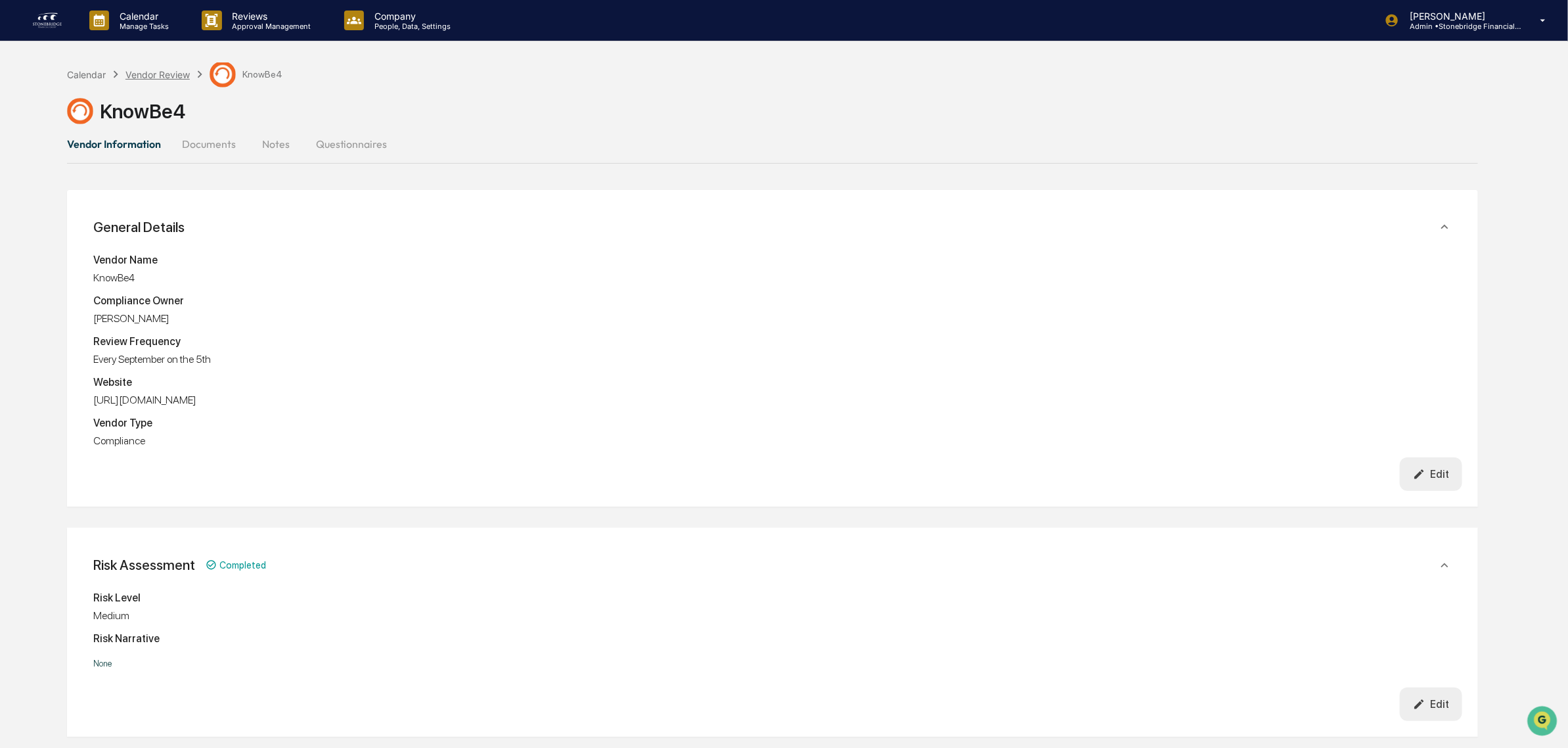
click at [169, 74] on div "Vendor Review" at bounding box center [157, 74] width 64 height 11
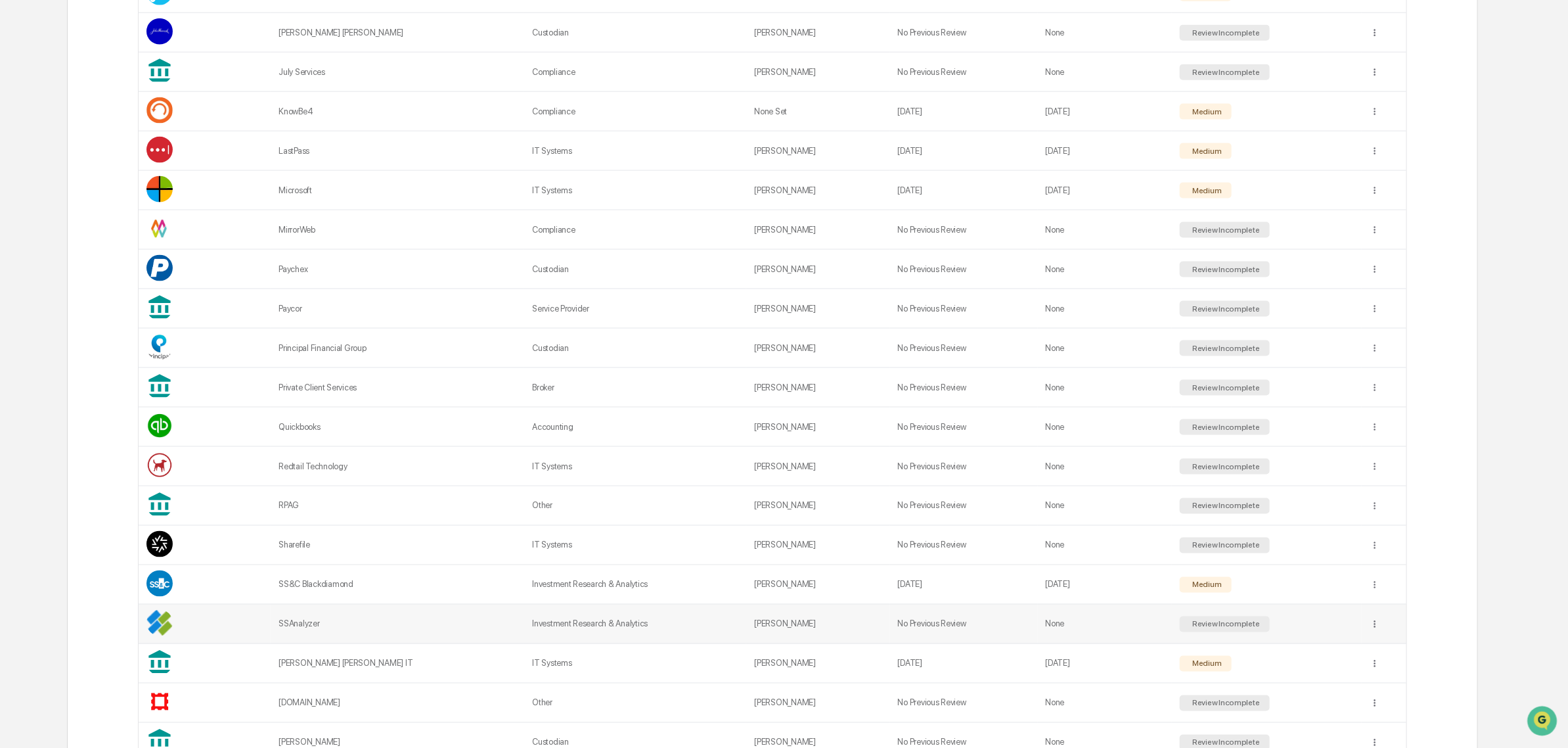
scroll to position [1068, 0]
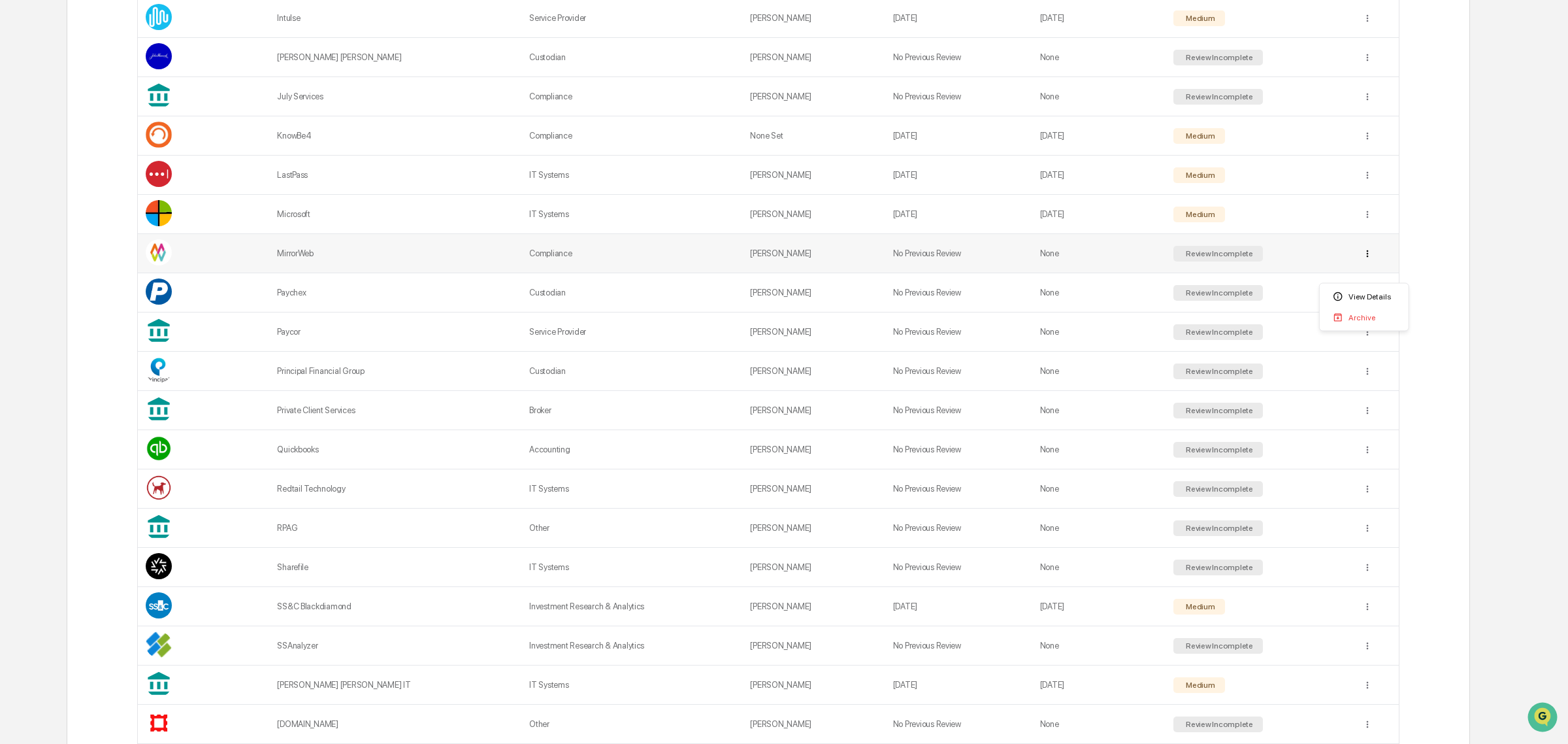
click at [967, 263] on td "No Previous Review" at bounding box center [959, 253] width 147 height 39
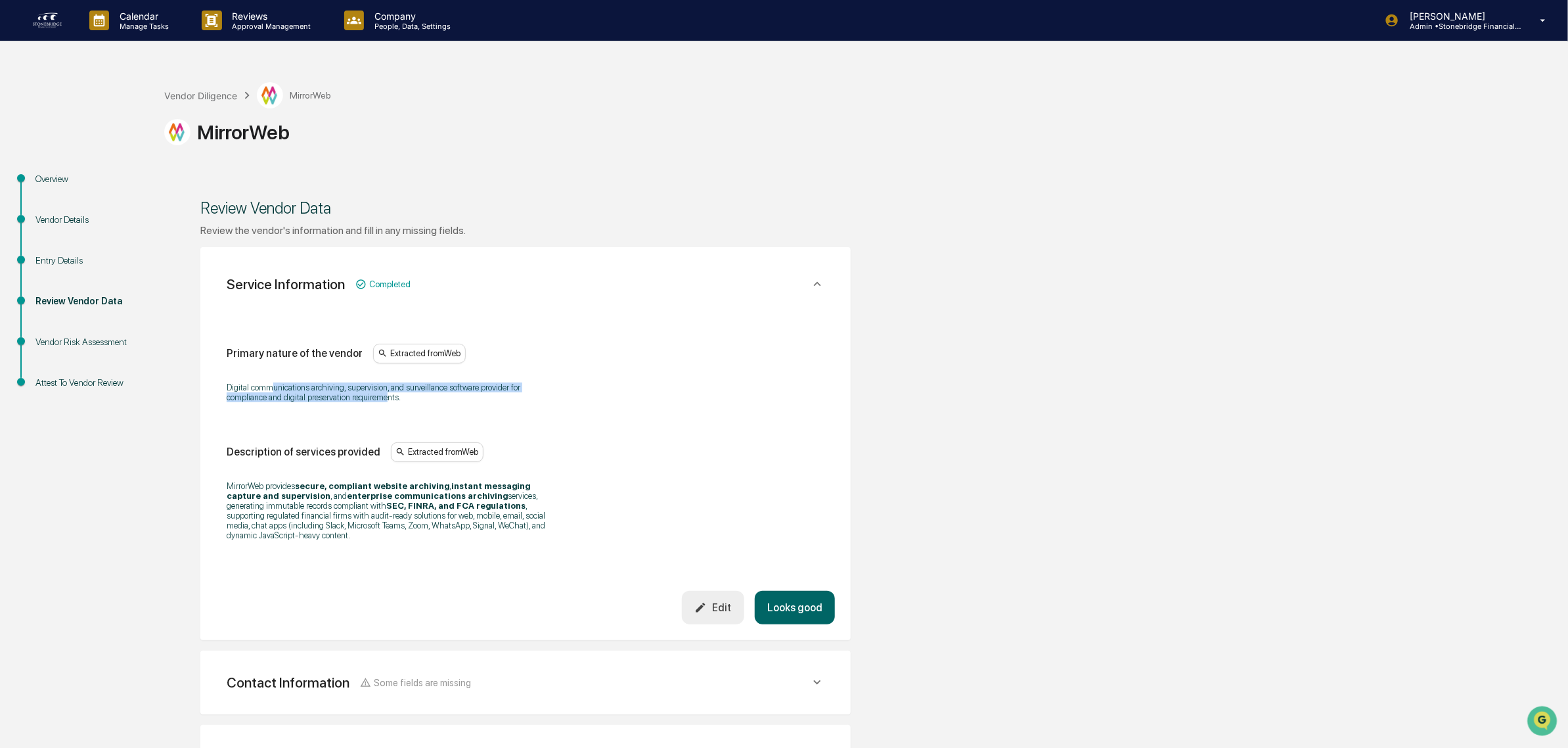
drag, startPoint x: 331, startPoint y: 395, endPoint x: 385, endPoint y: 408, distance: 55.5
click at [385, 408] on div "Digital communications archiving, supervision, and surveillance software provid…" at bounding box center [525, 392] width 598 height 37
drag, startPoint x: 297, startPoint y: 388, endPoint x: 468, endPoint y: 414, distance: 173.0
click at [468, 414] on div "Primary nature of the vendor Extracted from Web Digital communications archivin…" at bounding box center [525, 446] width 598 height 205
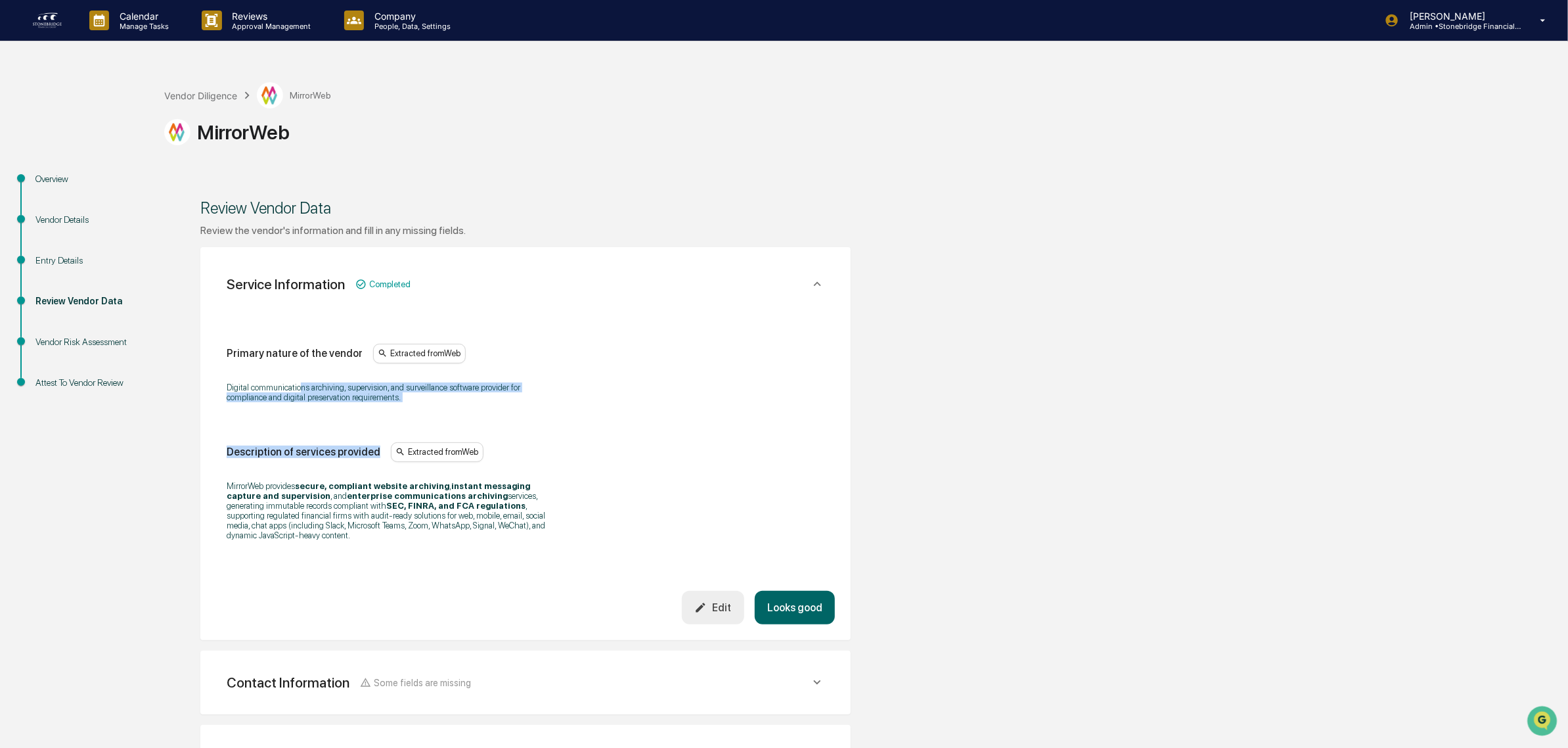
click at [468, 414] on div "Primary nature of the vendor Extracted from Web Digital communications archivin…" at bounding box center [525, 446] width 598 height 205
click at [806, 612] on button "Looks good" at bounding box center [795, 607] width 80 height 34
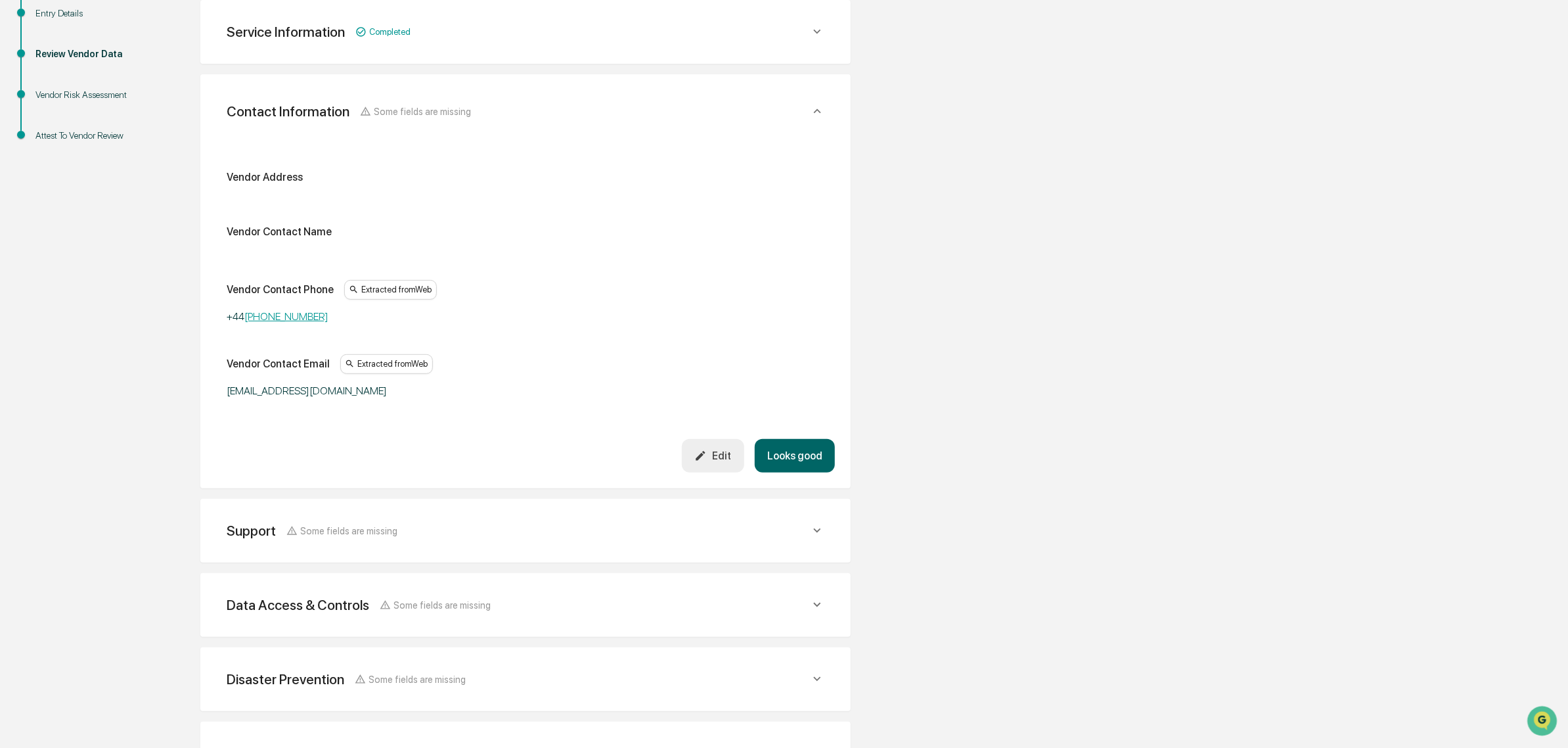
click at [791, 461] on button "Looks good" at bounding box center [795, 455] width 80 height 34
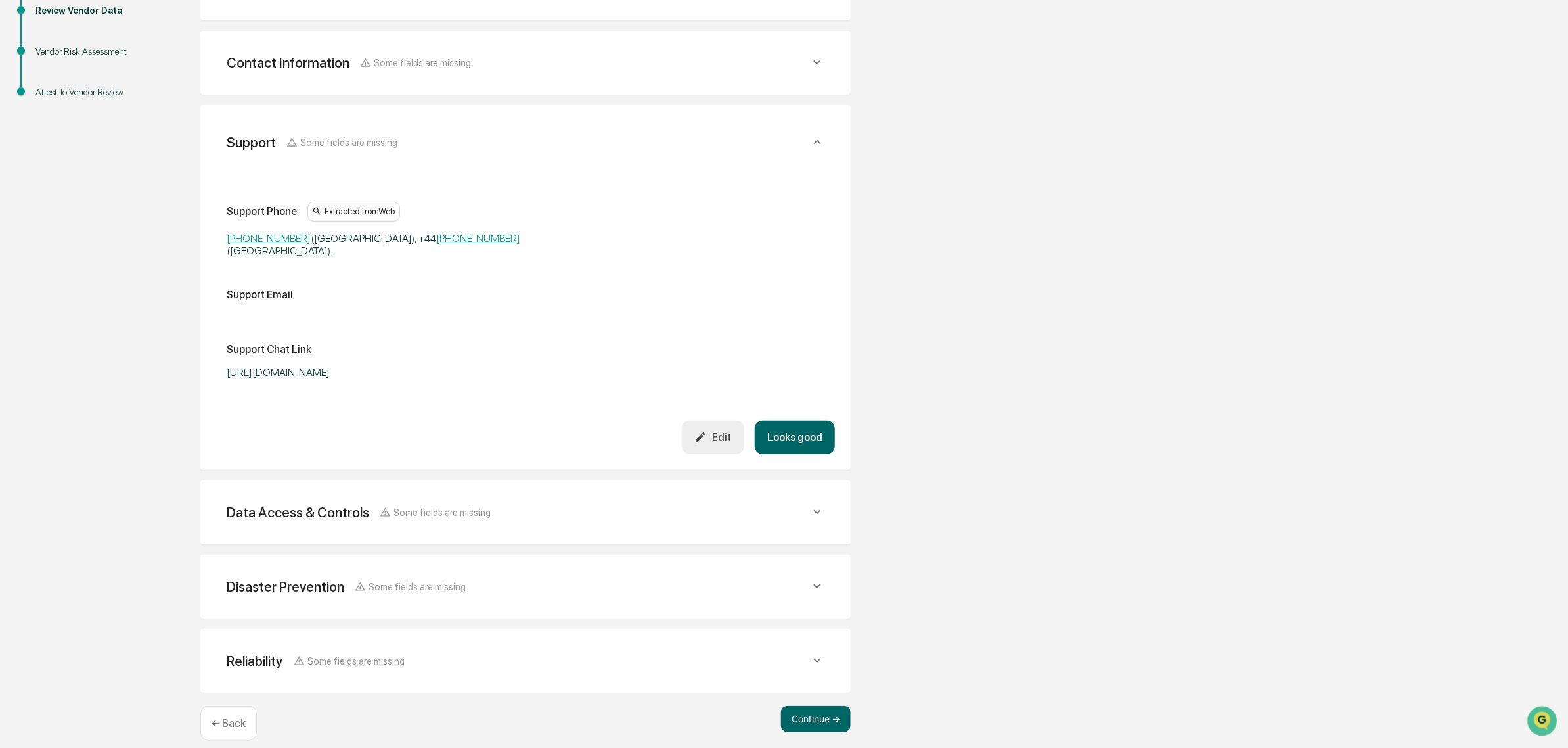
click at [788, 421] on button "Looks good" at bounding box center [795, 437] width 80 height 34
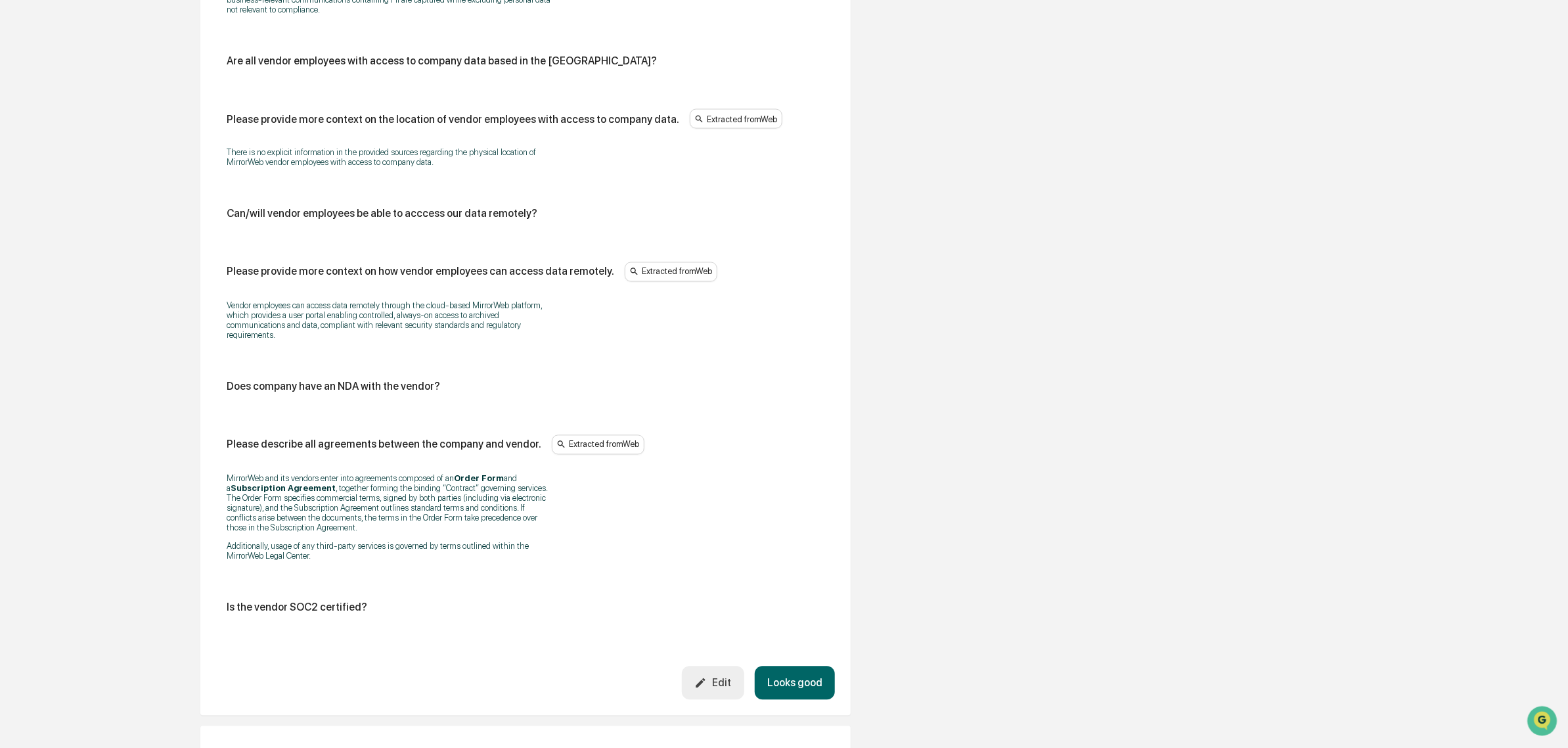
scroll to position [1440, 0]
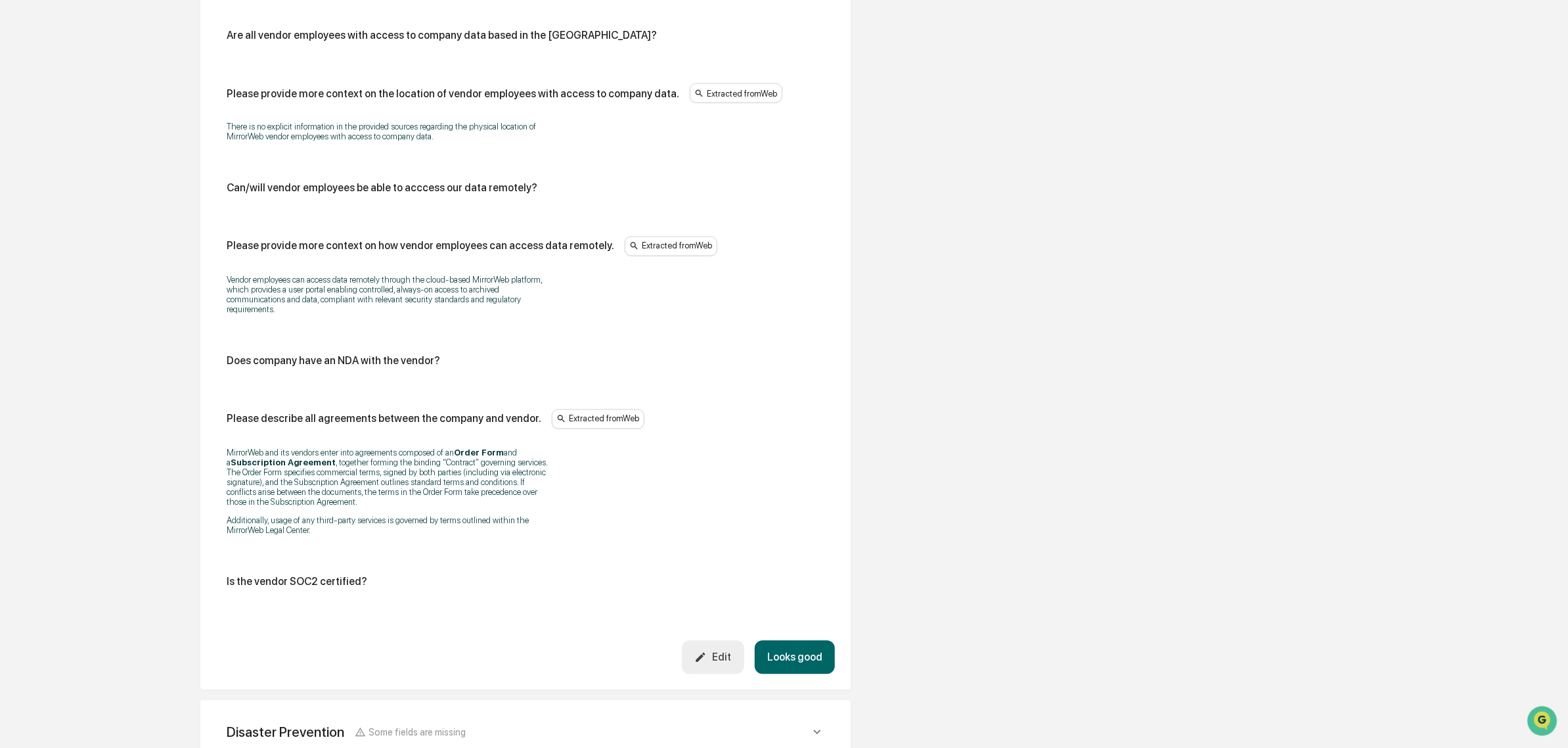
click at [720, 664] on div "Edit" at bounding box center [712, 657] width 36 height 12
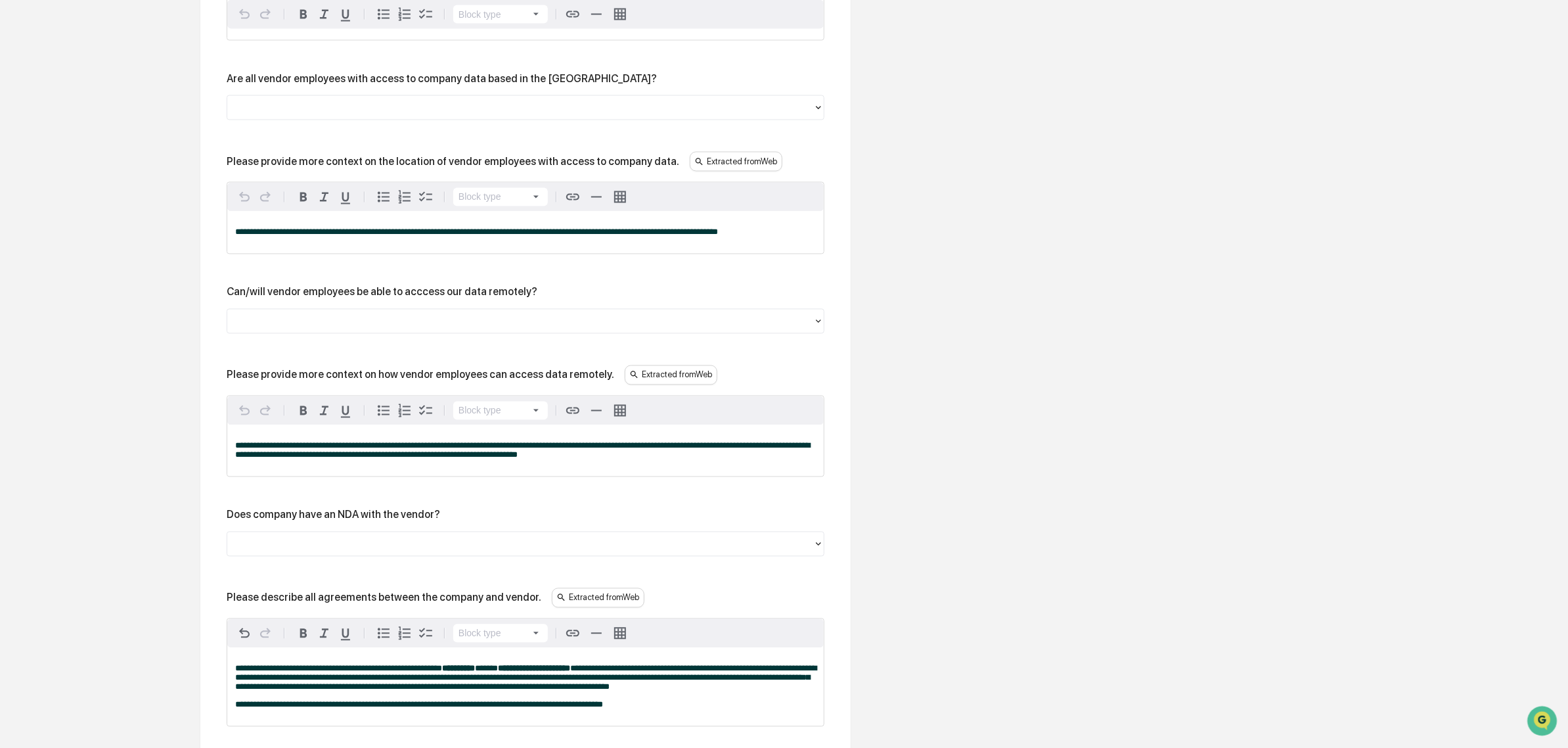
click at [397, 116] on div at bounding box center [521, 108] width 573 height 15
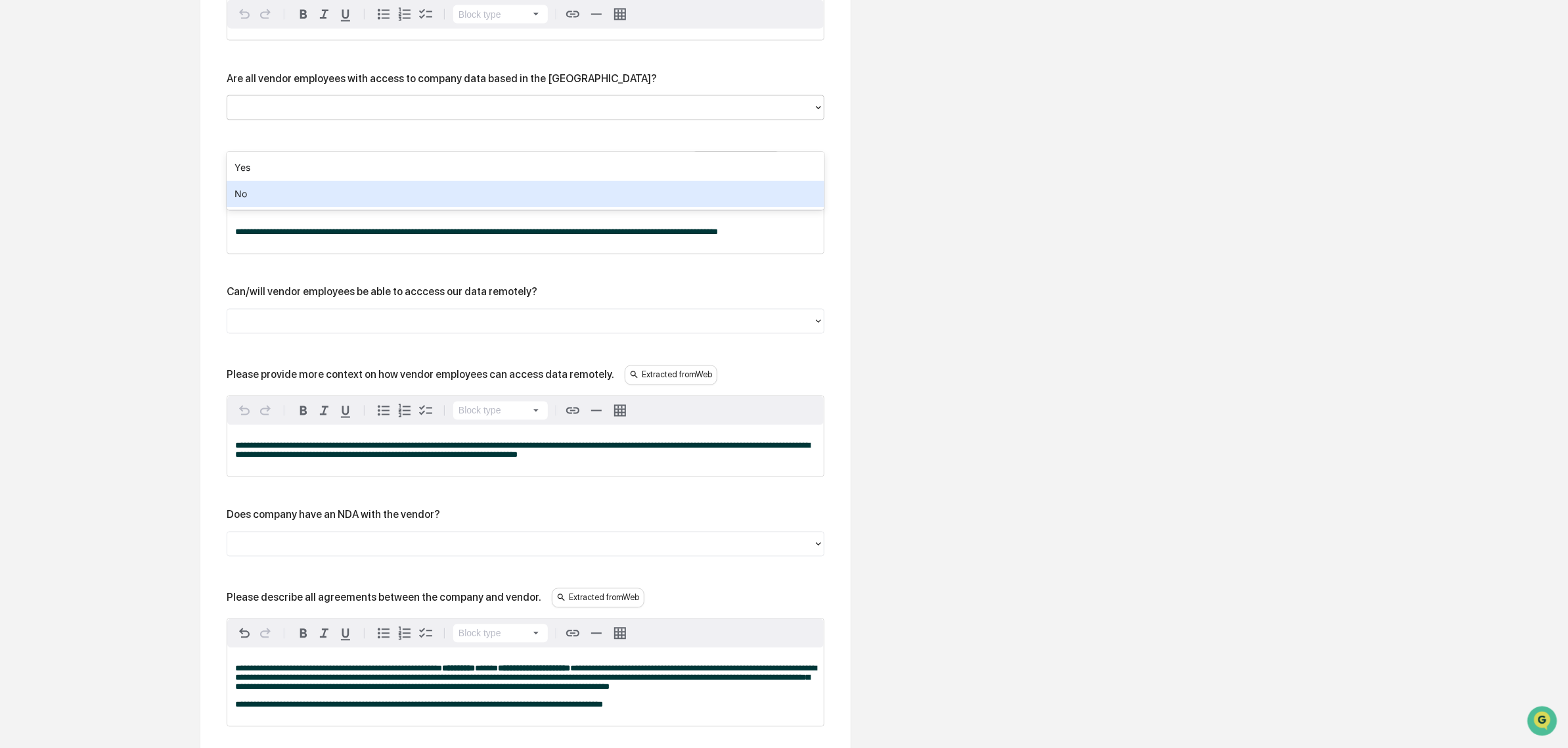
click at [358, 196] on div "No" at bounding box center [525, 194] width 598 height 26
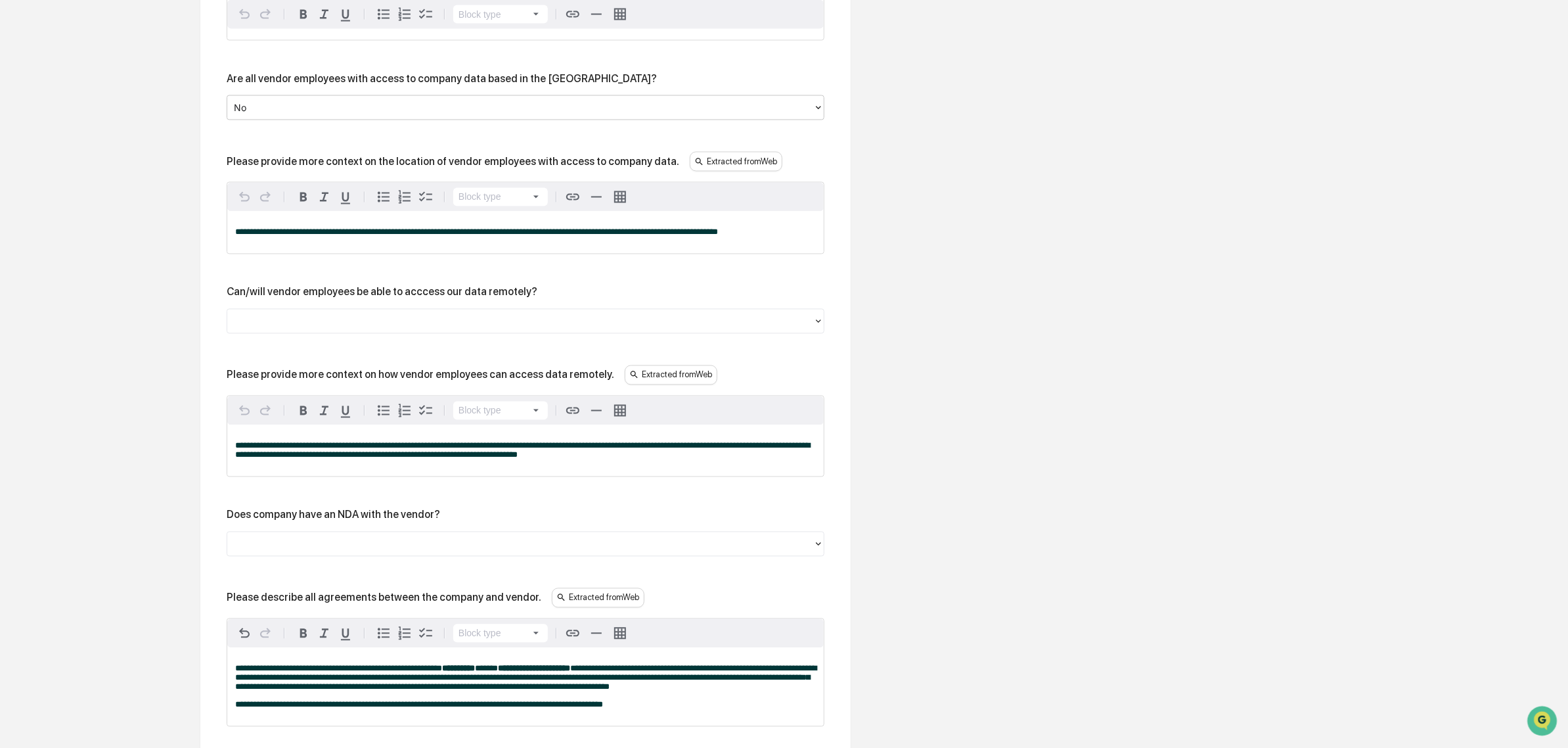
click at [376, 329] on div at bounding box center [521, 322] width 573 height 15
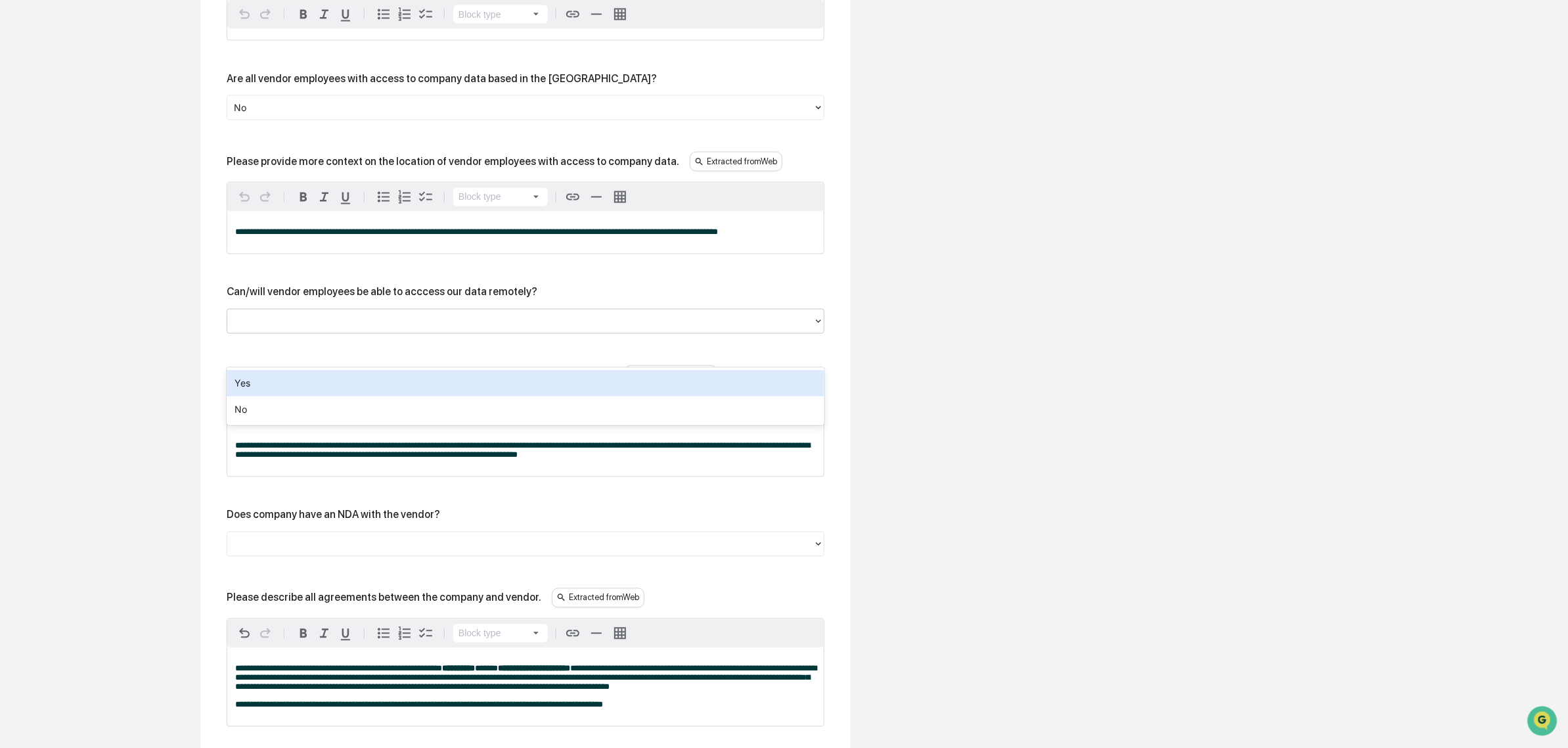
click at [376, 329] on div at bounding box center [521, 322] width 573 height 15
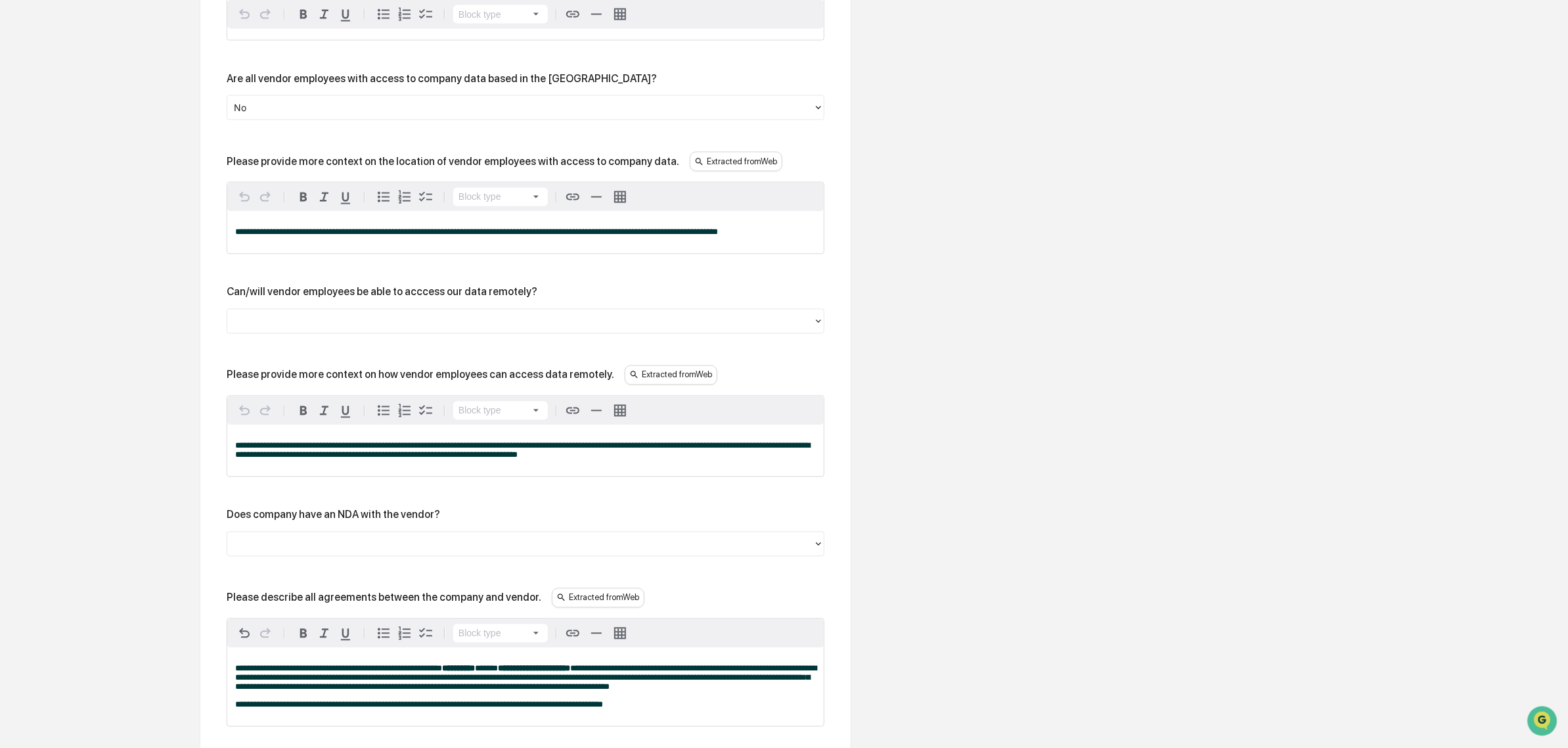
click at [596, 298] on div "Can/will vendor employees be able to acccess our data remotely?" at bounding box center [525, 292] width 598 height 12
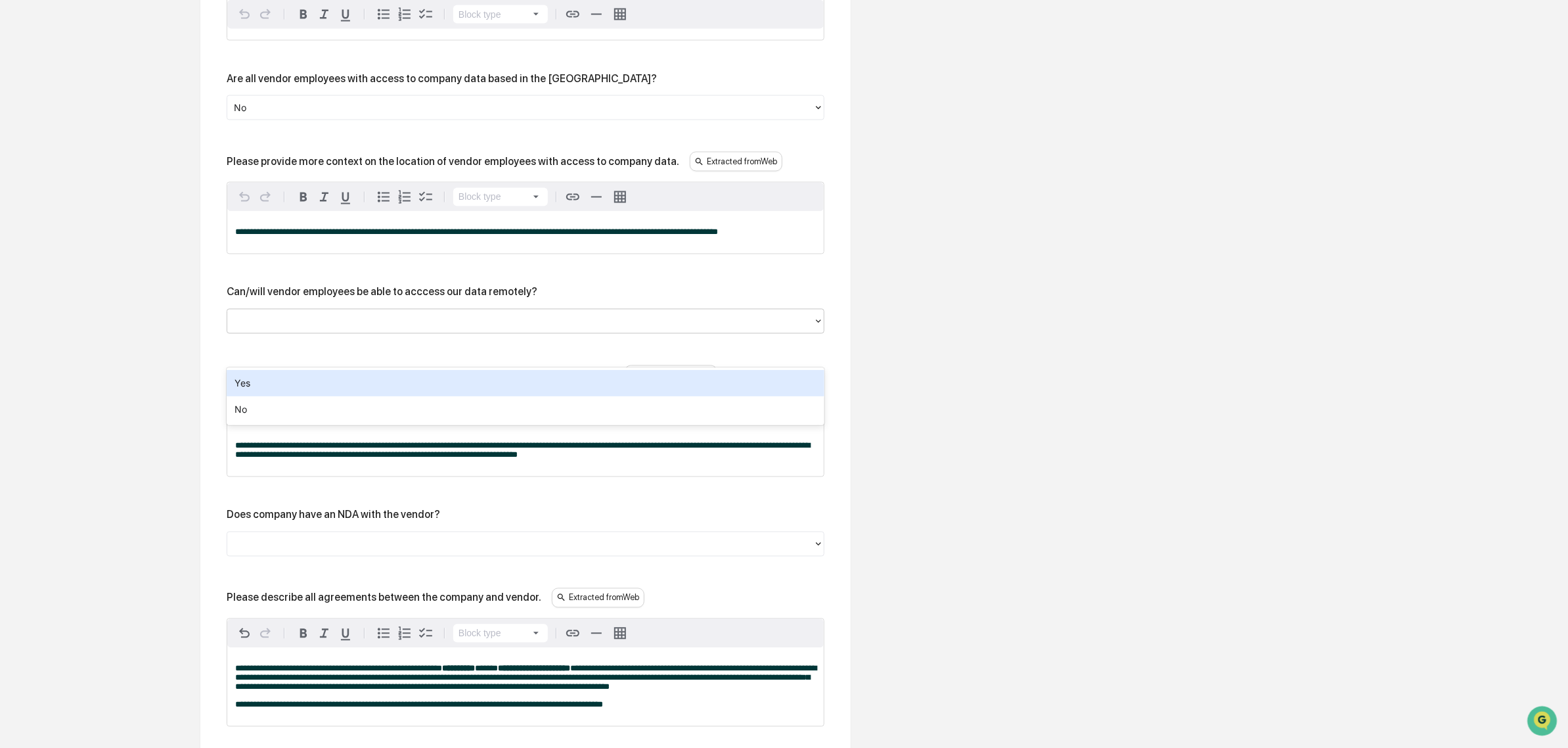
click at [524, 329] on div at bounding box center [521, 322] width 573 height 15
click at [432, 385] on div "Yes" at bounding box center [525, 383] width 598 height 26
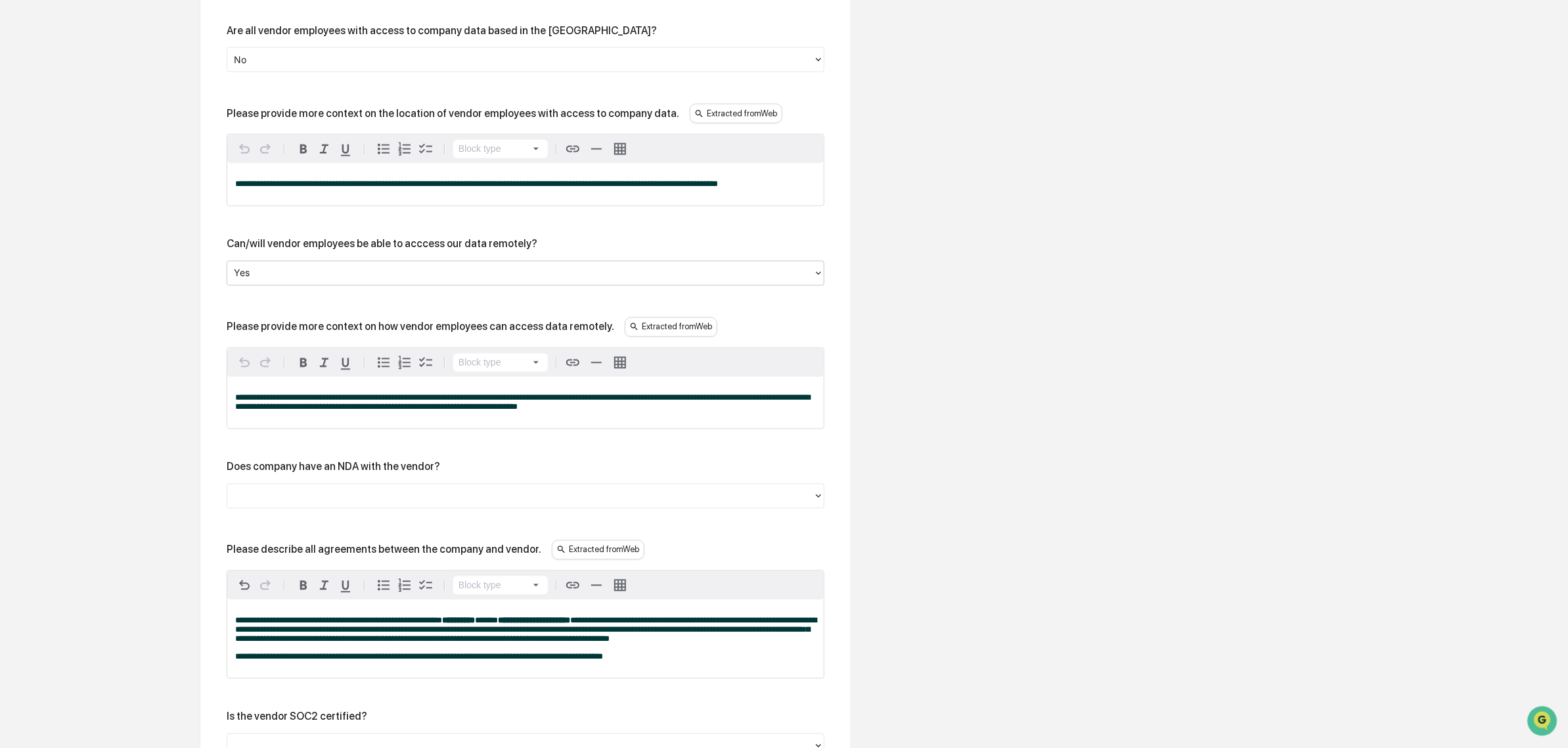
scroll to position [1605, 0]
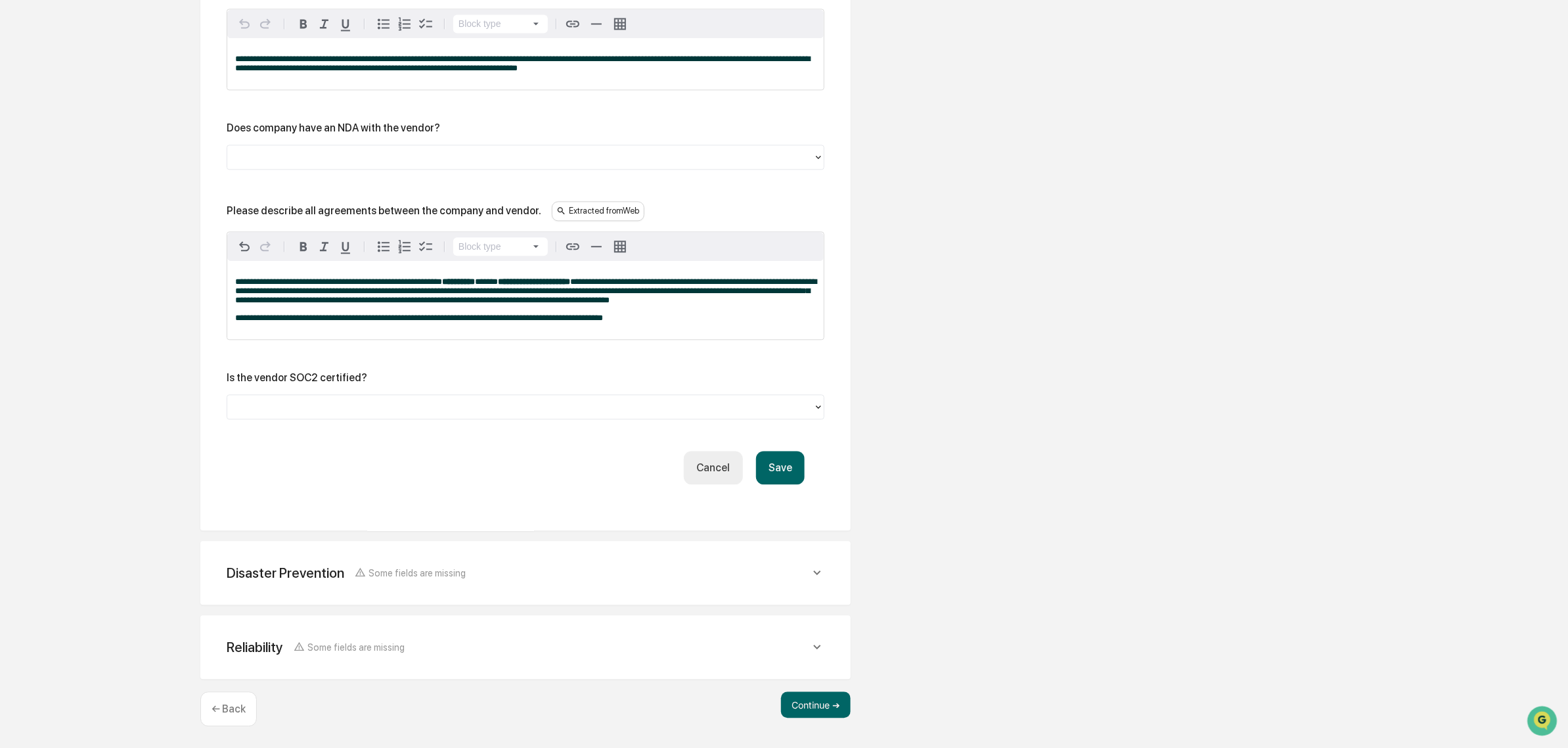
click at [773, 471] on button "Save" at bounding box center [780, 467] width 49 height 34
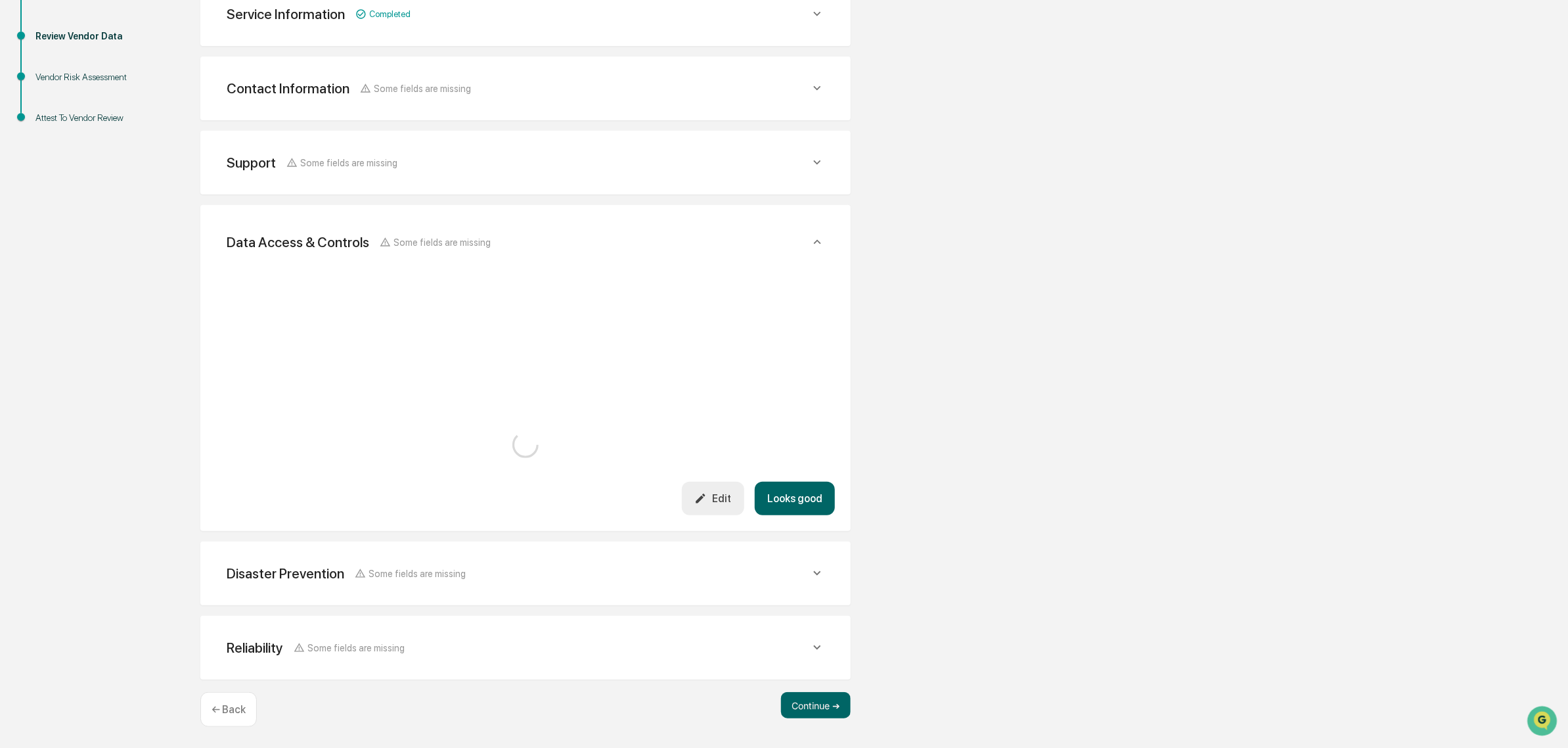
scroll to position [1644, 0]
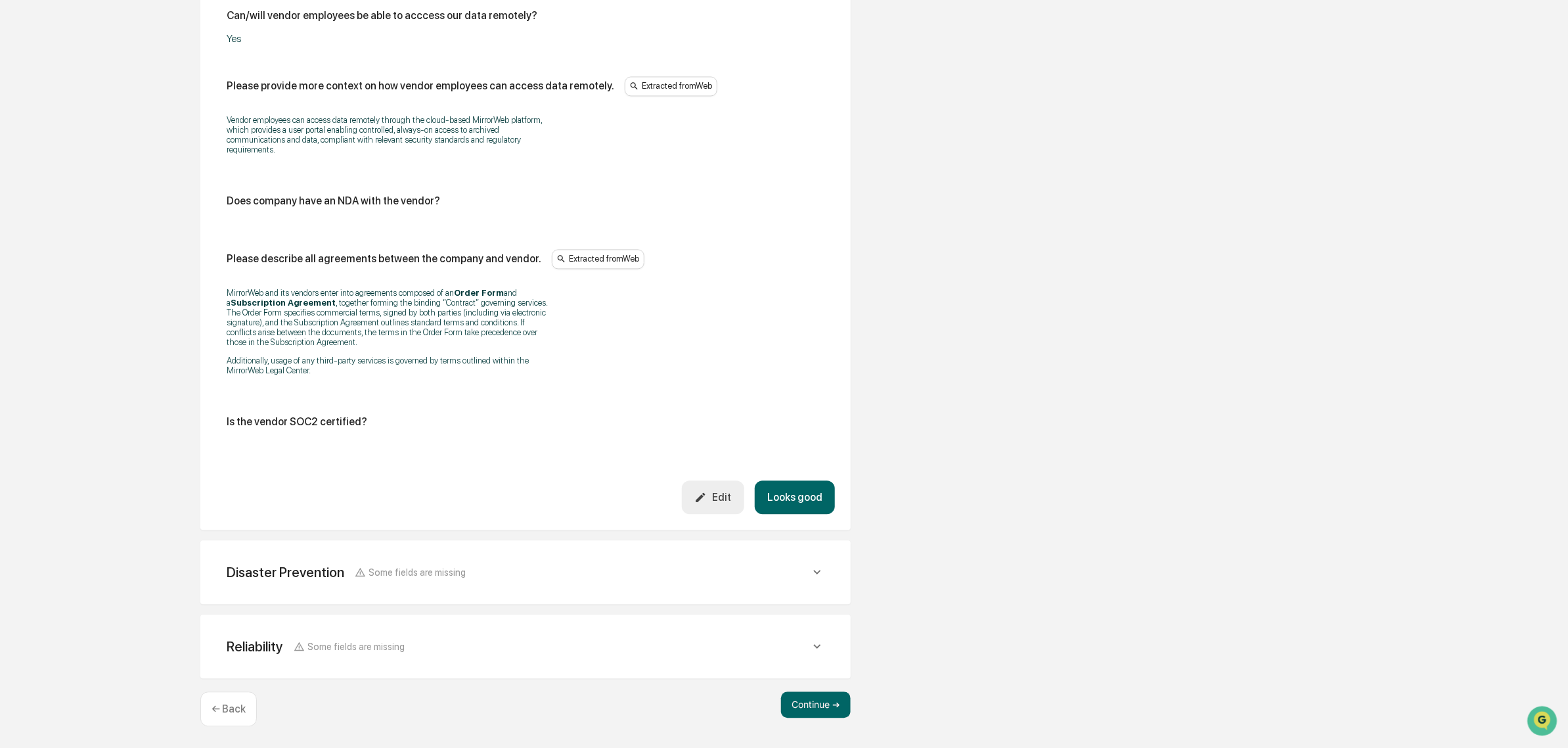
click at [715, 488] on button "Edit" at bounding box center [713, 497] width 63 height 34
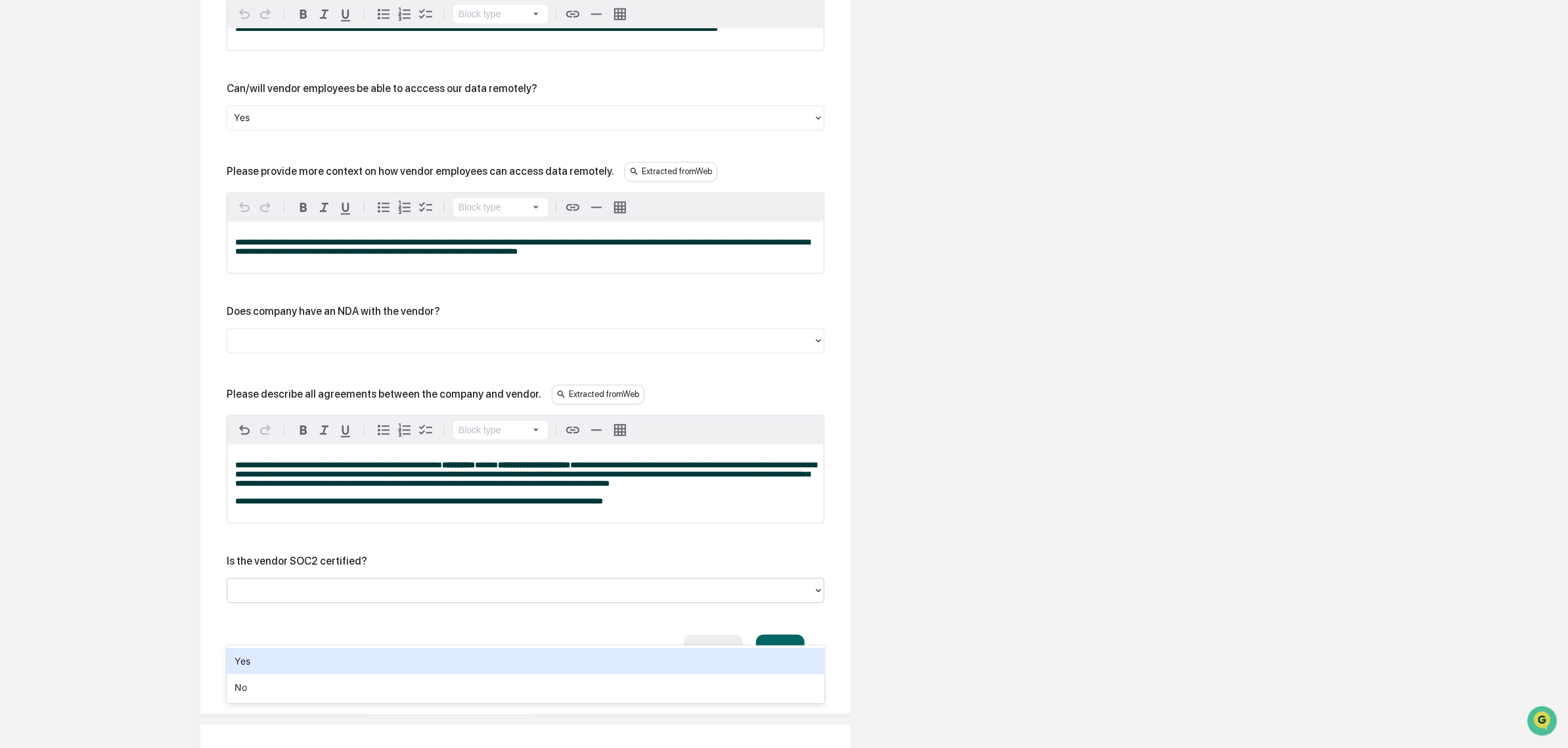
click at [328, 597] on div at bounding box center [521, 590] width 573 height 15
click at [304, 658] on div "Yes" at bounding box center [525, 661] width 598 height 26
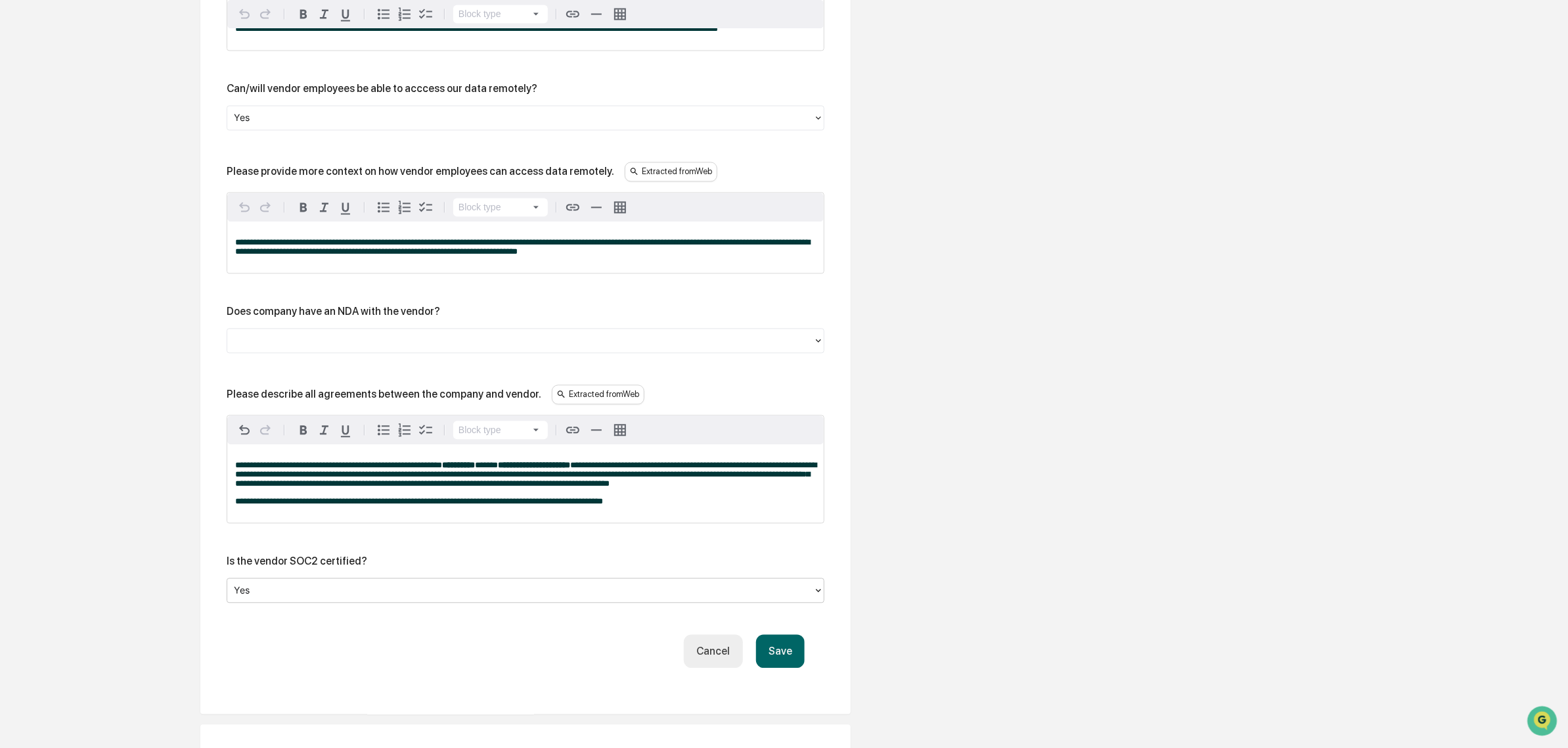
click at [753, 667] on div "Save Cancel" at bounding box center [525, 651] width 558 height 34
click at [772, 667] on button "Save" at bounding box center [780, 651] width 49 height 34
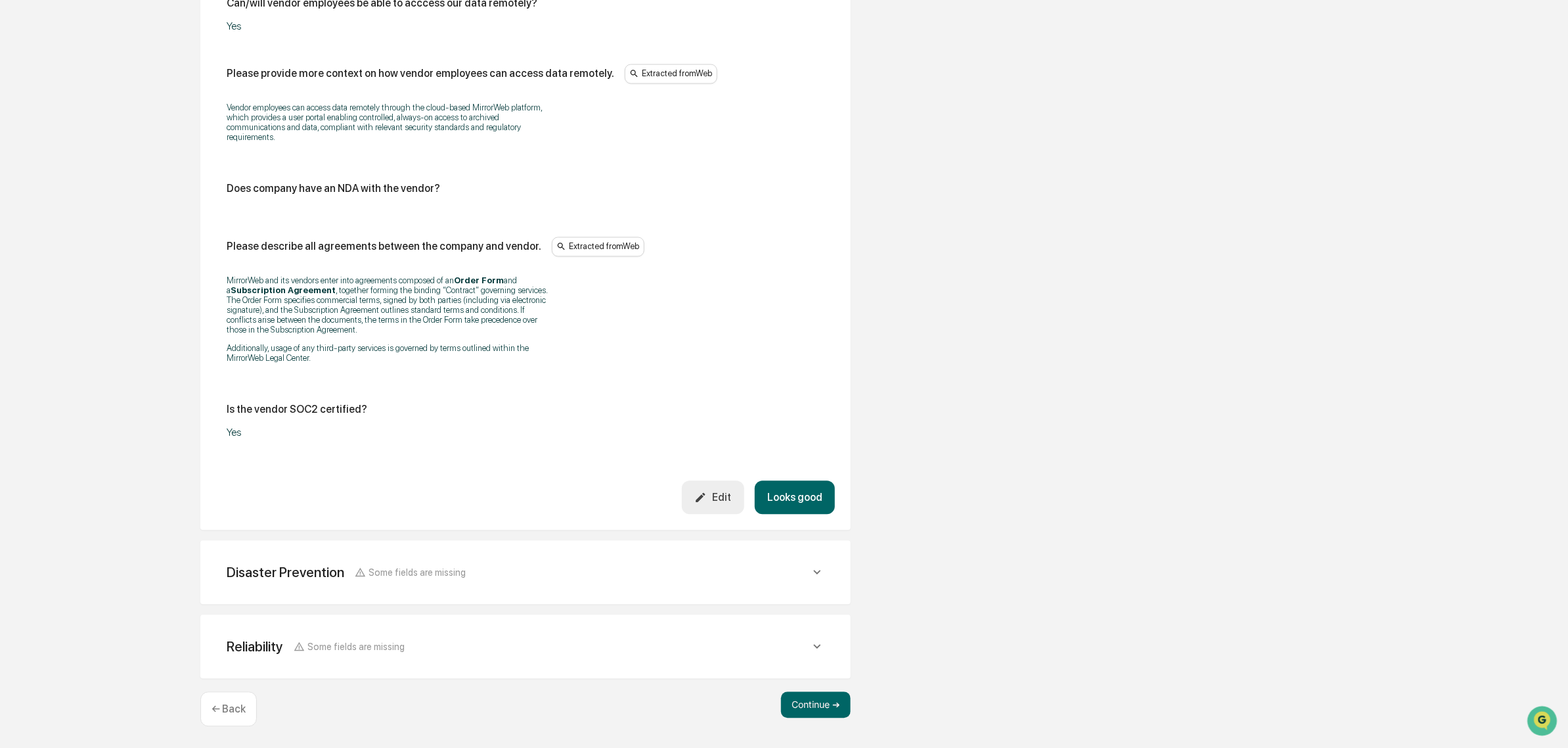
click at [815, 488] on button "Looks good" at bounding box center [795, 497] width 80 height 34
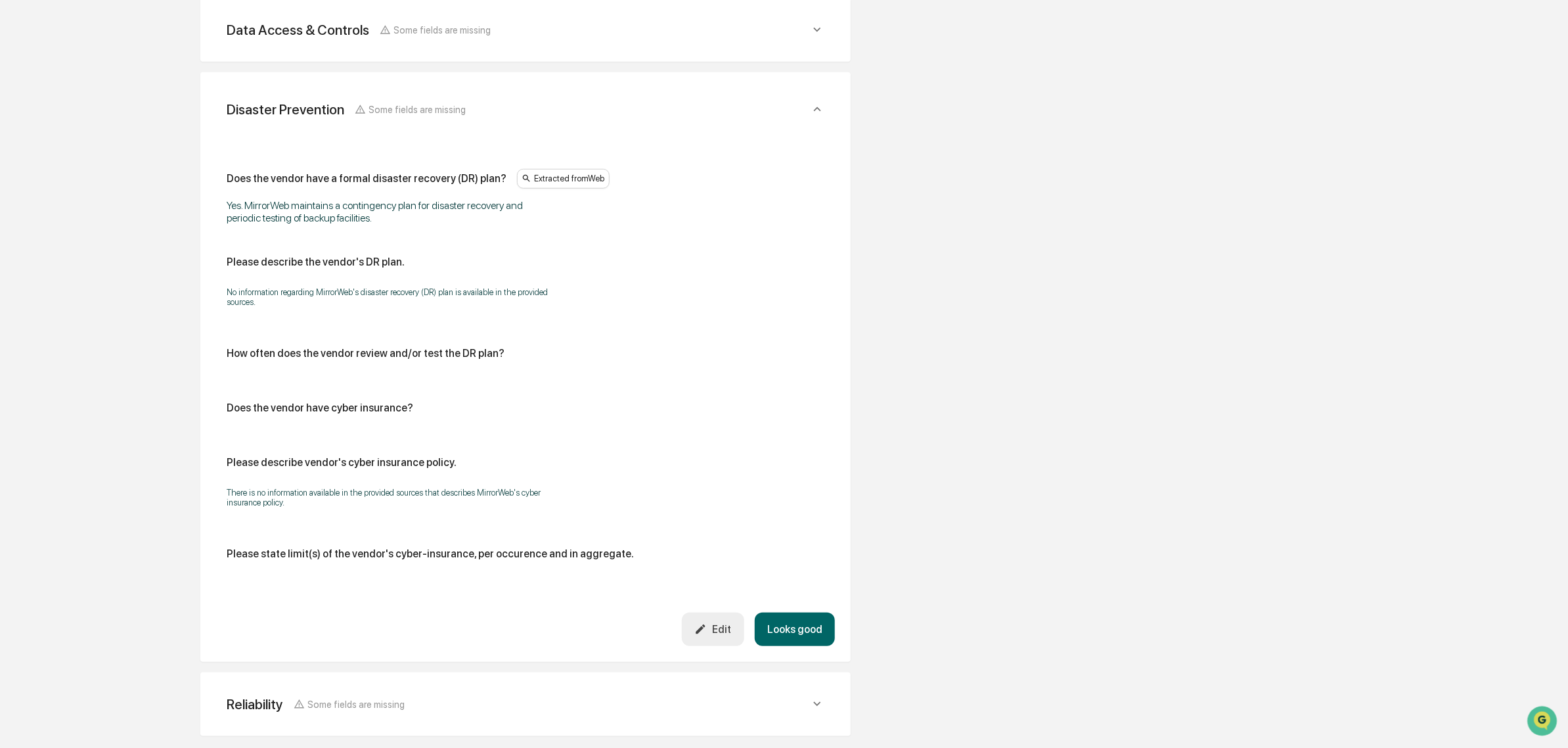
scroll to position [470, 0]
drag, startPoint x: 412, startPoint y: 219, endPoint x: 461, endPoint y: 267, distance: 68.6
click at [461, 267] on div "Does the vendor have a formal disaster recovery (DR) plan? Extracted from Web Y…" at bounding box center [525, 371] width 598 height 402
click at [461, 267] on div "Please describe the vendor's DR plan." at bounding box center [525, 264] width 598 height 12
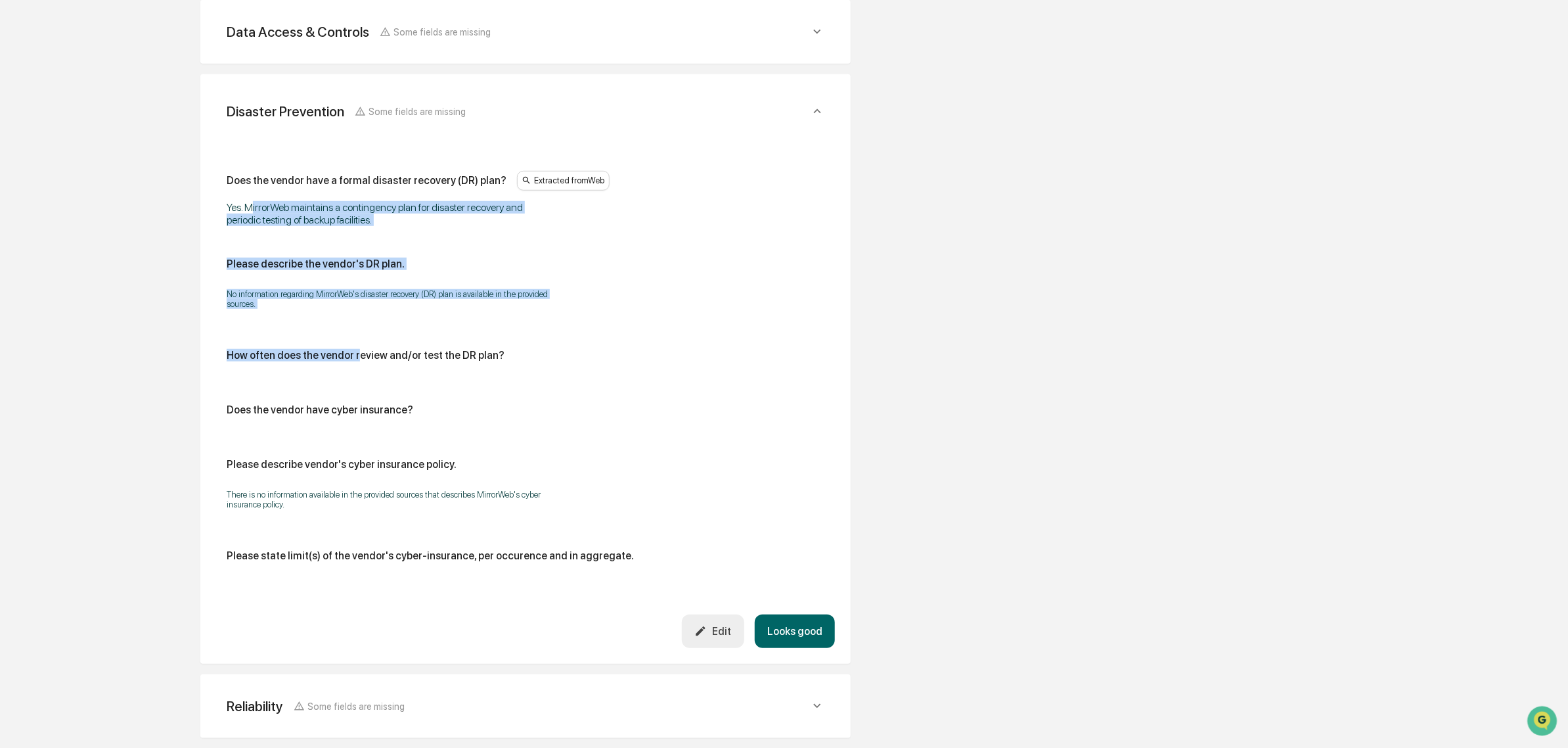
drag, startPoint x: 251, startPoint y: 205, endPoint x: 355, endPoint y: 321, distance: 155.8
click at [355, 321] on div "Does the vendor have a formal disaster recovery (DR) plan? Extracted from Web Y…" at bounding box center [525, 371] width 598 height 402
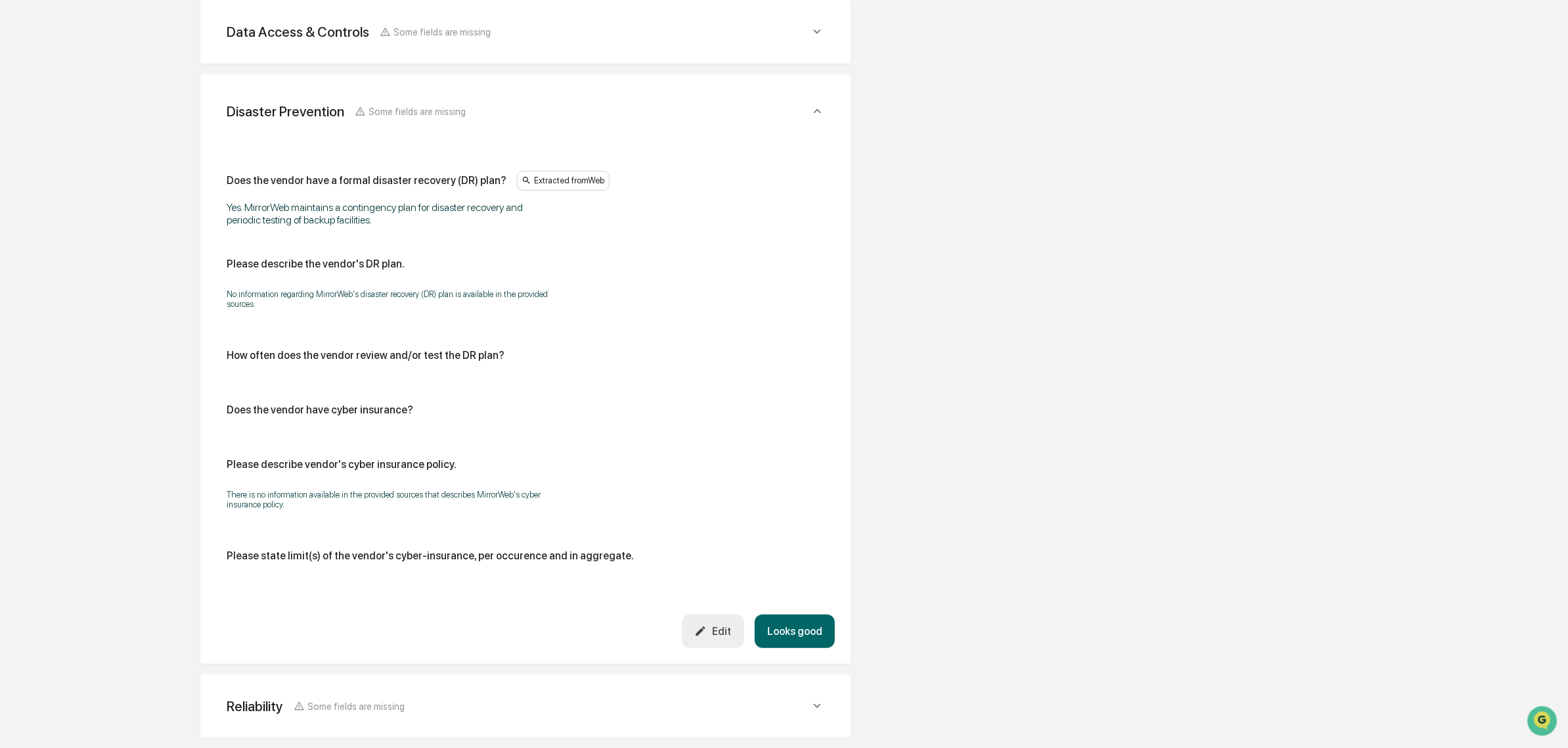
click at [793, 630] on button "Looks good" at bounding box center [795, 631] width 80 height 34
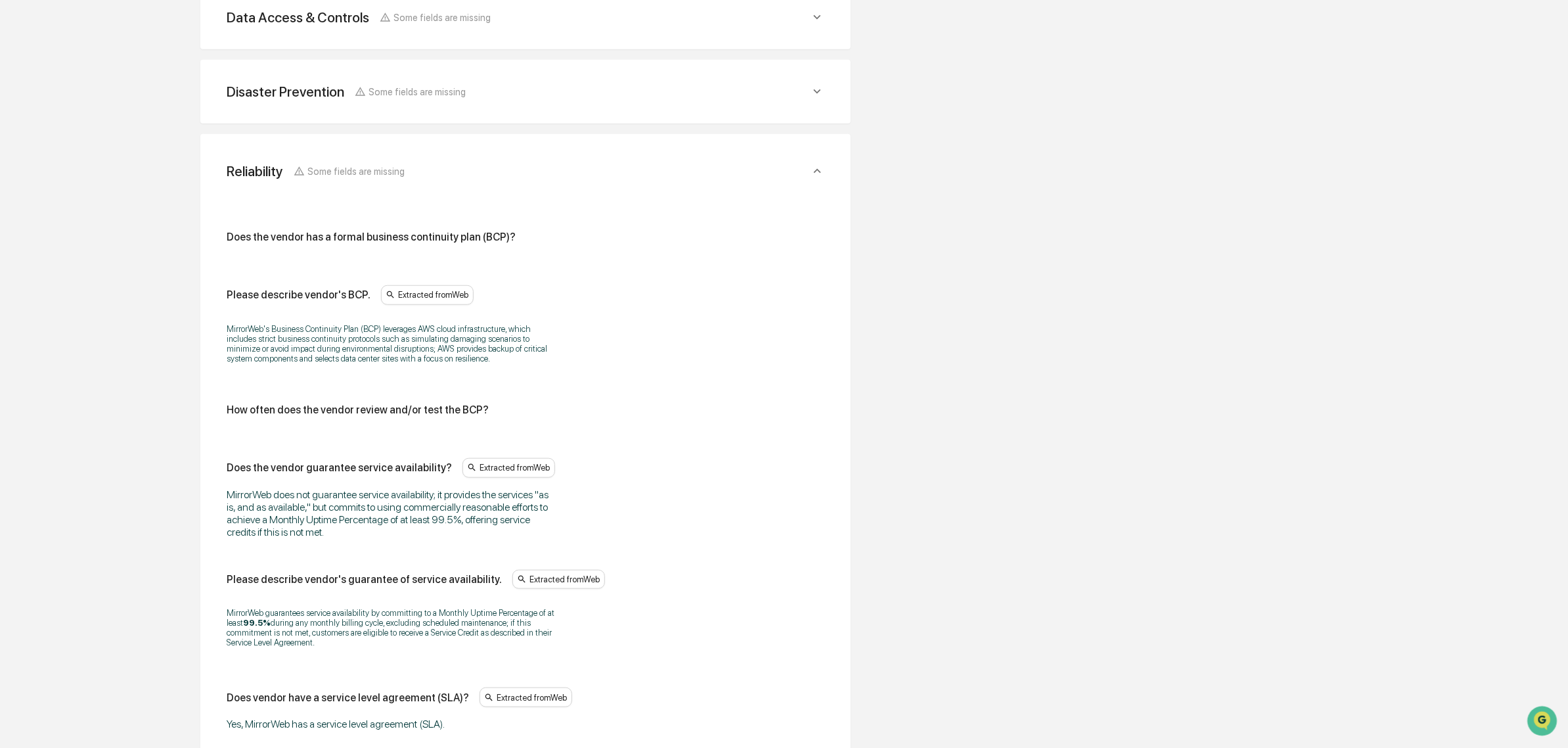
scroll to position [517, 0]
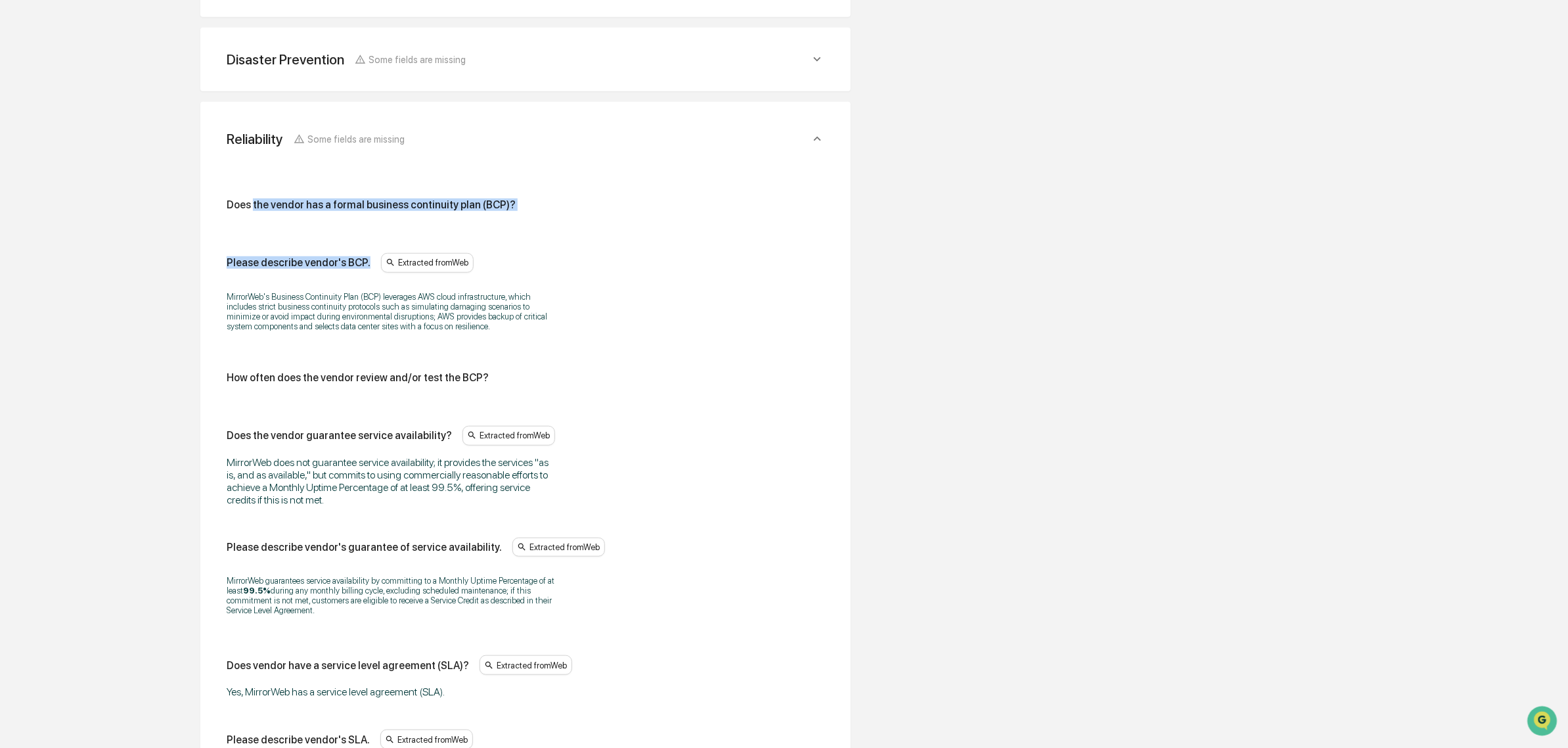
drag, startPoint x: 253, startPoint y: 207, endPoint x: 490, endPoint y: 247, distance: 240.4
click at [490, 247] on div "Does the vendor has a formal business continuity plan (BCP)? Please describe ve…" at bounding box center [525, 507] width 598 height 618
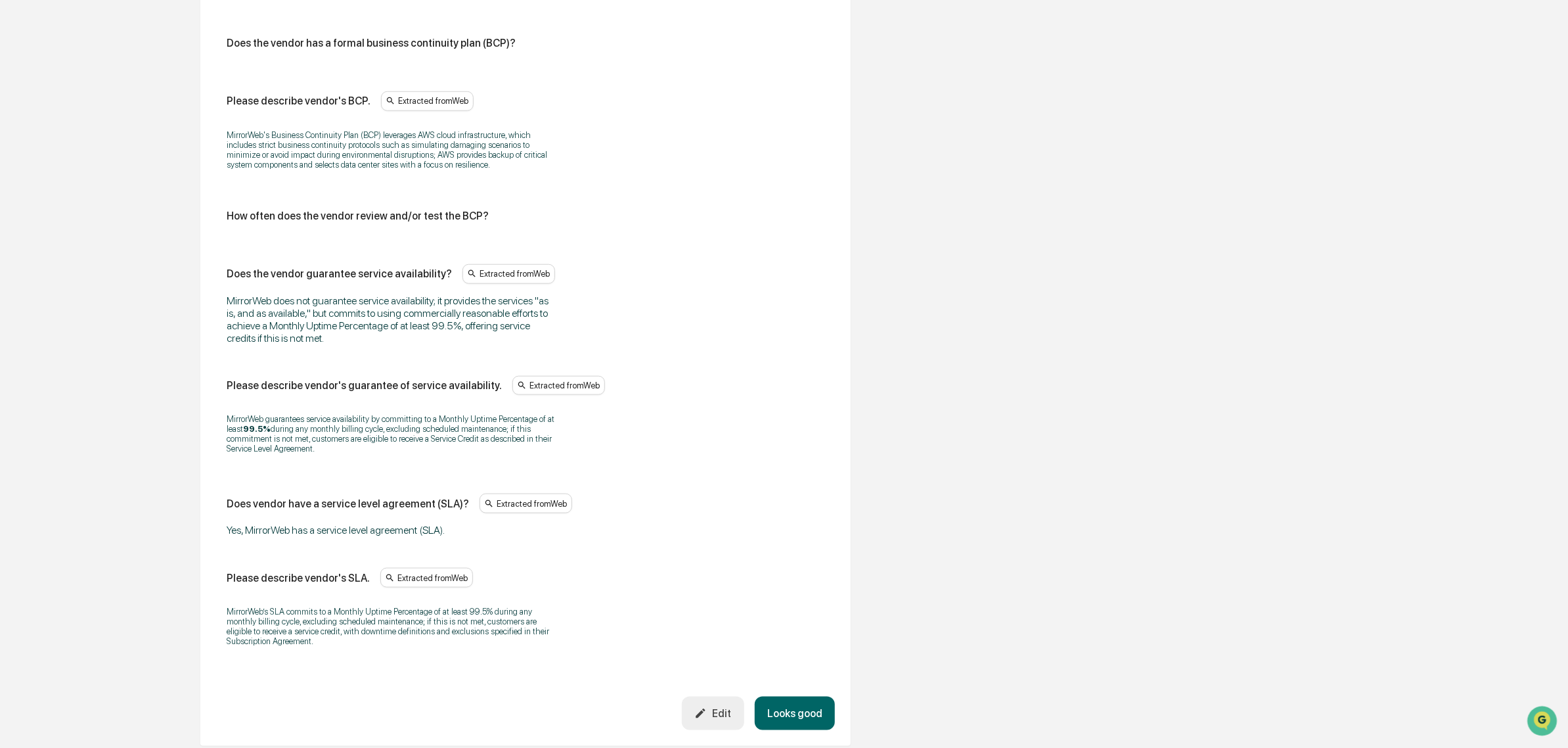
scroll to position [754, 0]
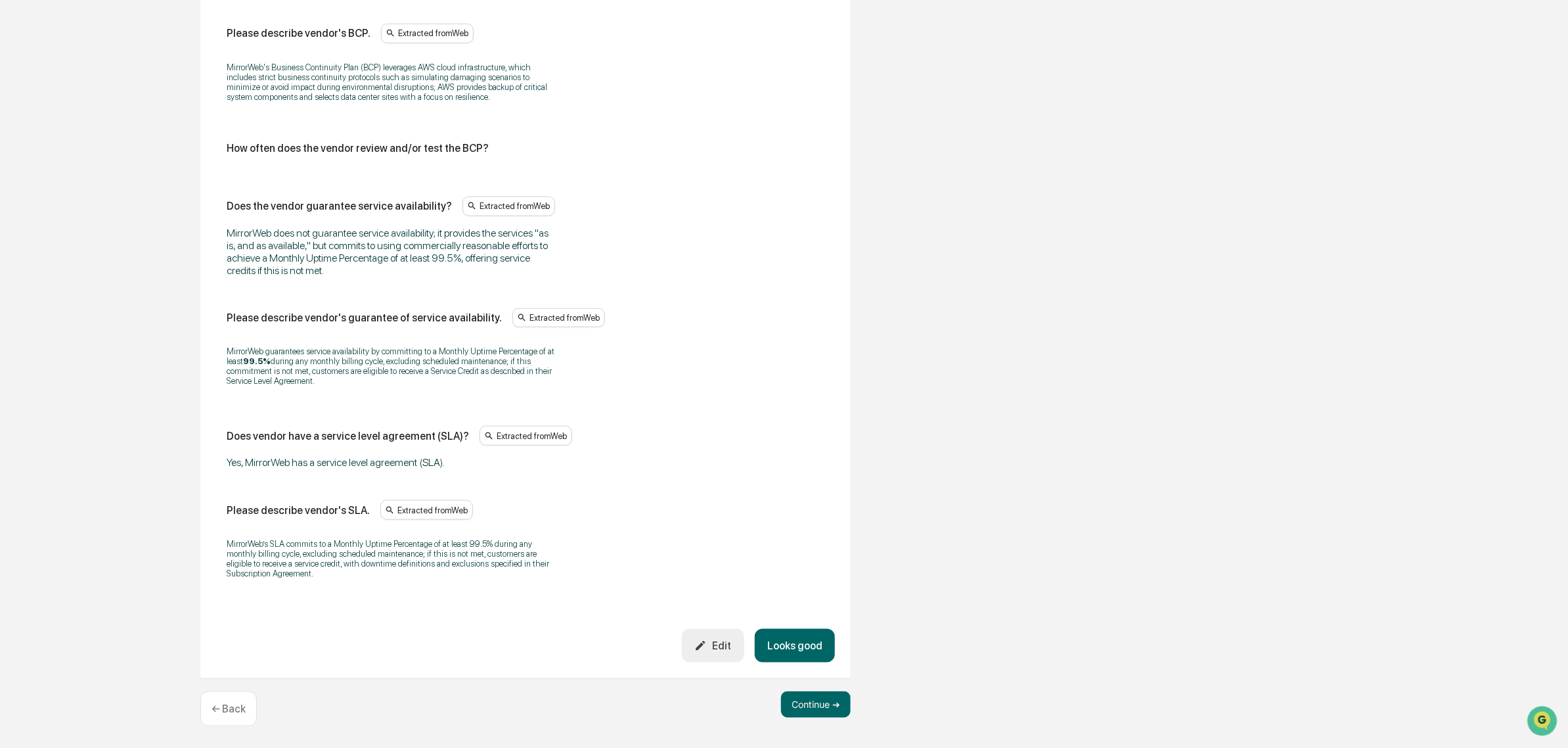
click at [703, 634] on button "Edit" at bounding box center [713, 645] width 63 height 34
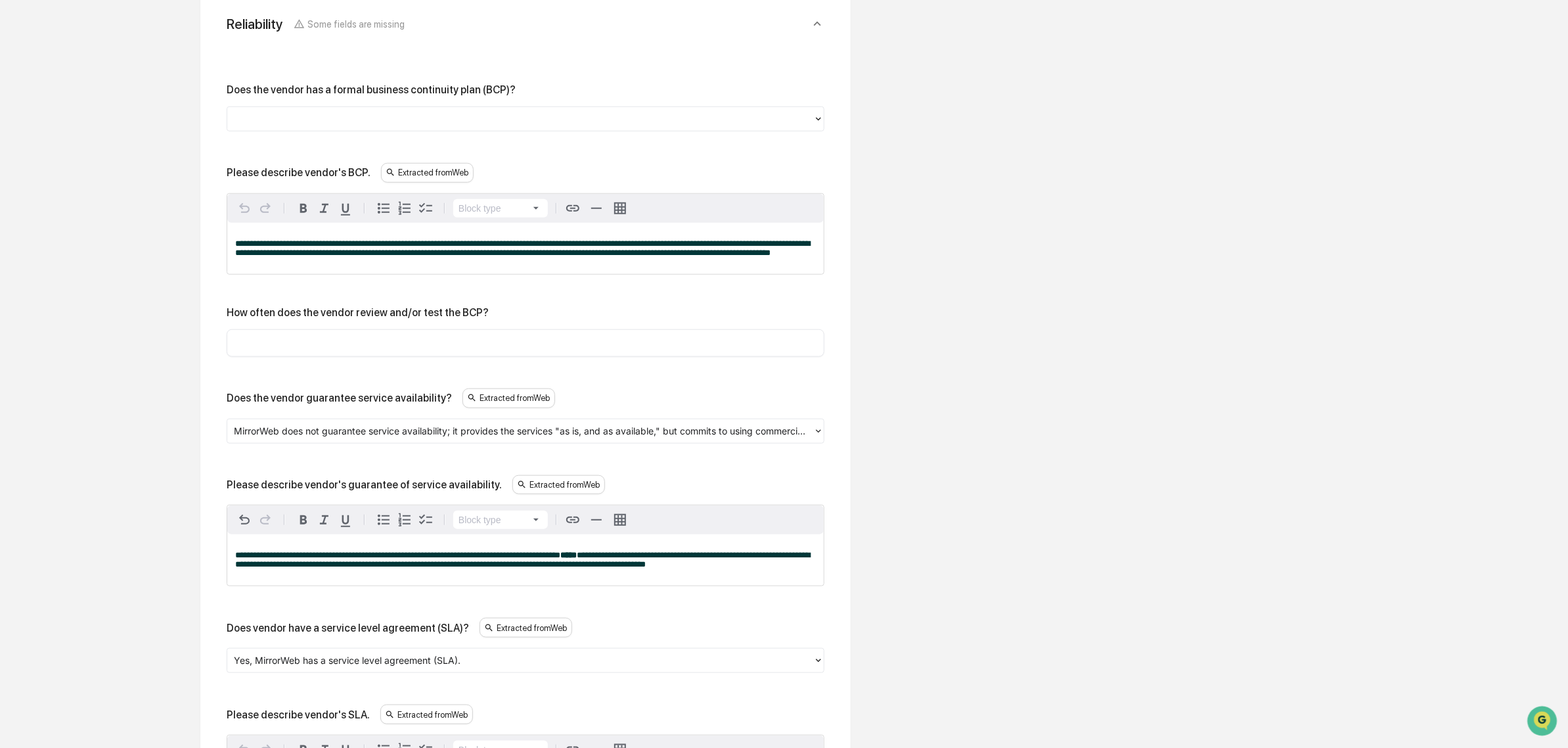
scroll to position [508, 0]
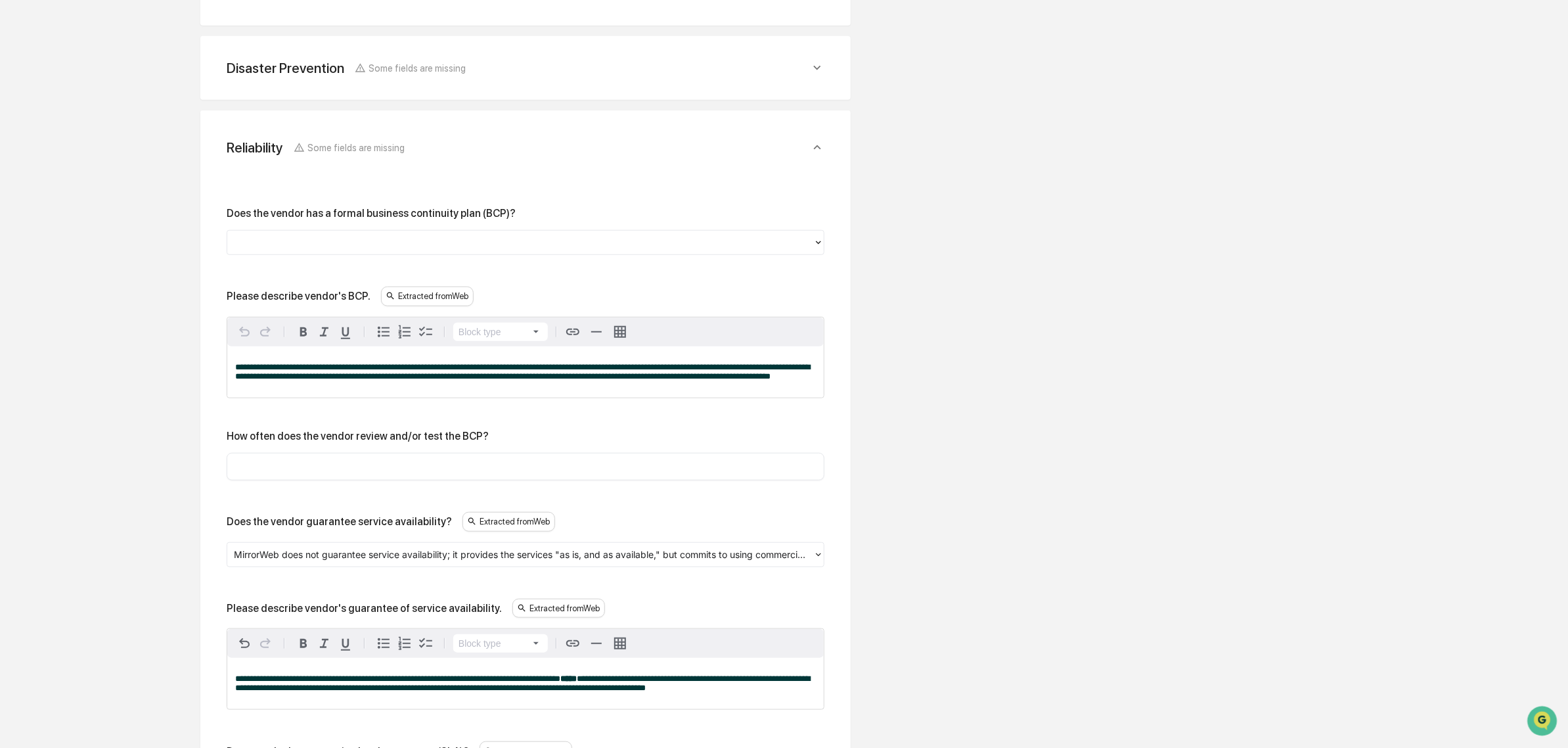
click at [336, 223] on div "Does the vendor has a formal business continuity plan (BCP)?" at bounding box center [525, 231] width 598 height 48
click at [342, 240] on div at bounding box center [521, 243] width 573 height 15
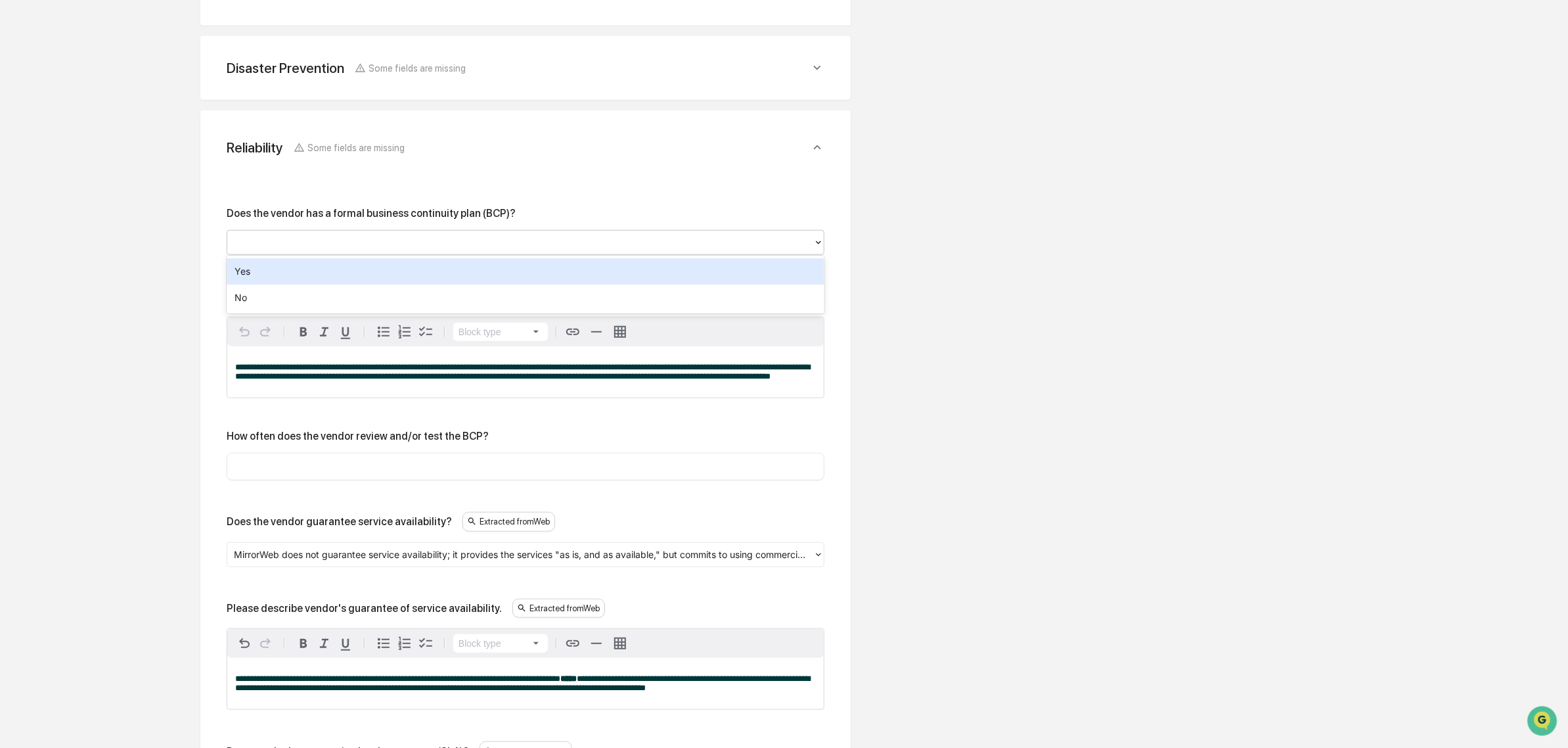
click at [322, 278] on div "Yes" at bounding box center [525, 271] width 598 height 26
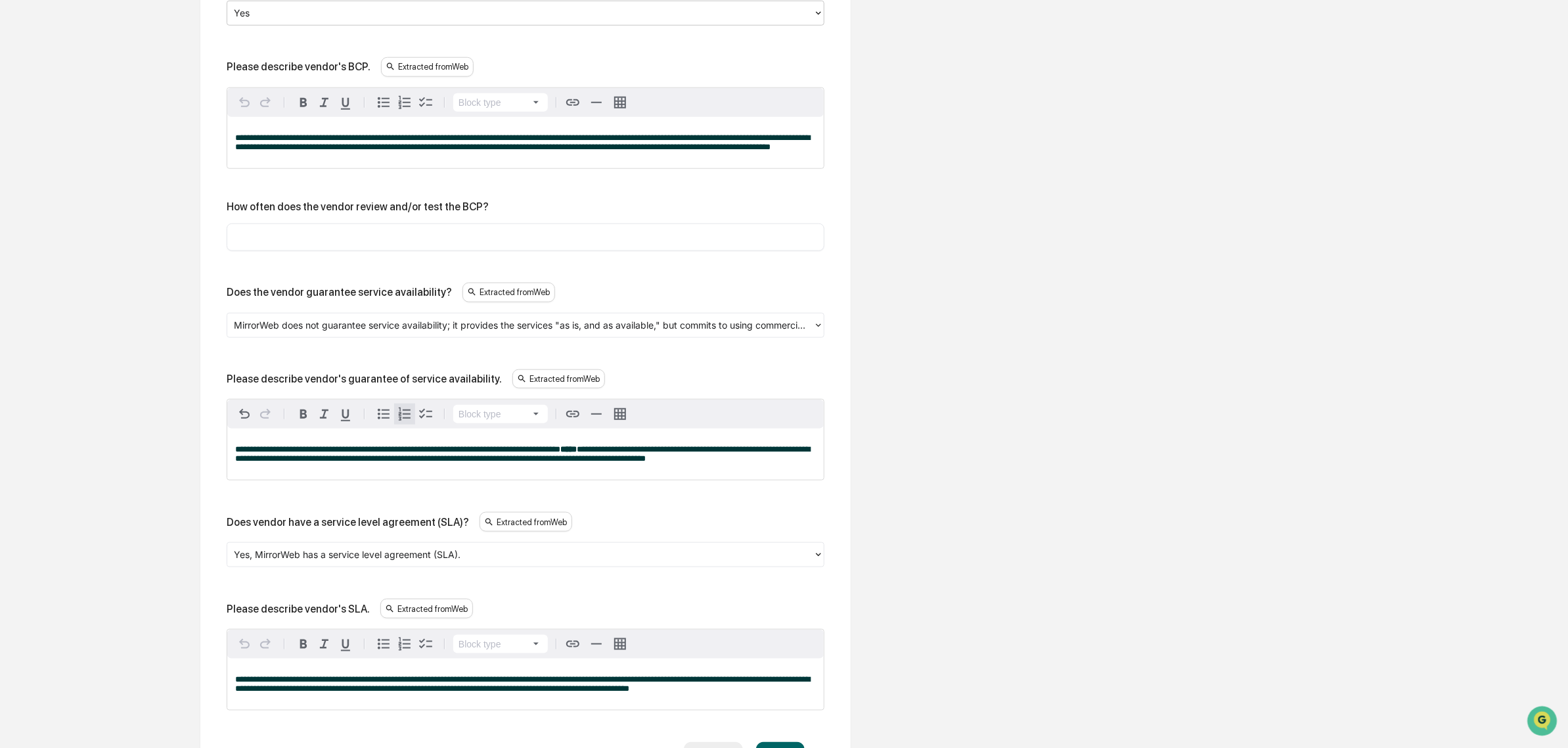
scroll to position [754, 0]
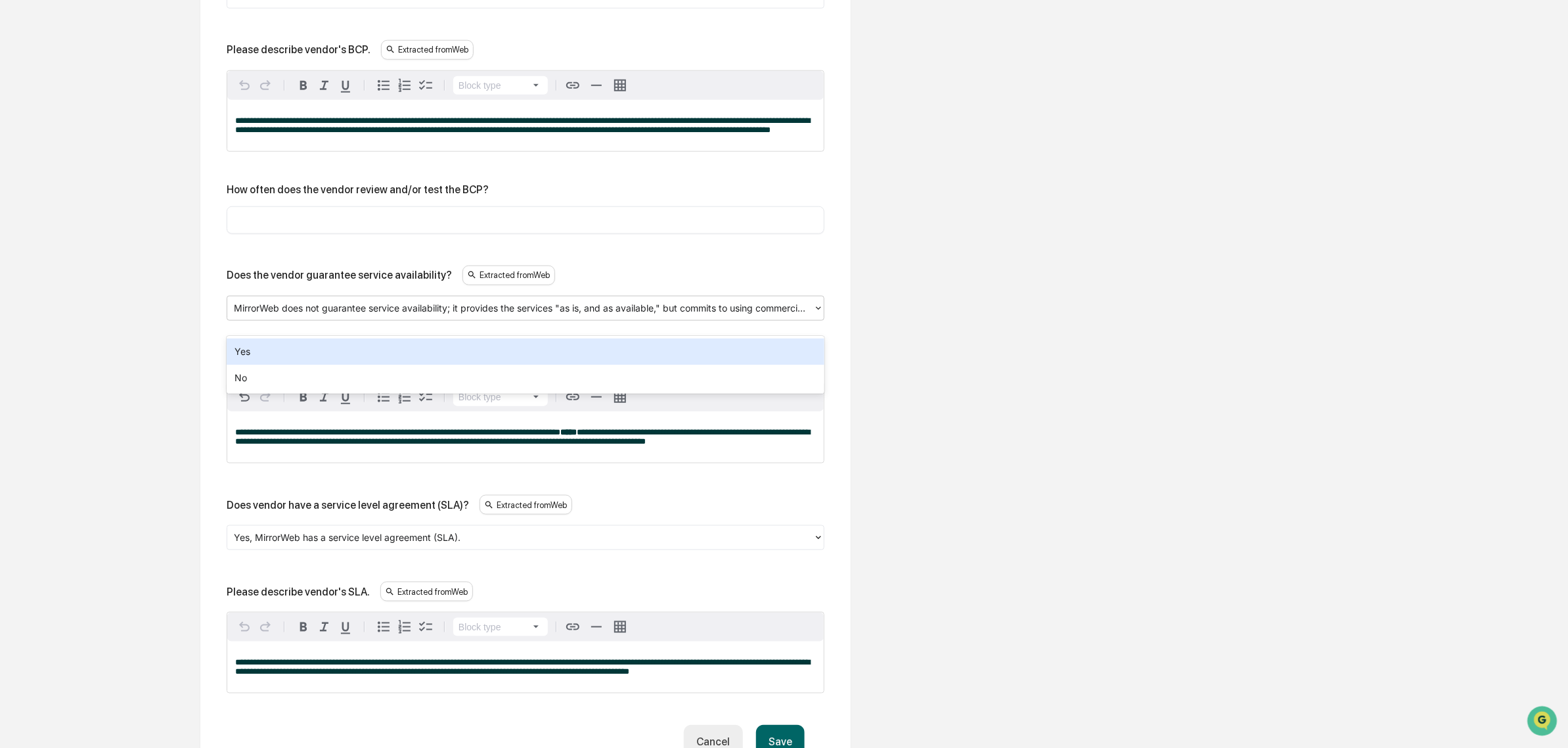
drag, startPoint x: 324, startPoint y: 329, endPoint x: 422, endPoint y: 325, distance: 98.1
click at [422, 315] on div at bounding box center [521, 308] width 573 height 15
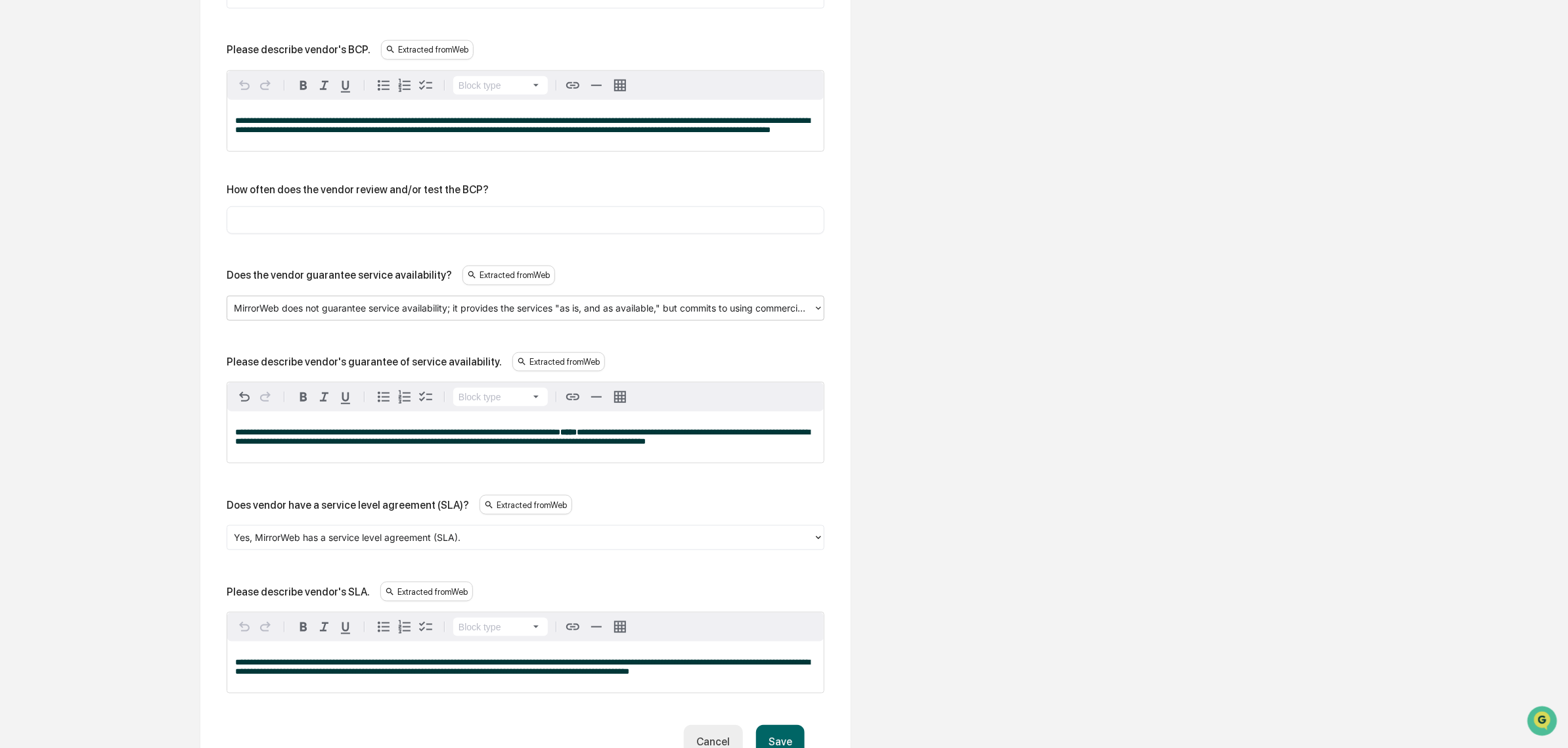
click at [340, 321] on div "MirrorWeb does not guarantee service availability; it provides the services "as…" at bounding box center [525, 308] width 598 height 25
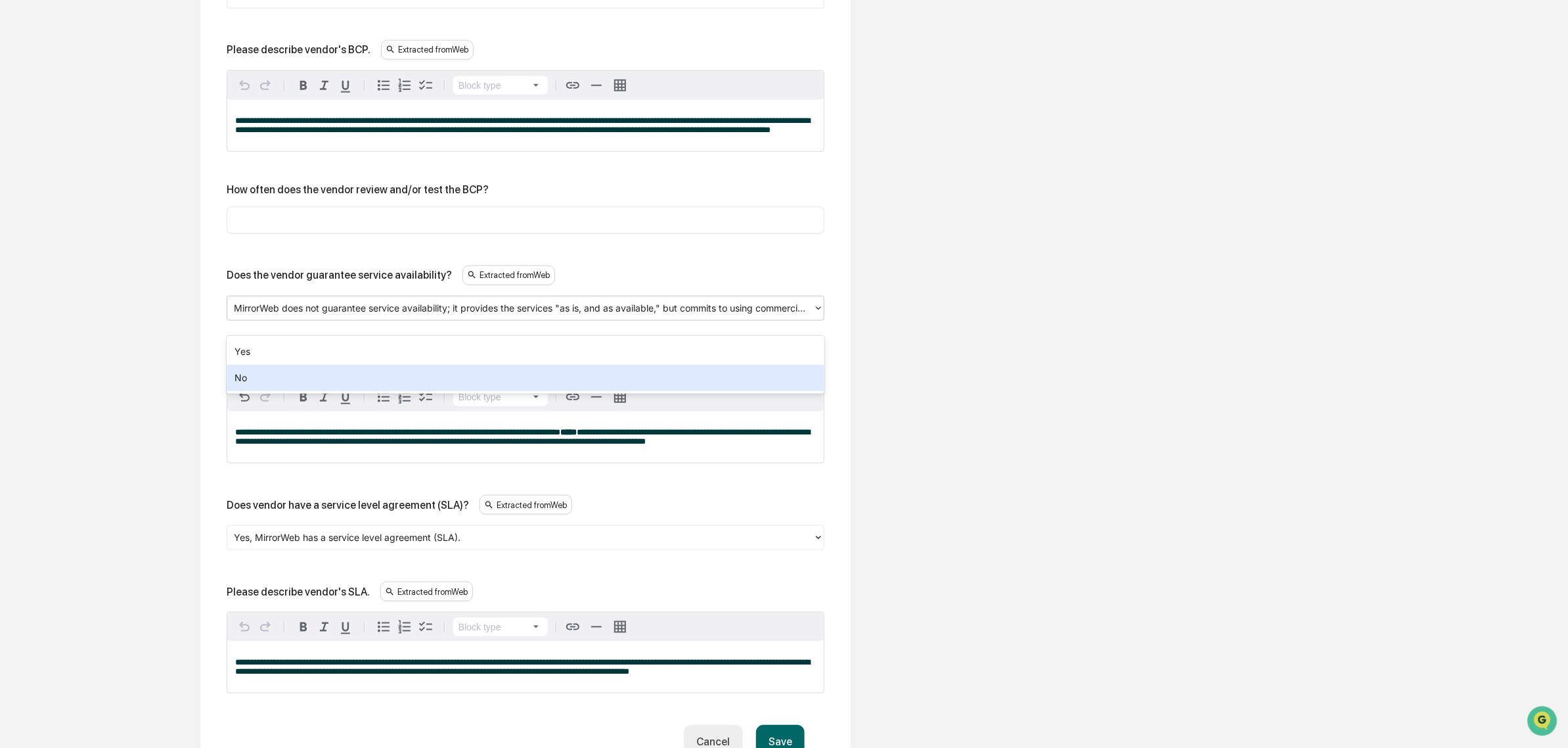
click at [333, 365] on div "No" at bounding box center [525, 378] width 598 height 26
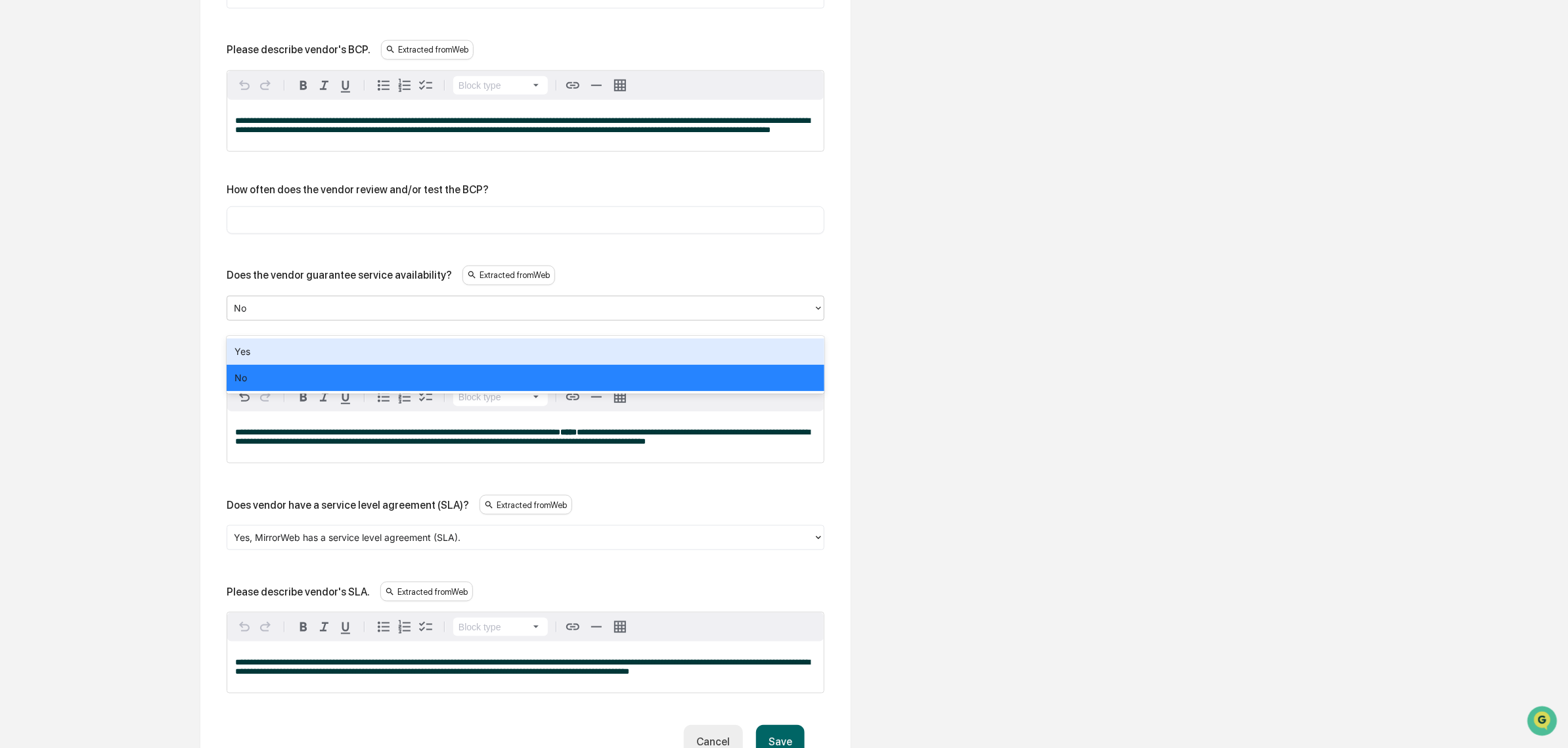
click at [320, 315] on div at bounding box center [521, 308] width 573 height 15
click at [309, 355] on div "Yes" at bounding box center [525, 351] width 598 height 26
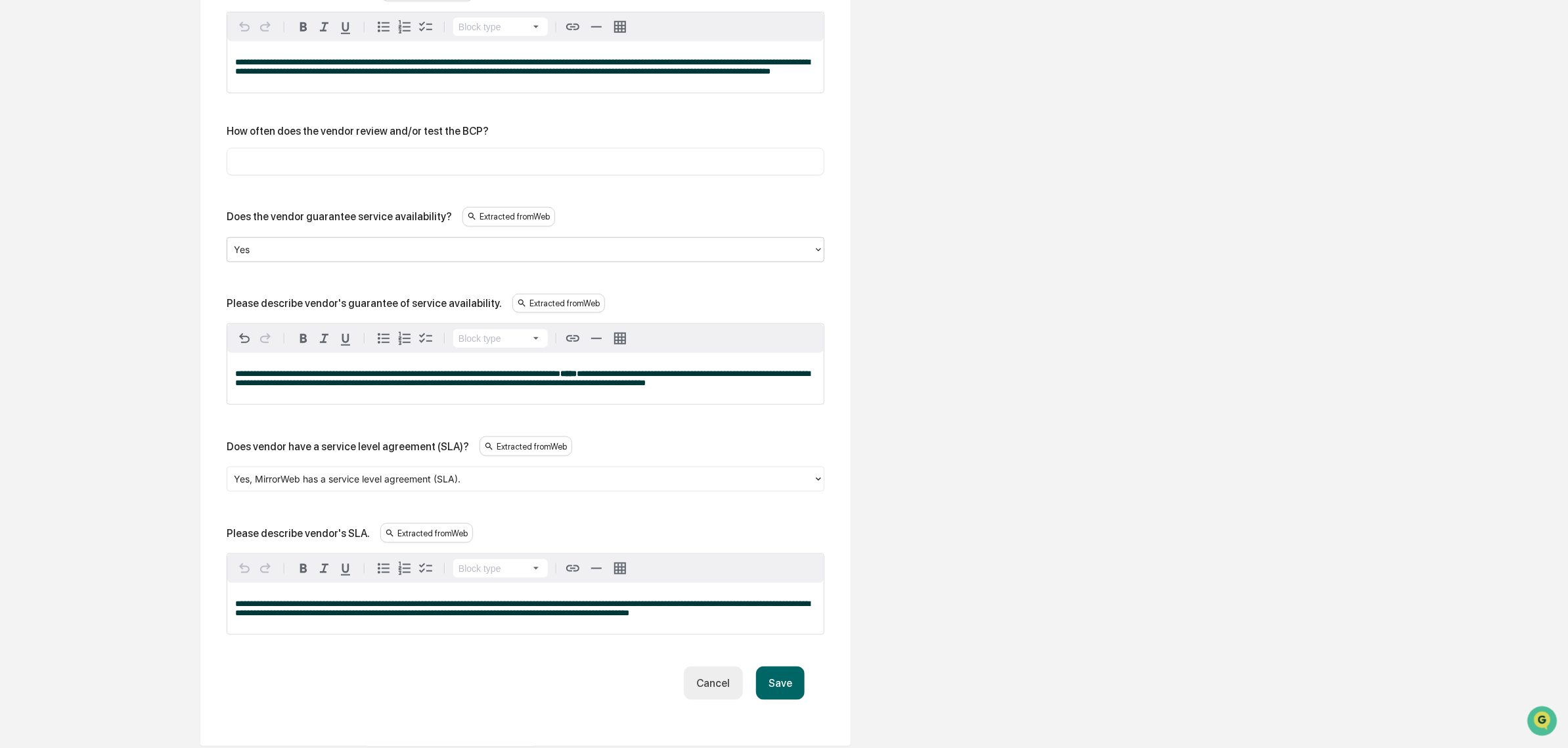
scroll to position [901, 0]
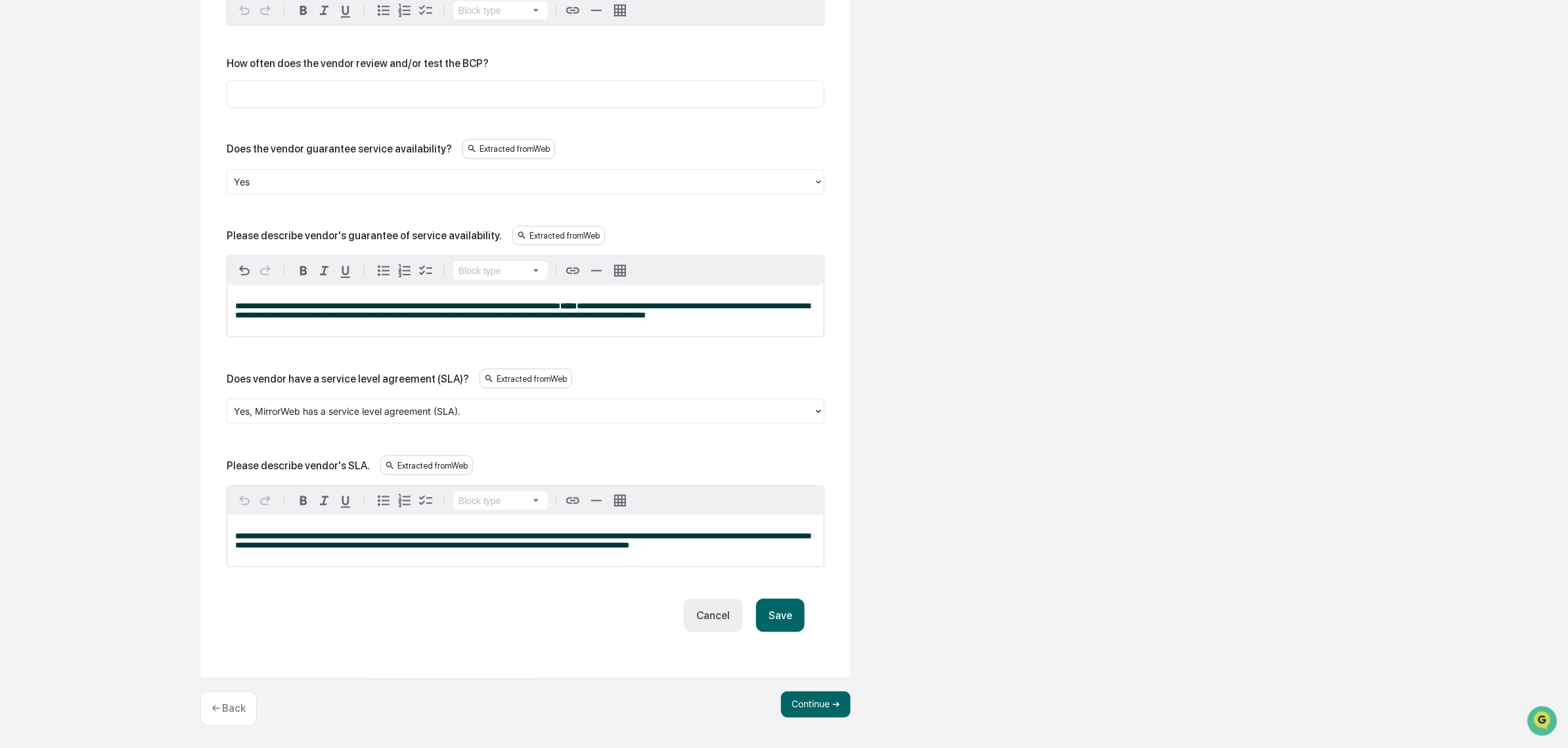
click at [787, 629] on button "Save" at bounding box center [780, 615] width 49 height 34
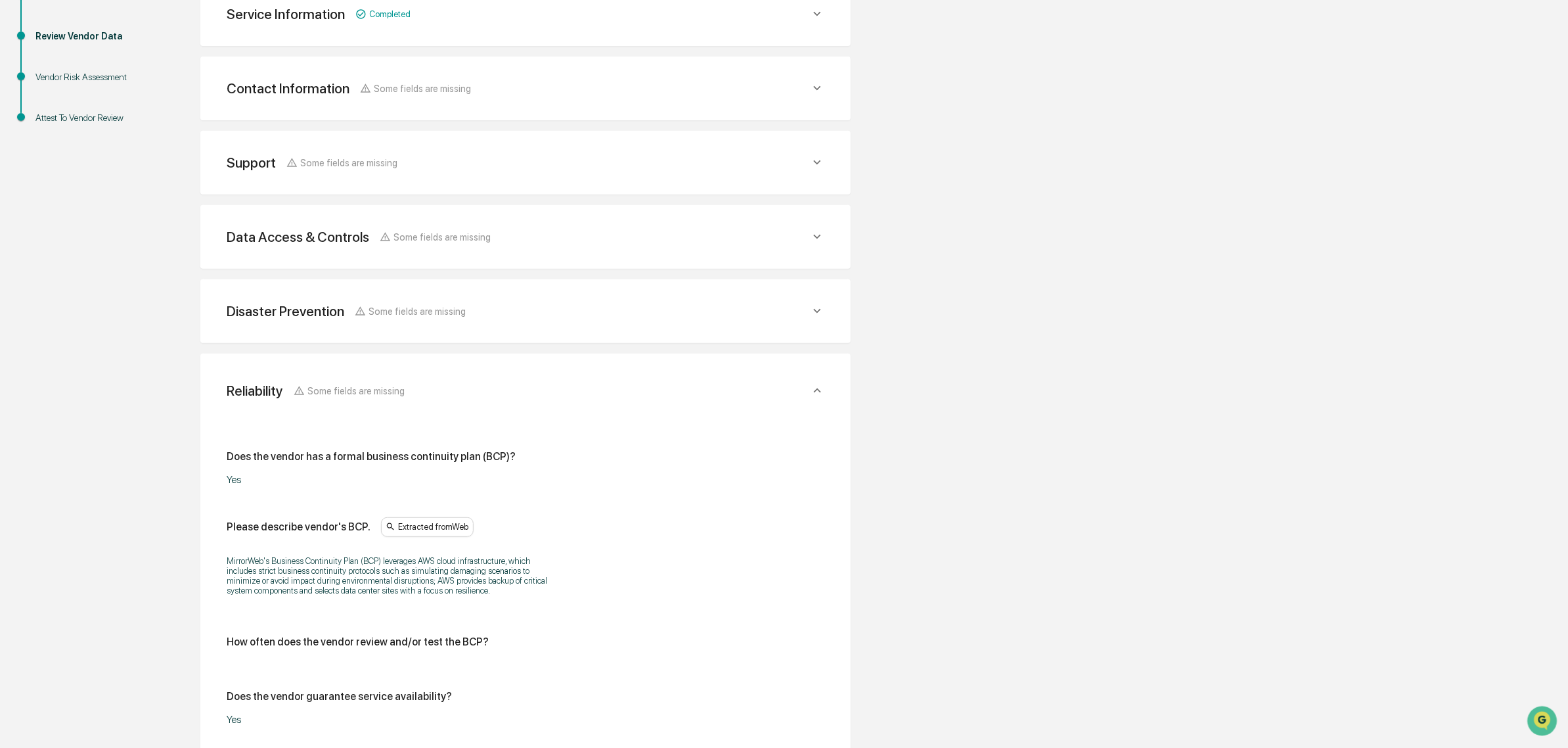
scroll to position [723, 0]
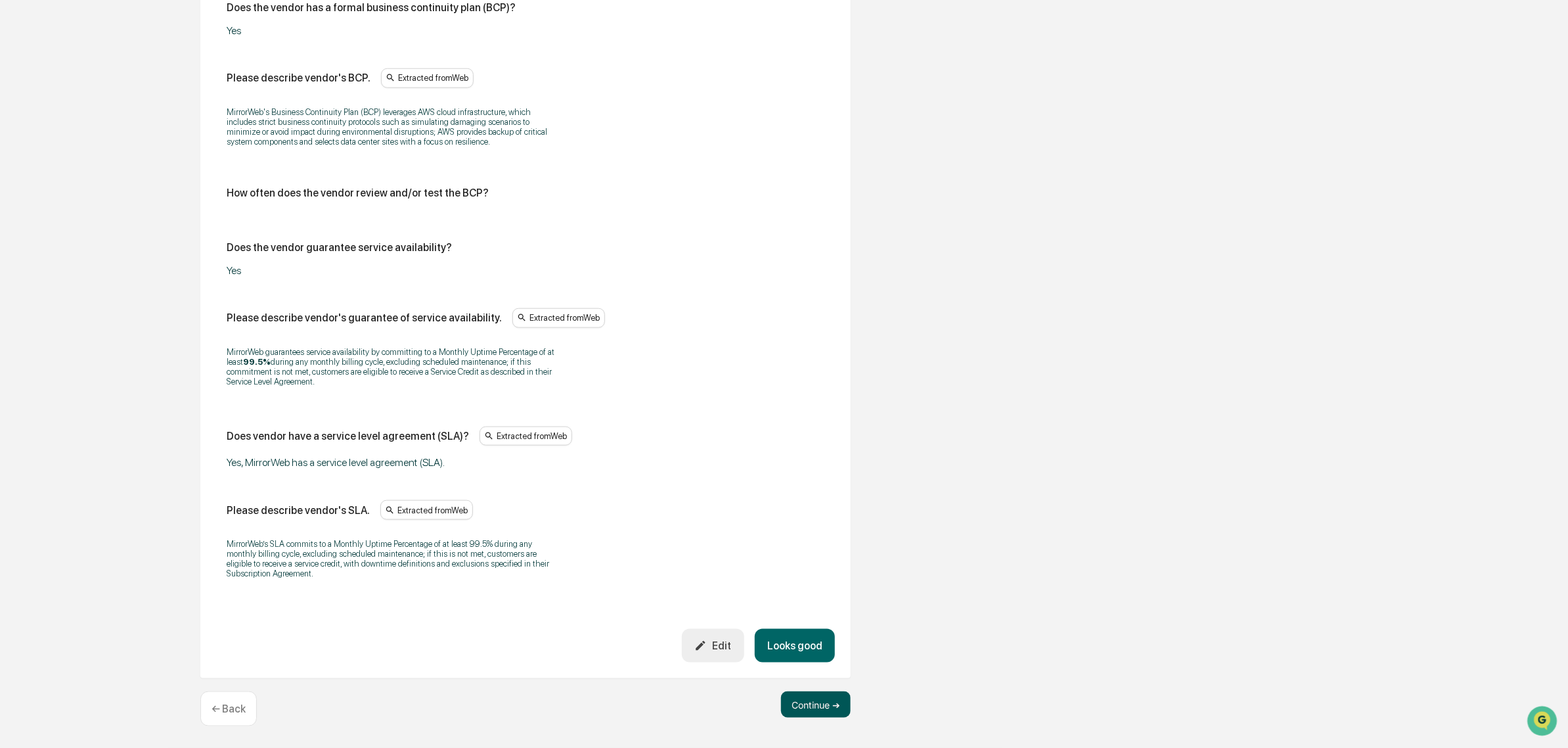
click at [807, 709] on button "Continue ➔" at bounding box center [815, 705] width 70 height 26
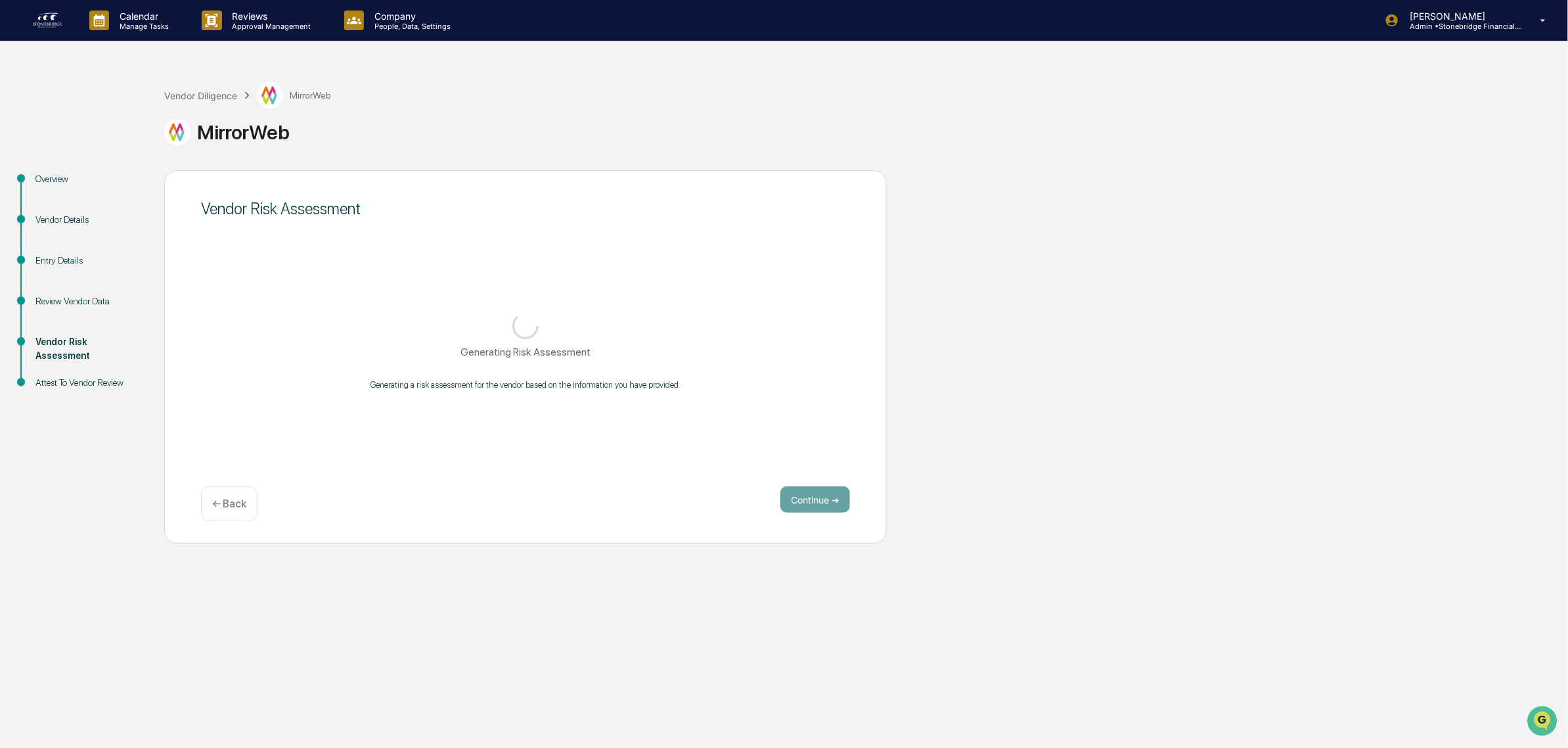
scroll to position [0, 0]
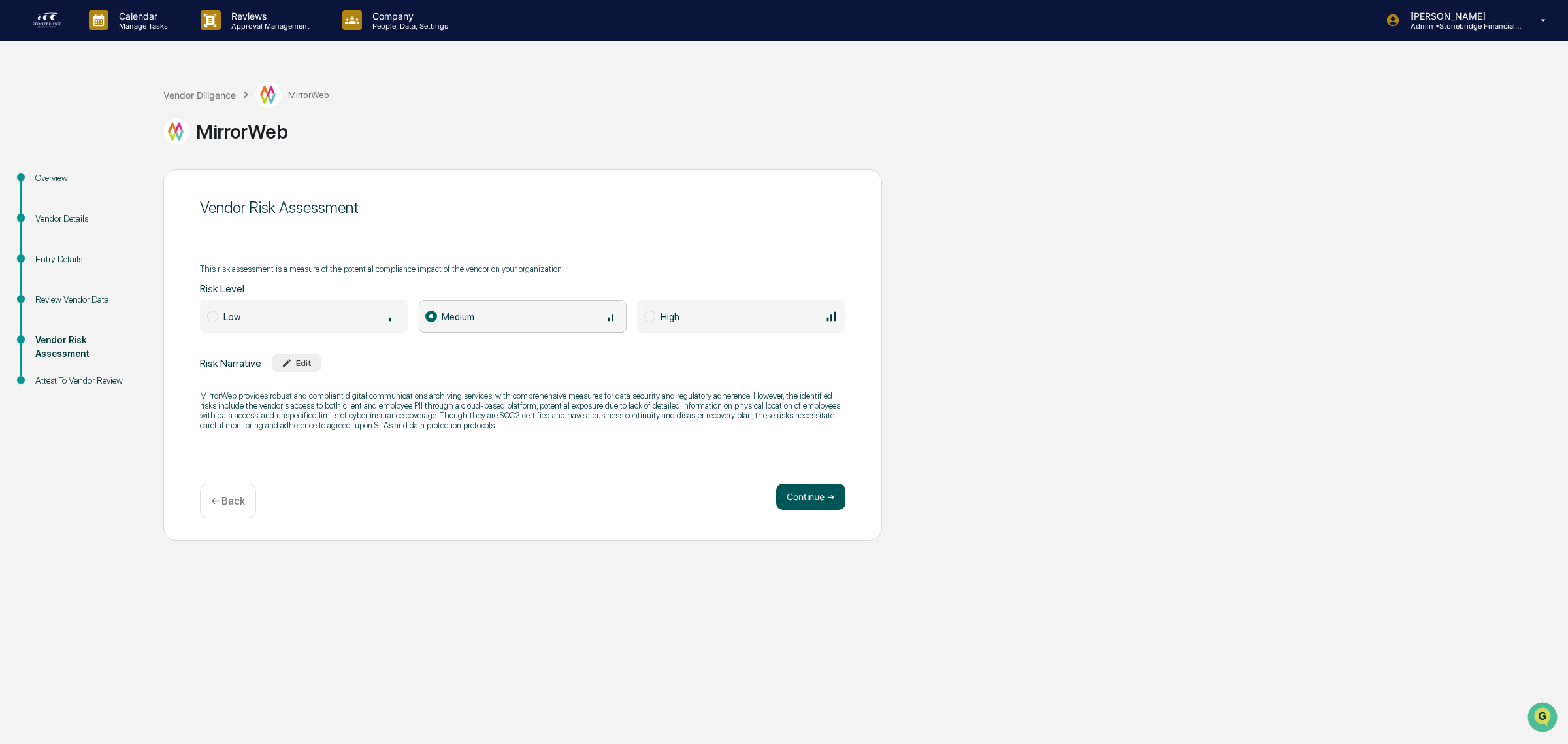
click at [803, 505] on button "Continue ➔" at bounding box center [810, 497] width 69 height 26
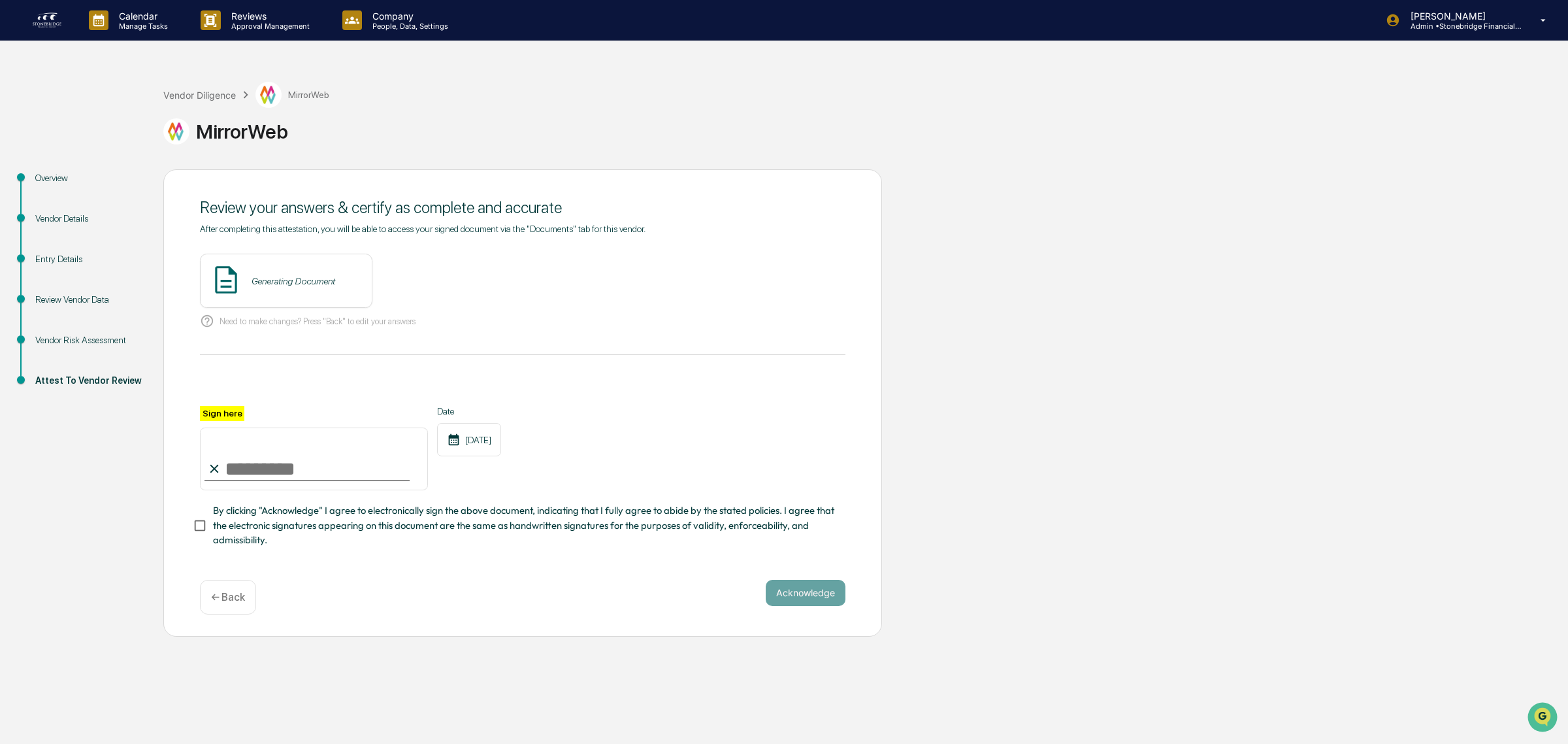
click at [275, 469] on input "Sign here" at bounding box center [314, 459] width 228 height 63
type input "**********"
click at [333, 534] on span "By clicking "Acknowledge" I agree to electronically sign the above document, in…" at bounding box center [524, 525] width 622 height 44
click at [425, 289] on button "View" at bounding box center [435, 281] width 34 height 21
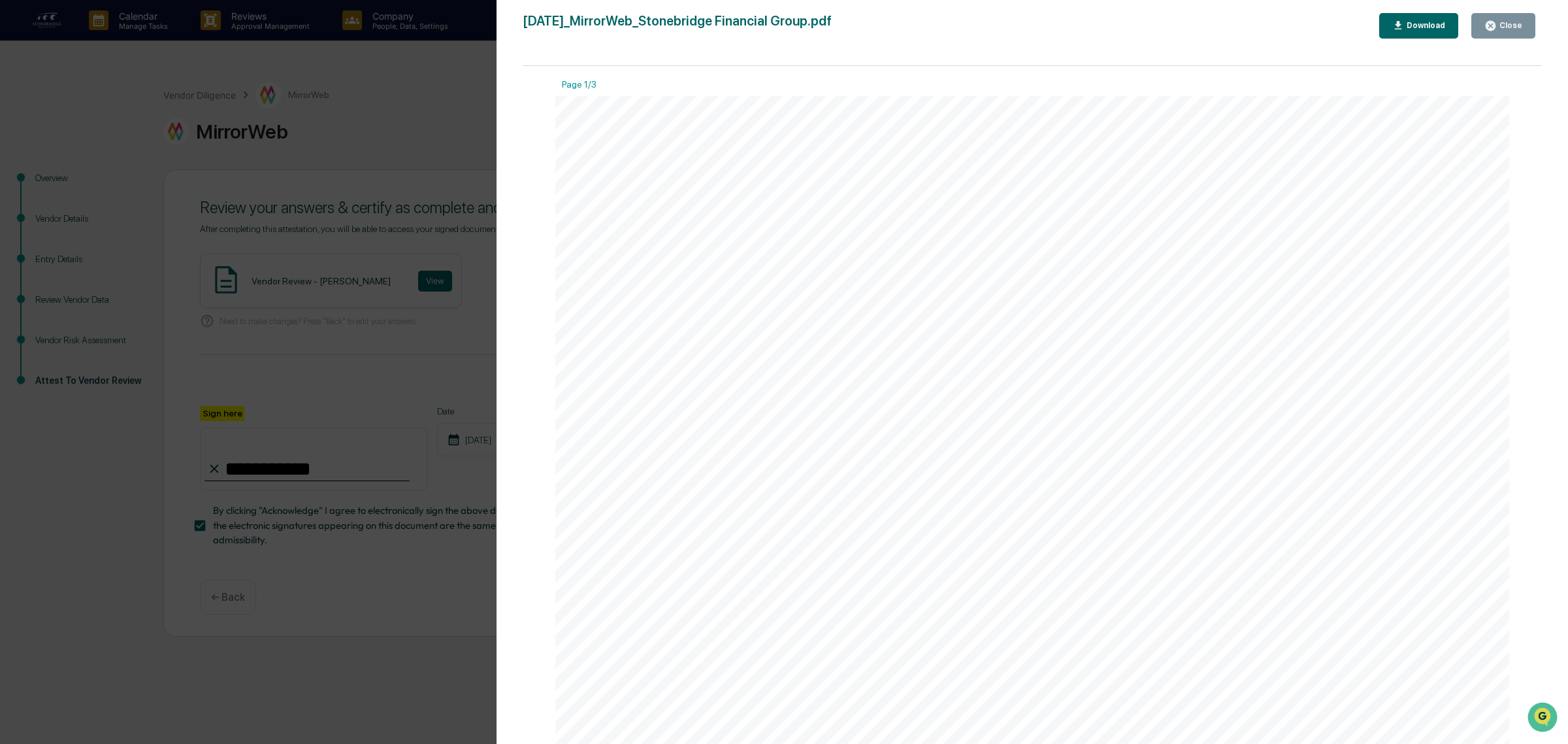
click at [1501, 21] on div "Close" at bounding box center [1509, 25] width 25 height 9
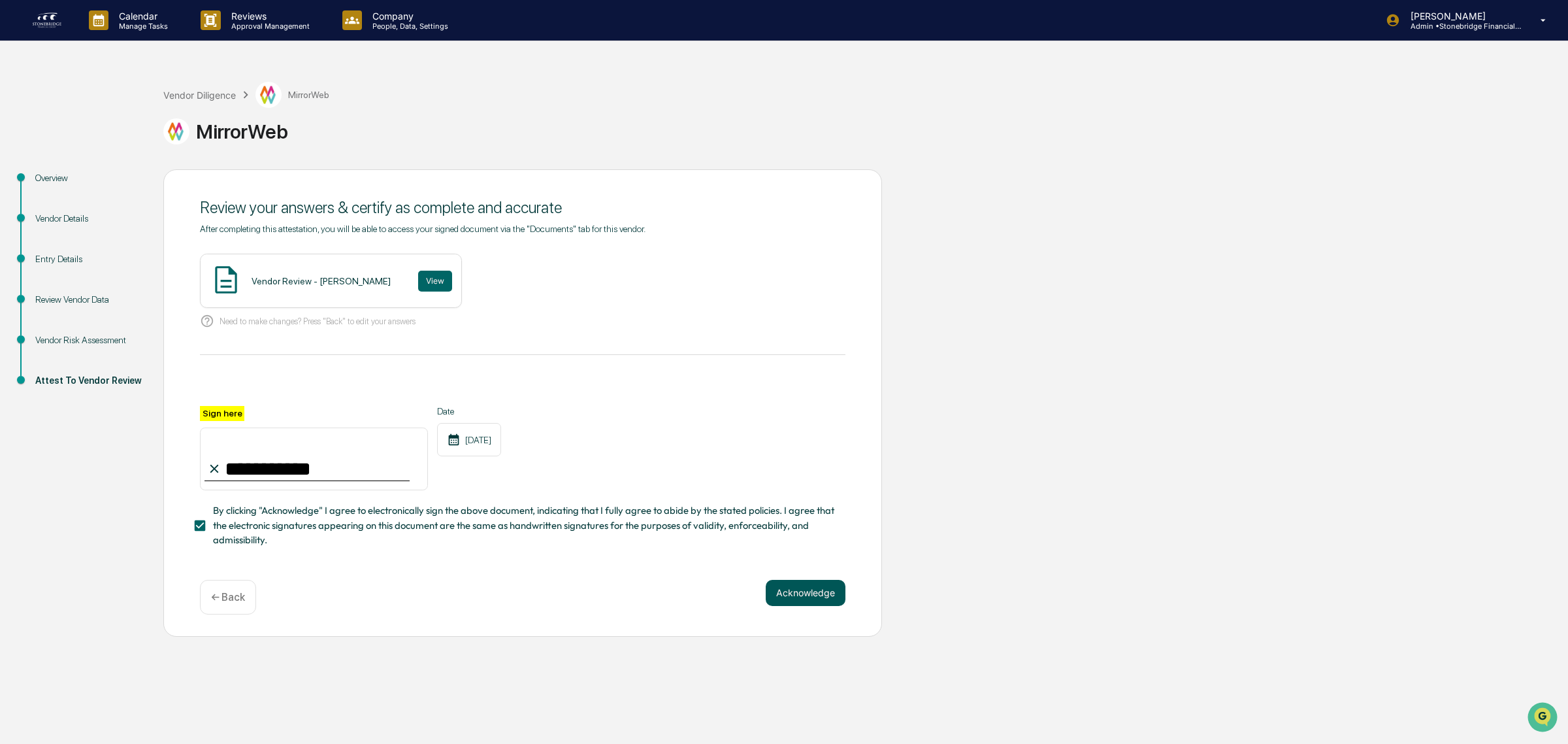
click at [807, 597] on button "Acknowledge" at bounding box center [805, 593] width 79 height 26
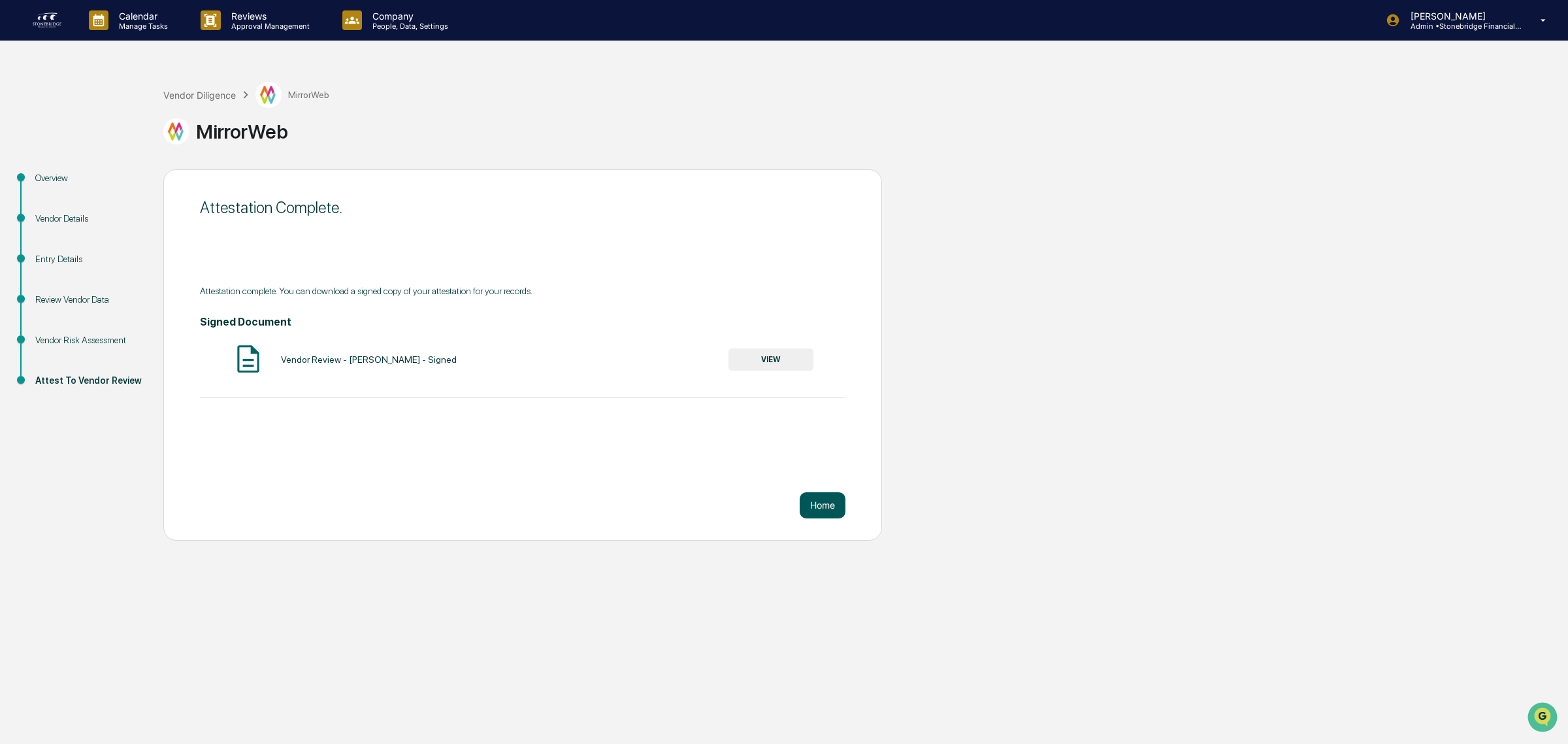
click at [802, 495] on button "Home" at bounding box center [822, 505] width 46 height 26
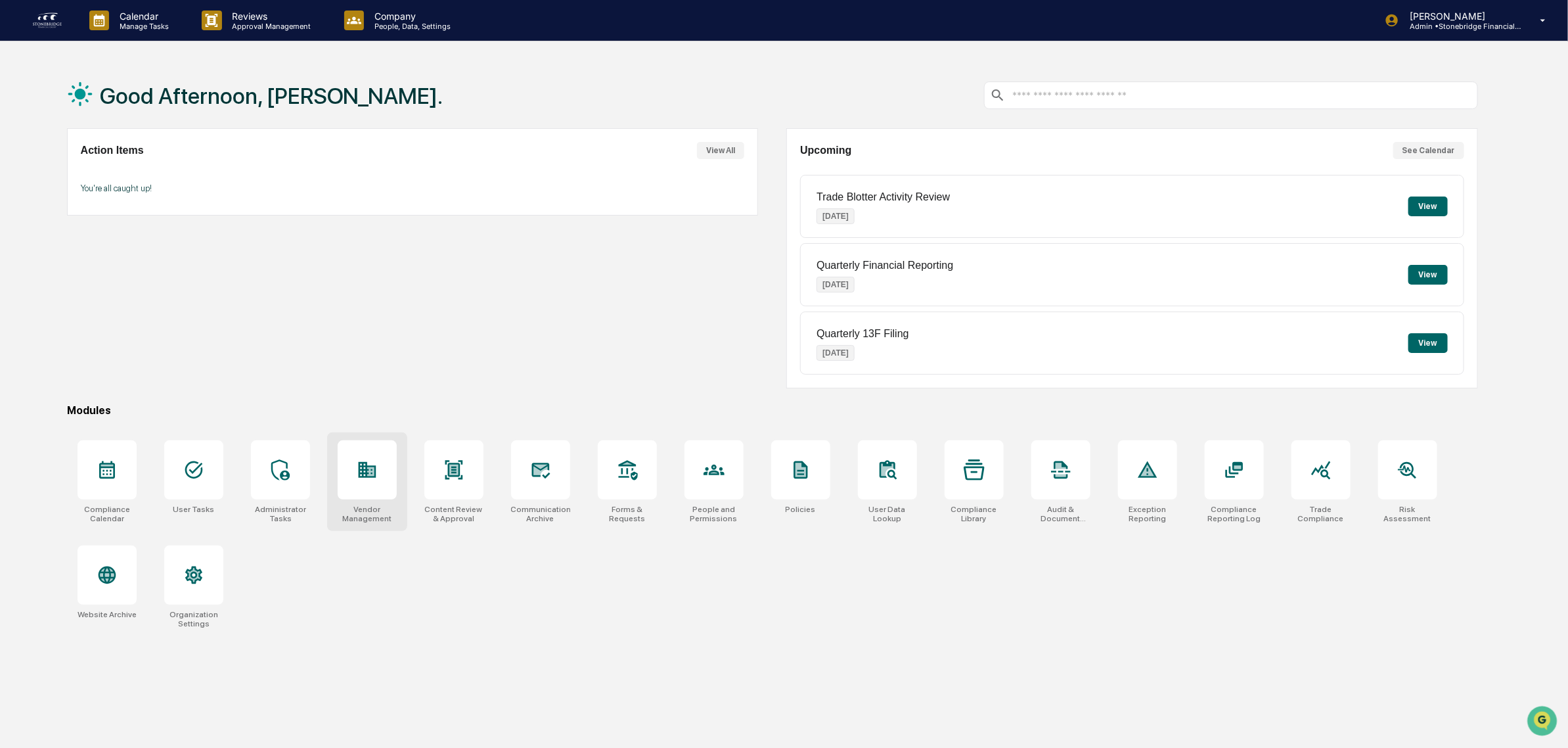
click at [358, 465] on icon at bounding box center [367, 470] width 21 height 21
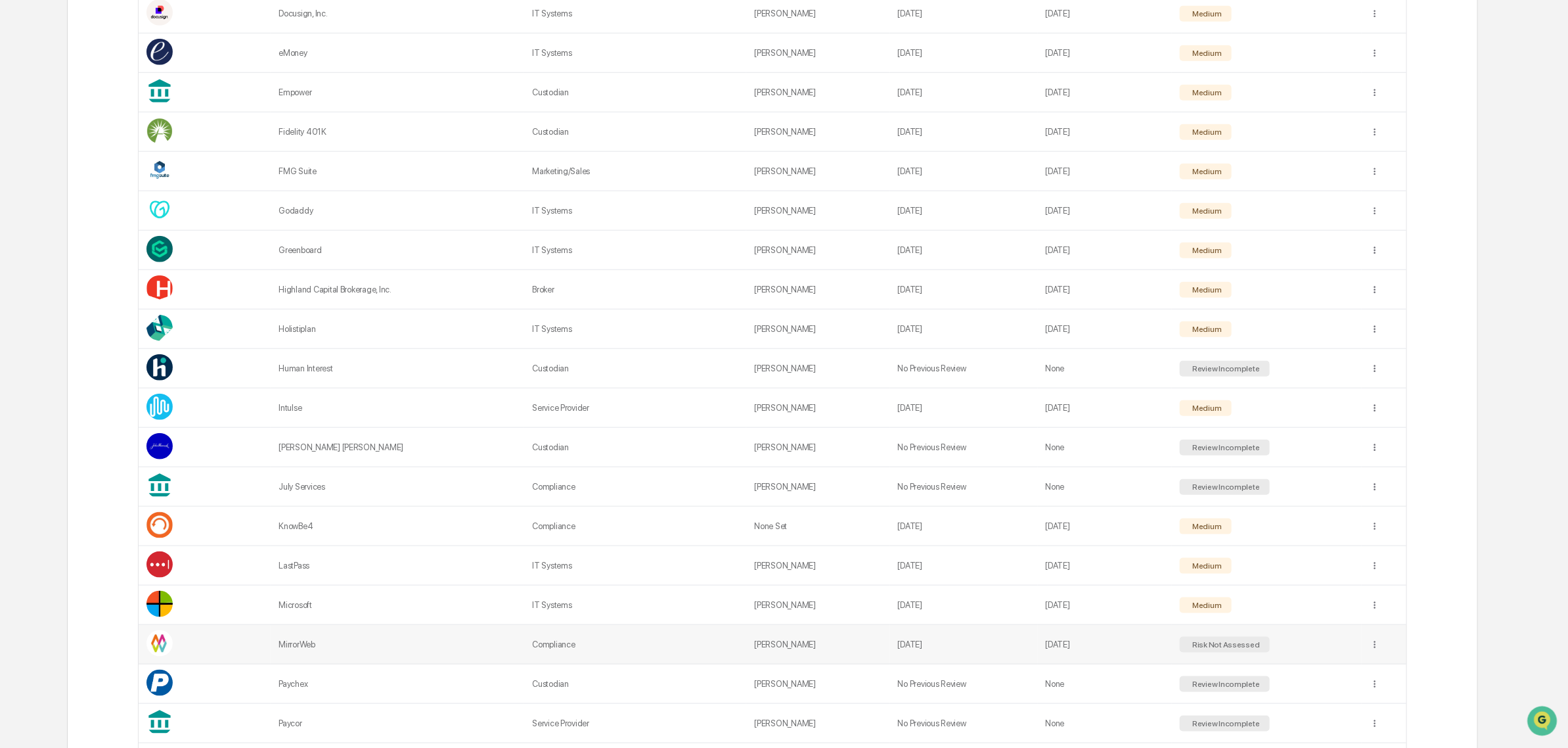
scroll to position [904, 0]
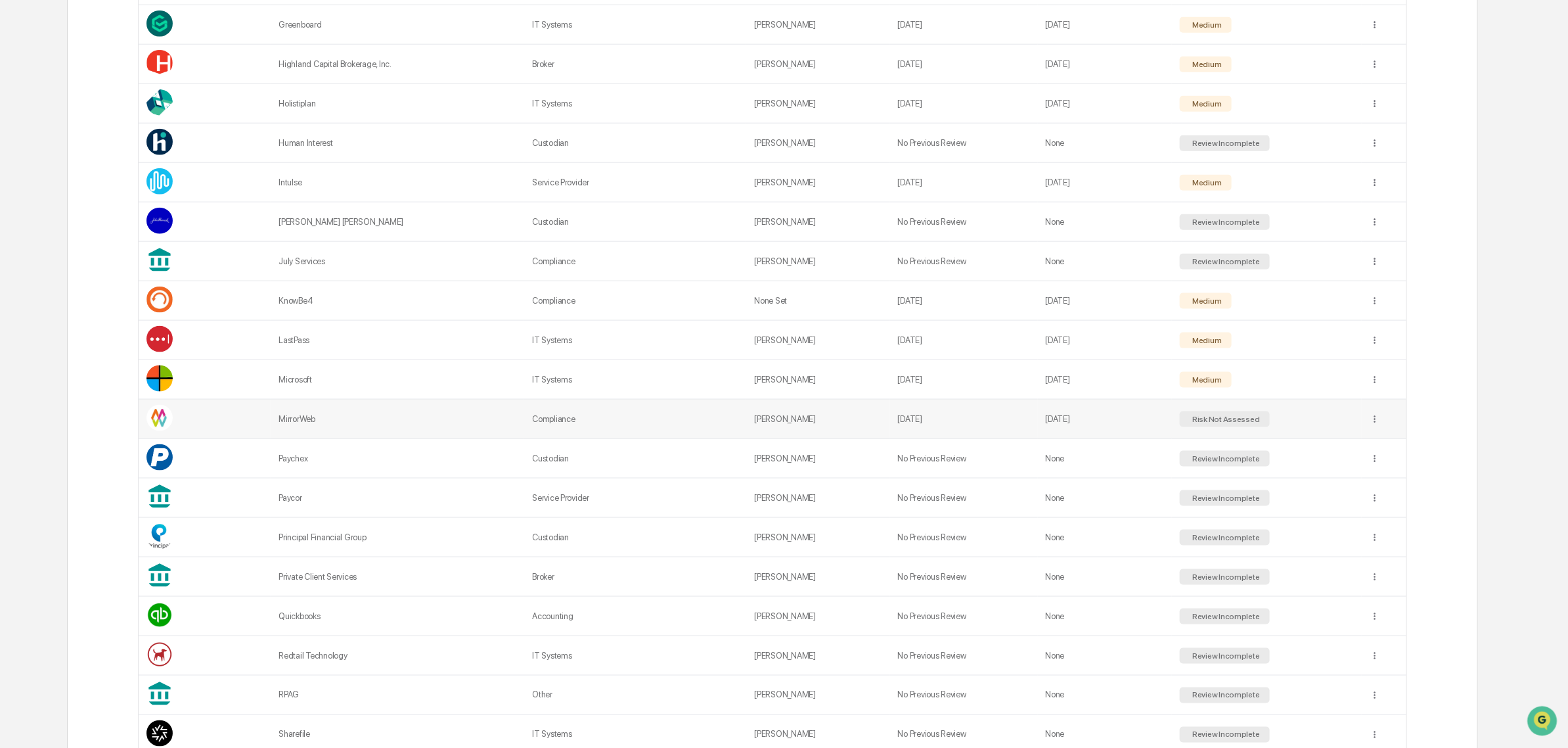
click at [1381, 435] on td at bounding box center [1384, 419] width 45 height 39
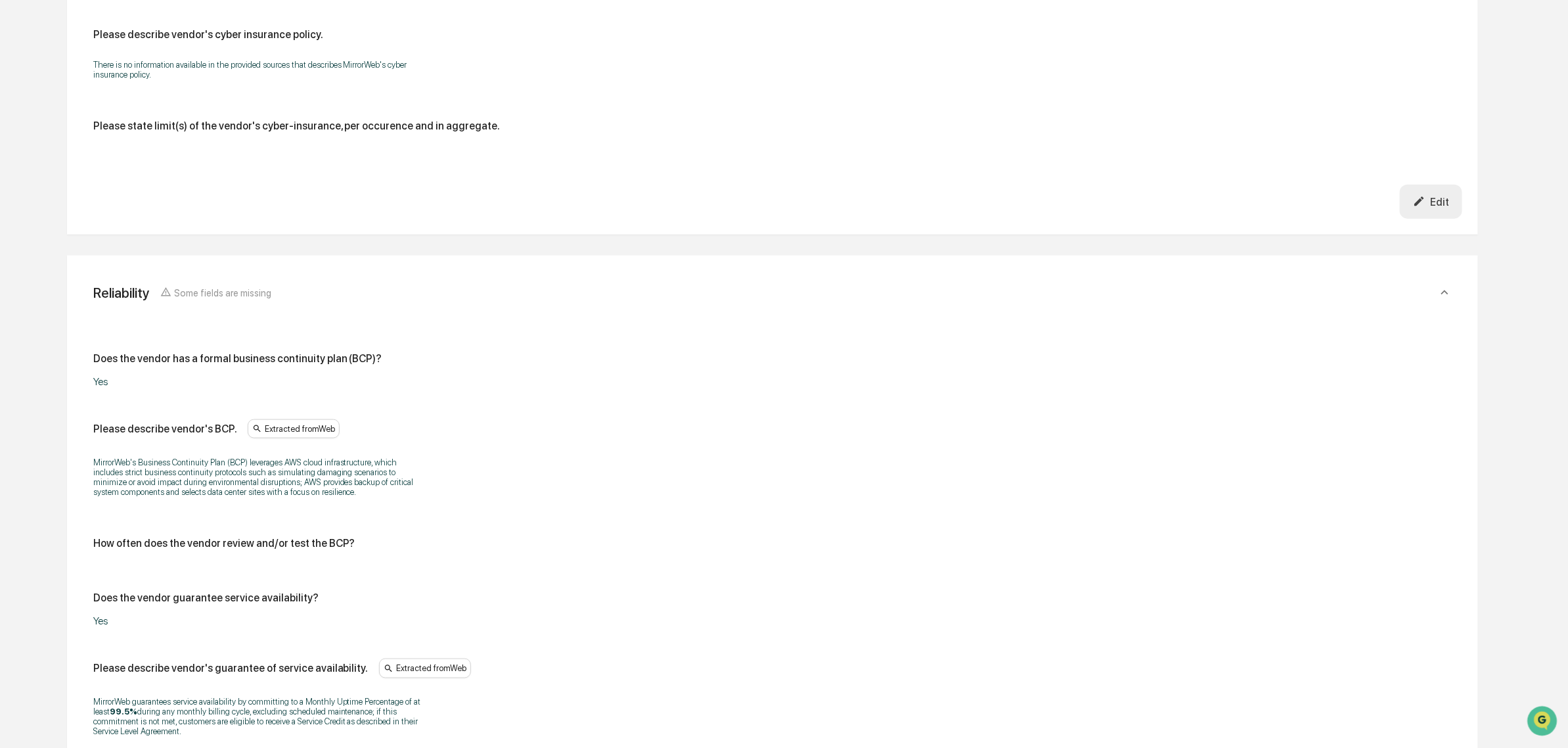
scroll to position [4361, 0]
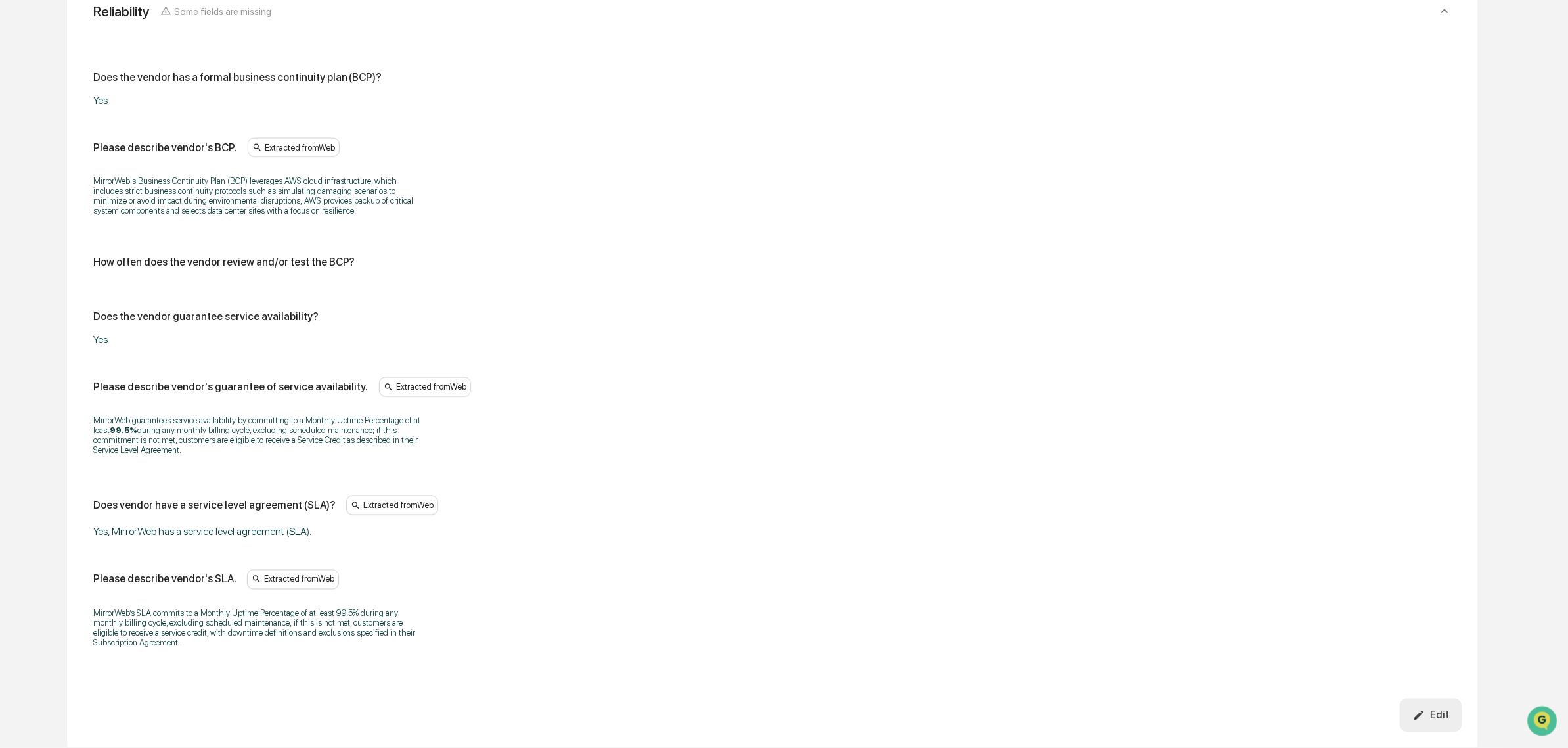
click at [1418, 700] on button "Edit" at bounding box center [1431, 715] width 63 height 34
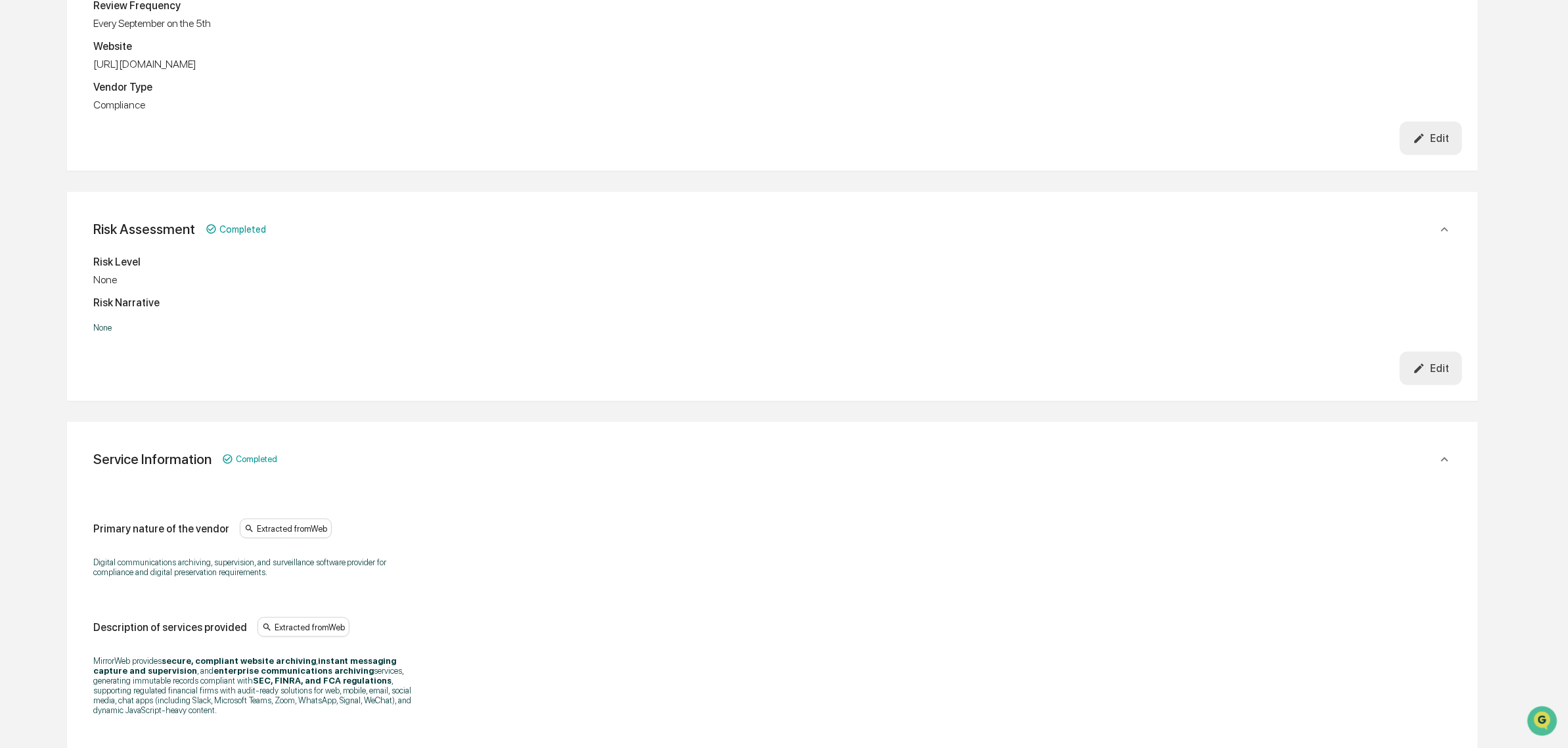
scroll to position [172, 0]
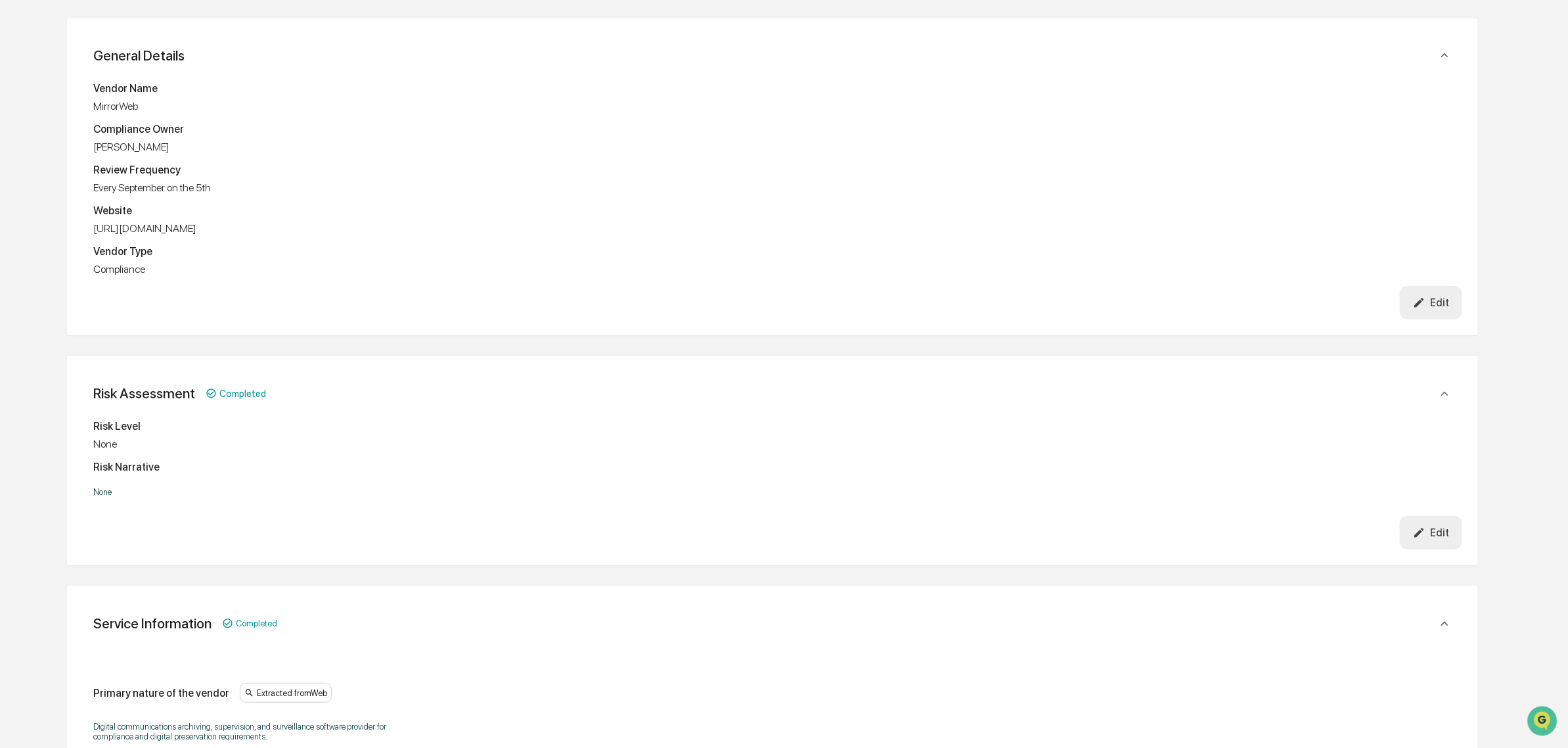
click at [1462, 543] on button "Edit" at bounding box center [1431, 532] width 63 height 34
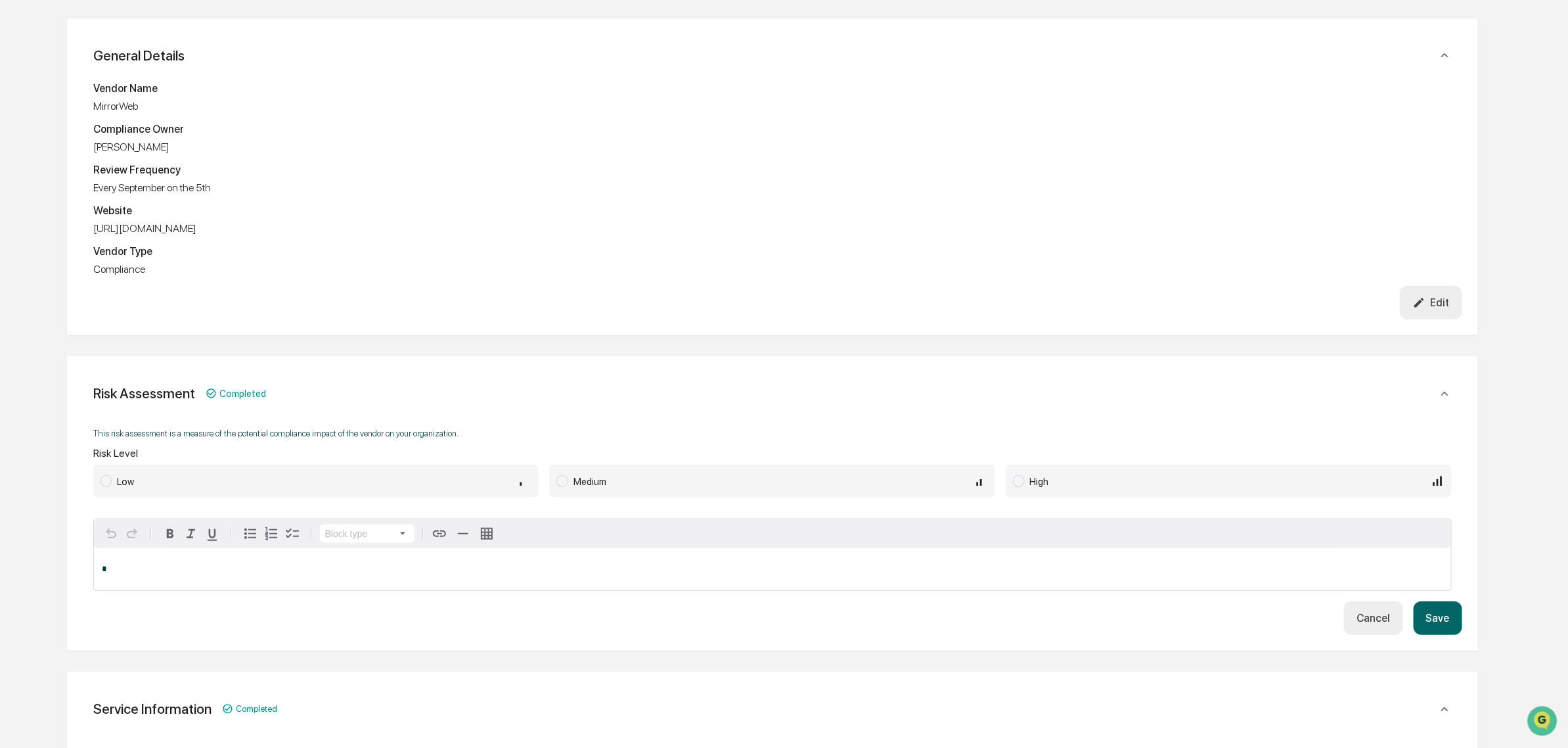
click at [675, 487] on span "Medium" at bounding box center [773, 481] width 446 height 33
click at [1431, 605] on button "Save" at bounding box center [1438, 618] width 49 height 34
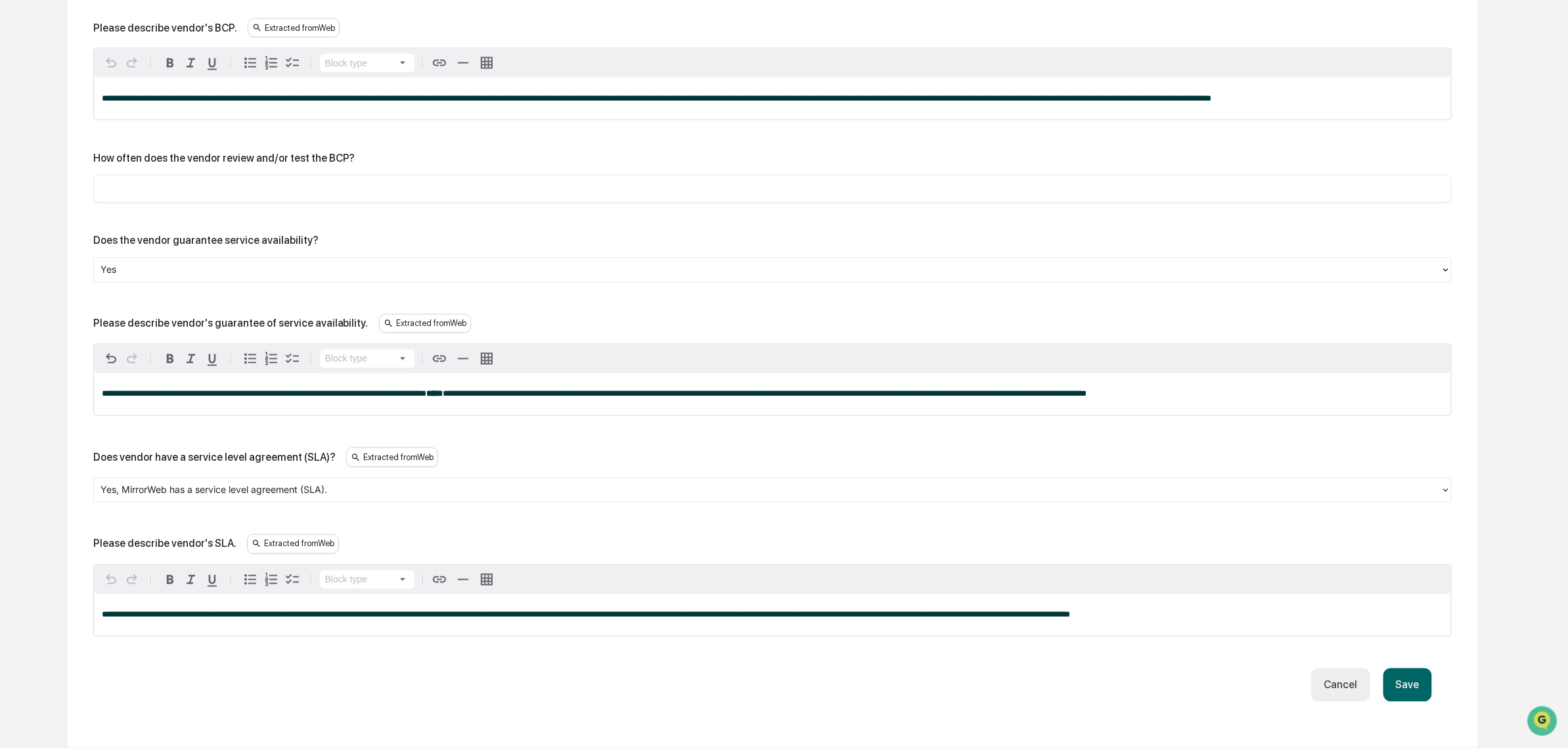
click at [1412, 678] on button "Save" at bounding box center [1408, 685] width 49 height 34
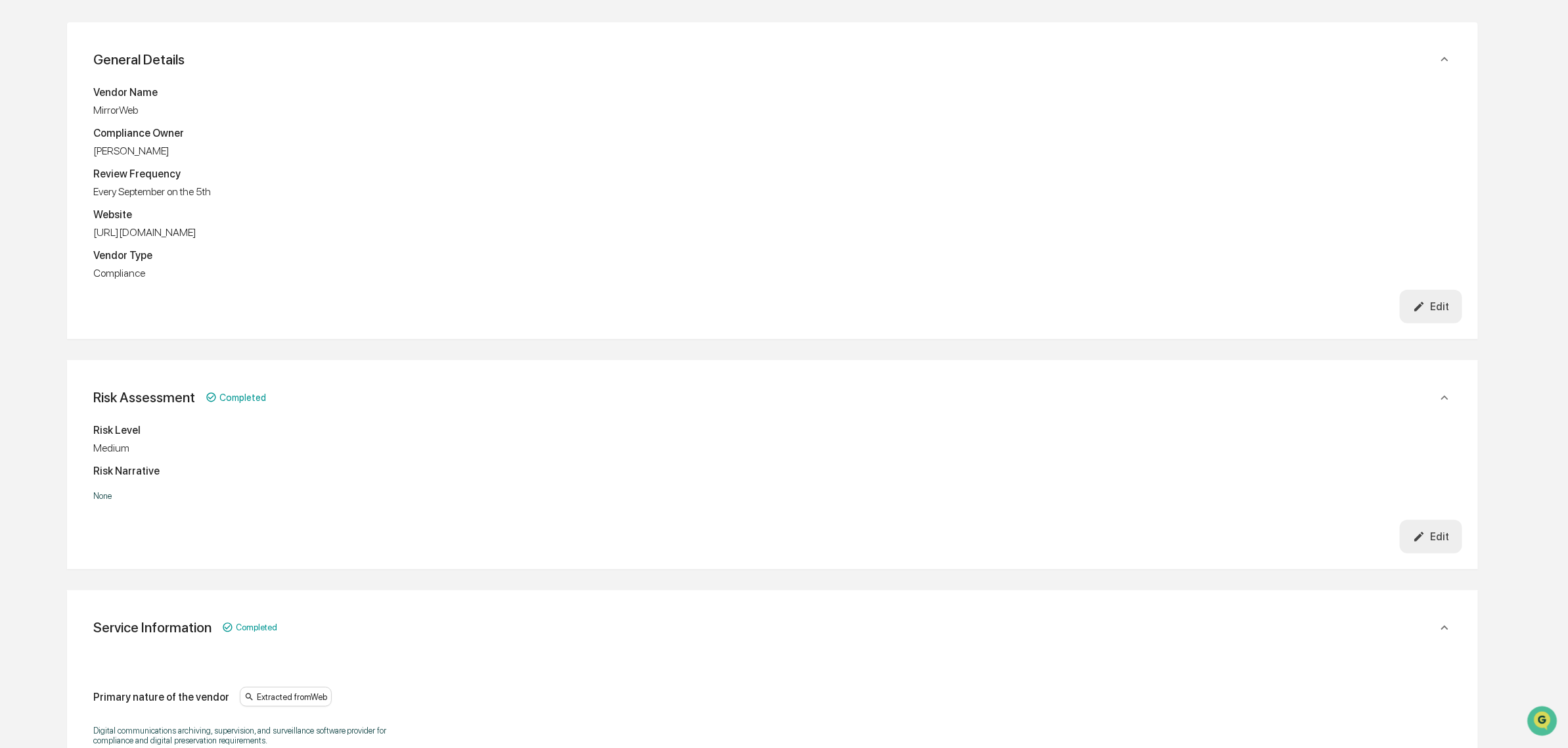
scroll to position [0, 0]
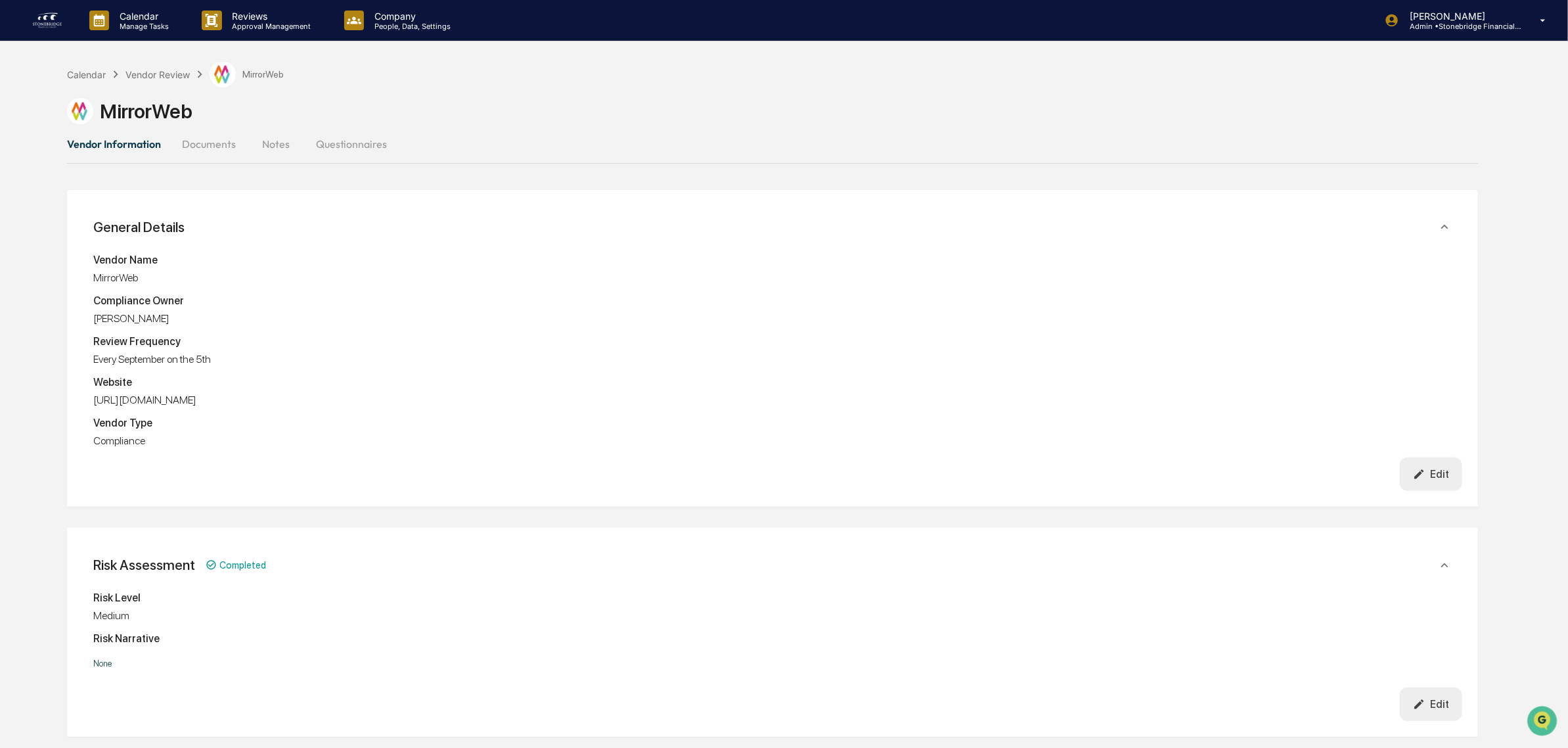
click at [191, 138] on button "Documents" at bounding box center [209, 144] width 75 height 32
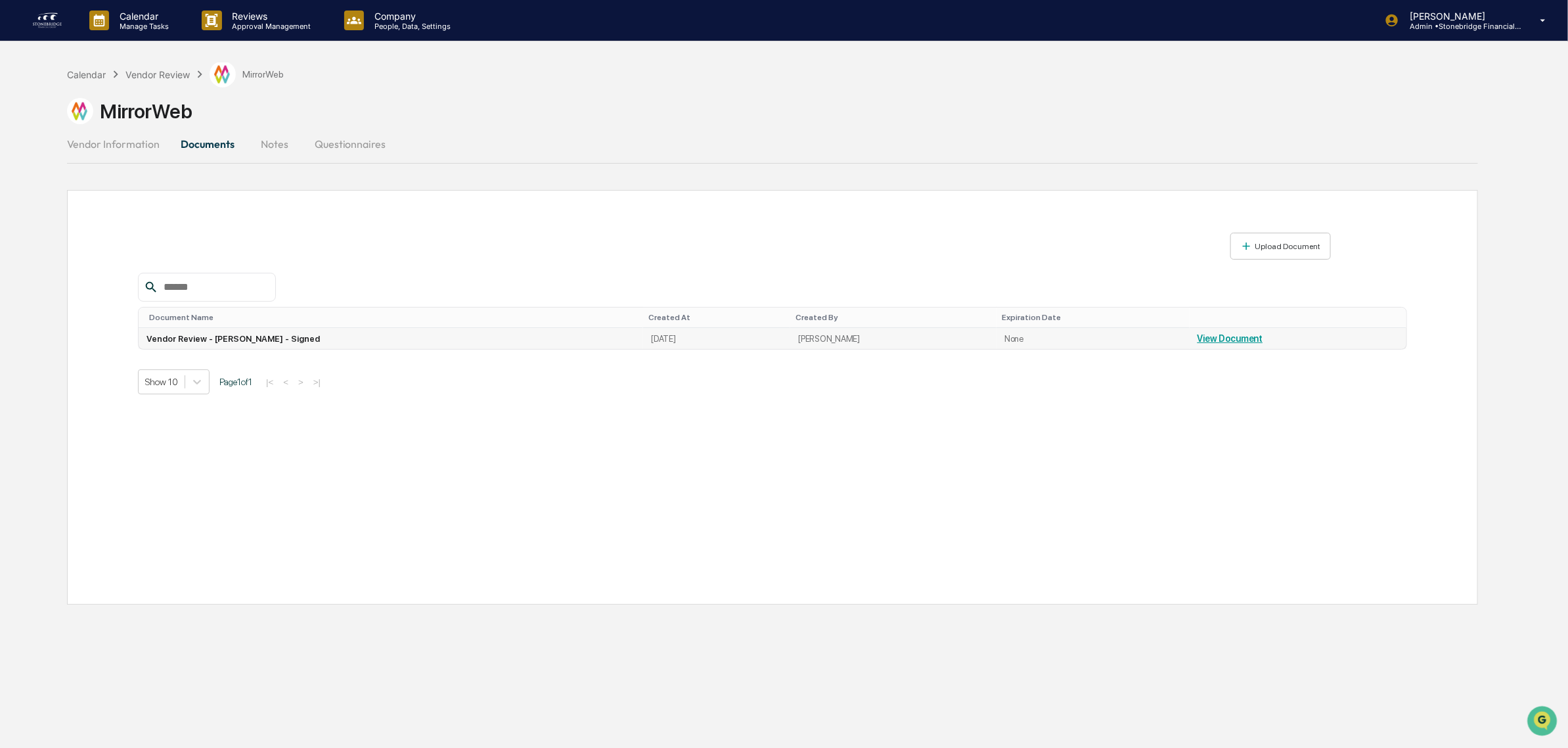
click at [258, 338] on td "Vendor Review - [PERSON_NAME] - Signed" at bounding box center [390, 338] width 505 height 21
click at [1200, 337] on link "View Document" at bounding box center [1230, 338] width 65 height 10
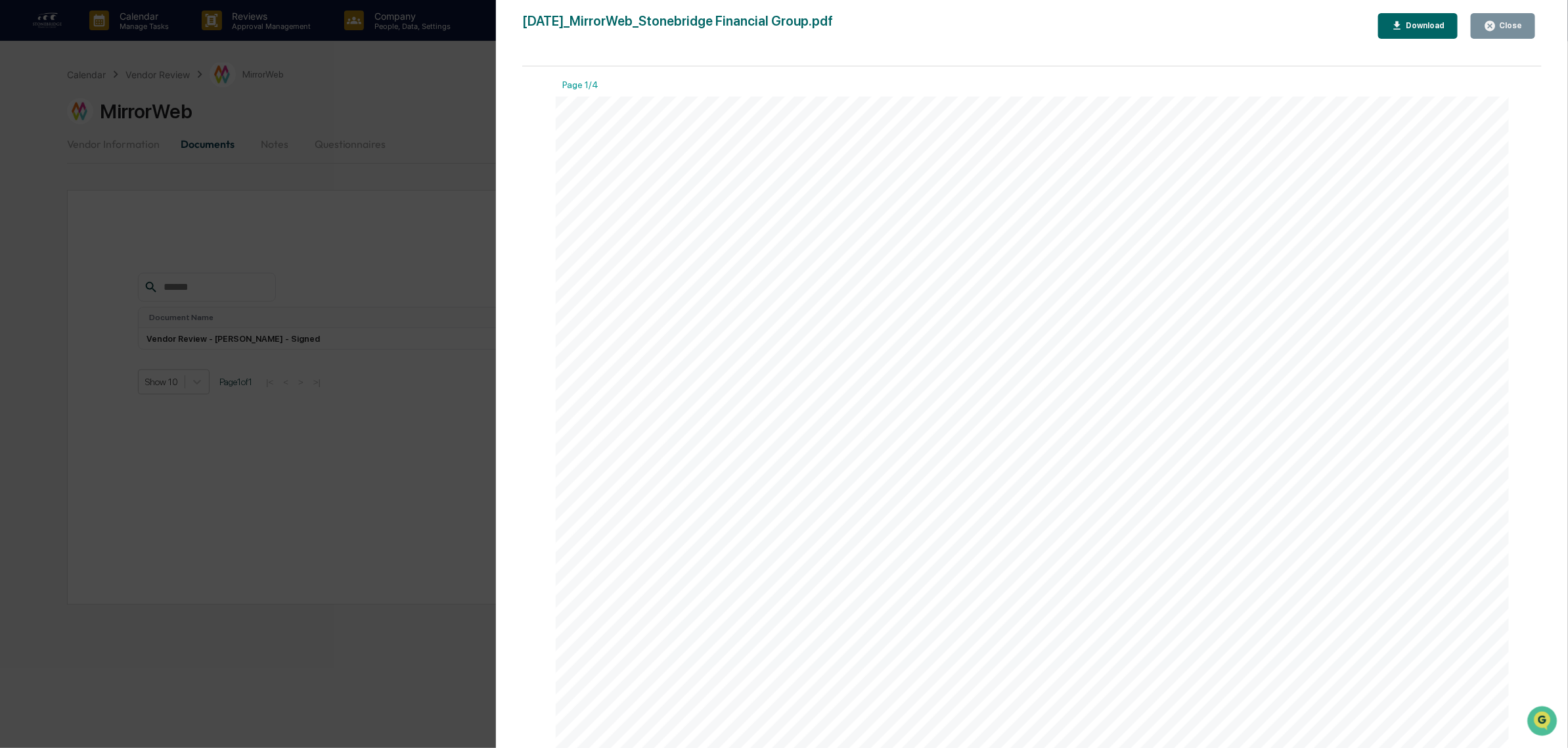
click at [1499, 28] on div "Close" at bounding box center [1509, 25] width 25 height 9
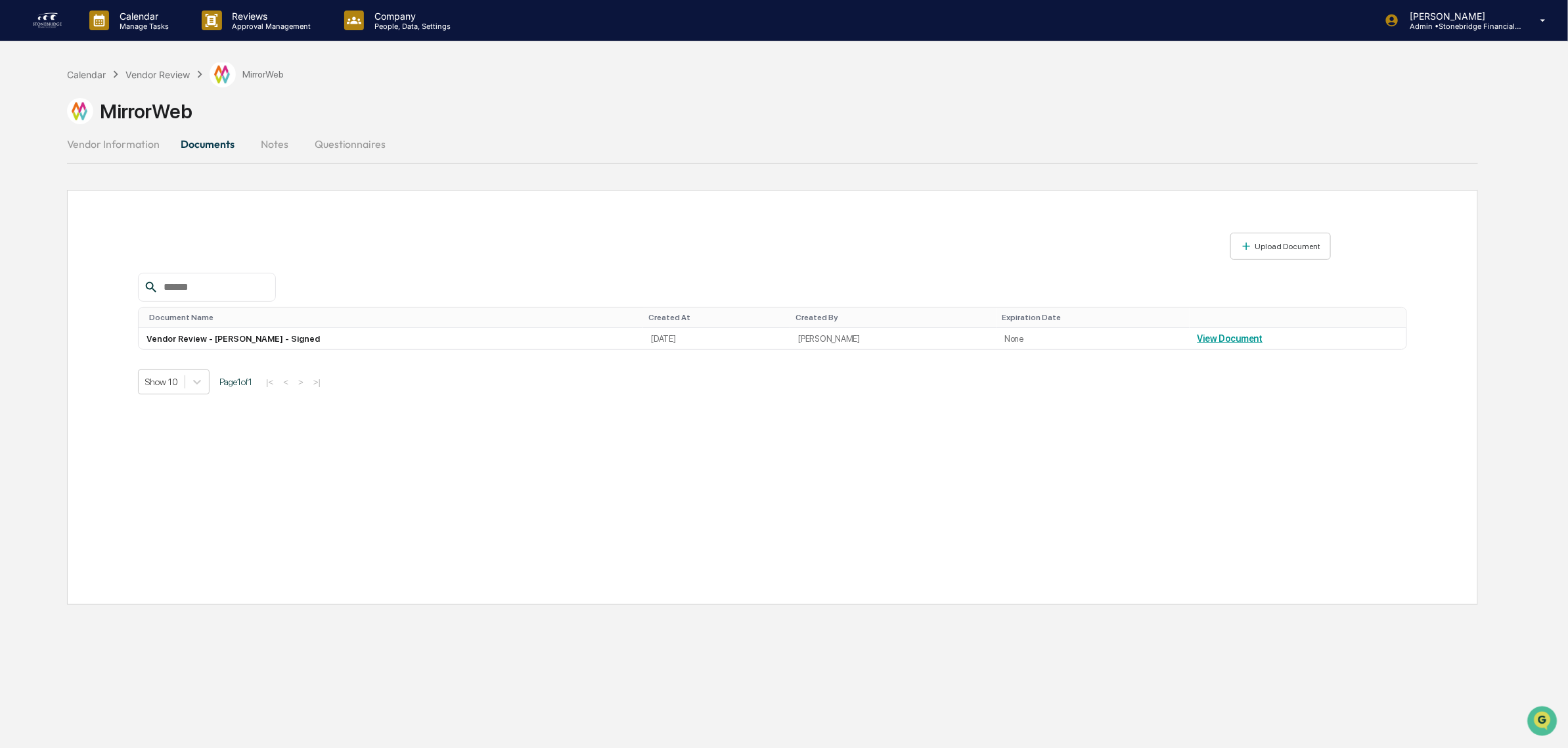
click at [267, 178] on div "Calendar Vendor Review MirrorWeb MirrorWeb Vendor Information Documents Notes Q…" at bounding box center [773, 437] width 1451 height 748
click at [143, 83] on div "Calendar Vendor Review MirrorWeb" at bounding box center [176, 74] width 218 height 26
click at [145, 70] on div "Vendor Review" at bounding box center [157, 74] width 64 height 11
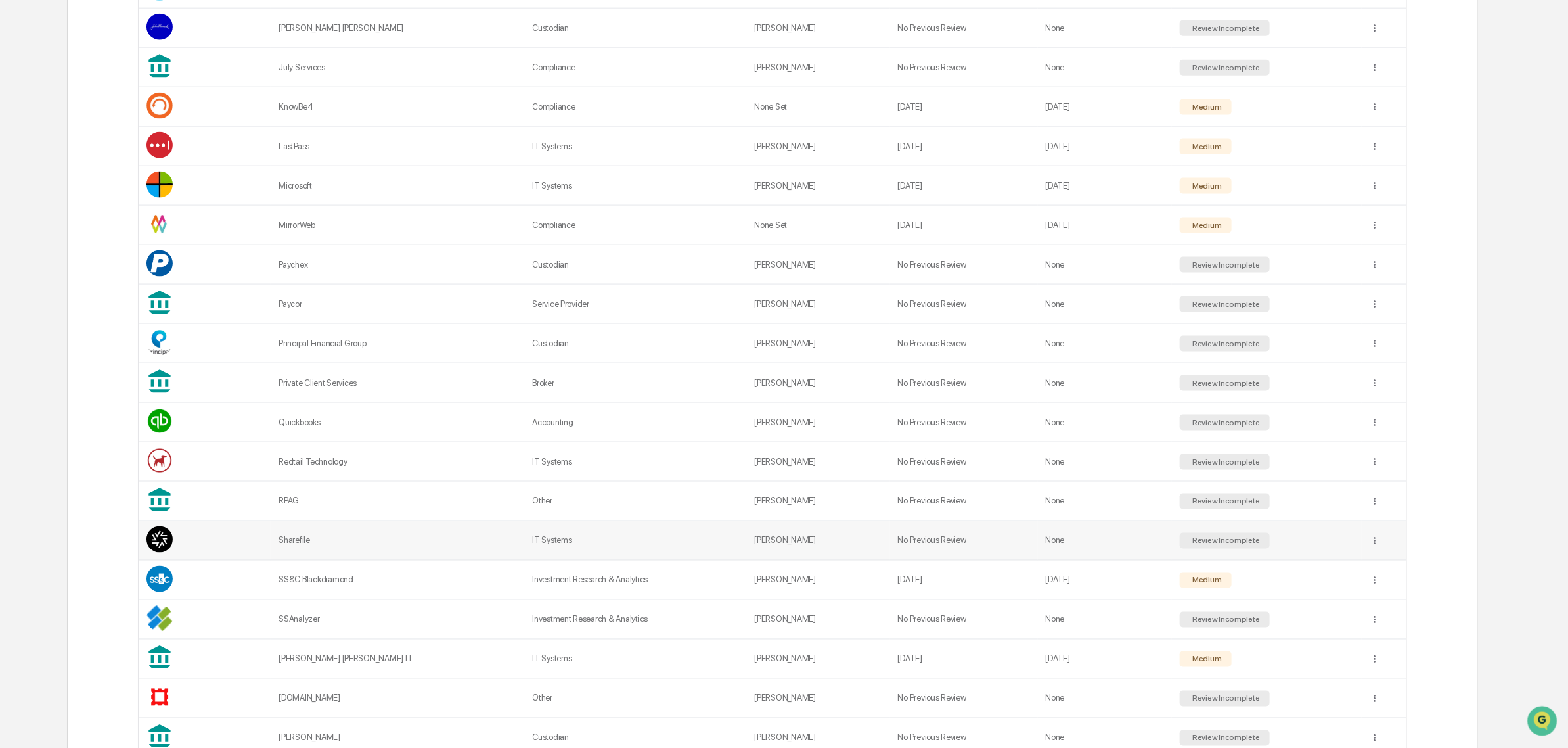
scroll to position [1068, 0]
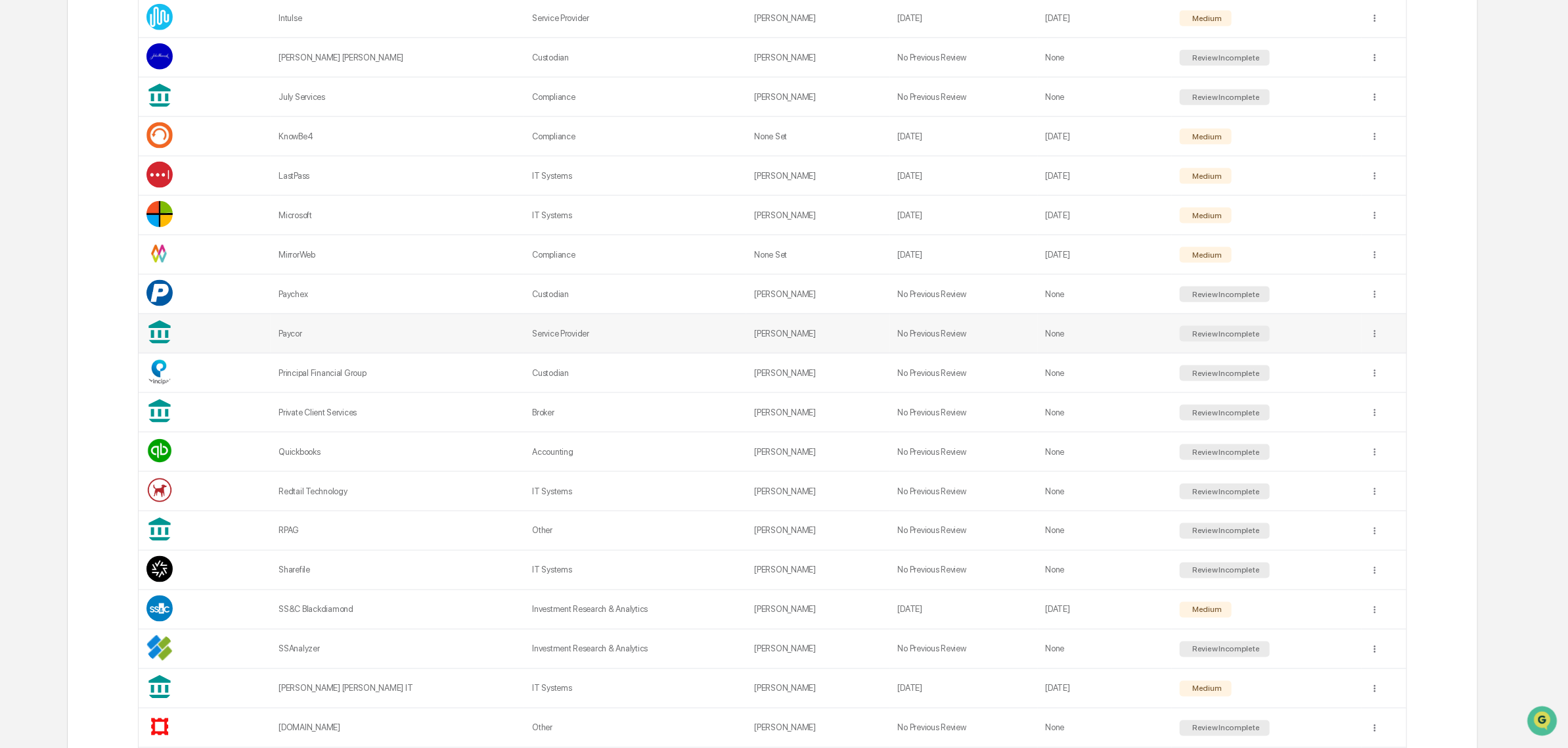
click at [1378, 353] on td at bounding box center [1384, 333] width 45 height 39
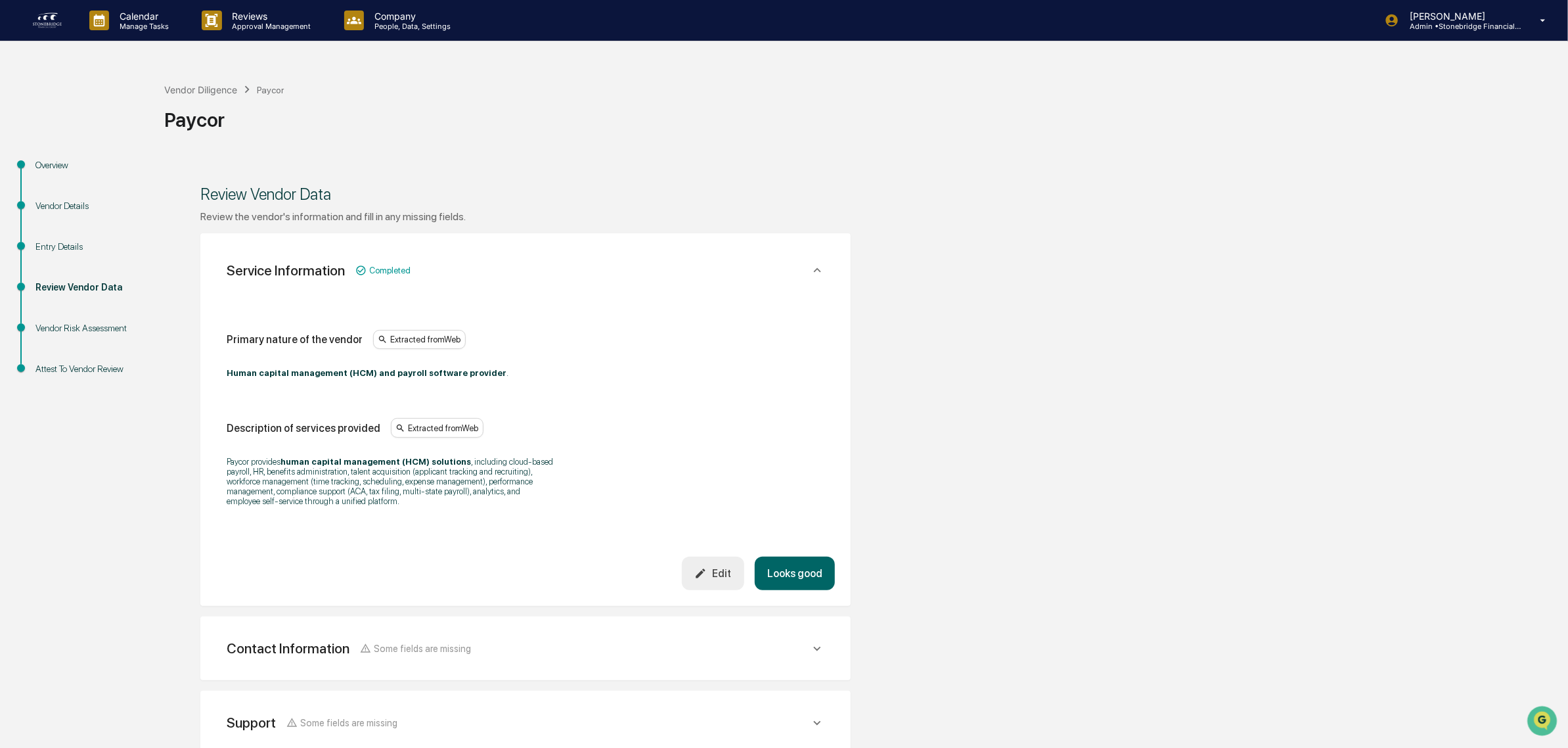
click at [800, 583] on button "Looks good" at bounding box center [795, 573] width 80 height 34
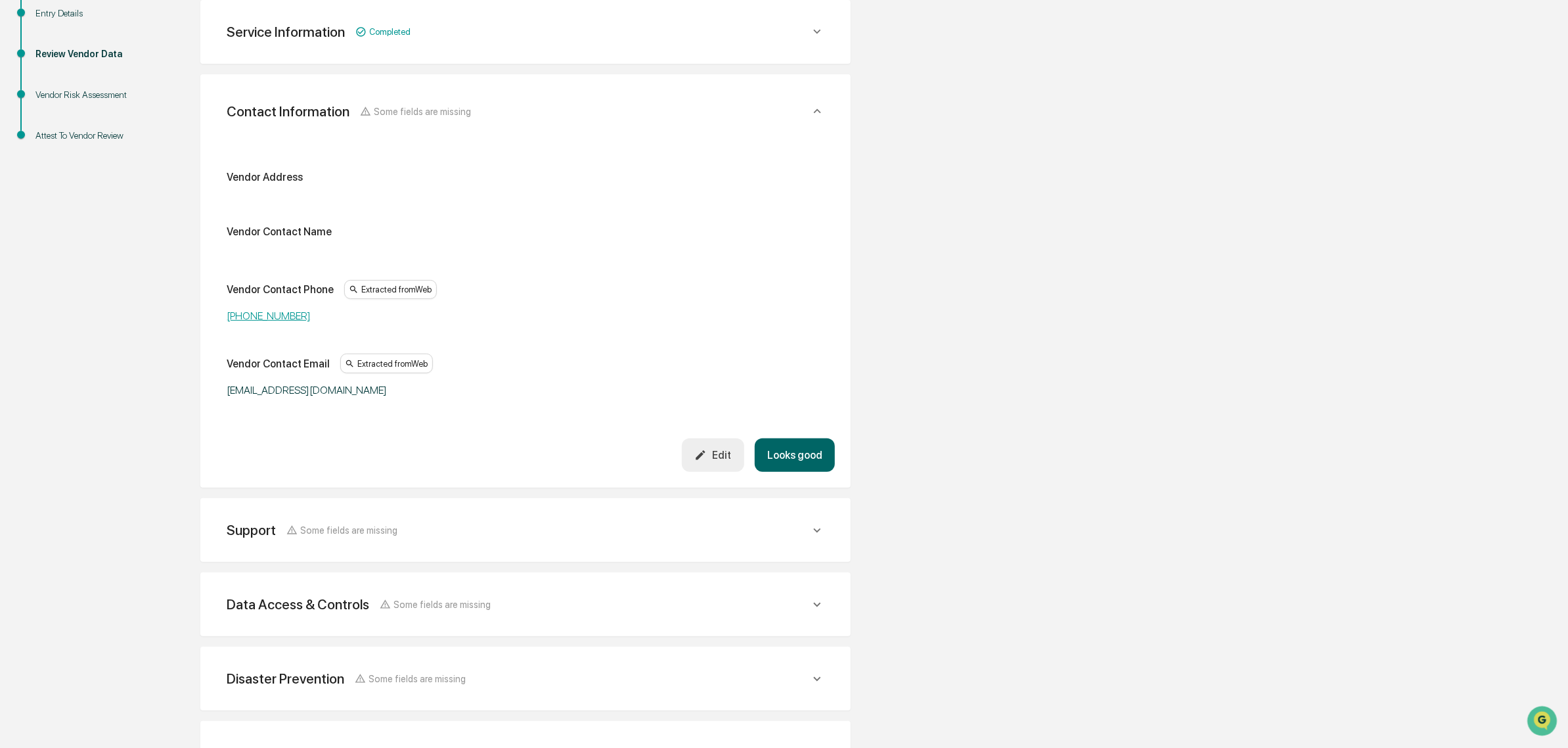
click at [793, 459] on button "Looks good" at bounding box center [795, 455] width 80 height 34
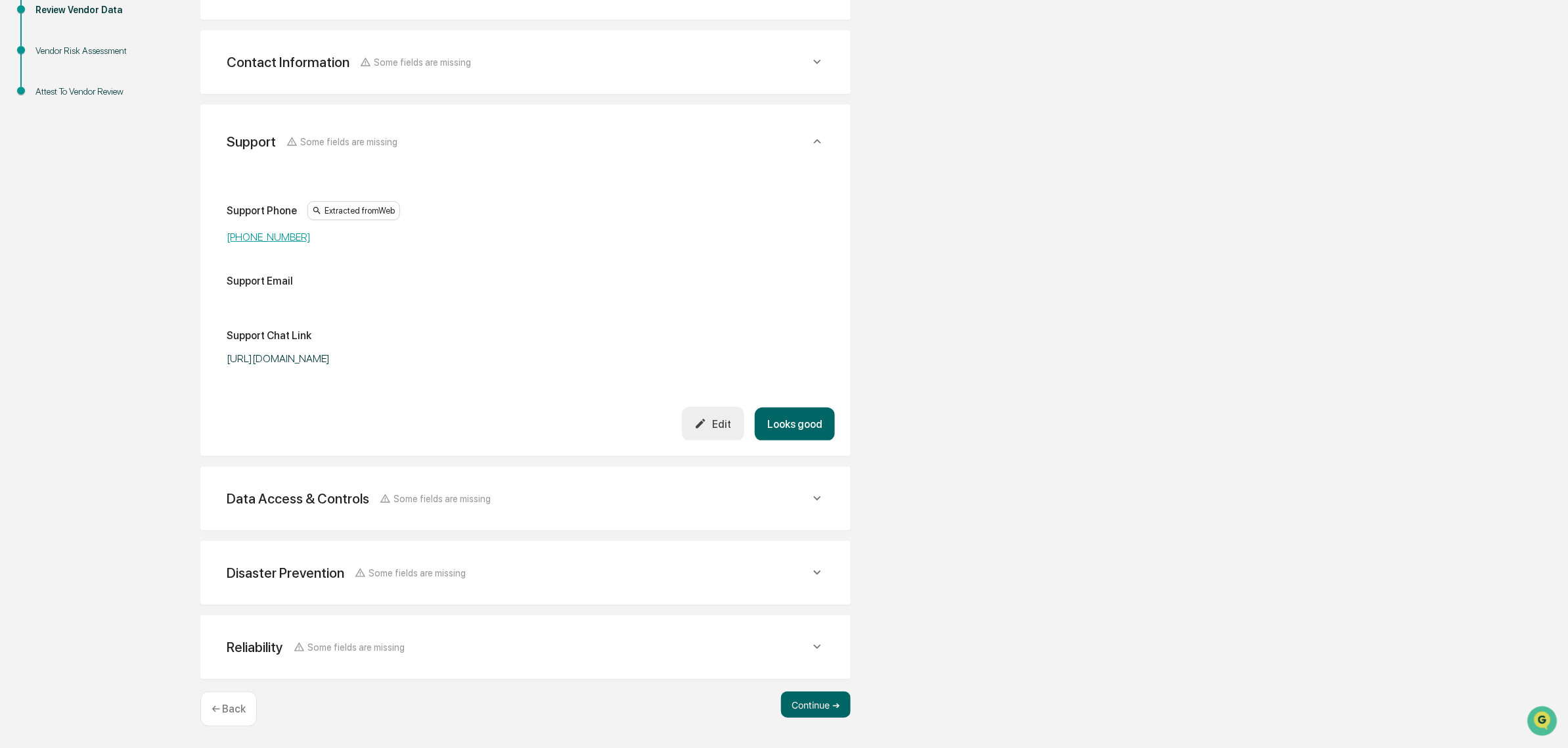
scroll to position [278, 0]
click at [802, 417] on button "Looks good" at bounding box center [795, 424] width 80 height 34
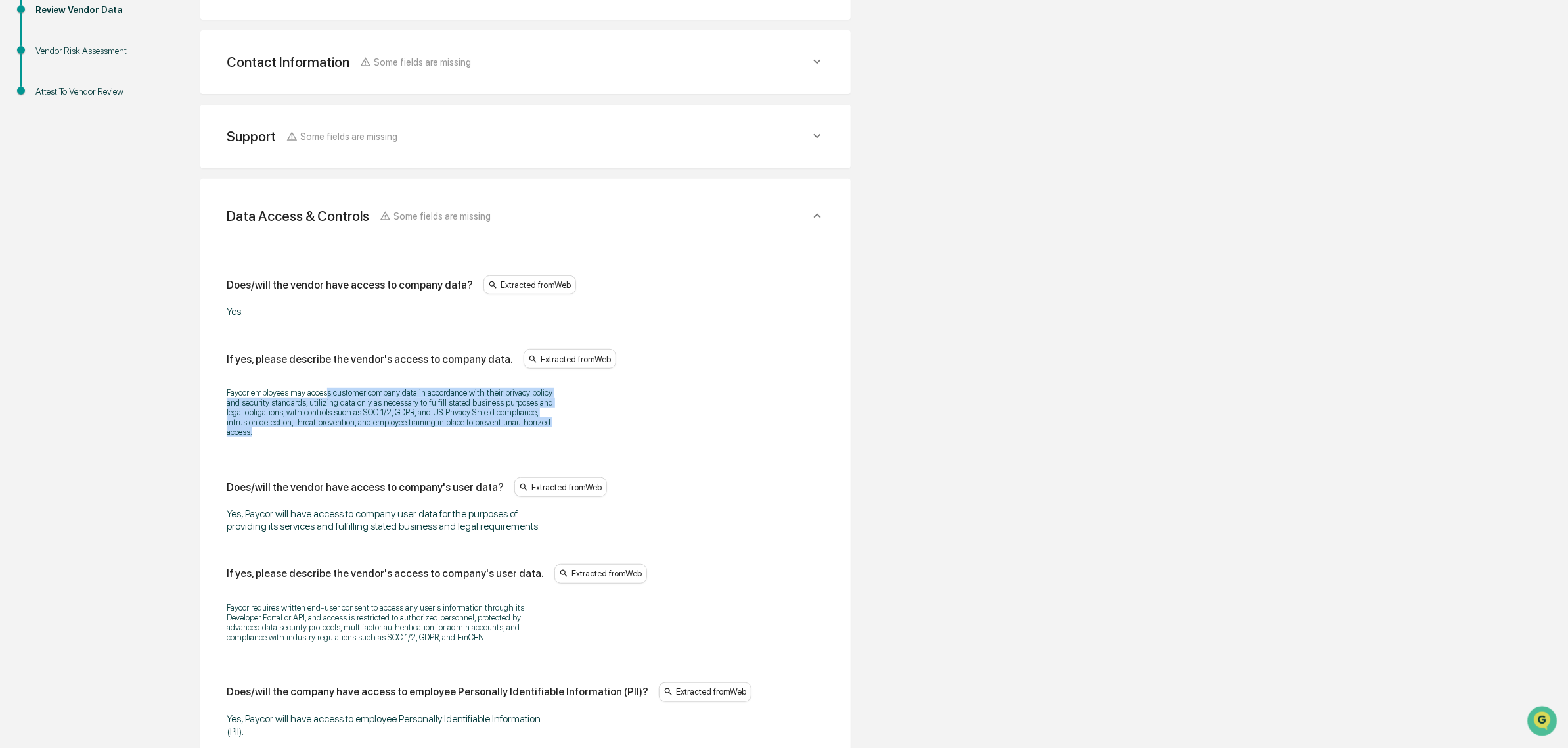
drag, startPoint x: 330, startPoint y: 391, endPoint x: 440, endPoint y: 437, distance: 119.2
click at [440, 437] on p "Paycor employees may access customer company data in accordance with their priv…" at bounding box center [390, 413] width 328 height 50
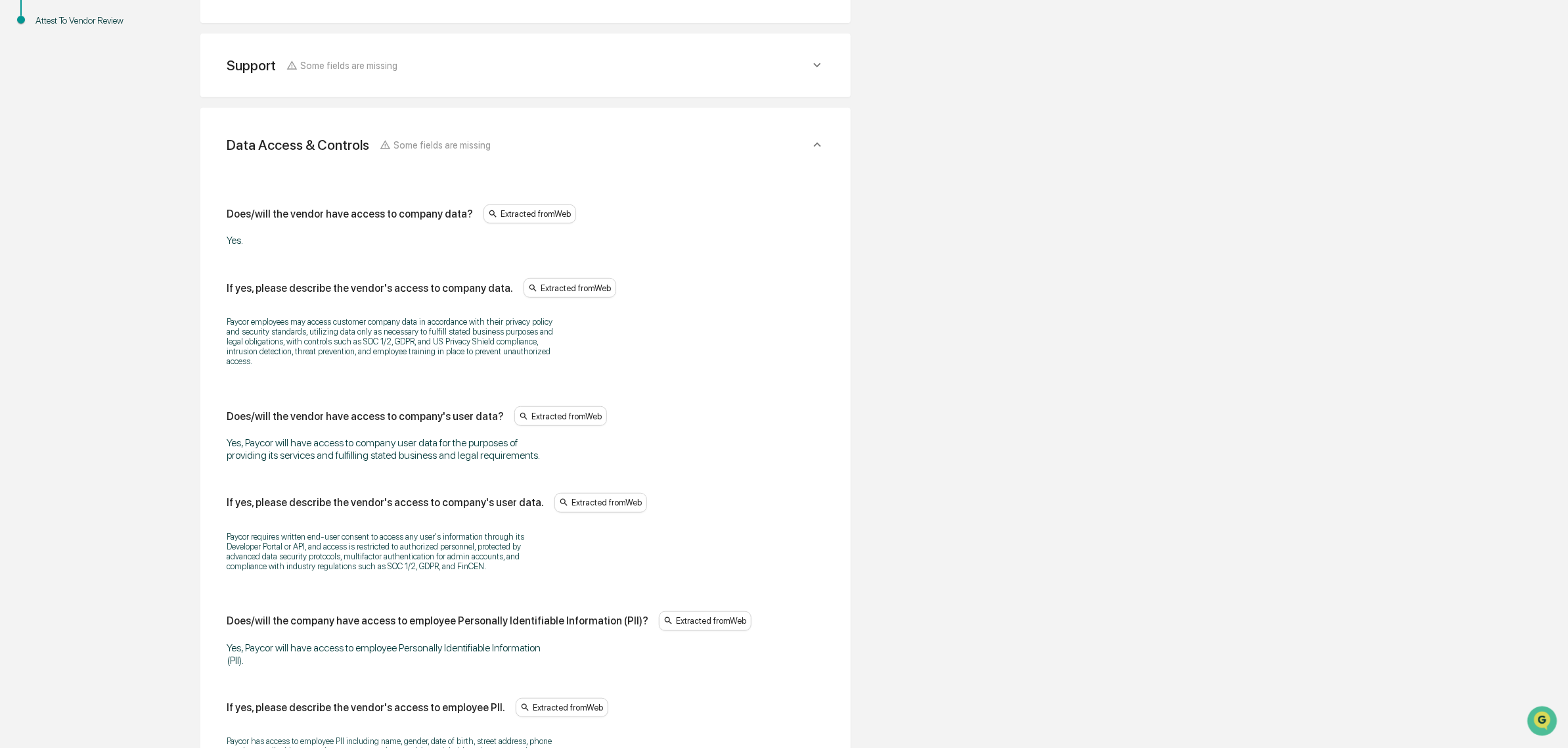
scroll to position [441, 0]
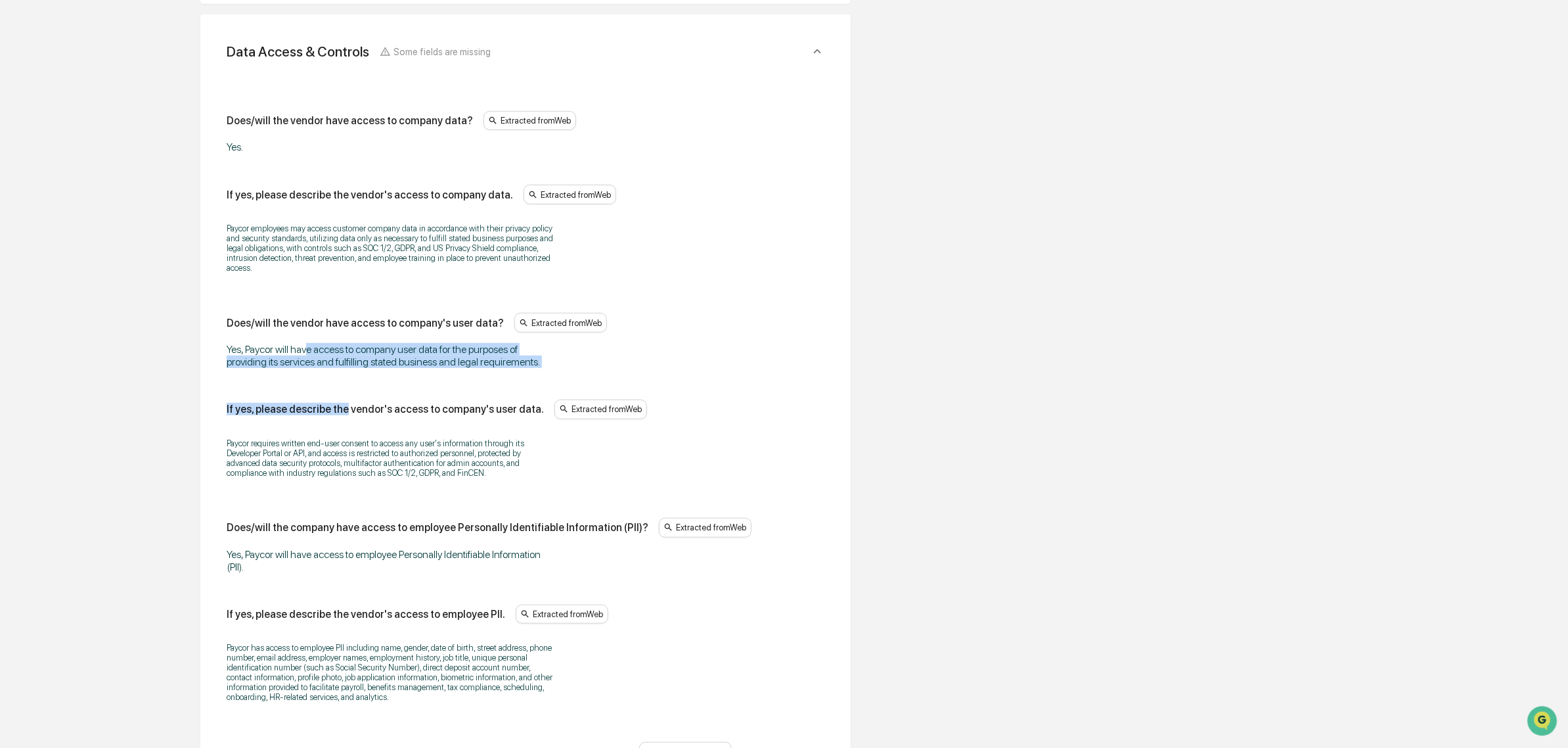
drag, startPoint x: 309, startPoint y: 355, endPoint x: 342, endPoint y: 377, distance: 39.7
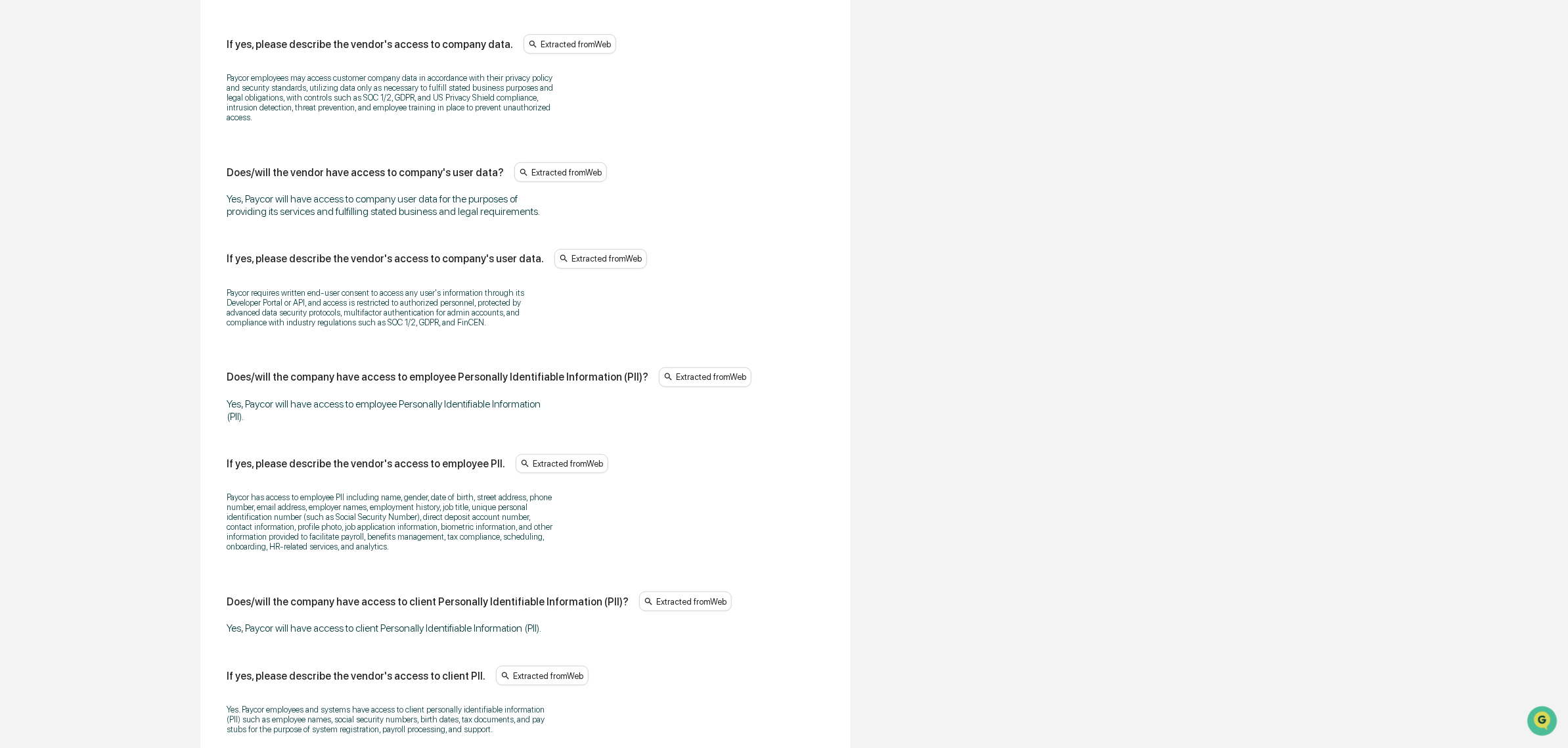
scroll to position [606, 0]
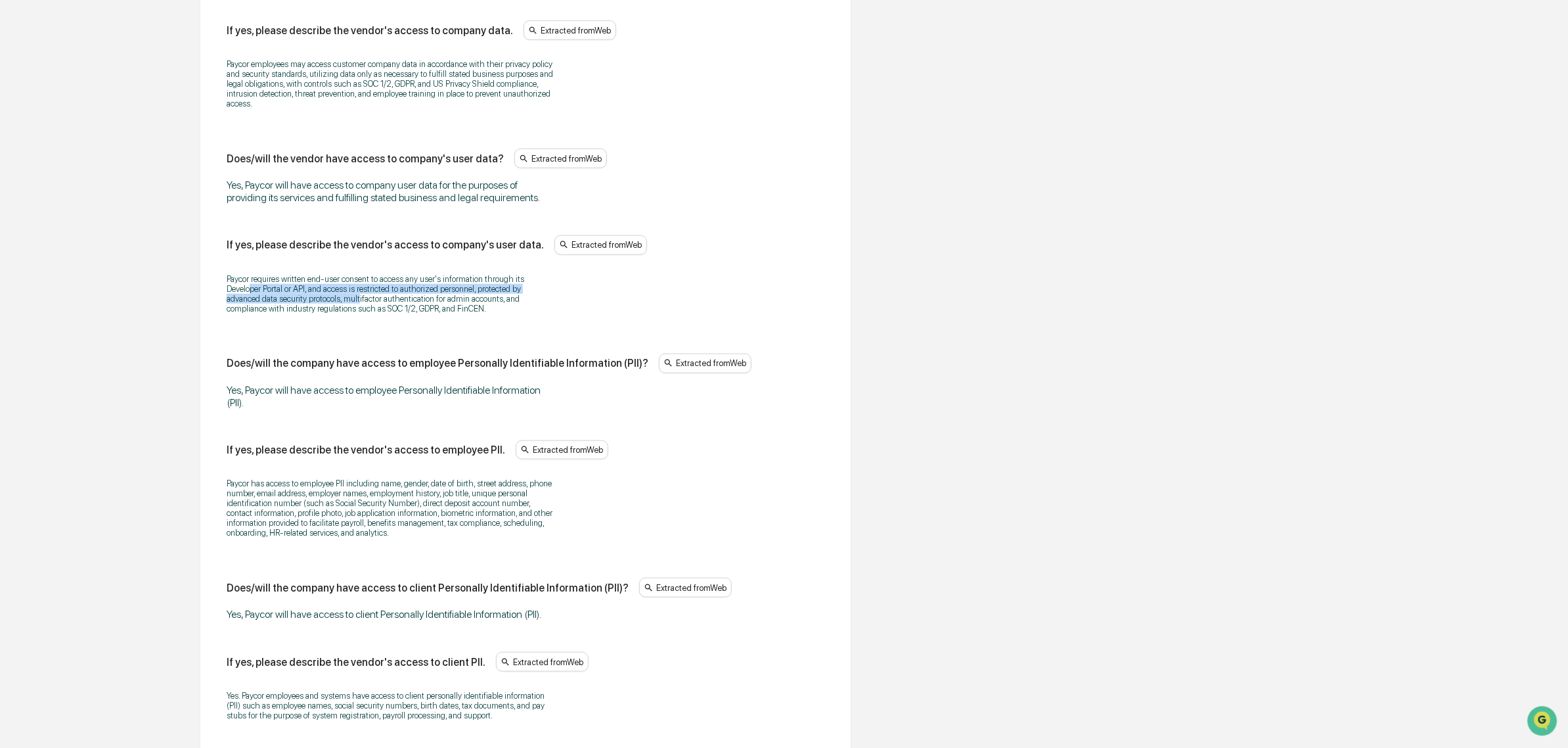
drag, startPoint x: 253, startPoint y: 294, endPoint x: 359, endPoint y: 308, distance: 106.9
click at [359, 308] on p "Paycor requires written end-user consent to access any user's information throu…" at bounding box center [390, 293] width 328 height 39
drag, startPoint x: 344, startPoint y: 280, endPoint x: 422, endPoint y: 297, distance: 79.8
click at [422, 297] on p "Paycor requires written end-user consent to access any user's information throu…" at bounding box center [390, 293] width 328 height 39
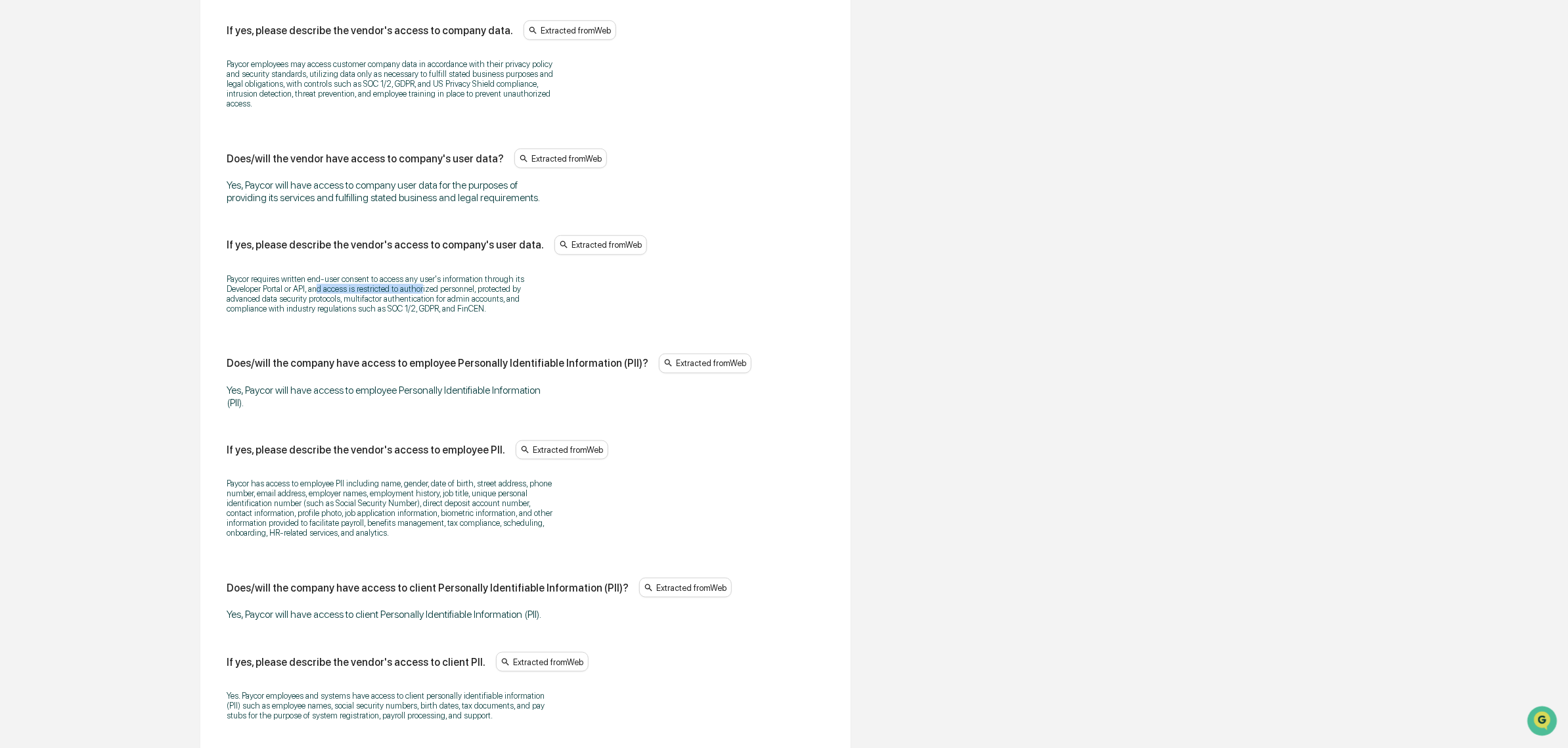
click at [422, 297] on p "Paycor requires written end-user consent to access any user's information throu…" at bounding box center [390, 293] width 328 height 39
drag, startPoint x: 284, startPoint y: 402, endPoint x: 414, endPoint y: 404, distance: 130.0
click at [414, 404] on div "Yes, Paycor will have access to employee Personally Identifiable Information (P…" at bounding box center [390, 396] width 328 height 25
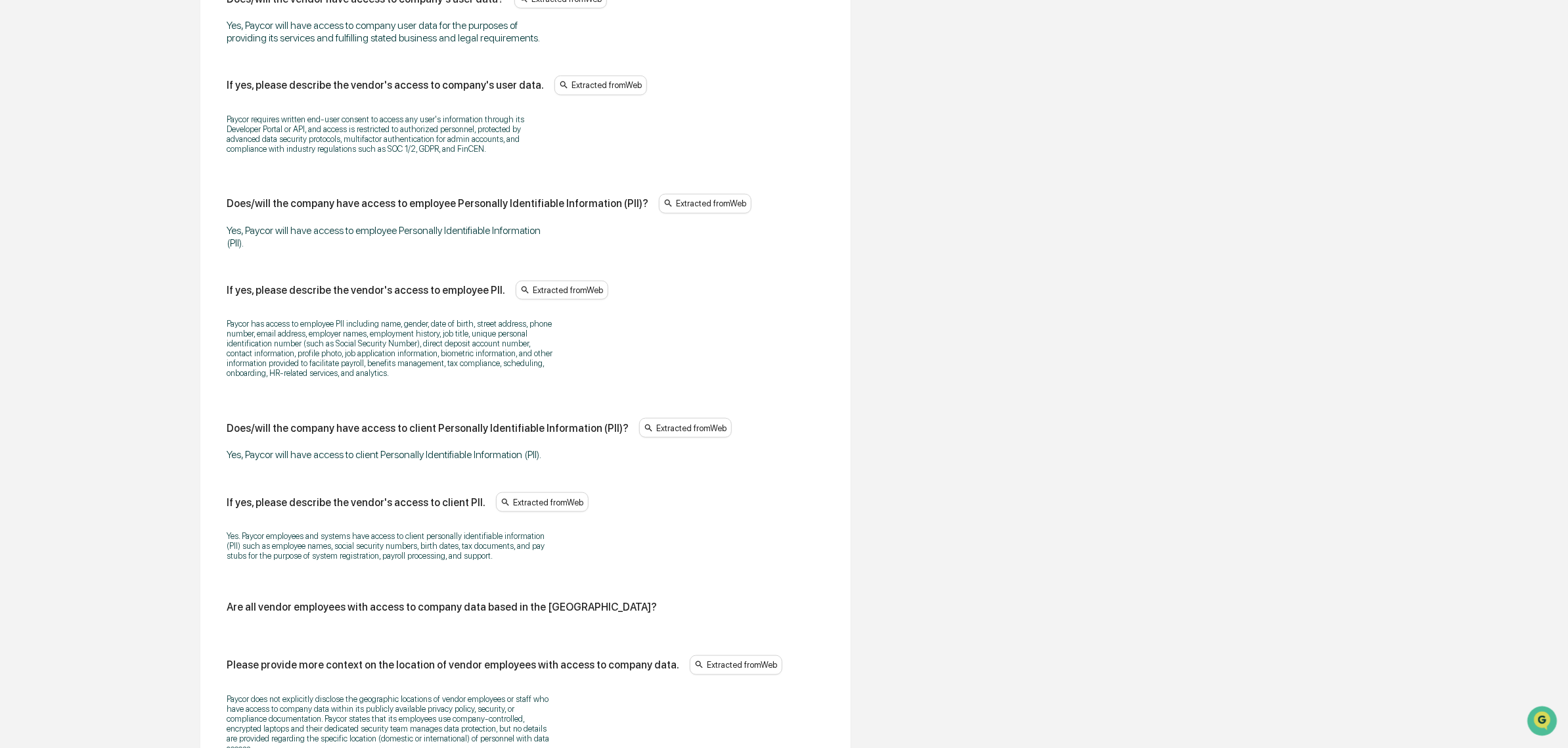
scroll to position [770, 0]
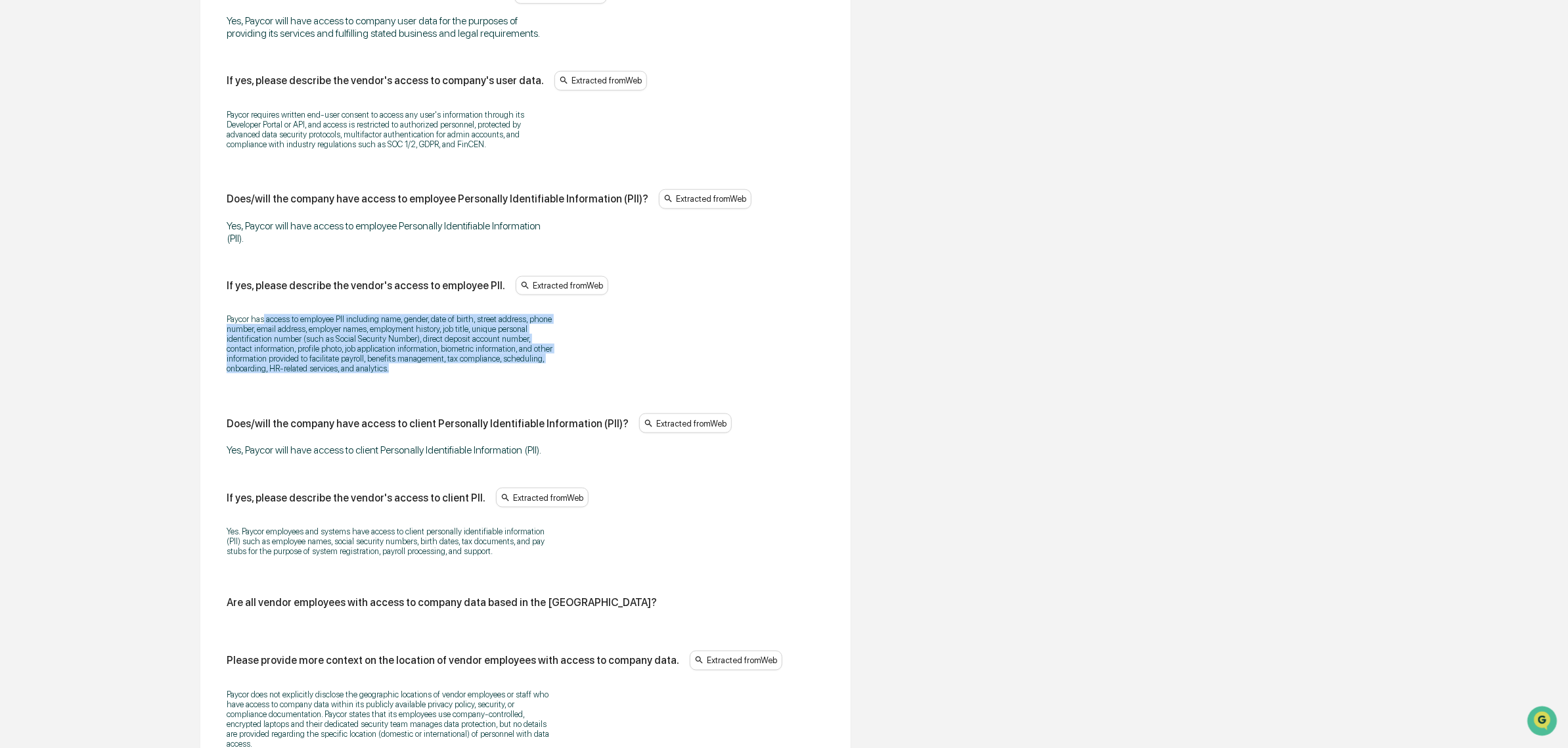
drag, startPoint x: 264, startPoint y: 326, endPoint x: 462, endPoint y: 393, distance: 209.0
click at [462, 382] on div "Paycor has access to employee PII including name, gender, date of birth, street…" at bounding box center [525, 344] width 598 height 76
drag, startPoint x: 462, startPoint y: 393, endPoint x: 339, endPoint y: 355, distance: 128.7
click at [339, 355] on div "Paycor has access to employee PII including name, gender, date of birth, street…" at bounding box center [525, 344] width 598 height 76
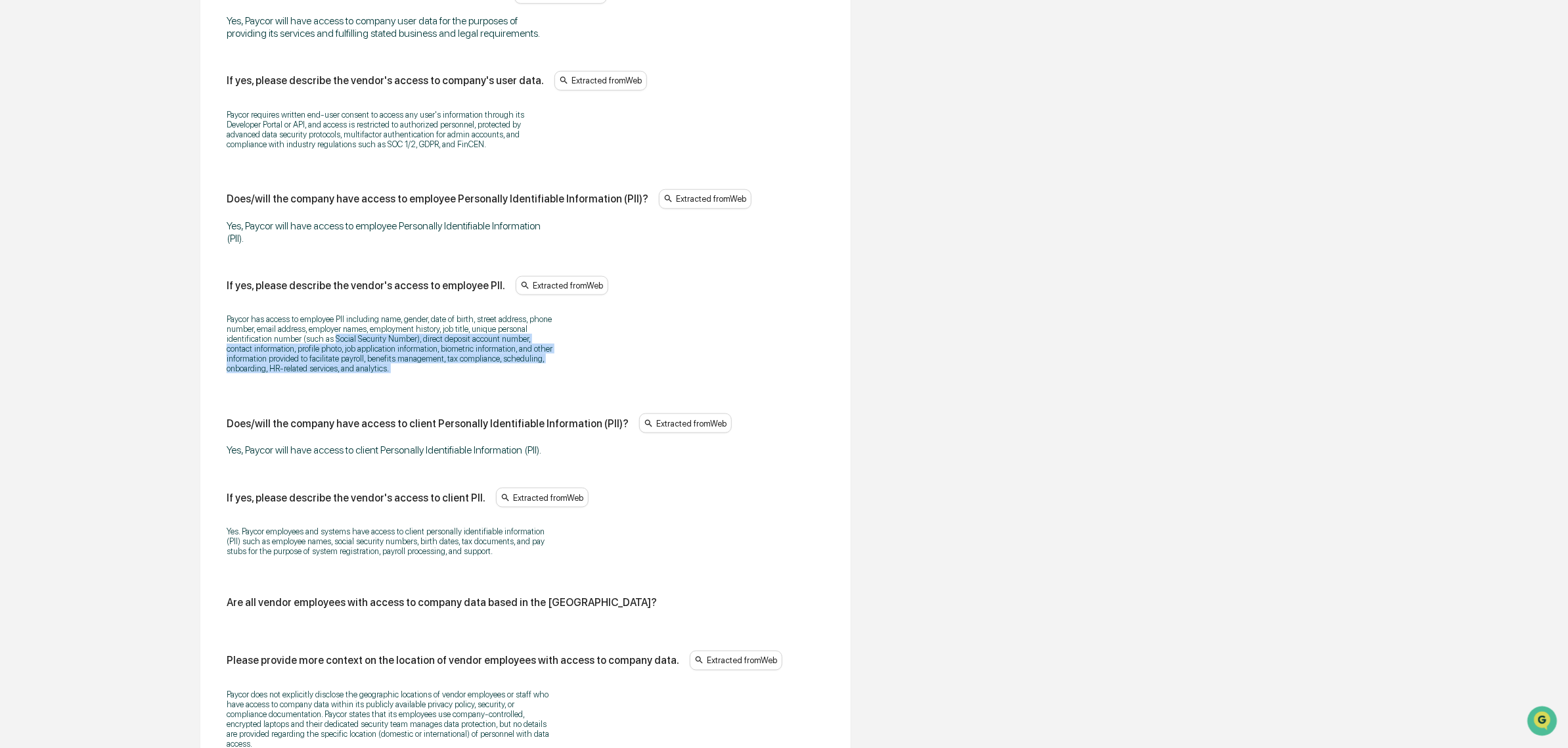
click at [339, 355] on p "Paycor has access to employee PII including name, gender, date of birth, street…" at bounding box center [390, 344] width 328 height 59
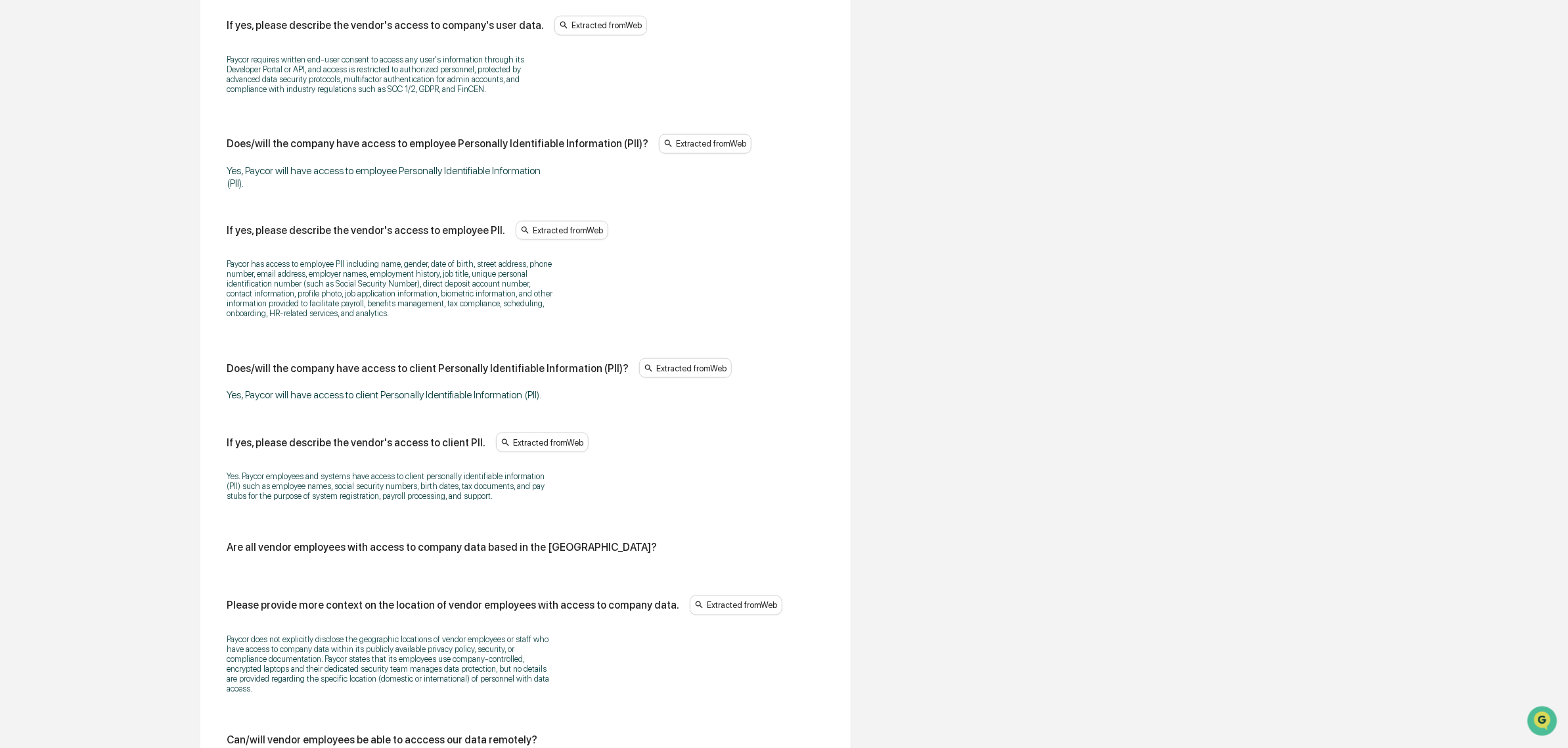
scroll to position [852, 0]
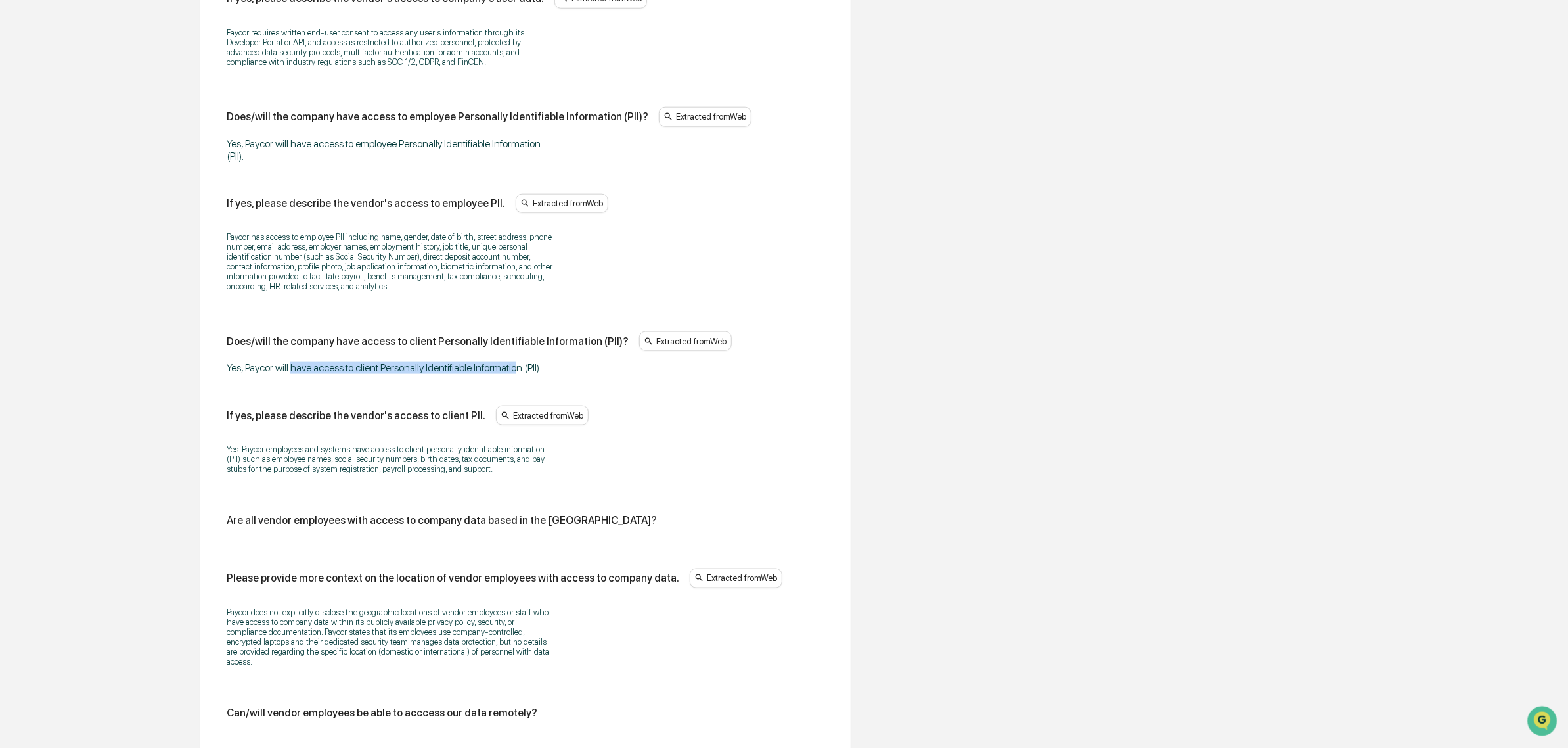
drag, startPoint x: 293, startPoint y: 382, endPoint x: 520, endPoint y: 384, distance: 227.0
click at [520, 374] on div "Yes, Paycor will have access to client Personally Identifiable Information (PII…" at bounding box center [390, 368] width 328 height 12
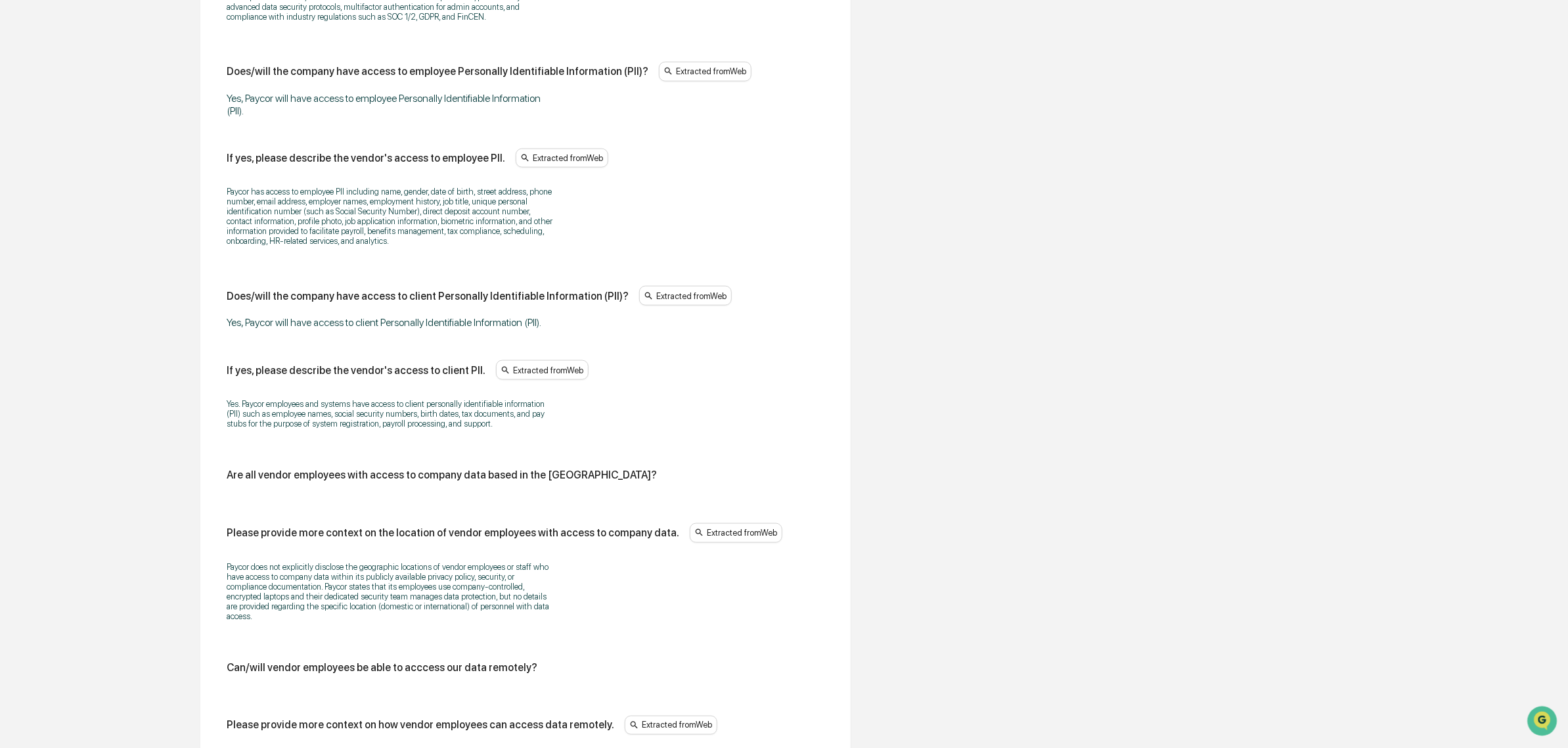
scroll to position [935, 0]
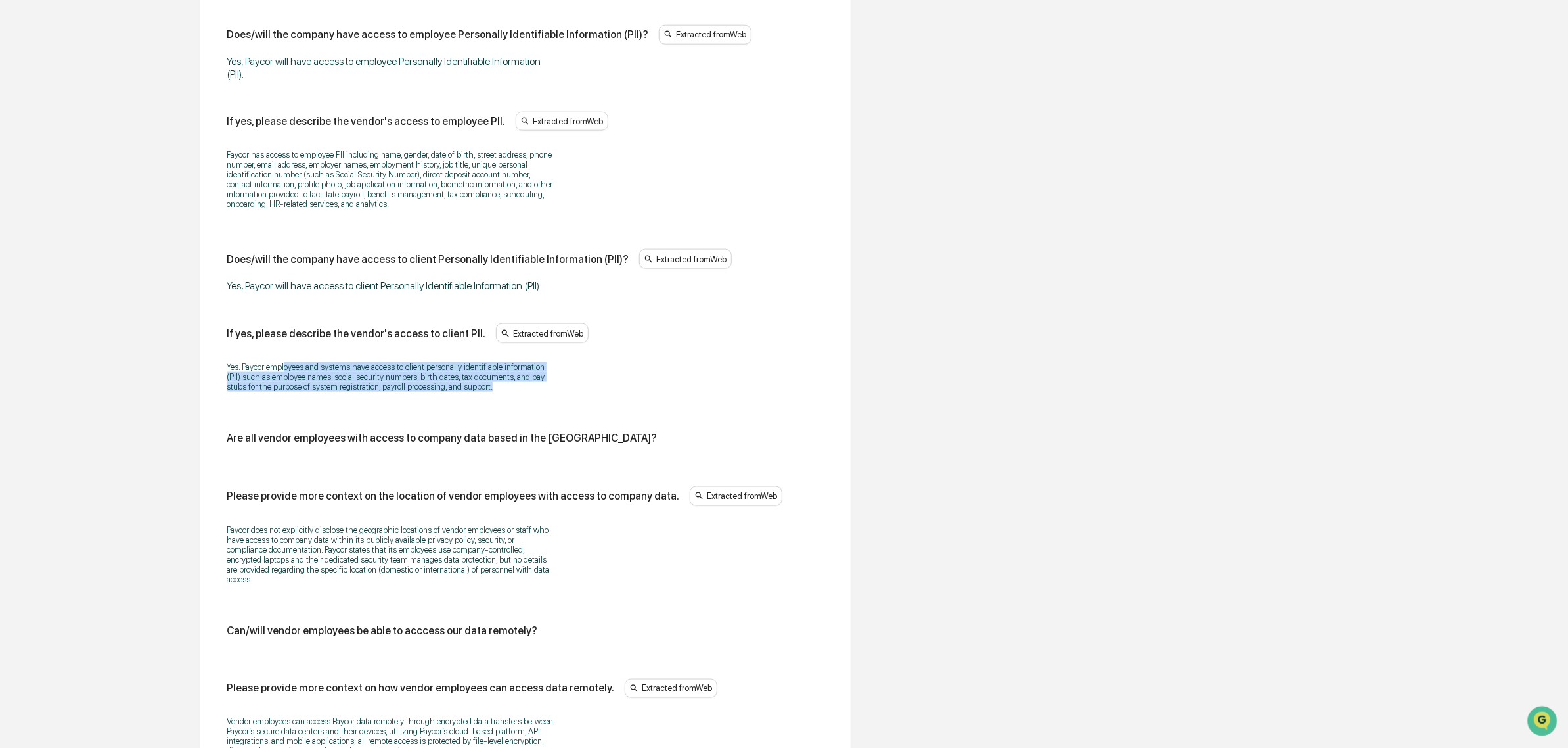
drag, startPoint x: 286, startPoint y: 380, endPoint x: 523, endPoint y: 397, distance: 237.6
click at [523, 392] on p "Yes. Paycor employees and systems have access to client personally identifiable…" at bounding box center [390, 377] width 328 height 30
drag, startPoint x: 388, startPoint y: 380, endPoint x: 411, endPoint y: 403, distance: 32.5
click at [411, 392] on p "Yes. Paycor employees and systems have access to client personally identifiable…" at bounding box center [390, 377] width 328 height 30
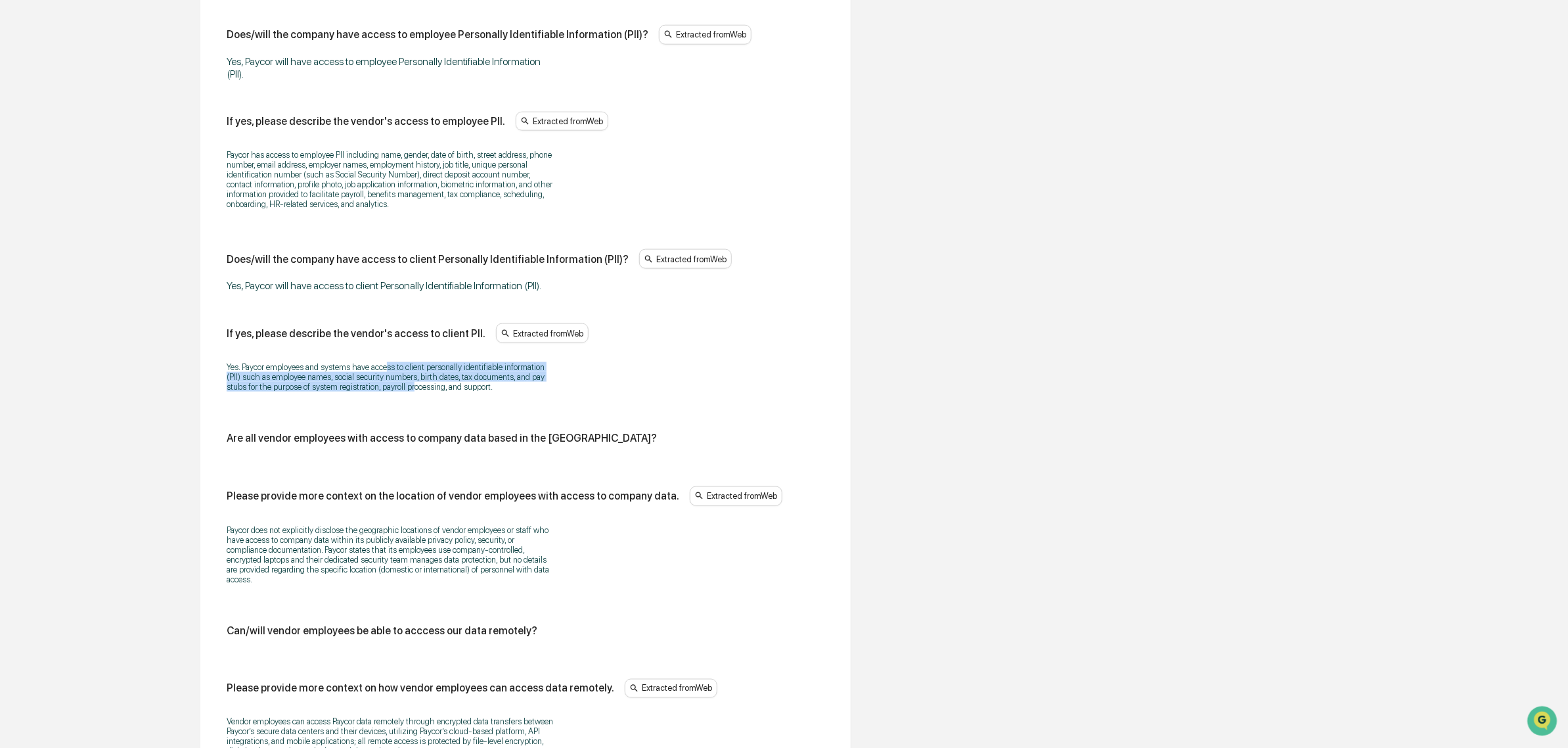
click at [411, 392] on p "Yes. Paycor employees and systems have access to client personally identifiable…" at bounding box center [390, 377] width 328 height 30
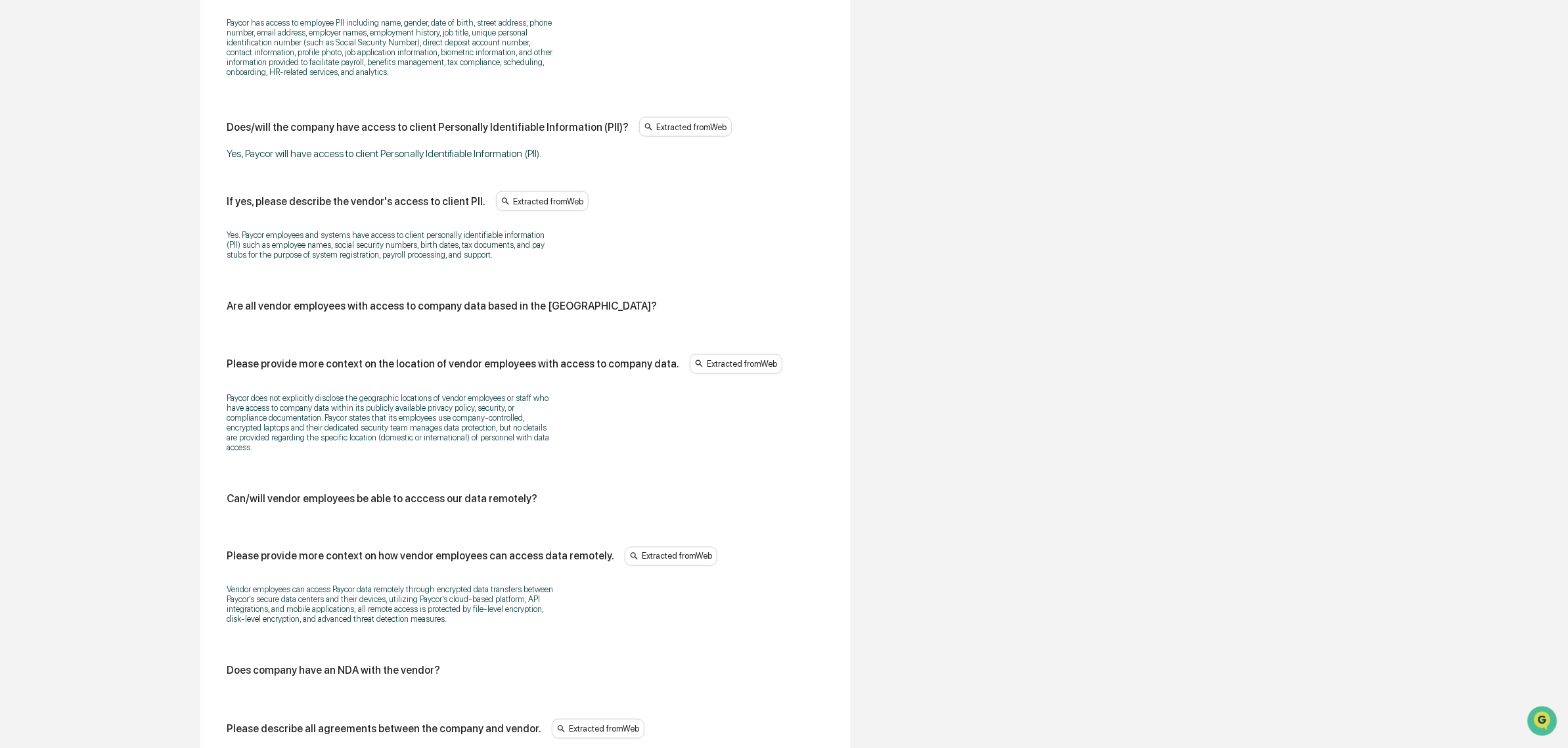
scroll to position [1099, 0]
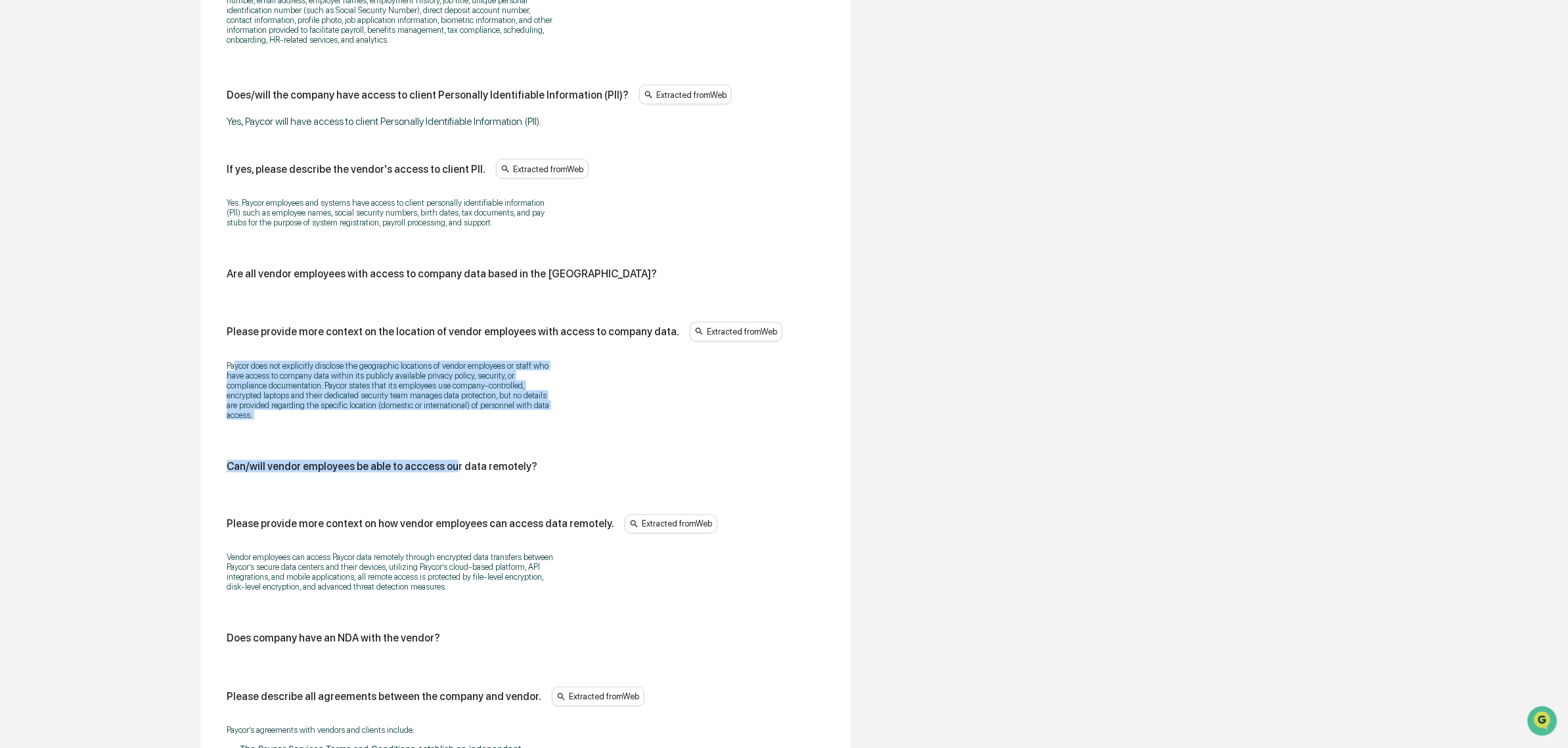
drag, startPoint x: 382, startPoint y: 391, endPoint x: 447, endPoint y: 450, distance: 87.8
click at [447, 450] on div "Does/will the vendor have access to company data? Extracted from Web Yes. If ye…" at bounding box center [525, 186] width 598 height 1465
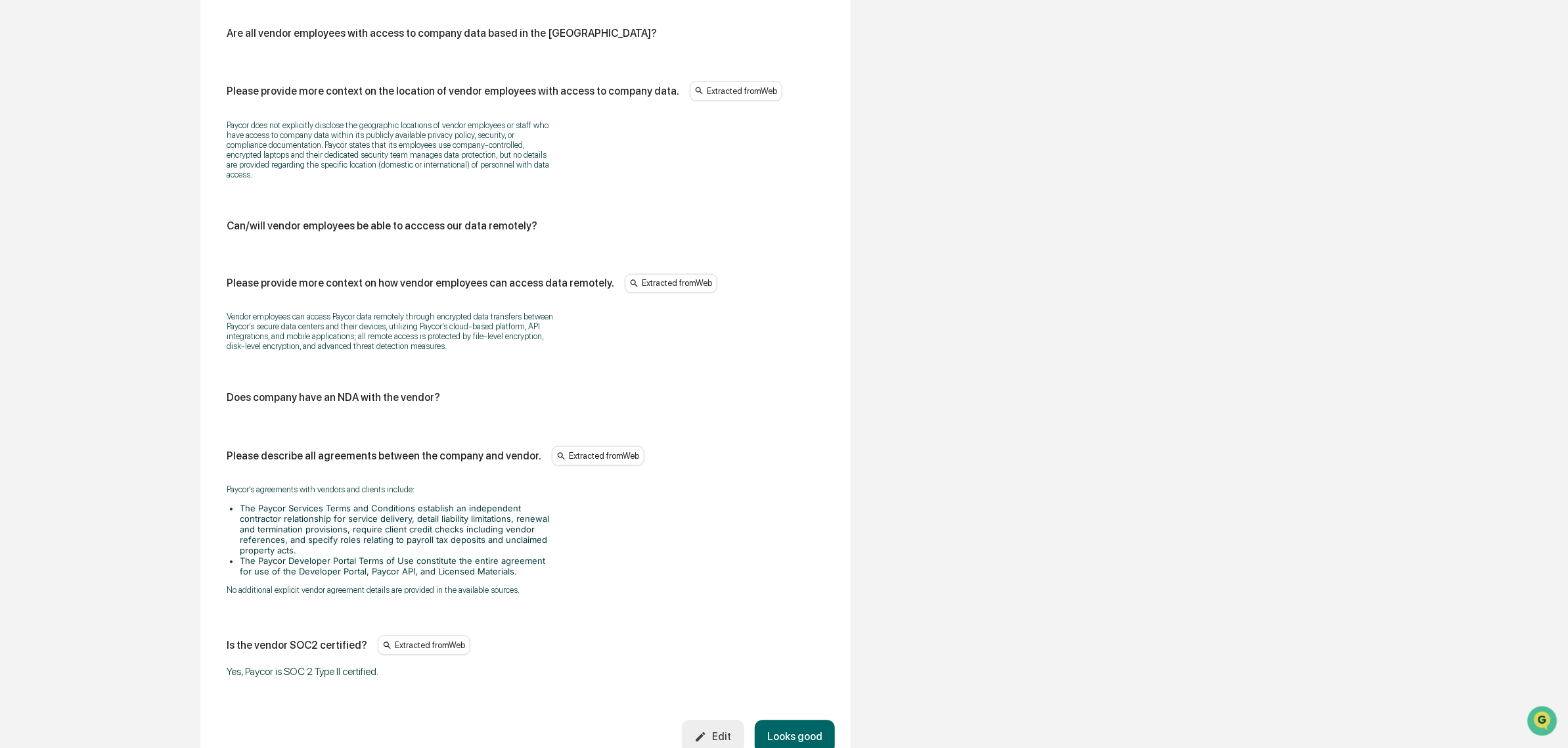
scroll to position [1427, 0]
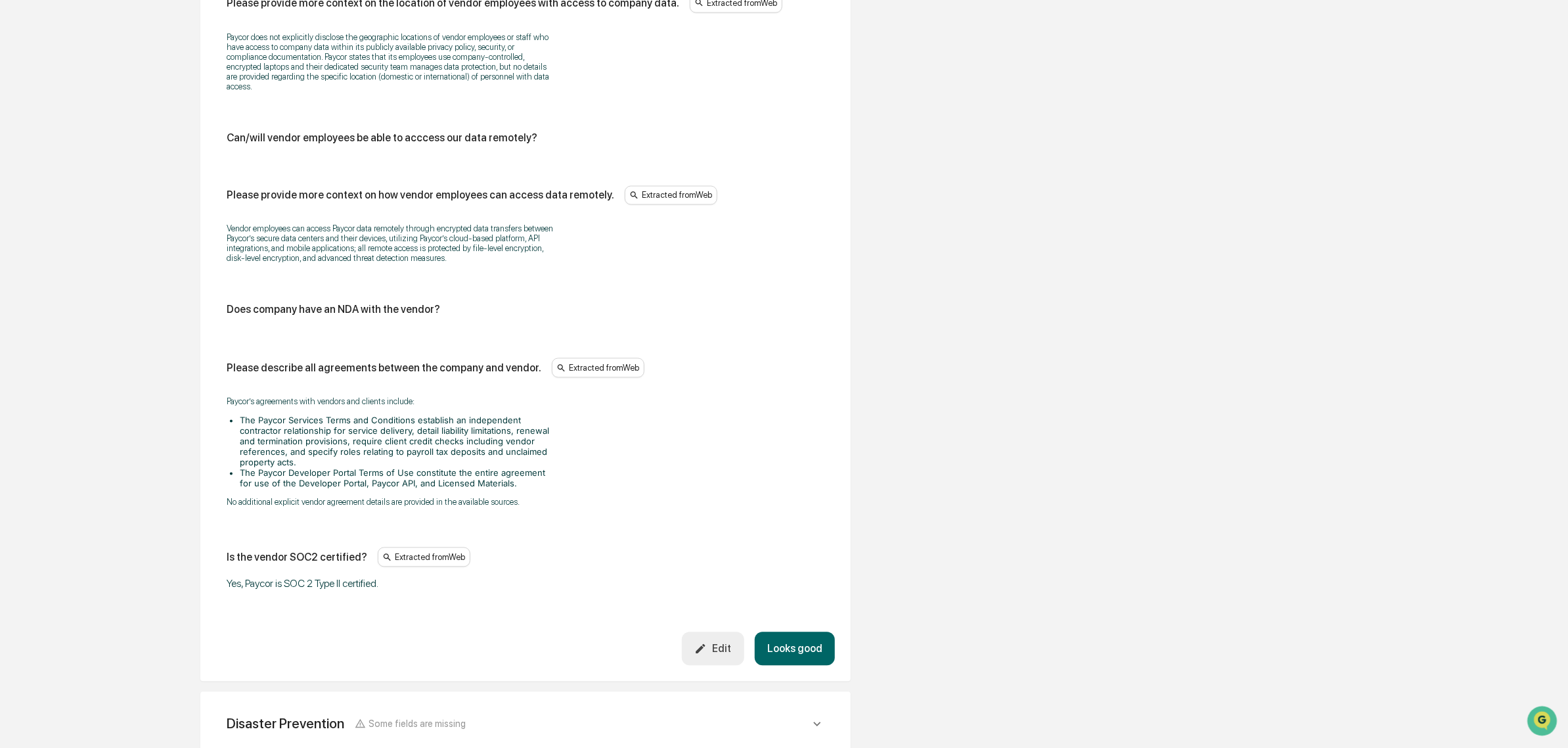
click at [731, 665] on button "Edit" at bounding box center [713, 649] width 63 height 34
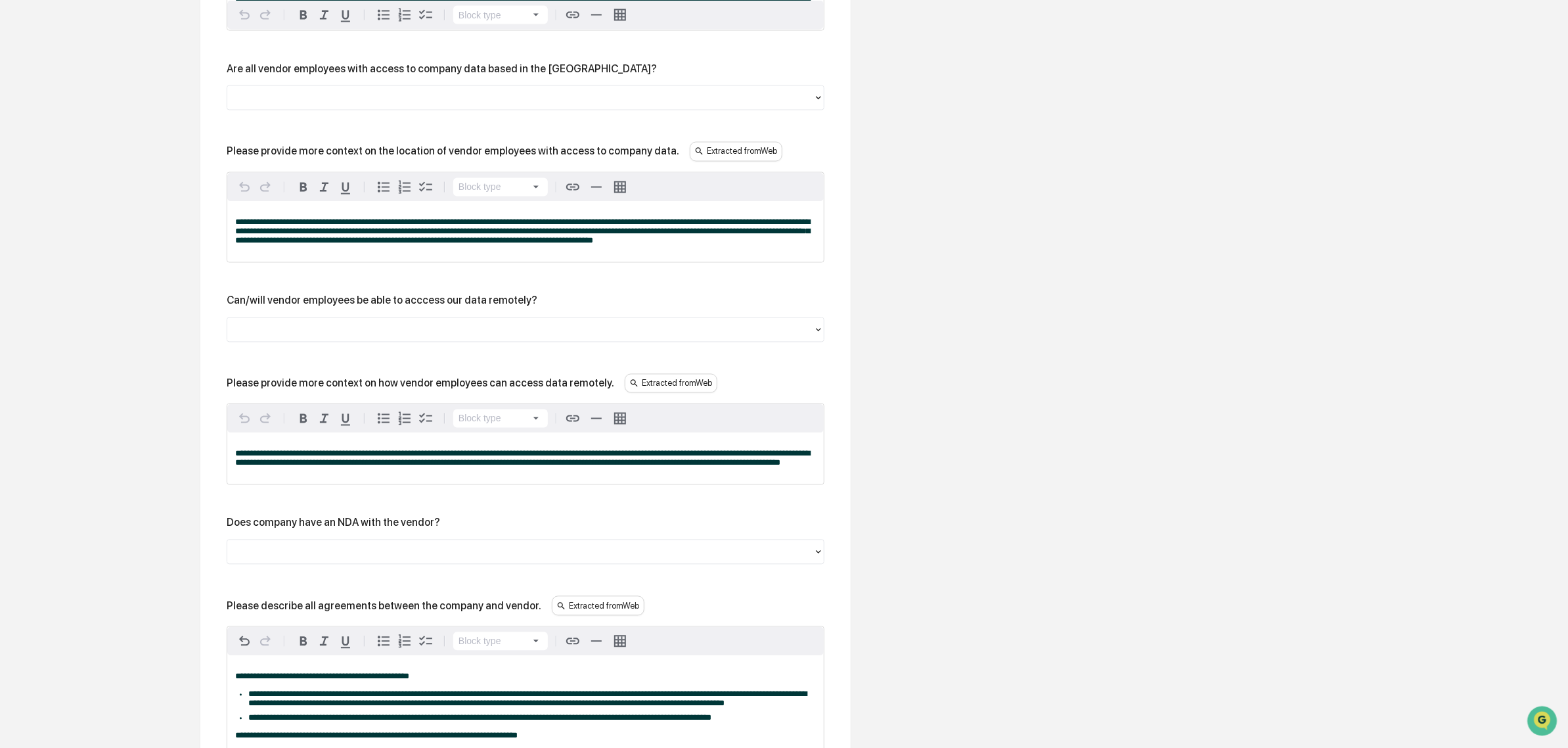
click at [314, 105] on div at bounding box center [521, 98] width 573 height 15
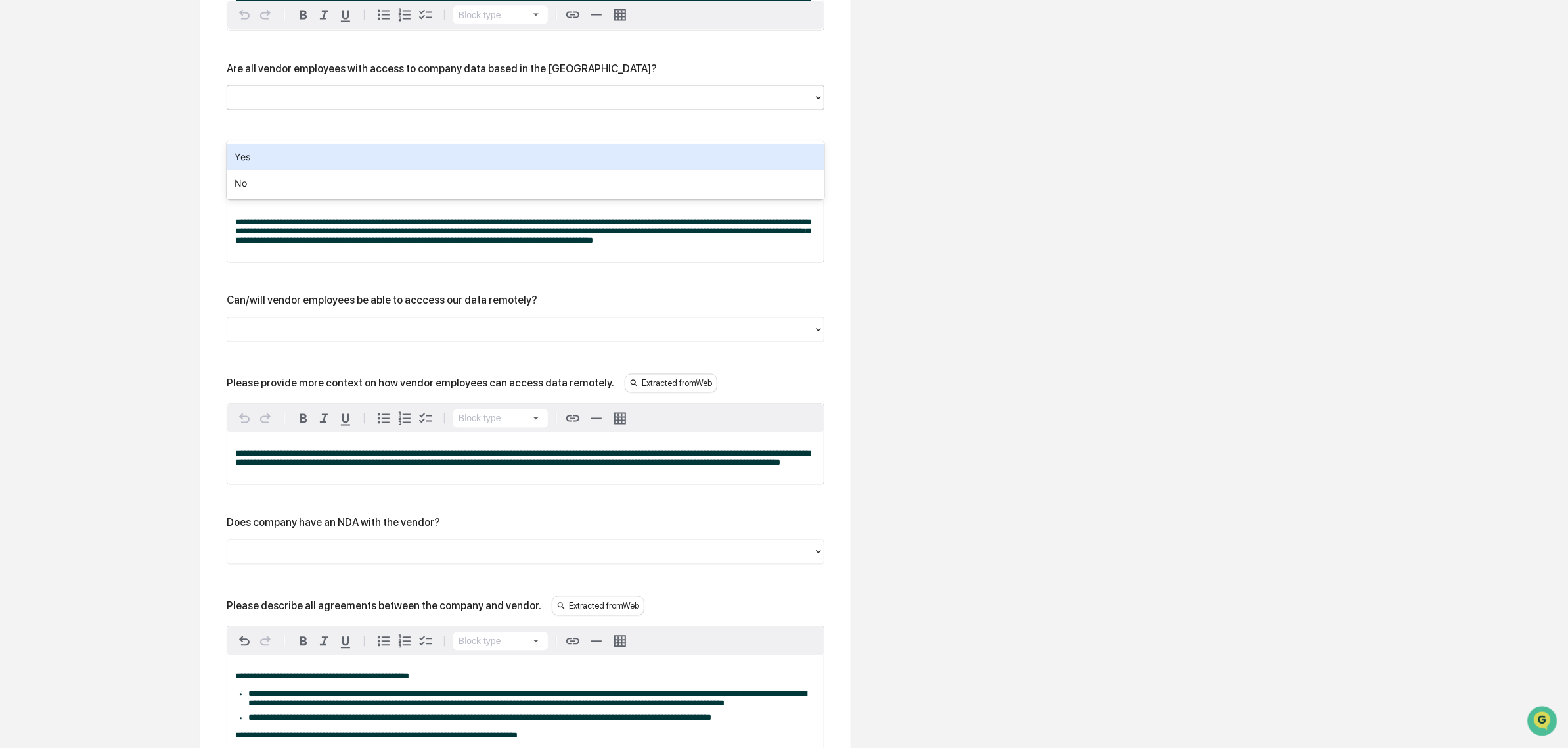
click at [293, 107] on div "Are all vendor employees with access to company data based in the US? 2 results…" at bounding box center [525, 87] width 598 height 48
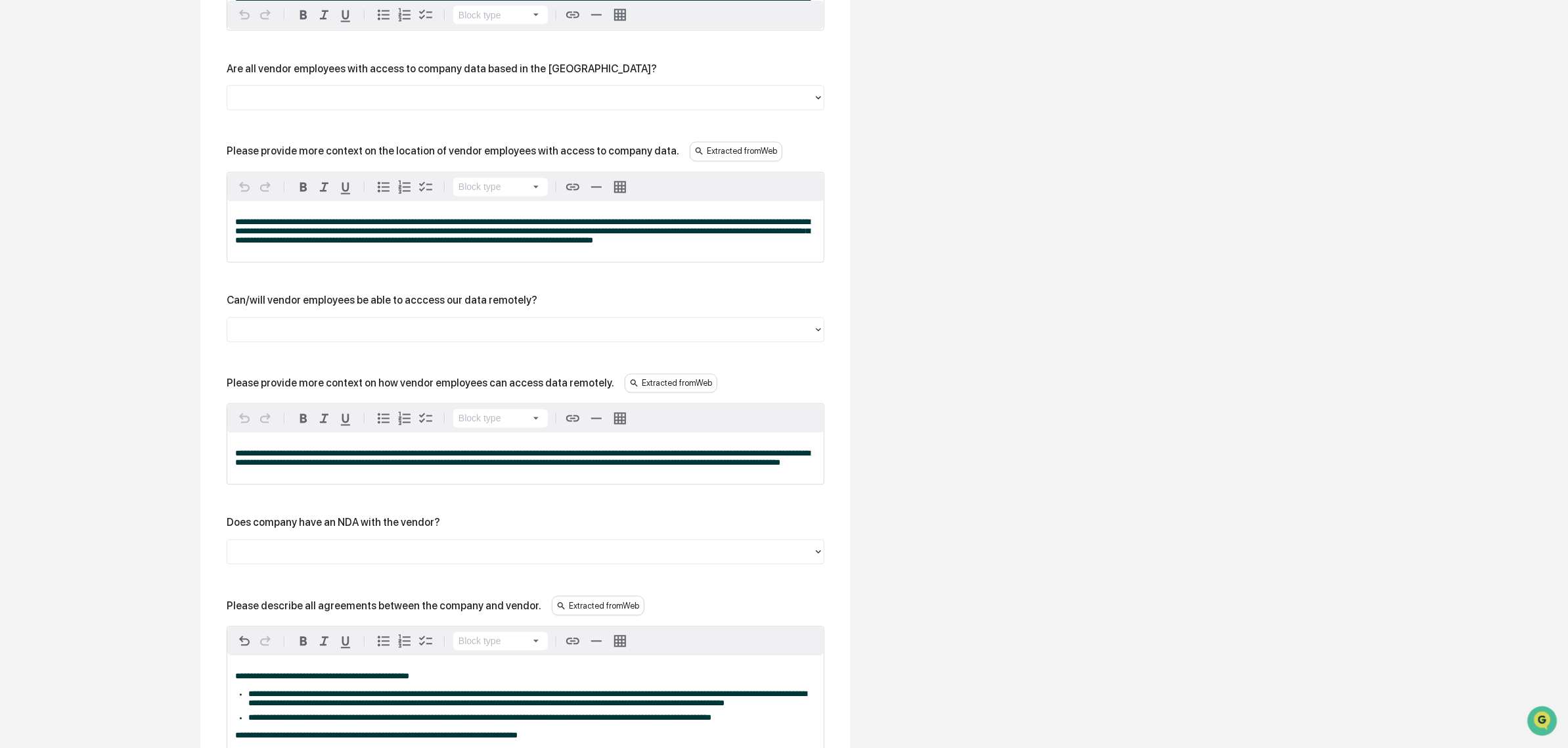
click at [351, 337] on div at bounding box center [521, 329] width 573 height 15
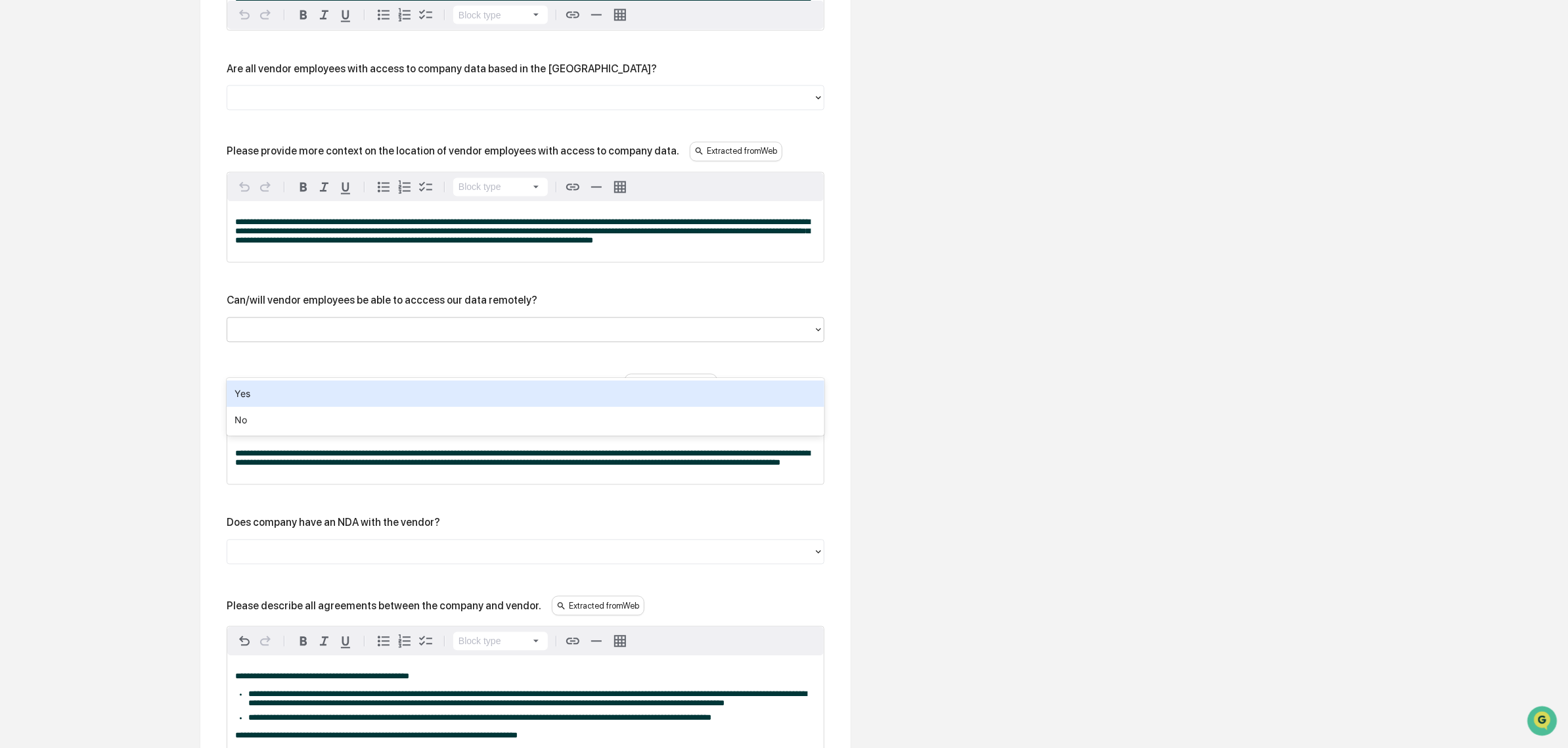
click at [338, 398] on div "Yes" at bounding box center [525, 393] width 598 height 26
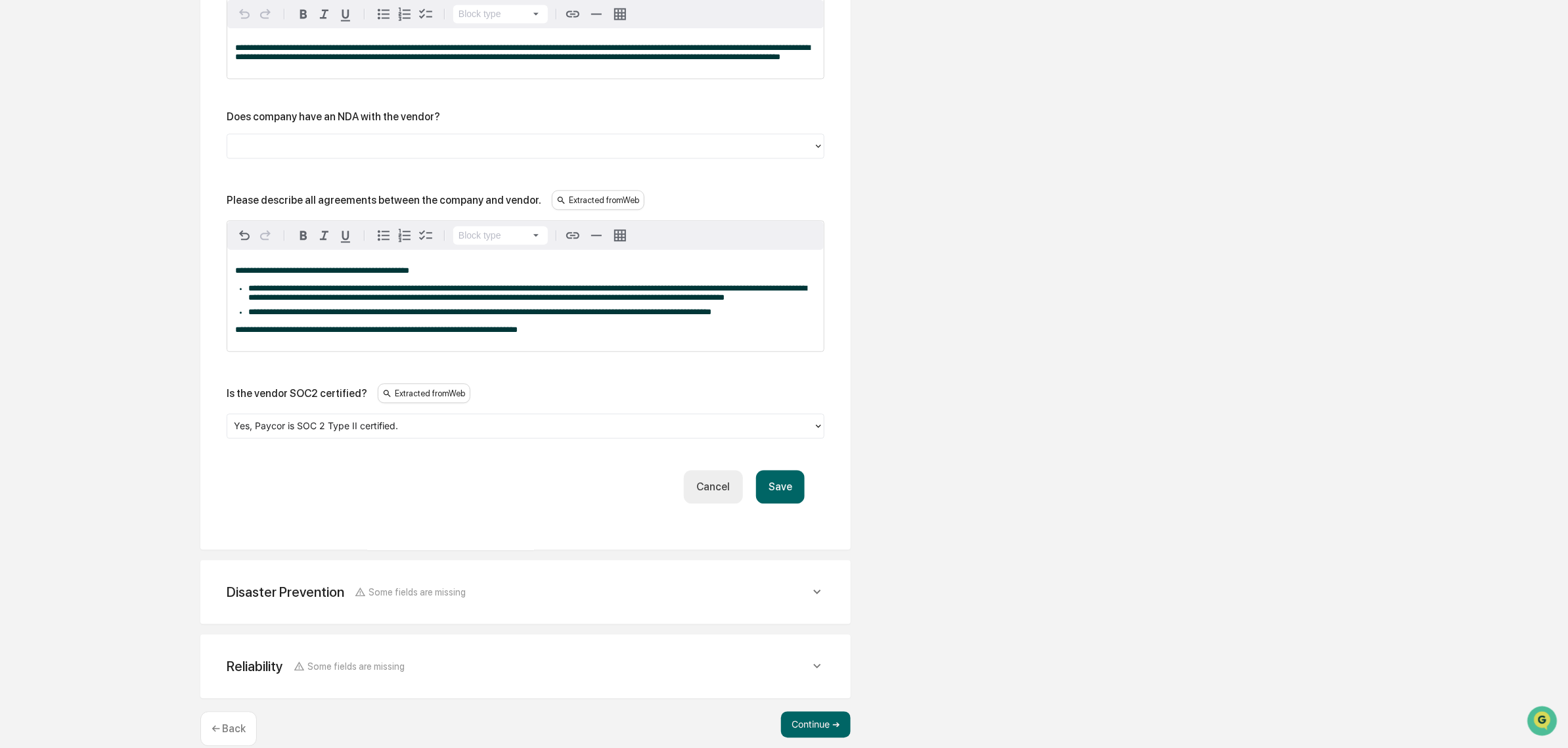
scroll to position [1838, 0]
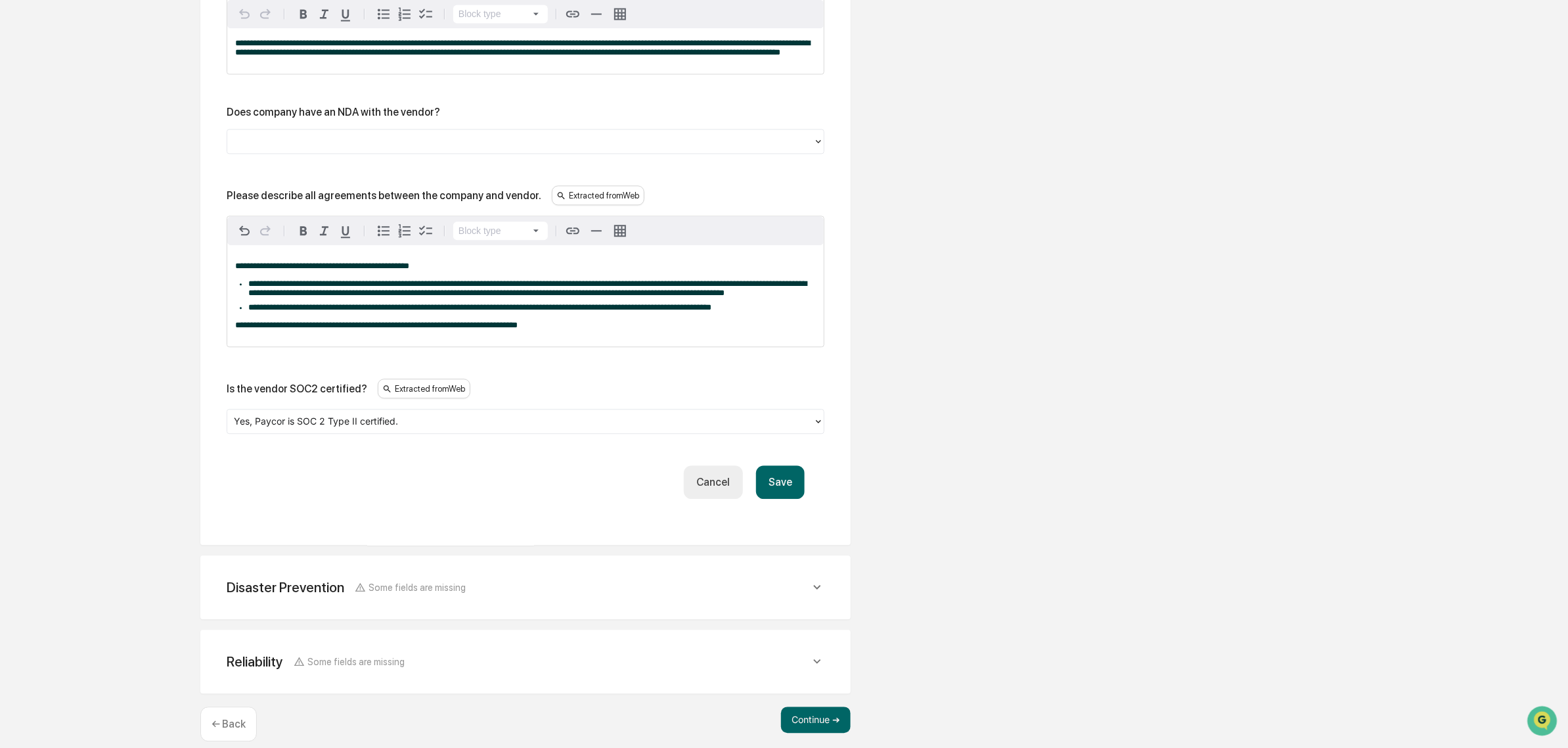
click at [793, 499] on button "Save" at bounding box center [780, 481] width 49 height 34
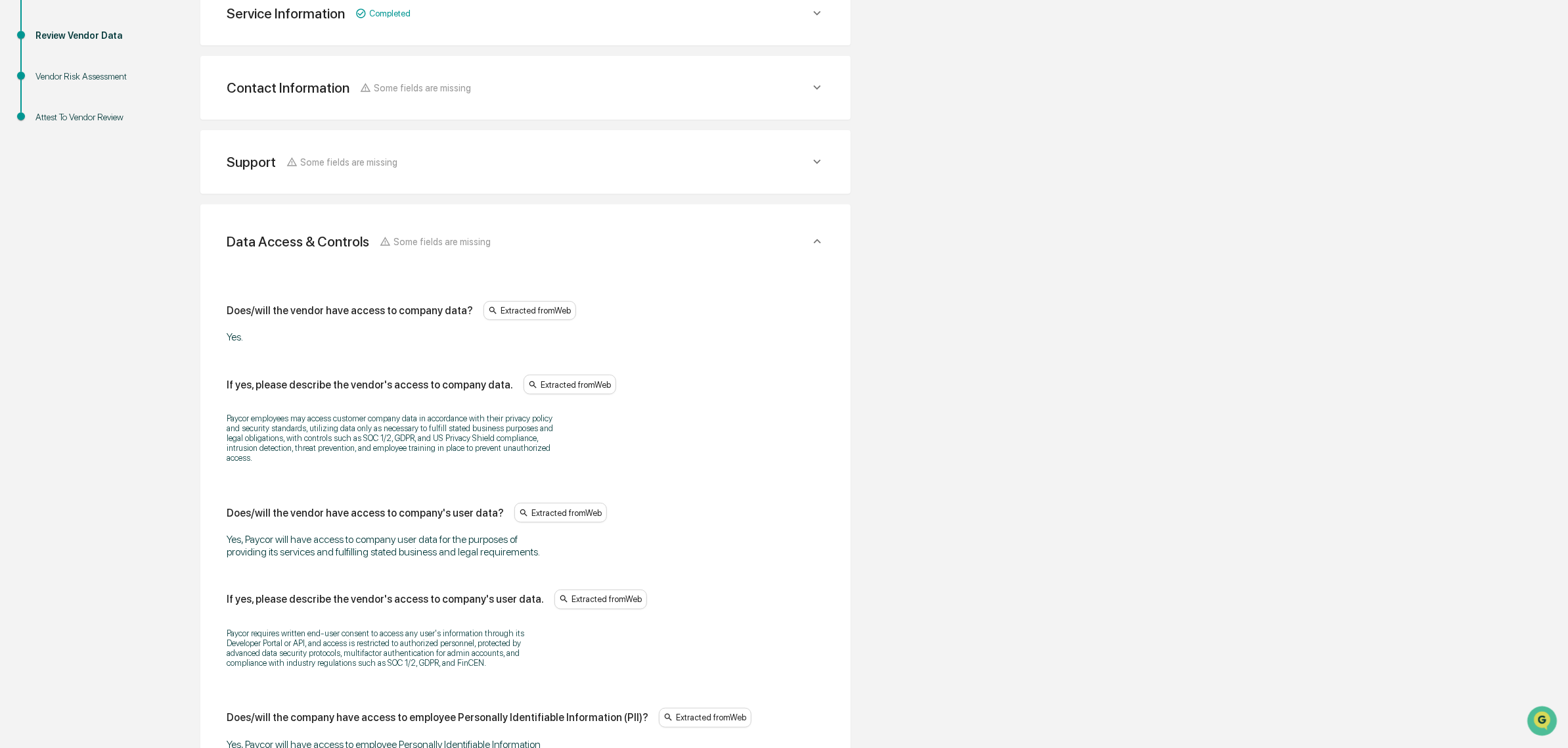
scroll to position [1608, 0]
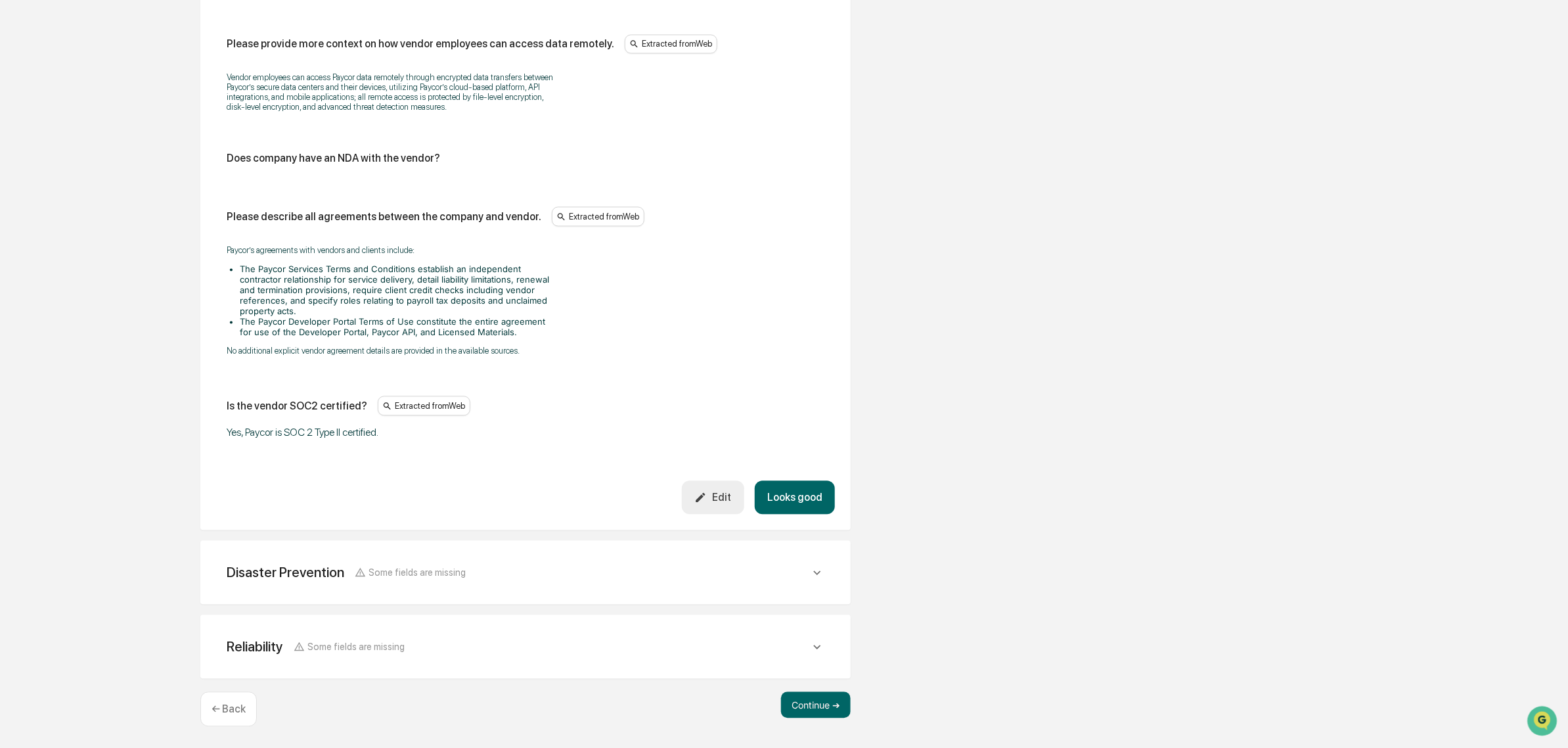
click at [583, 561] on div "Disaster Prevention Some fields are missing" at bounding box center [525, 572] width 619 height 32
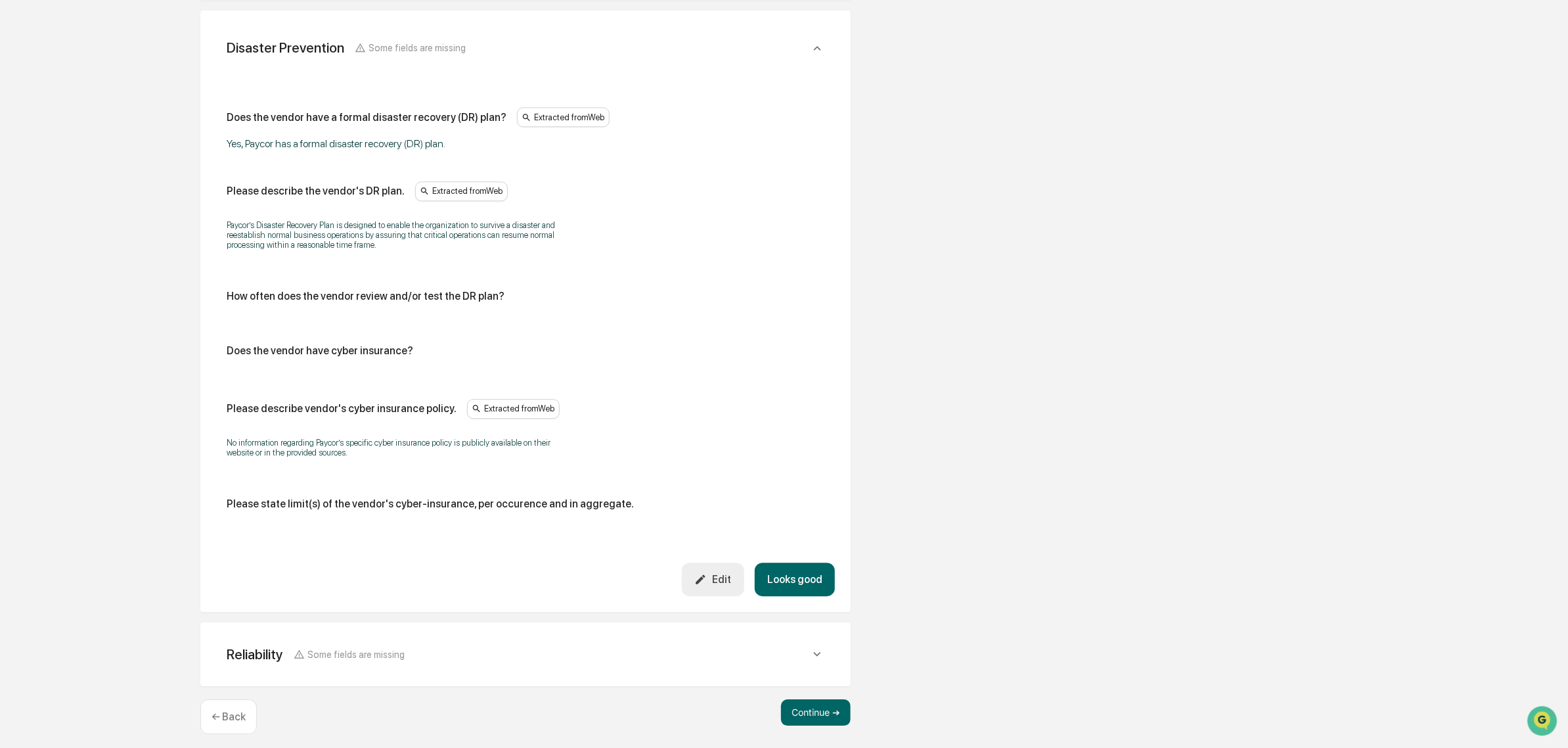
scroll to position [2150, 0]
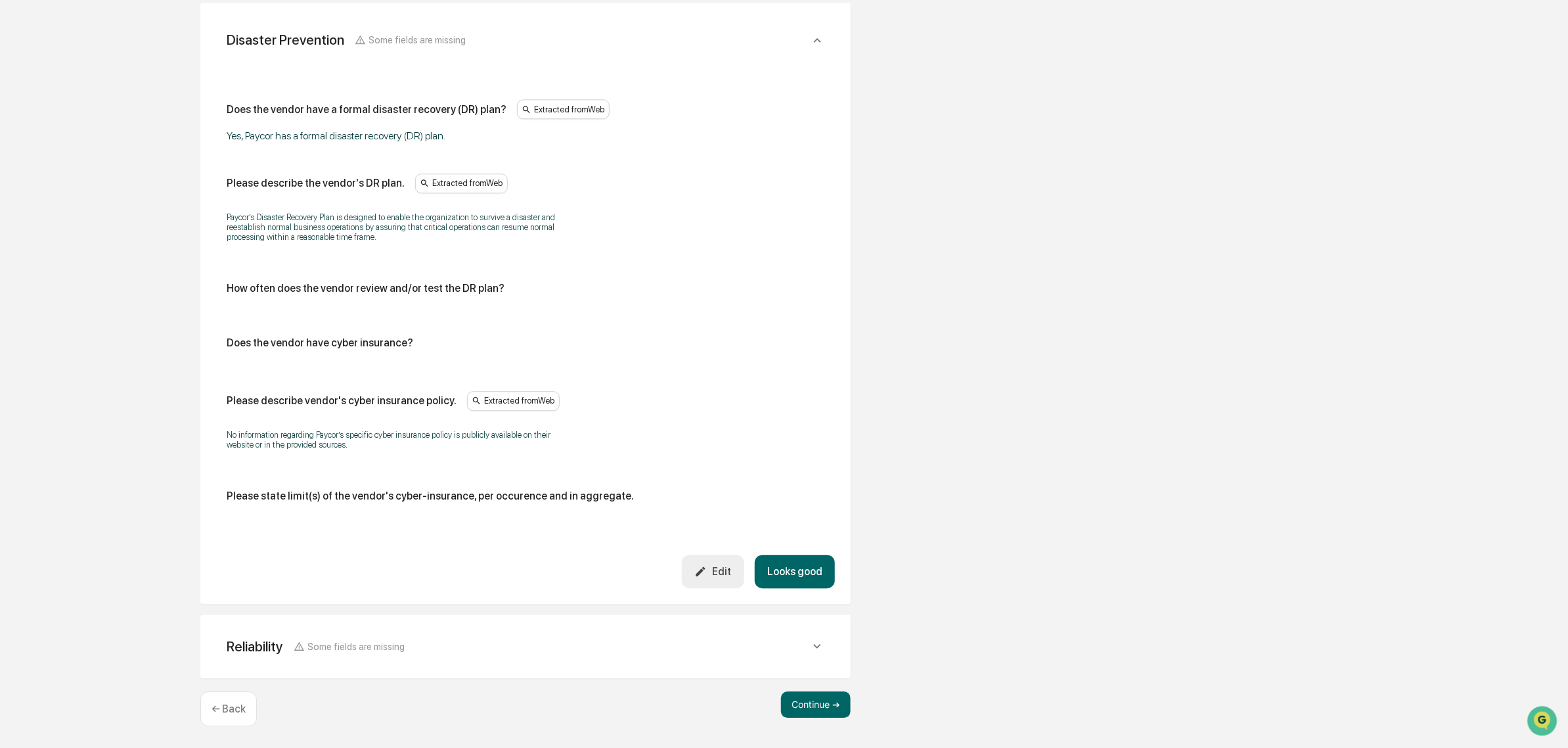
click at [813, 572] on button "Looks good" at bounding box center [795, 571] width 80 height 34
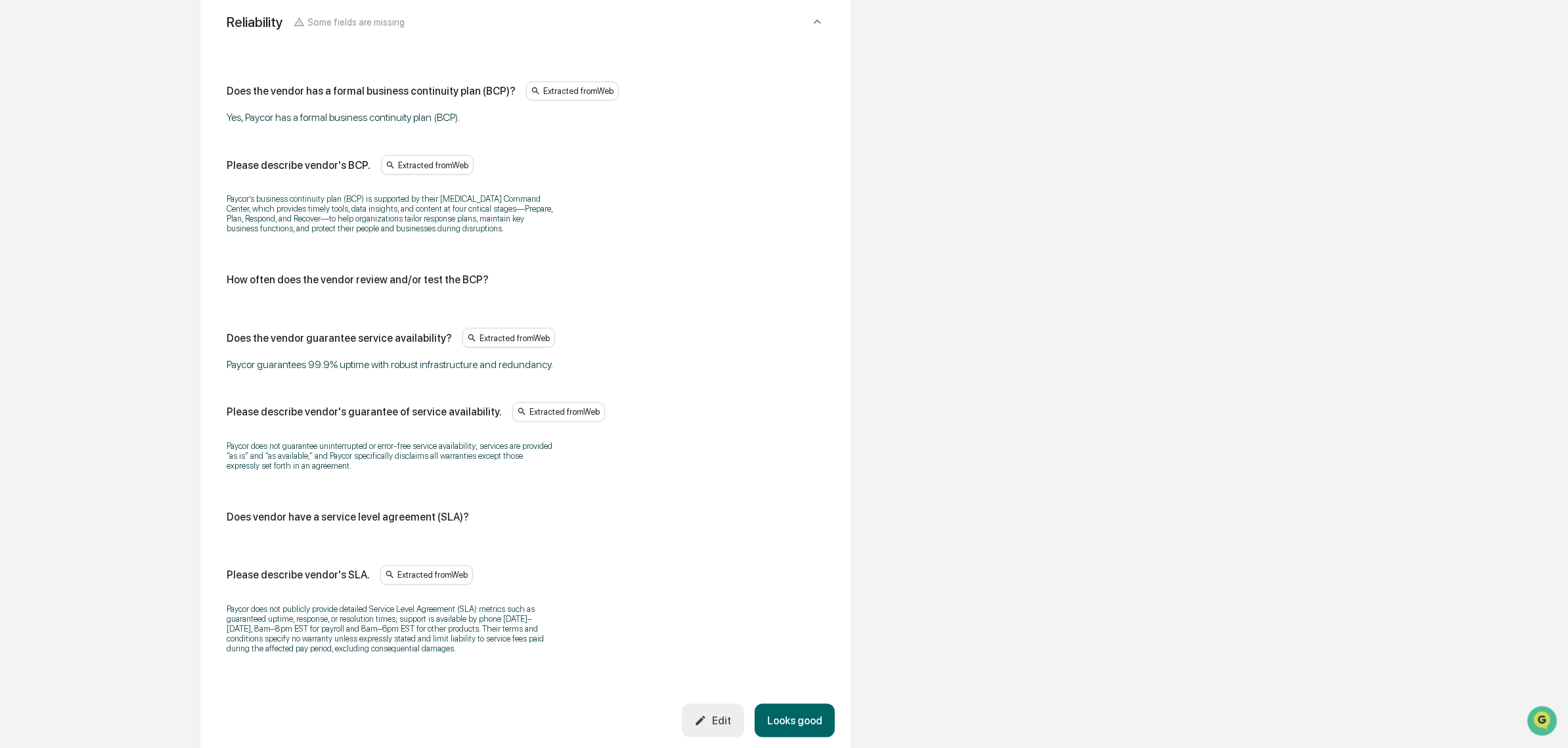
scroll to position [530, 0]
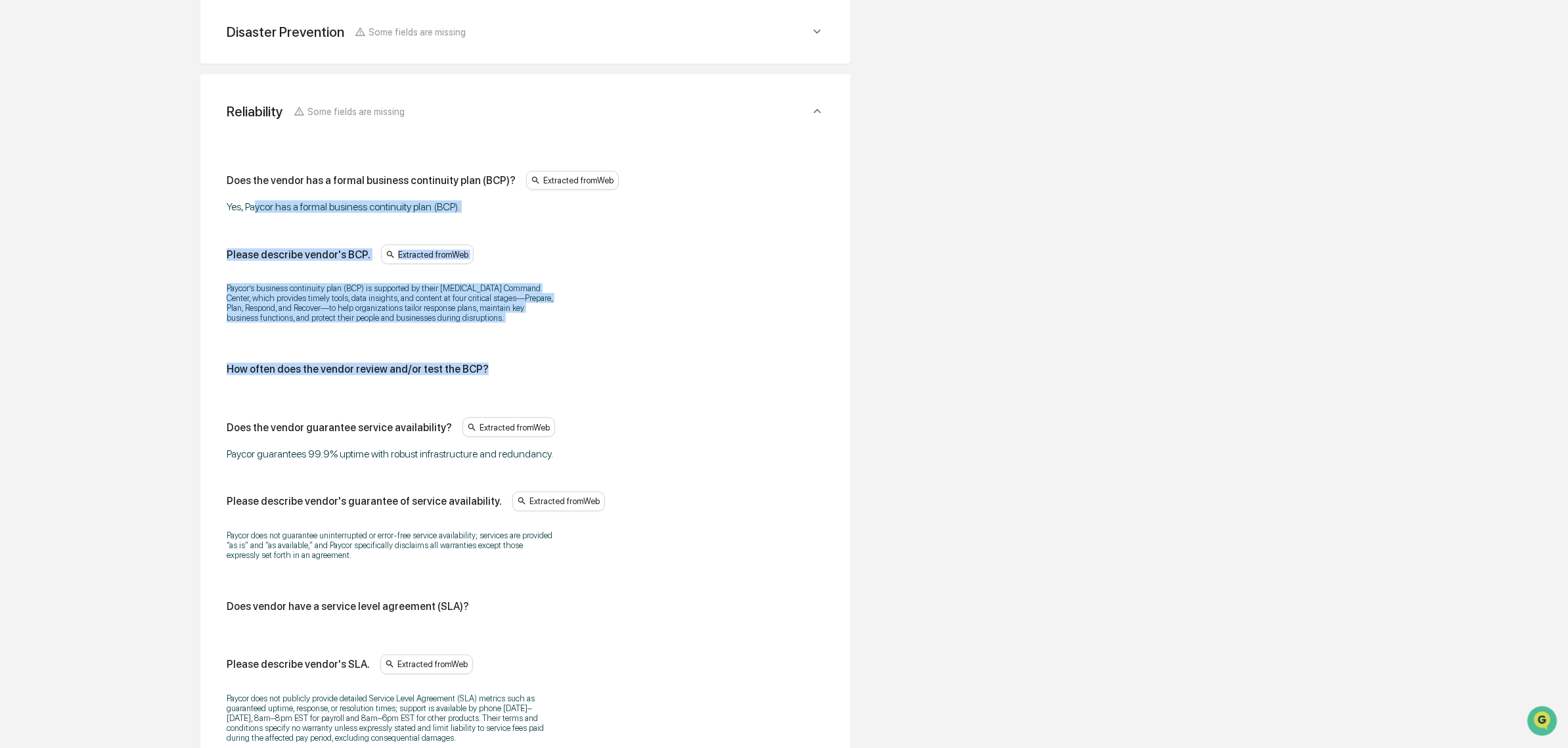
drag, startPoint x: 309, startPoint y: 204, endPoint x: 616, endPoint y: 342, distance: 336.6
click at [616, 342] on div "Does the vendor has a formal business continuity plan (BCP)? Extracted from Web…" at bounding box center [525, 461] width 598 height 580
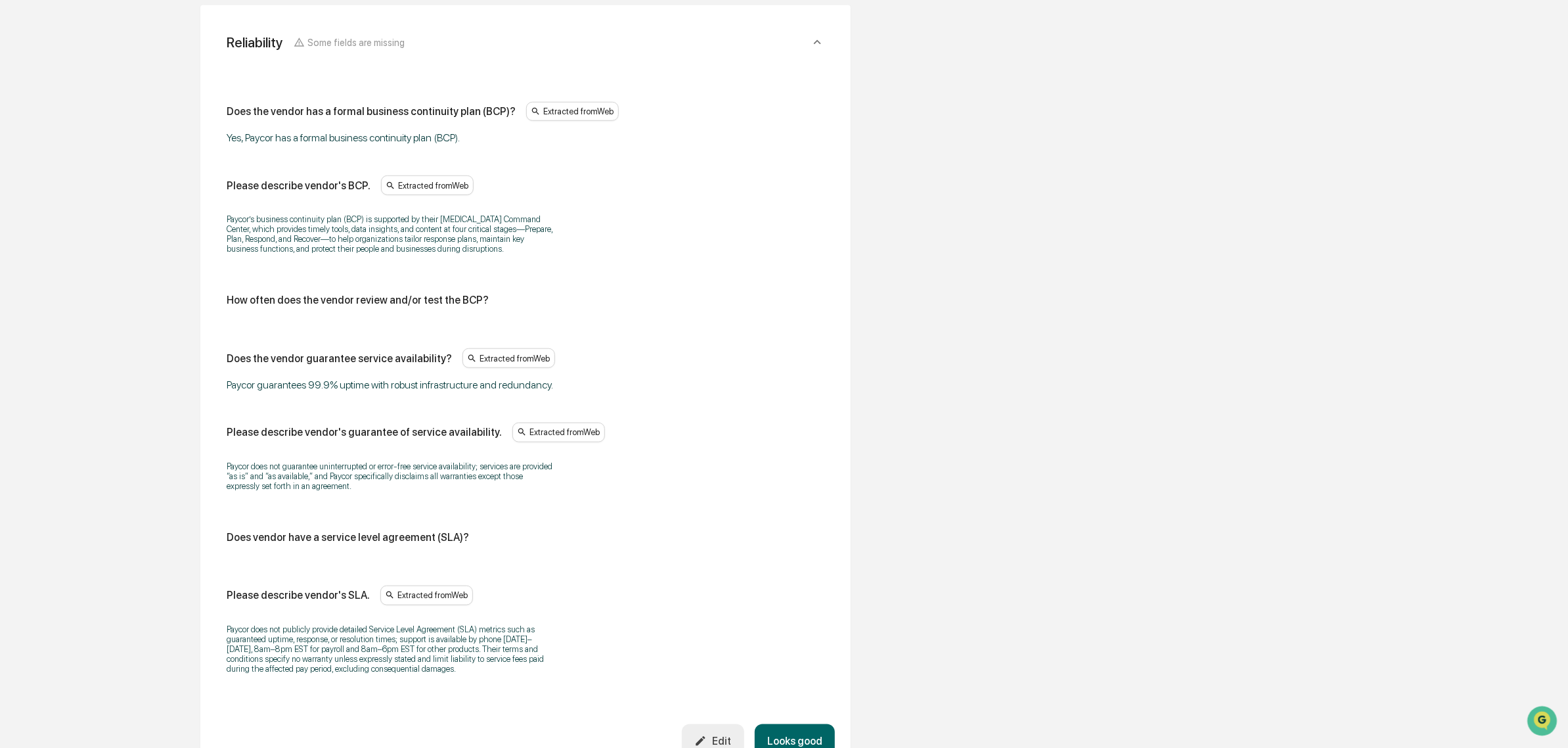
scroll to position [694, 0]
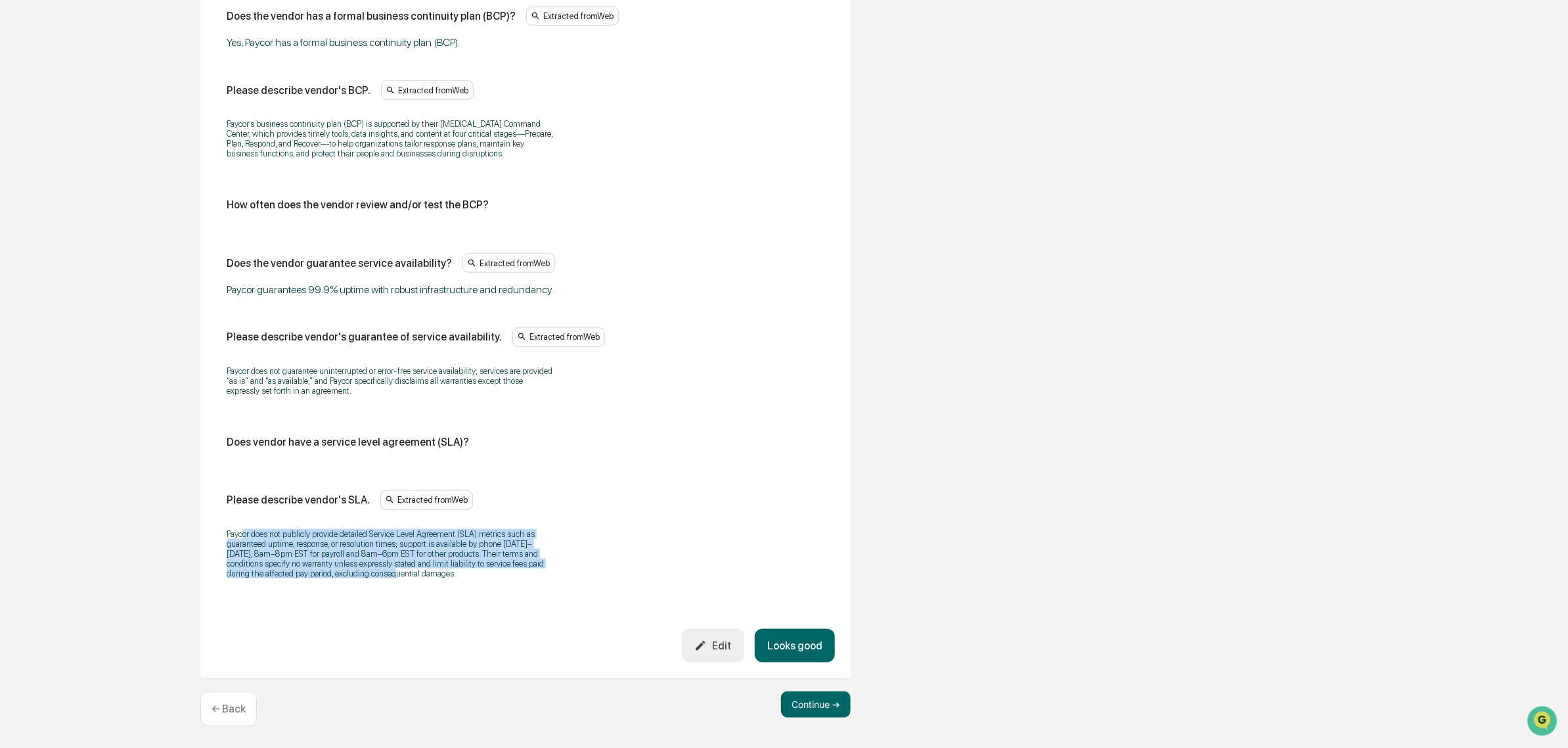
drag, startPoint x: 244, startPoint y: 540, endPoint x: 395, endPoint y: 588, distance: 158.4
click at [395, 579] on p "Paycor does not publicly provide detailed Service Level Agreement (SLA) metrics…" at bounding box center [390, 554] width 328 height 50
drag, startPoint x: 494, startPoint y: 598, endPoint x: 277, endPoint y: 539, distance: 224.9
click at [277, 539] on div "Does the vendor has a formal business continuity plan (BCP)? Extracted from Web…" at bounding box center [525, 298] width 619 height 661
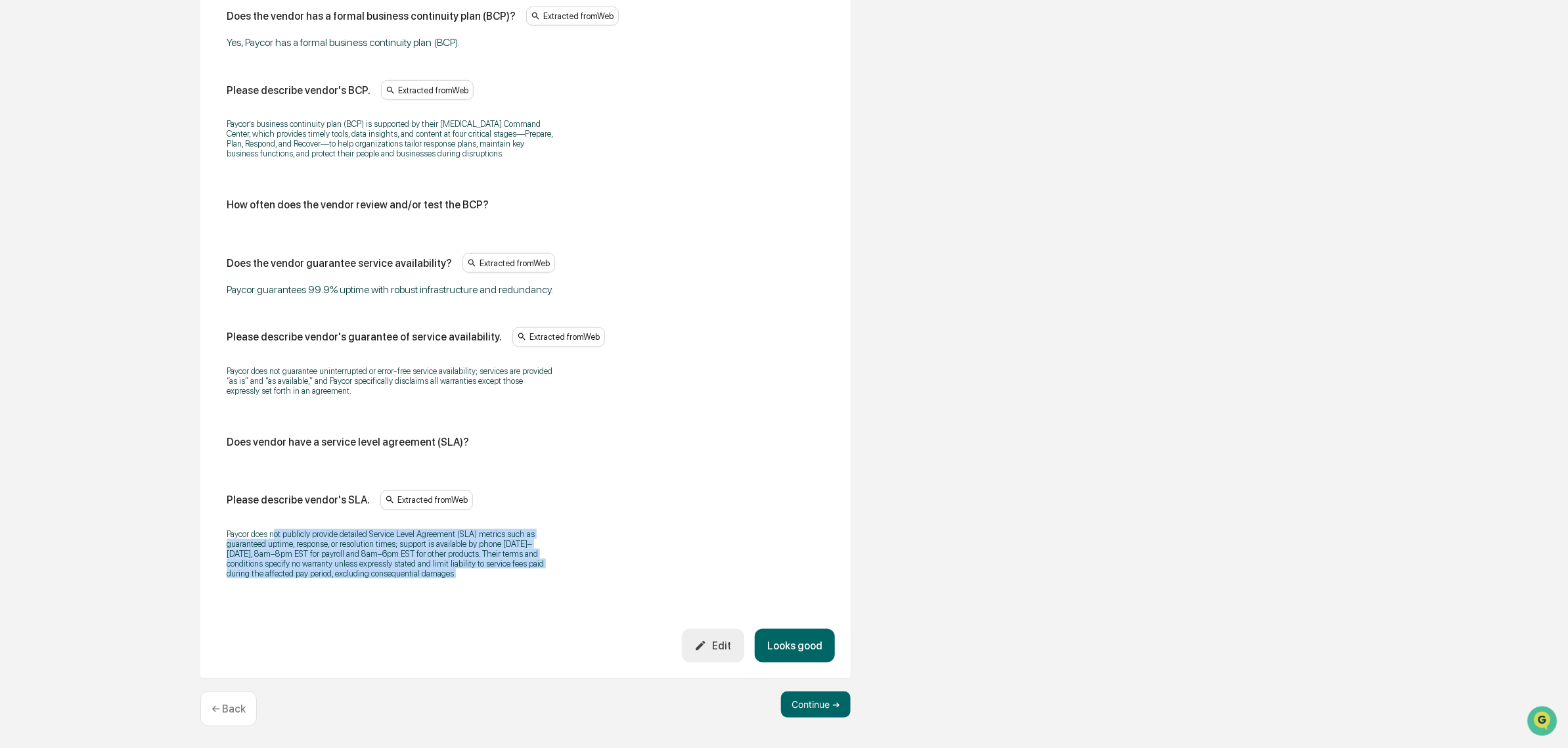
click at [277, 539] on p "Paycor does not publicly provide detailed Service Level Agreement (SLA) metrics…" at bounding box center [390, 554] width 328 height 50
drag, startPoint x: 237, startPoint y: 536, endPoint x: 436, endPoint y: 590, distance: 206.2
click at [436, 587] on div "Paycor does not publicly provide detailed Service Level Agreement (SLA) metrics…" at bounding box center [525, 554] width 598 height 66
drag, startPoint x: 436, startPoint y: 590, endPoint x: 206, endPoint y: 534, distance: 236.7
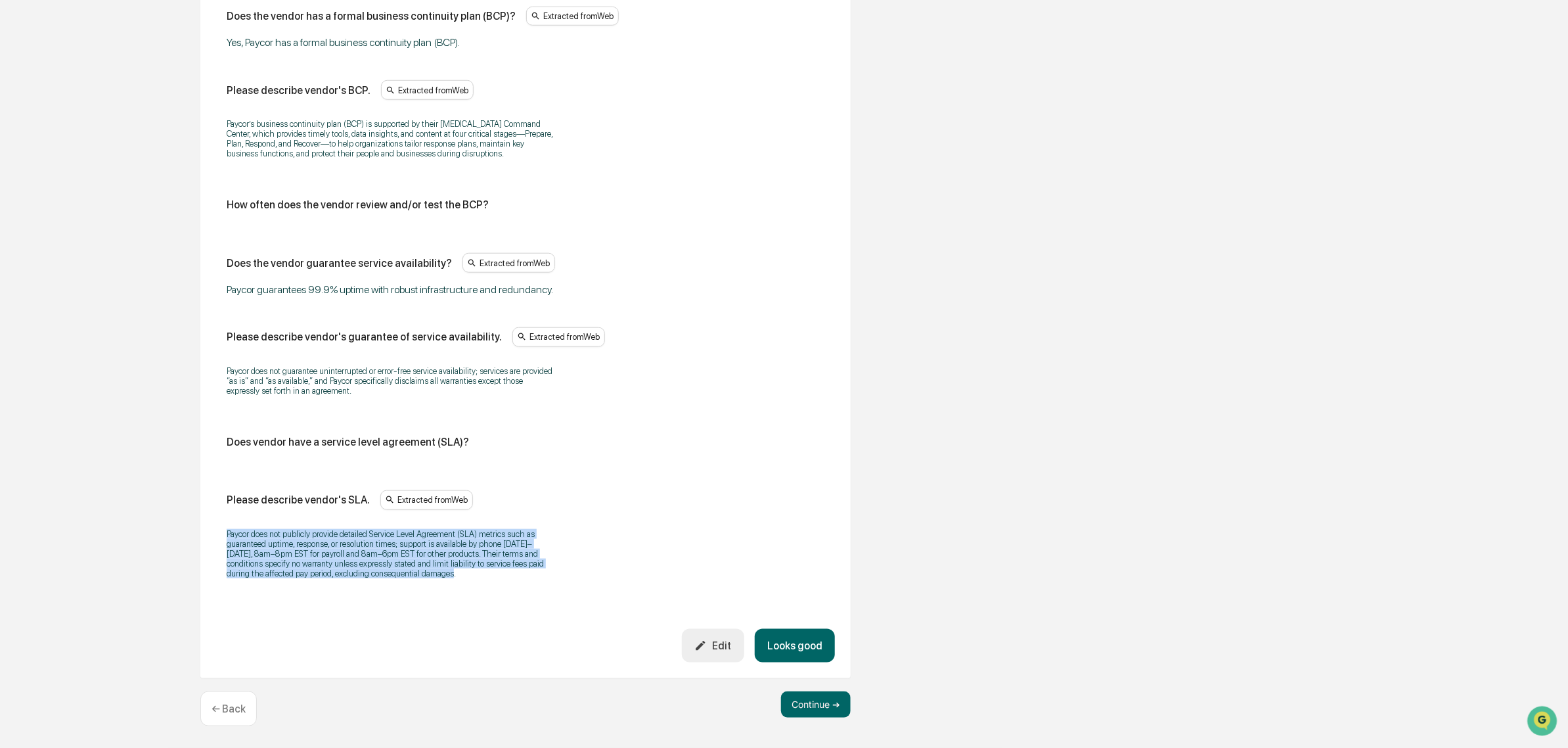
click at [206, 534] on div "Reliability Some fields are missing Does the vendor has a formal business conti…" at bounding box center [525, 293] width 651 height 768
click at [247, 532] on div "Paycor does not publicly provide detailed Service Level Agreement (SLA) metrics…" at bounding box center [525, 554] width 598 height 66
drag, startPoint x: 457, startPoint y: 561, endPoint x: 468, endPoint y: 567, distance: 12.5
click at [460, 563] on p "Paycor does not publicly provide detailed Service Level Agreement (SLA) metrics…" at bounding box center [390, 554] width 328 height 50
click at [802, 652] on button "Looks good" at bounding box center [795, 645] width 80 height 34
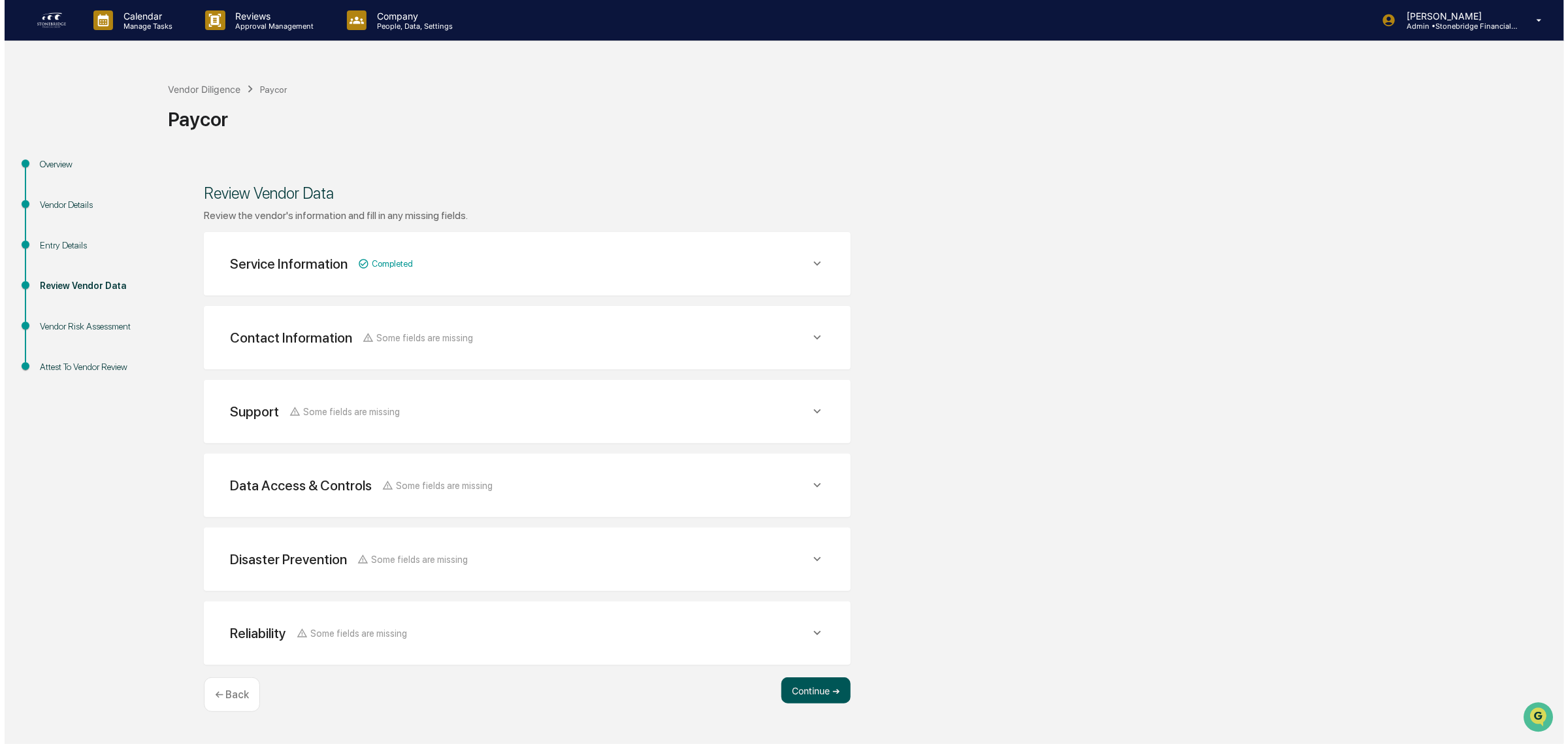
scroll to position [0, 0]
click at [824, 690] on button "Continue ➔" at bounding box center [811, 690] width 69 height 26
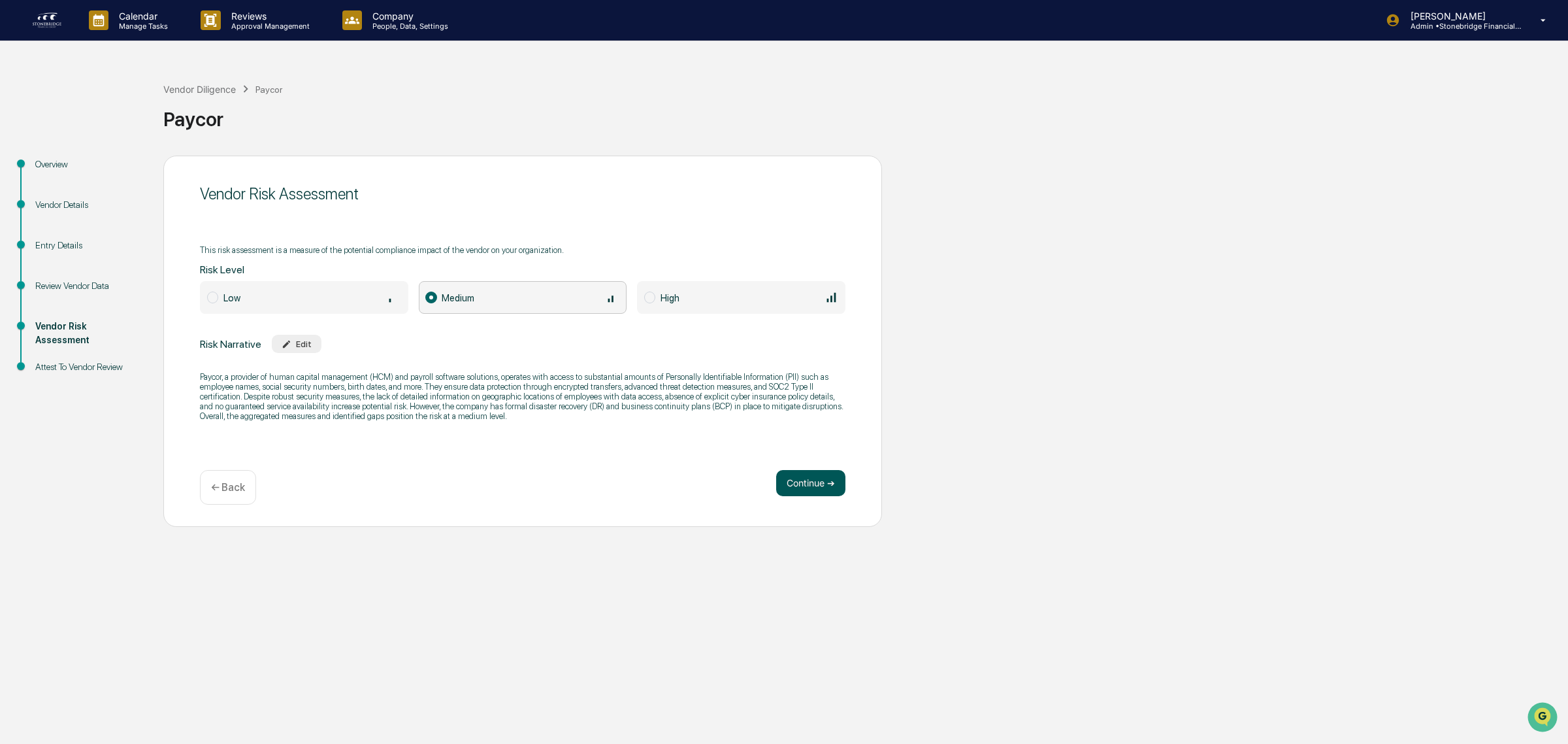
click at [791, 488] on button "Continue ➔" at bounding box center [810, 483] width 69 height 26
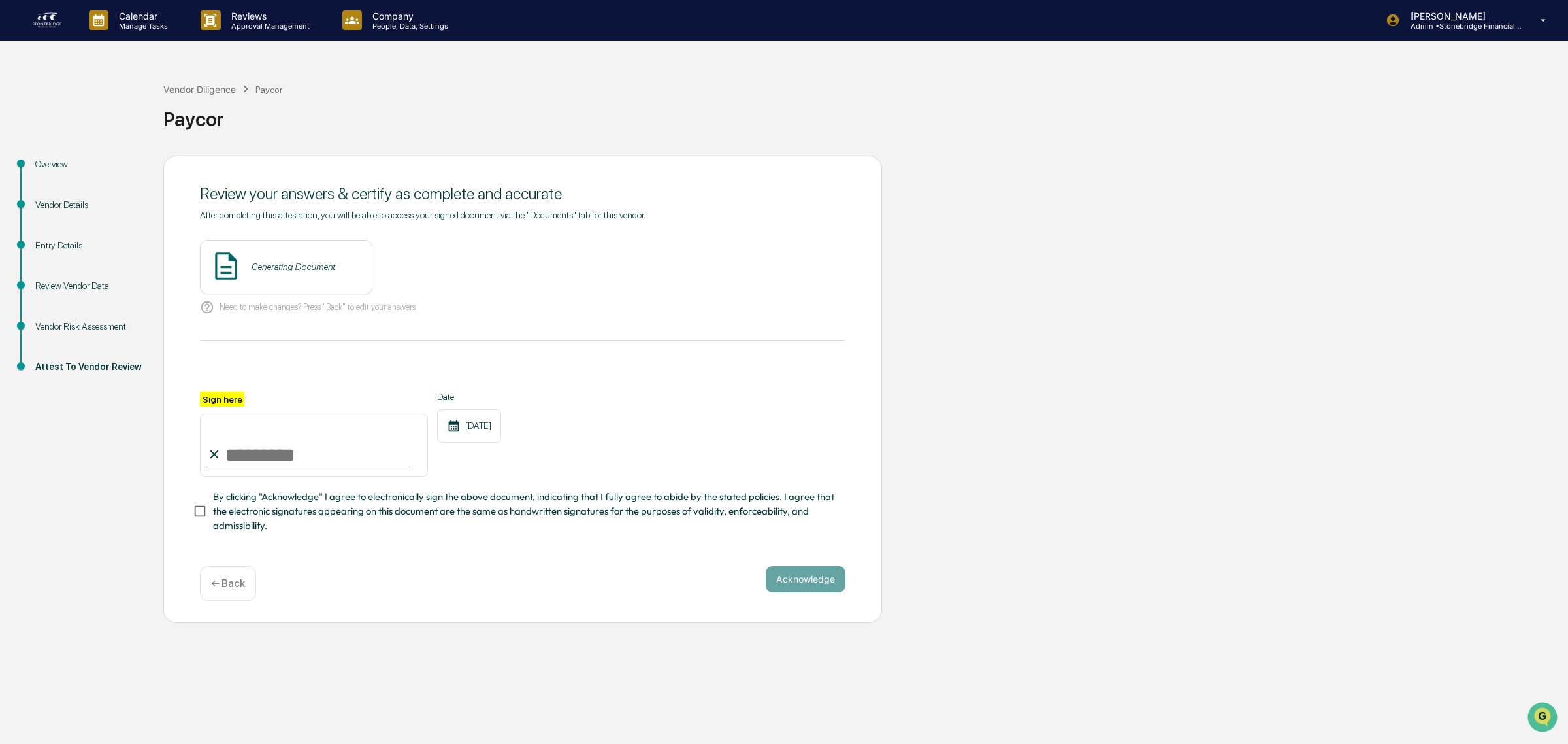
click at [262, 449] on input "Sign here" at bounding box center [314, 445] width 228 height 63
click at [240, 515] on span "By clicking "Acknowledge" I agree to electronically sign the above document, in…" at bounding box center [524, 512] width 622 height 44
drag, startPoint x: 233, startPoint y: 442, endPoint x: 262, endPoint y: 458, distance: 33.1
click at [233, 442] on input "Sign here" at bounding box center [314, 445] width 228 height 63
type input "**********"
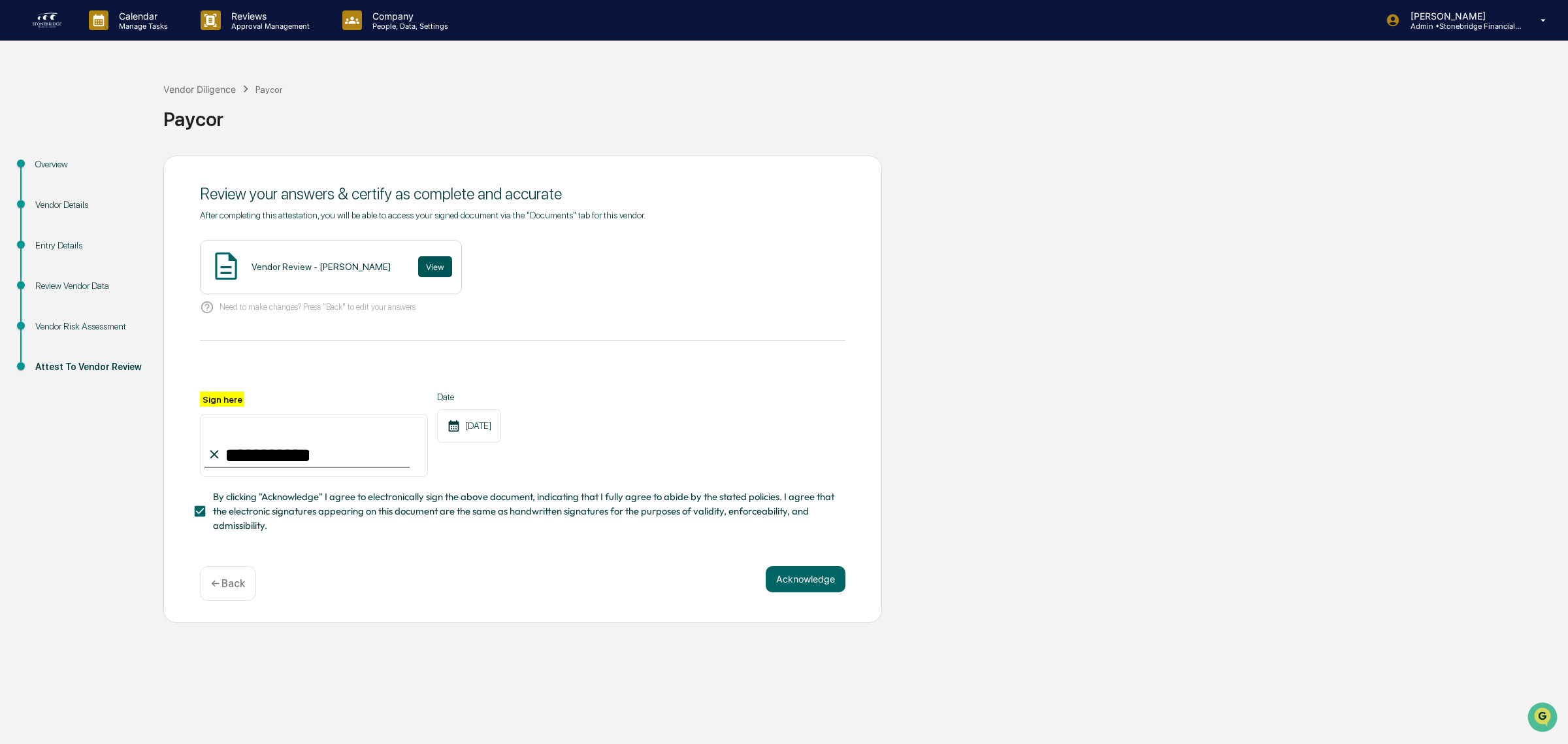
click at [418, 264] on button "View" at bounding box center [435, 266] width 34 height 21
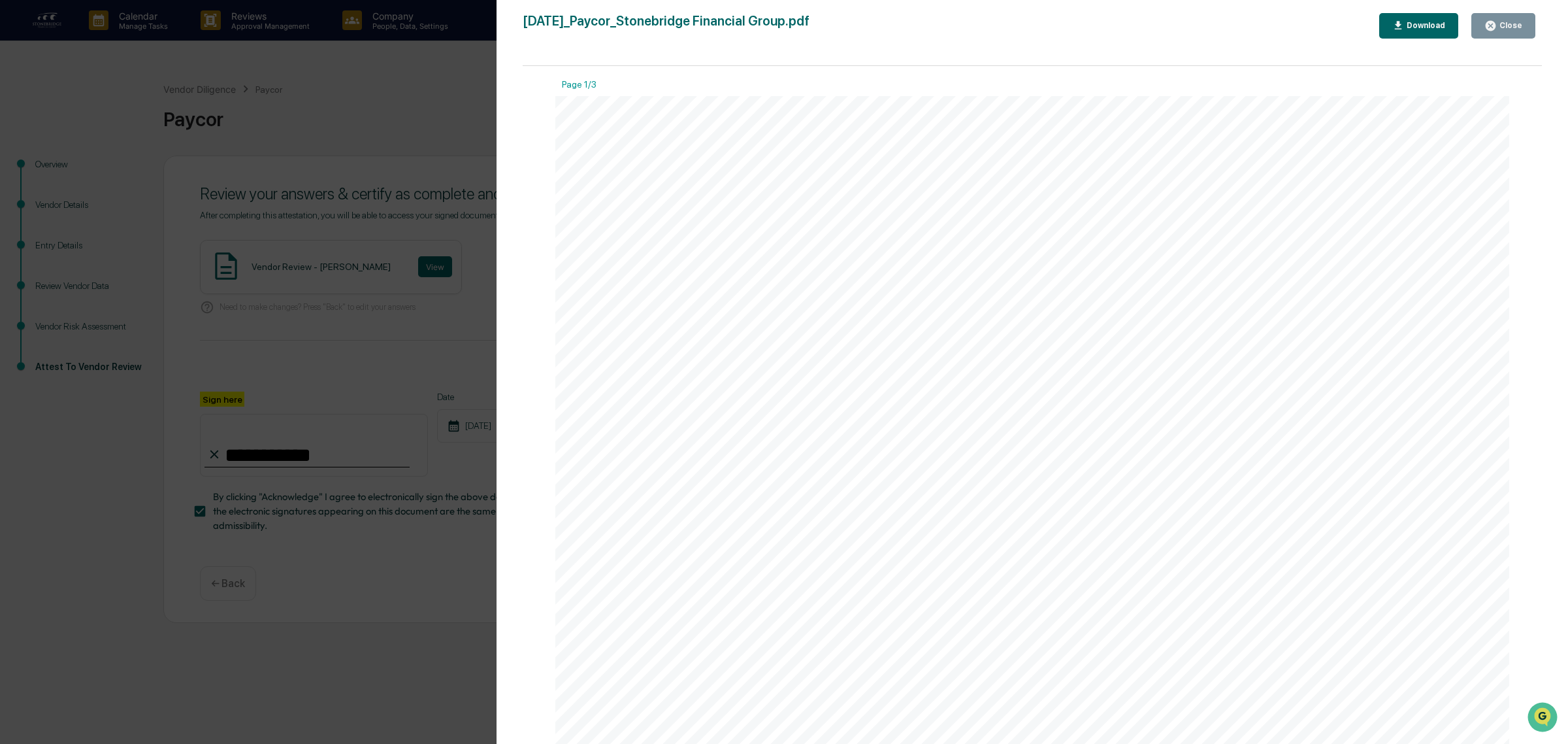
click at [1517, 23] on div "Close" at bounding box center [1509, 25] width 25 height 9
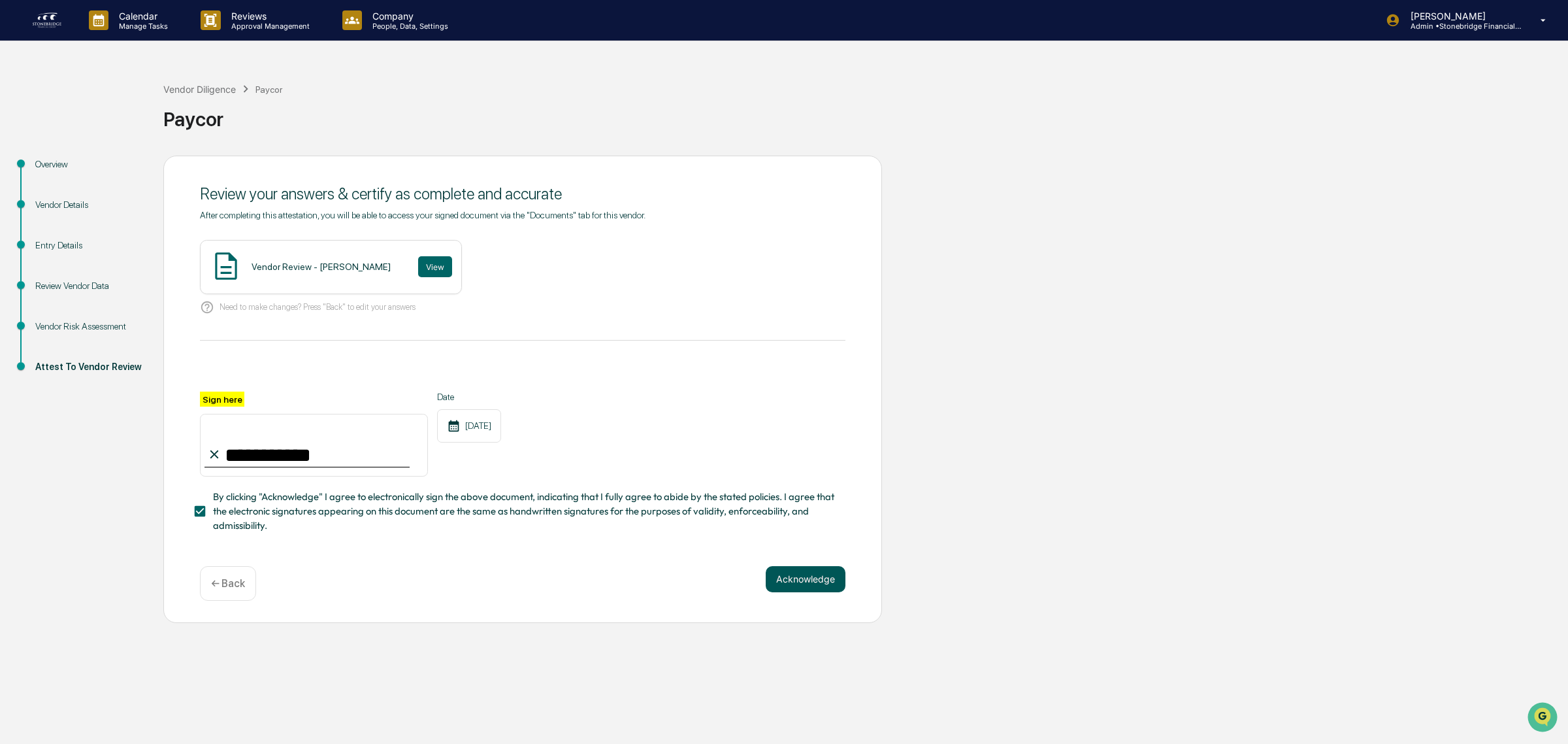
click at [830, 587] on button "Acknowledge" at bounding box center [805, 579] width 79 height 26
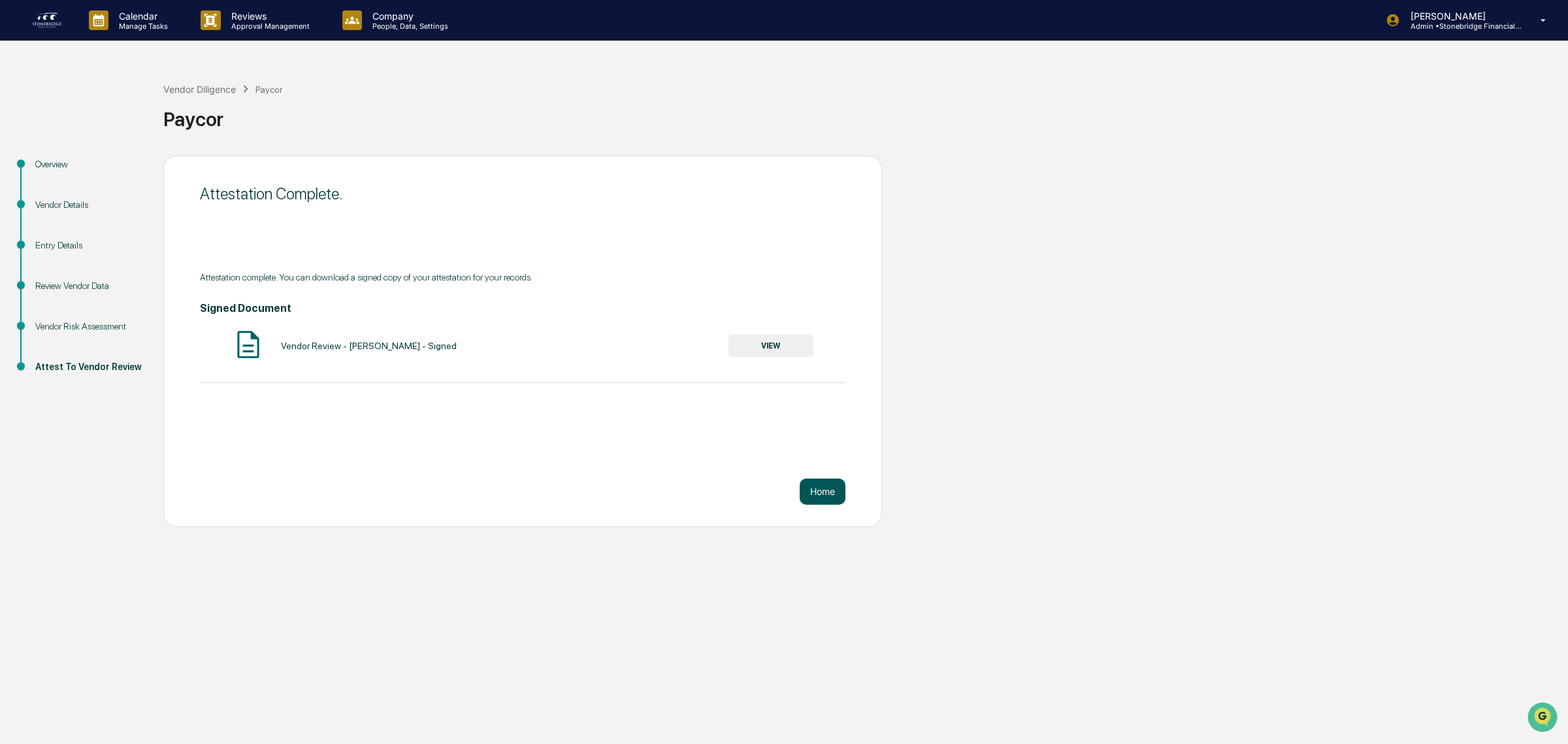
click at [818, 492] on button "Home" at bounding box center [822, 491] width 46 height 26
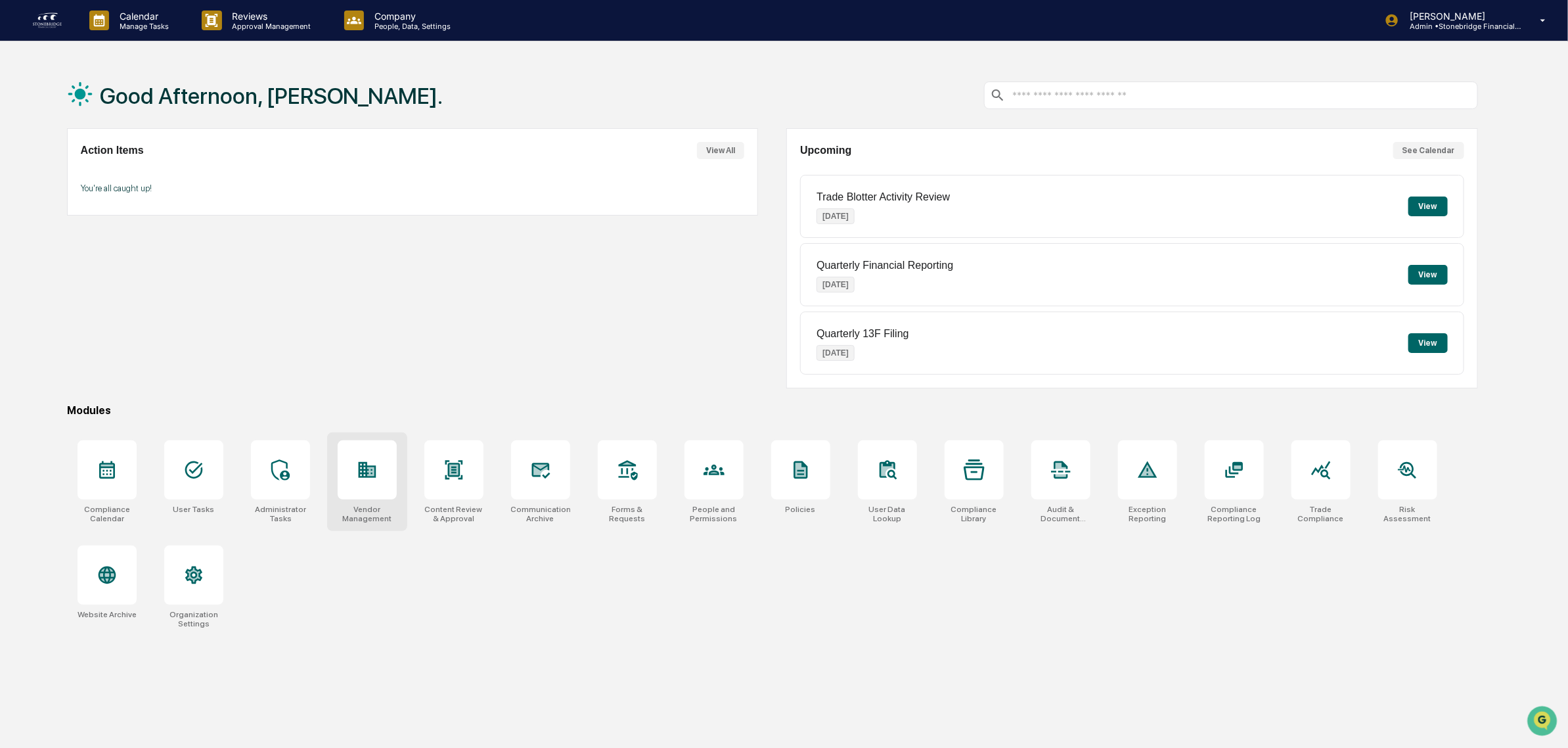
click at [342, 475] on div at bounding box center [367, 470] width 59 height 59
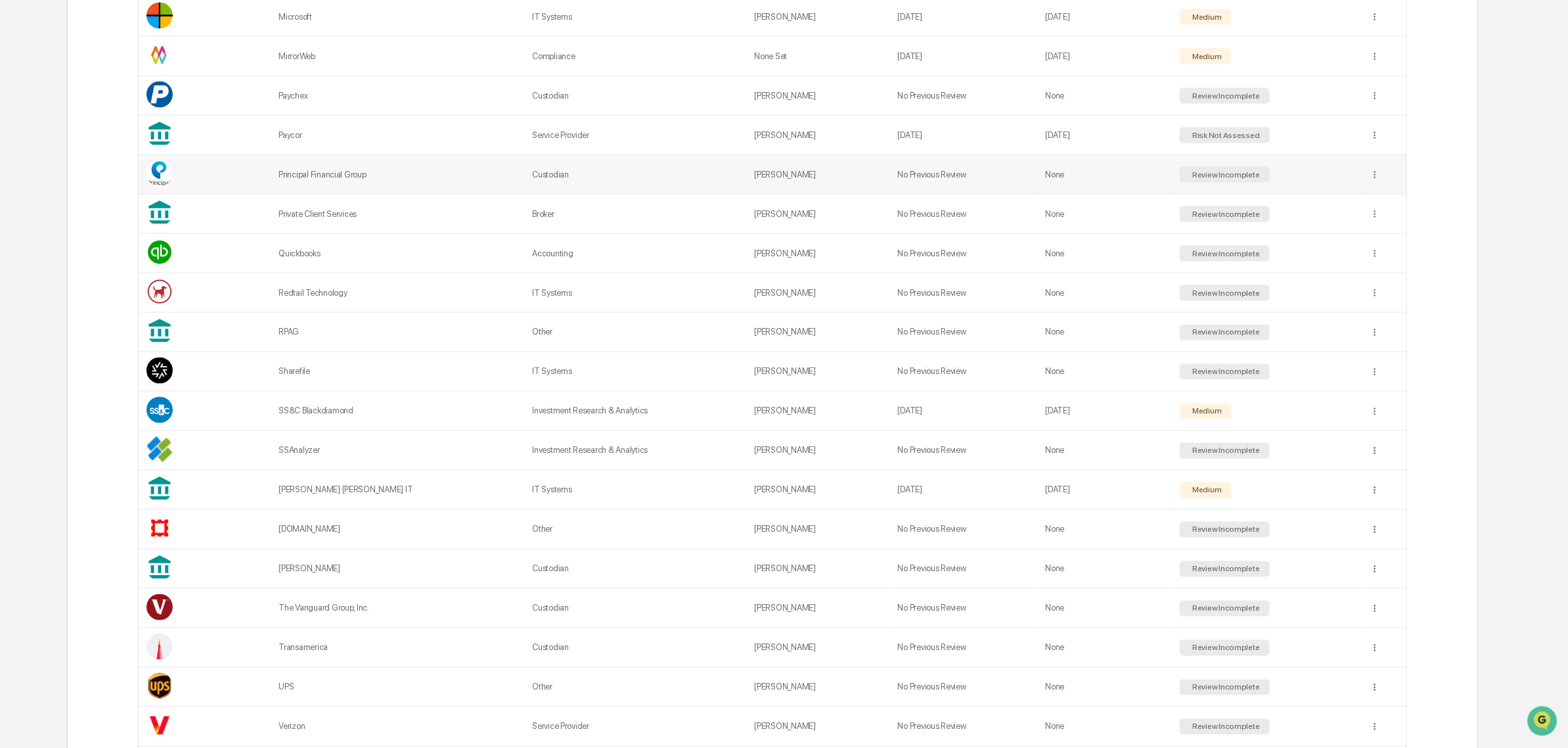
scroll to position [1167, 0]
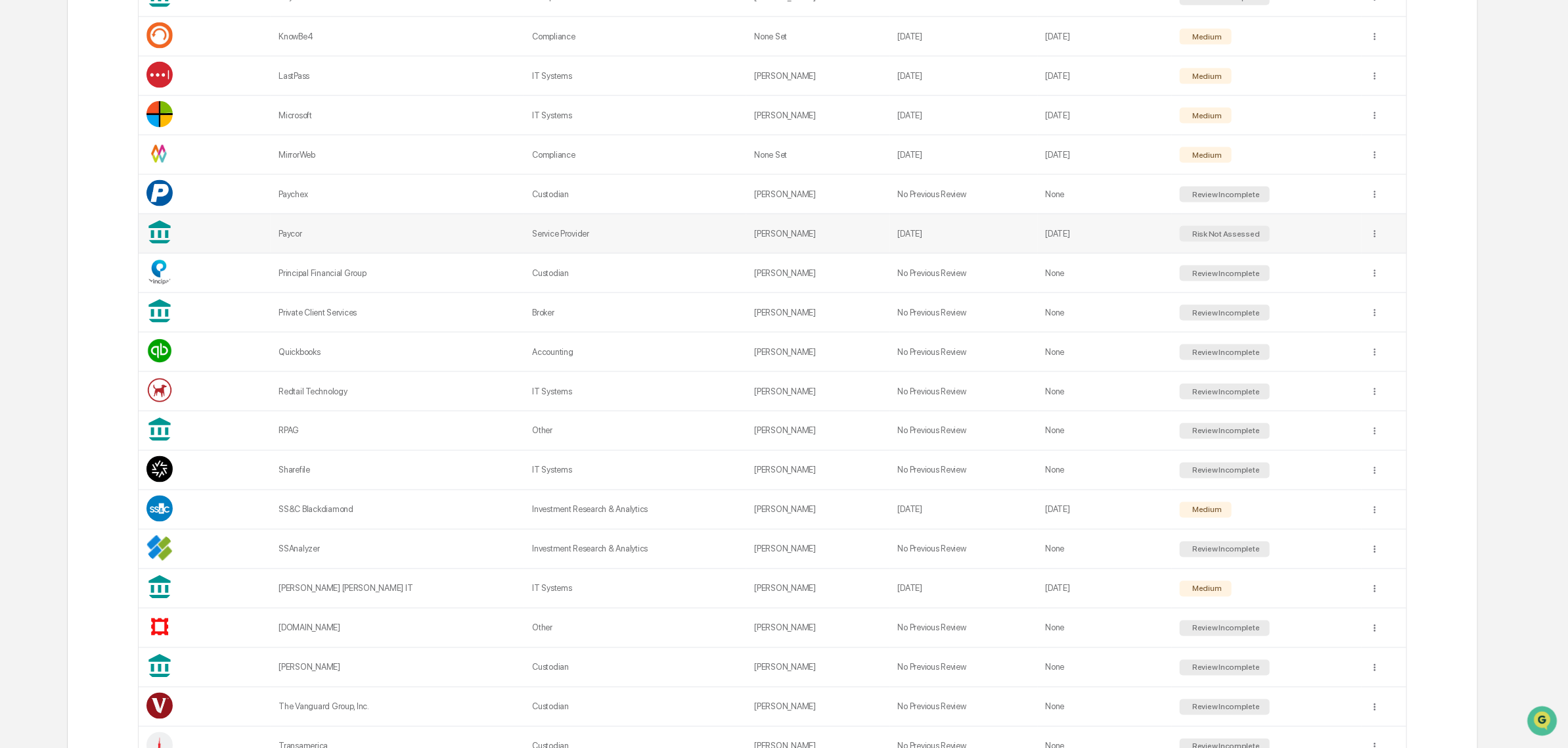
click at [1378, 249] on td at bounding box center [1384, 233] width 45 height 39
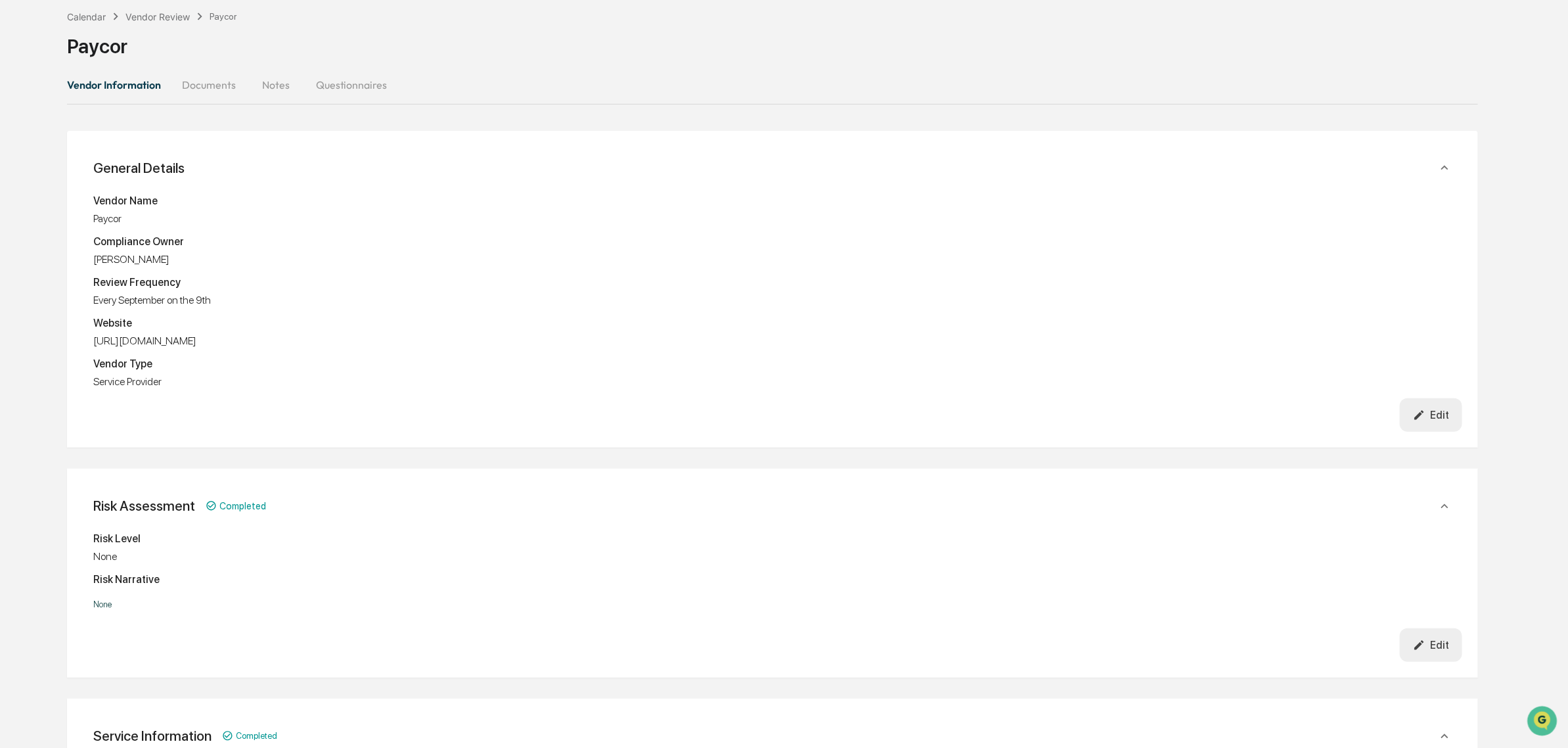
scroll to position [100, 0]
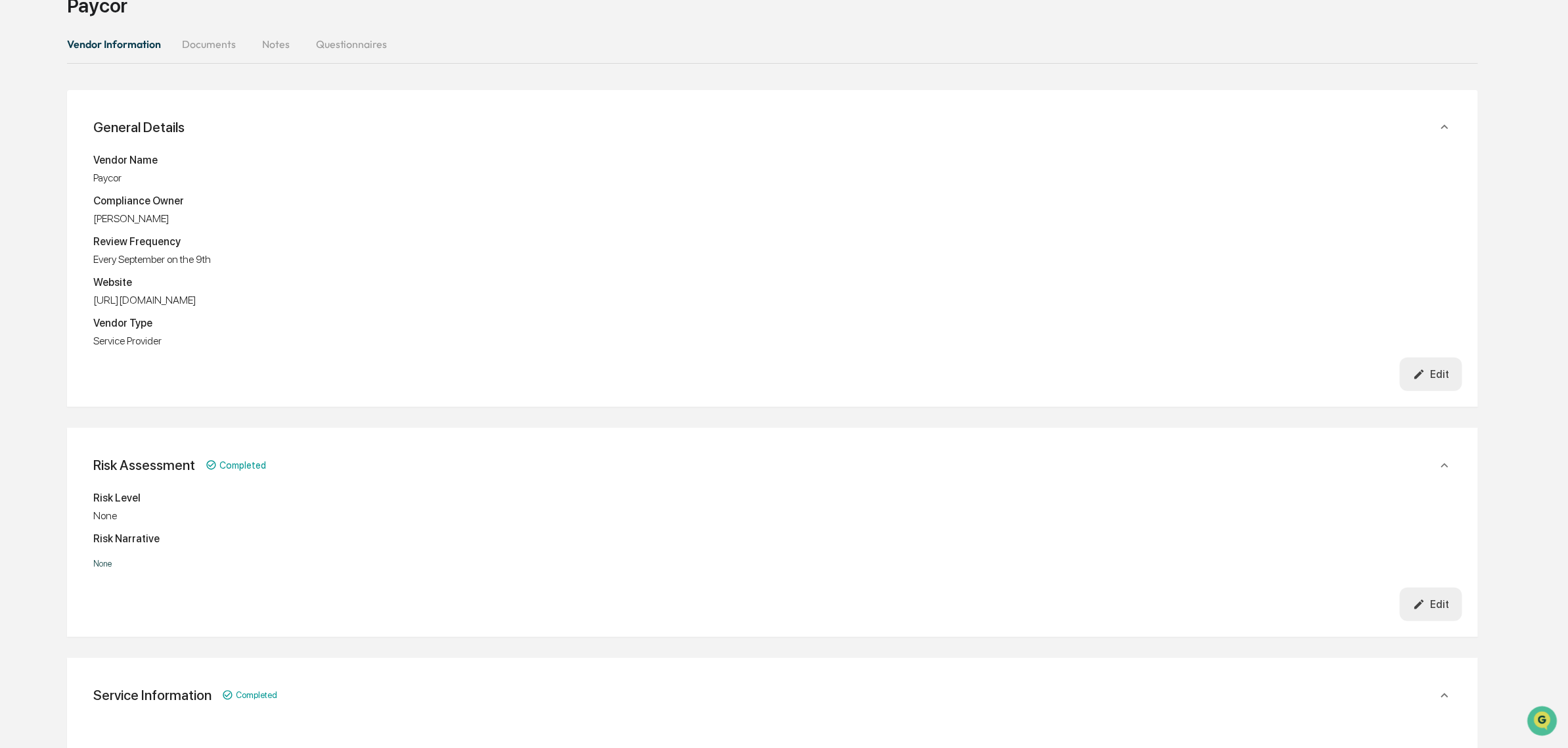
click at [1444, 605] on div "Edit" at bounding box center [1431, 604] width 36 height 12
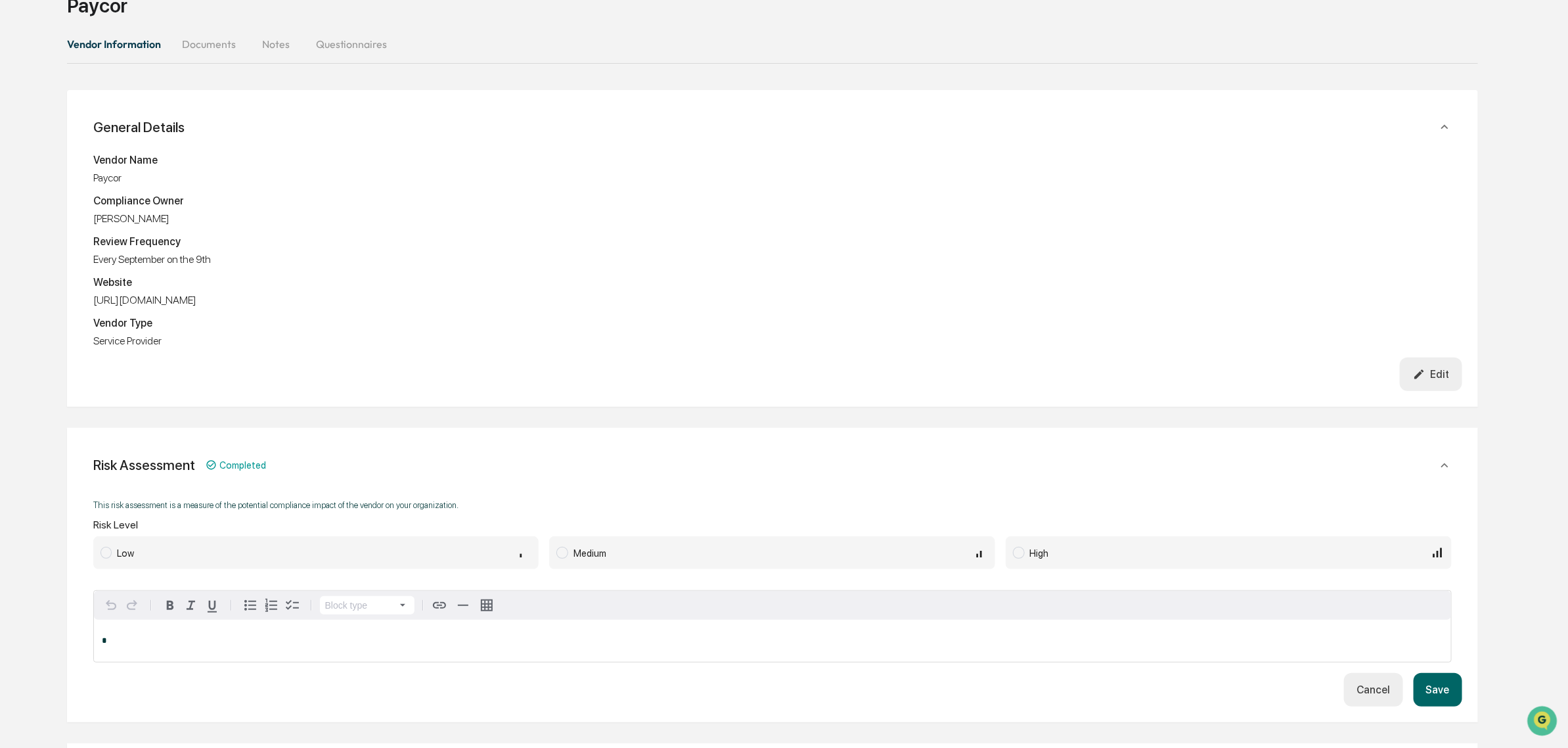
click at [611, 564] on span "Medium" at bounding box center [773, 553] width 446 height 33
click at [1434, 694] on button "Save" at bounding box center [1438, 689] width 49 height 34
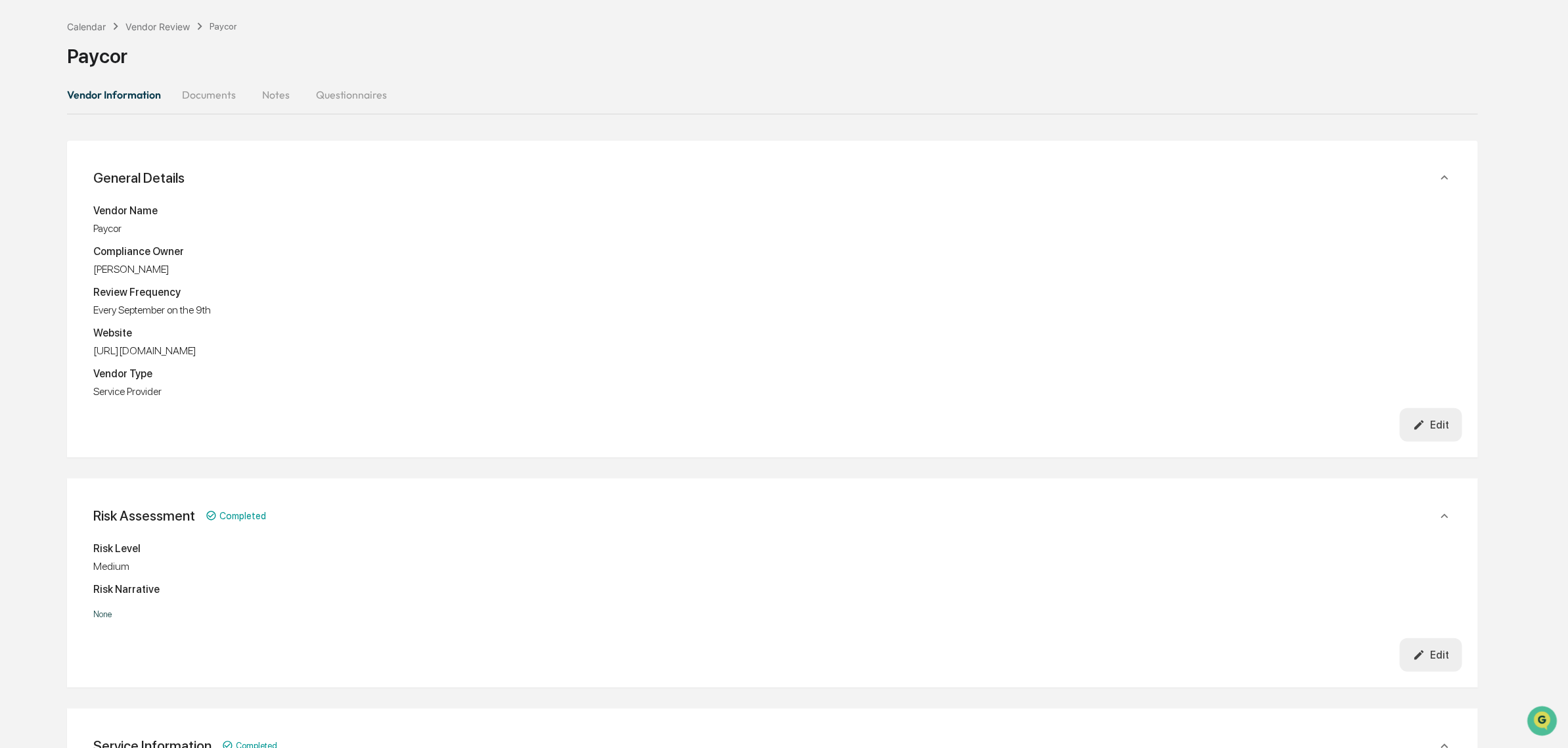
scroll to position [0, 0]
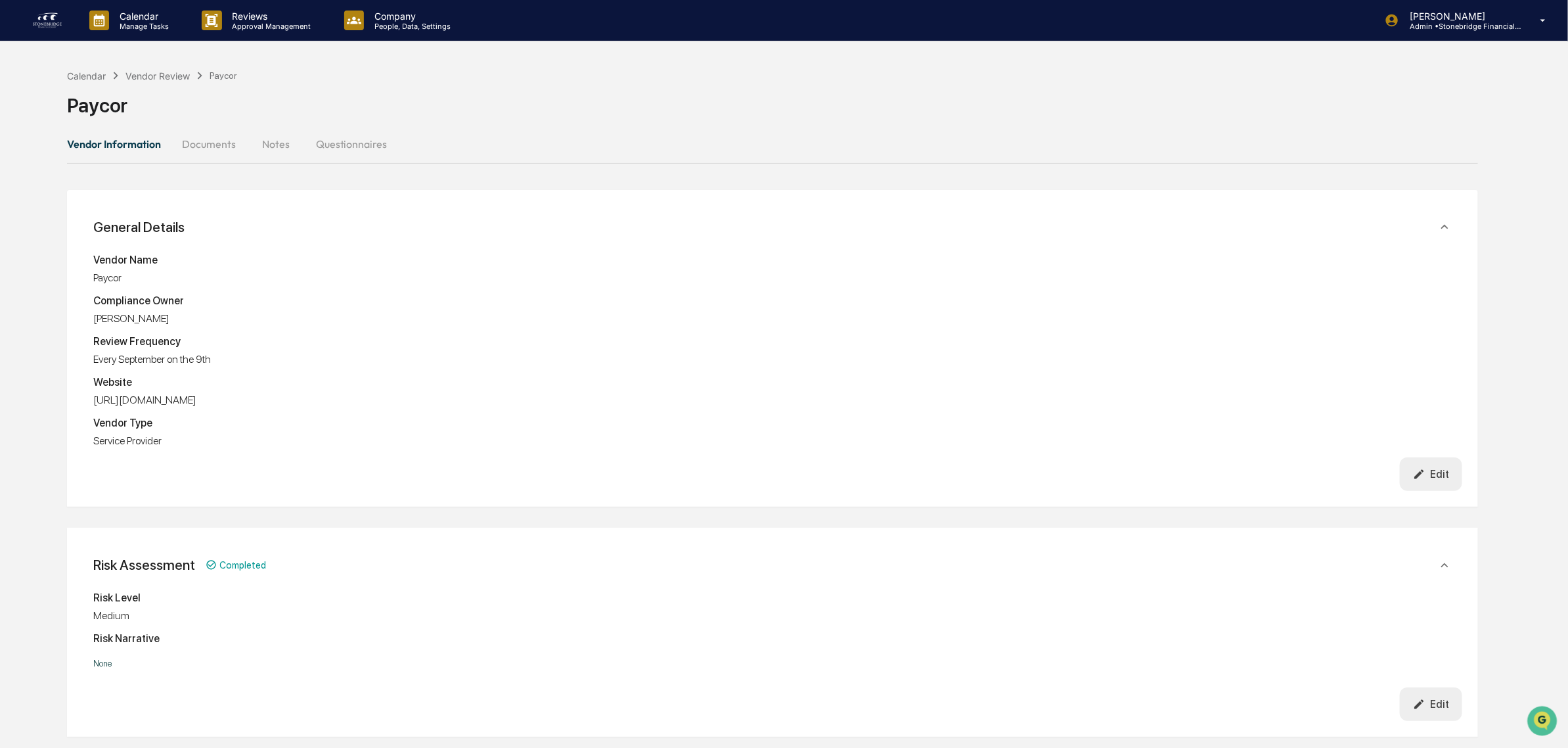
click at [53, 17] on img at bounding box center [48, 20] width 32 height 21
